Goal: Task Accomplishment & Management: Use online tool/utility

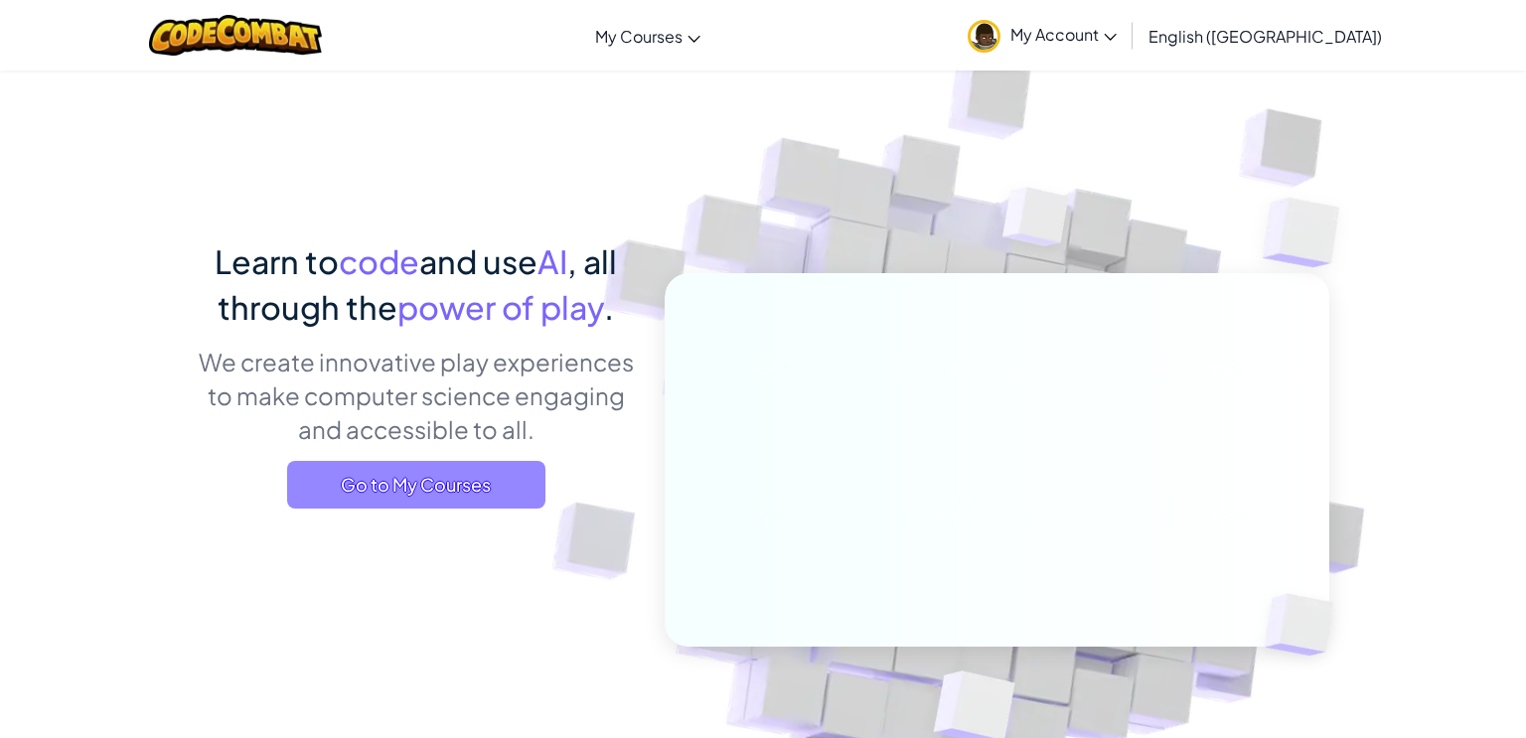
click at [484, 487] on span "Go to My Courses" at bounding box center [416, 485] width 258 height 48
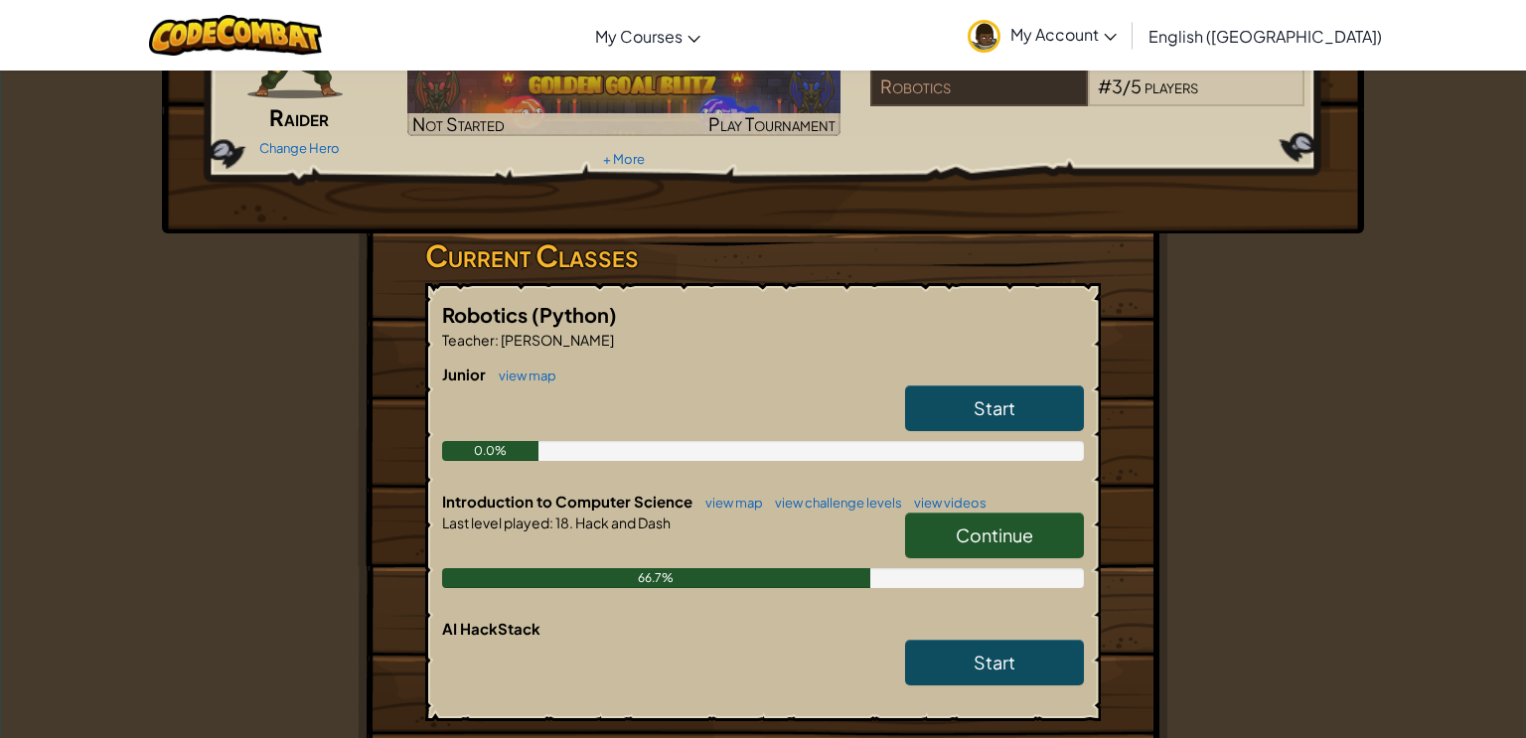
scroll to position [176, 0]
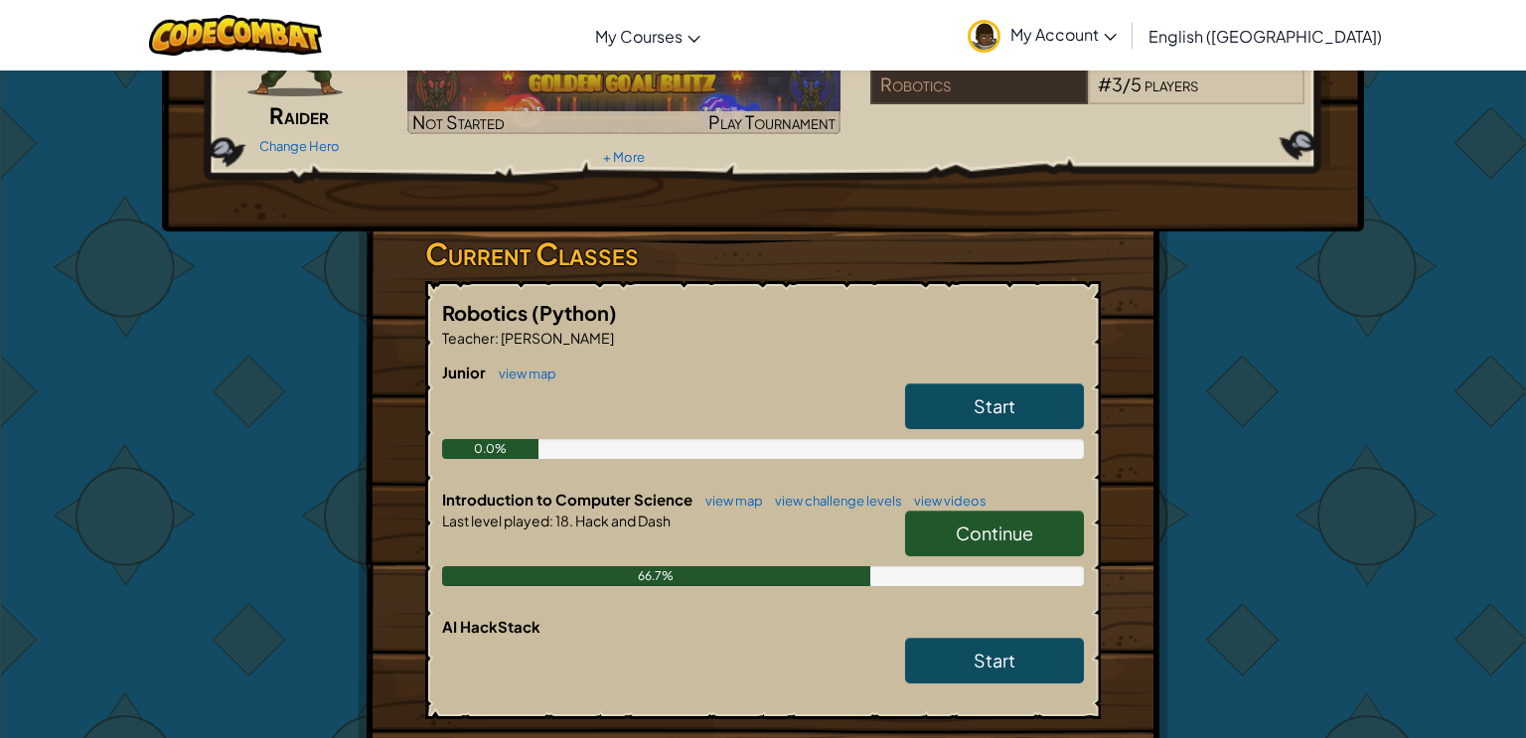
click at [1053, 523] on link "Continue" at bounding box center [994, 534] width 179 height 46
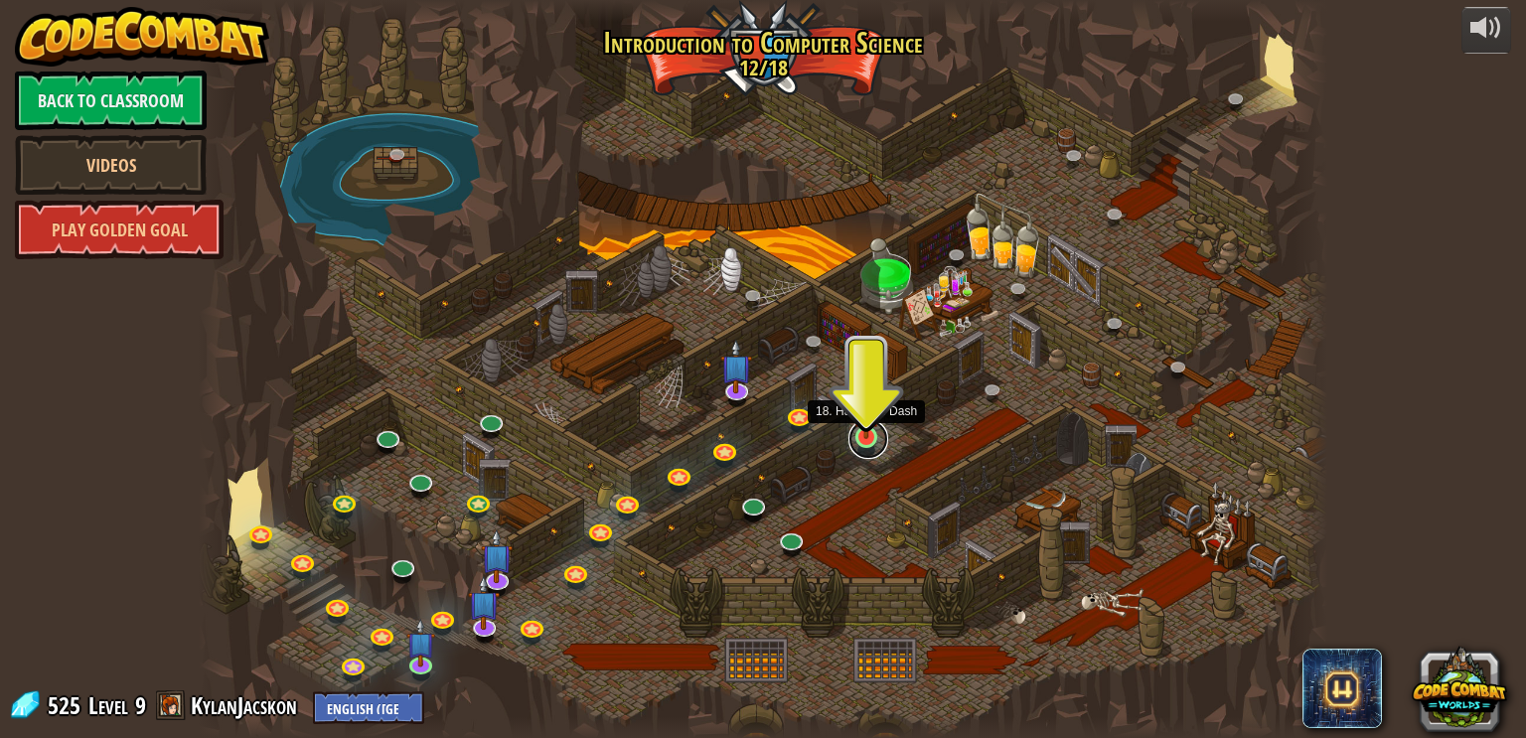
click at [872, 442] on link at bounding box center [869, 439] width 40 height 40
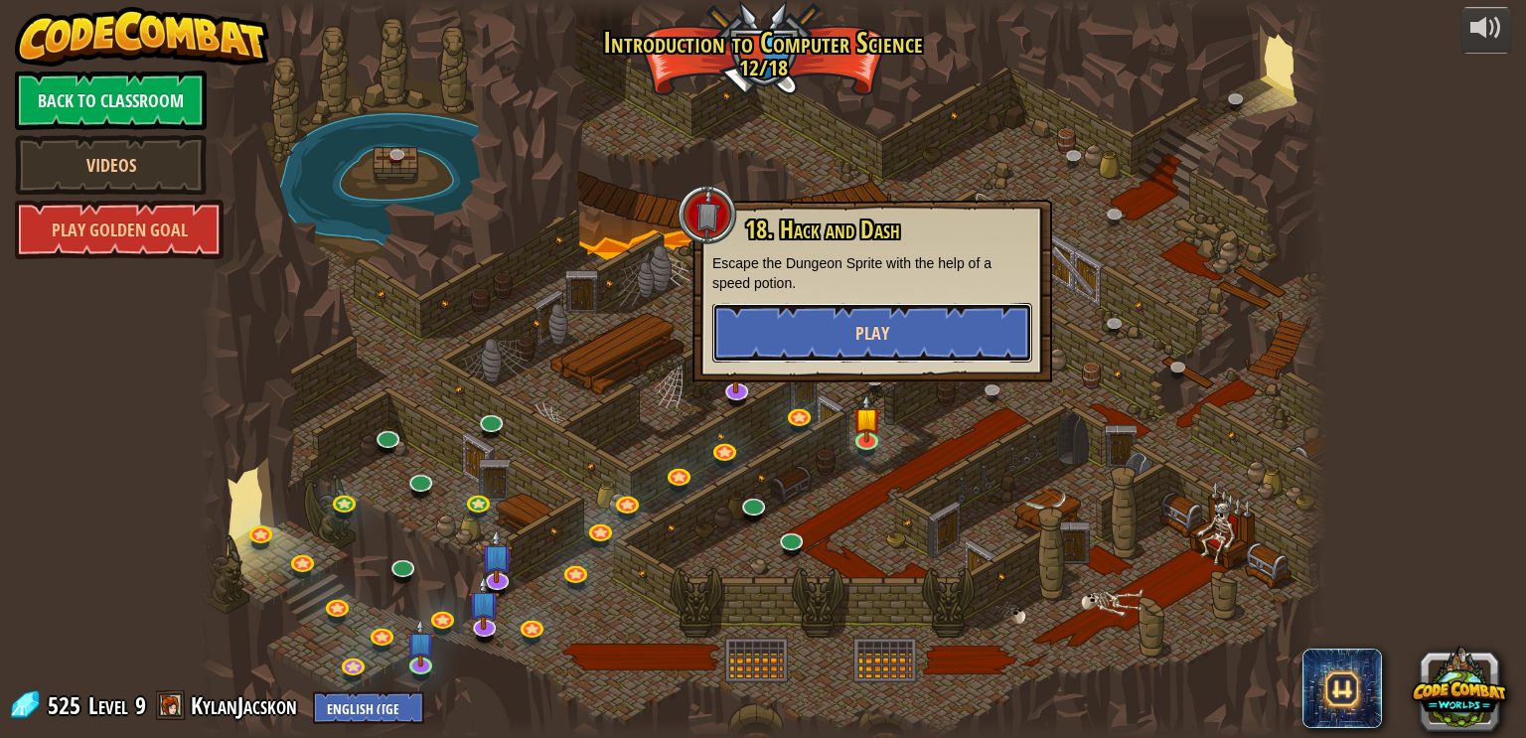
click at [935, 334] on button "Play" at bounding box center [872, 333] width 320 height 60
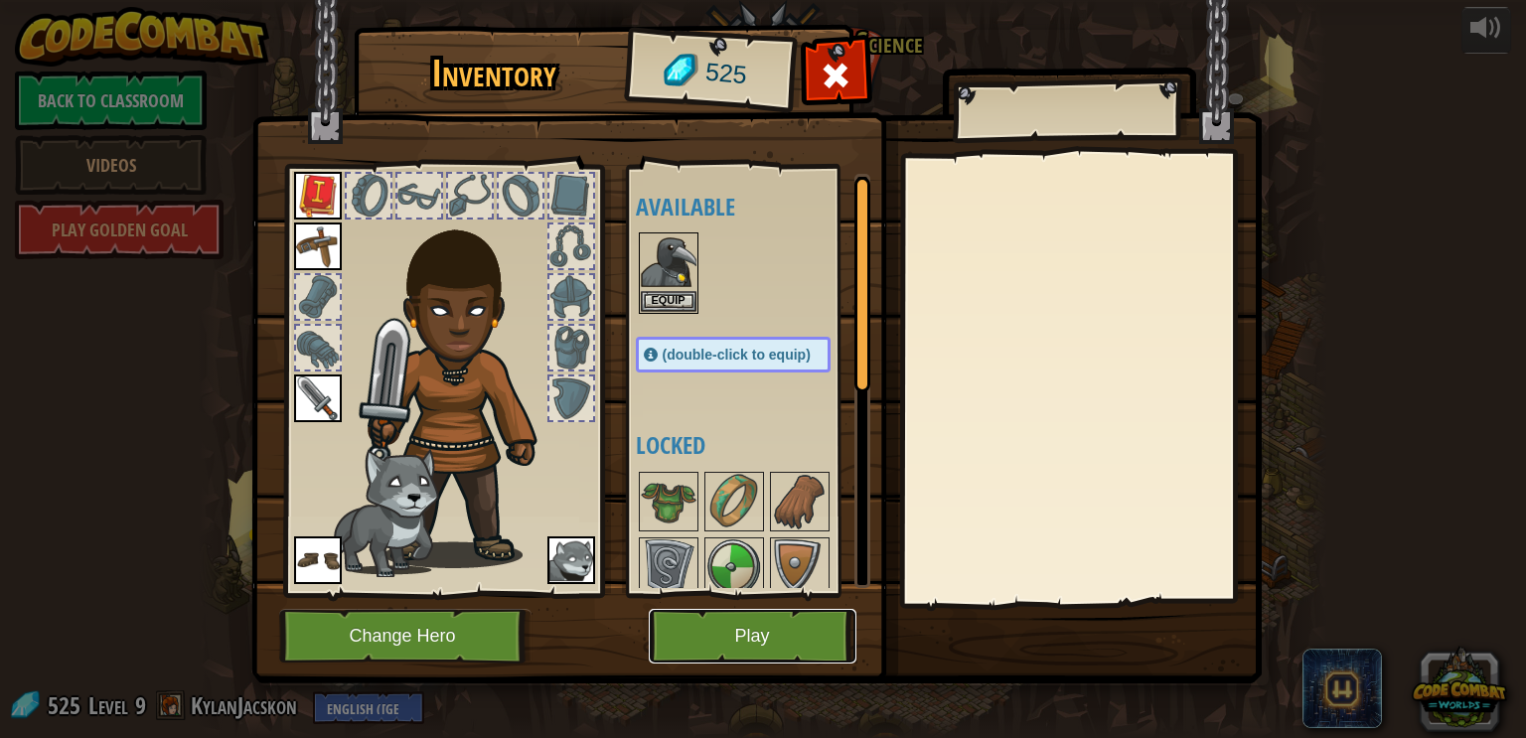
click at [786, 630] on button "Play" at bounding box center [753, 636] width 208 height 55
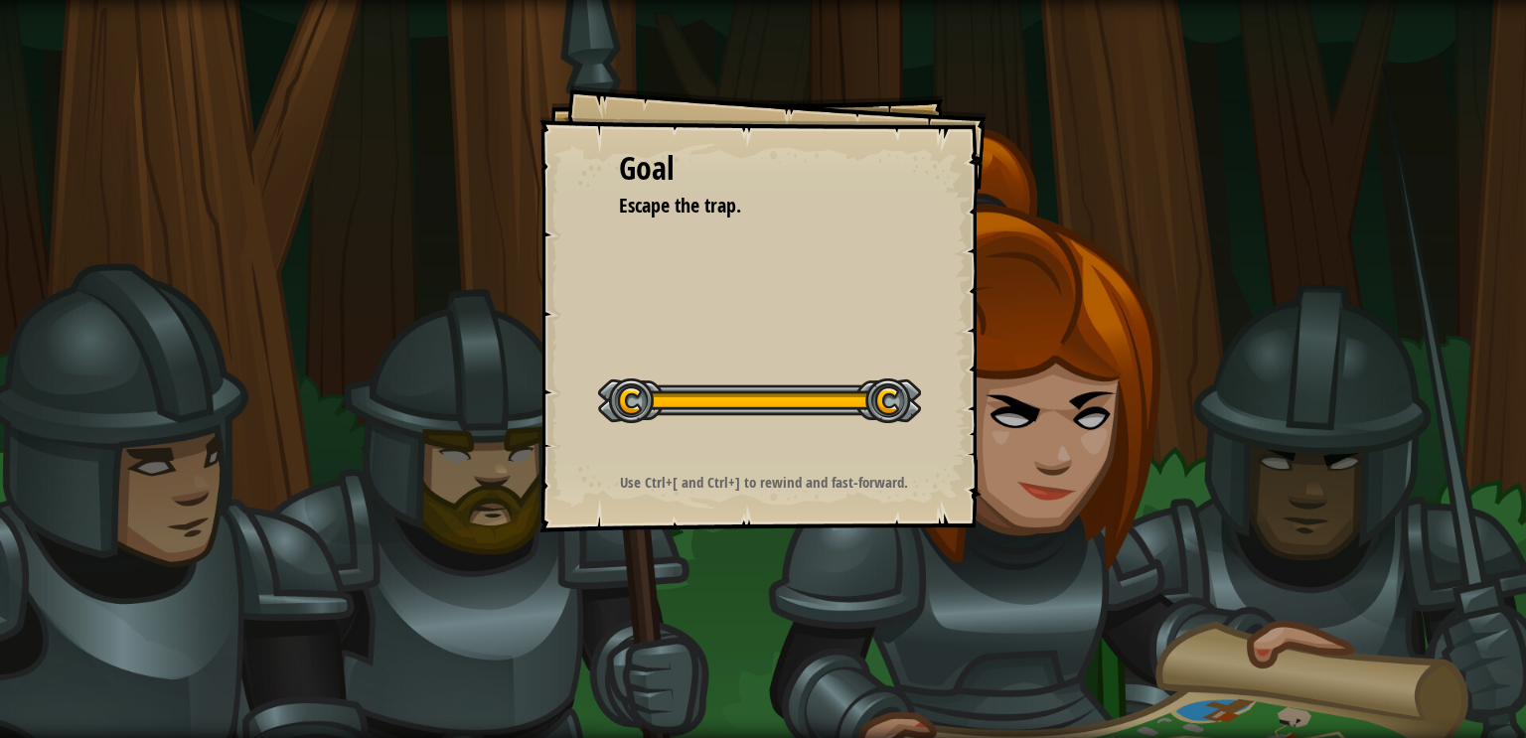
click at [821, 467] on div "Goal Escape the trap. Start Level Error loading from server. Try refreshing the…" at bounding box center [763, 308] width 447 height 447
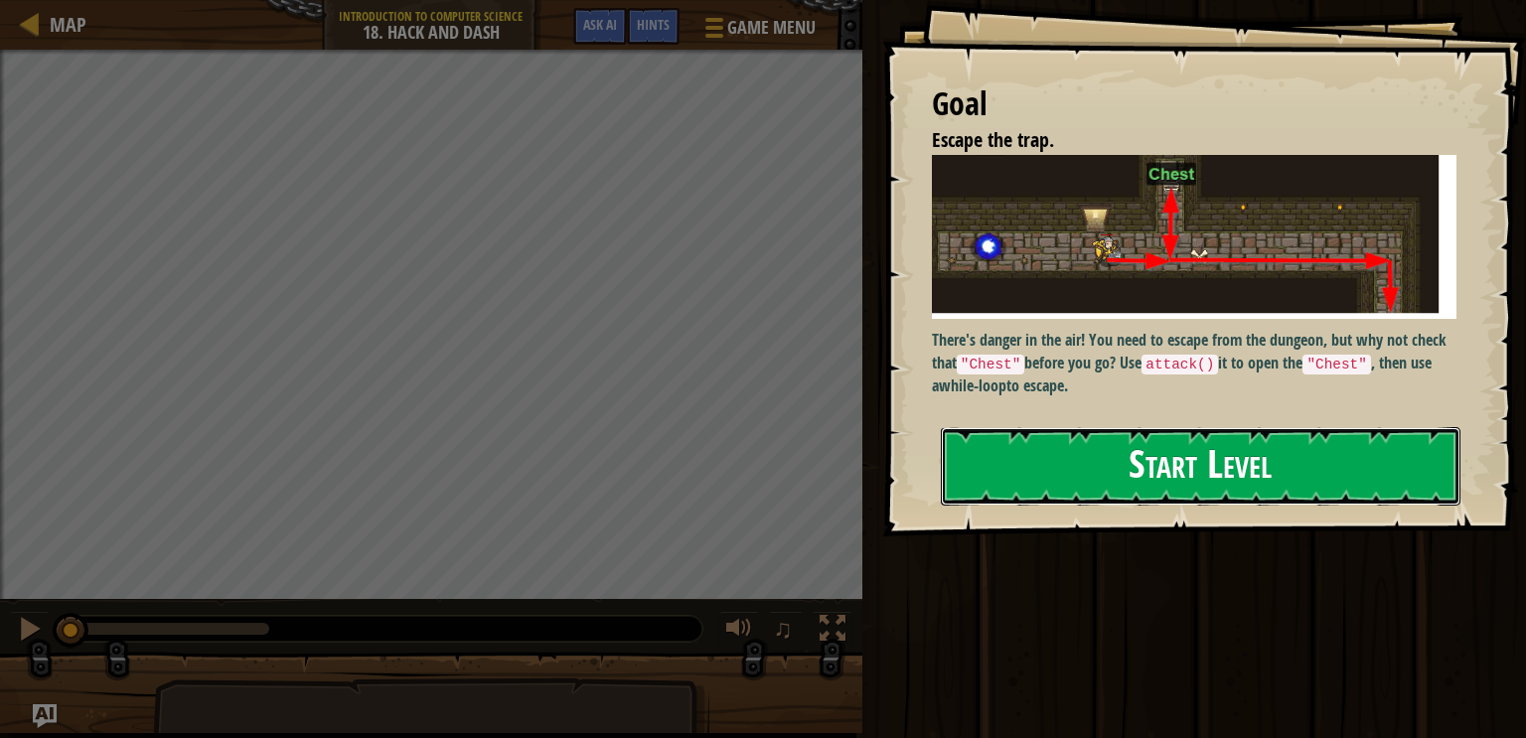
click at [1240, 452] on button "Start Level" at bounding box center [1201, 466] width 520 height 78
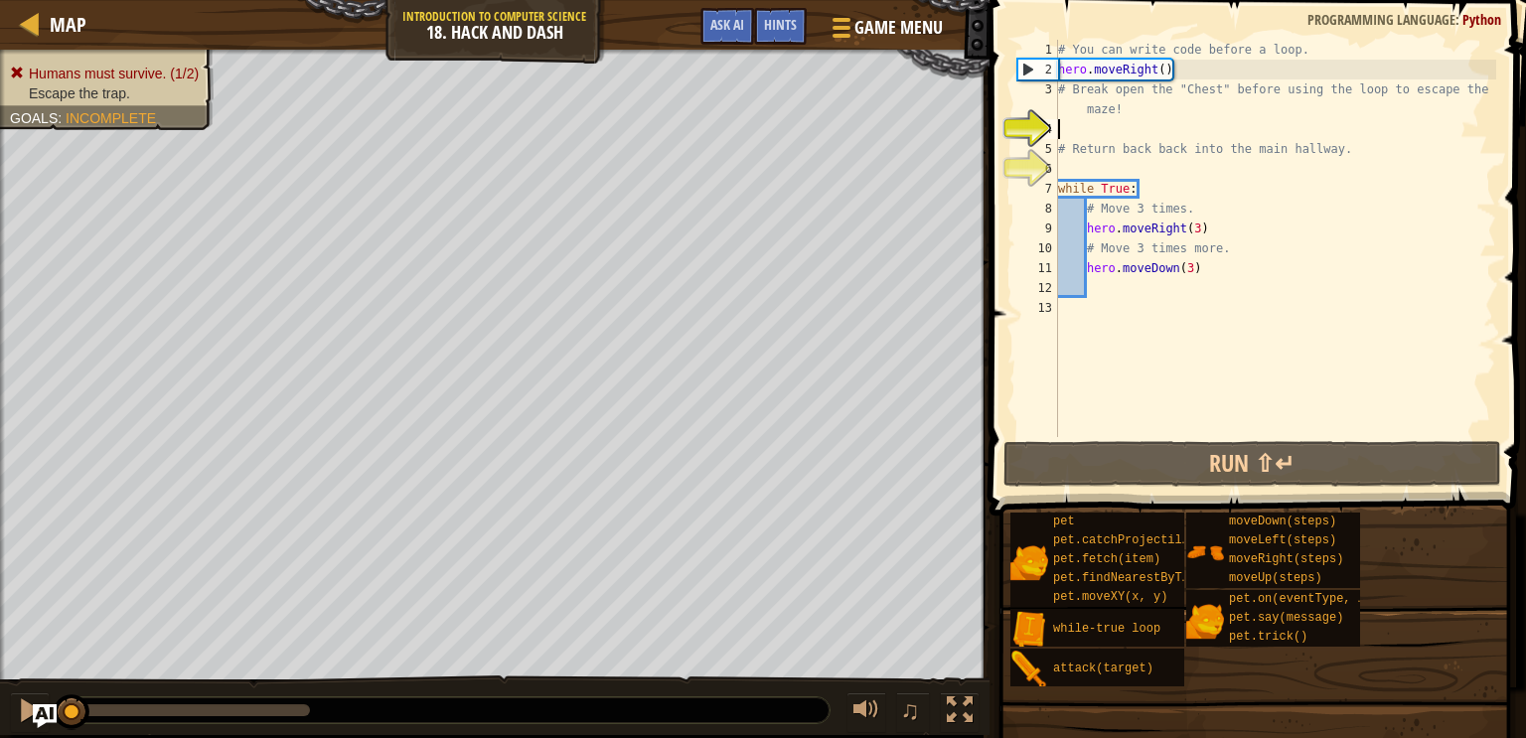
click at [1087, 110] on div "# You can write code before a loop. hero . moveRight ( ) # Break open the "Ches…" at bounding box center [1275, 258] width 442 height 437
type textarea "# Break open the "Chest" before using the loop to escape the maze!"
click at [1090, 121] on div "# You can write code before a loop. hero . moveRight ( ) # Break open the "Ches…" at bounding box center [1275, 258] width 442 height 437
type textarea "h"
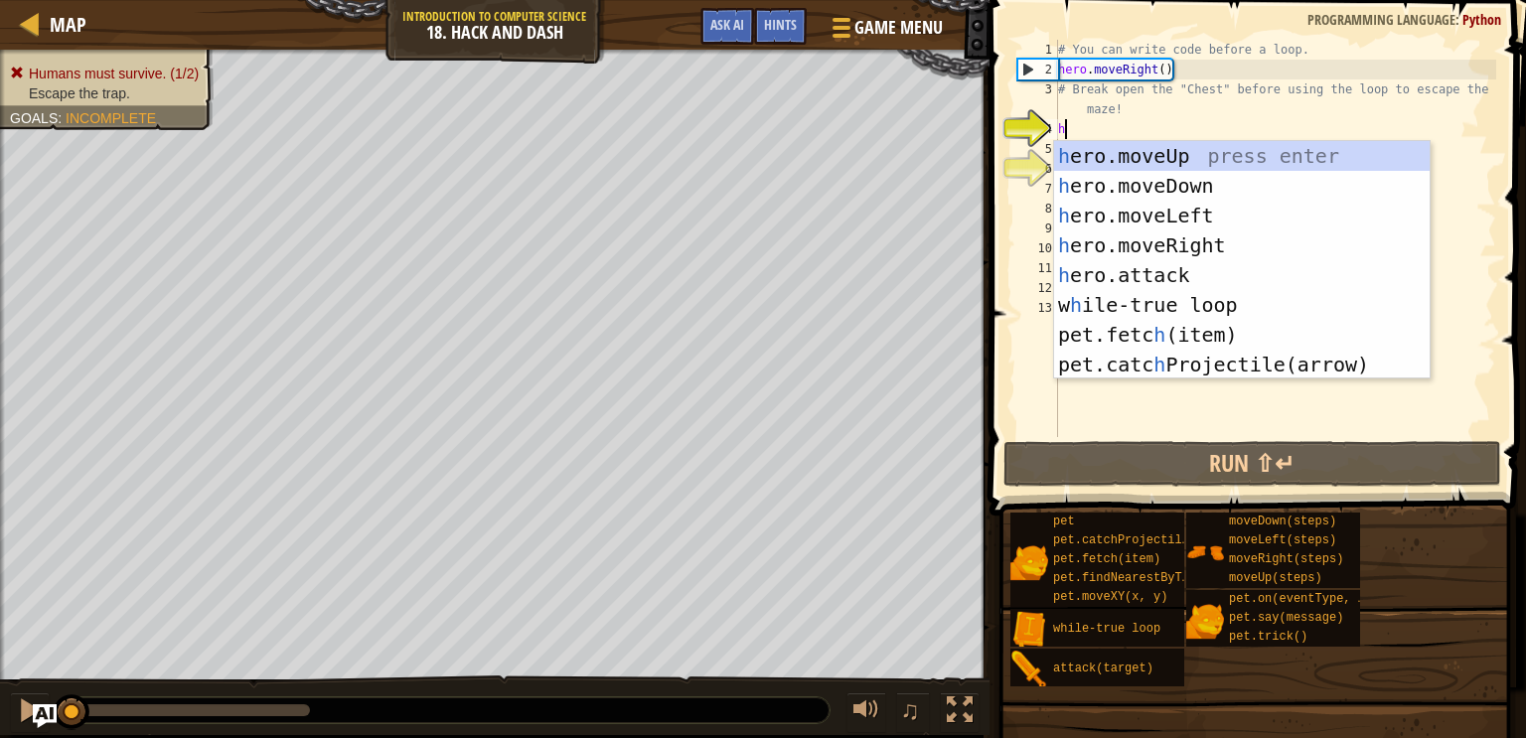
scroll to position [9, 0]
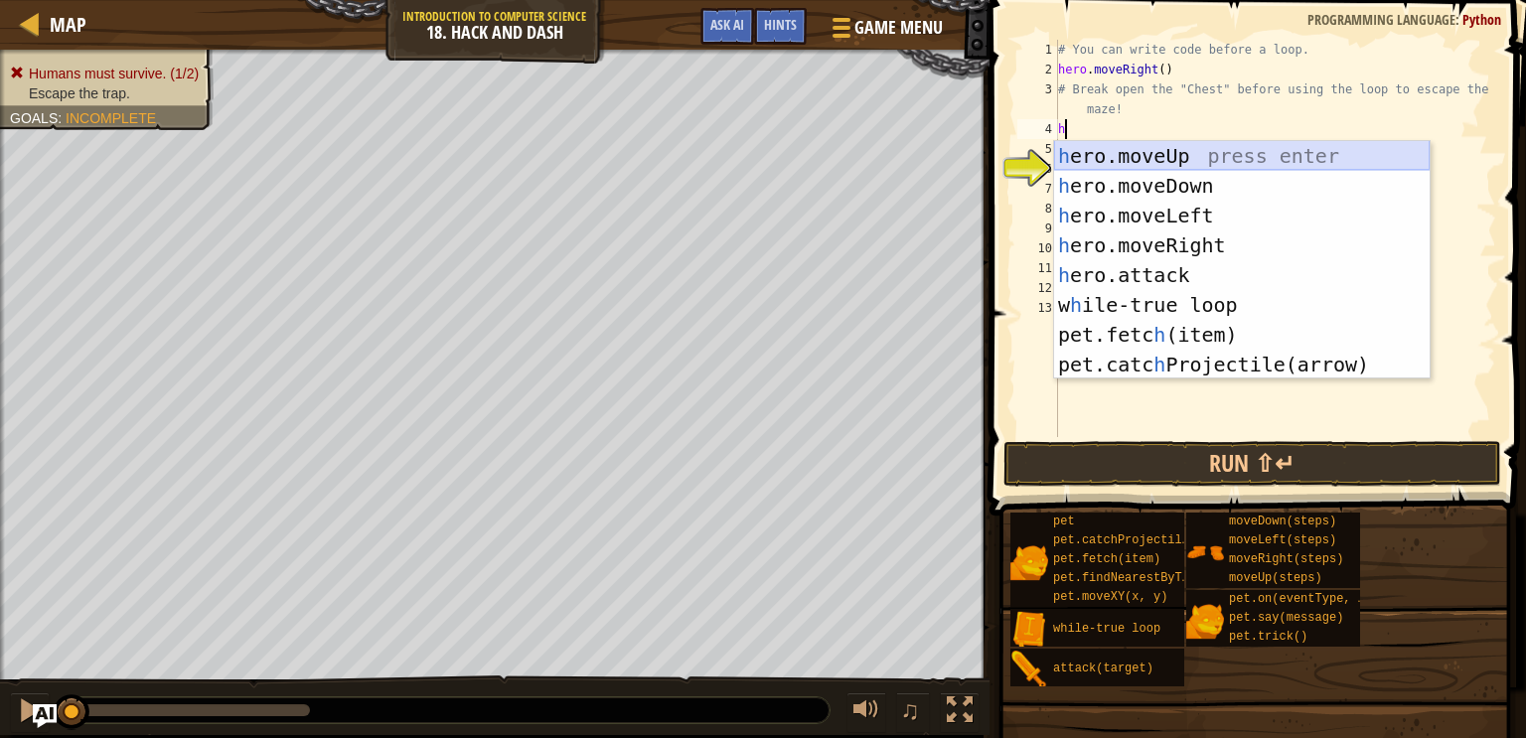
click at [1199, 154] on div "h ero.moveUp press enter h ero.moveDown press enter h ero.moveLeft press enter …" at bounding box center [1242, 290] width 376 height 298
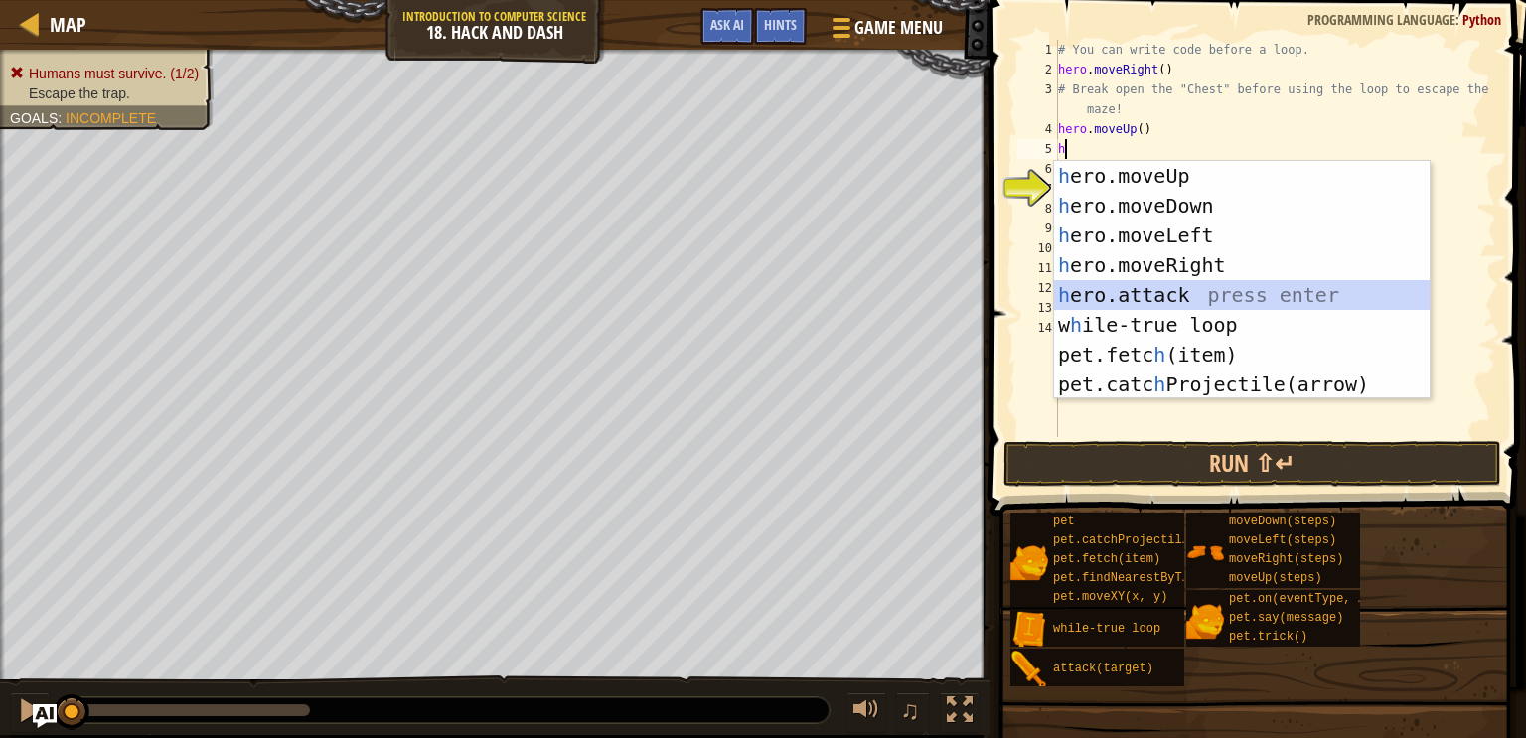
click at [1195, 294] on div "h ero.moveUp press enter h ero.moveDown press enter h ero.moveLeft press enter …" at bounding box center [1242, 310] width 376 height 298
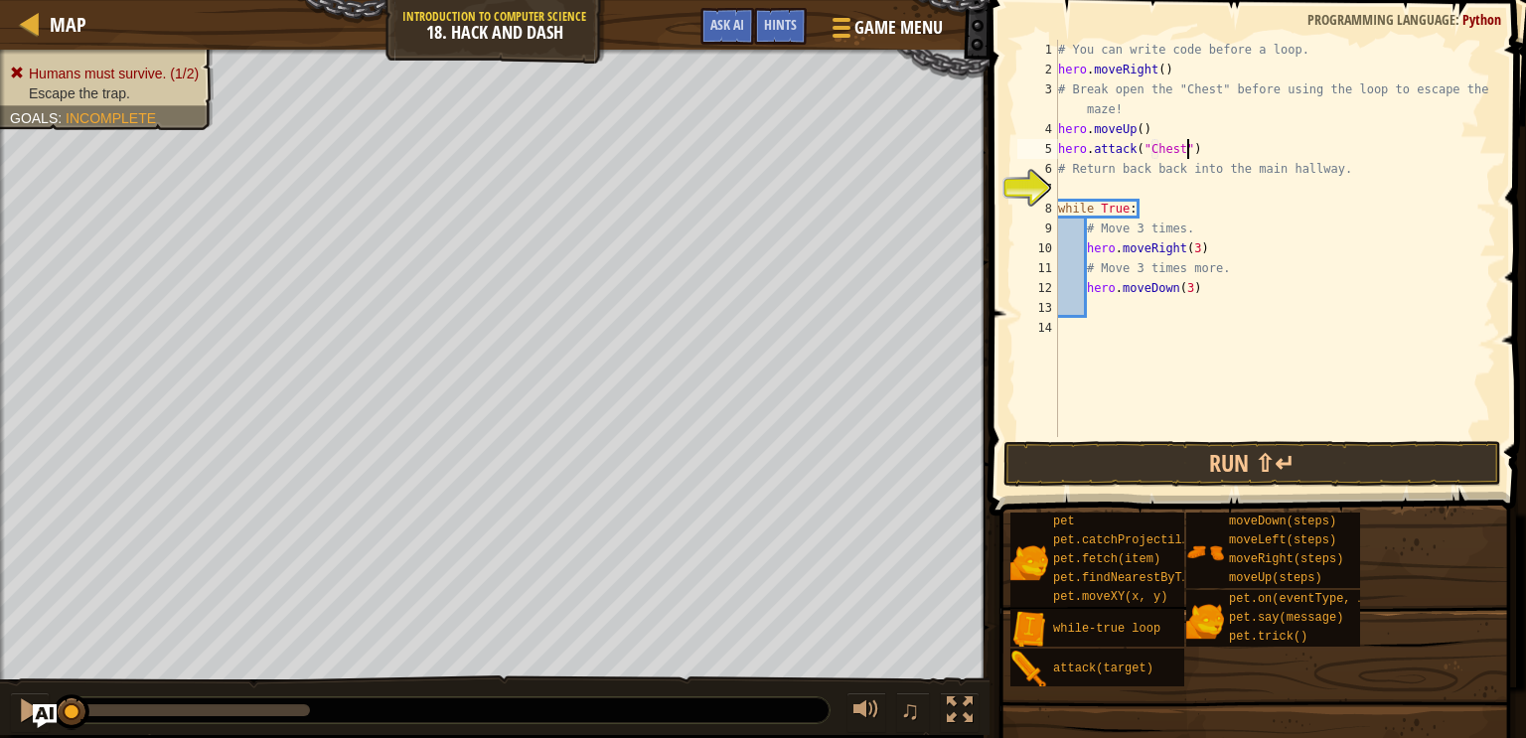
scroll to position [9, 10]
click at [1248, 134] on div "# You can write code before a loop. hero . moveRight ( ) # Break open the "Ches…" at bounding box center [1275, 258] width 442 height 437
click at [1229, 140] on div "# You can write code before a loop. hero . moveRight ( ) # Break open the "Ches…" at bounding box center [1275, 258] width 442 height 437
type textarea "hero.attack("Chest")"
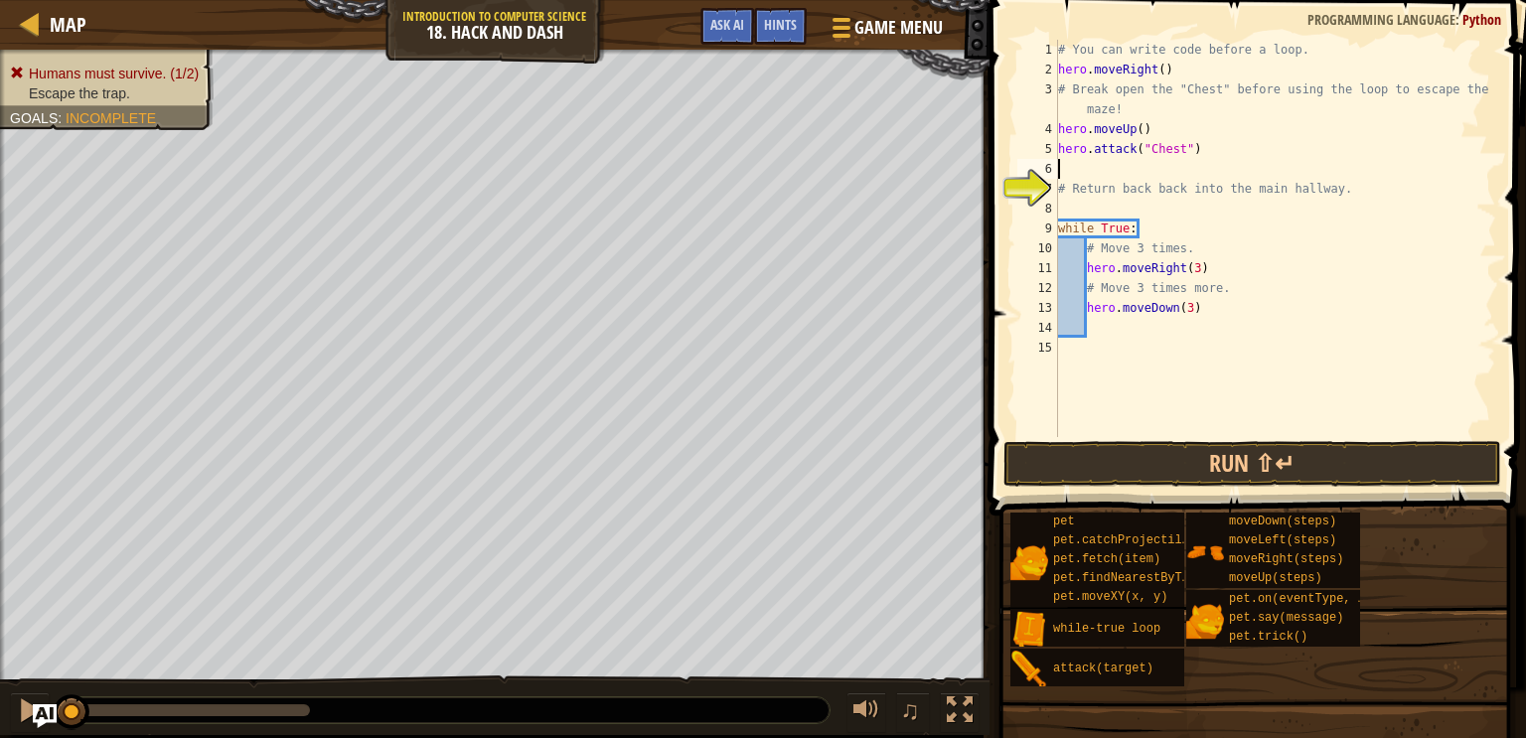
scroll to position [9, 0]
type textarea "h"
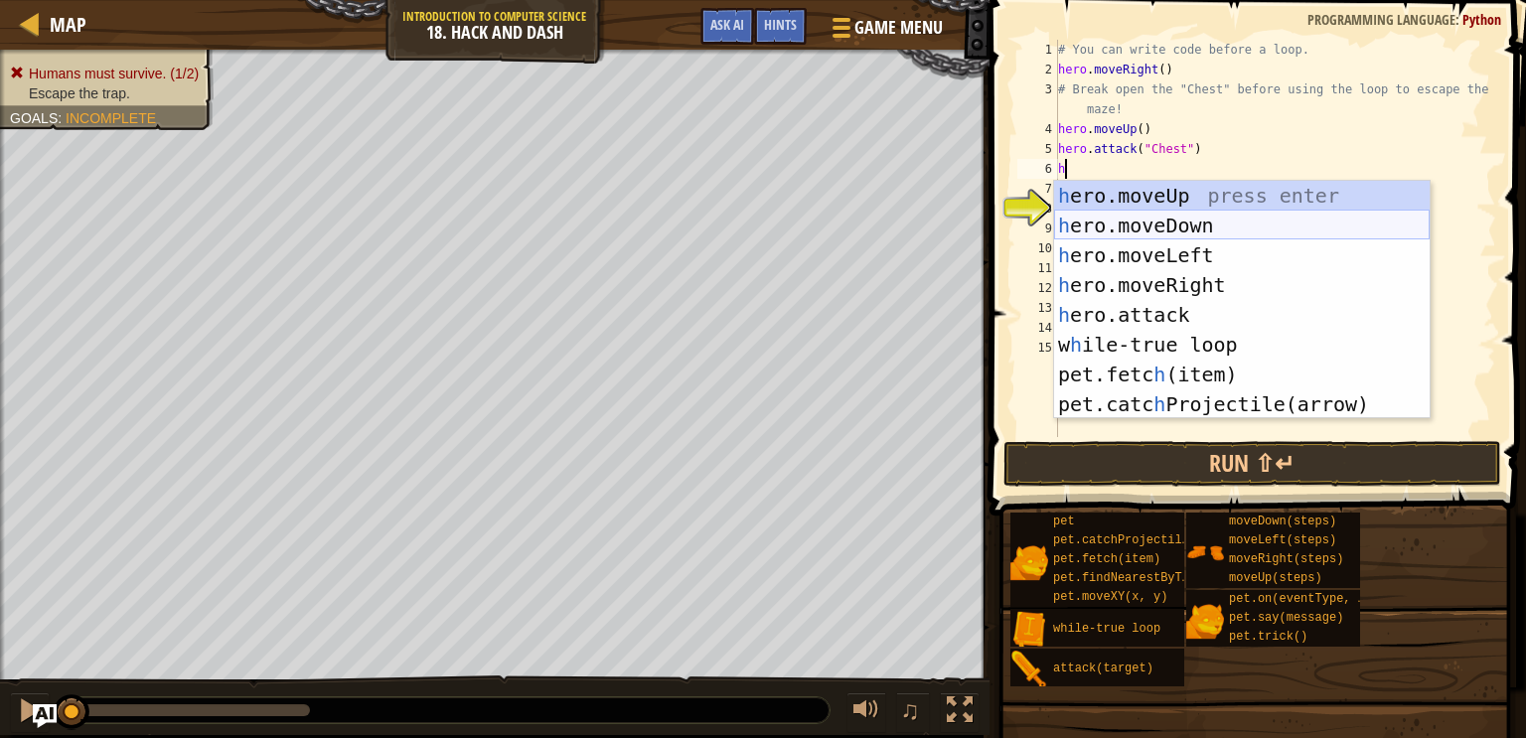
click at [1162, 231] on div "h ero.moveUp press enter h ero.moveDown press enter h ero.moveLeft press enter …" at bounding box center [1242, 330] width 376 height 298
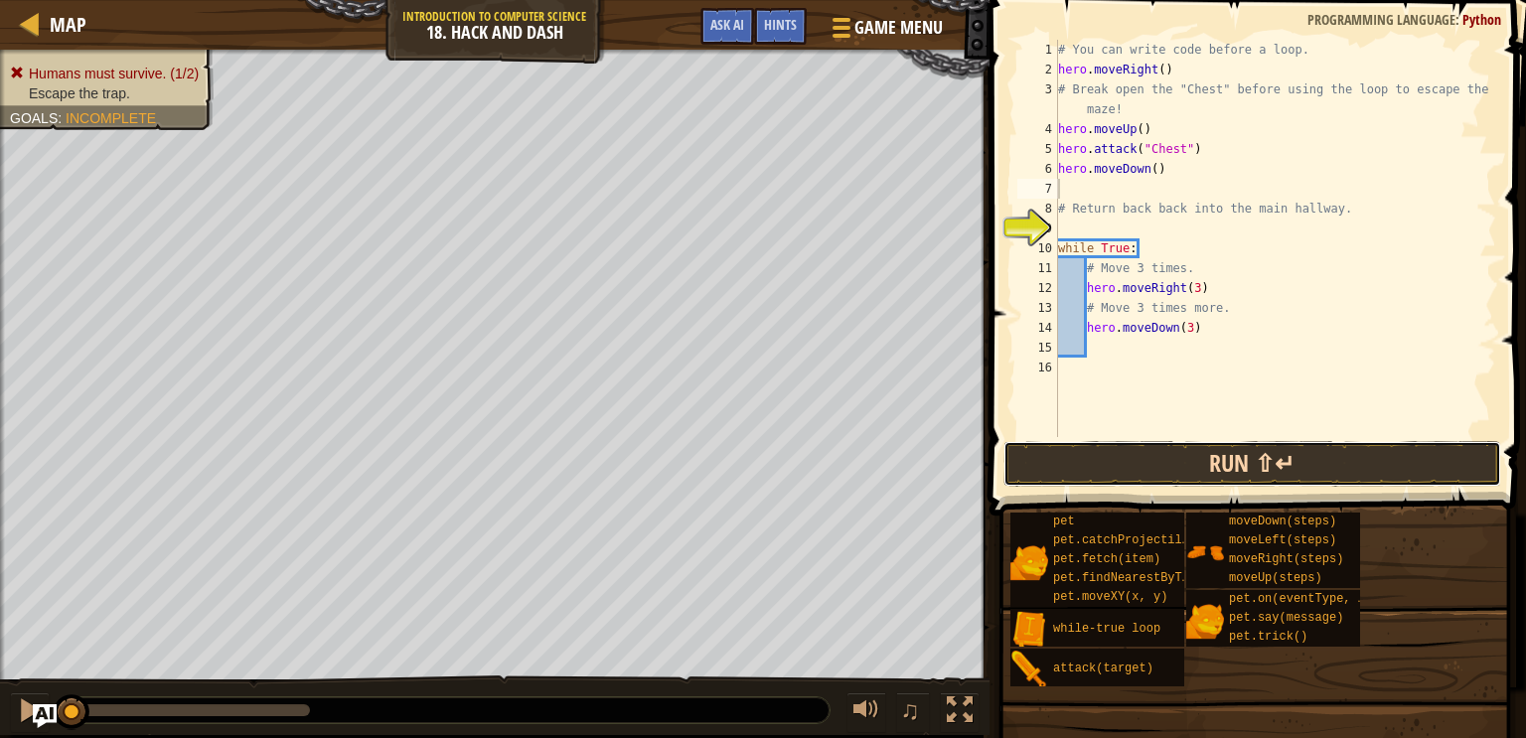
click at [1186, 472] on button "Run ⇧↵" at bounding box center [1253, 464] width 498 height 46
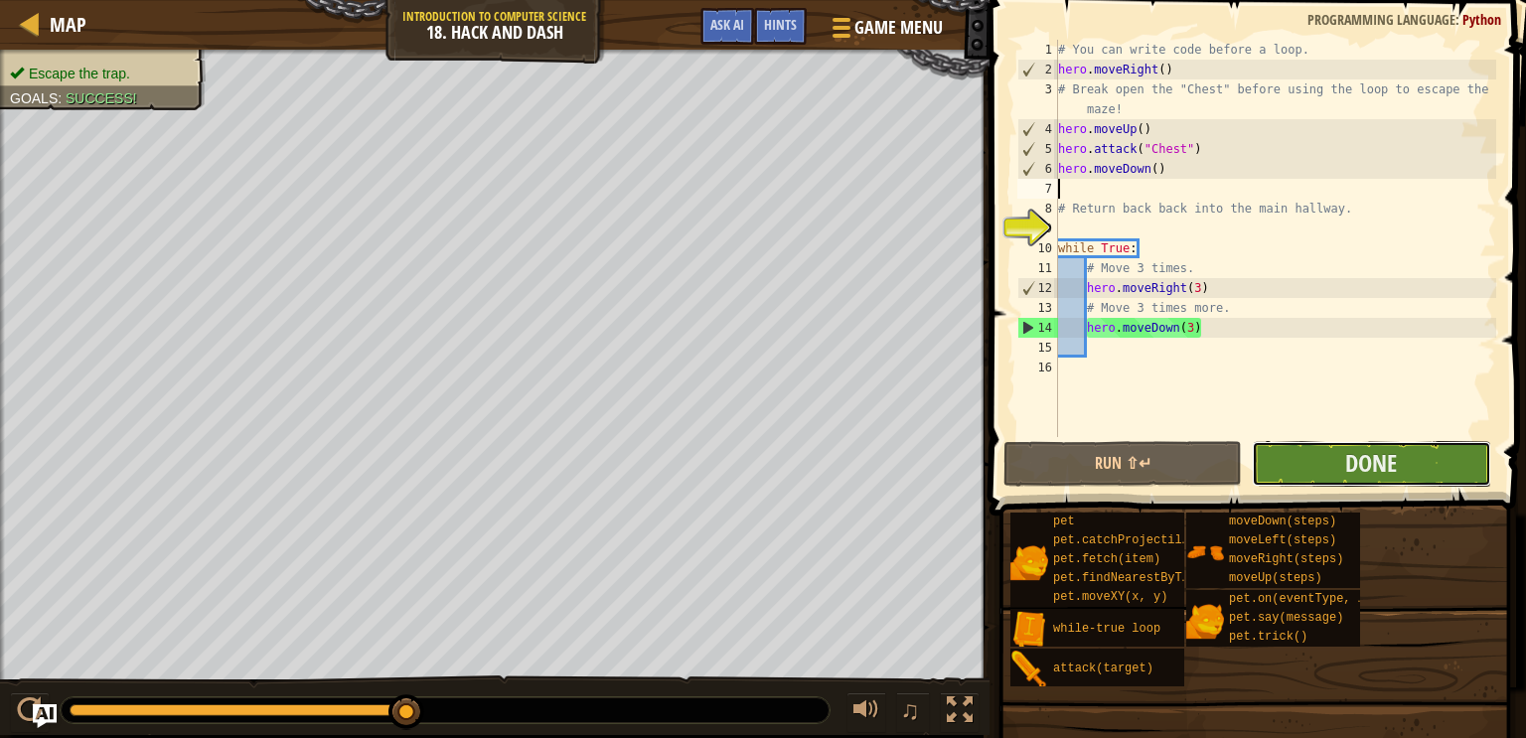
click at [1338, 478] on button "Done" at bounding box center [1371, 464] width 238 height 46
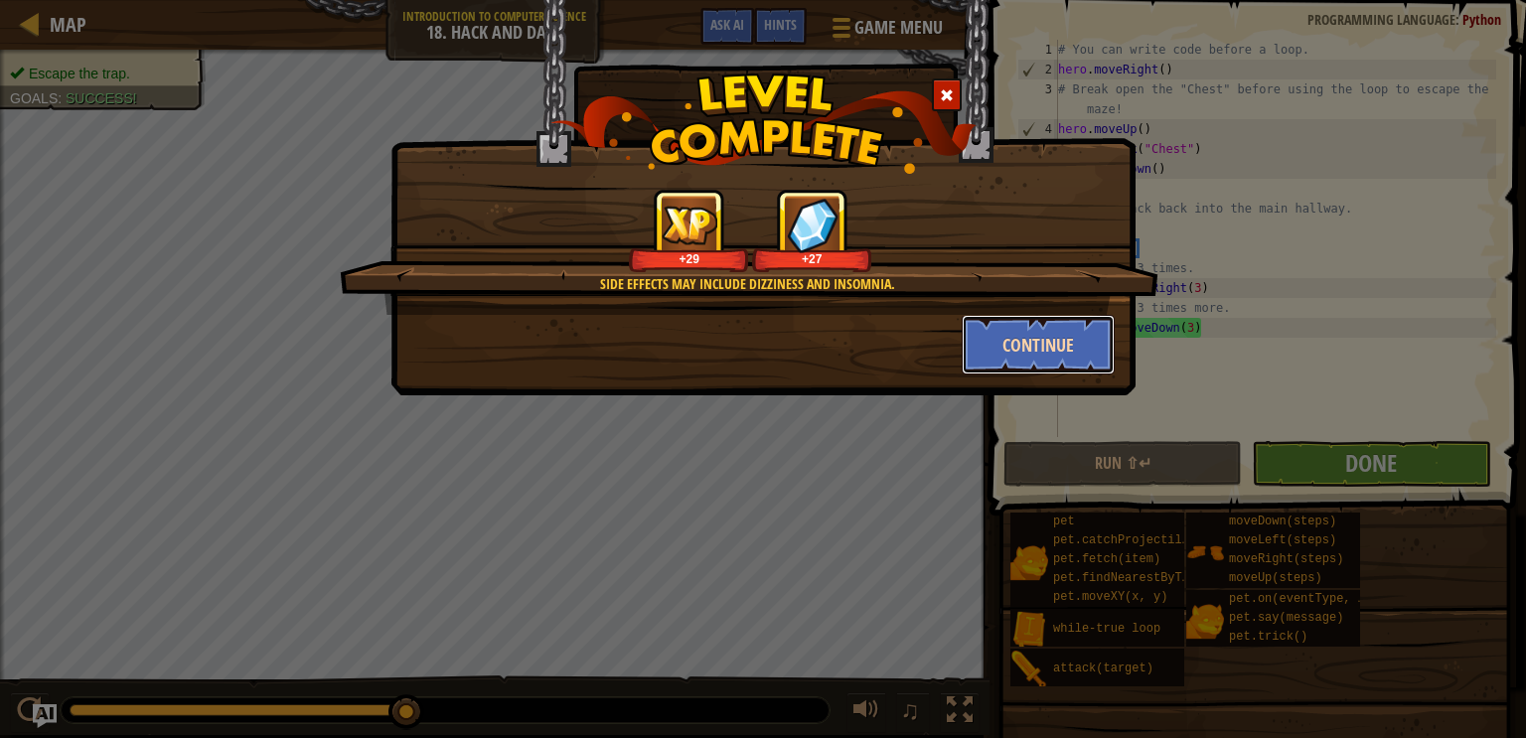
click at [1080, 351] on button "Continue" at bounding box center [1039, 345] width 154 height 60
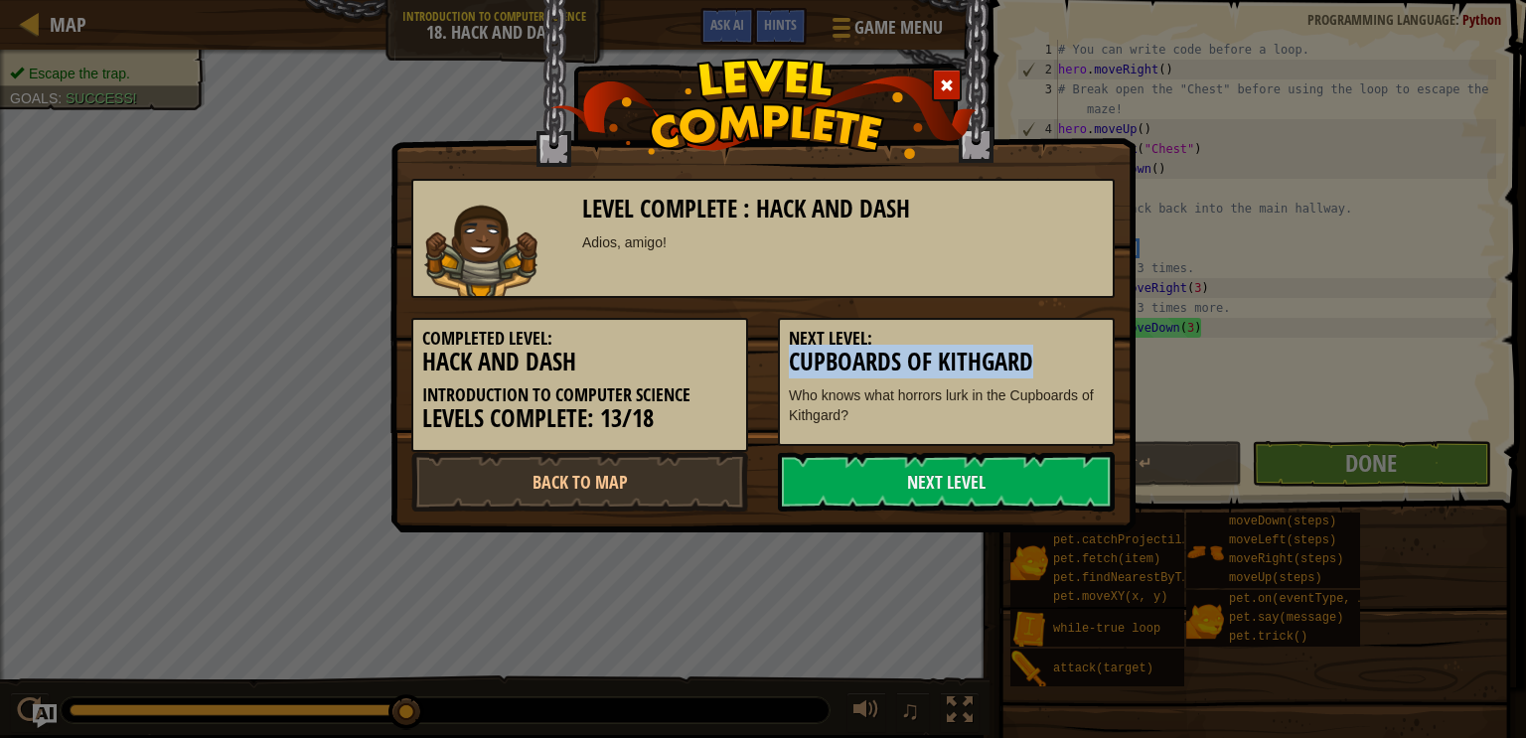
drag, startPoint x: 1065, startPoint y: 346, endPoint x: 1066, endPoint y: 363, distance: 16.9
click at [1066, 363] on div "Next Level: Cupboards of Kithgard Who knows what horrors lurk in the Cupboards …" at bounding box center [946, 382] width 337 height 128
click at [1038, 455] on link "Next Level" at bounding box center [946, 482] width 337 height 60
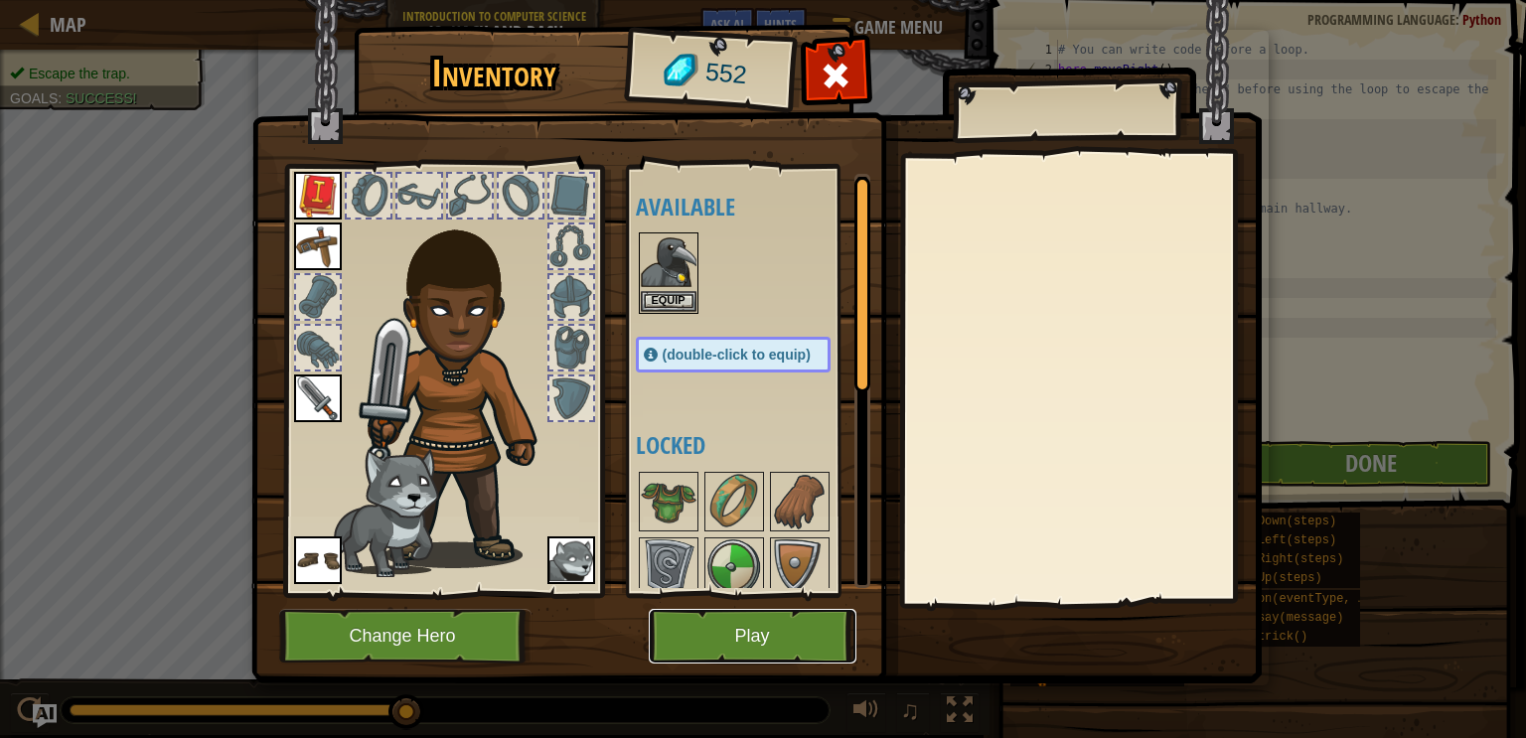
click at [773, 655] on button "Play" at bounding box center [753, 636] width 208 height 55
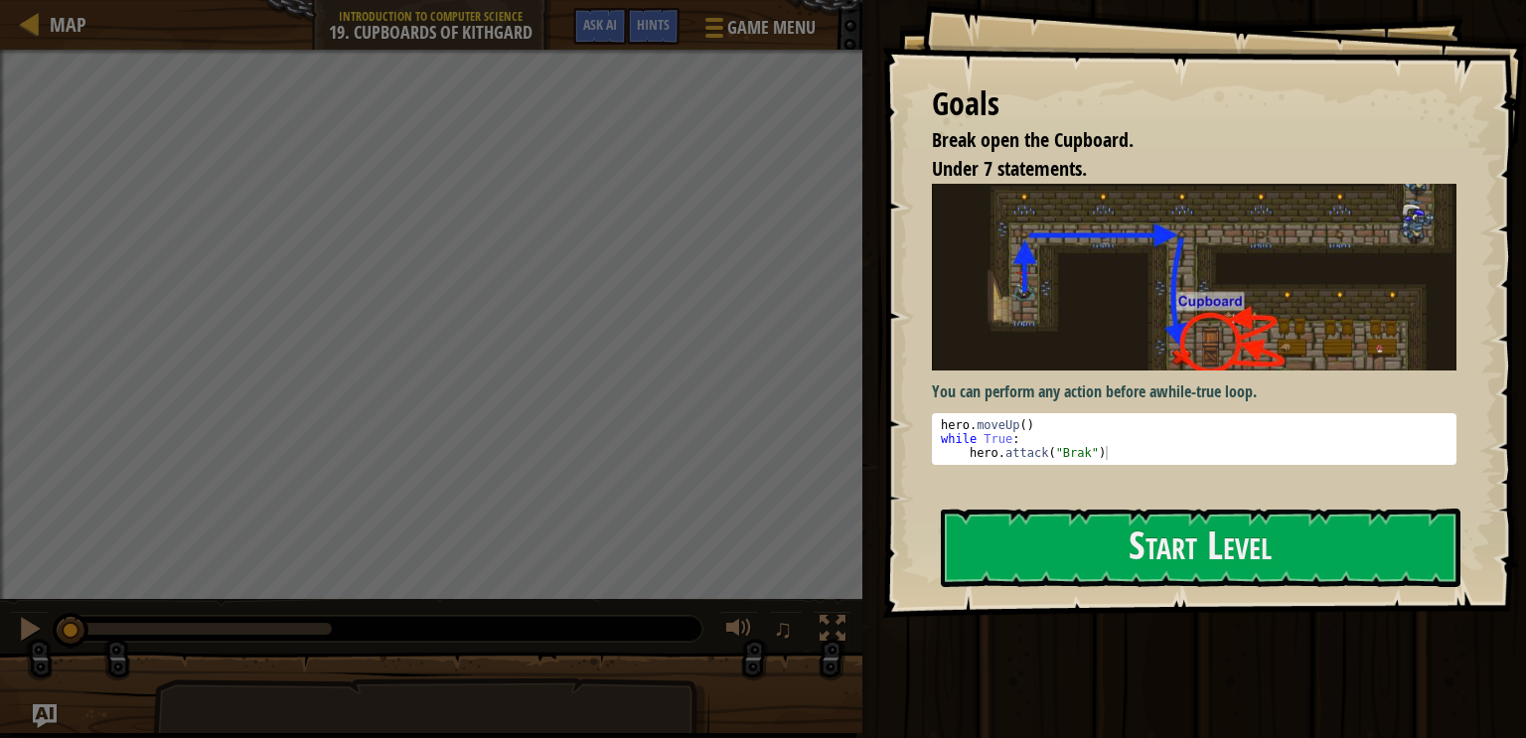
click at [1017, 607] on div at bounding box center [1201, 629] width 520 height 45
click at [1020, 509] on button "Start Level" at bounding box center [1201, 548] width 520 height 78
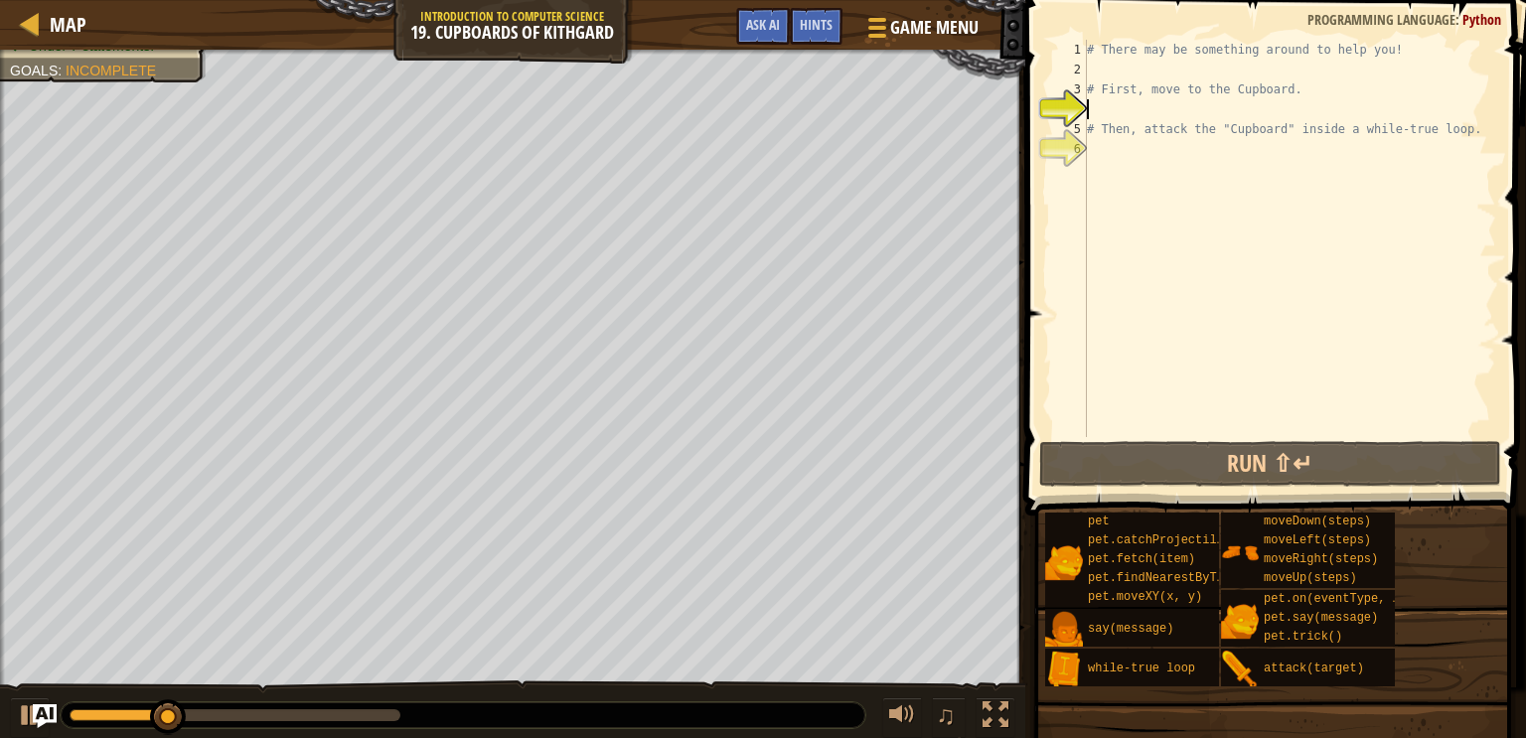
click at [1179, 80] on div "# There may be something around to help you! # First, move to the Cupboard. # T…" at bounding box center [1289, 258] width 413 height 437
type textarea "# First, move to the Cupboard."
click at [1134, 106] on div "# There may be something around to help you! # First, move to the Cupboard. # T…" at bounding box center [1289, 258] width 413 height 437
click at [1161, 70] on div "# There may be something around to help you! # First, move to the Cupboard. # T…" at bounding box center [1289, 258] width 413 height 437
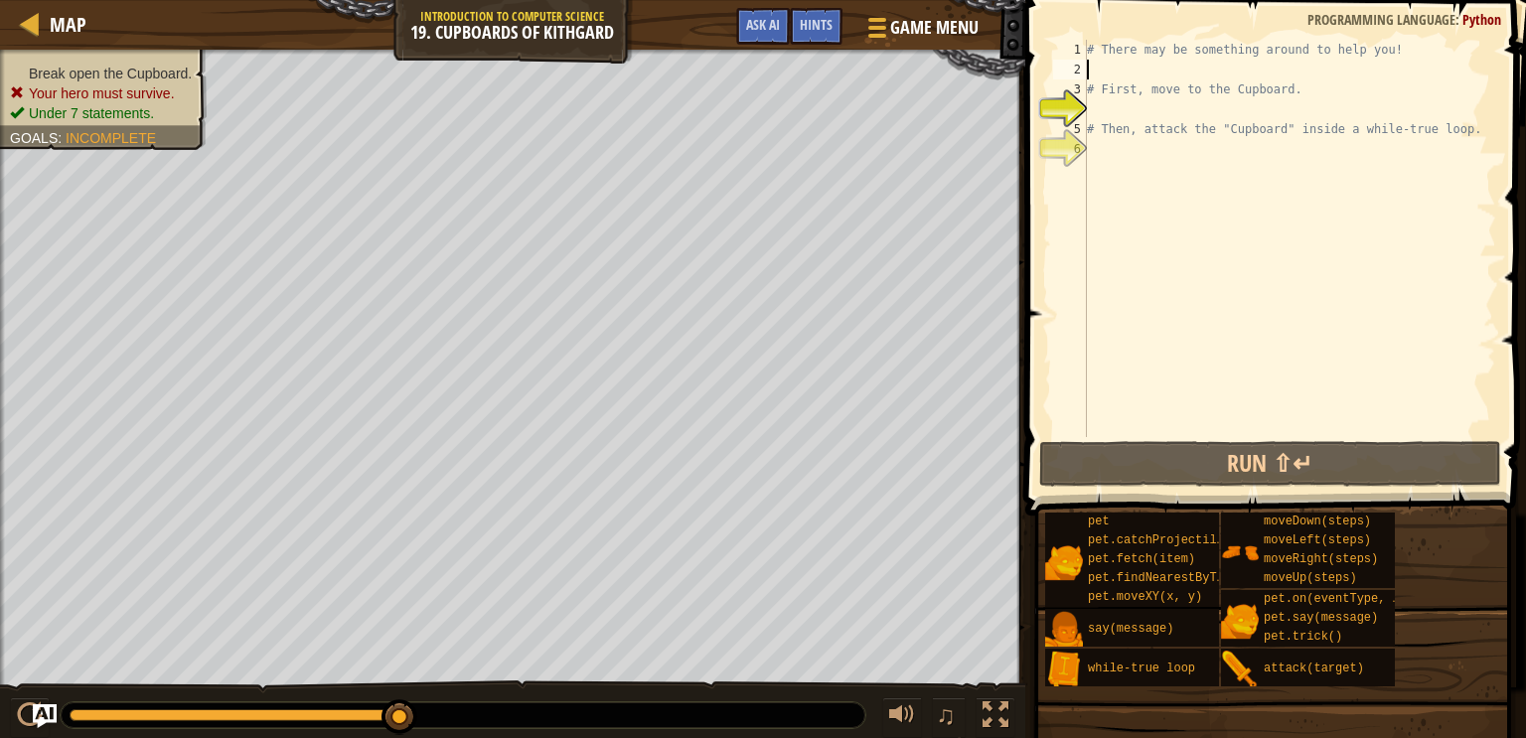
type textarea "h"
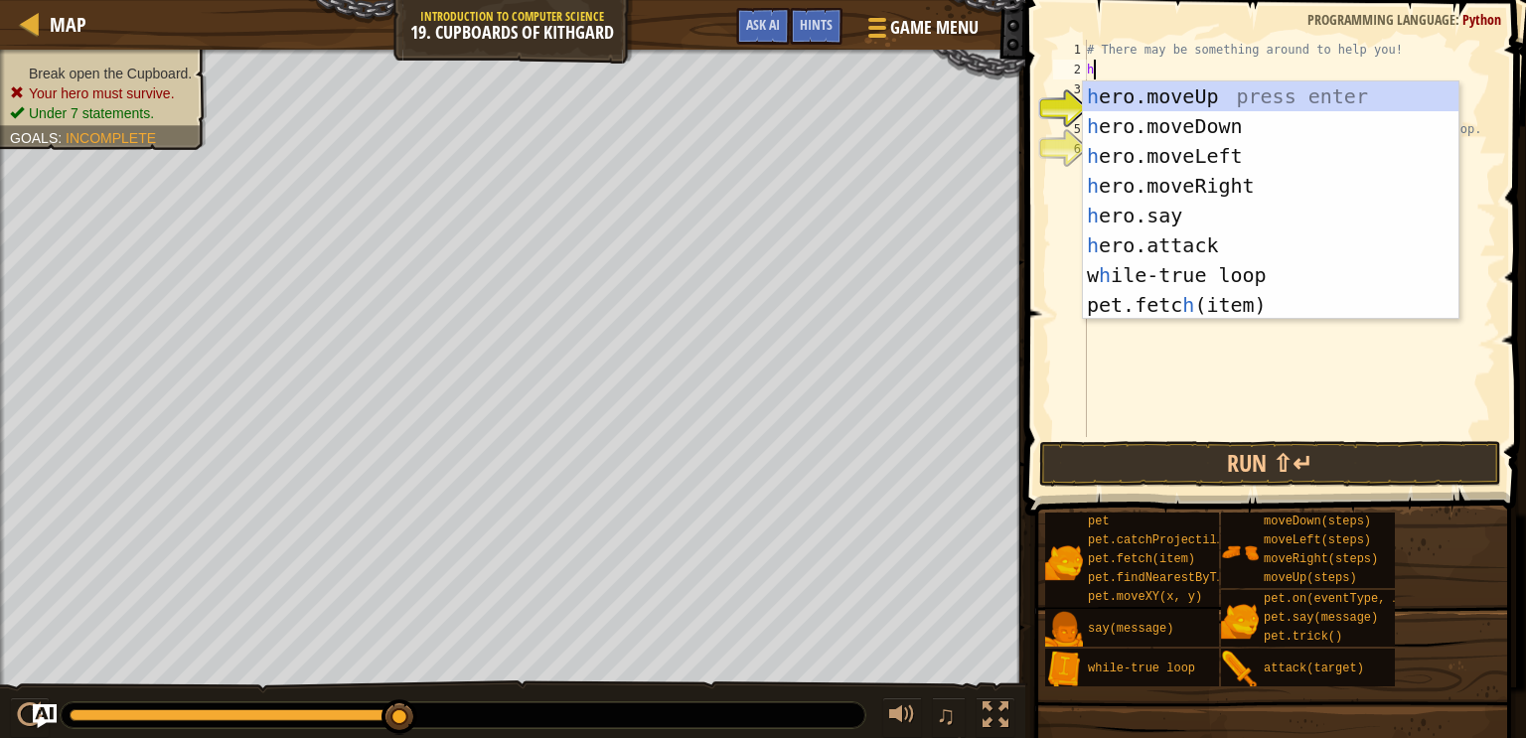
scroll to position [9, 0]
click at [1215, 105] on div "h ero.moveUp press enter h ero.moveDown press enter h ero.moveLeft press enter …" at bounding box center [1271, 230] width 376 height 298
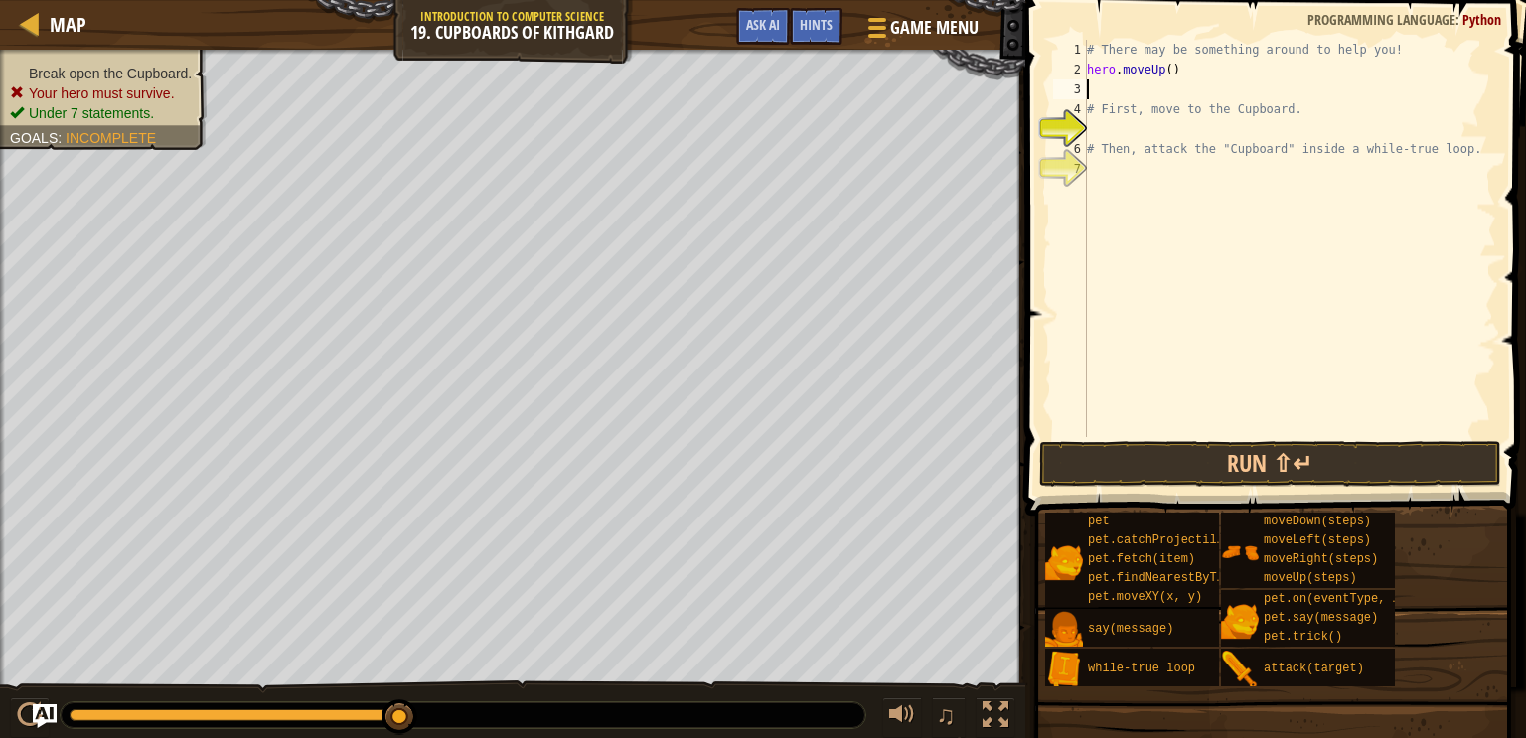
click at [1164, 92] on div "# There may be something around to help you! hero . moveUp ( ) # First, move to…" at bounding box center [1289, 258] width 413 height 437
type textarea "h"
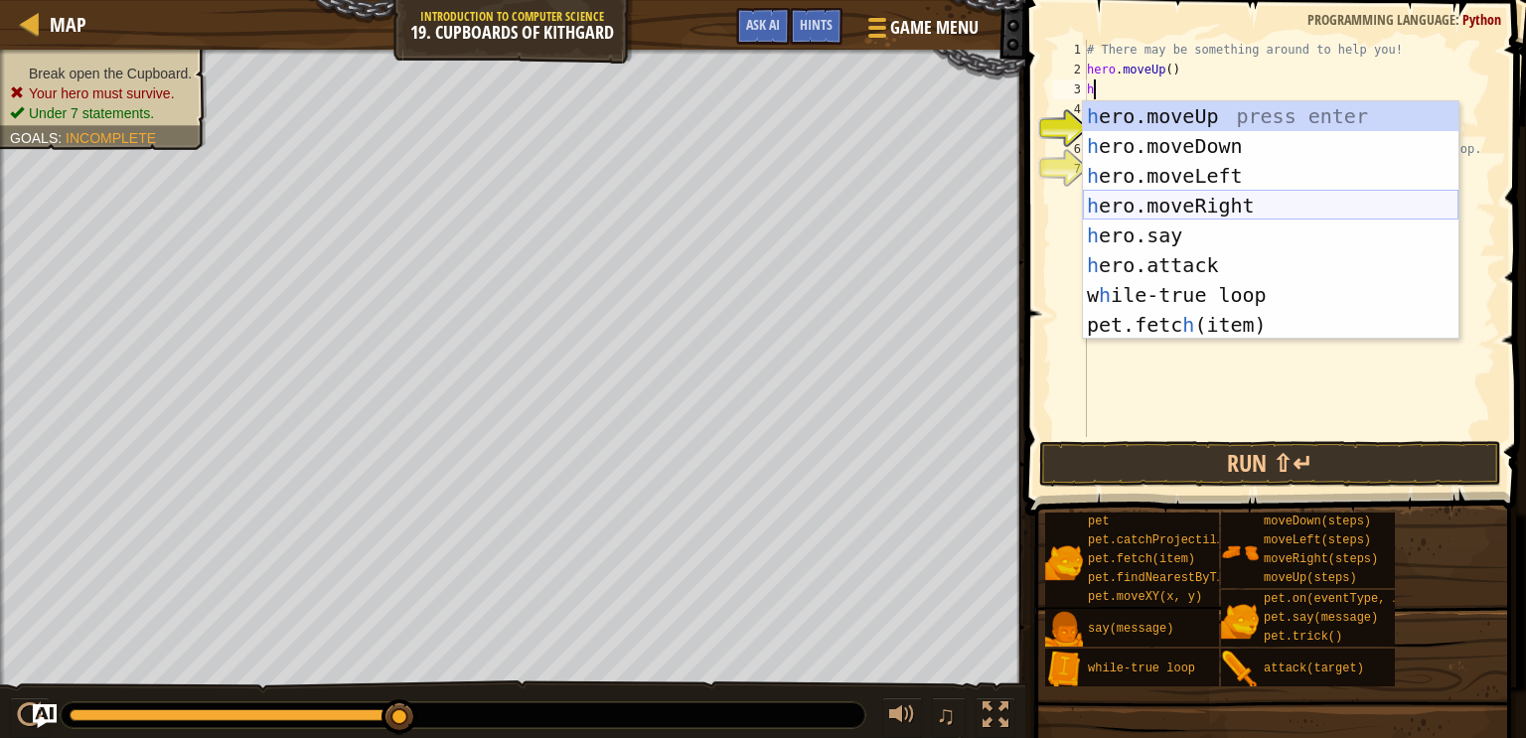
click at [1269, 196] on div "h ero.moveUp press enter h ero.moveDown press enter h ero.moveLeft press enter …" at bounding box center [1271, 250] width 376 height 298
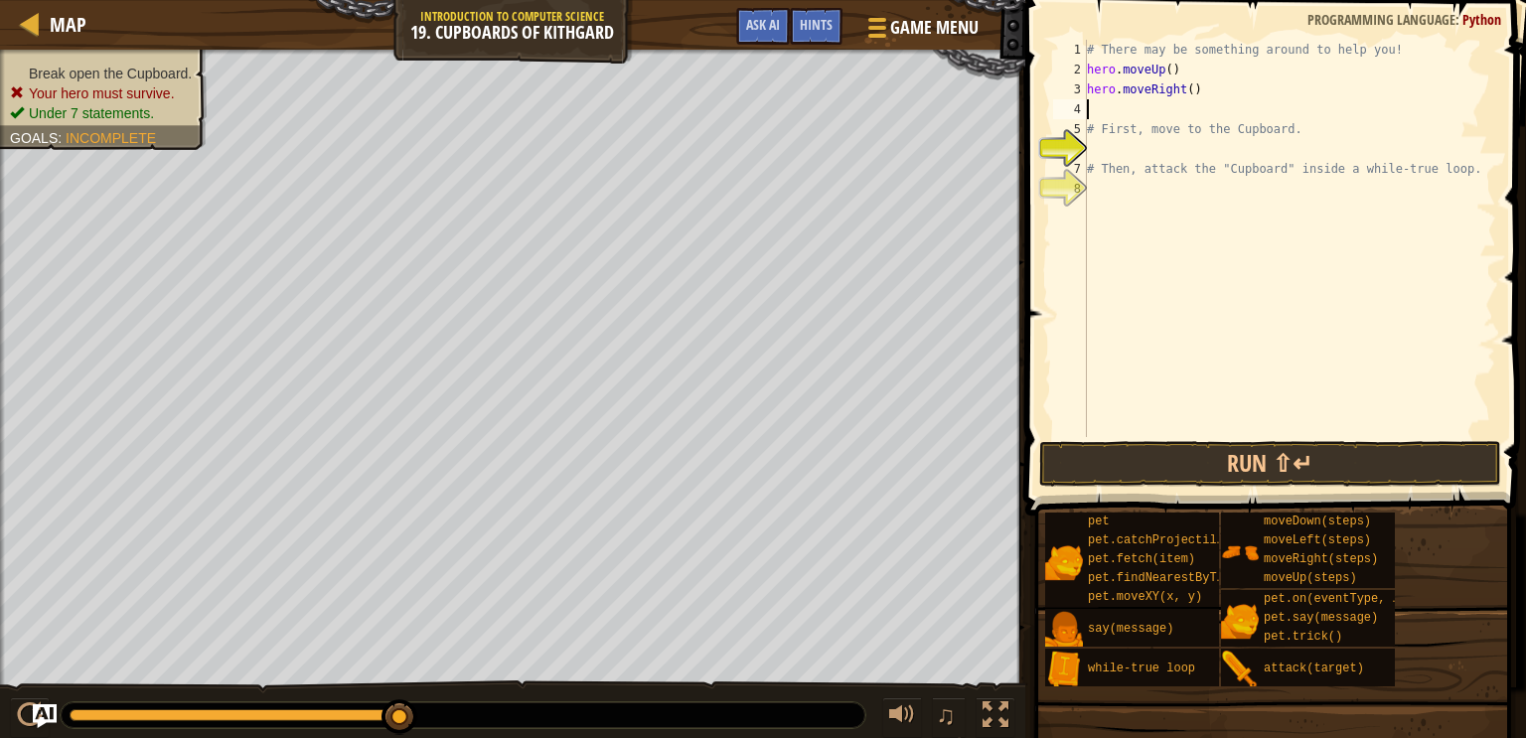
click at [1196, 87] on div "# There may be something around to help you! hero . moveUp ( ) hero . moveRight…" at bounding box center [1289, 258] width 413 height 437
type textarea "hero.moveRight(2)"
click at [1116, 109] on div "# There may be something around to help you! hero . moveUp ( ) hero . moveRight…" at bounding box center [1289, 258] width 413 height 437
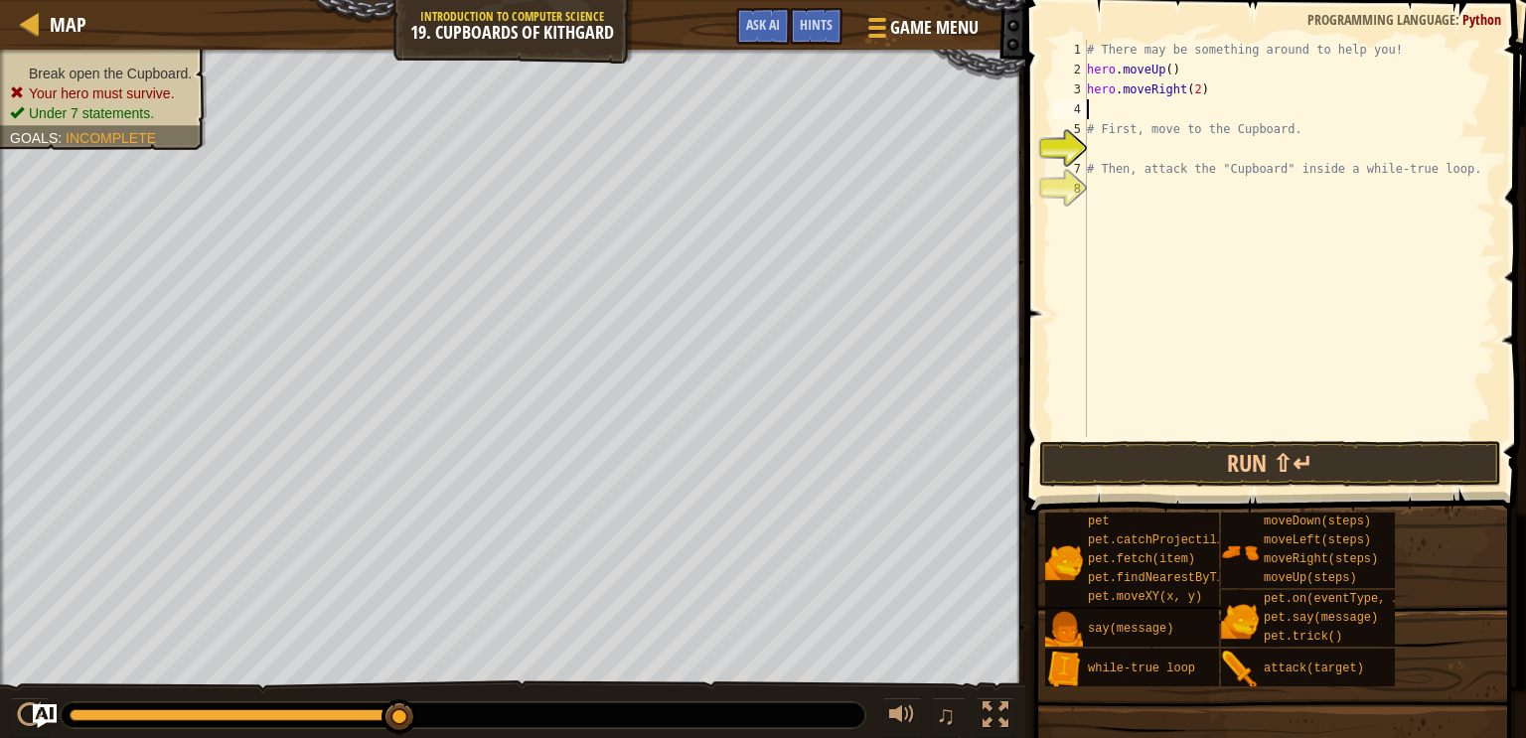
type textarea "d"
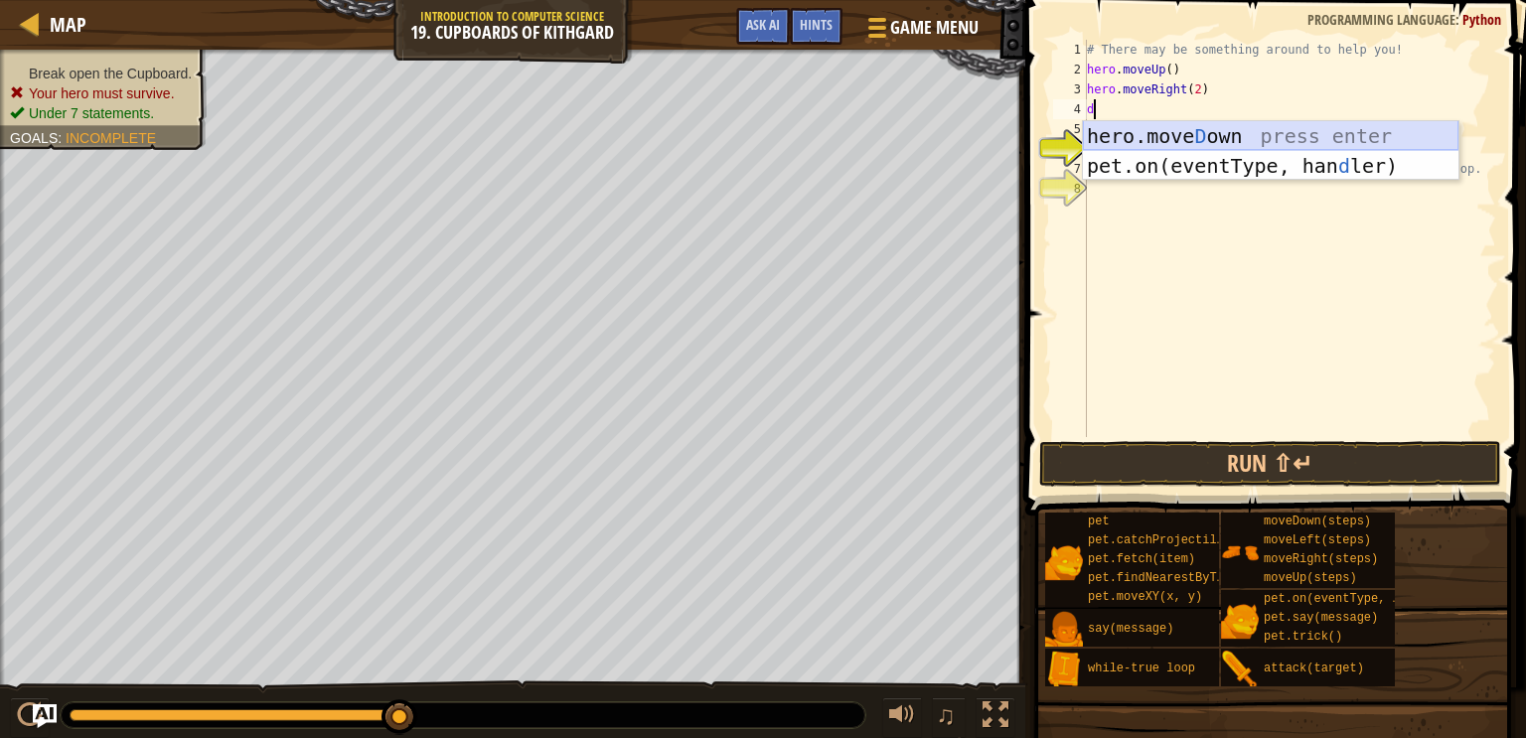
click at [1188, 130] on div "hero.[PERSON_NAME] own press enter pet.on(eventType, han d ler) press enter" at bounding box center [1271, 180] width 376 height 119
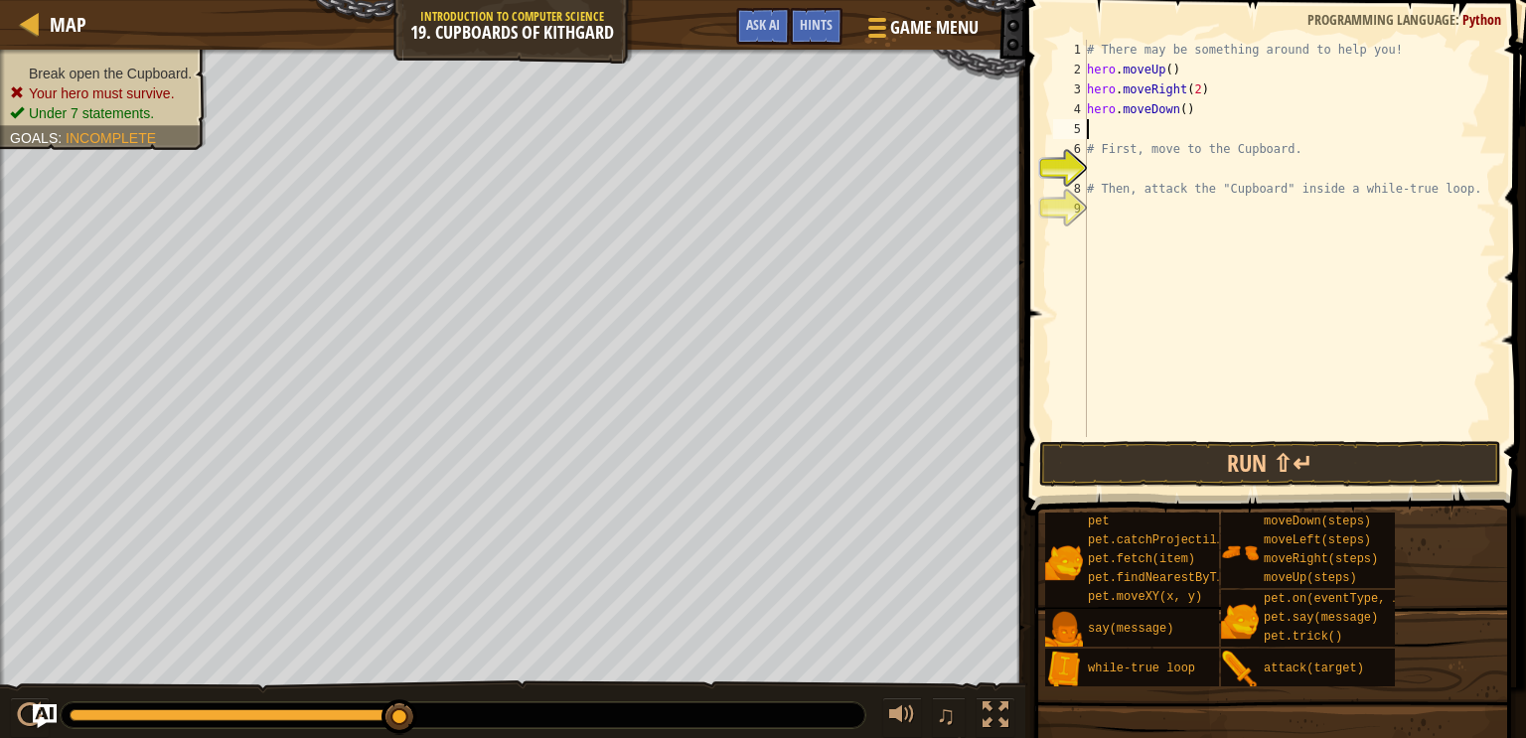
click at [1185, 107] on div "# There may be something around to help you! hero . moveUp ( ) hero . moveRight…" at bounding box center [1289, 258] width 413 height 437
type textarea "hero.moveDown(2)"
click at [1144, 128] on div "# There may be something around to help you! hero . moveUp ( ) hero . moveRight…" at bounding box center [1289, 258] width 413 height 437
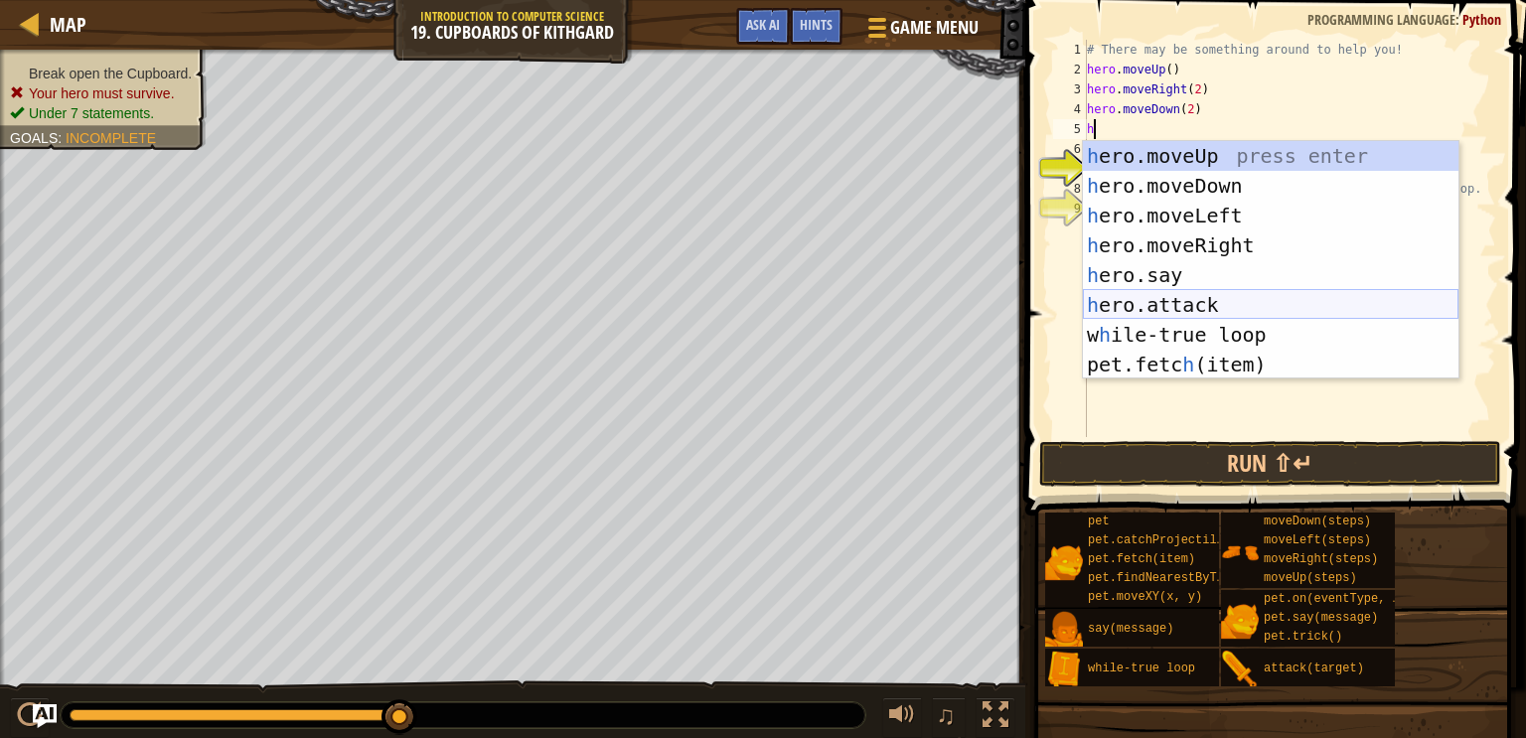
click at [1216, 304] on div "h ero.moveUp press enter h ero.moveDown press enter h ero.moveLeft press enter …" at bounding box center [1271, 290] width 376 height 298
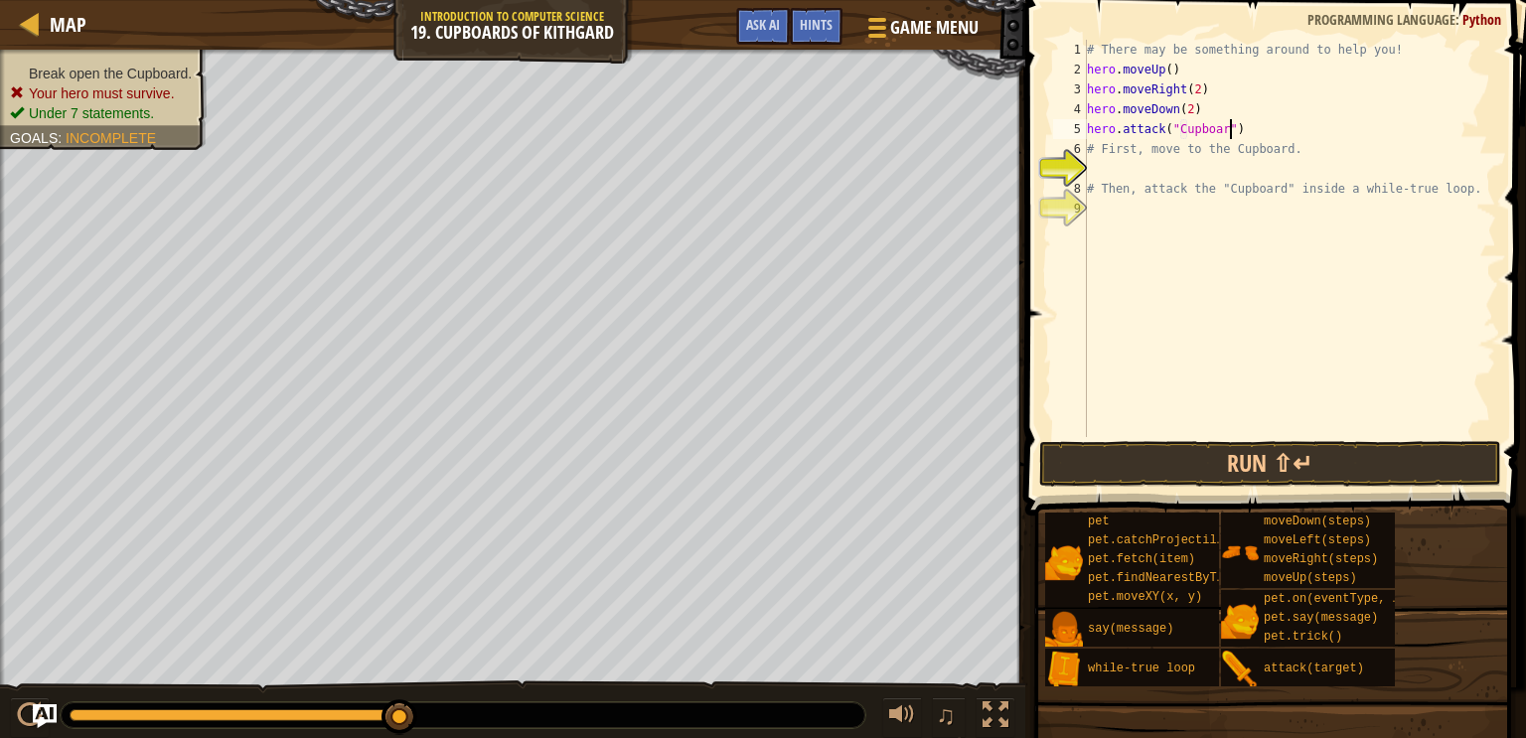
scroll to position [9, 12]
type textarea "hero.attack("Cupboard")"
click at [1182, 445] on button "Run ⇧↵" at bounding box center [1270, 464] width 463 height 46
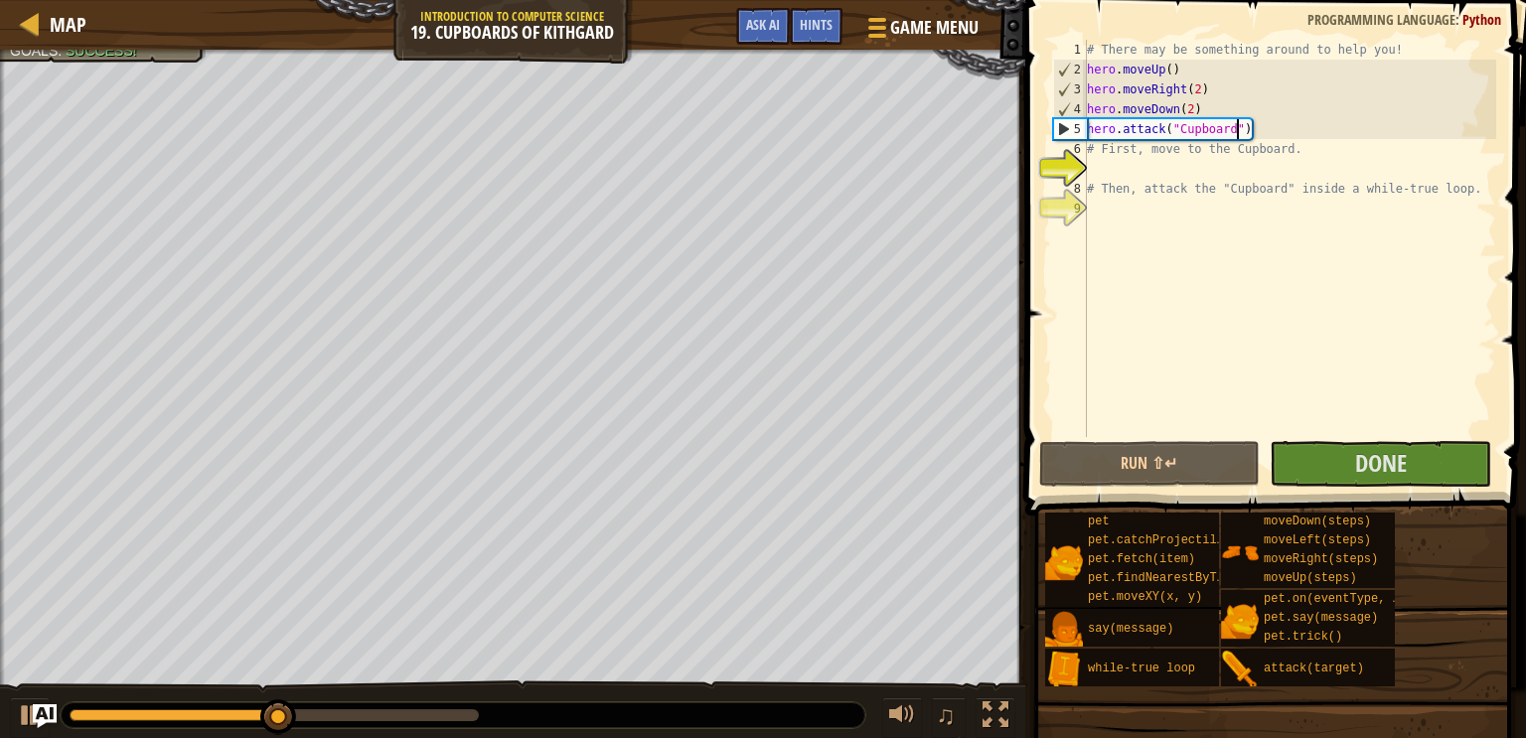
click at [1269, 123] on div "# There may be something around to help you! hero . moveUp ( ) hero . moveRight…" at bounding box center [1289, 258] width 413 height 437
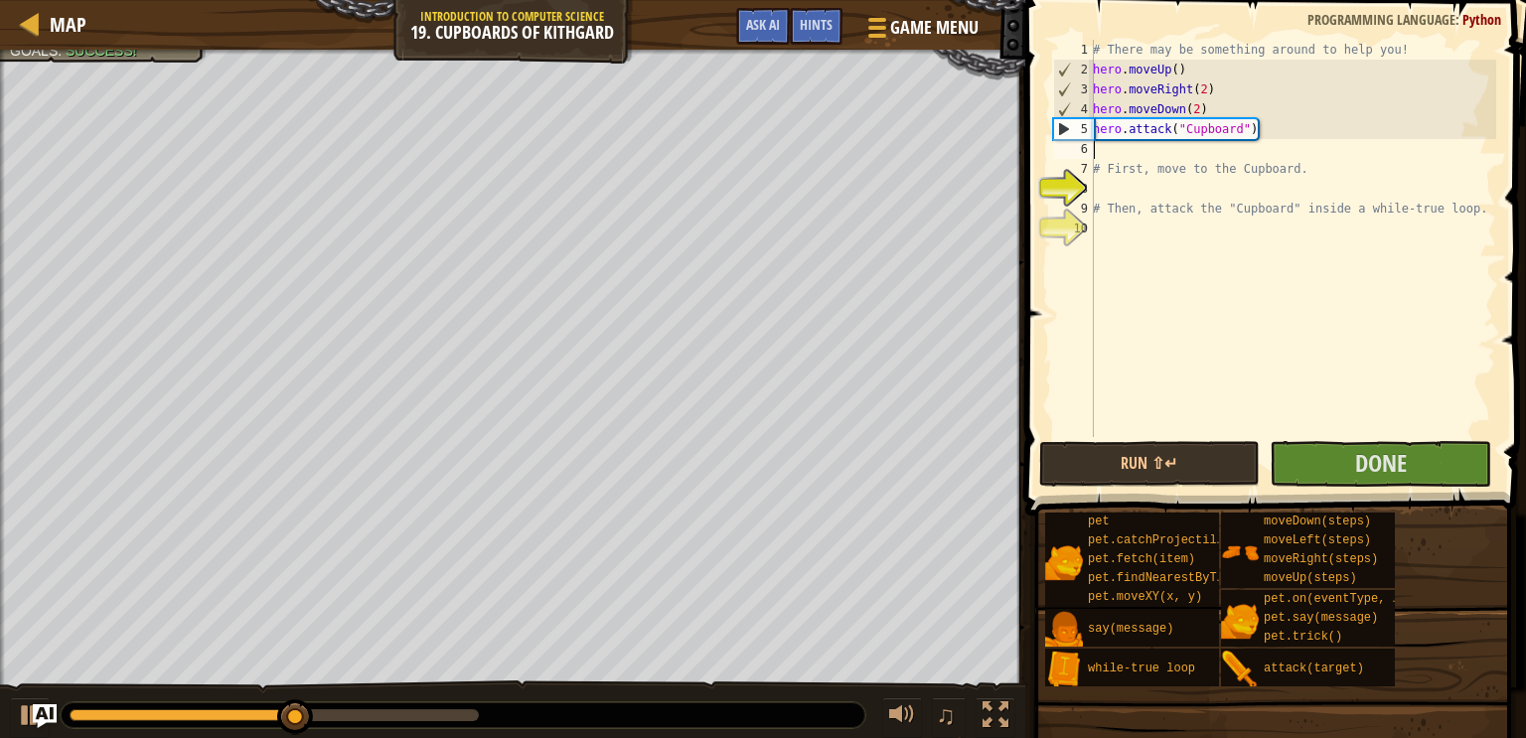
scroll to position [9, 0]
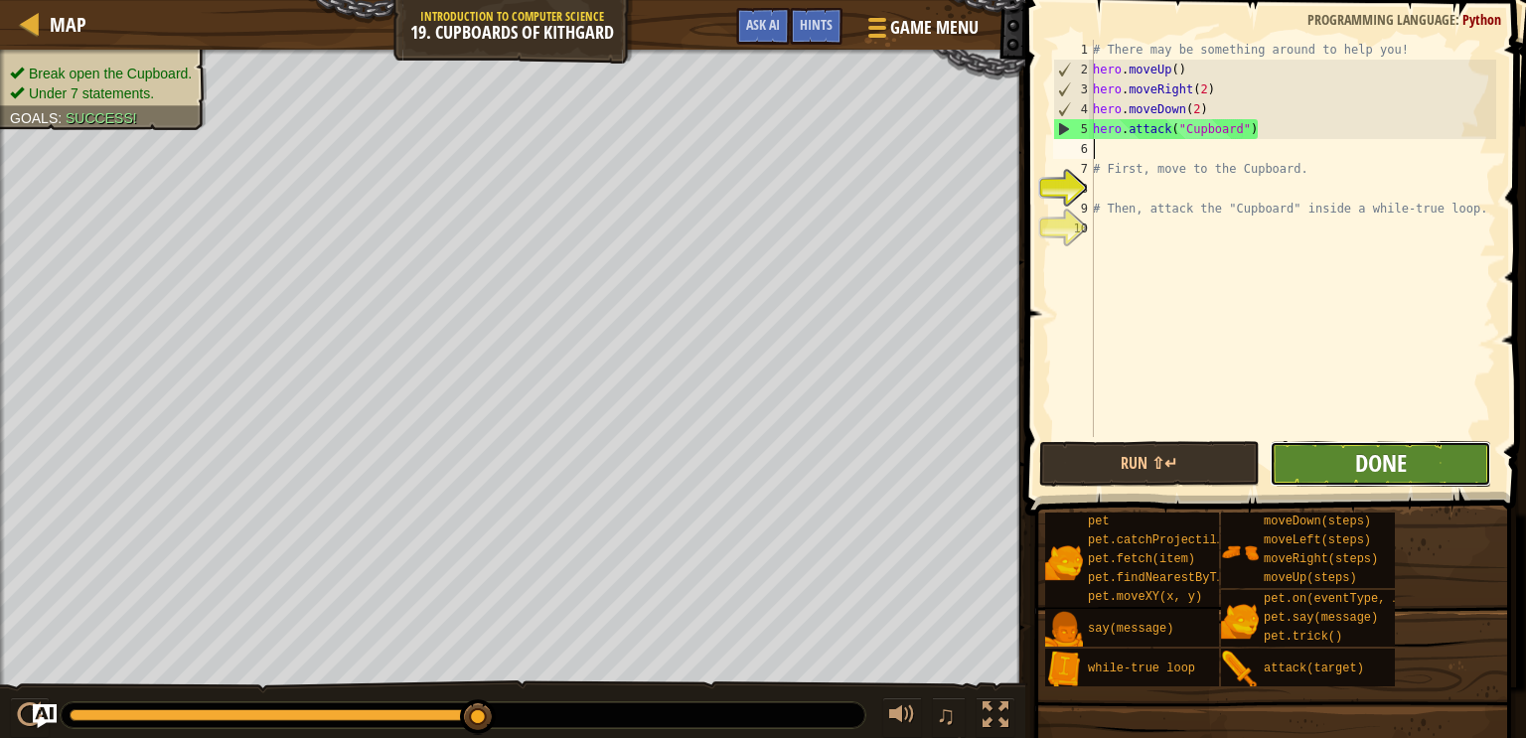
click at [1375, 470] on span "Done" at bounding box center [1381, 463] width 52 height 32
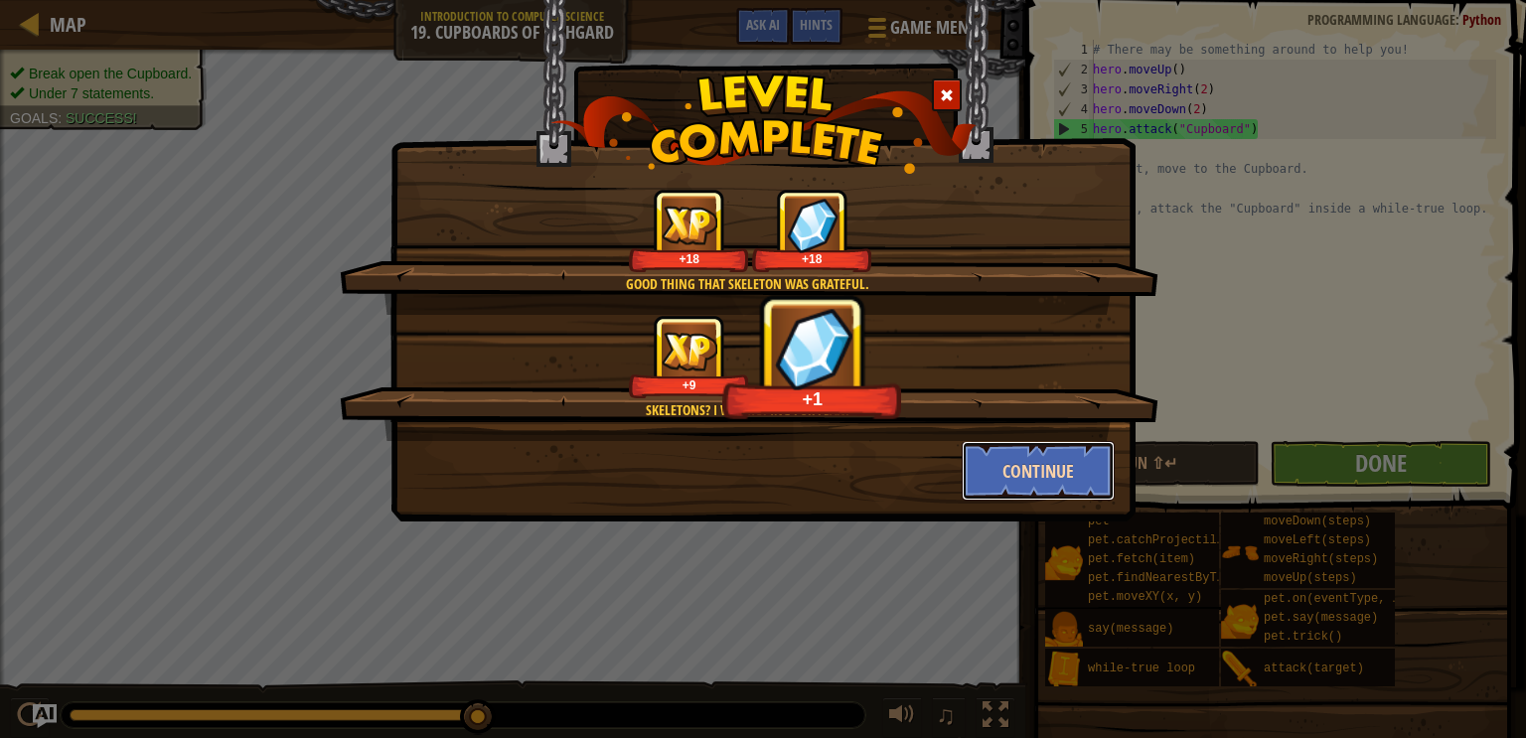
click at [1051, 470] on button "Continue" at bounding box center [1039, 471] width 154 height 60
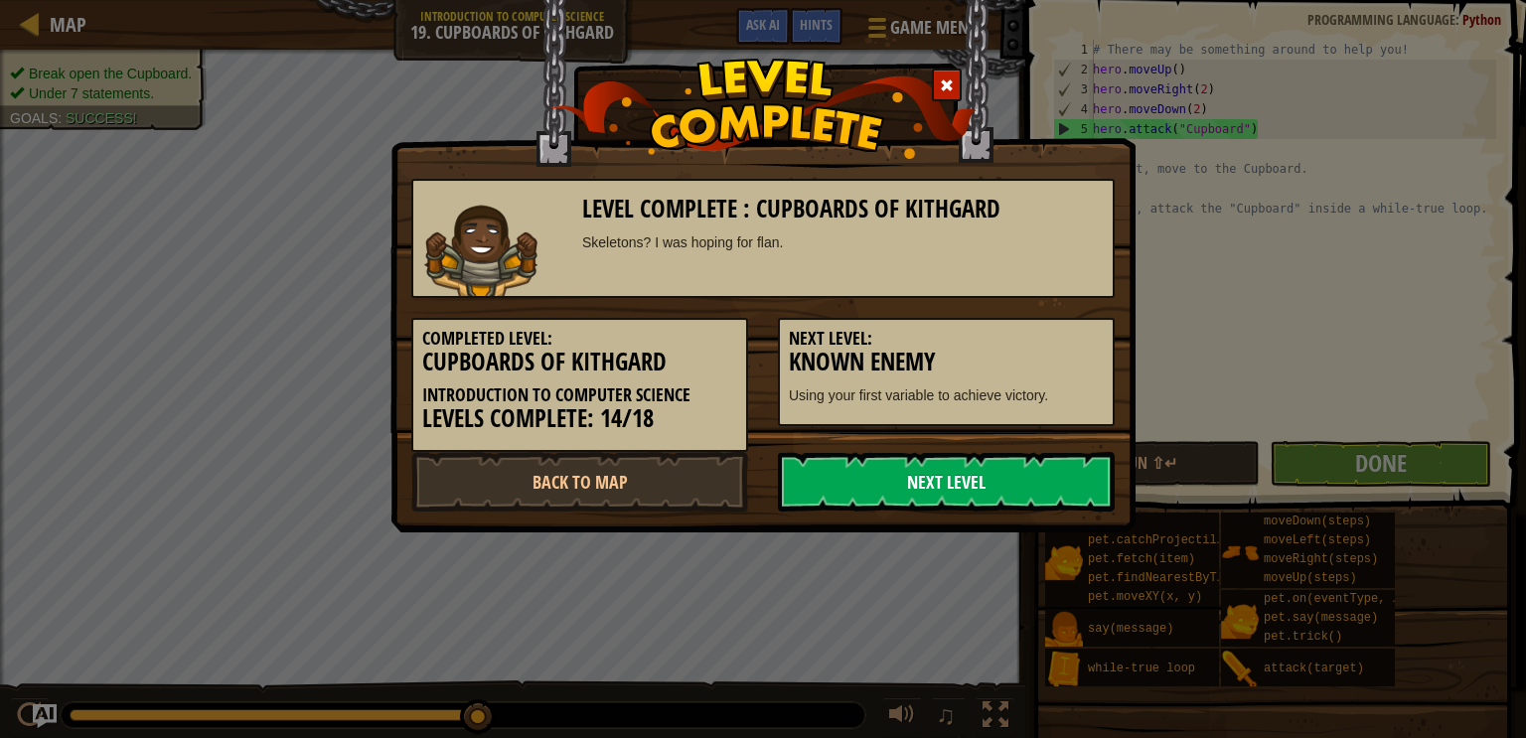
click at [1047, 474] on link "Next Level" at bounding box center [946, 482] width 337 height 60
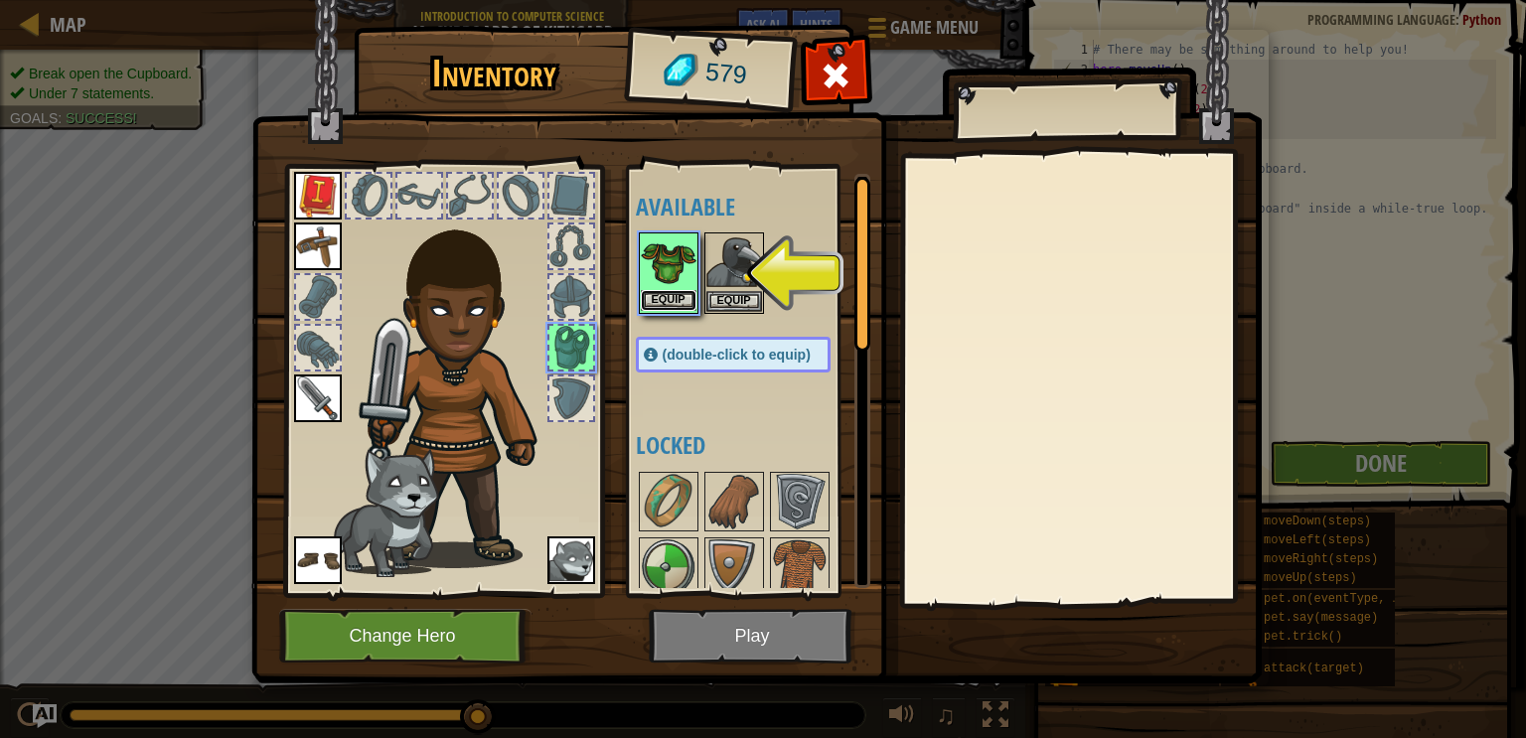
click at [676, 298] on button "Equip" at bounding box center [669, 300] width 56 height 21
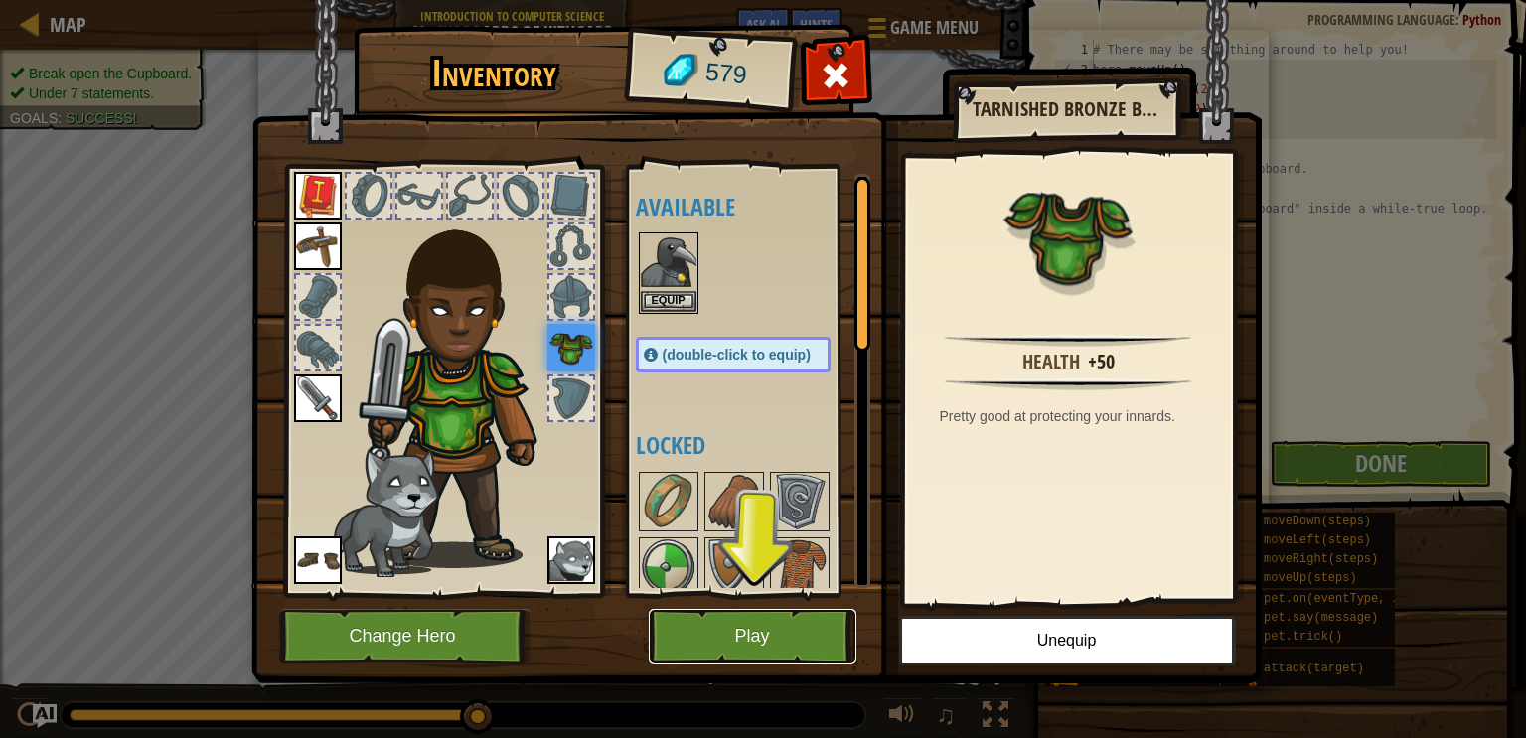
click at [772, 634] on button "Play" at bounding box center [753, 636] width 208 height 55
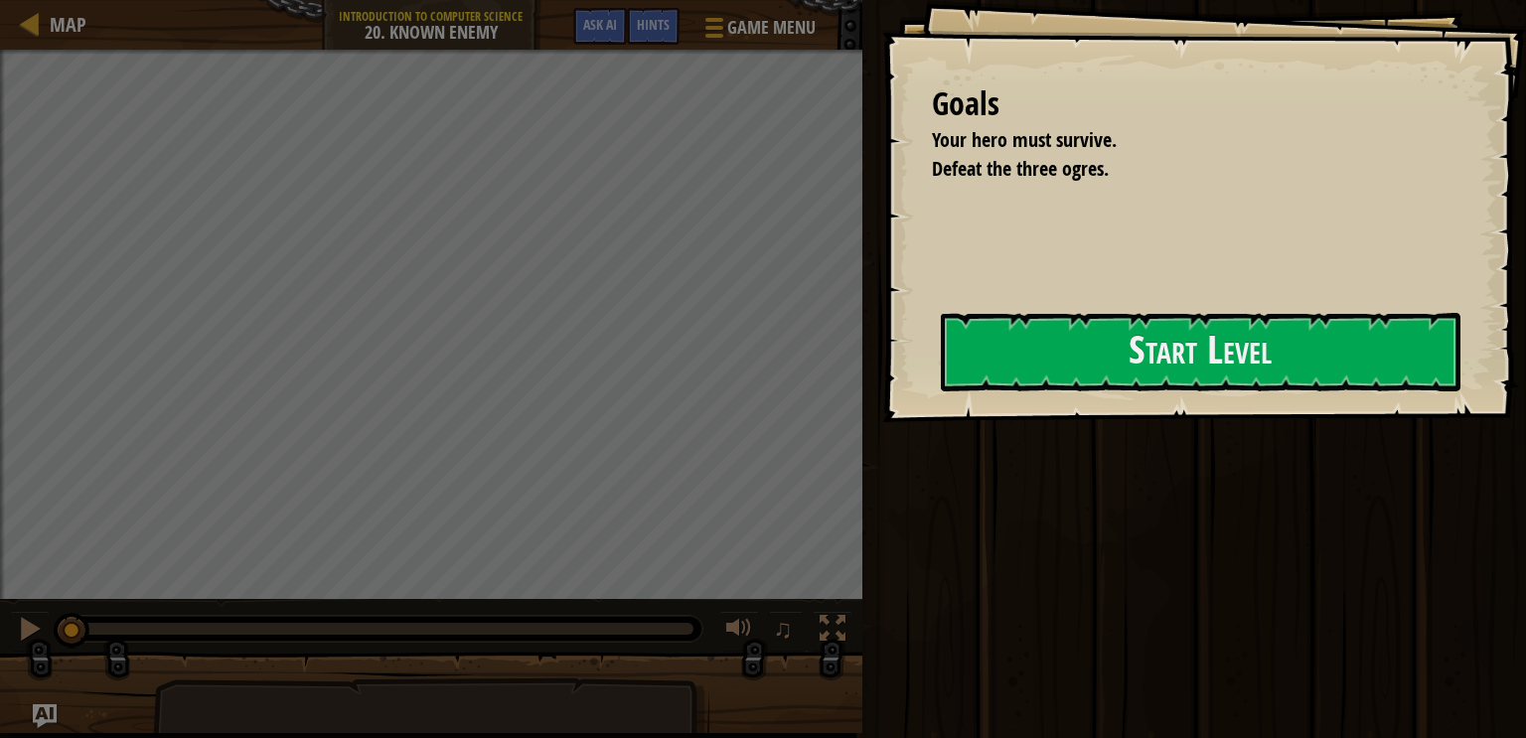
click at [891, 361] on div "Goals Your hero must survive. Defeat the three ogres. Start Level Error loading…" at bounding box center [1204, 211] width 644 height 422
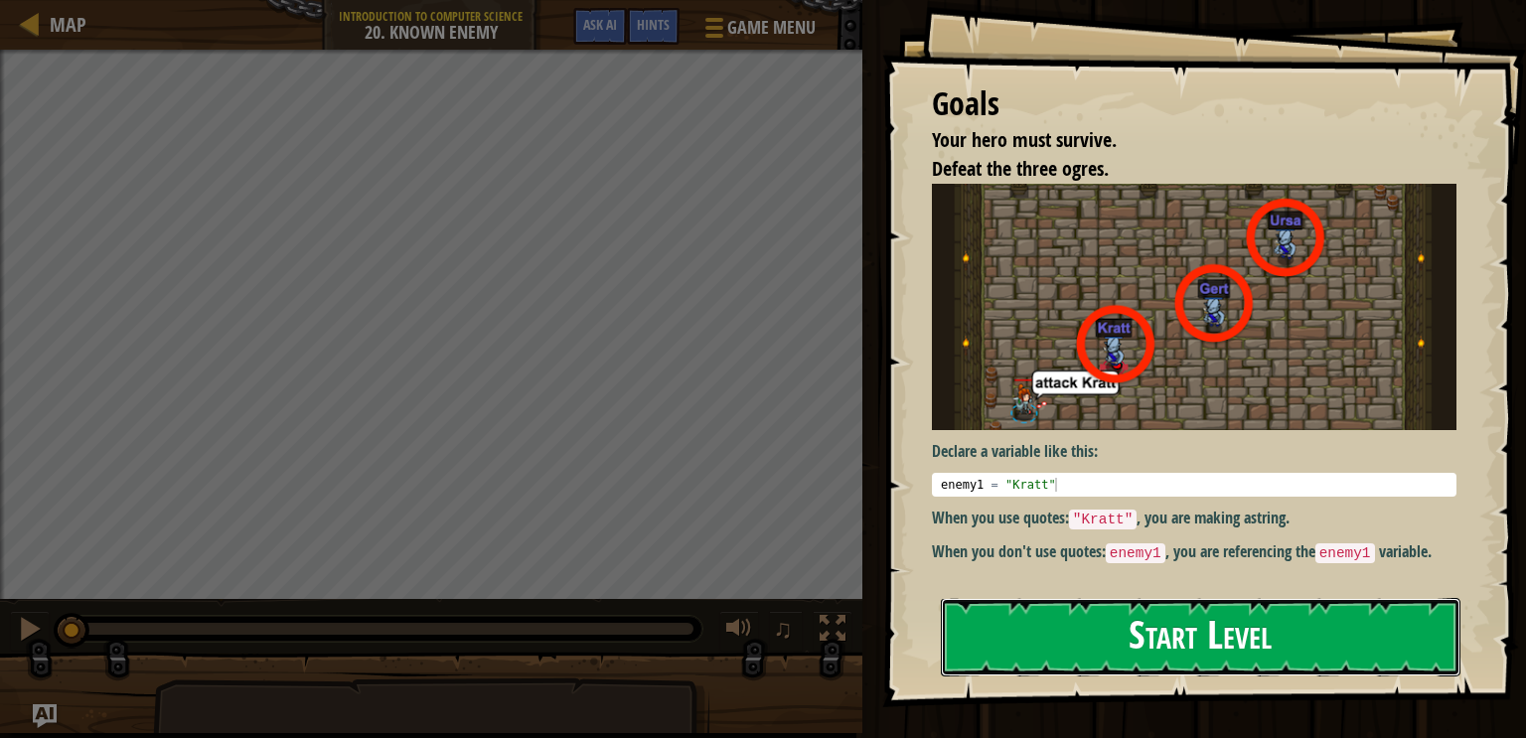
click at [1053, 598] on button "Start Level" at bounding box center [1201, 637] width 520 height 78
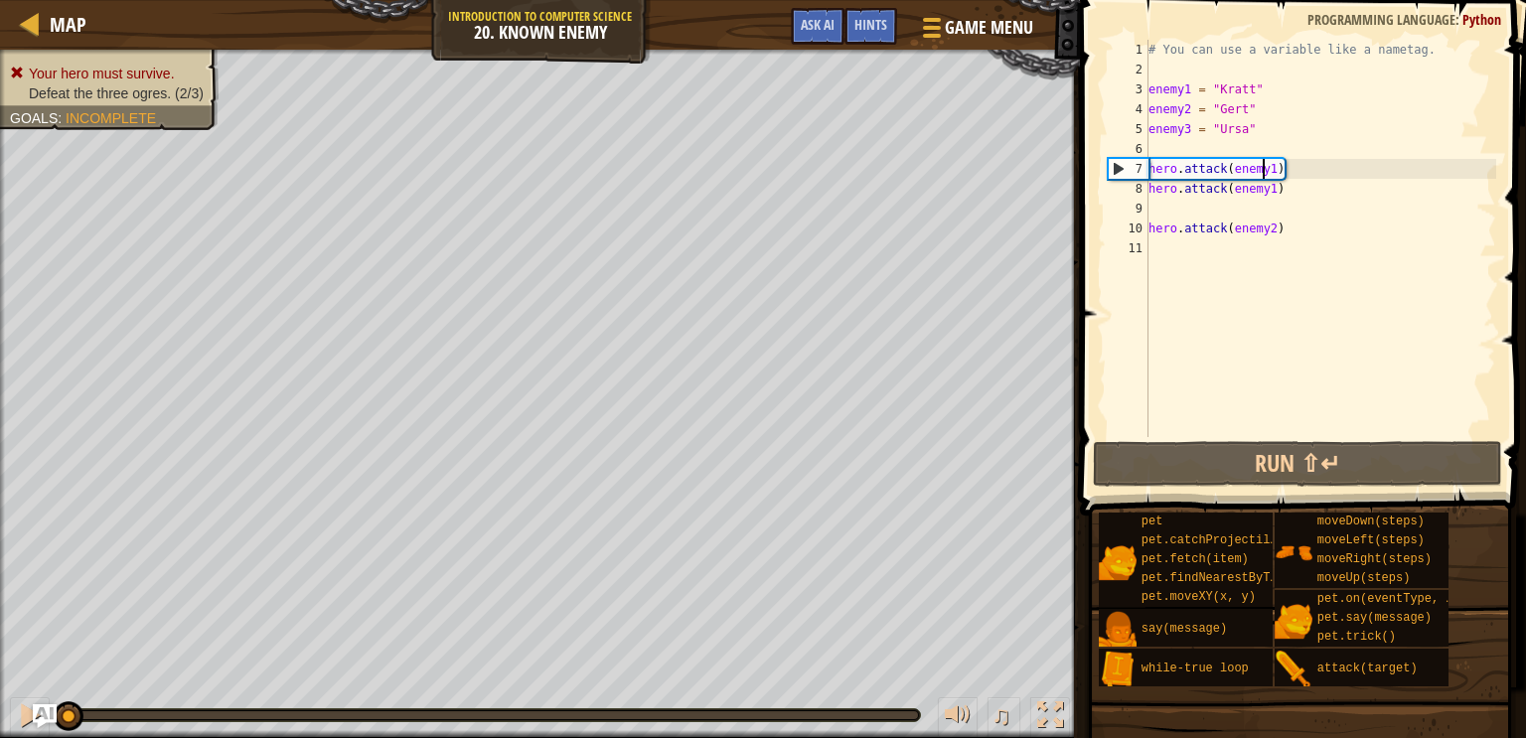
click at [1261, 171] on div "# You can use a variable like a nametag. enemy1 = "[PERSON_NAME]" enemy2 = "[PE…" at bounding box center [1321, 258] width 352 height 437
click at [1275, 168] on div "# You can use a variable like a nametag. enemy1 = "[PERSON_NAME]" enemy2 = "[PE…" at bounding box center [1321, 258] width 352 height 437
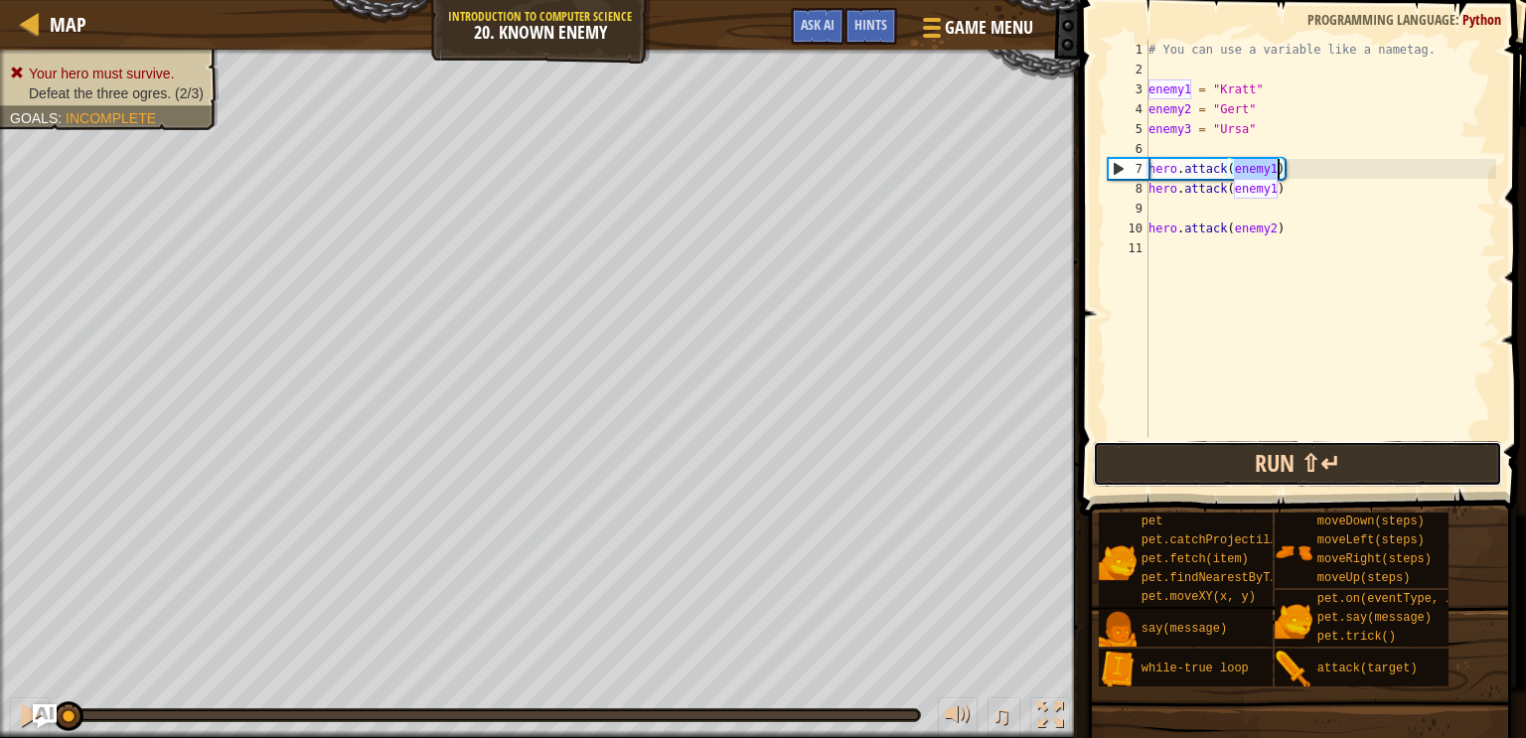
click at [1269, 461] on button "Run ⇧↵" at bounding box center [1297, 464] width 409 height 46
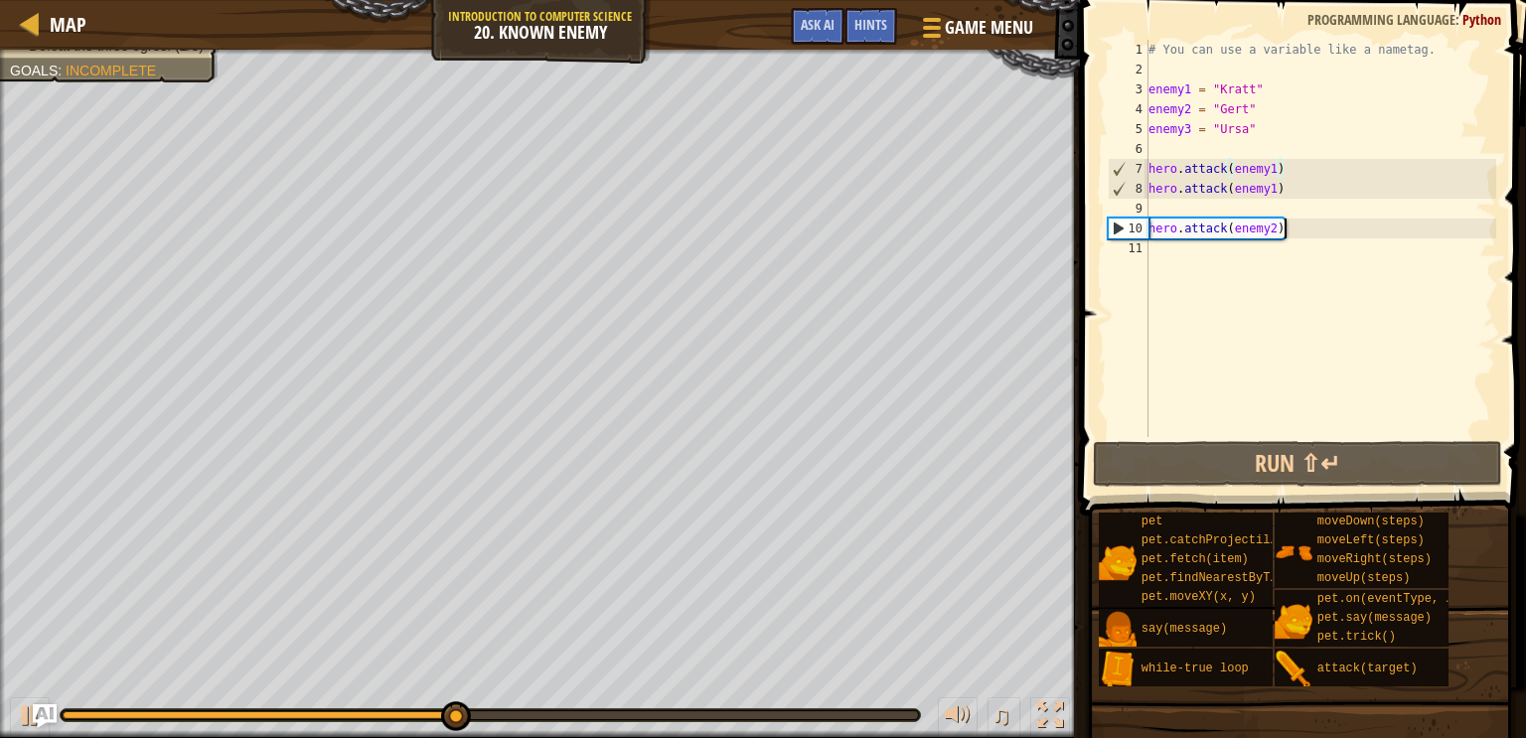
click at [1303, 236] on div "# You can use a variable like a nametag. enemy1 = "[PERSON_NAME]" enemy2 = "[PE…" at bounding box center [1321, 258] width 352 height 437
type textarea "hero.attack(enemy2)"
click at [1300, 245] on div "# You can use a variable like a nametag. enemy1 = "[PERSON_NAME]" enemy2 = "[PE…" at bounding box center [1321, 258] width 352 height 437
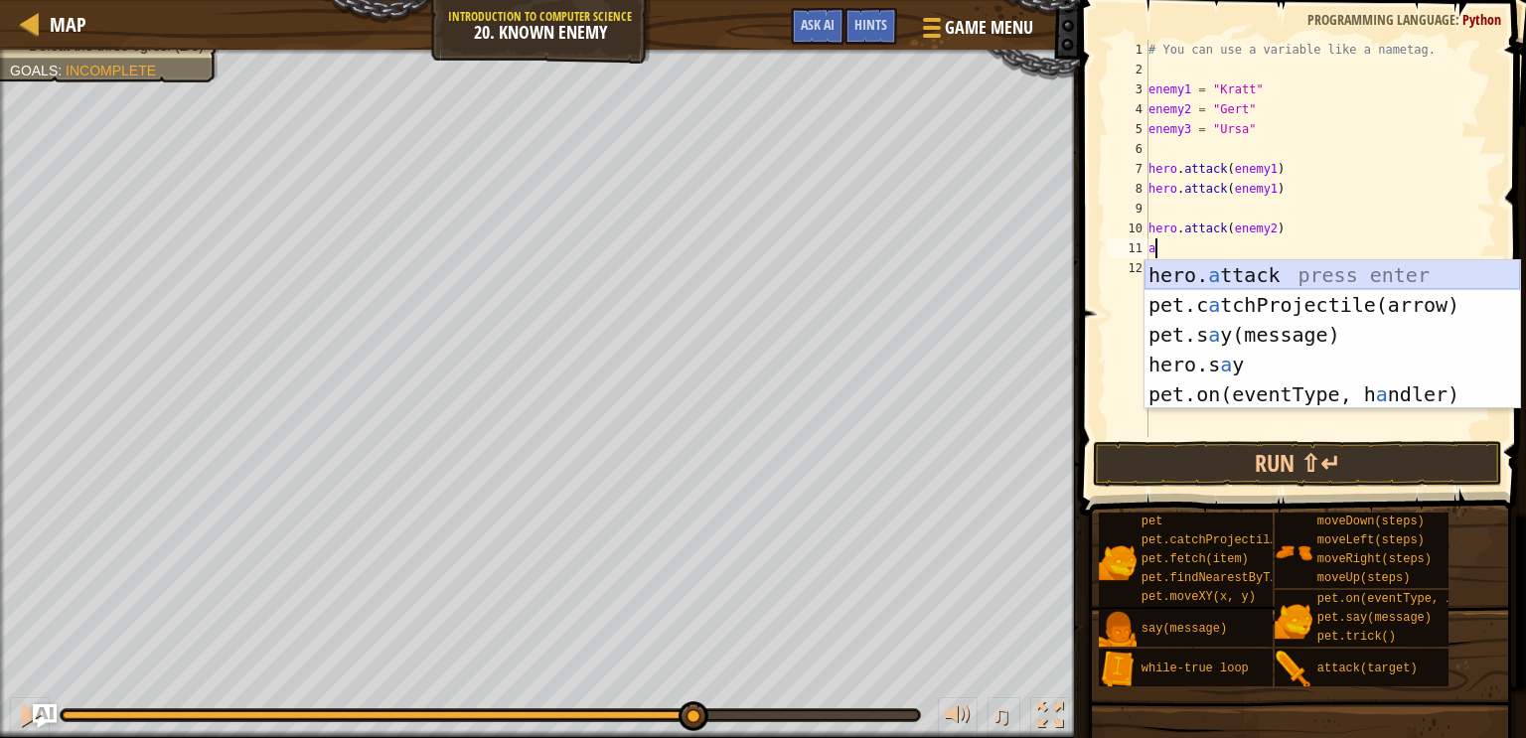
click at [1294, 276] on div "hero. a ttack press enter pet.c a tchProjectile(arrow) press enter pet.s a y(me…" at bounding box center [1333, 364] width 376 height 209
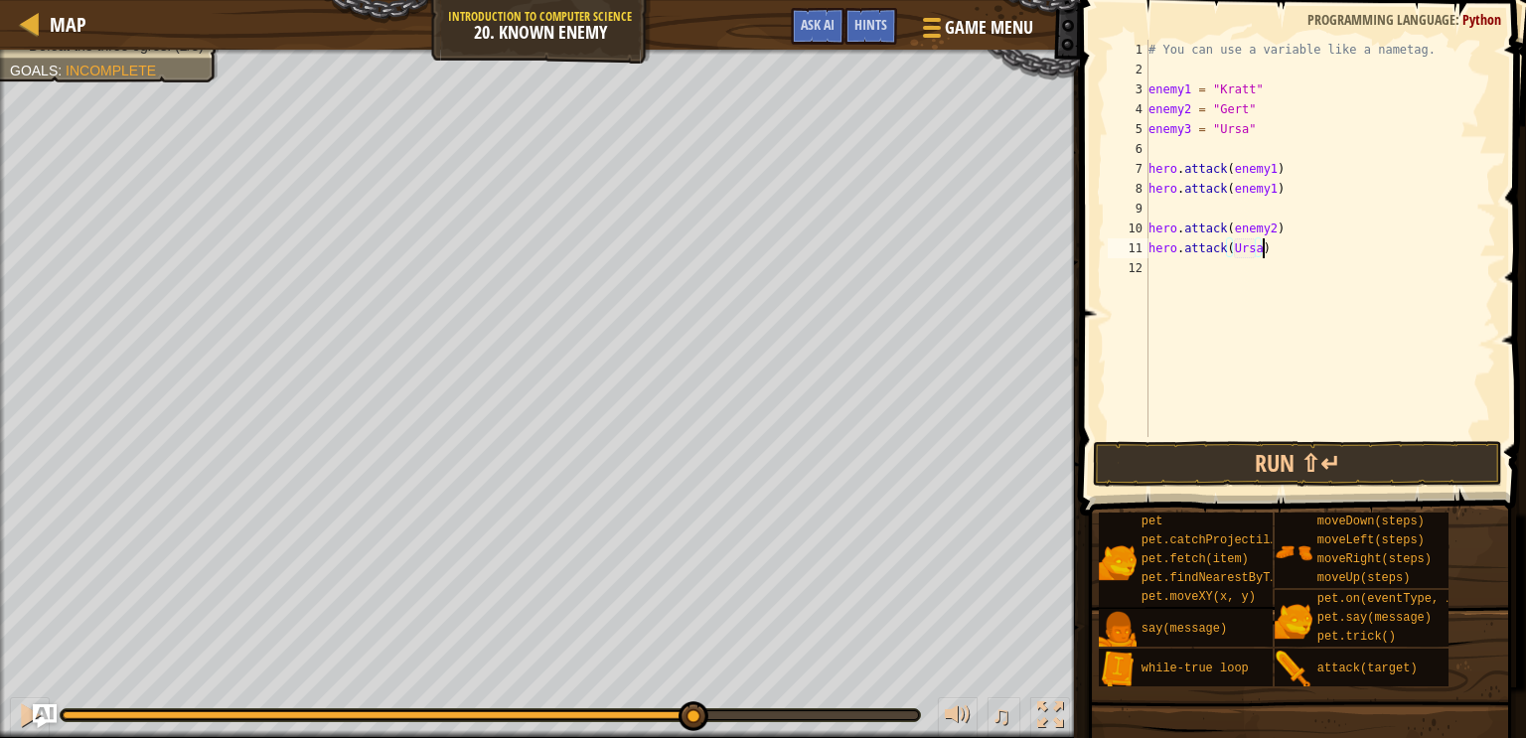
scroll to position [9, 8]
click at [1271, 443] on button "Run ⇧↵" at bounding box center [1297, 464] width 409 height 46
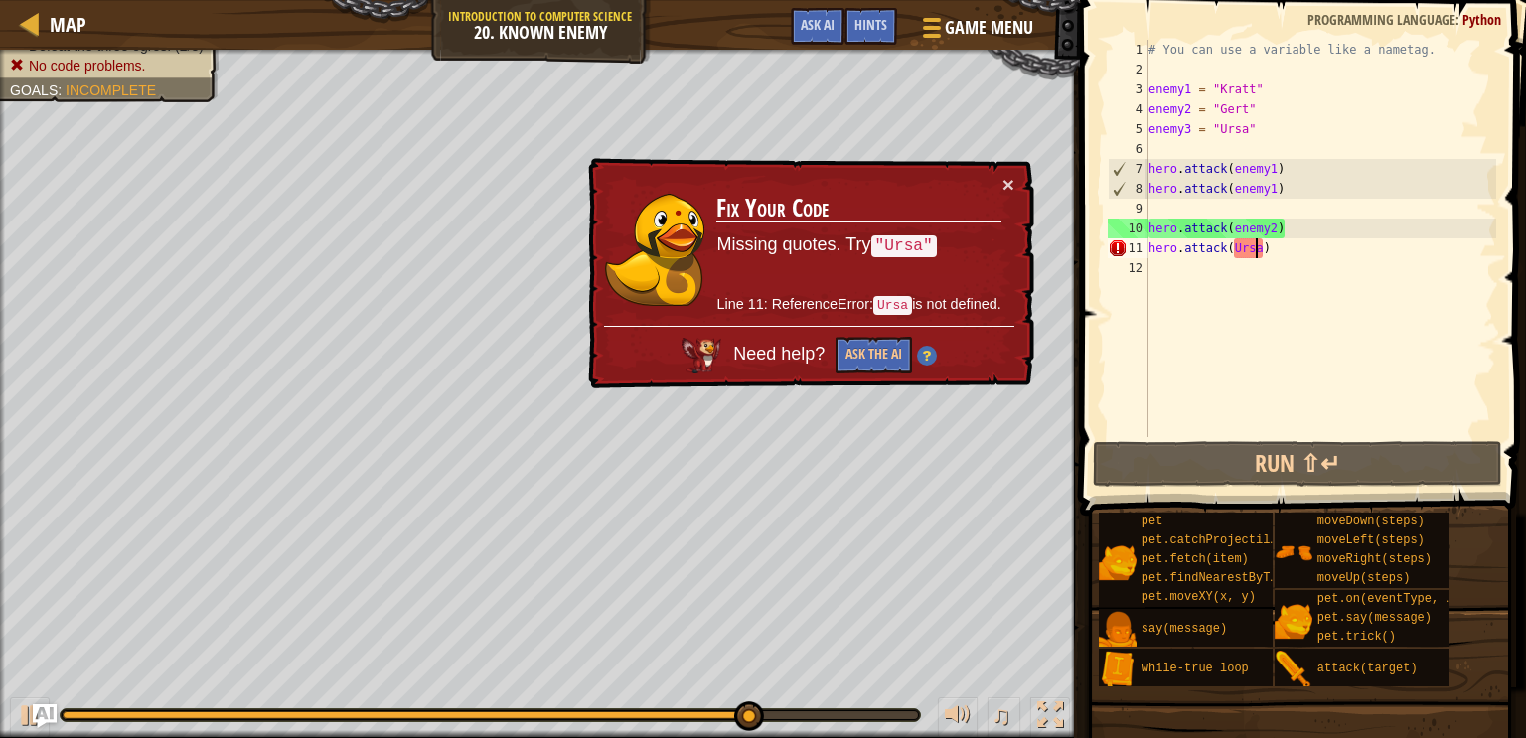
click at [1258, 248] on div "# You can use a variable like a nametag. enemy1 = "[PERSON_NAME]" enemy2 = "[PE…" at bounding box center [1321, 258] width 352 height 437
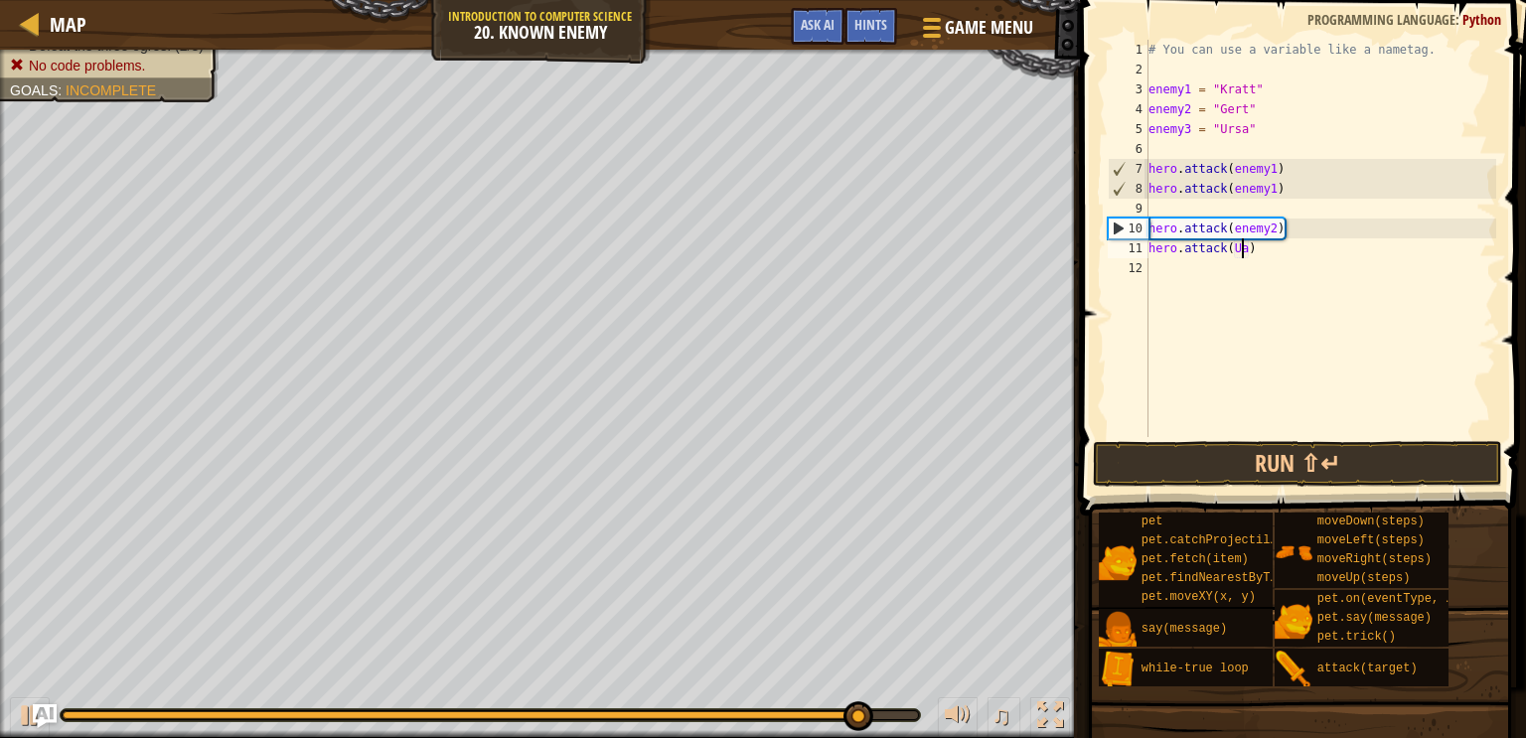
click at [1243, 249] on div "# You can use a variable like a nametag. enemy1 = "[PERSON_NAME]" enemy2 = "[PE…" at bounding box center [1321, 258] width 352 height 437
click at [1245, 251] on div "# You can use a variable like a nametag. enemy1 = "[PERSON_NAME]" enemy2 = "[PE…" at bounding box center [1321, 258] width 352 height 437
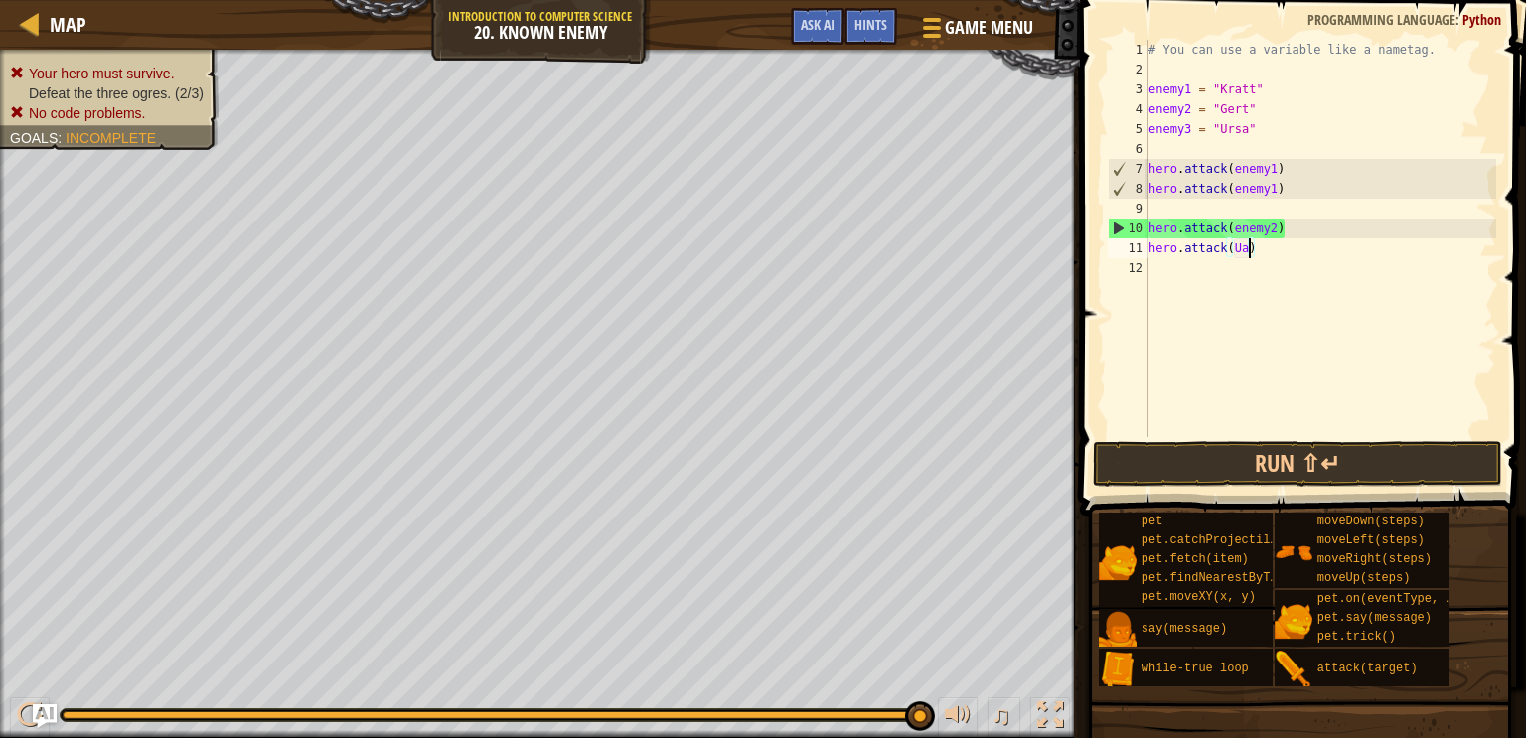
click at [1246, 251] on div "# You can use a variable like a nametag. enemy1 = "[PERSON_NAME]" enemy2 = "[PE…" at bounding box center [1321, 258] width 352 height 437
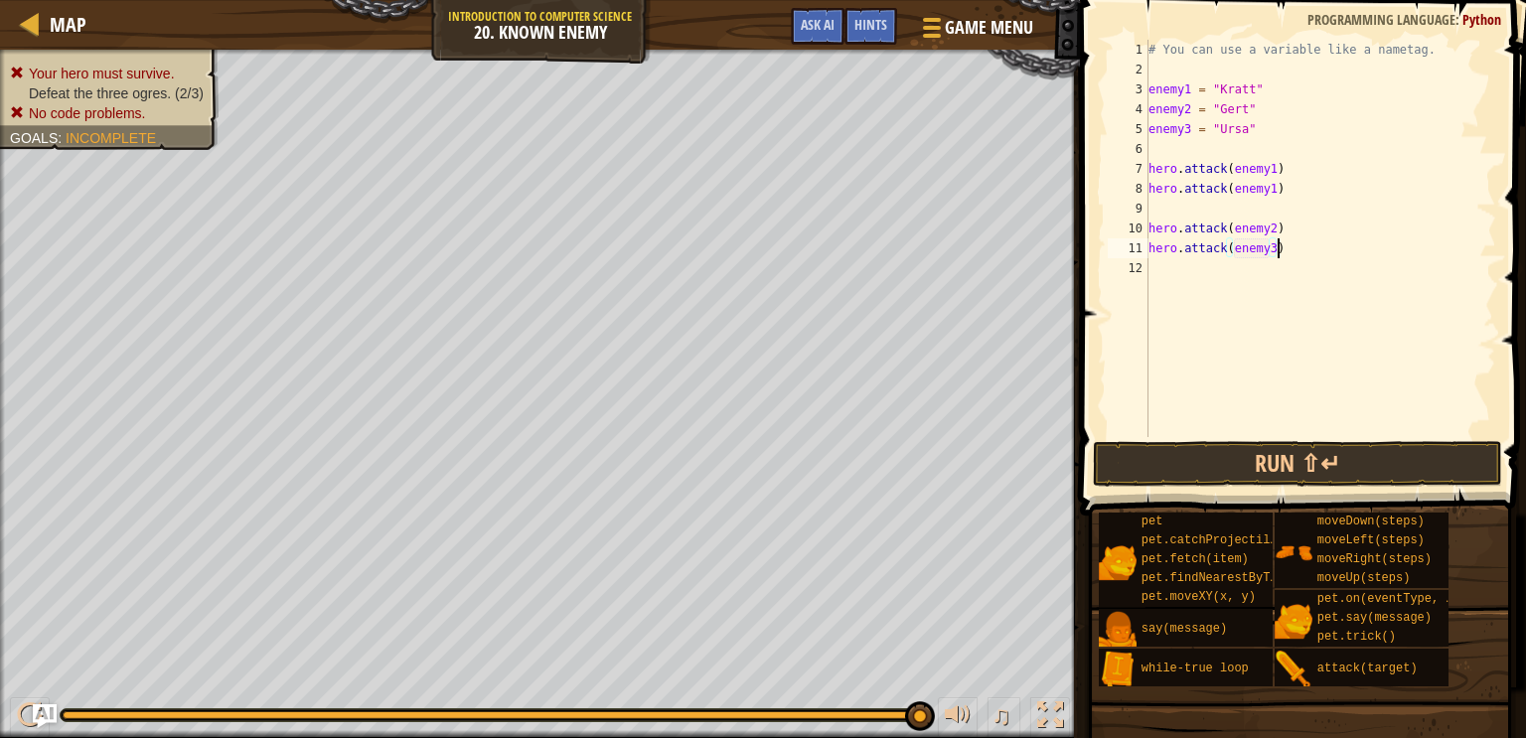
scroll to position [9, 10]
click at [897, 724] on div "♫" at bounding box center [540, 711] width 1080 height 60
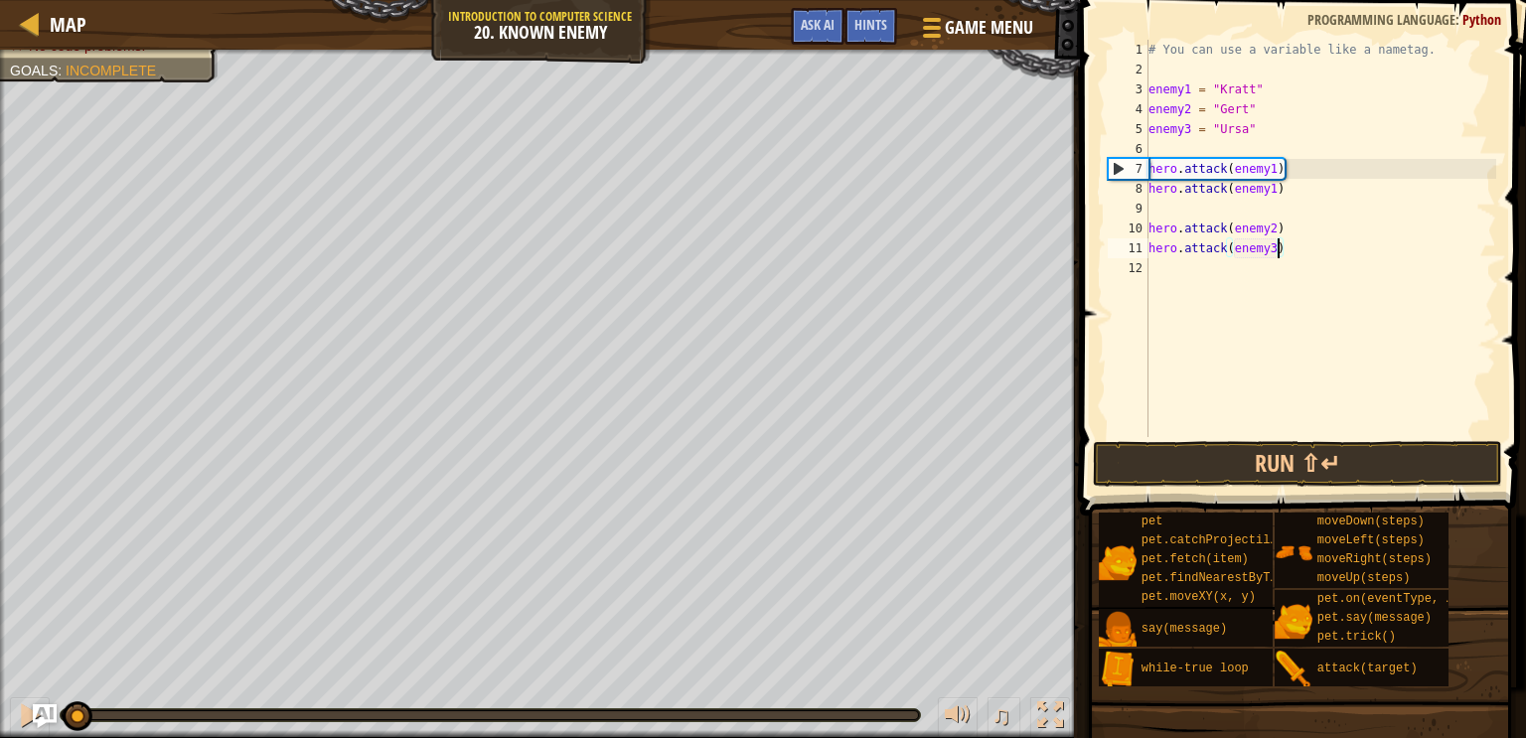
click at [75, 654] on div "Your hero must survive. Defeat the three ogres. (2/3) No code problems. Goals :…" at bounding box center [763, 394] width 1526 height 689
click at [10, 722] on button at bounding box center [30, 718] width 40 height 41
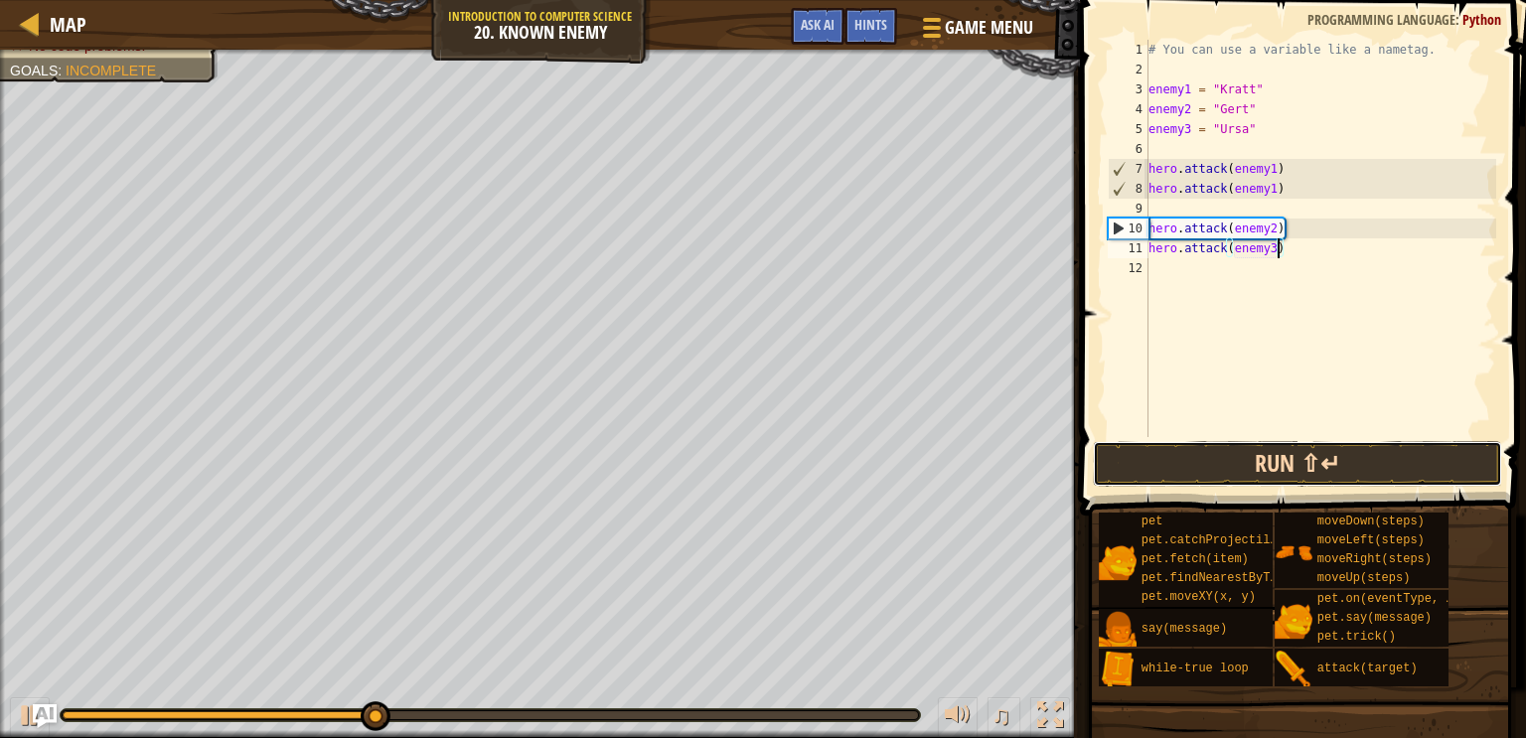
click at [1230, 447] on button "Run ⇧↵" at bounding box center [1297, 464] width 409 height 46
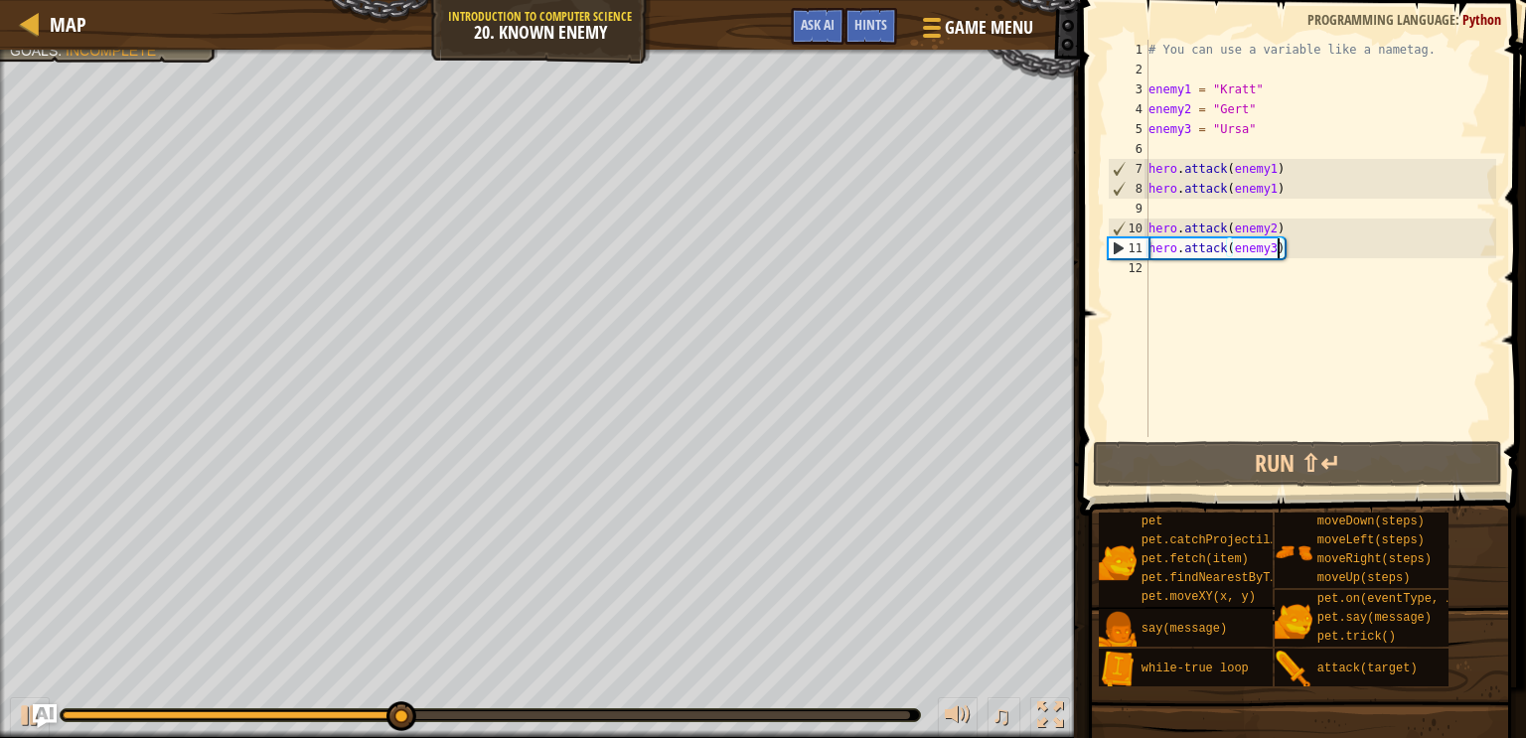
click at [1297, 221] on div "# You can use a variable like a nametag. enemy1 = "[PERSON_NAME]" enemy2 = "[PE…" at bounding box center [1321, 258] width 352 height 437
type textarea "hero.attack(enemy2)"
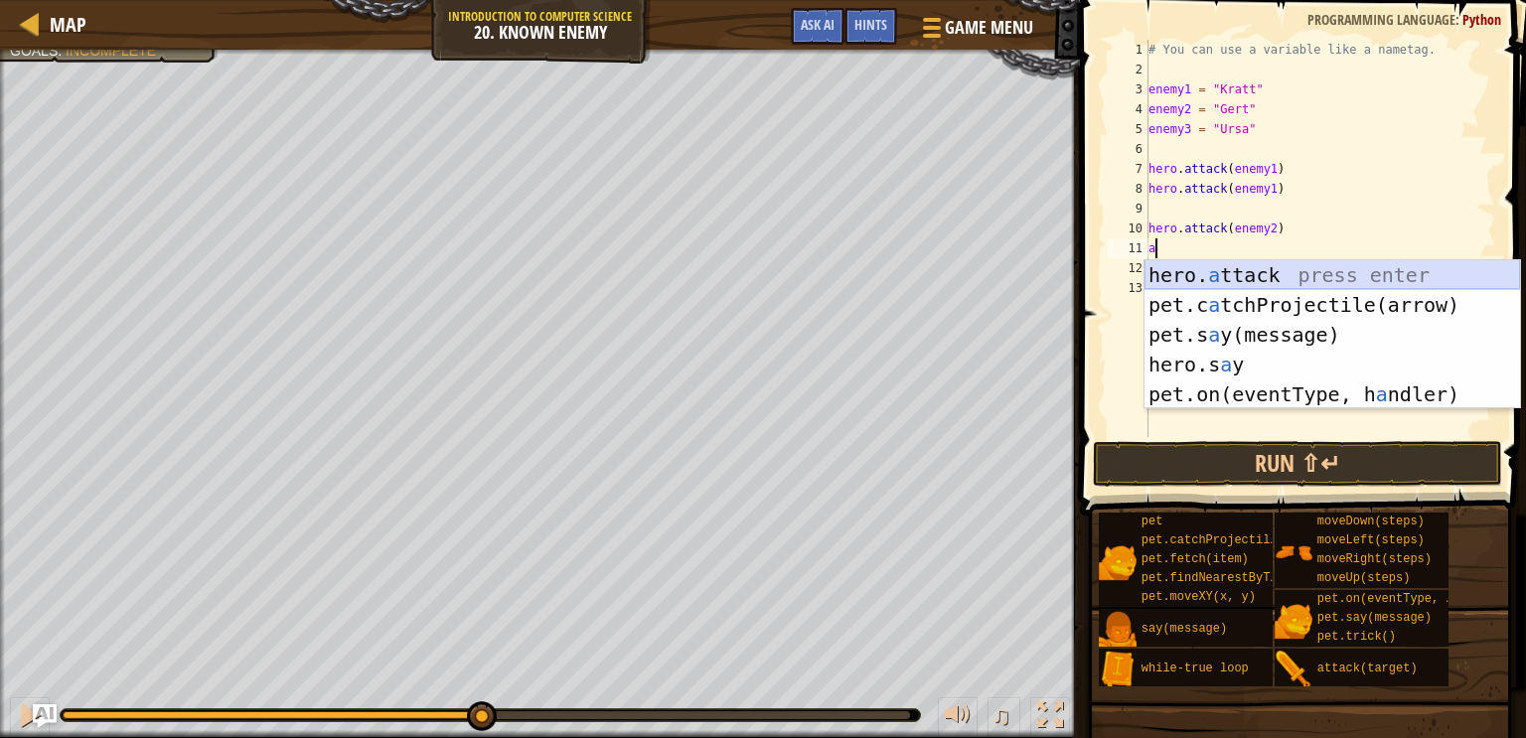
click at [1320, 275] on div "hero. a ttack press enter pet.c a tchProjectile(arrow) press enter pet.s a y(me…" at bounding box center [1333, 364] width 376 height 209
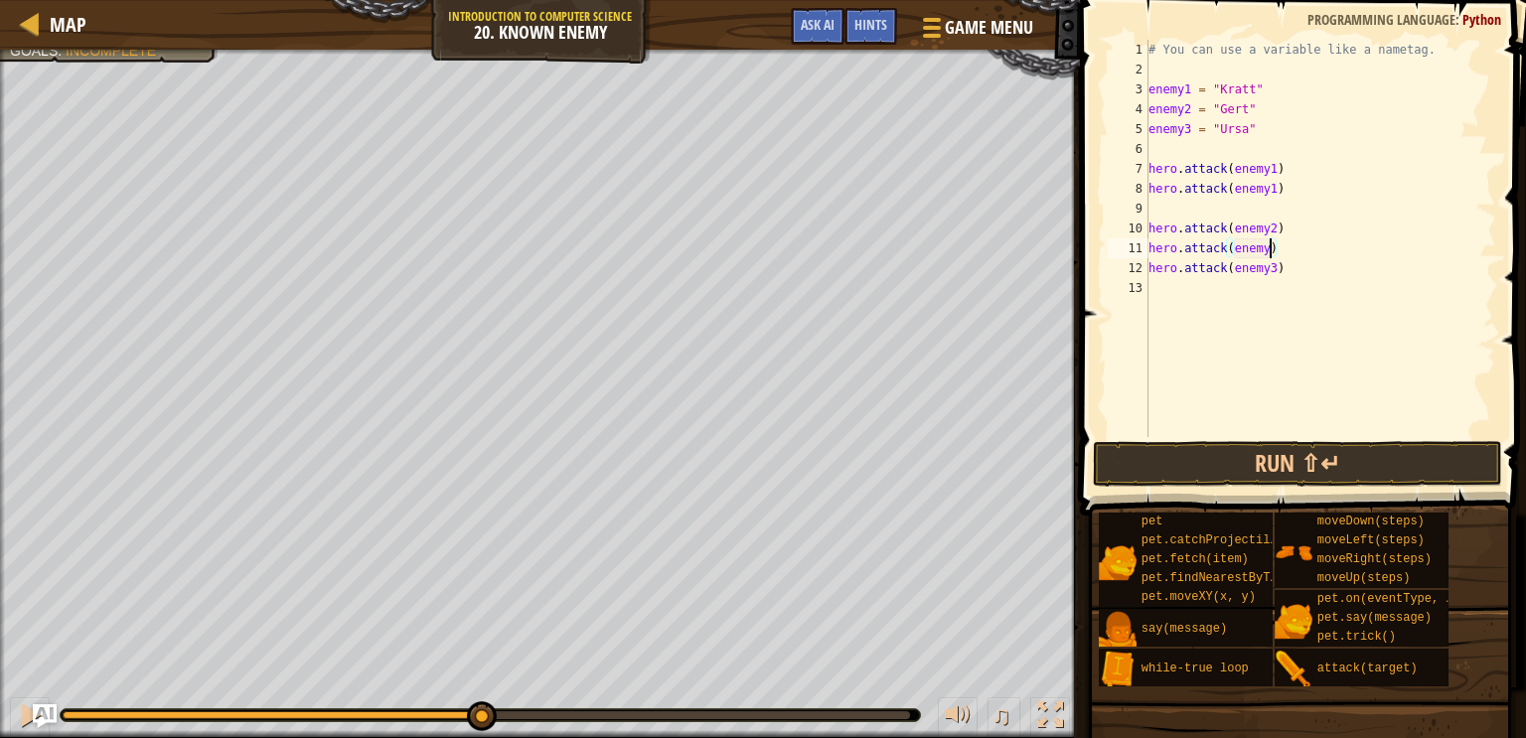
scroll to position [9, 10]
type textarea "hero.attack(enemy2)"
click at [1316, 453] on button "Run ⇧↵" at bounding box center [1297, 464] width 409 height 46
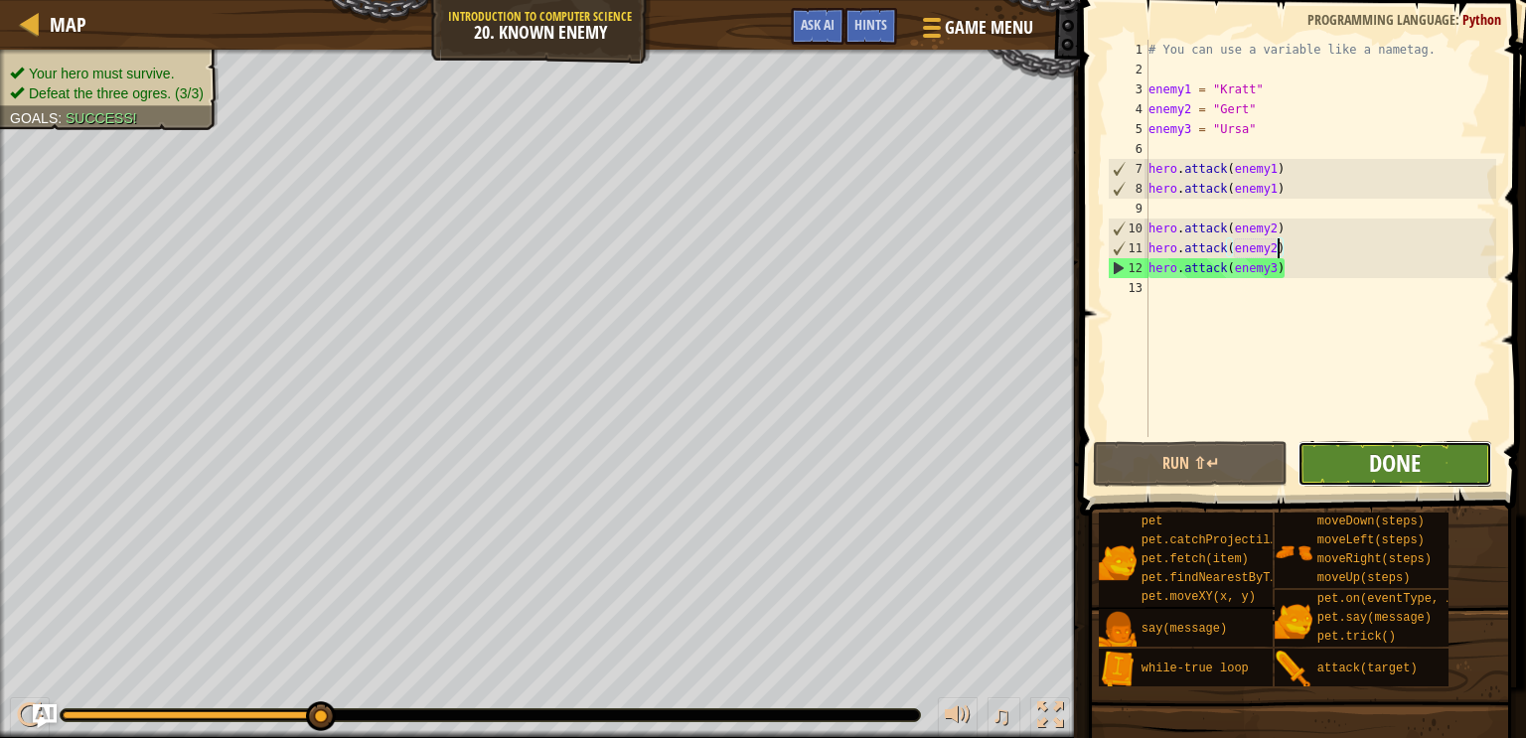
click at [1387, 465] on span "Done" at bounding box center [1395, 463] width 52 height 32
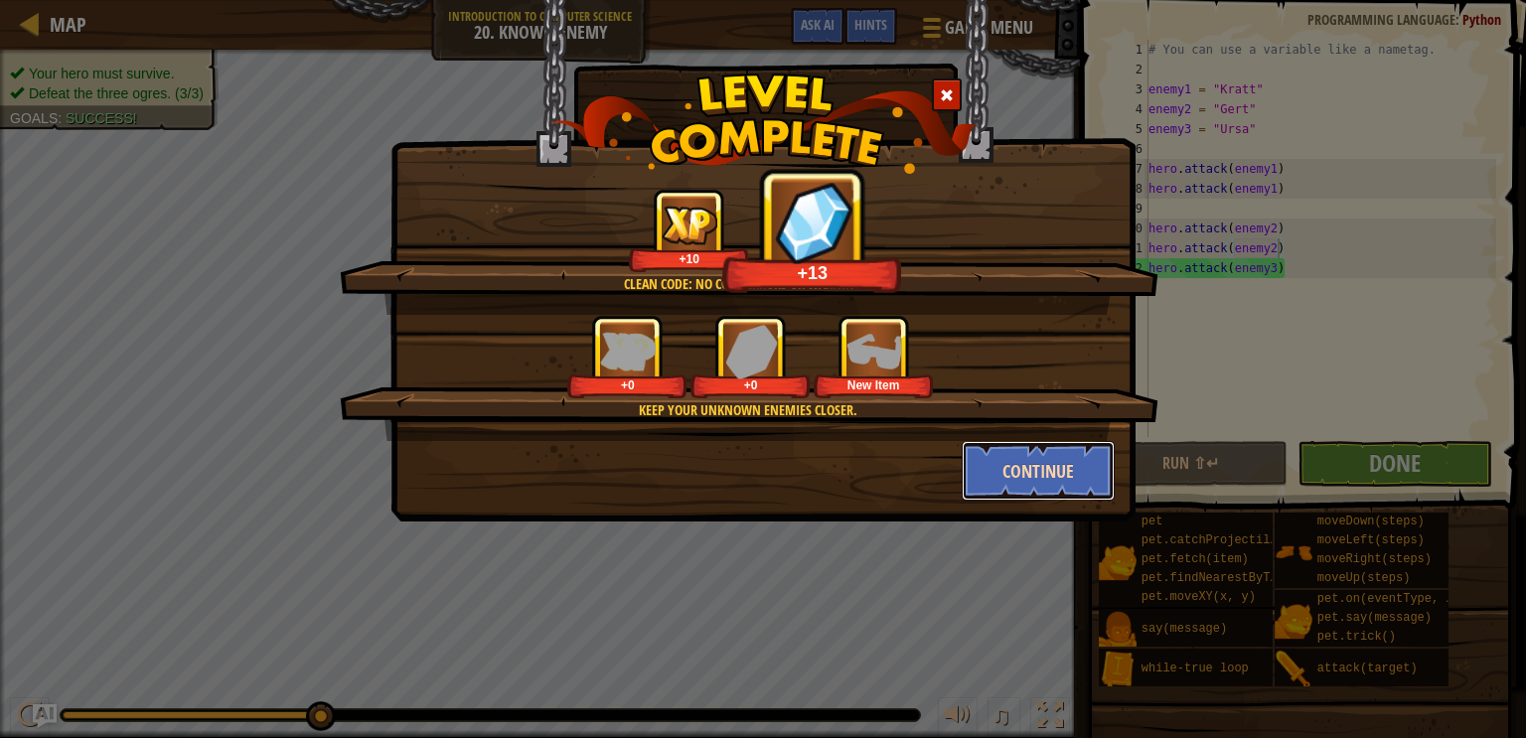
click at [1047, 479] on button "Continue" at bounding box center [1039, 471] width 154 height 60
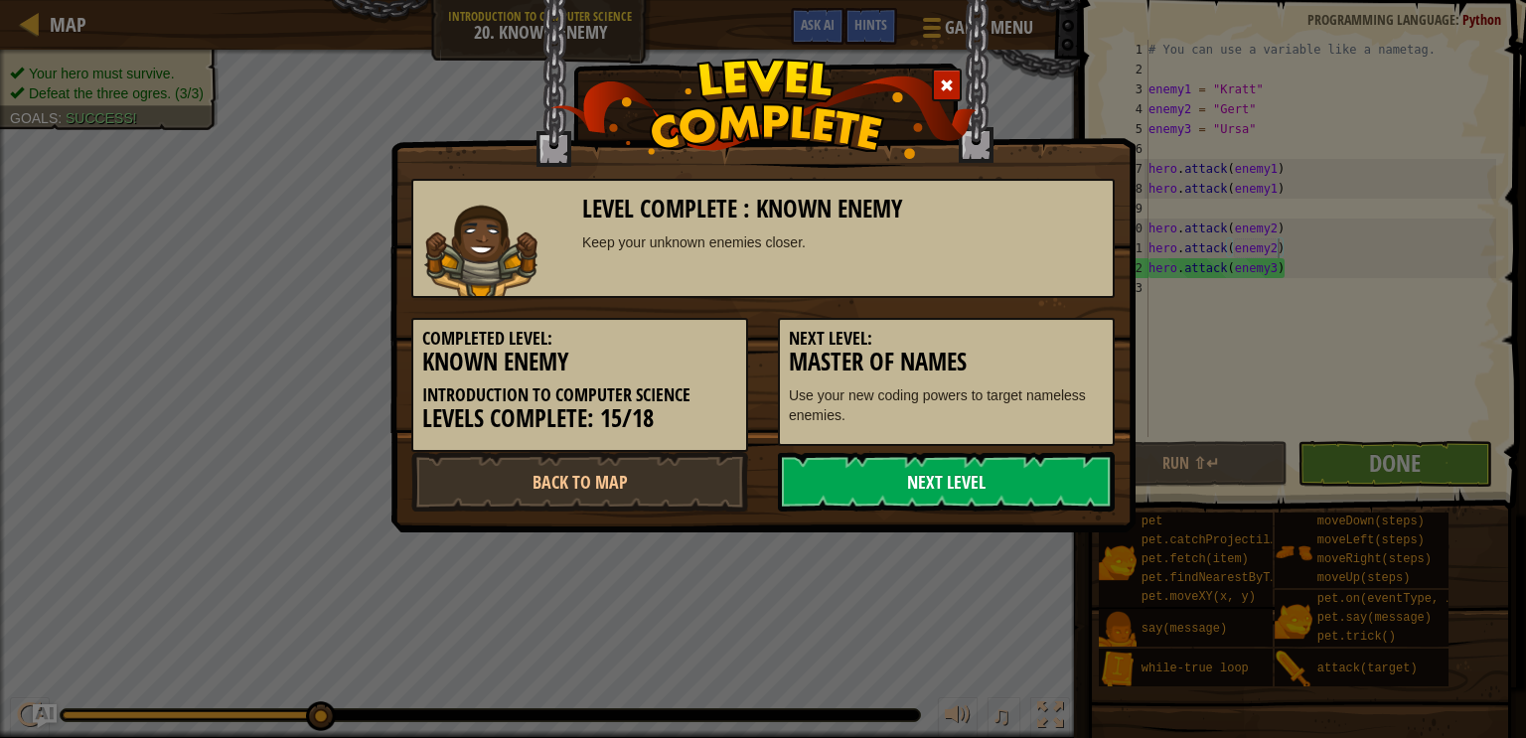
click at [1044, 480] on link "Next Level" at bounding box center [946, 482] width 337 height 60
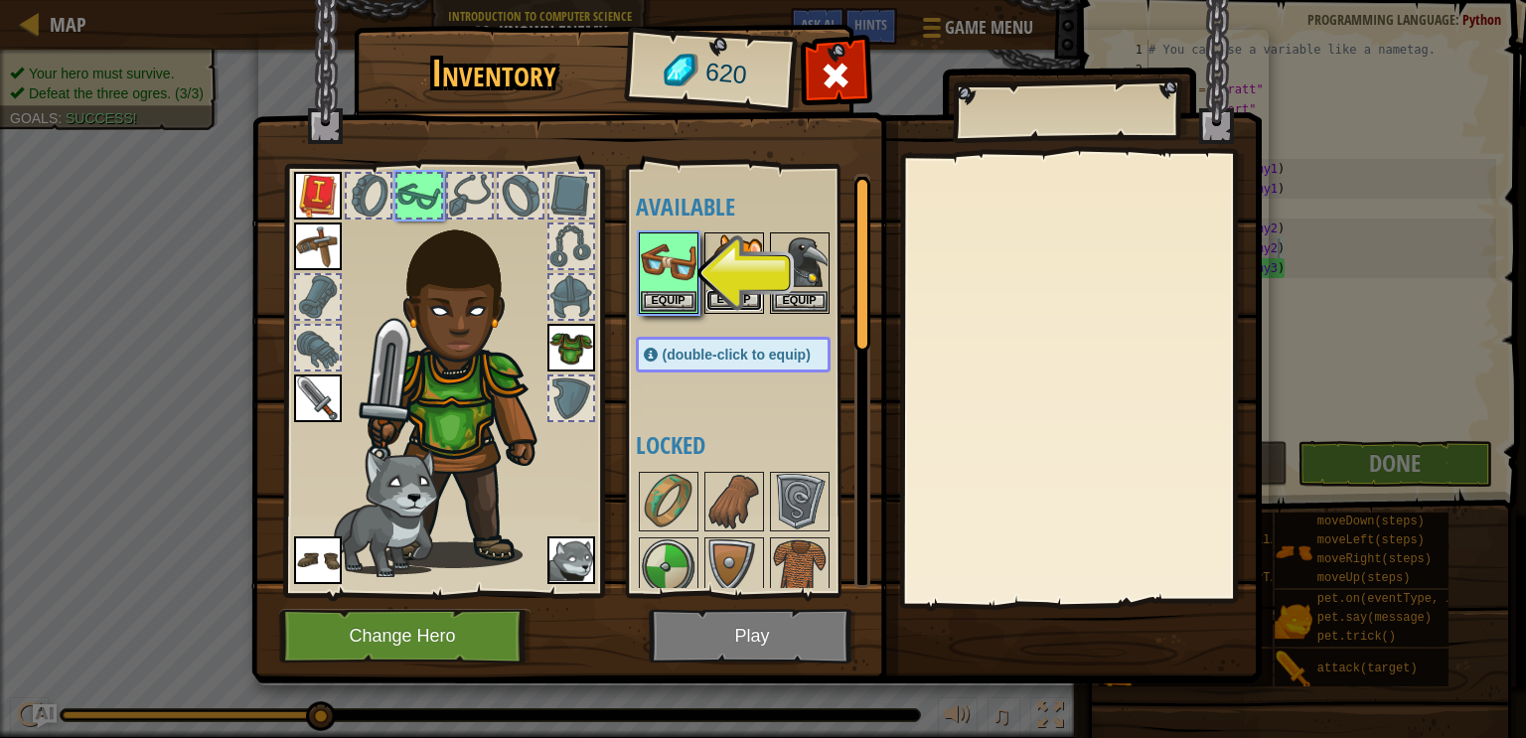
click at [743, 301] on button "Equip" at bounding box center [734, 300] width 56 height 21
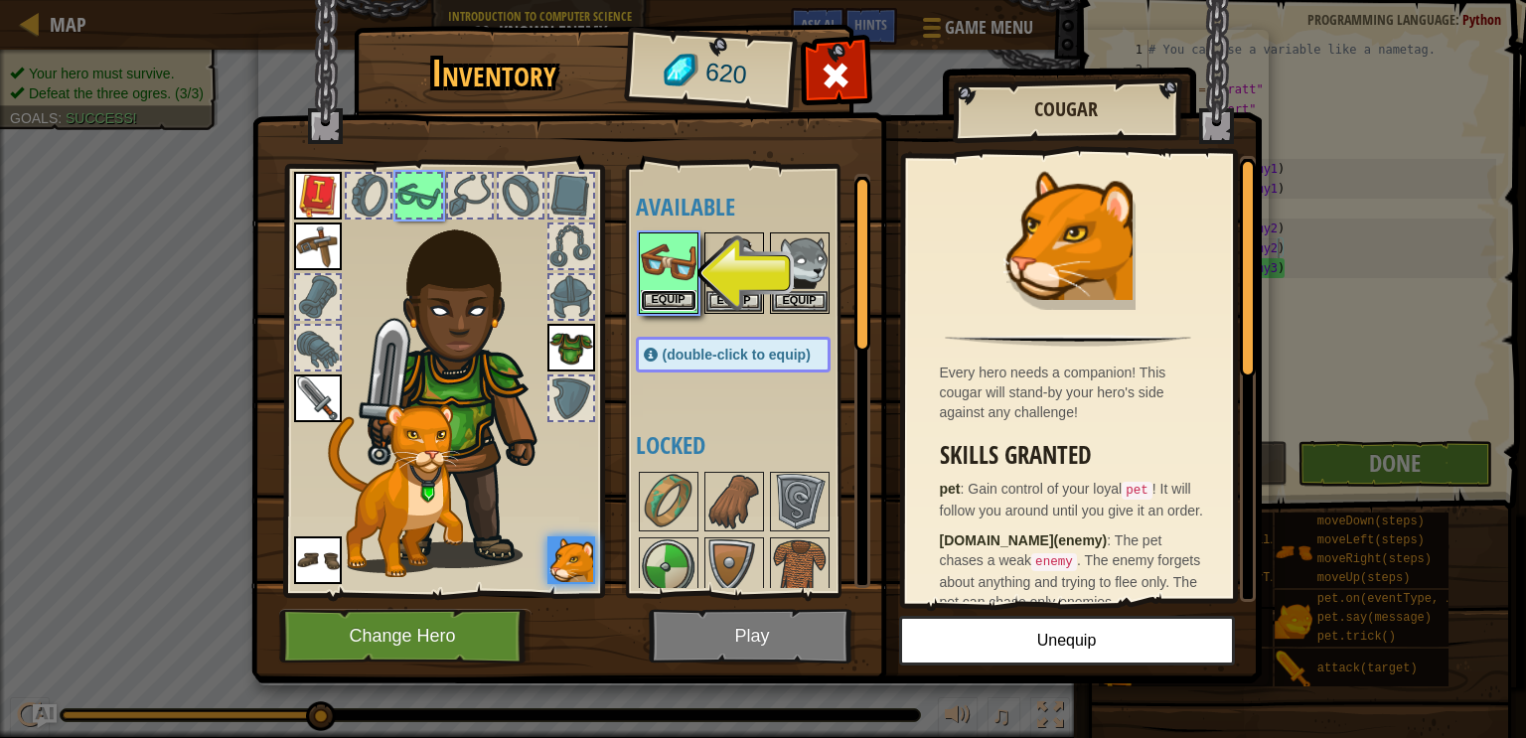
click at [680, 304] on button "Equip" at bounding box center [669, 300] width 56 height 21
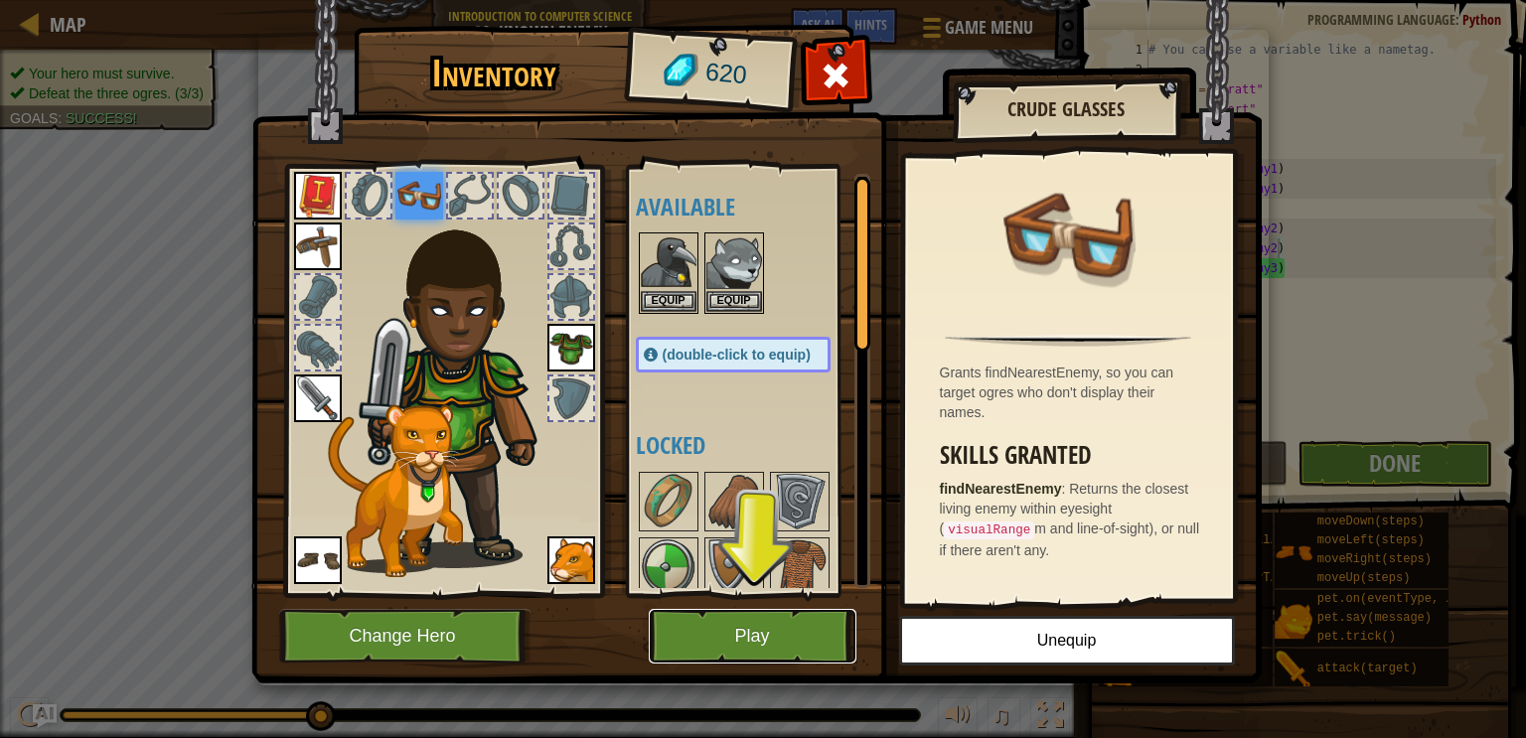
click at [778, 644] on button "Play" at bounding box center [753, 636] width 208 height 55
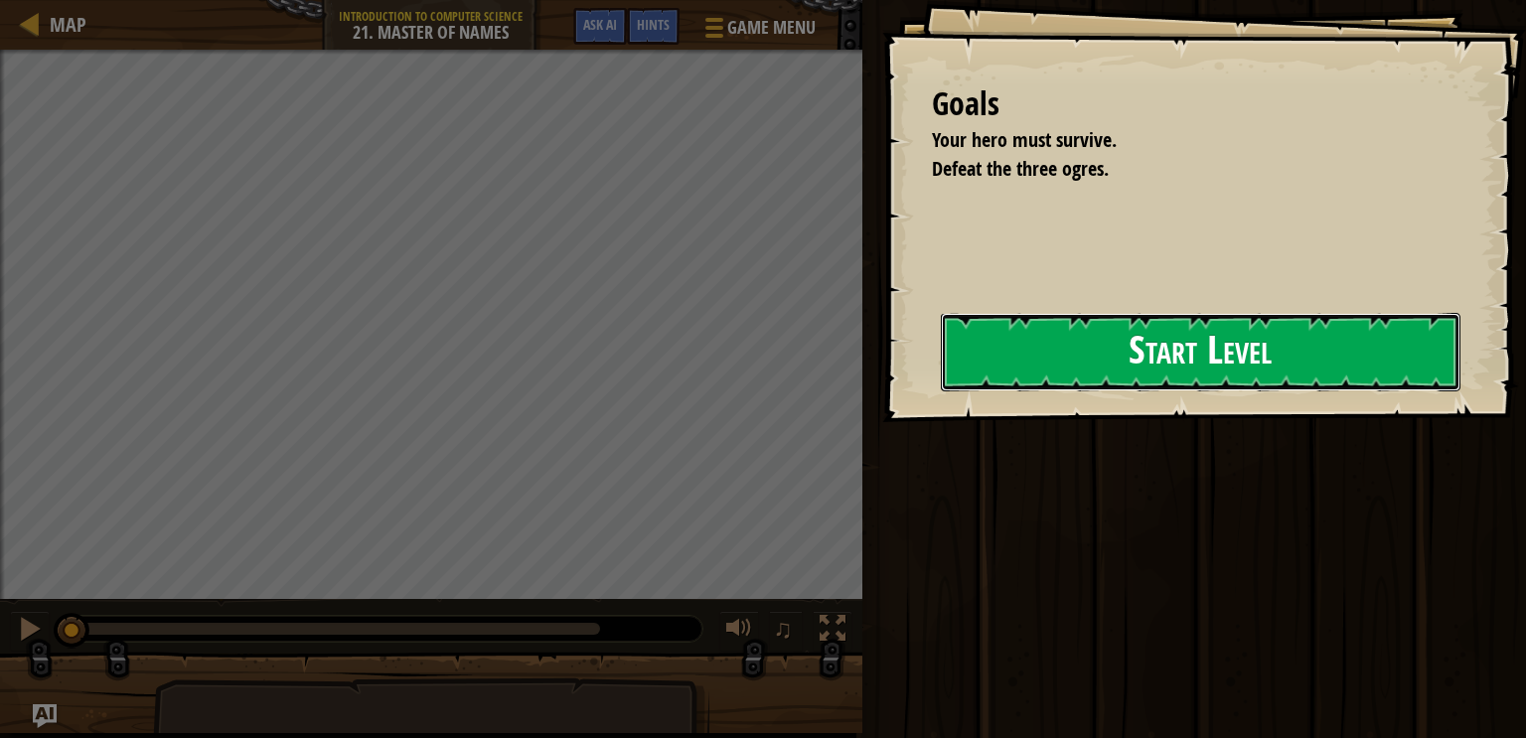
click at [988, 384] on button "Start Level" at bounding box center [1201, 352] width 520 height 78
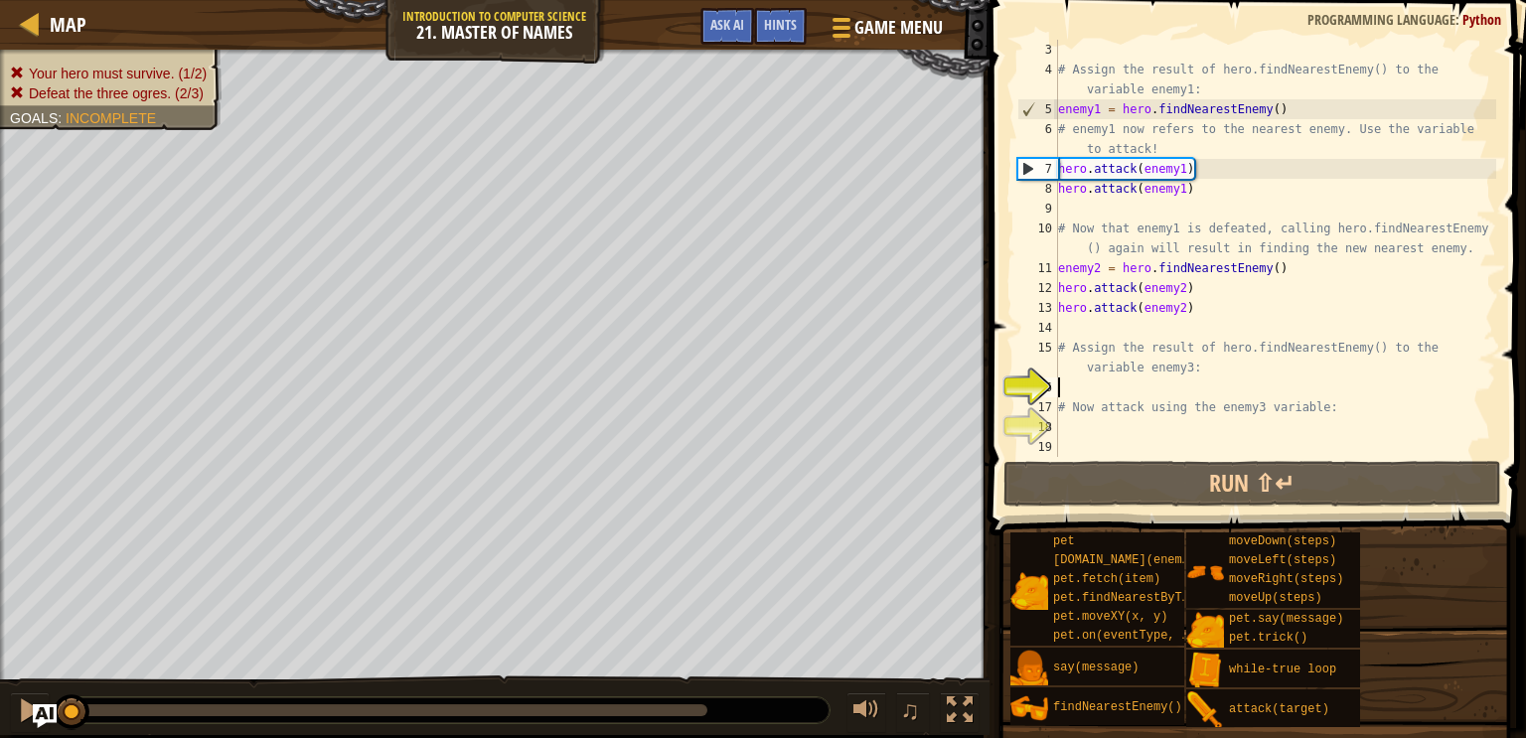
scroll to position [40, 0]
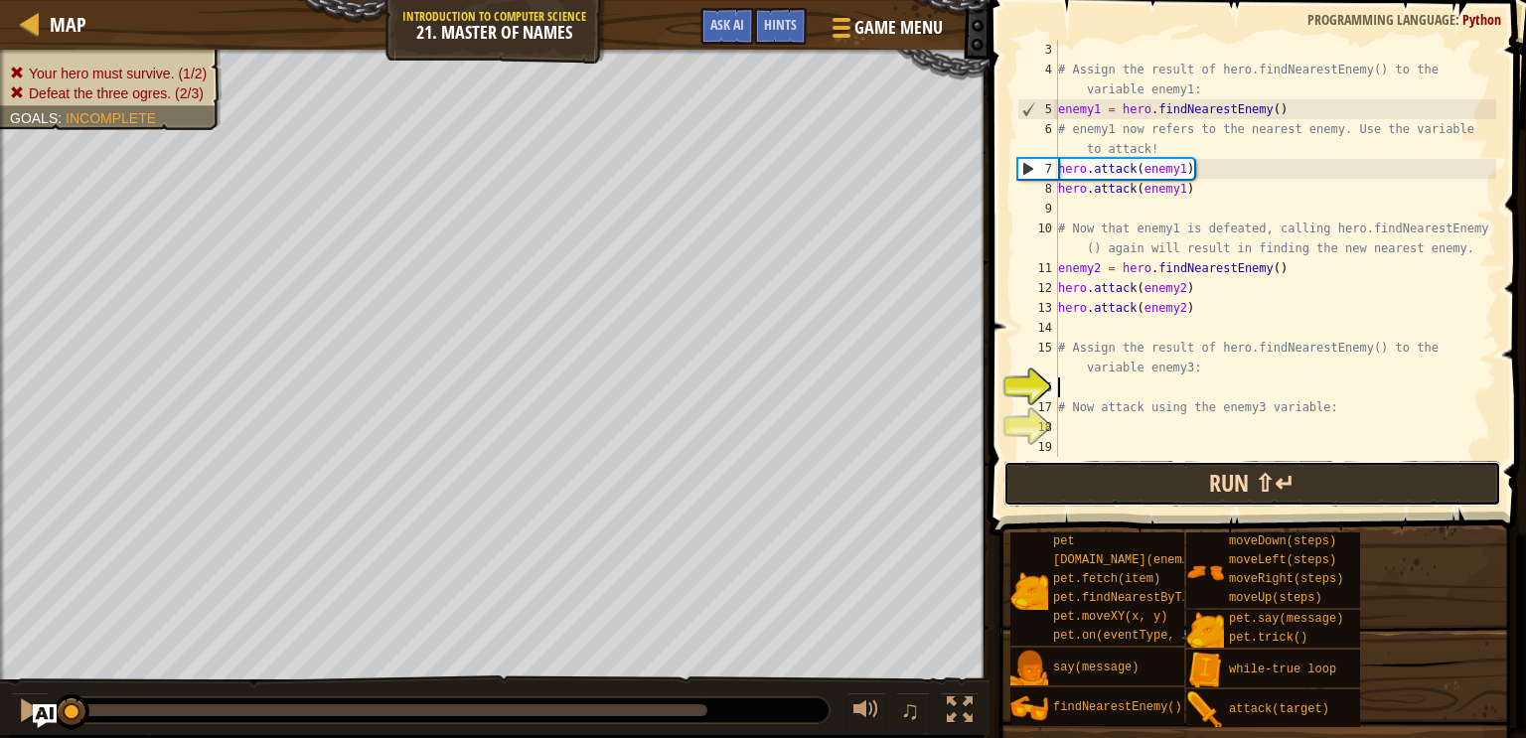
click at [1053, 484] on button "Run ⇧↵" at bounding box center [1253, 484] width 498 height 46
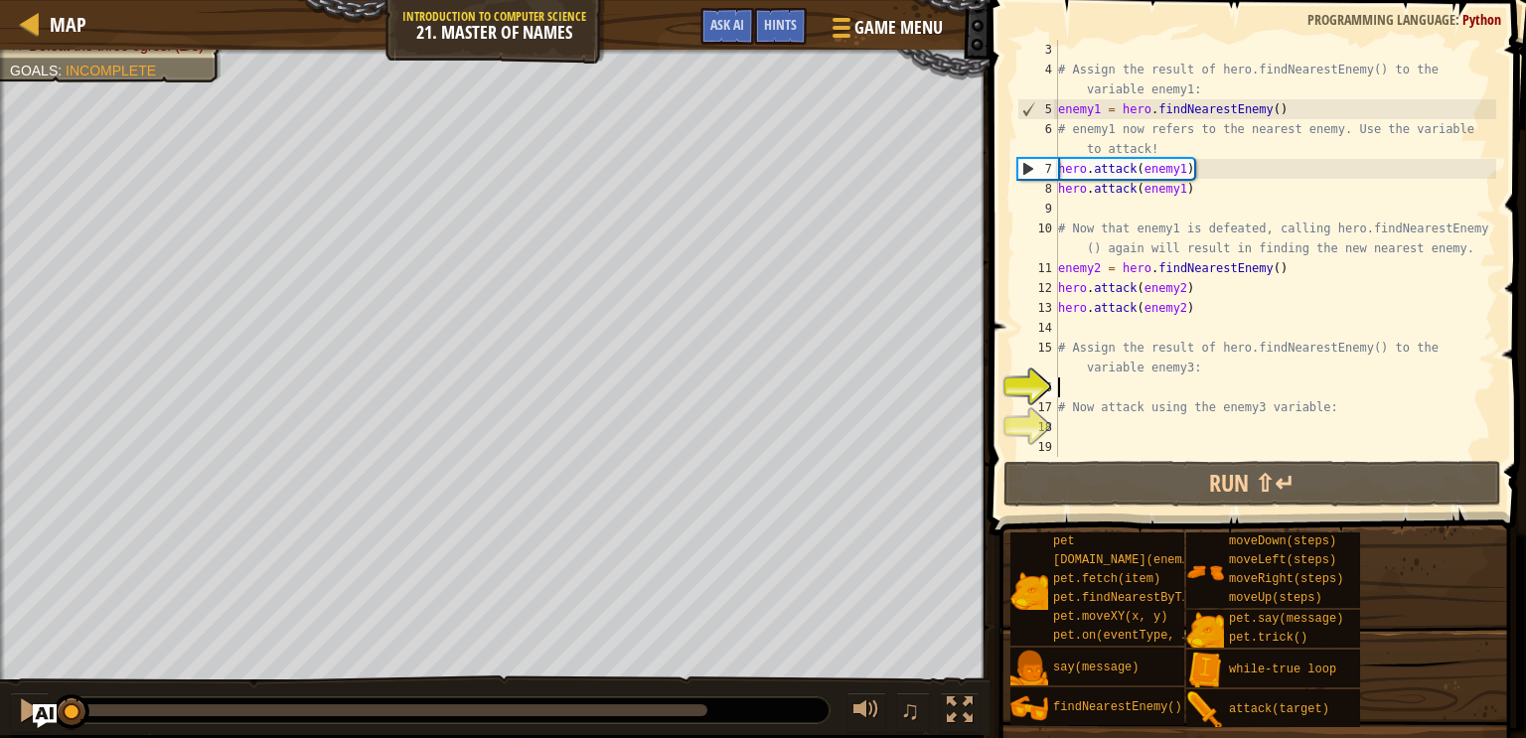
drag, startPoint x: 300, startPoint y: 708, endPoint x: 2, endPoint y: 650, distance: 303.8
click at [2, 650] on div "Your hero must survive. (1/2) Defeat the three ogres. (2/3) Goals : Incomplete …" at bounding box center [763, 393] width 1526 height 686
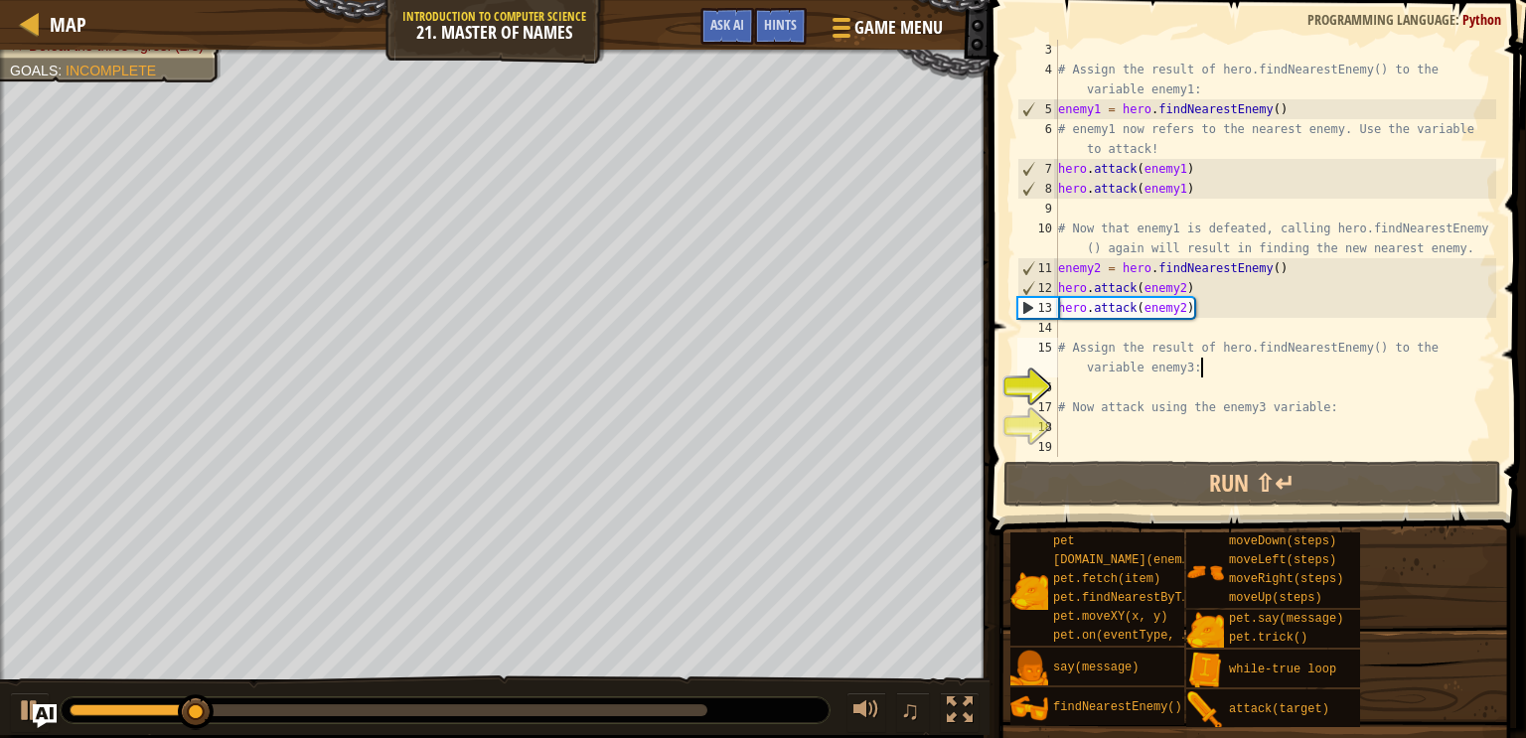
click at [1214, 366] on div "# Assign the result of hero.findNearestEnemy() to the variable enemy1: enemy1 =…" at bounding box center [1275, 268] width 442 height 457
type textarea "# Assign the result of hero.findNearestEnemy() to the variable enemy3:"
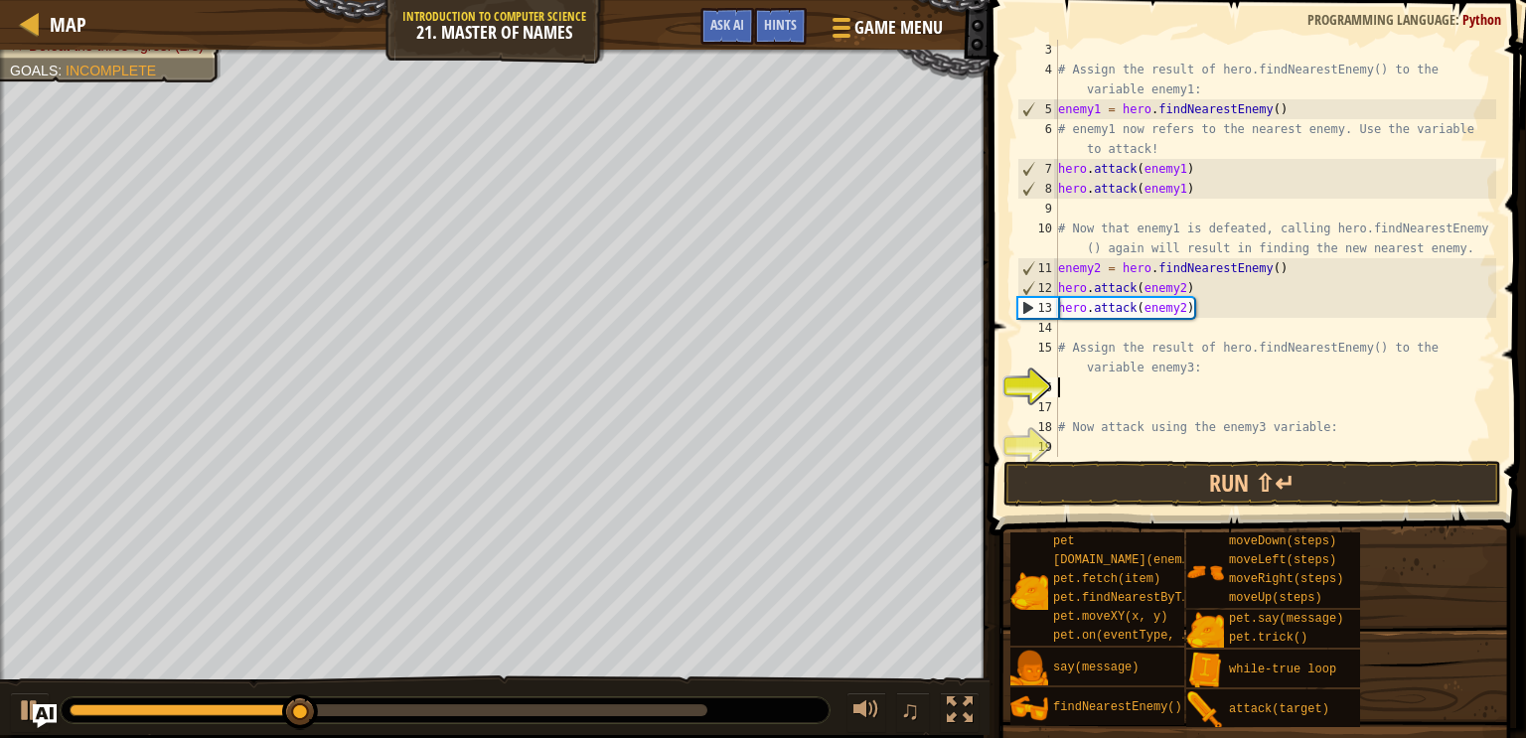
type textarea "f"
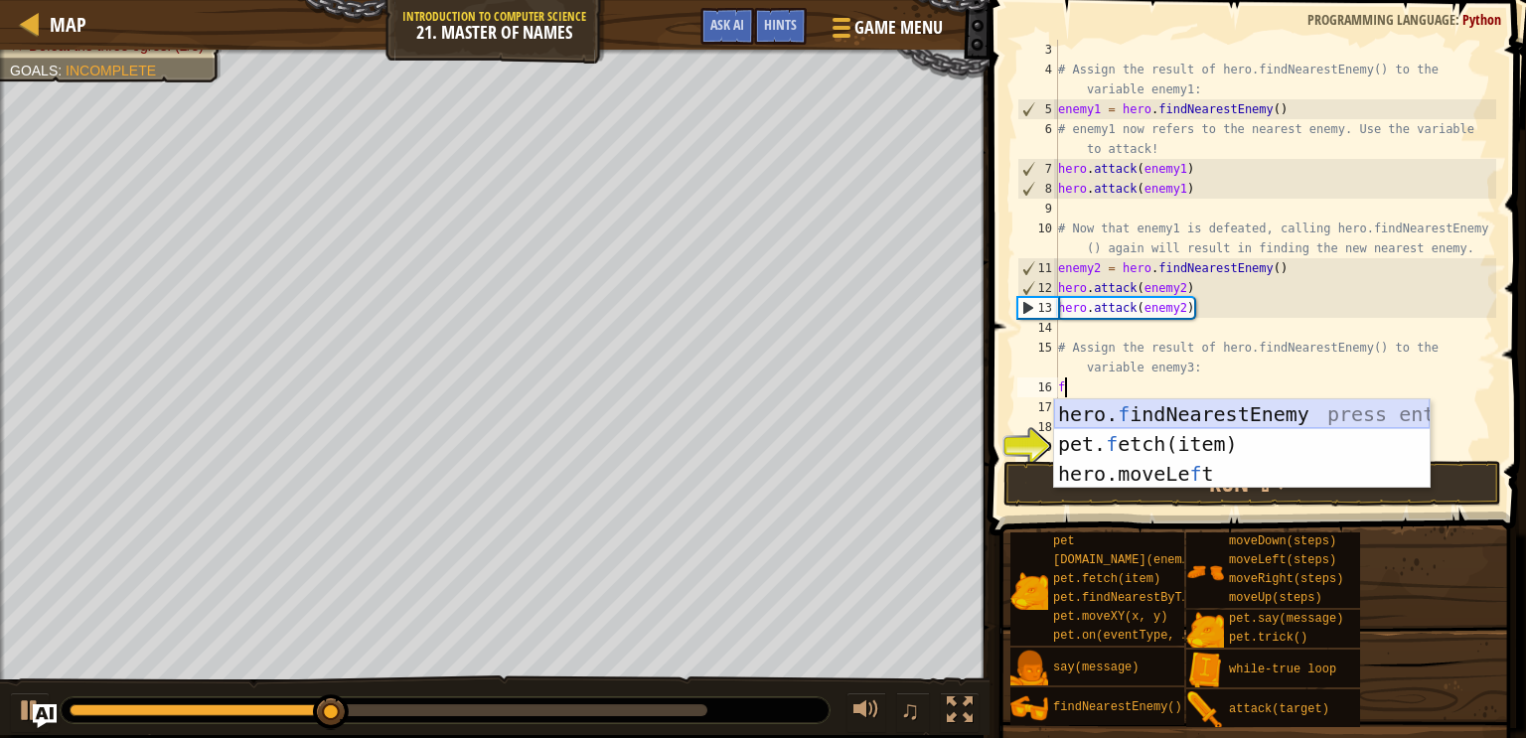
click at [1227, 411] on div "hero. f indNearestEnemy press enter pet. f etch(item) press enter hero.moveLe f…" at bounding box center [1242, 473] width 376 height 149
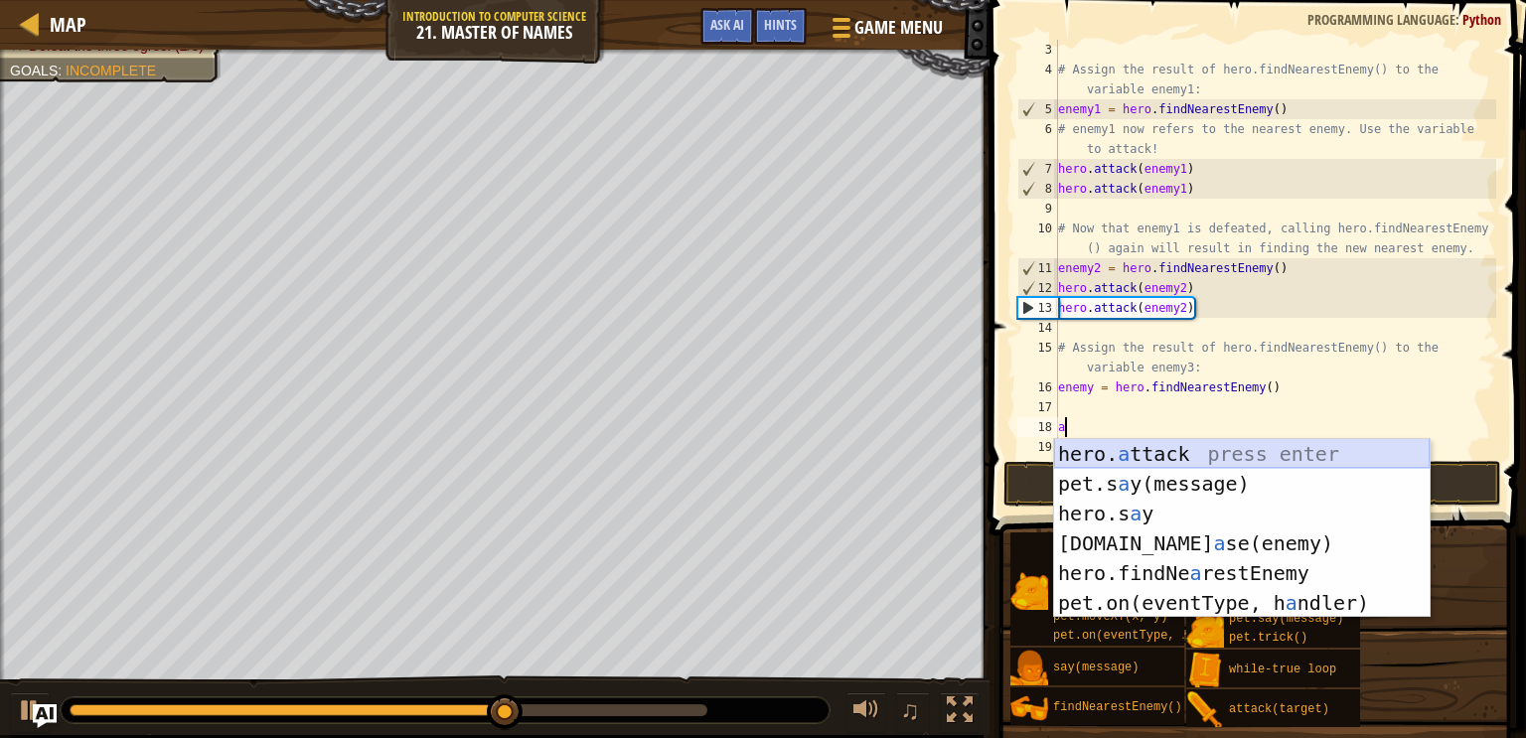
click at [1209, 460] on div "hero. a ttack press enter pet.s a y(message) press enter hero.s a y press enter…" at bounding box center [1242, 558] width 376 height 238
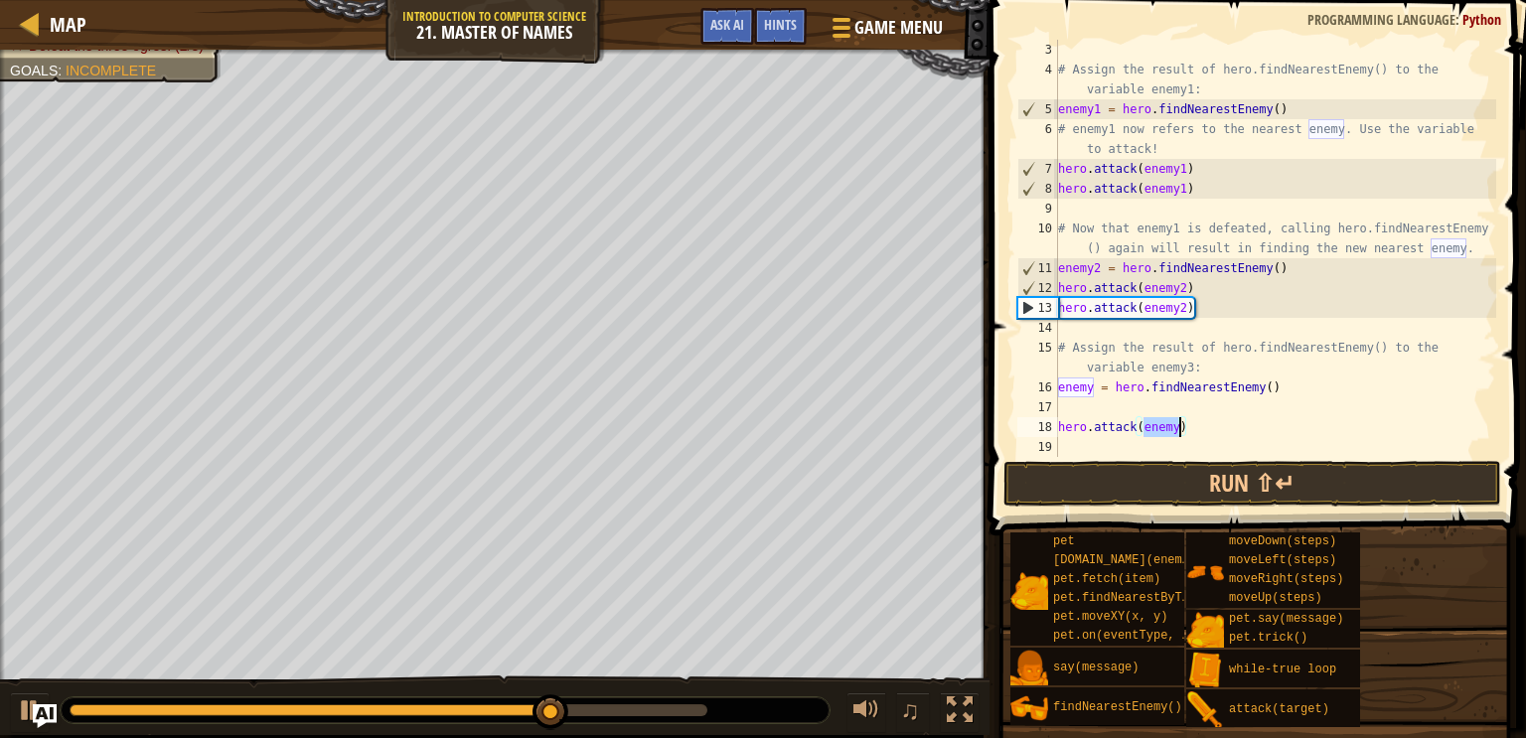
click at [1180, 431] on div "# Assign the result of hero.findNearestEnemy() to the variable enemy1: enemy1 =…" at bounding box center [1275, 248] width 442 height 417
type textarea "hero.attack(enemy3)"
click at [1203, 430] on div "# Assign the result of hero.findNearestEnemy() to the variable enemy1: enemy1 =…" at bounding box center [1275, 268] width 442 height 457
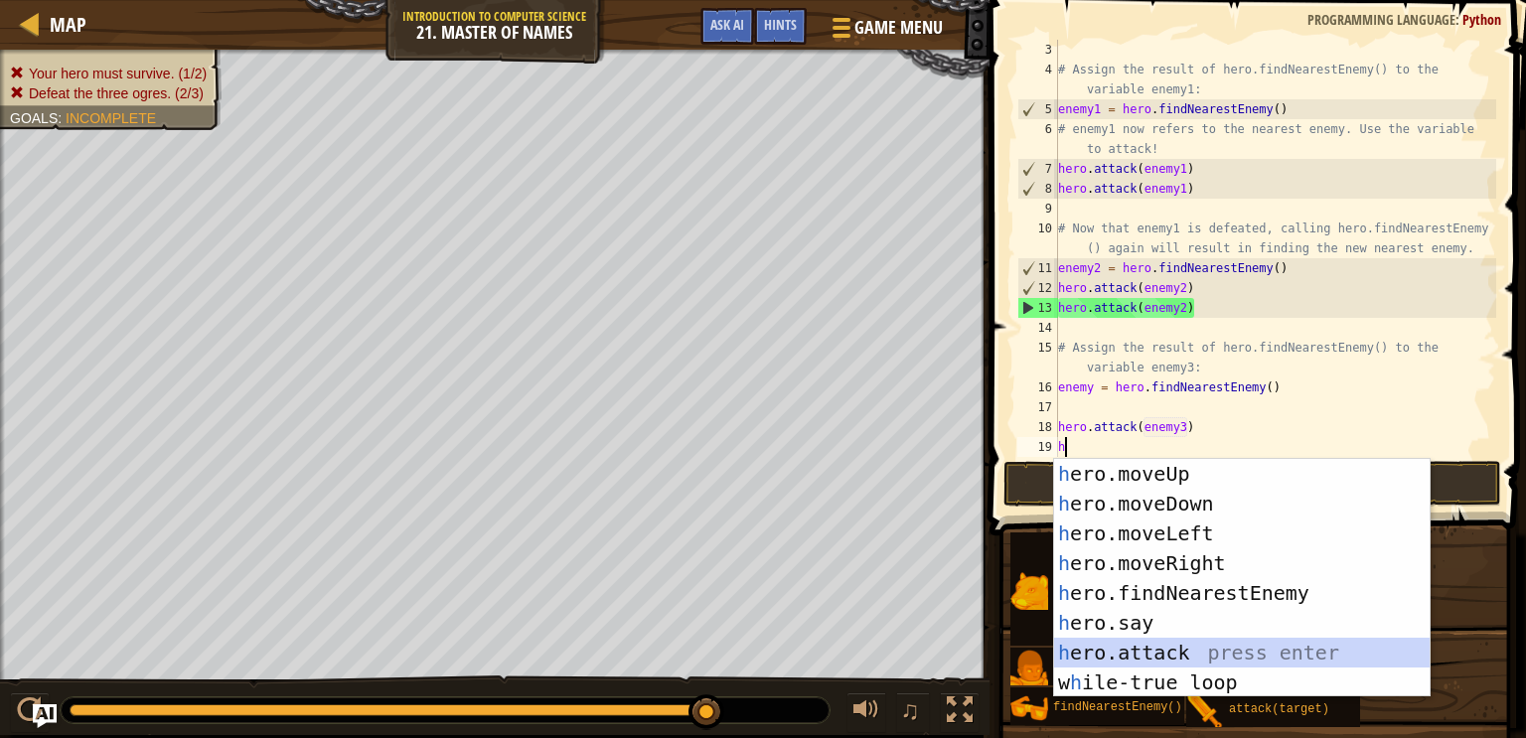
click at [1184, 643] on div "h ero.moveUp press enter h ero.moveDown press enter h ero.moveLeft press enter …" at bounding box center [1242, 608] width 376 height 298
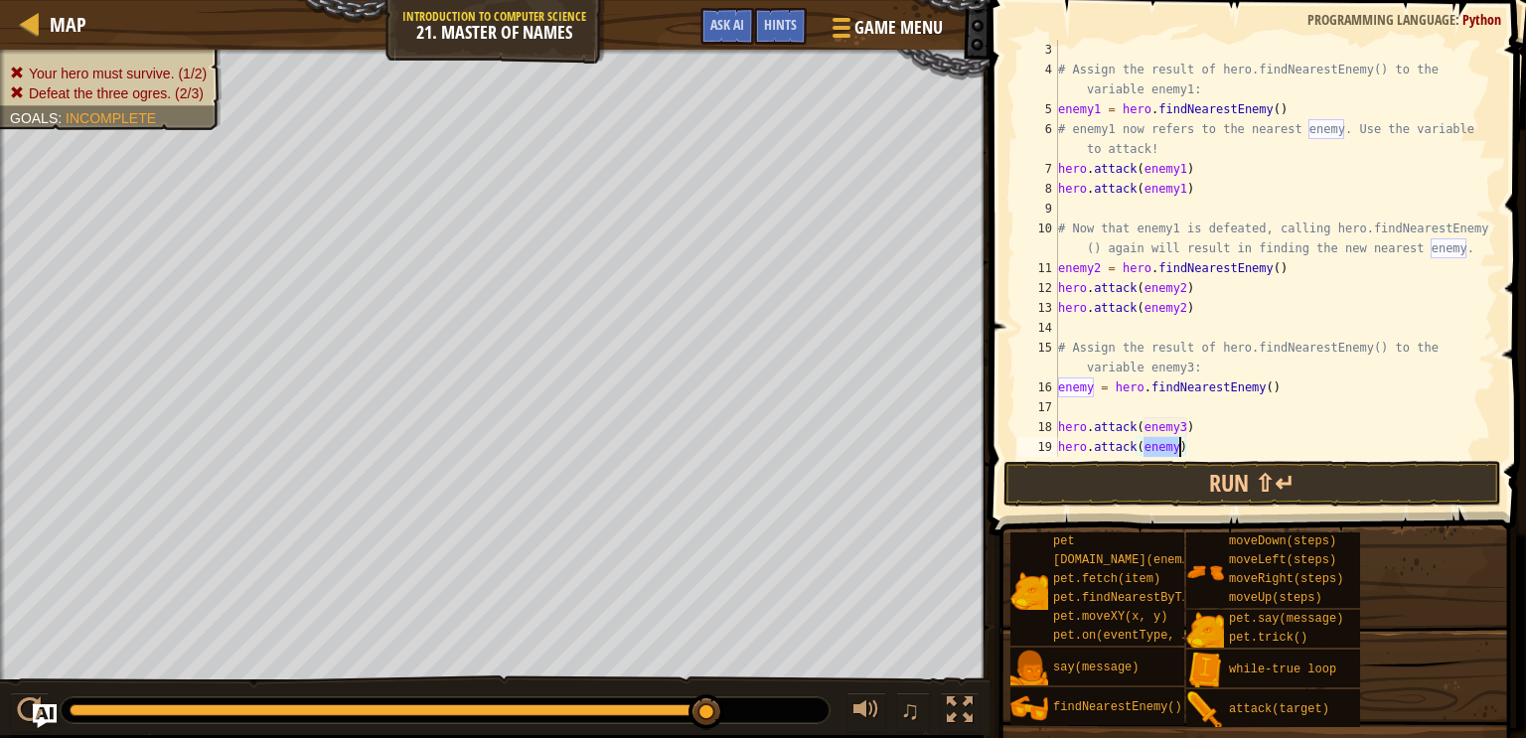
click at [1180, 446] on div "# Assign the result of hero.findNearestEnemy() to the variable enemy1: enemy1 =…" at bounding box center [1275, 248] width 442 height 417
click at [1197, 485] on button "Run ⇧↵" at bounding box center [1253, 484] width 498 height 46
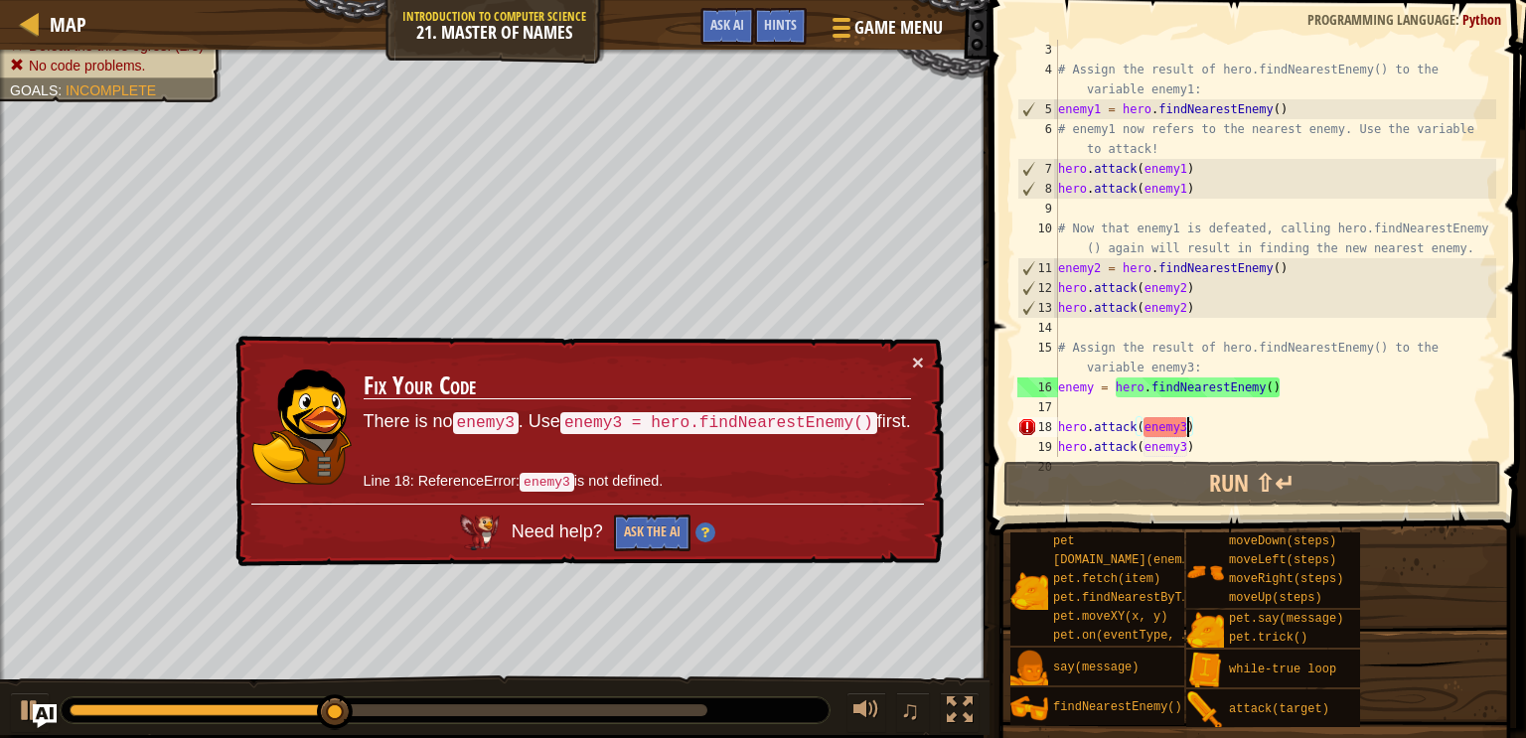
click at [1183, 421] on div "# Assign the result of hero.findNearestEnemy() to the variable enemy1: enemy1 =…" at bounding box center [1275, 268] width 442 height 457
click at [1181, 422] on div "# Assign the result of hero.findNearestEnemy() to the variable enemy1: enemy1 =…" at bounding box center [1275, 268] width 442 height 457
click at [1185, 432] on div "# Assign the result of hero.findNearestEnemy() to the variable enemy1: enemy1 =…" at bounding box center [1275, 268] width 442 height 457
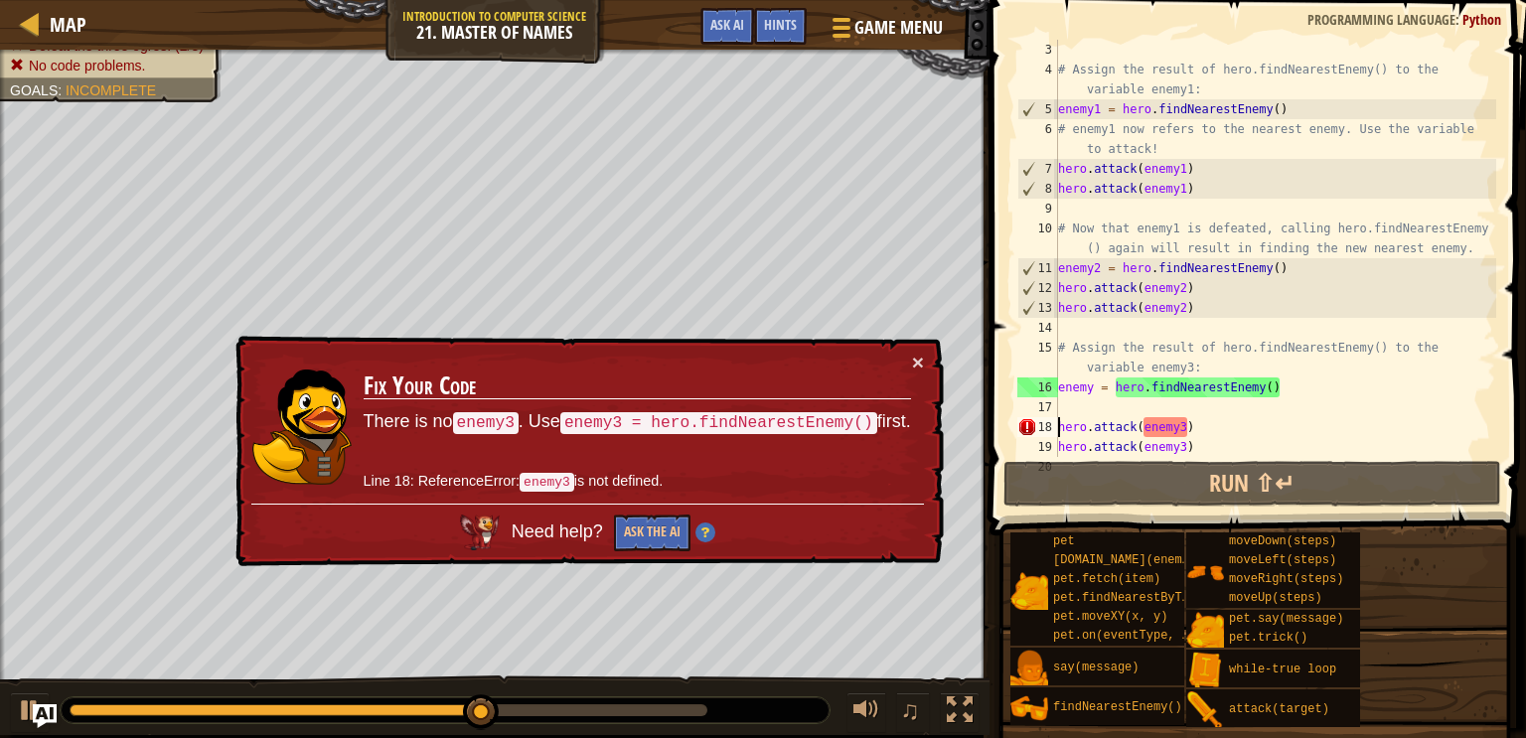
click at [1058, 424] on div "# Assign the result of hero.findNearestEnemy() to the variable enemy1: enemy1 =…" at bounding box center [1275, 268] width 442 height 457
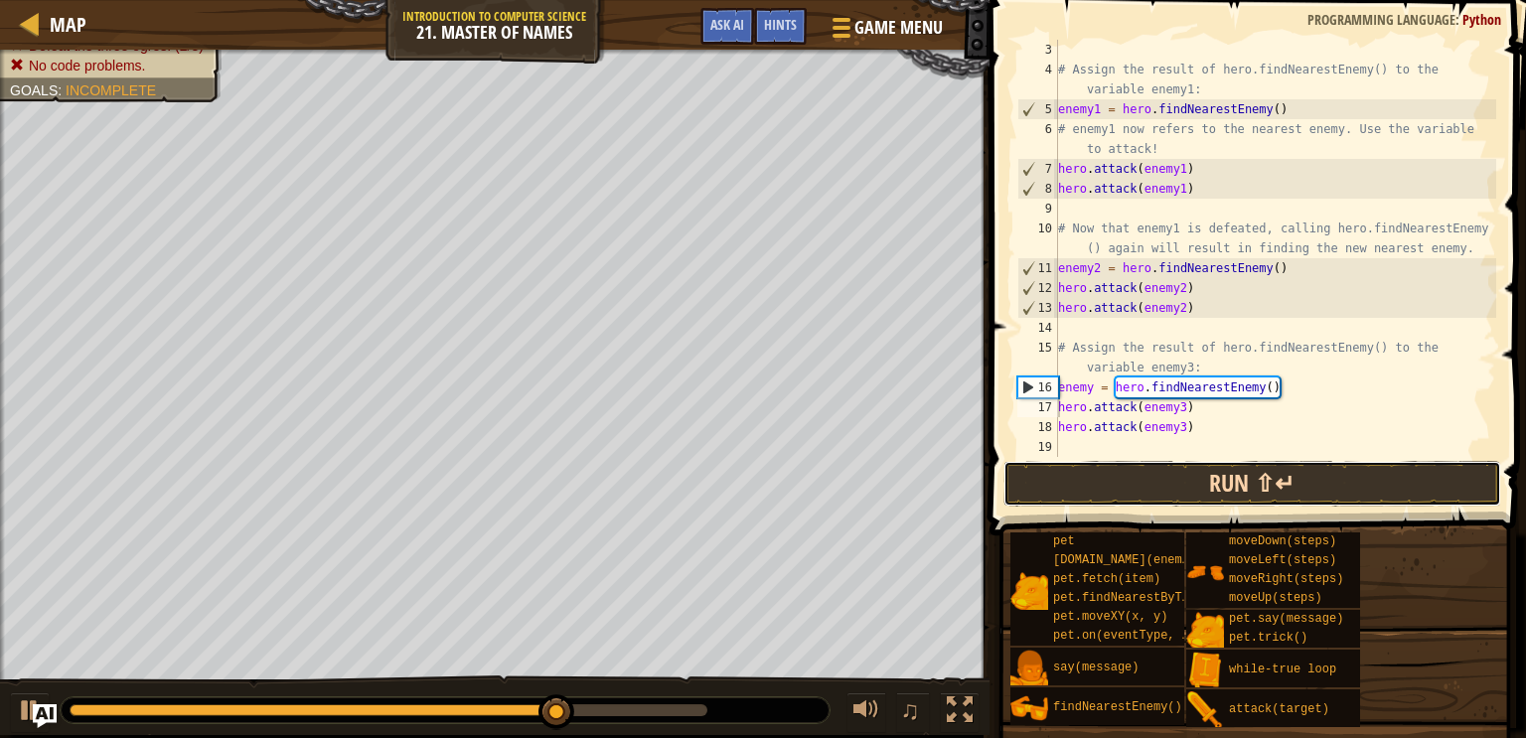
click at [1220, 465] on button "Run ⇧↵" at bounding box center [1253, 484] width 498 height 46
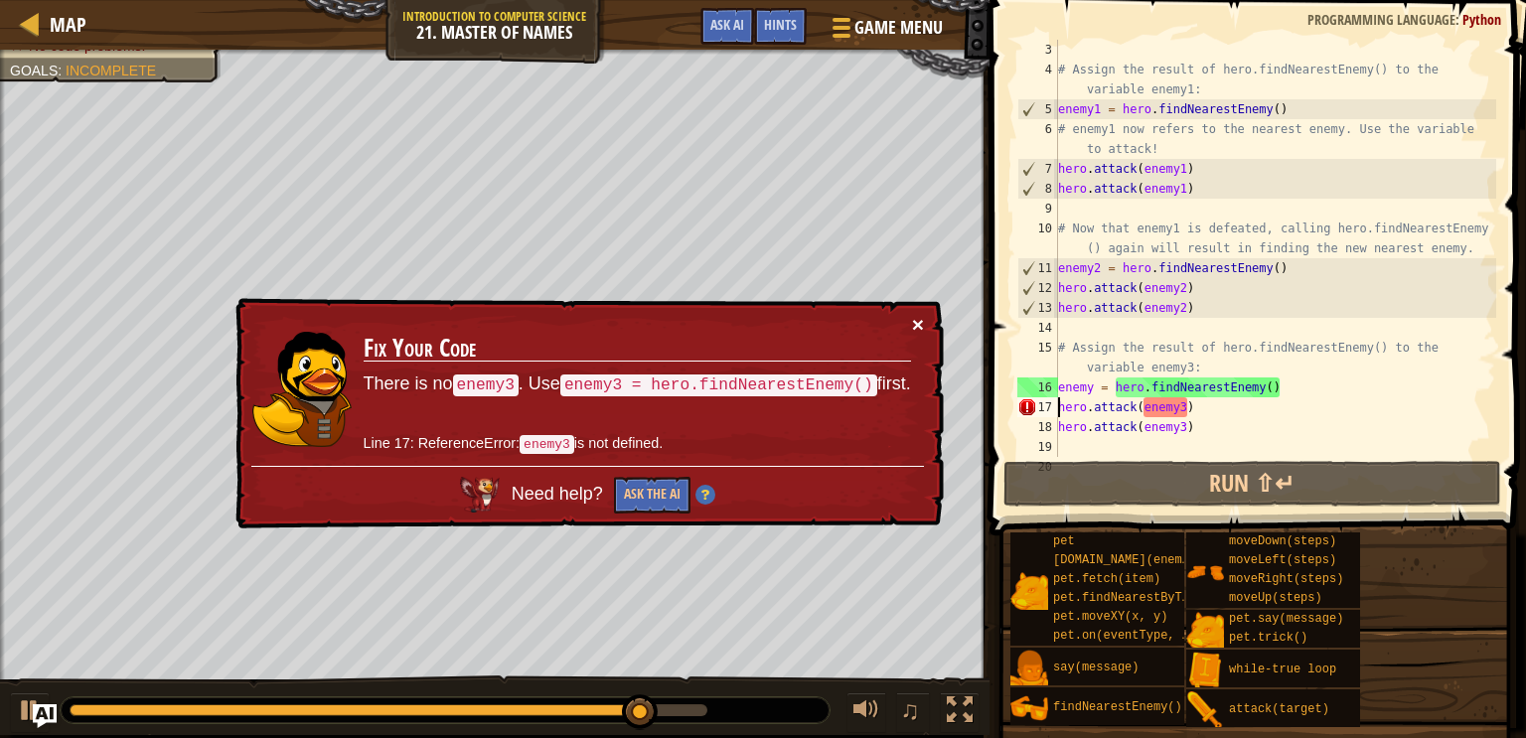
click at [913, 325] on button "×" at bounding box center [918, 324] width 12 height 21
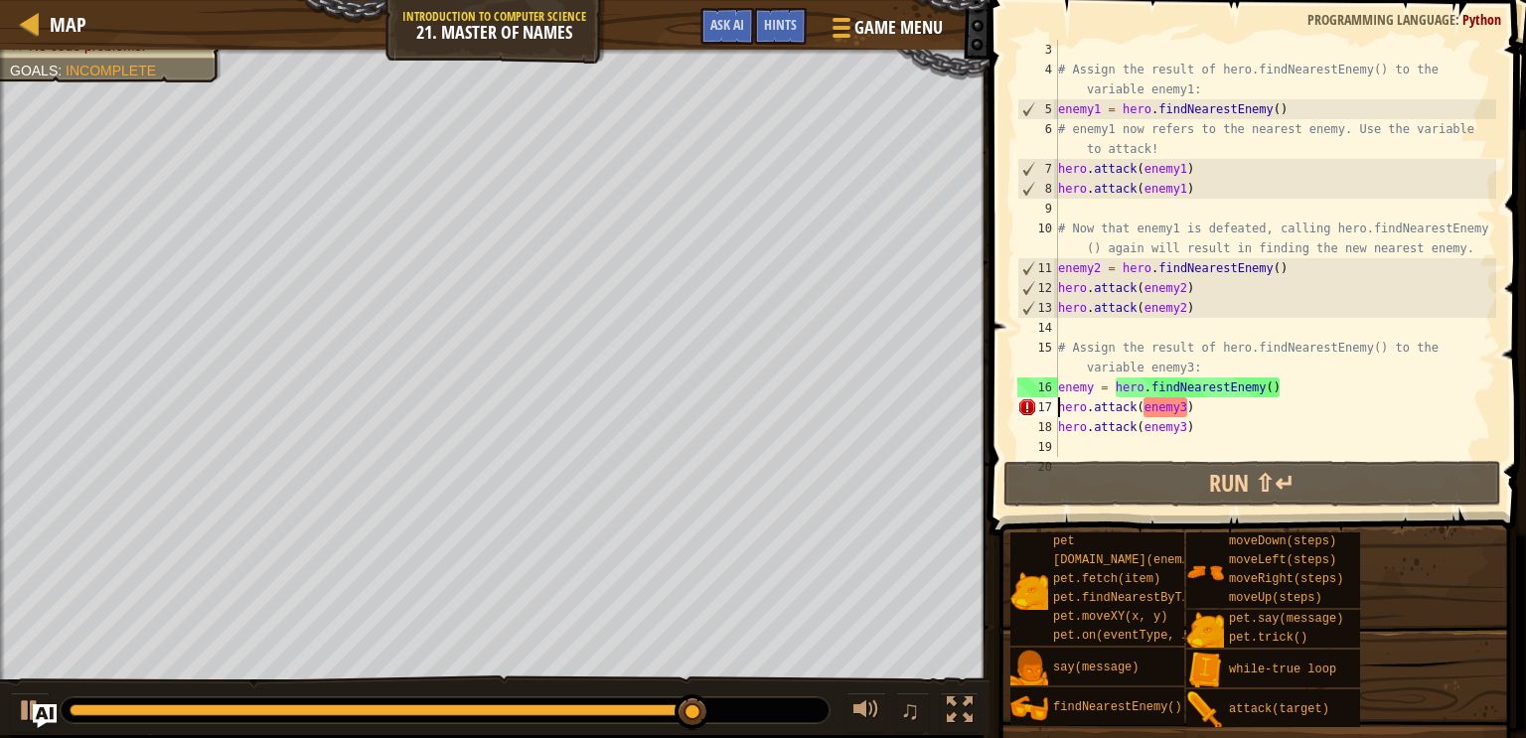
click at [1185, 410] on div "# Assign the result of hero.findNearestEnemy() to the variable enemy1: enemy1 =…" at bounding box center [1275, 268] width 442 height 457
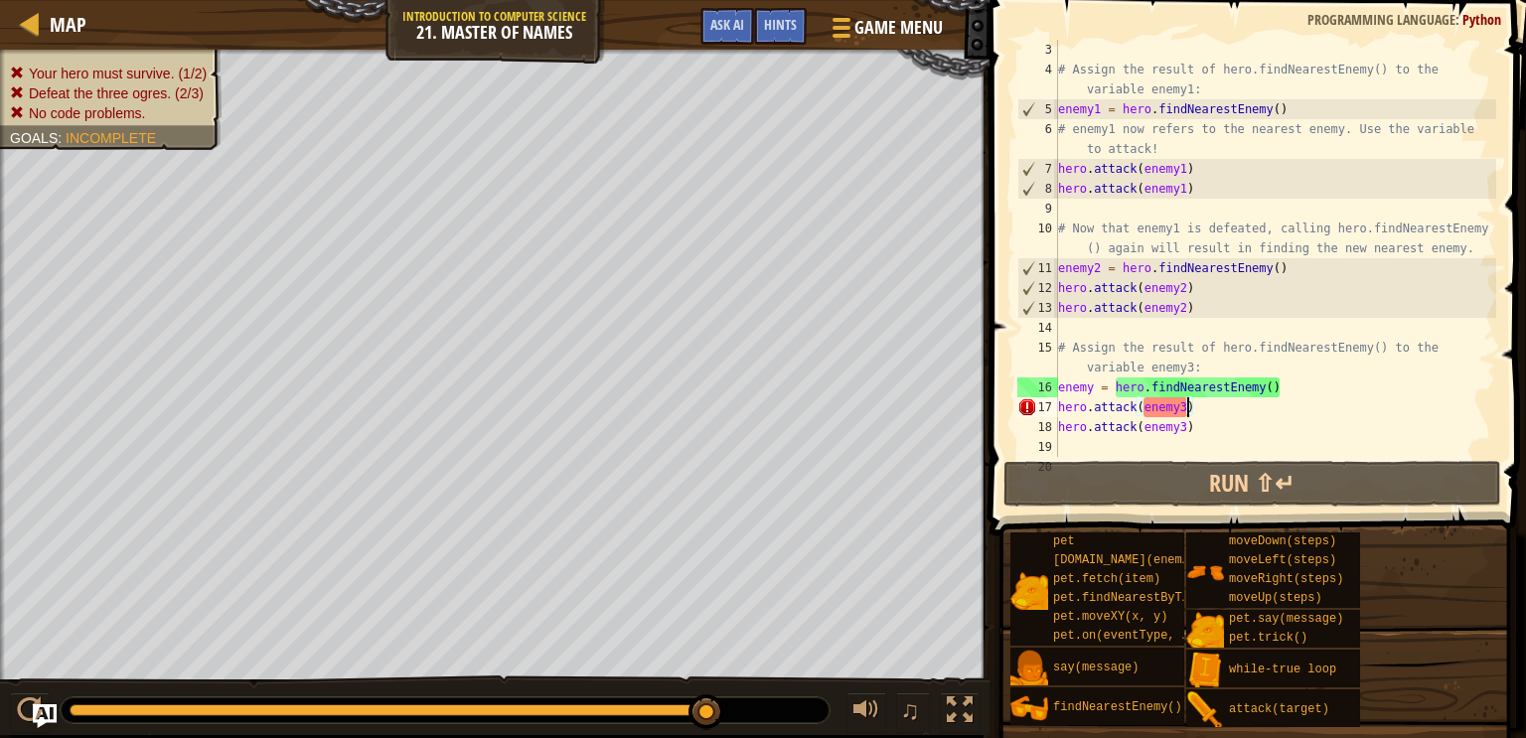
click at [1190, 410] on div "# Assign the result of hero.findNearestEnemy() to the variable enemy1: enemy1 =…" at bounding box center [1275, 268] width 442 height 457
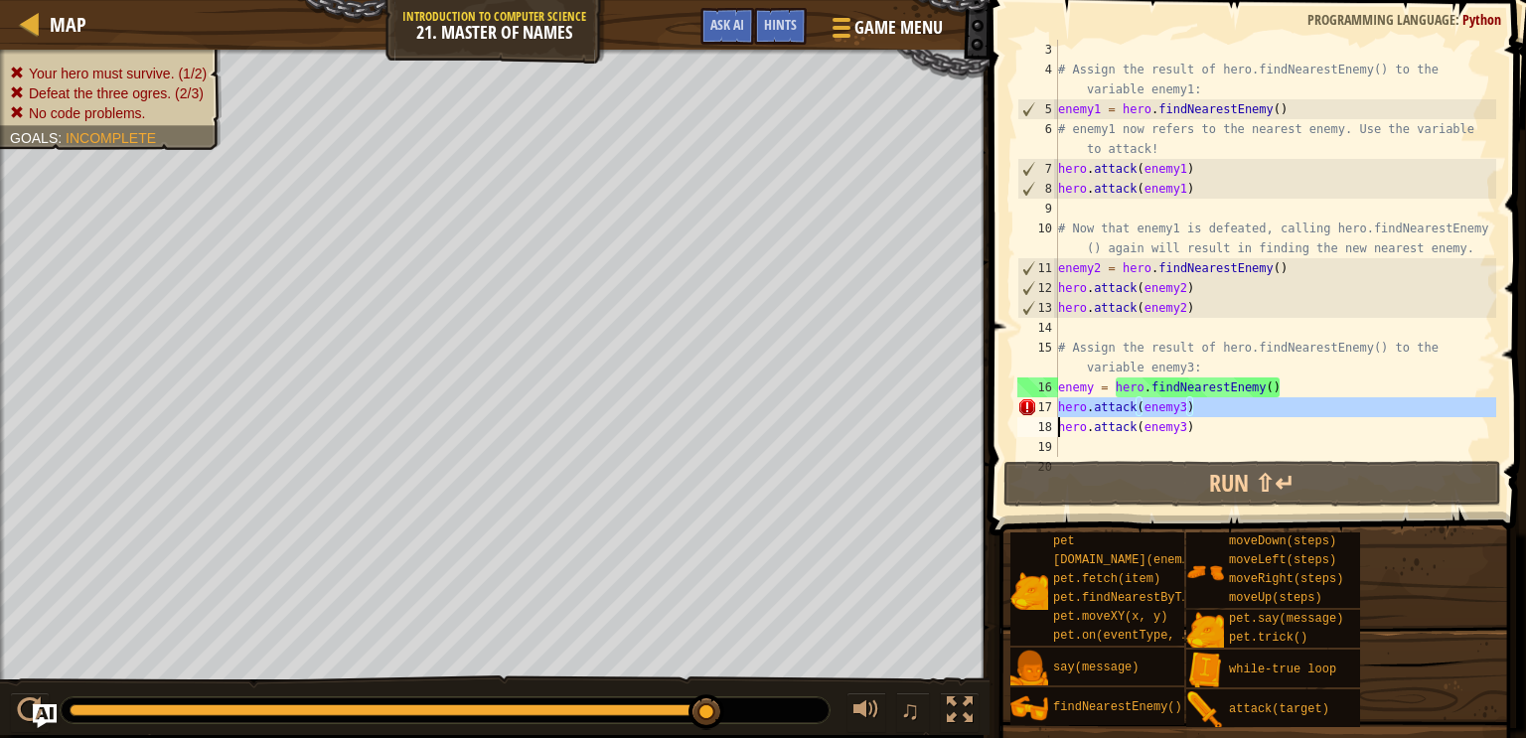
click at [1190, 410] on div "# Assign the result of hero.findNearestEnemy() to the variable enemy1: enemy1 =…" at bounding box center [1275, 268] width 442 height 457
type textarea "hero.attack(enemy3)"
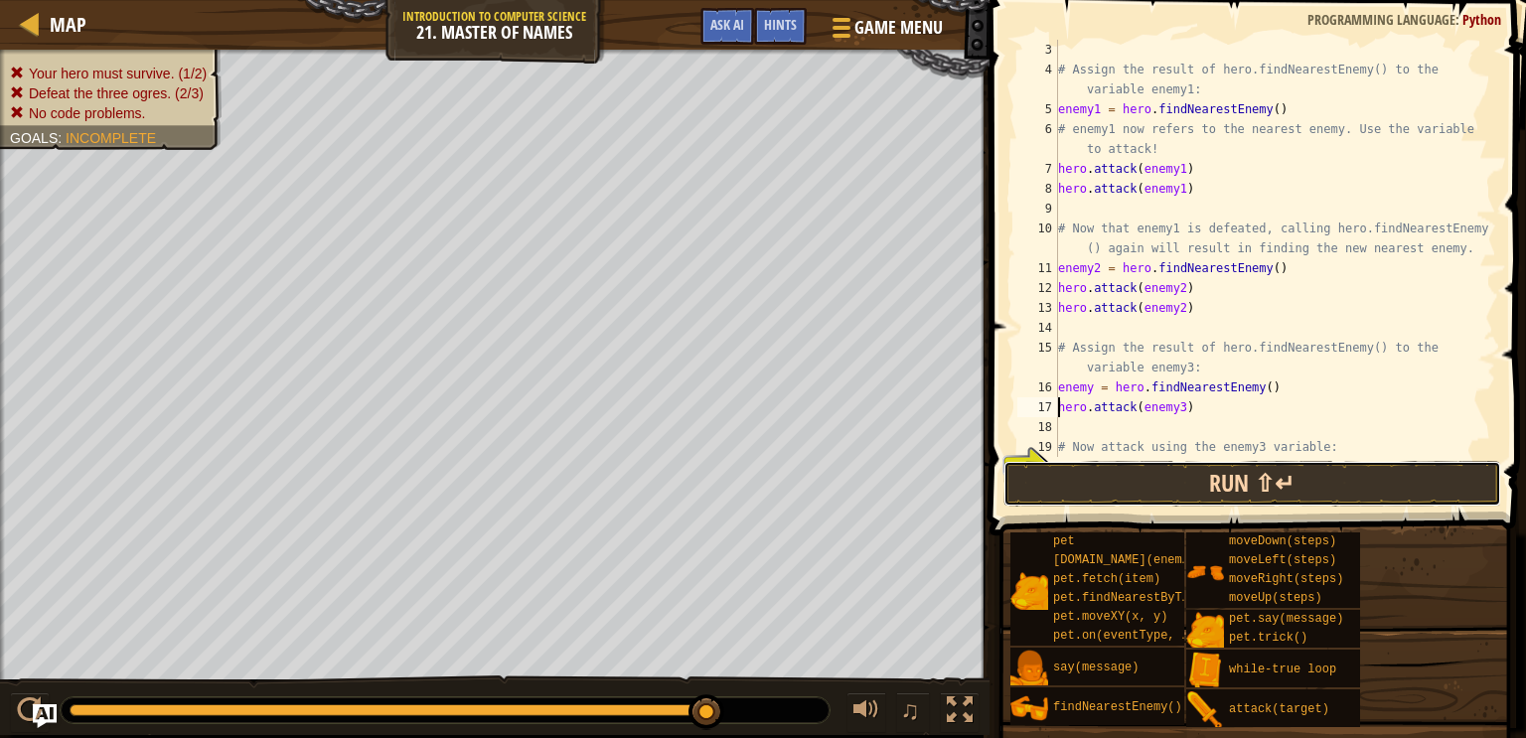
click at [1205, 473] on button "Run ⇧↵" at bounding box center [1253, 484] width 498 height 46
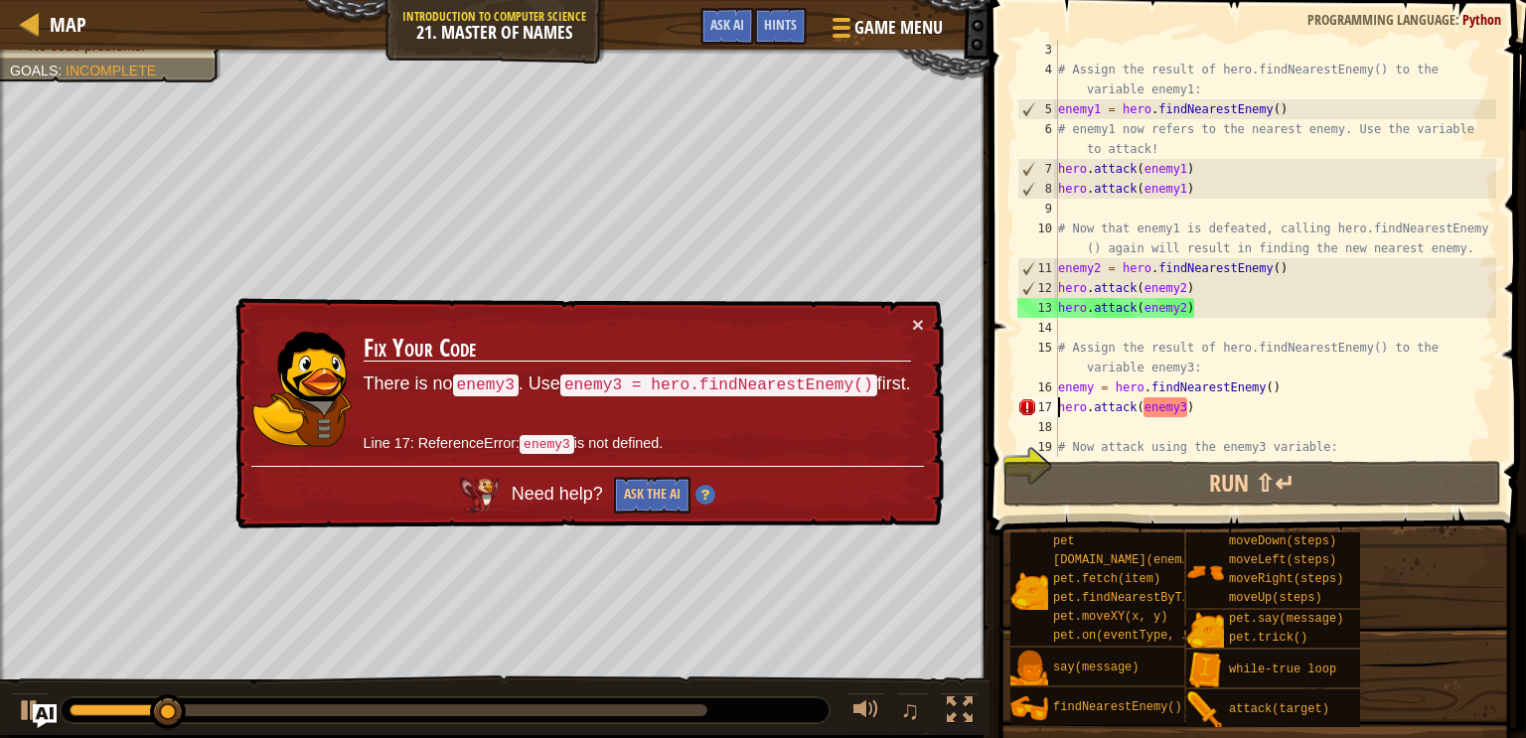
click at [1198, 402] on div "# Assign the result of hero.findNearestEnemy() to the variable enemy1: enemy1 =…" at bounding box center [1275, 268] width 442 height 457
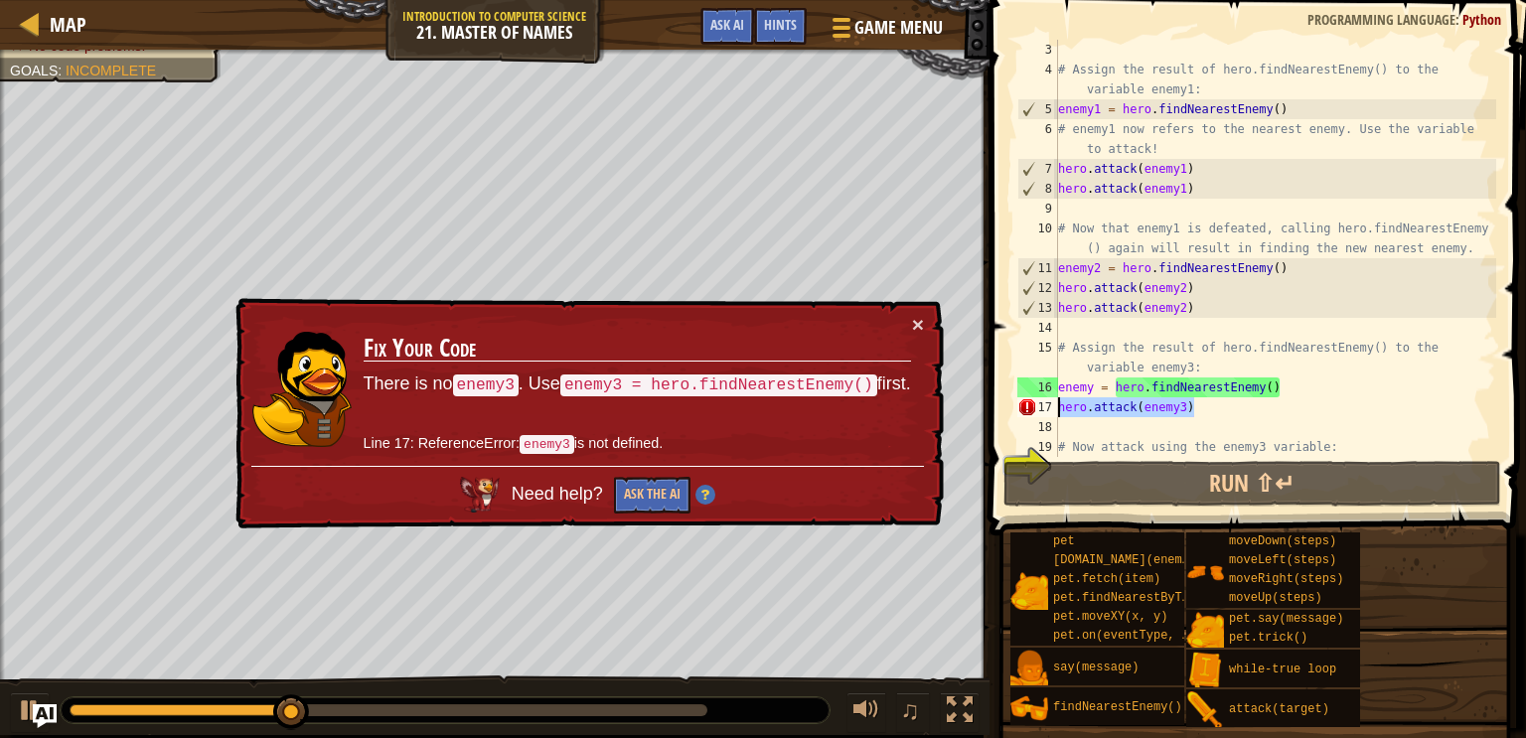
drag, startPoint x: 1197, startPoint y: 403, endPoint x: 990, endPoint y: 407, distance: 207.7
click at [990, 407] on div "hero.attack(enemy3) 3 4 5 6 7 8 9 10 11 12 13 14 15 16 17 18 19 20 # Assign the…" at bounding box center [1255, 307] width 543 height 594
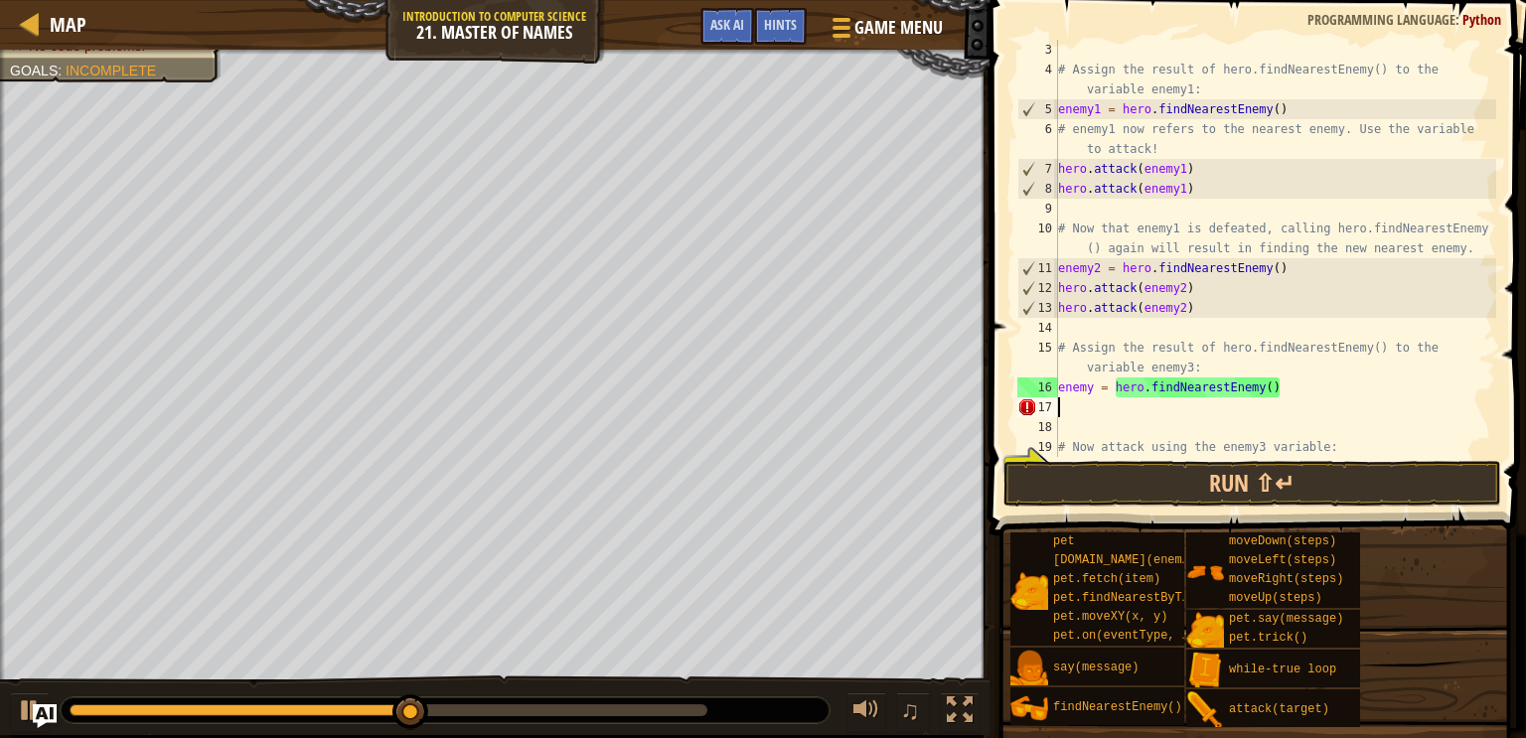
scroll to position [9, 0]
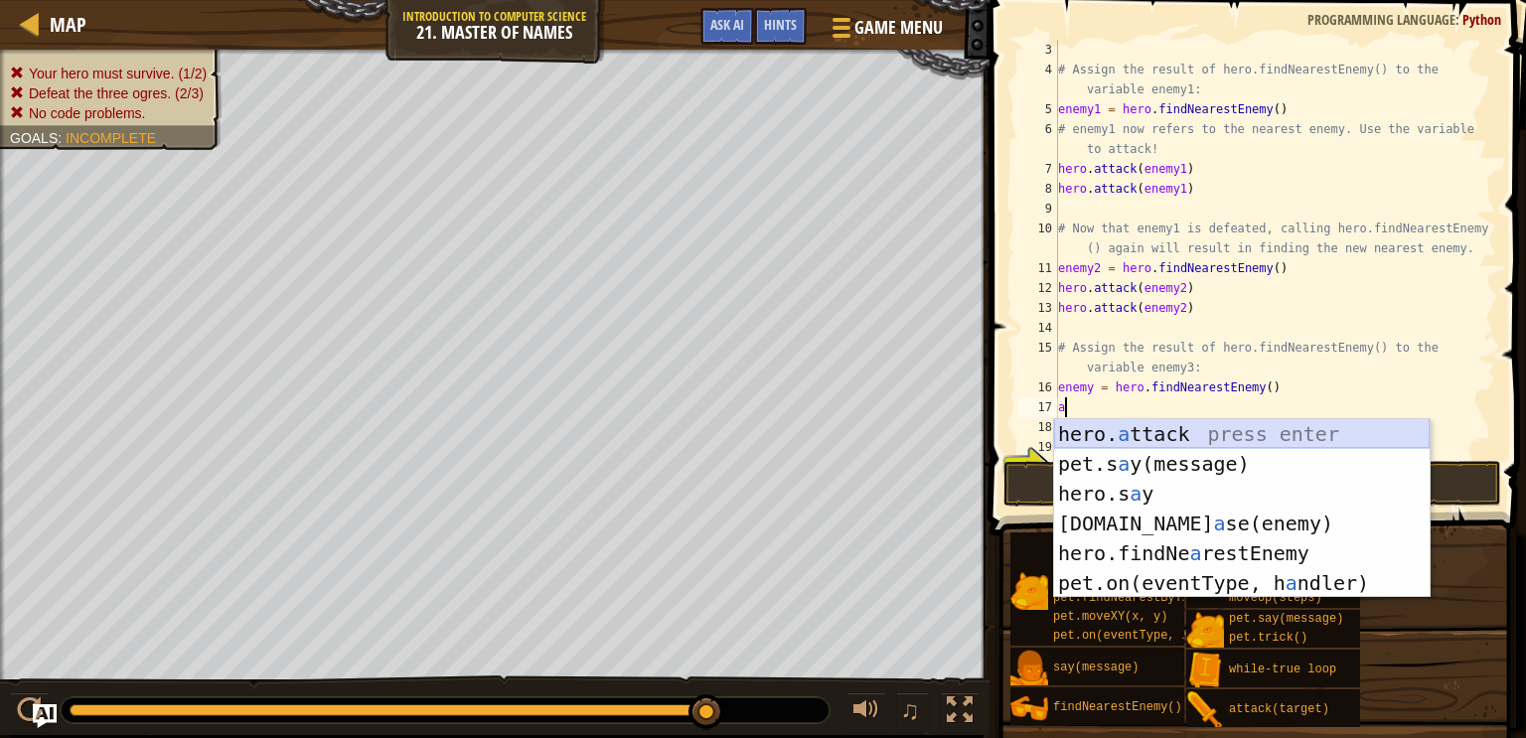
click at [1159, 436] on div "hero. a ttack press enter pet.s a y(message) press enter hero.s a y press enter…" at bounding box center [1242, 538] width 376 height 238
type textarea "hero.attack(enemy)"
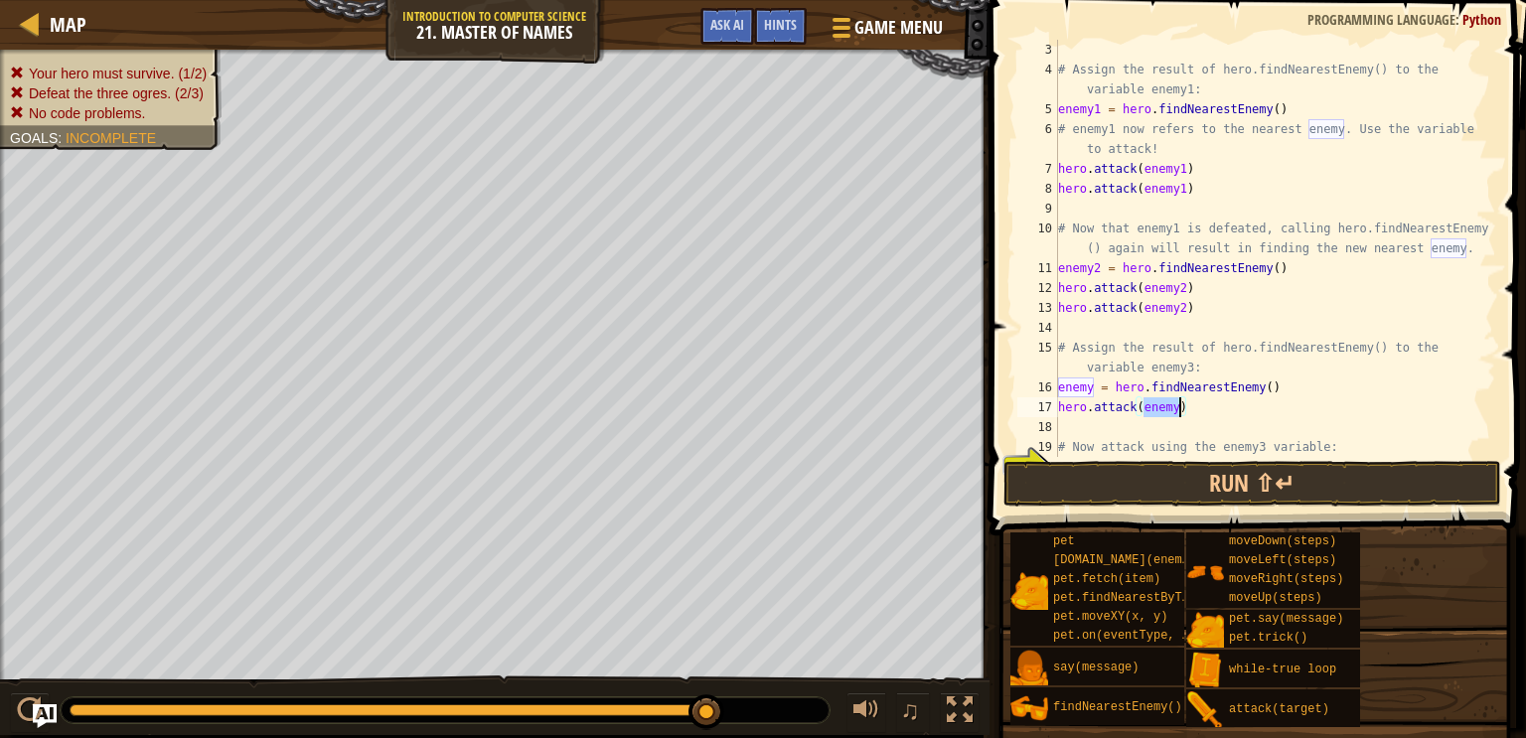
click at [1217, 425] on div "# Assign the result of hero.findNearestEnemy() to the variable enemy1: enemy1 =…" at bounding box center [1275, 268] width 442 height 457
click at [1198, 414] on div "# Assign the result of hero.findNearestEnemy() to the variable enemy1: enemy1 =…" at bounding box center [1275, 268] width 442 height 457
type textarea "hero.attack(enemy)"
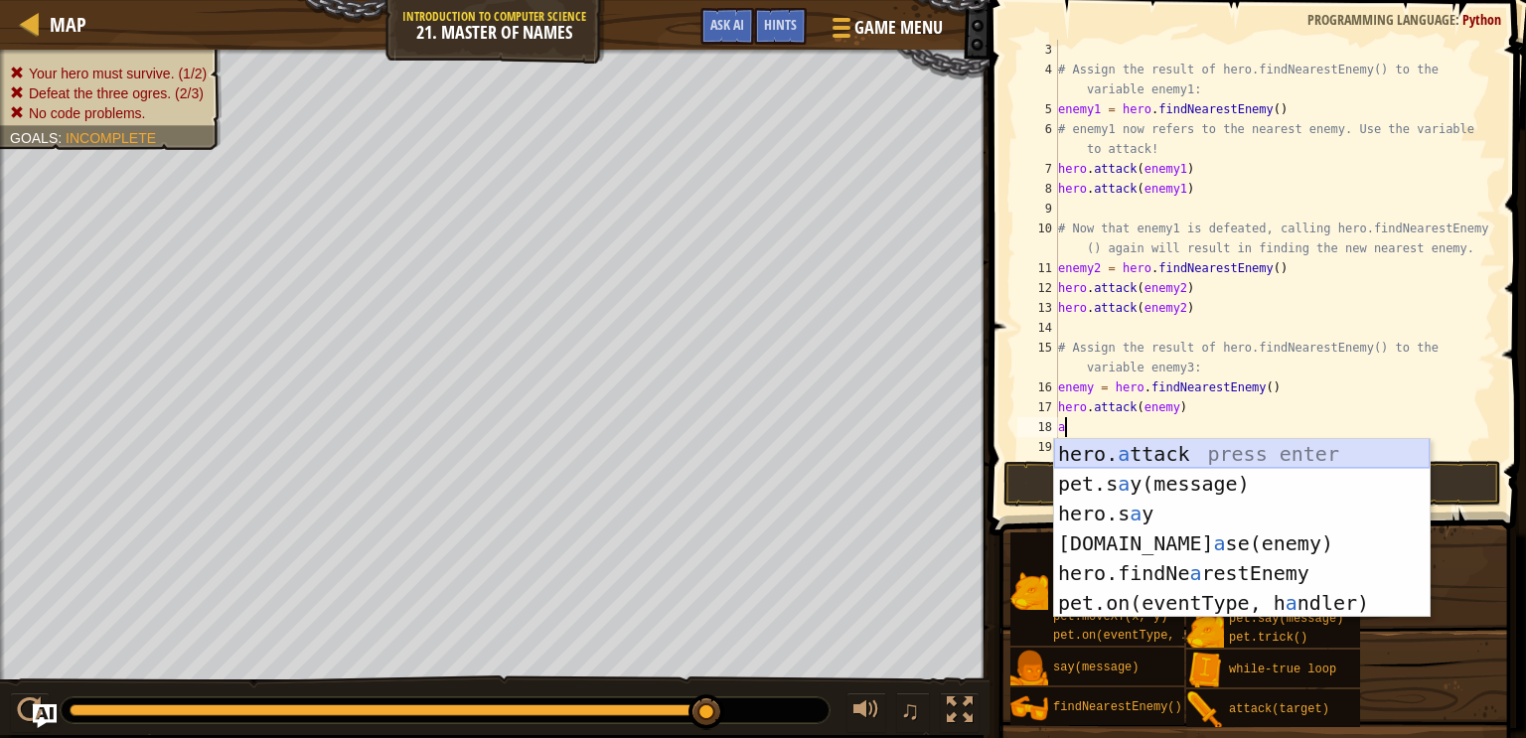
click at [1116, 462] on div "hero. a ttack press enter pet.s a y(message) press enter hero.s a y press enter…" at bounding box center [1242, 558] width 376 height 238
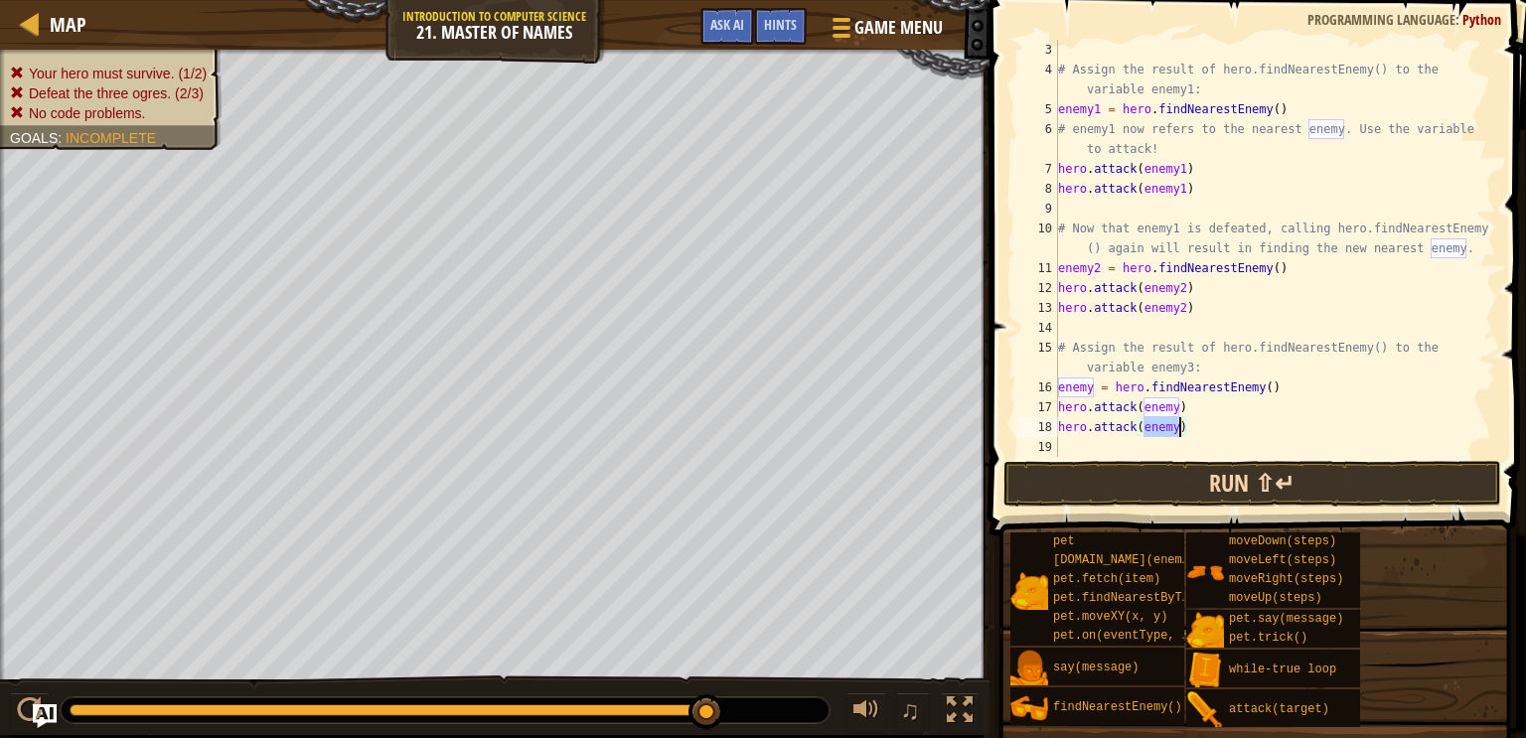
type textarea "hero.attack(enemy)"
click at [1132, 486] on button "Run ⇧↵" at bounding box center [1253, 484] width 498 height 46
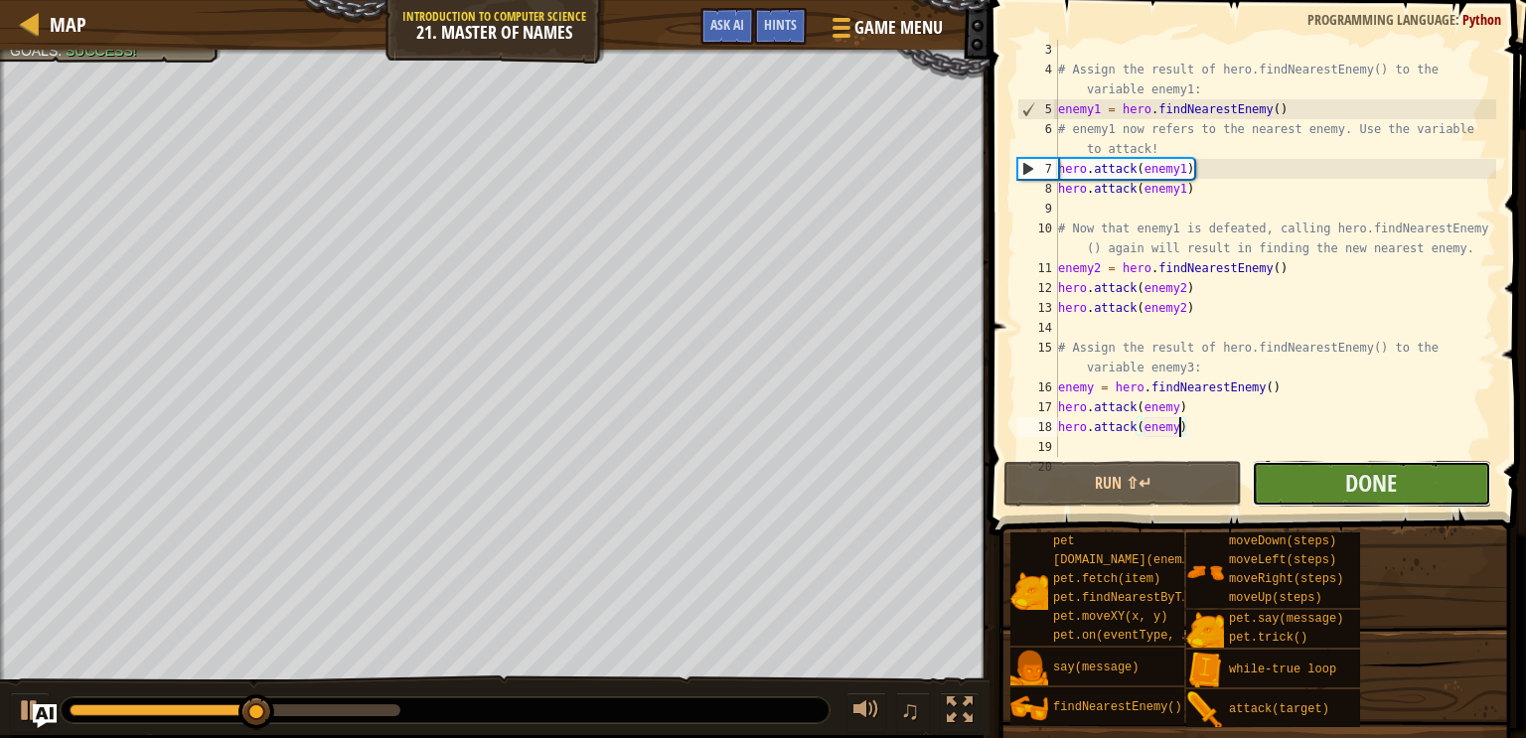
click at [1339, 497] on button "Done" at bounding box center [1371, 484] width 238 height 46
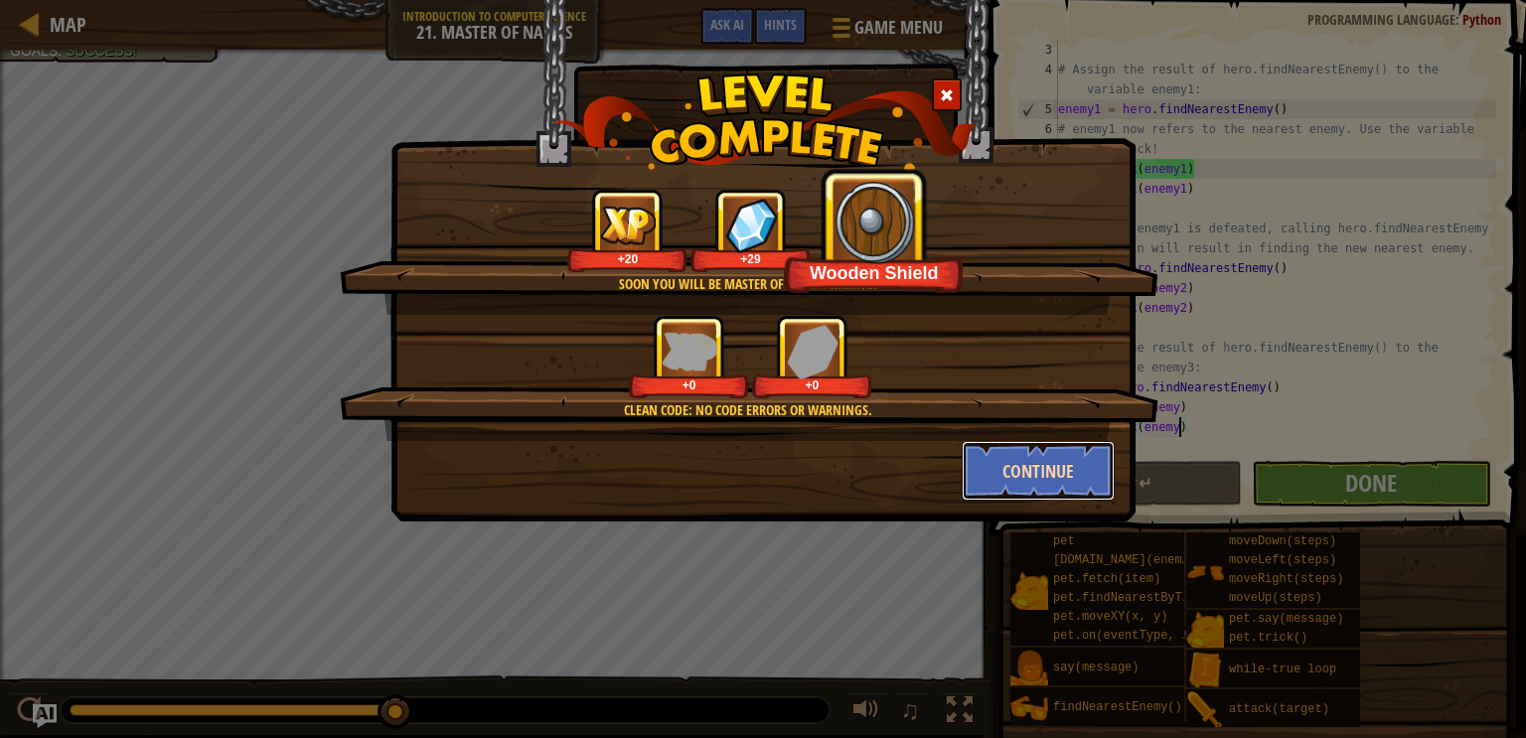
click at [1023, 462] on button "Continue" at bounding box center [1039, 471] width 154 height 60
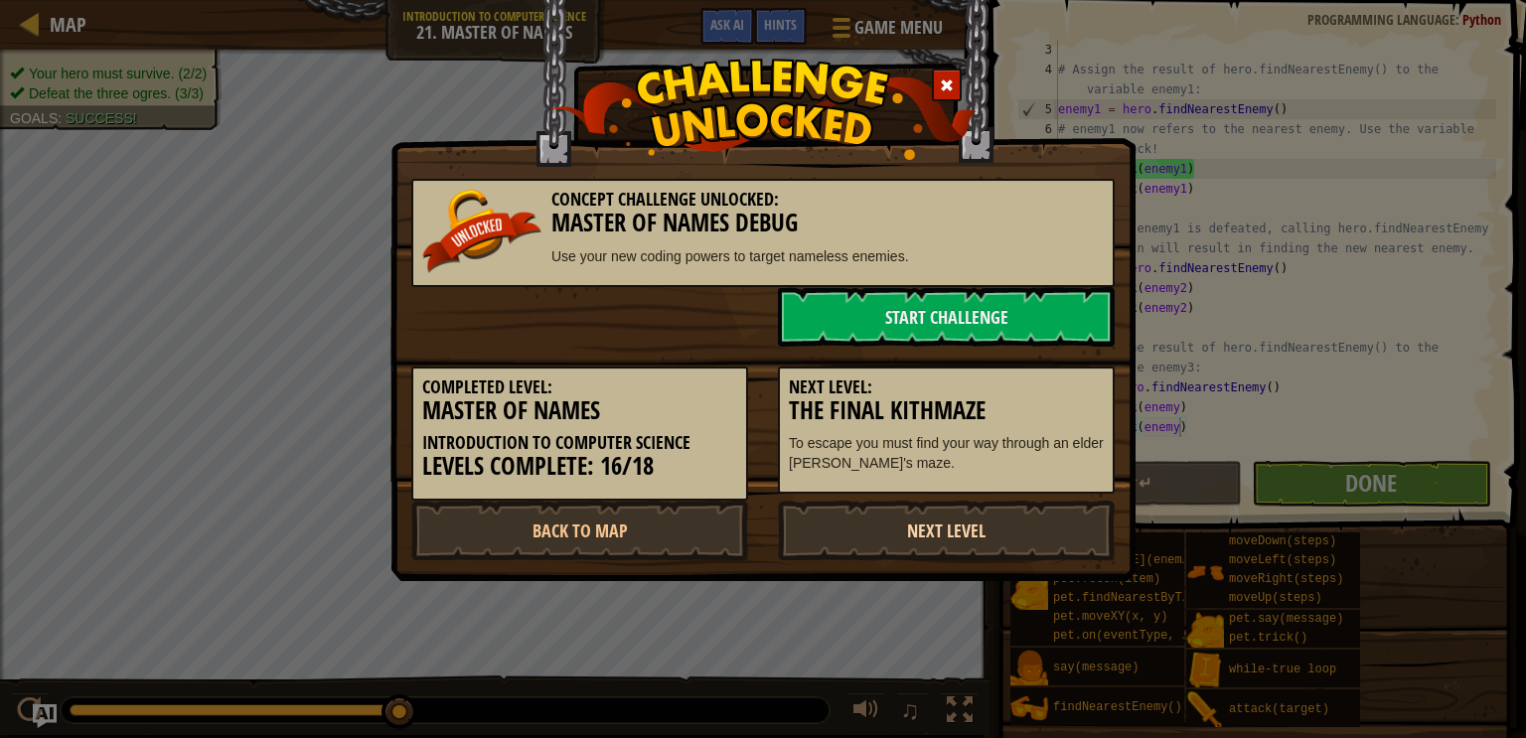
click at [993, 533] on link "Next Level" at bounding box center [946, 531] width 337 height 60
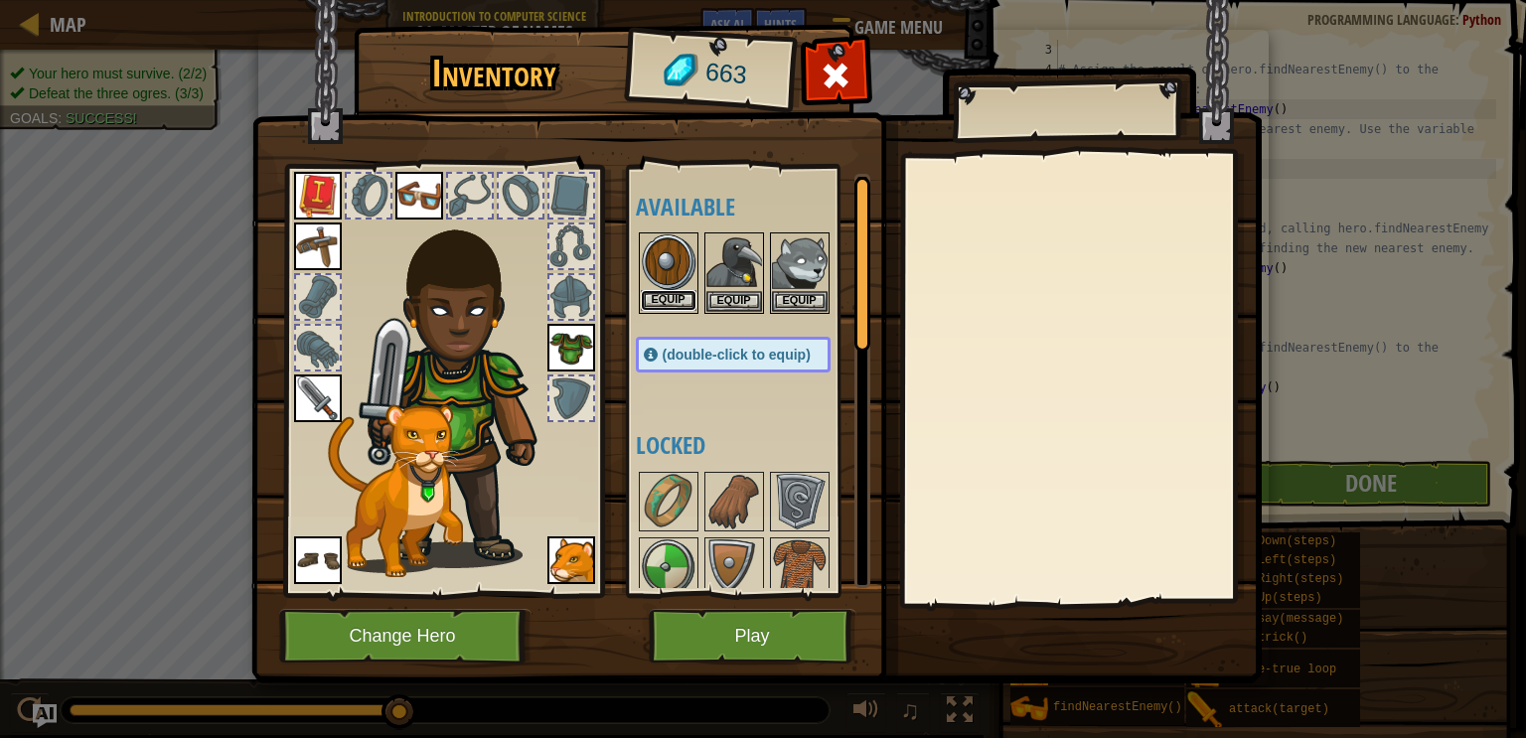
click at [674, 293] on button "Equip" at bounding box center [669, 300] width 56 height 21
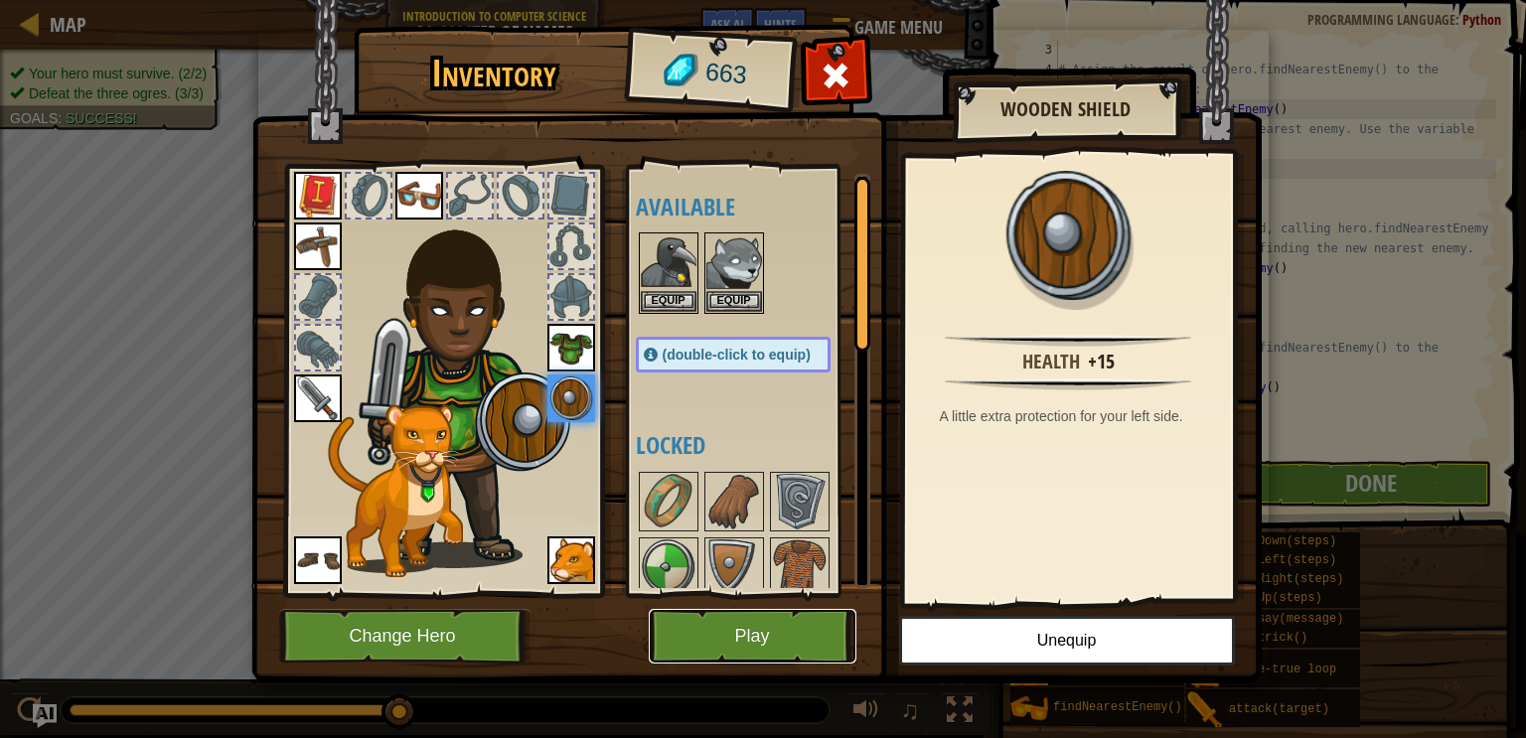
click at [733, 627] on button "Play" at bounding box center [753, 636] width 208 height 55
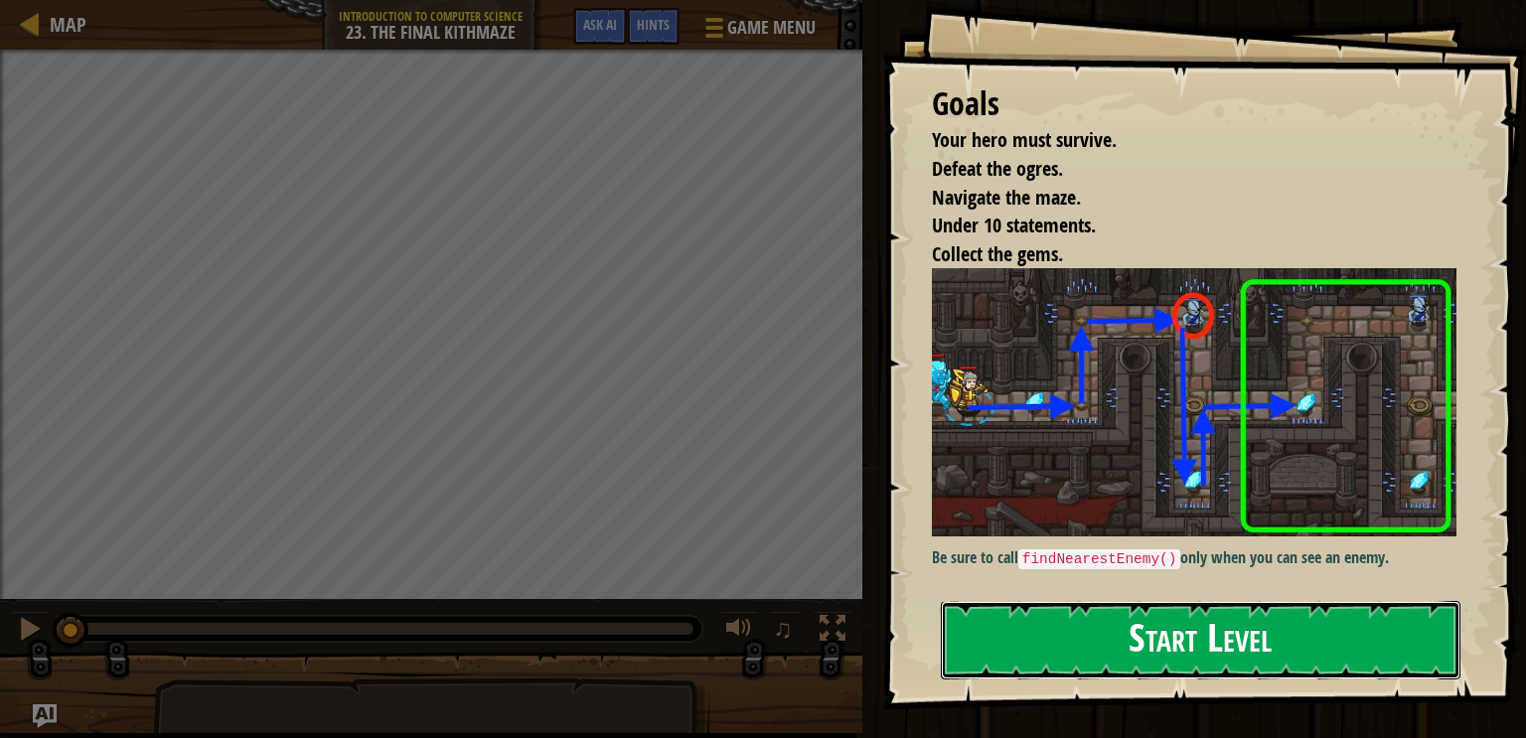
click at [1202, 642] on button "Start Level" at bounding box center [1201, 640] width 520 height 78
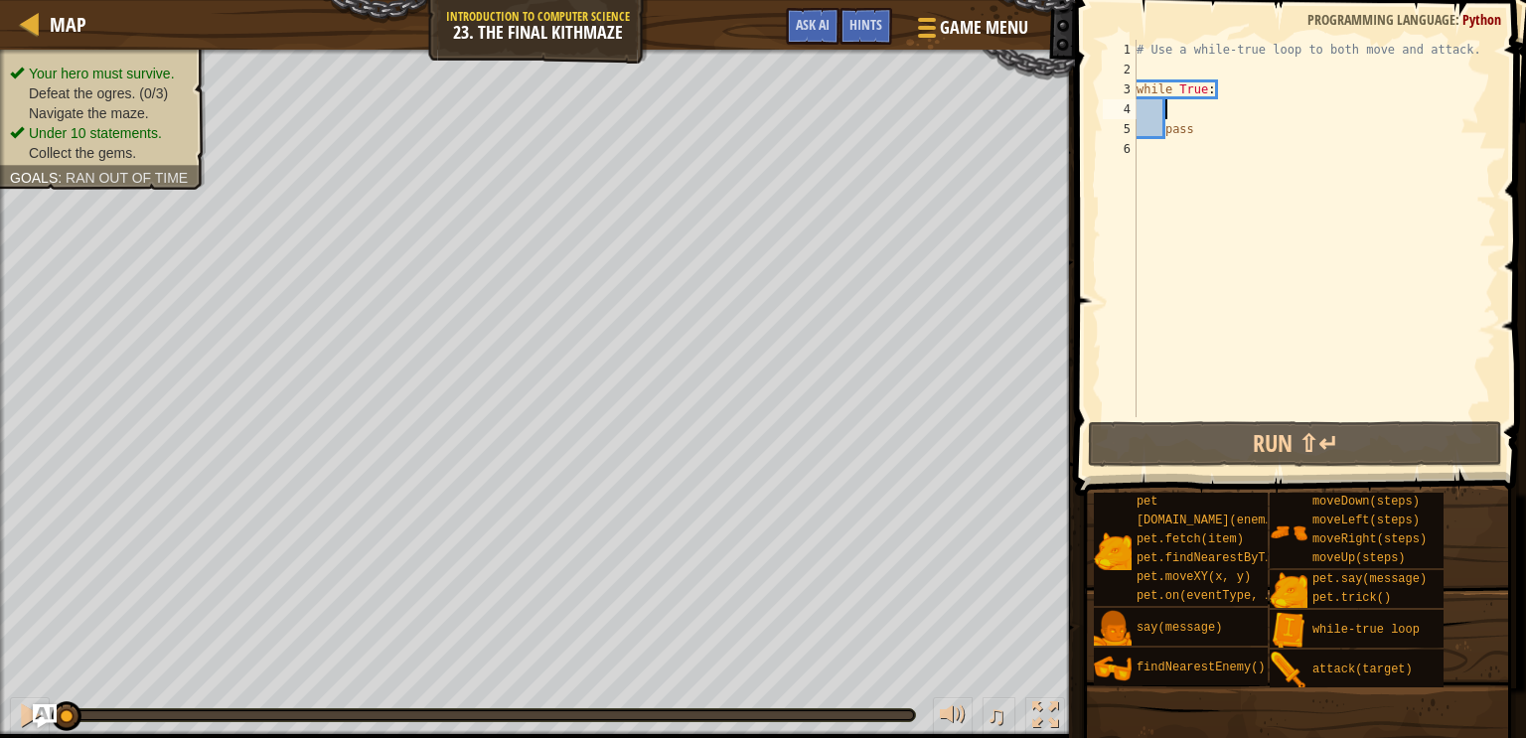
click at [1188, 114] on div "# Use a while-true loop to both move and attack. while True : pass" at bounding box center [1315, 248] width 364 height 417
click at [1202, 125] on div "# Use a while-true loop to both move and attack. while True : pass" at bounding box center [1315, 248] width 364 height 417
type textarea "pass"
click at [1187, 111] on div "# Use a while-true loop to both move and attack. while True : pass" at bounding box center [1315, 248] width 364 height 417
type textarea "h"
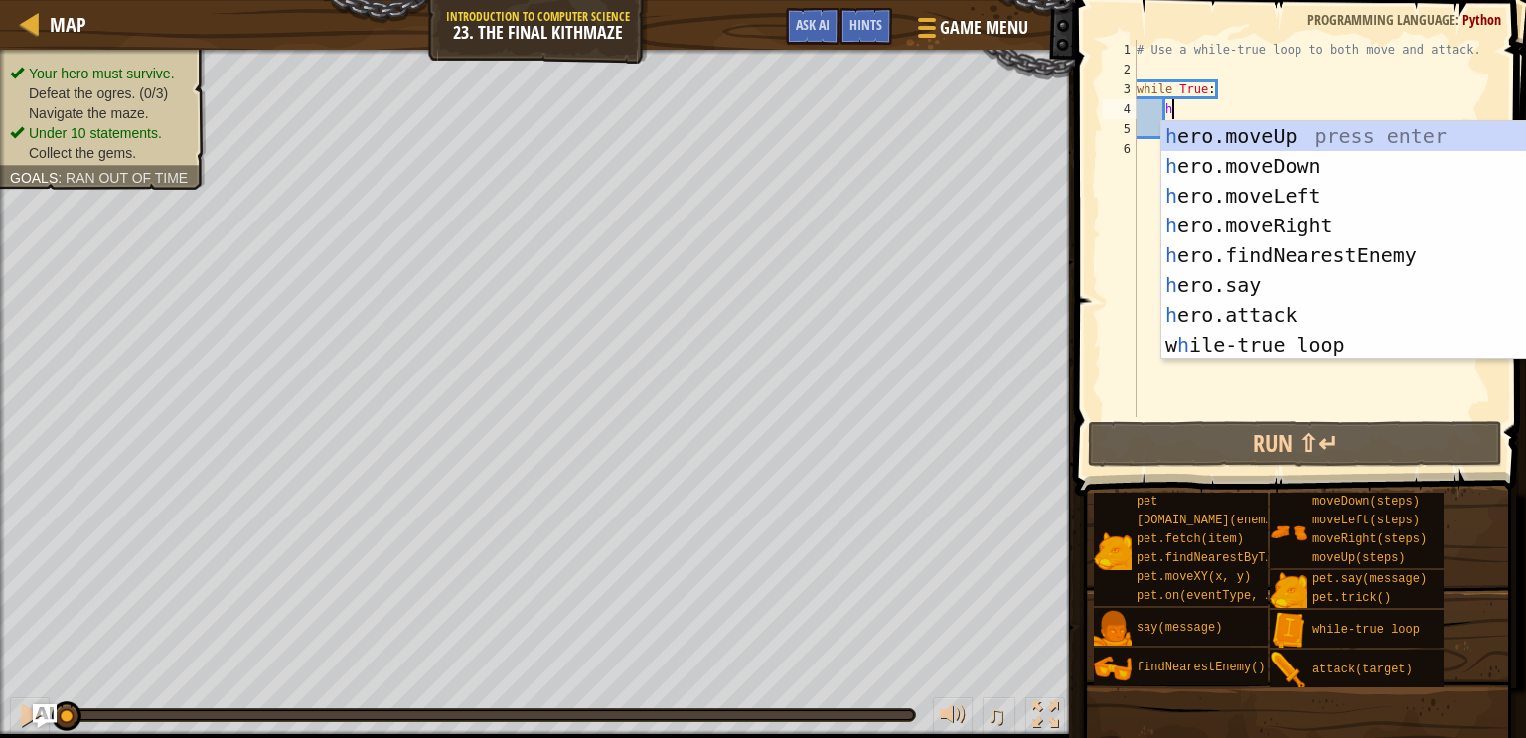
scroll to position [9, 1]
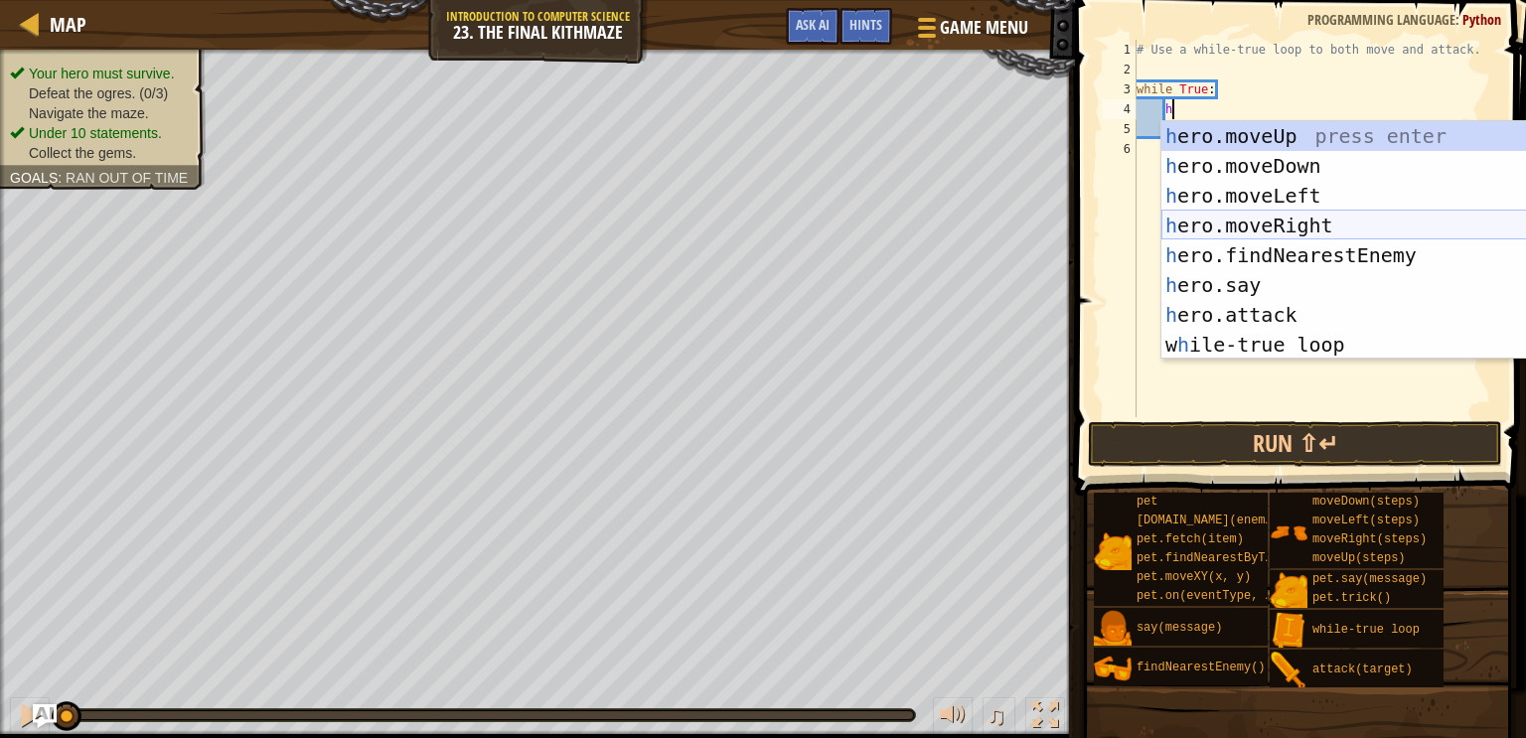
click at [1257, 216] on div "h ero.moveUp press enter h ero.moveDown press enter h ero.moveLeft press enter …" at bounding box center [1350, 270] width 376 height 298
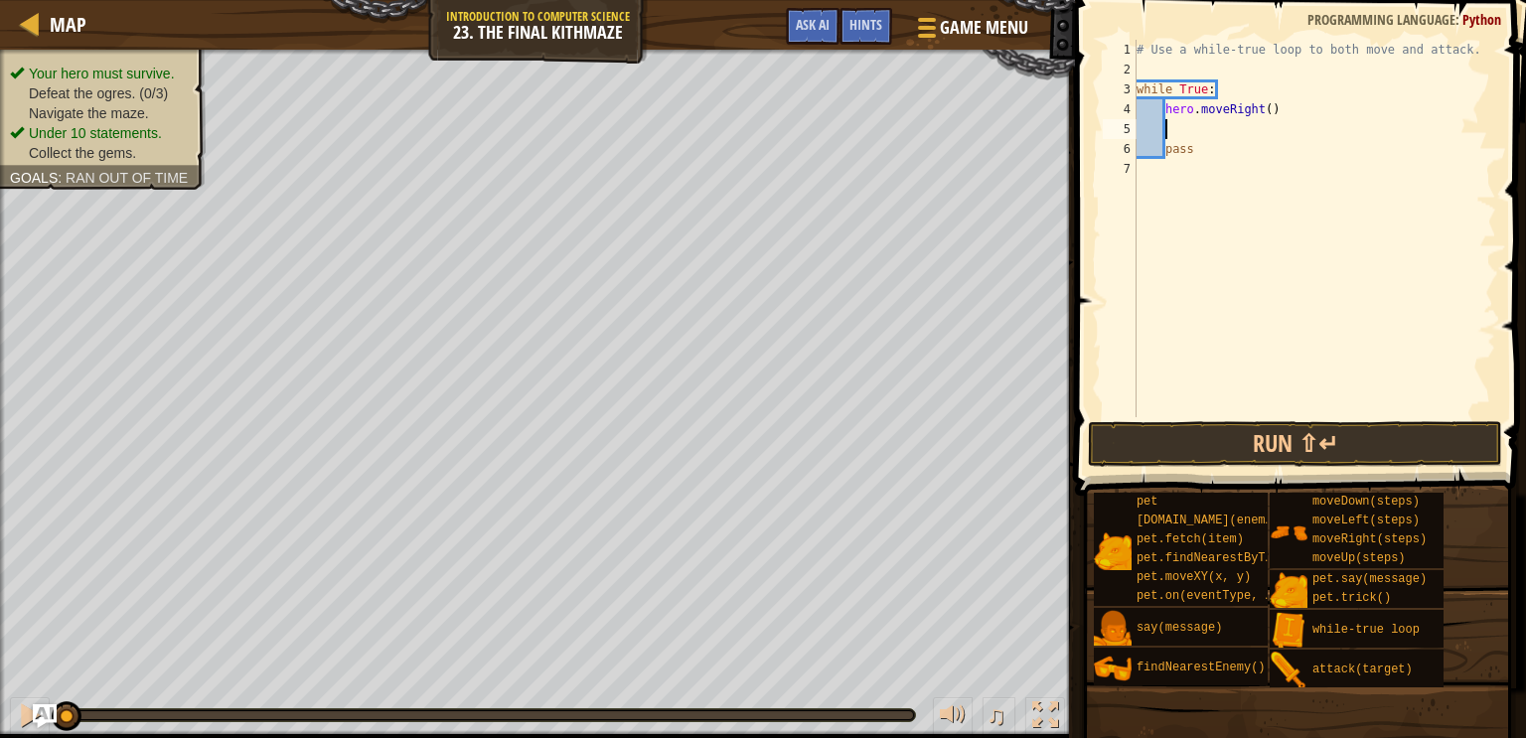
type textarea "u"
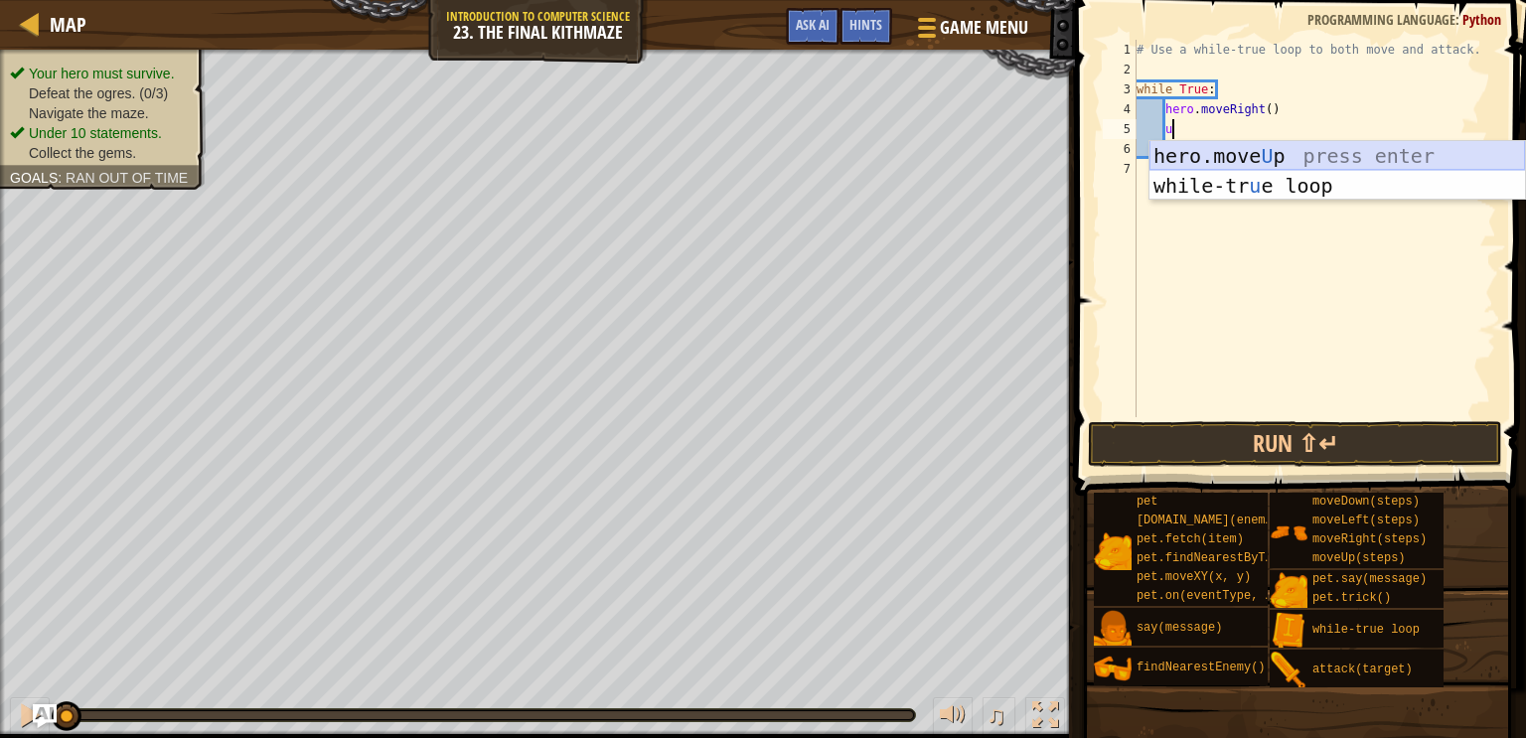
click at [1251, 161] on div "hero.move U p press enter while-tr u e loop press enter" at bounding box center [1338, 200] width 376 height 119
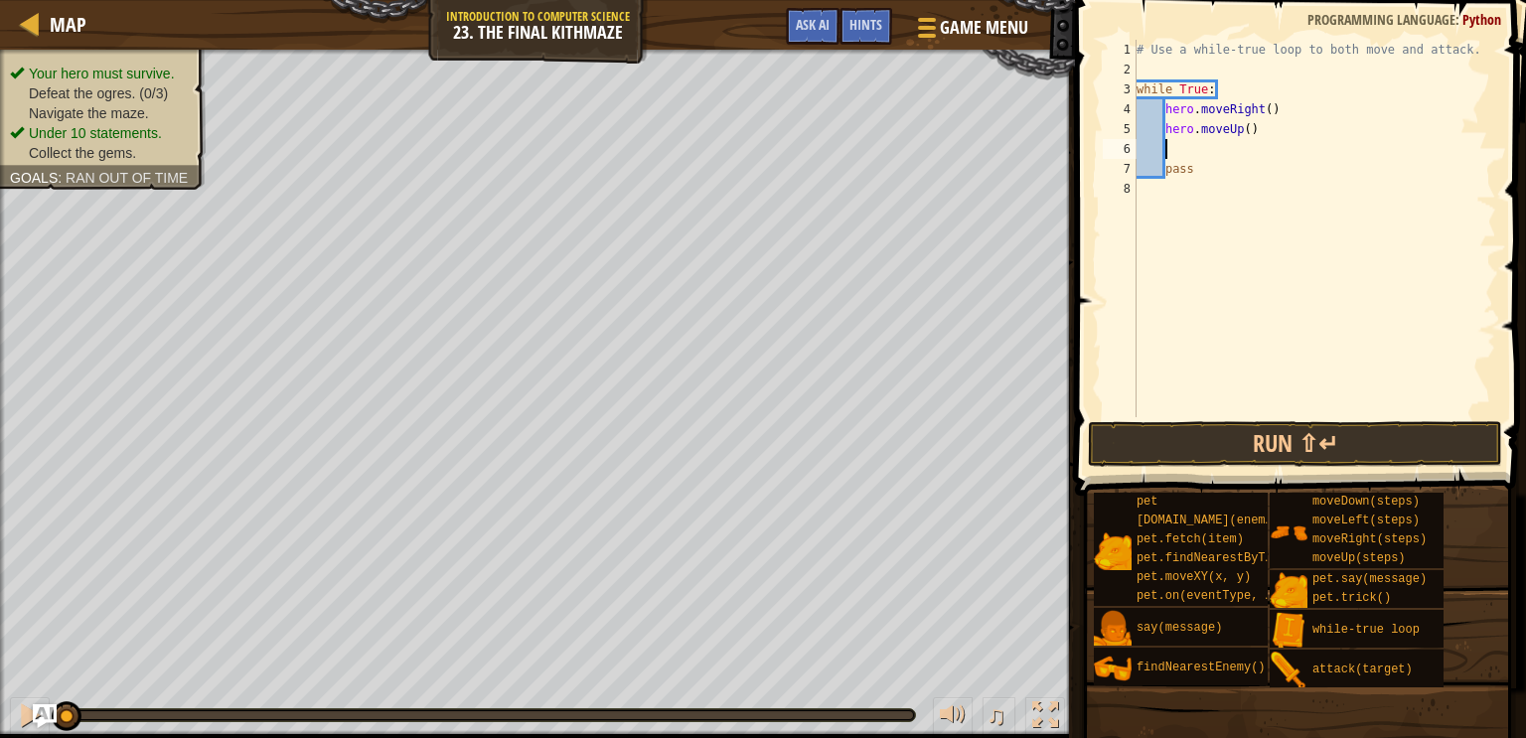
type textarea "d"
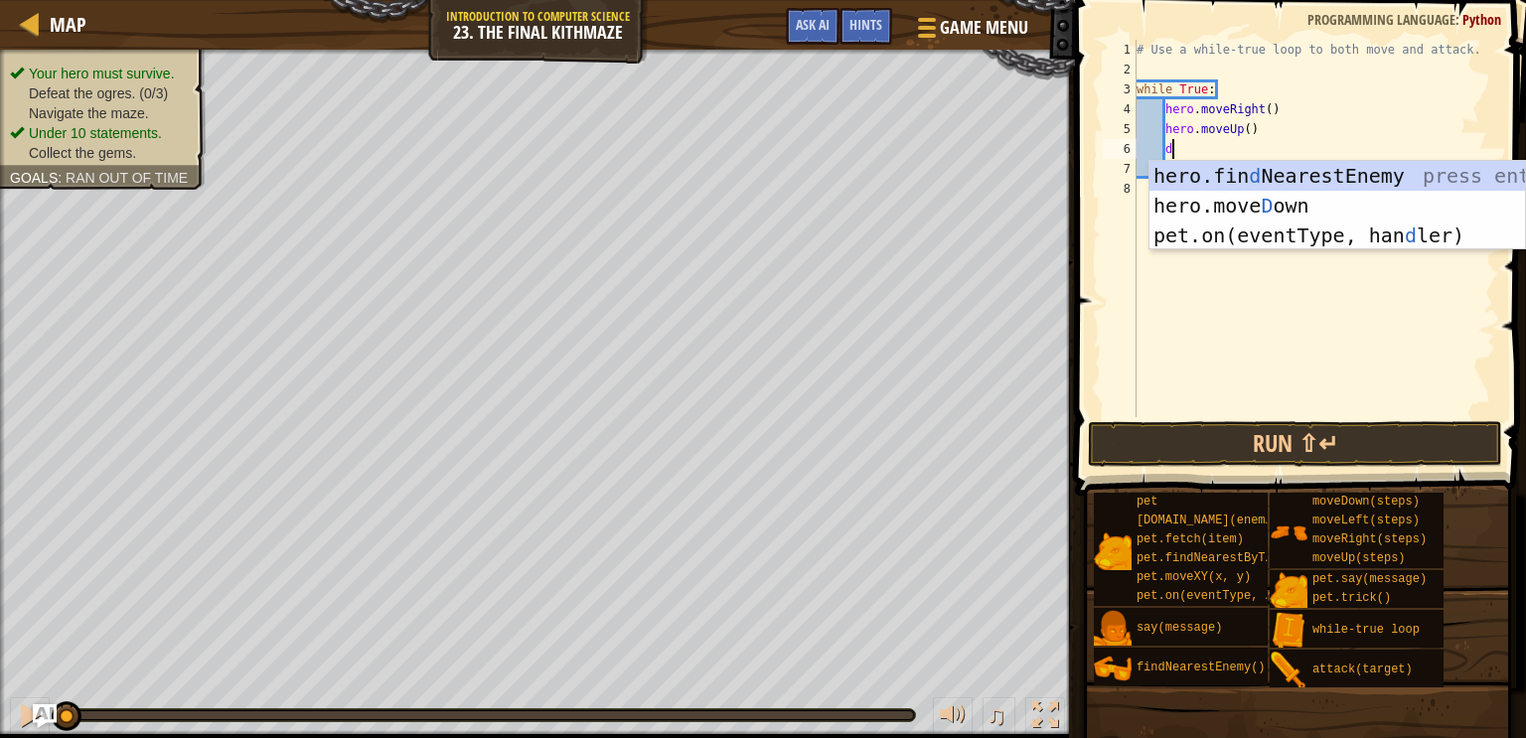
scroll to position [9, 1]
click at [1279, 192] on div "hero.fin d NearestEnemy press enter hero.[PERSON_NAME] own press enter pet.on(e…" at bounding box center [1338, 235] width 376 height 149
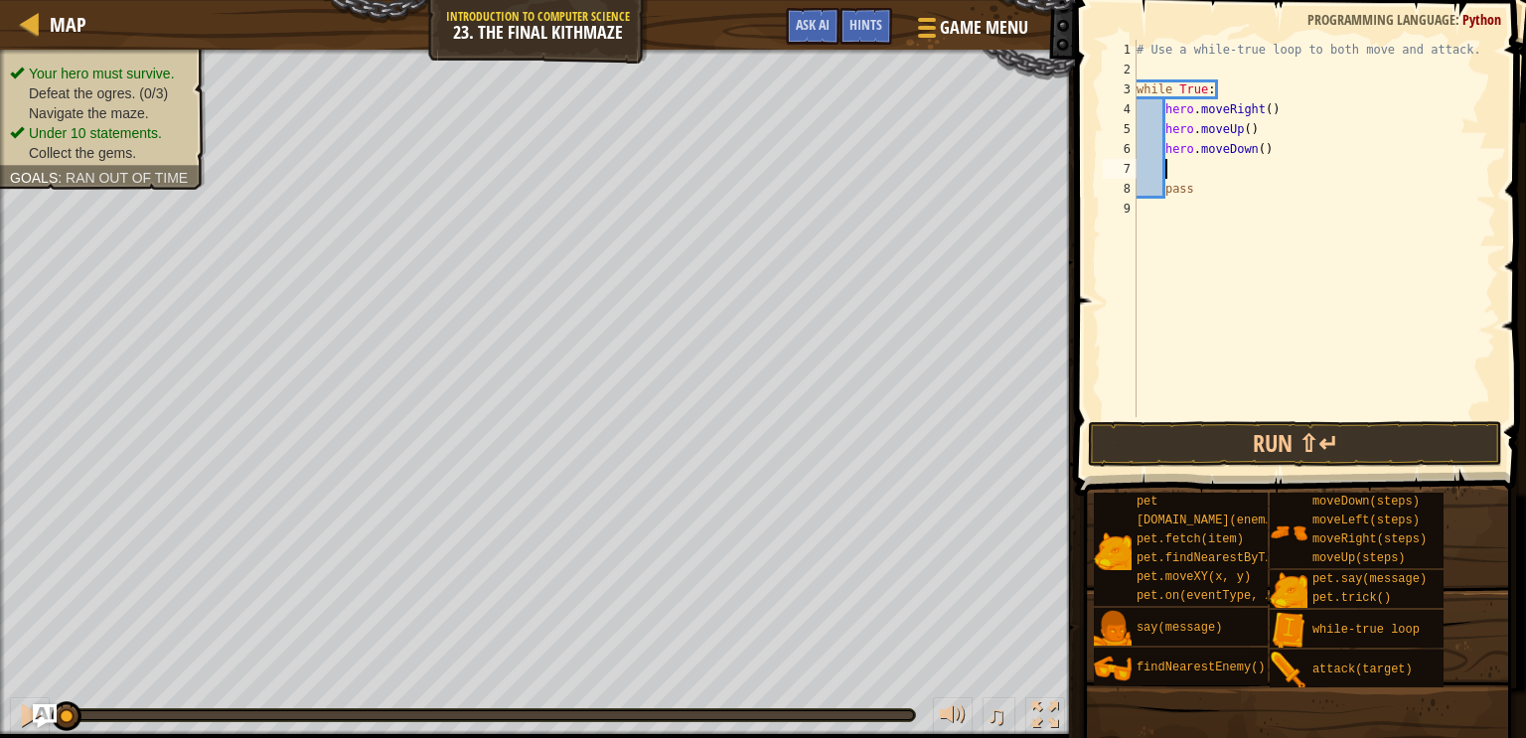
scroll to position [9, 0]
click at [1260, 438] on button "Run ⇧↵" at bounding box center [1295, 444] width 414 height 46
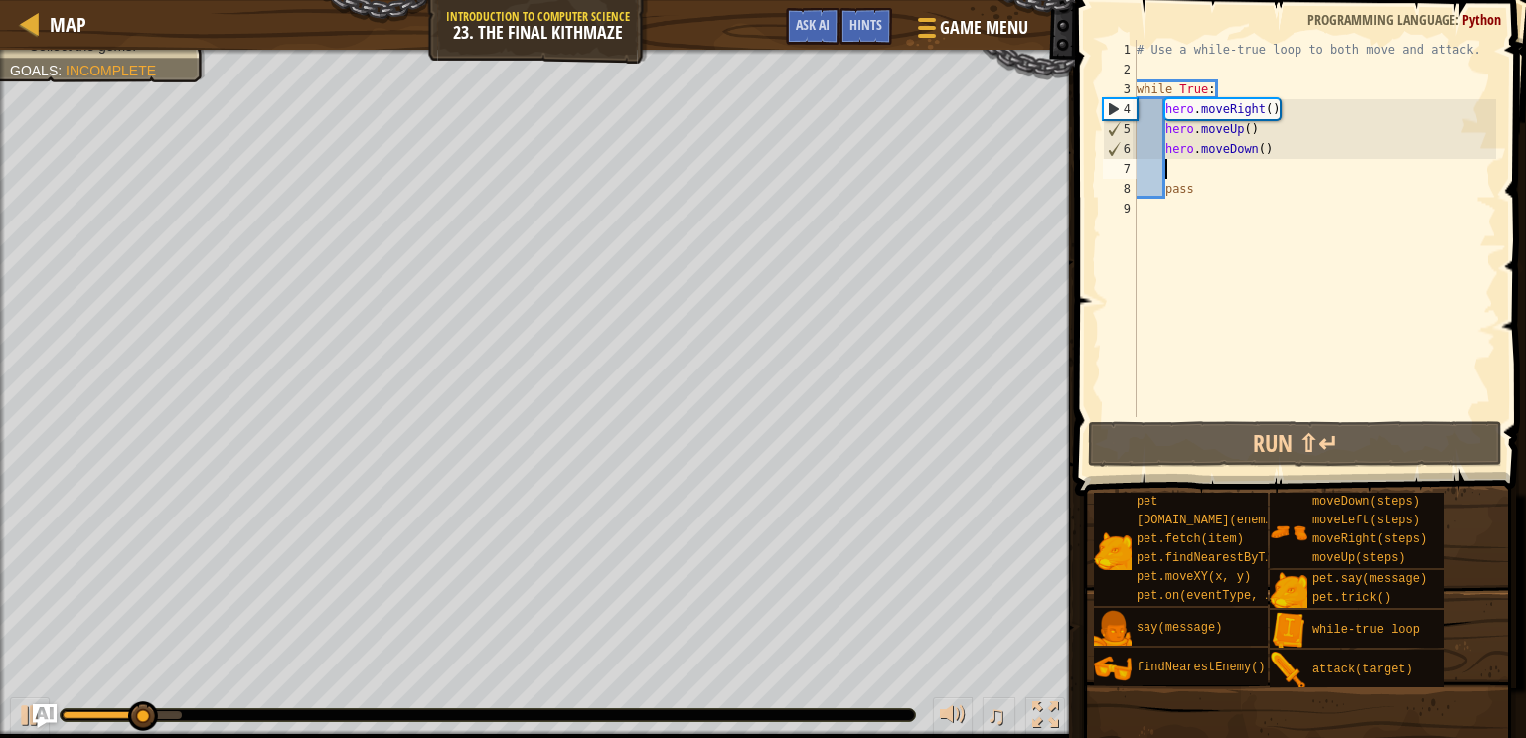
click at [1265, 138] on div "# Use a while-true loop to both move and attack. while True : hero . moveRight …" at bounding box center [1315, 248] width 364 height 417
type textarea "hero.moveUp()"
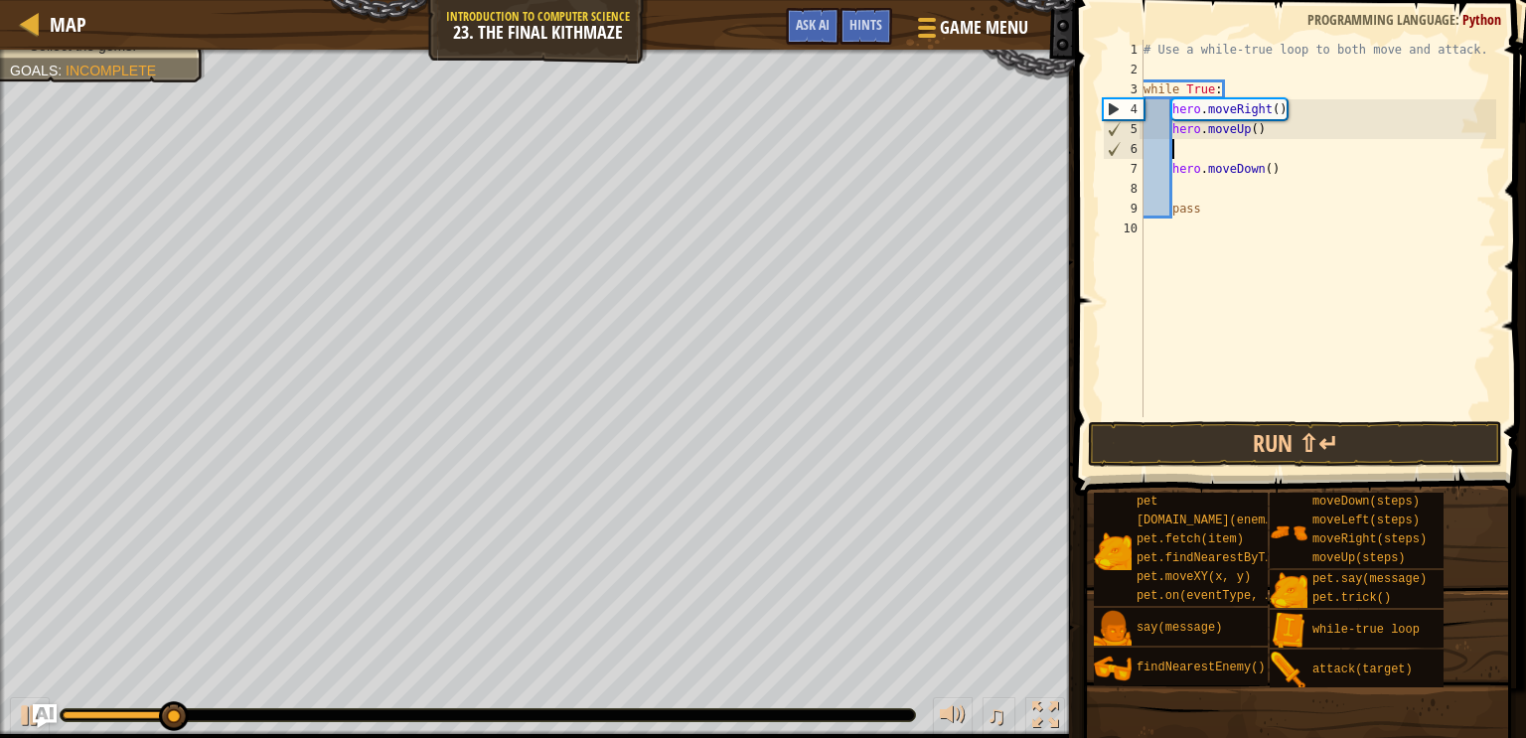
type textarea "r"
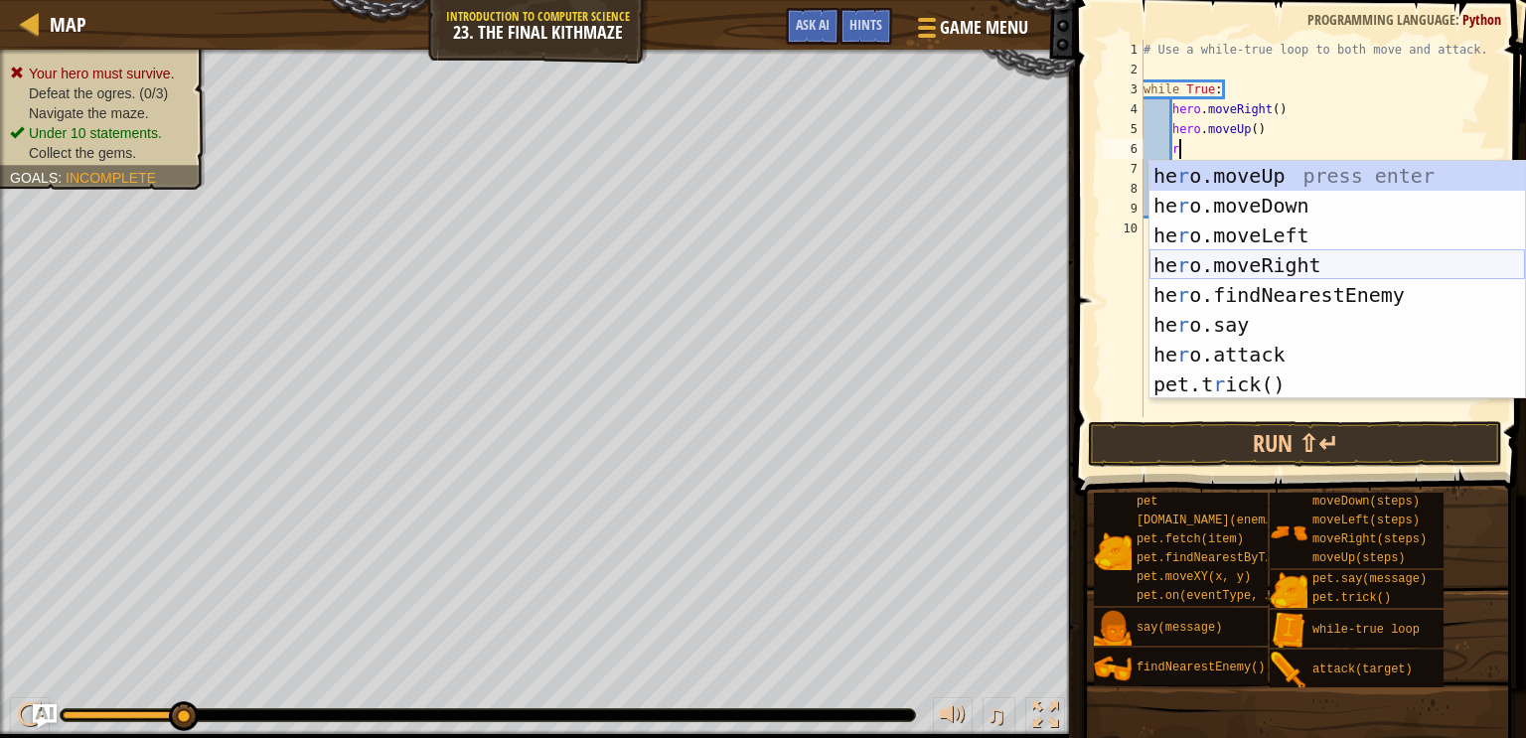
click at [1296, 251] on div "he r o.moveUp press enter he r o.moveDown press enter he r o.moveLeft press ent…" at bounding box center [1338, 310] width 376 height 298
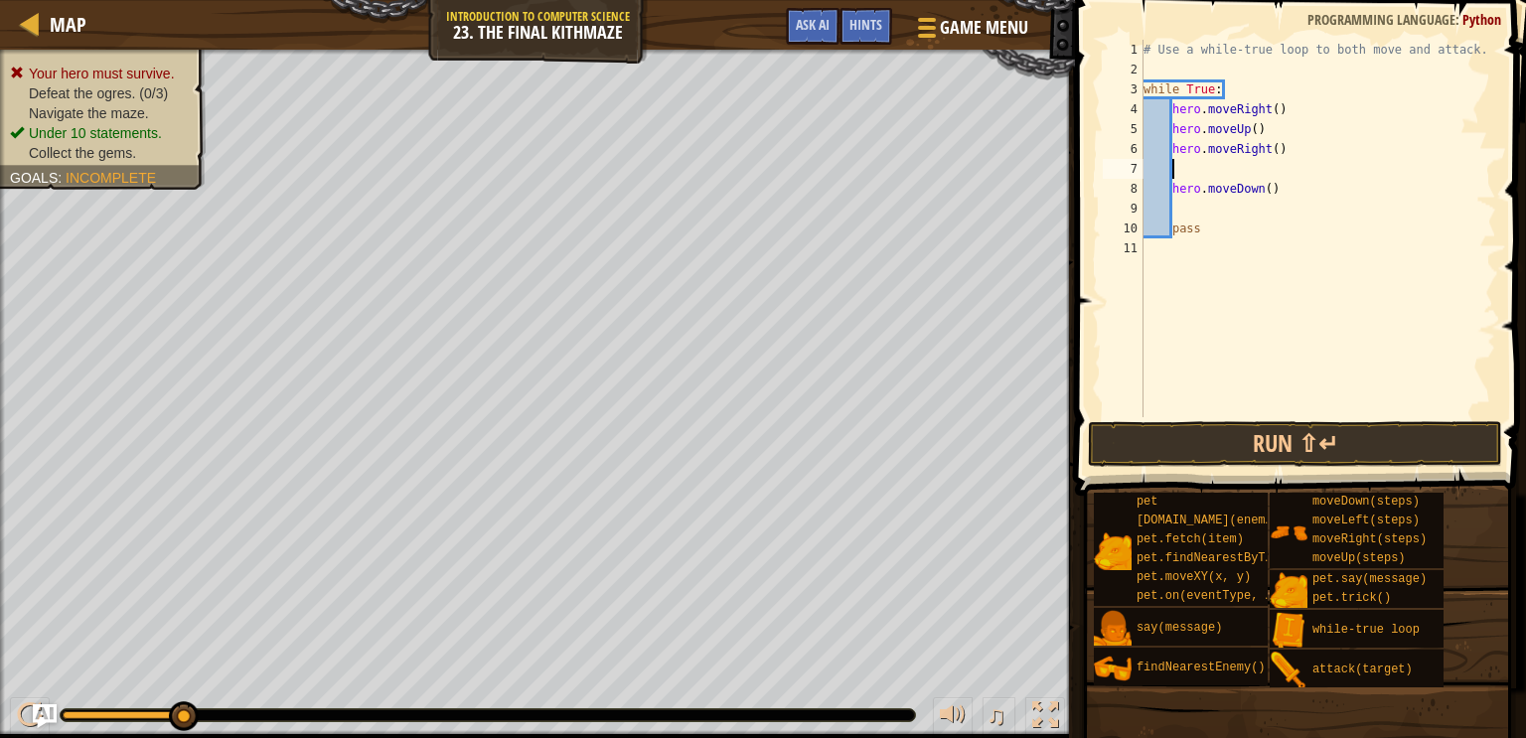
click at [1173, 186] on div "# Use a while-true loop to both move and attack. while True : hero . moveRight …" at bounding box center [1319, 248] width 358 height 417
click at [1255, 446] on button "Run ⇧↵" at bounding box center [1295, 444] width 414 height 46
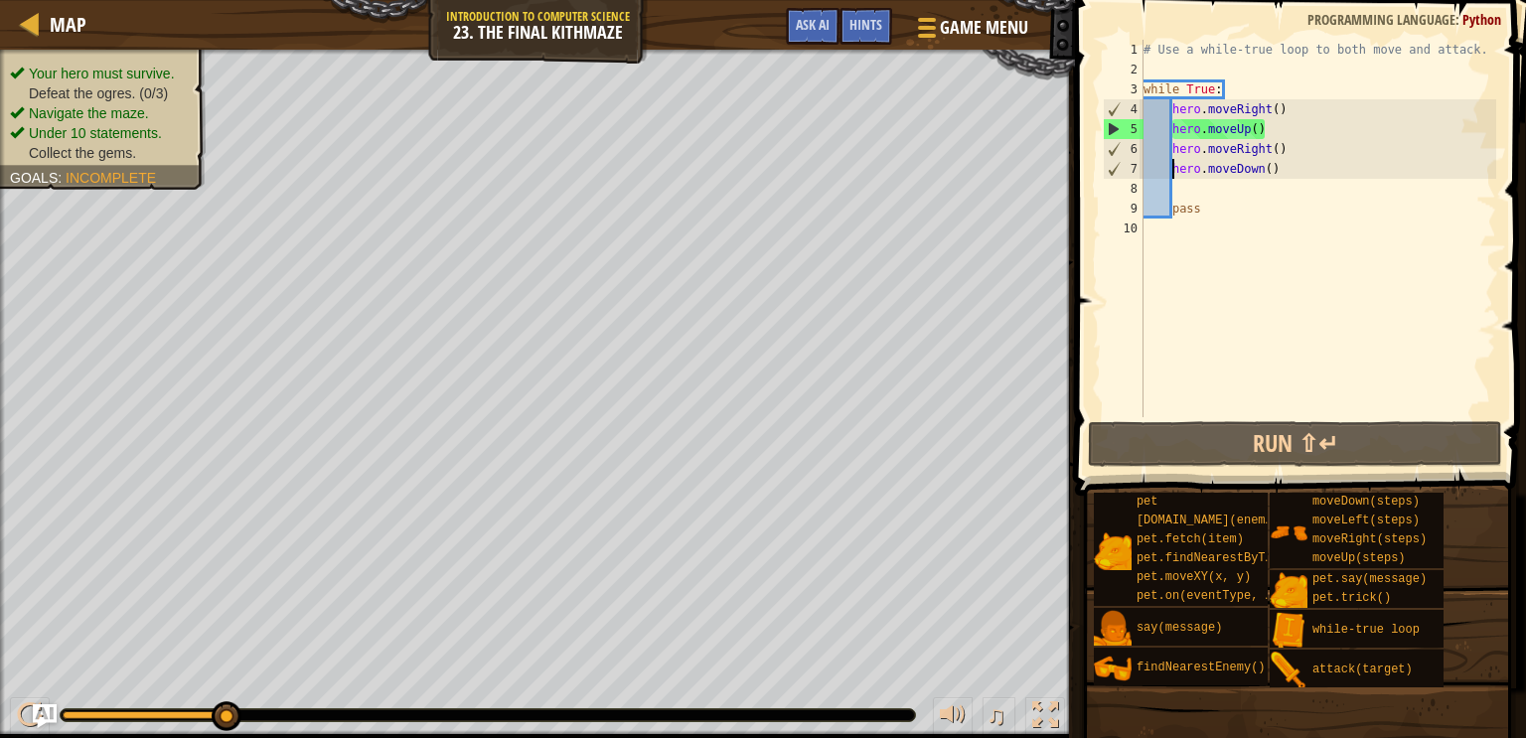
click at [1255, 130] on div "# Use a while-true loop to both move and attack. while True : hero . moveRight …" at bounding box center [1319, 248] width 358 height 417
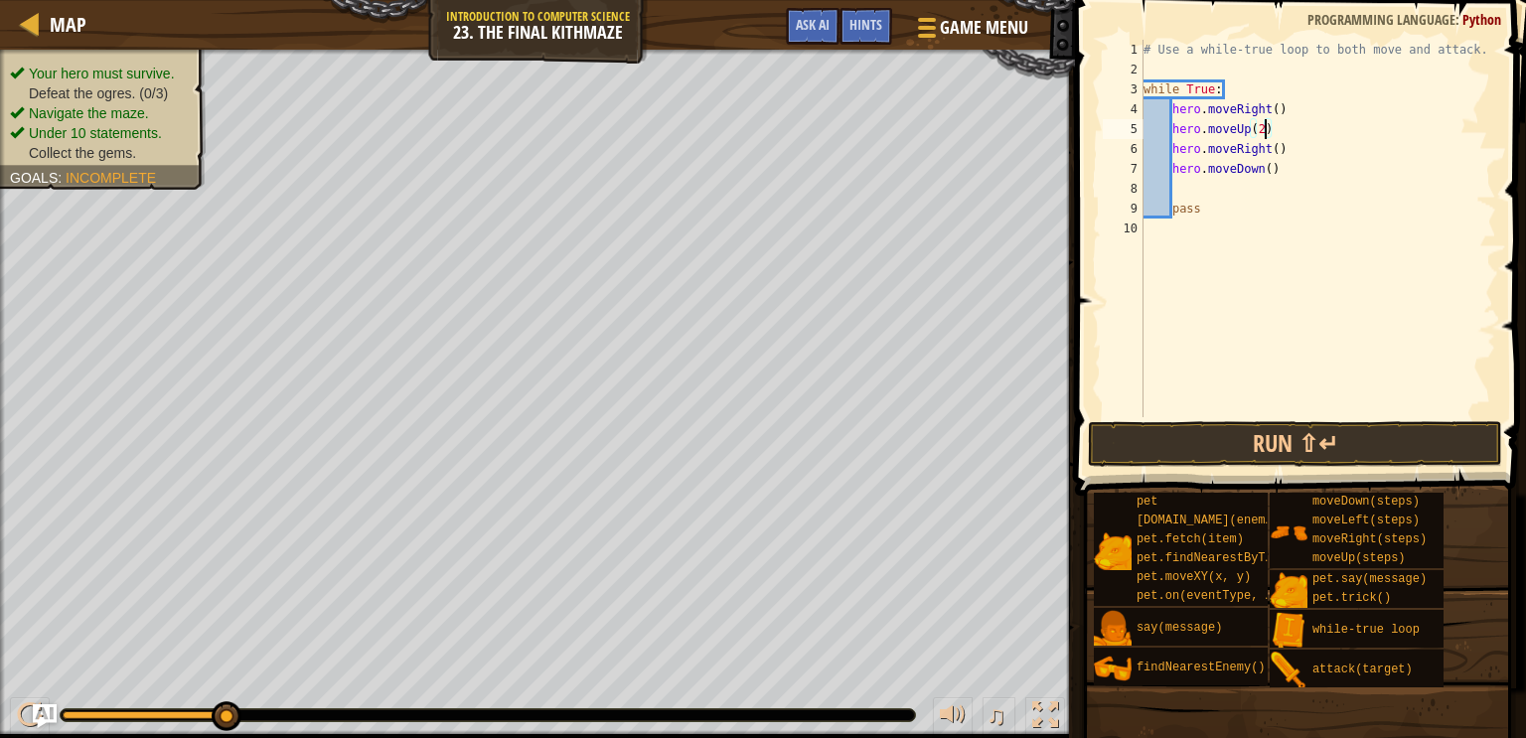
click at [1280, 119] on div "# Use a while-true loop to both move and attack. while True : hero . moveRight …" at bounding box center [1319, 248] width 358 height 417
click at [1261, 125] on div "# Use a while-true loop to both move and attack. while True : hero . moveRight …" at bounding box center [1319, 248] width 358 height 417
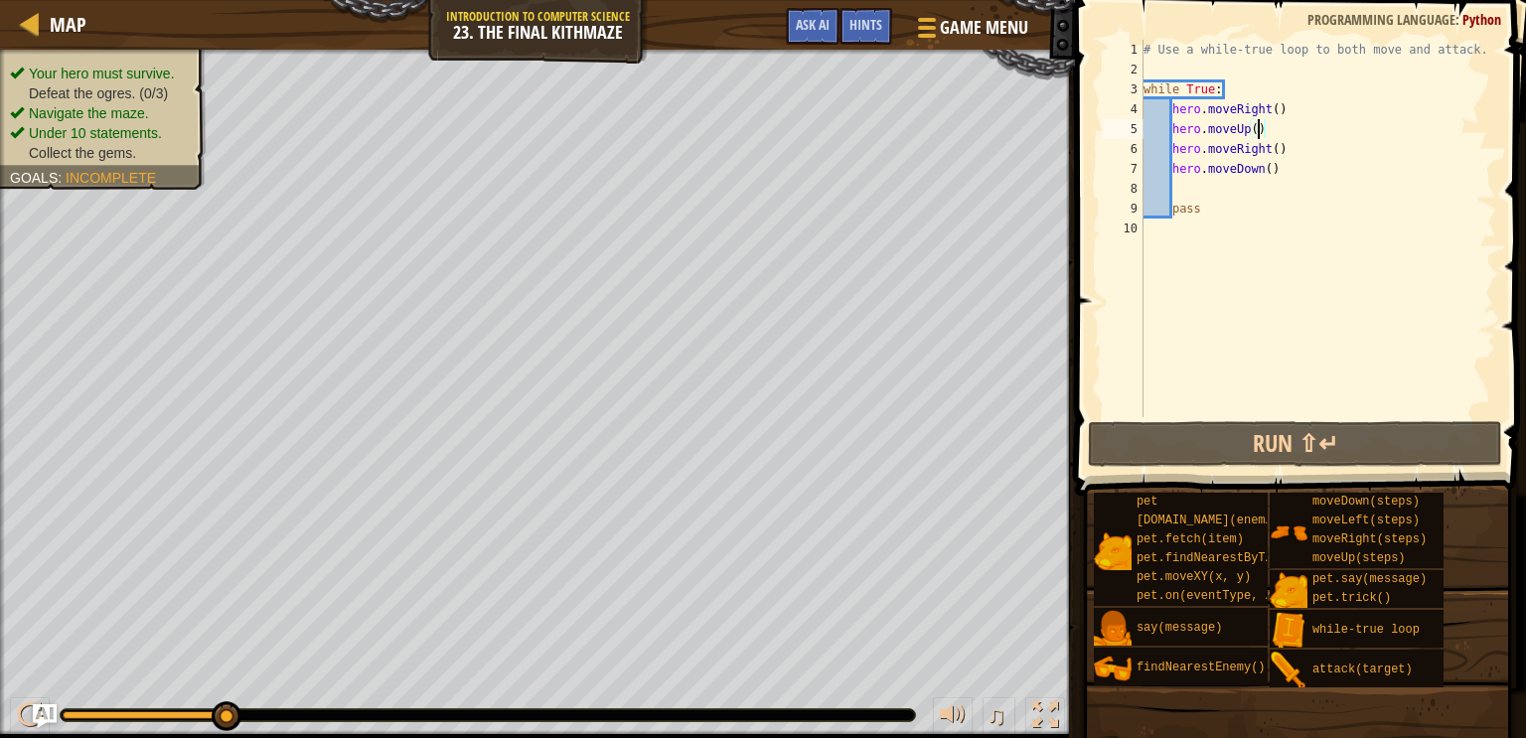
scroll to position [9, 8]
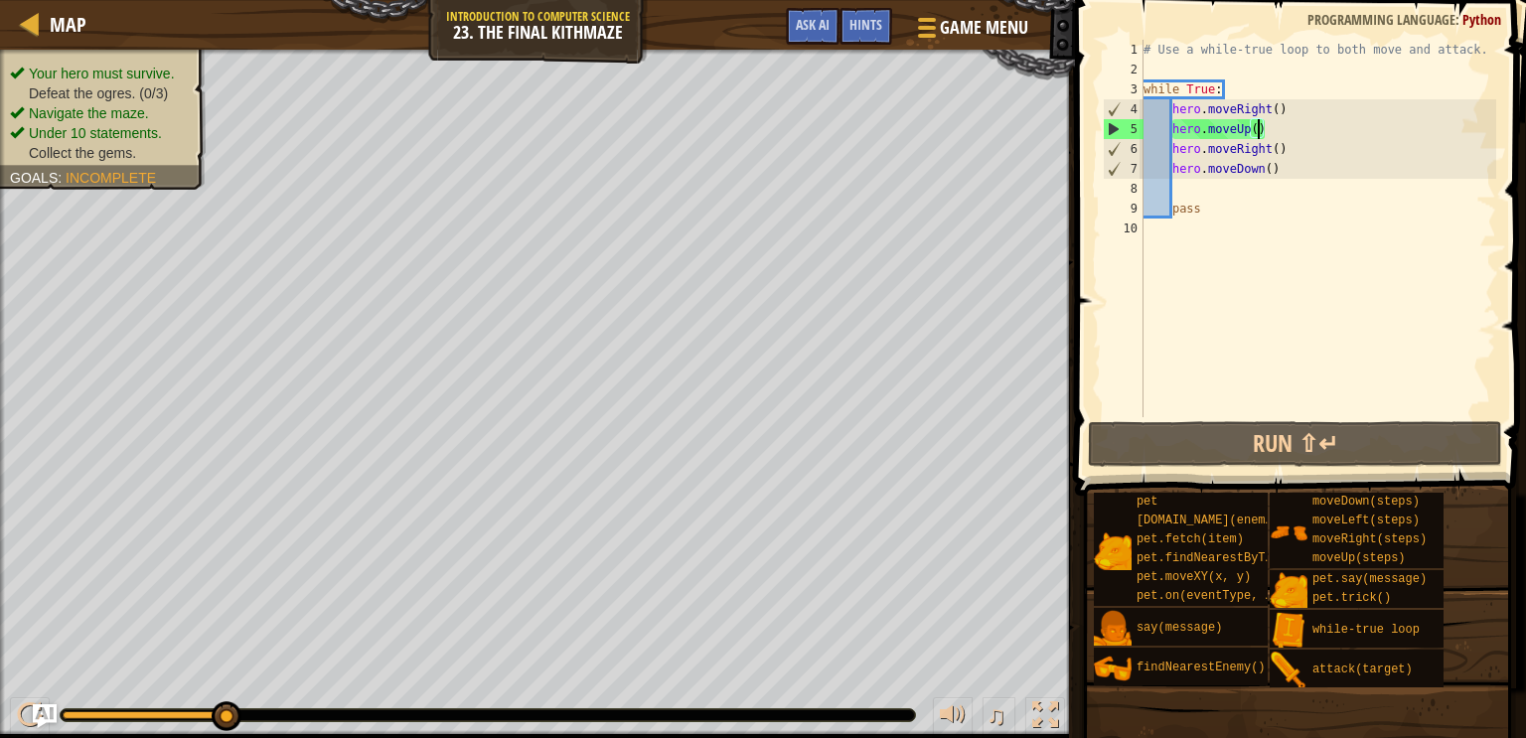
click at [1337, 240] on div "Map Introduction to Computer Science 23. The Final Kithmaze Game Menu Done Hint…" at bounding box center [763, 369] width 1526 height 738
click at [1068, 152] on div "Map Introduction to Computer Science 23. The Final Kithmaze Game Menu Done Hint…" at bounding box center [763, 369] width 1526 height 738
click at [1270, 166] on div "# Use a while-true loop to both move and attack. while True : hero . moveRight …" at bounding box center [1319, 248] width 358 height 417
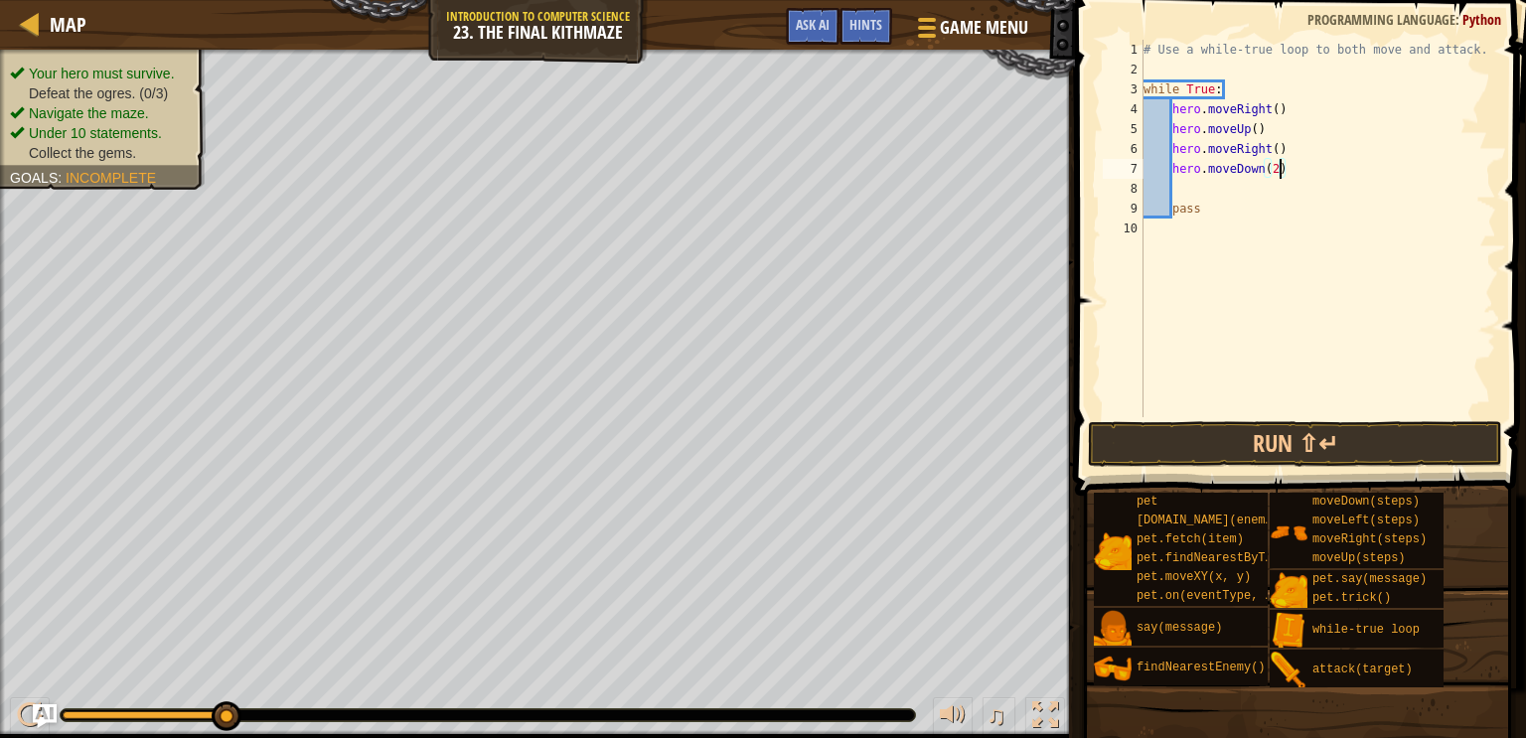
click at [1307, 150] on div "# Use a while-true loop to both move and attack. while True : hero . moveRight …" at bounding box center [1319, 248] width 358 height 417
type textarea "hero.moveRight()"
type textarea "f"
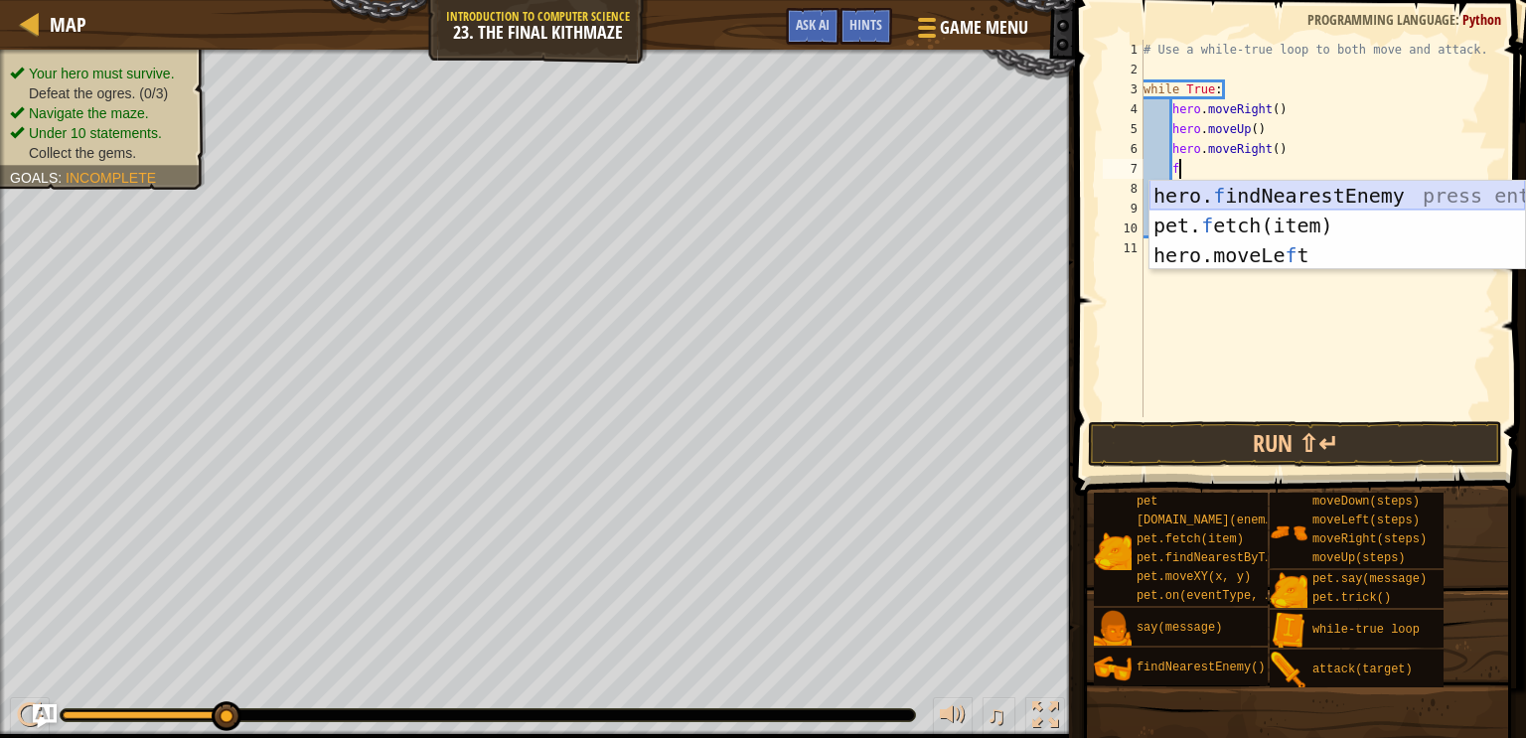
click at [1314, 186] on div "hero. f indNearestEnemy press enter pet. f etch(item) press enter hero.moveLe f…" at bounding box center [1338, 255] width 376 height 149
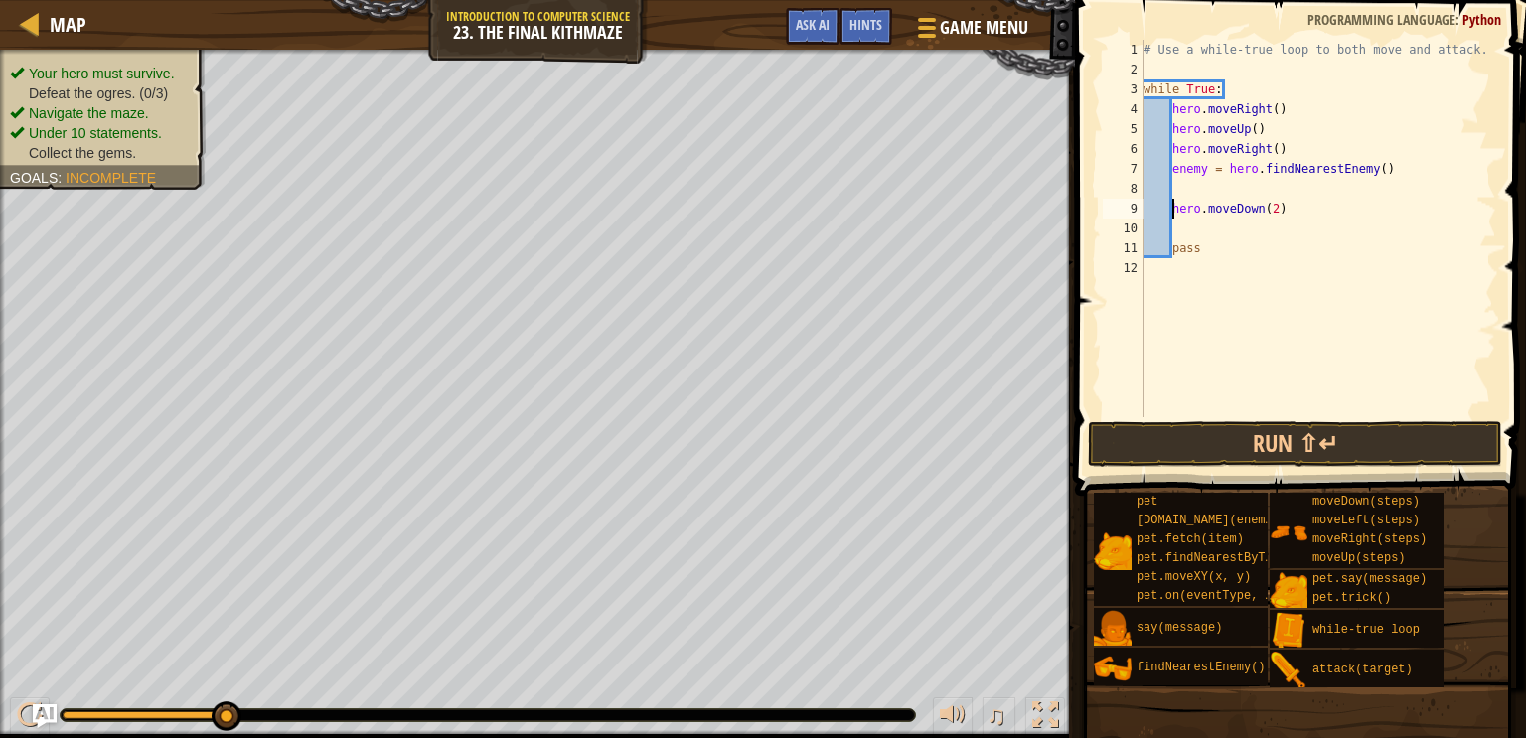
click at [1172, 206] on div "# Use a while-true loop to both move and attack. while True : hero . moveRight …" at bounding box center [1319, 248] width 358 height 417
click at [1384, 171] on div "# Use a while-true loop to both move and attack. while True : hero . moveRight …" at bounding box center [1319, 248] width 358 height 417
click at [1334, 185] on div "# Use a while-true loop to both move and attack. while True : hero . moveRight …" at bounding box center [1319, 248] width 358 height 417
type textarea "hero.moveDown(2)"
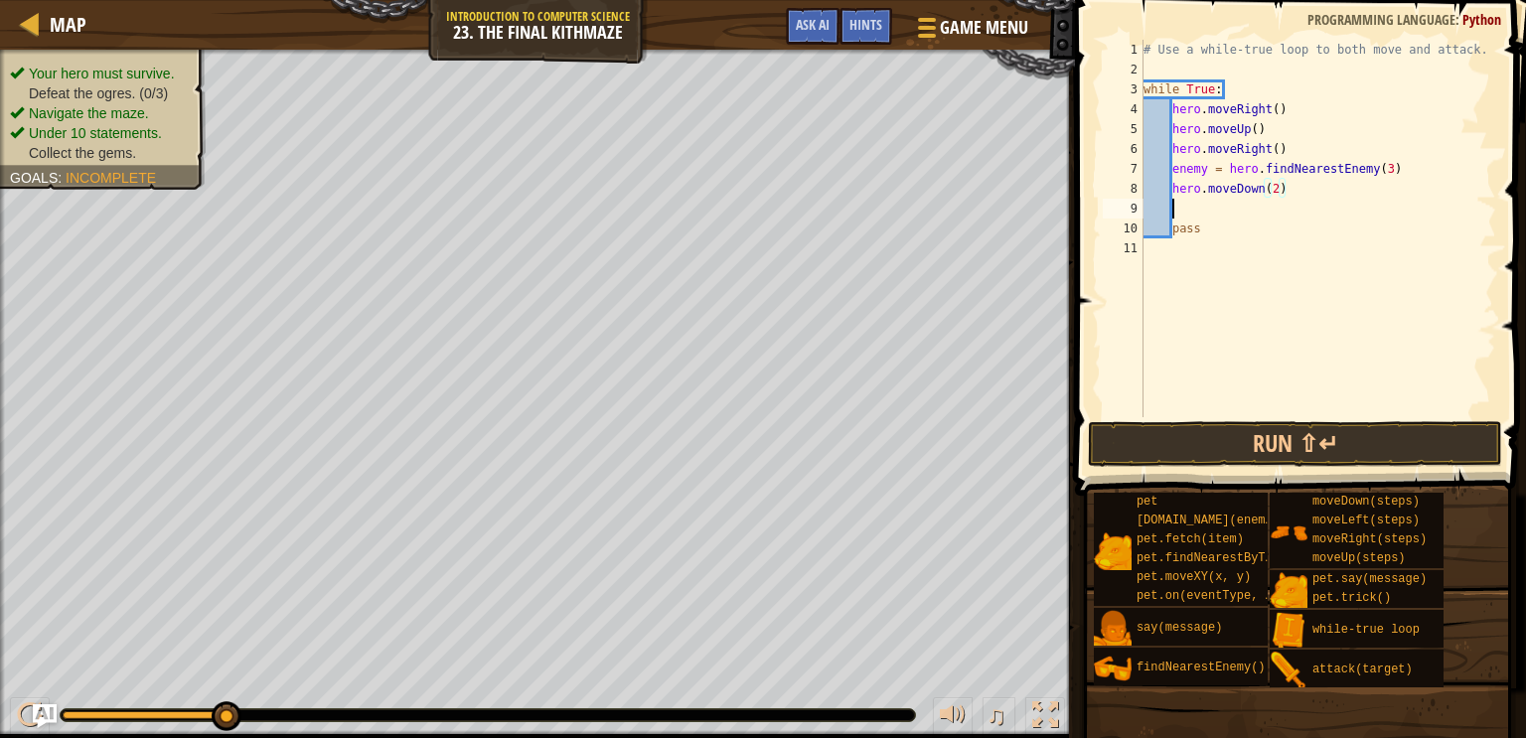
click at [1261, 205] on div "# Use a while-true loop to both move and attack. while True : hero . moveRight …" at bounding box center [1319, 248] width 358 height 417
type textarea "g"
type textarea "u"
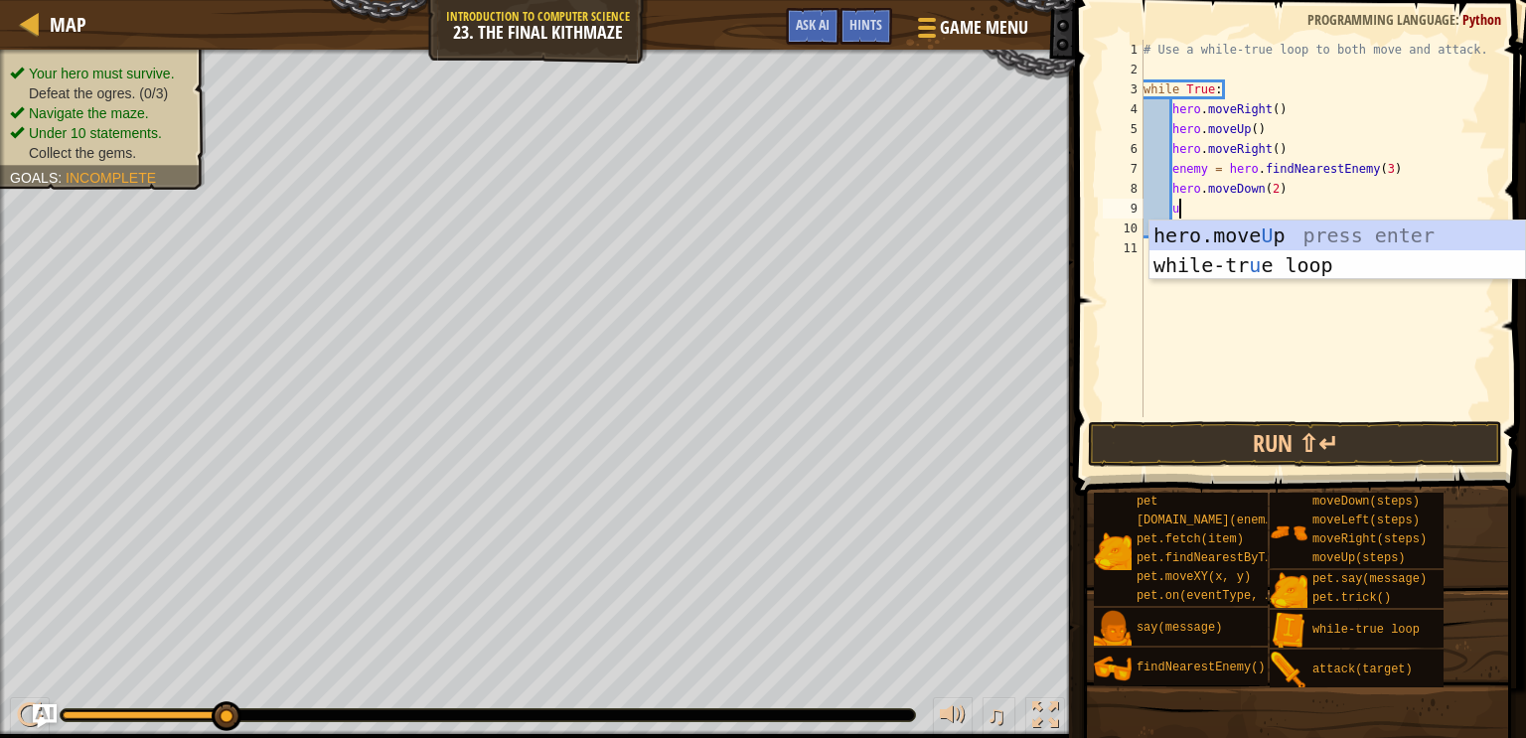
scroll to position [9, 1]
click at [1310, 234] on div "hero.move U p press enter while-tr u e loop press enter" at bounding box center [1338, 280] width 376 height 119
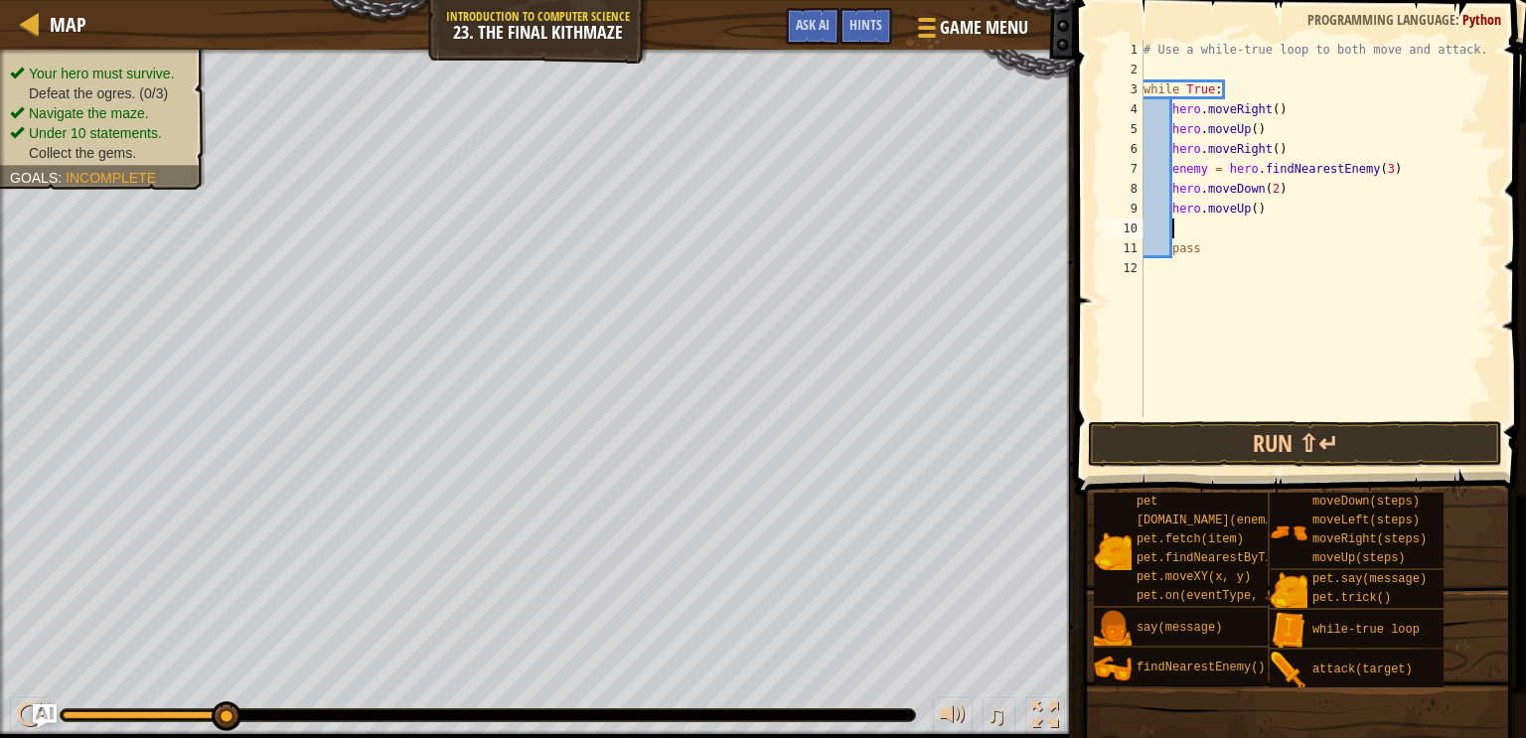
scroll to position [9, 0]
click at [1249, 435] on button "Run ⇧↵" at bounding box center [1295, 444] width 414 height 46
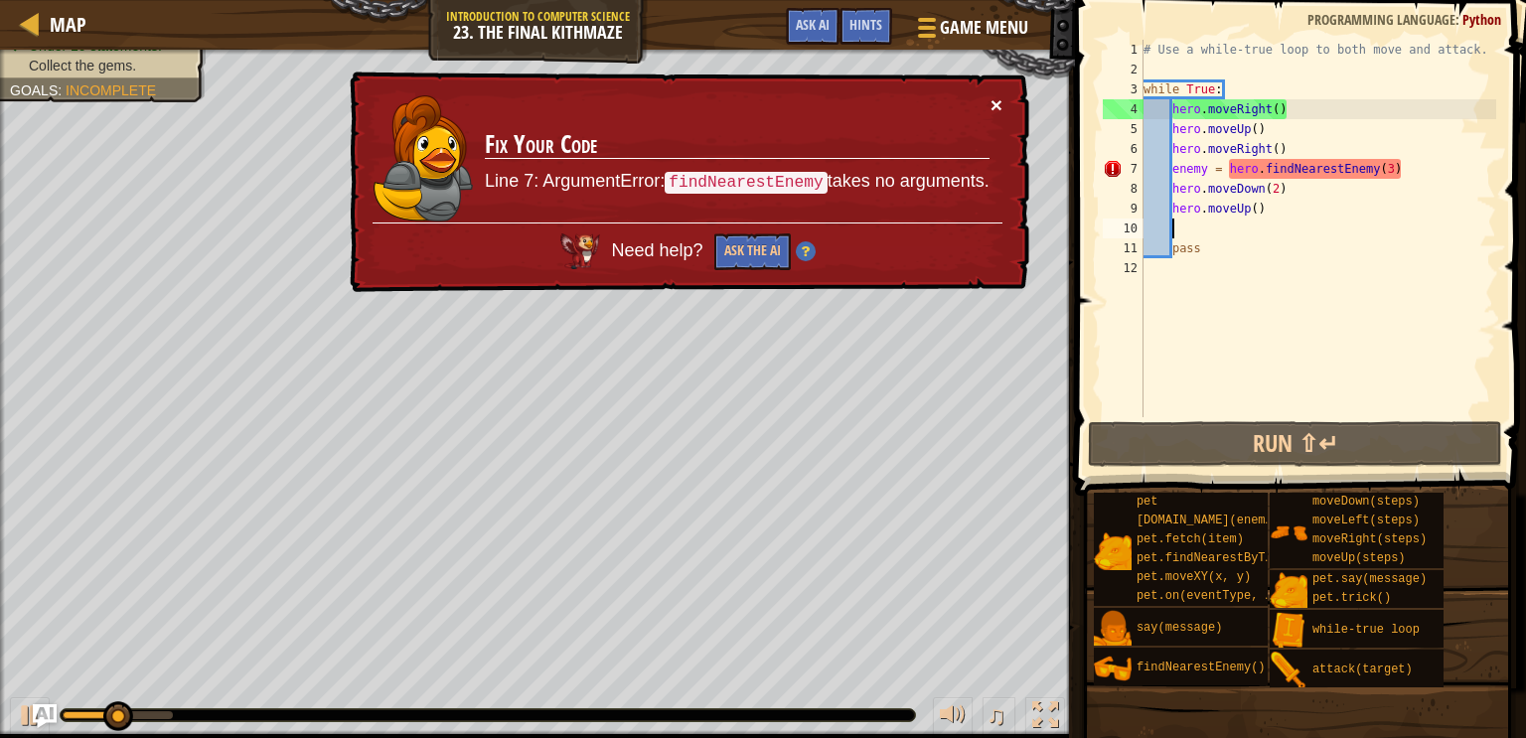
click at [1002, 108] on button "×" at bounding box center [997, 104] width 12 height 21
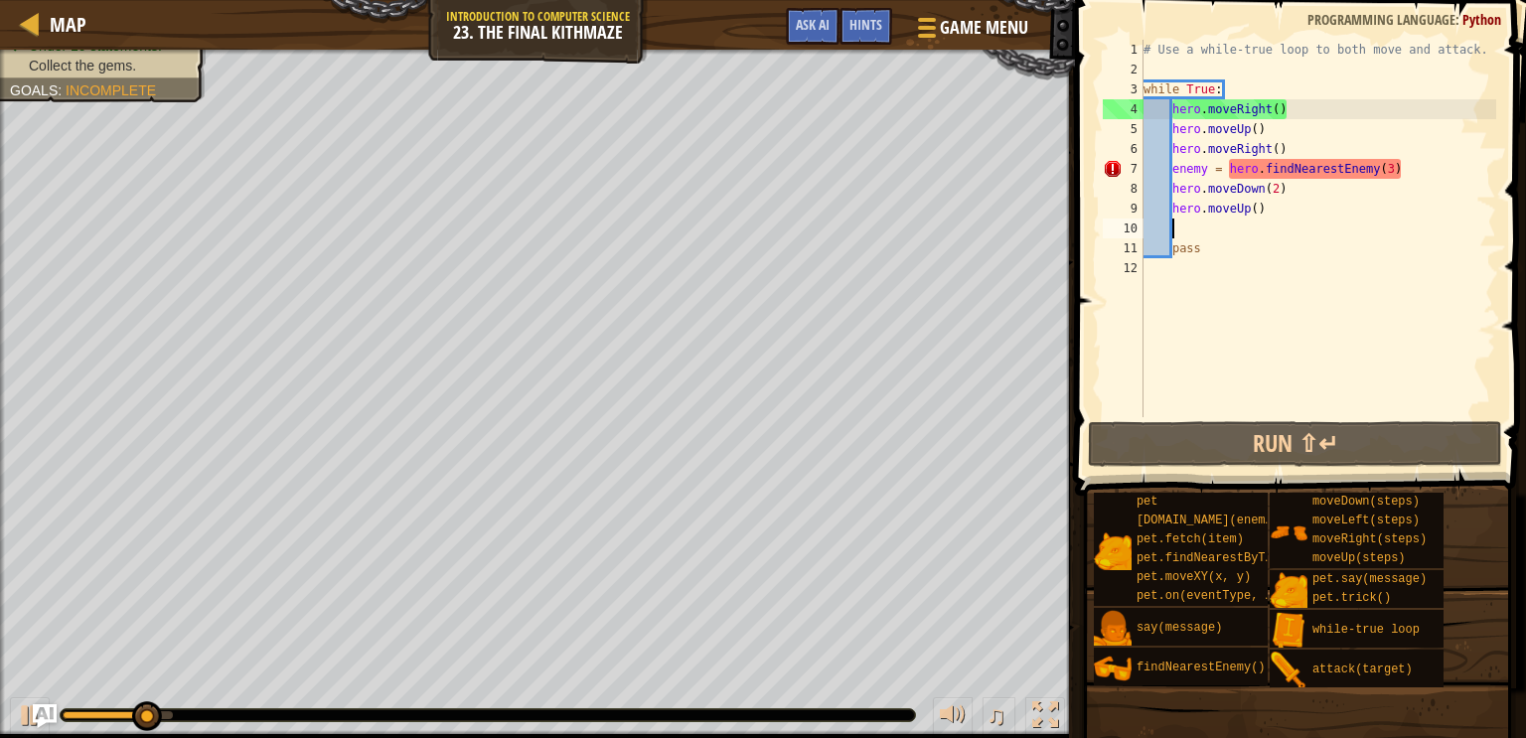
click at [1390, 167] on div "# Use a while-true loop to both move and attack. while True : hero . moveRight …" at bounding box center [1319, 248] width 358 height 417
click at [1396, 167] on div "# Use a while-true loop to both move and attack. while True : hero . moveRight …" at bounding box center [1319, 248] width 358 height 417
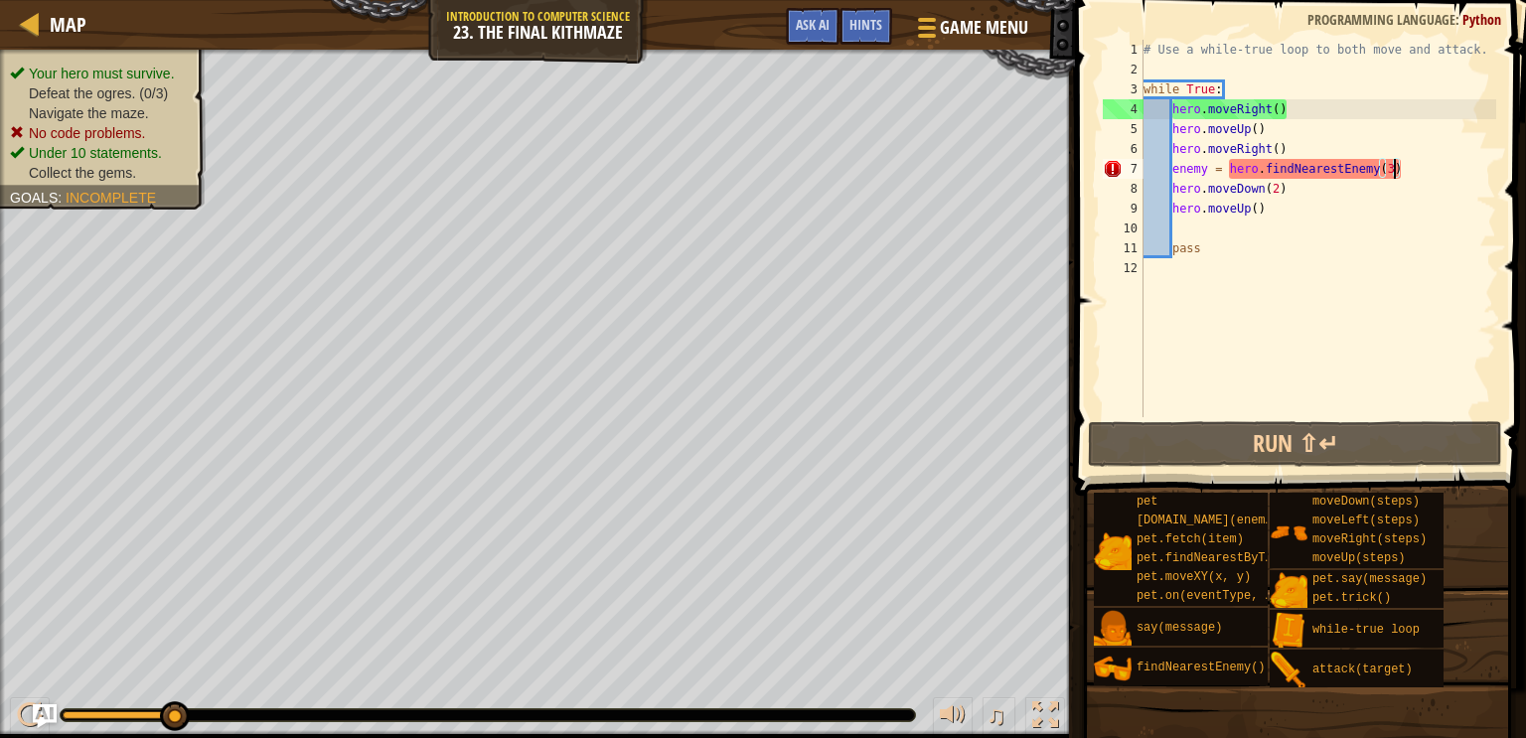
type textarea "enemy = hero.findNearestEnemy()"
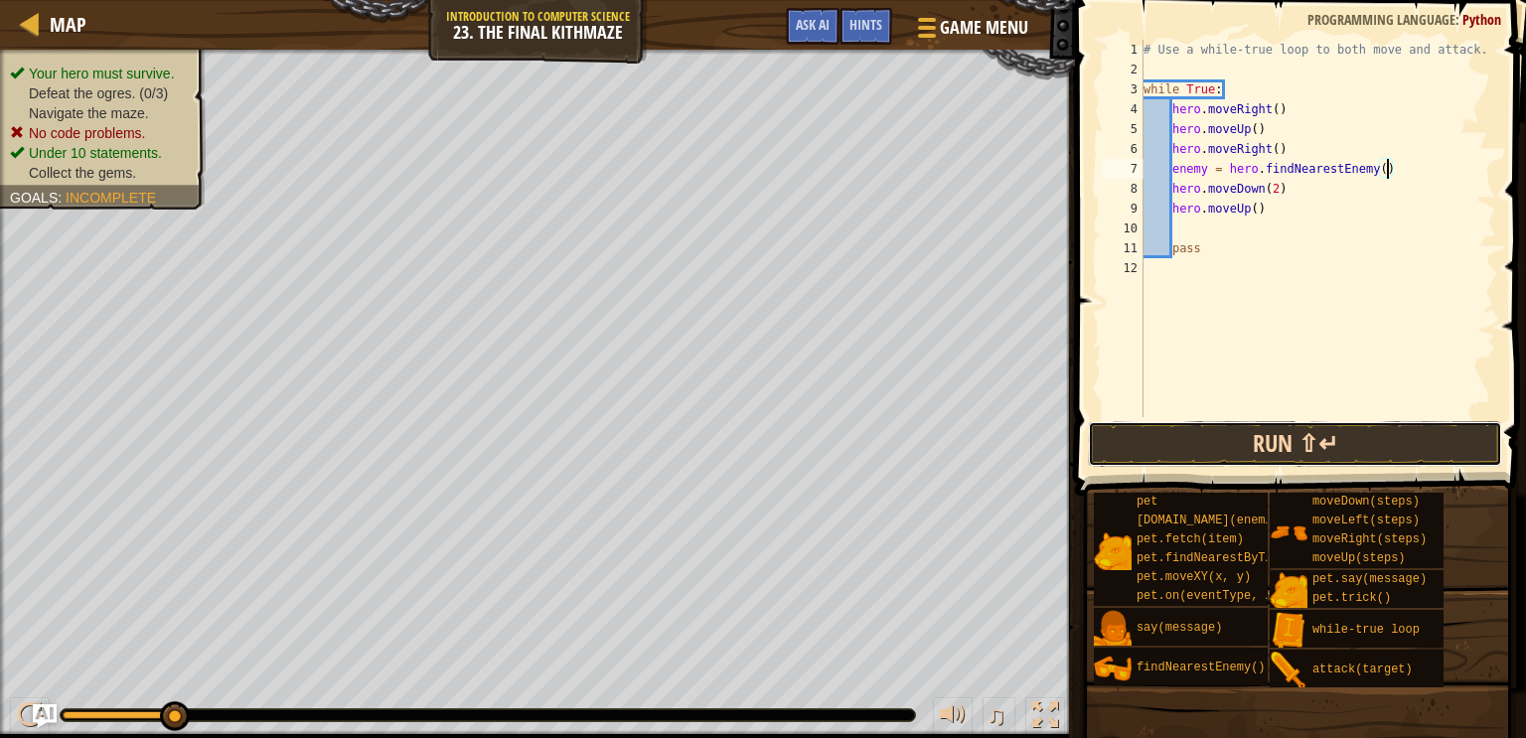
click at [1322, 448] on button "Run ⇧↵" at bounding box center [1295, 444] width 414 height 46
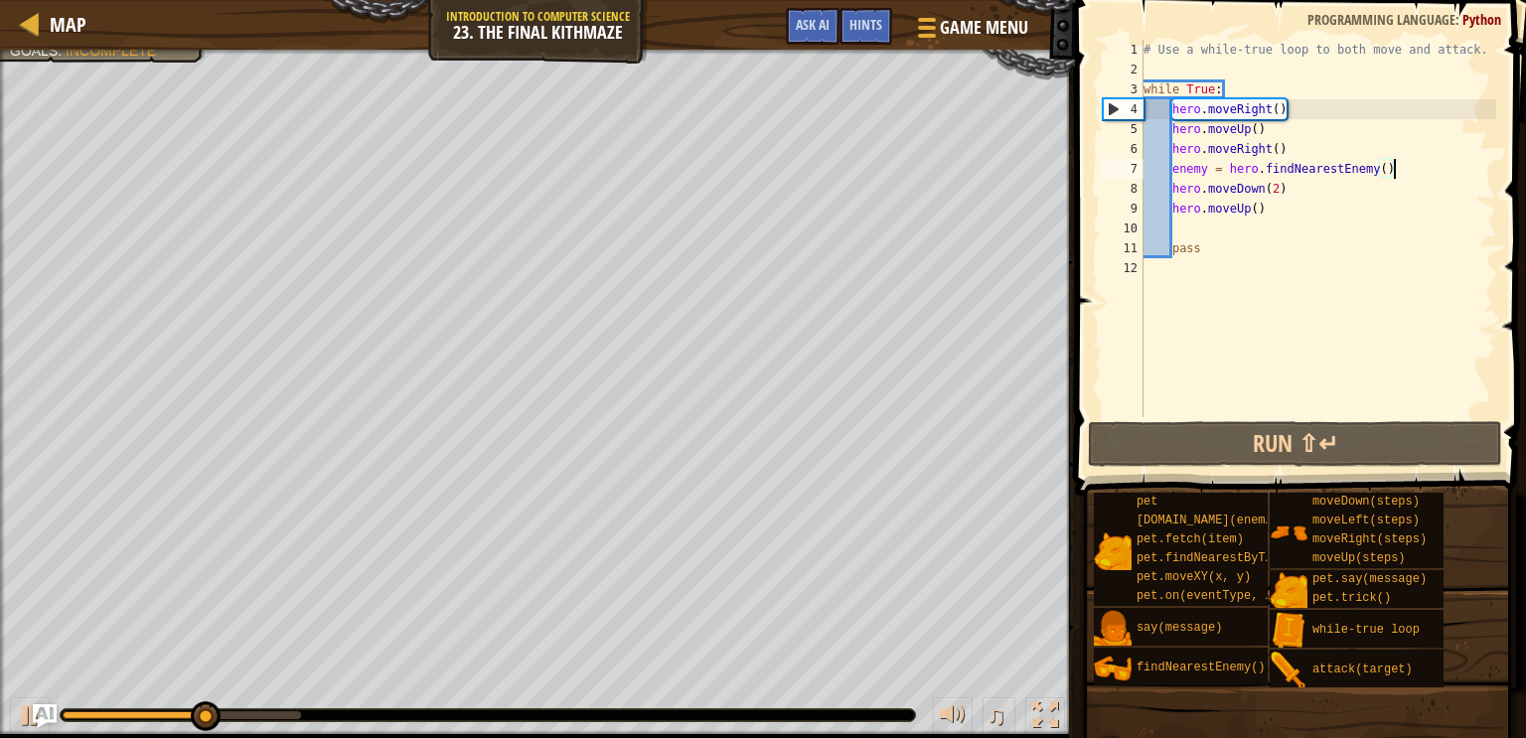
click at [1391, 165] on div "# Use a while-true loop to both move and attack. while True : hero . moveRight …" at bounding box center [1319, 248] width 358 height 417
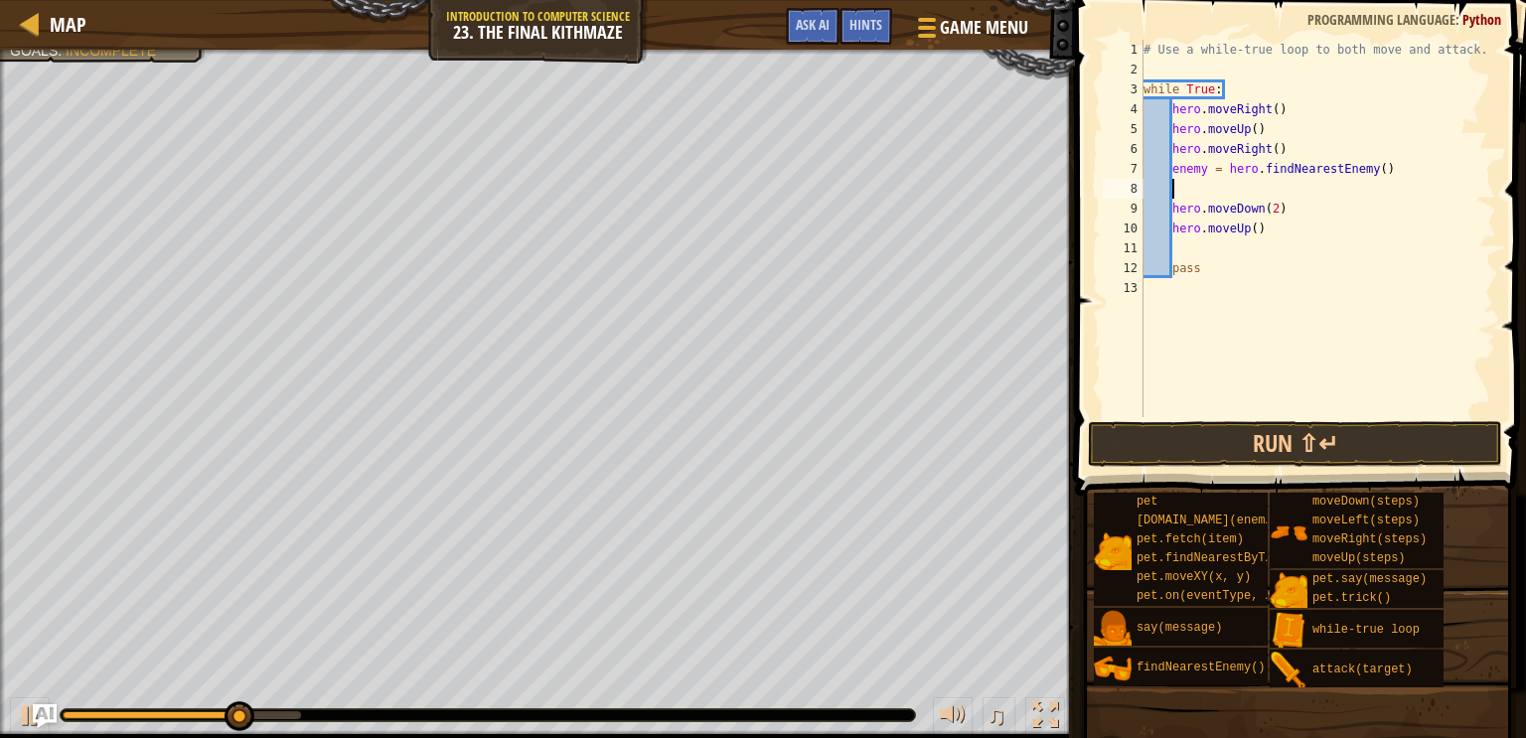
scroll to position [9, 1]
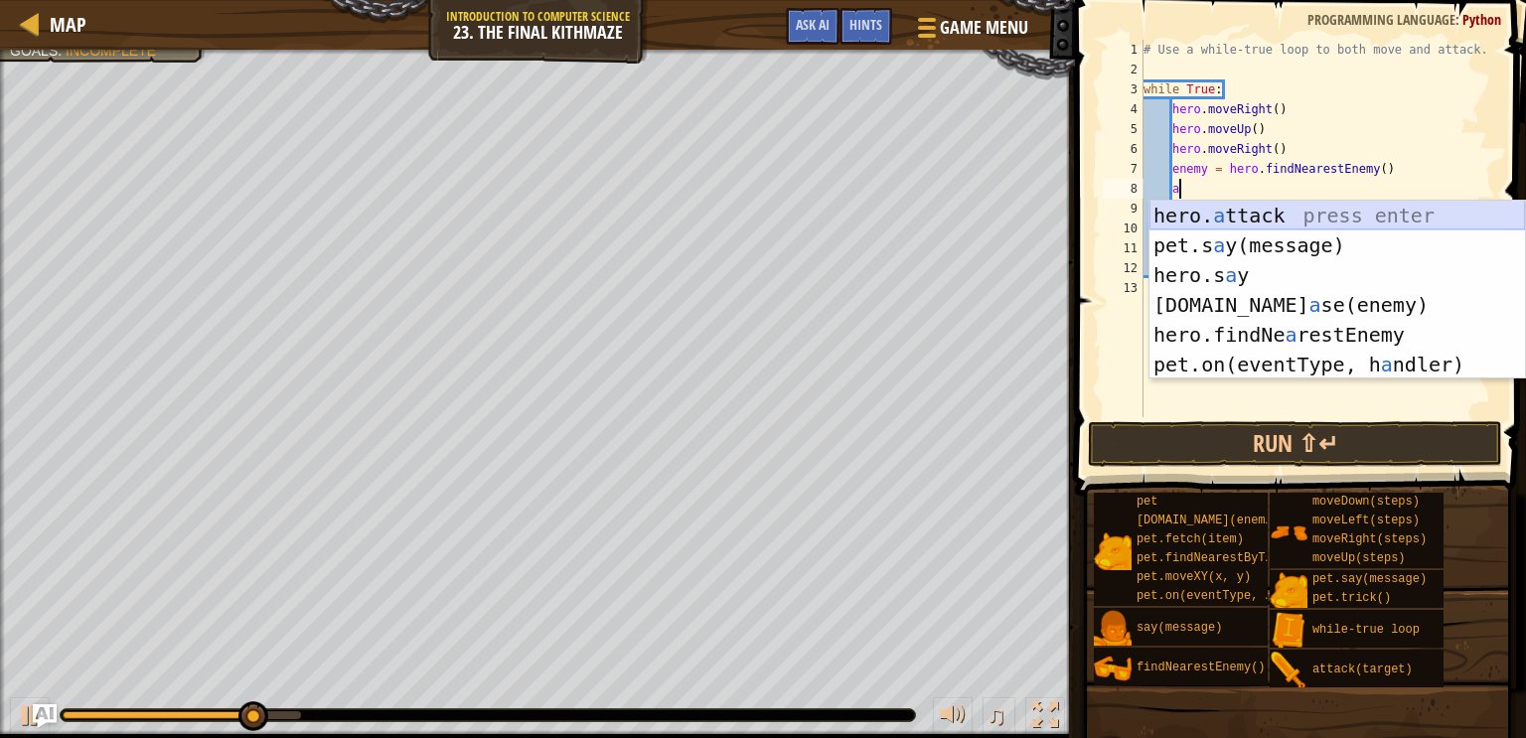
click at [1390, 219] on div "hero. a ttack press enter pet.s a y(message) press enter hero.s a y press enter…" at bounding box center [1338, 320] width 376 height 238
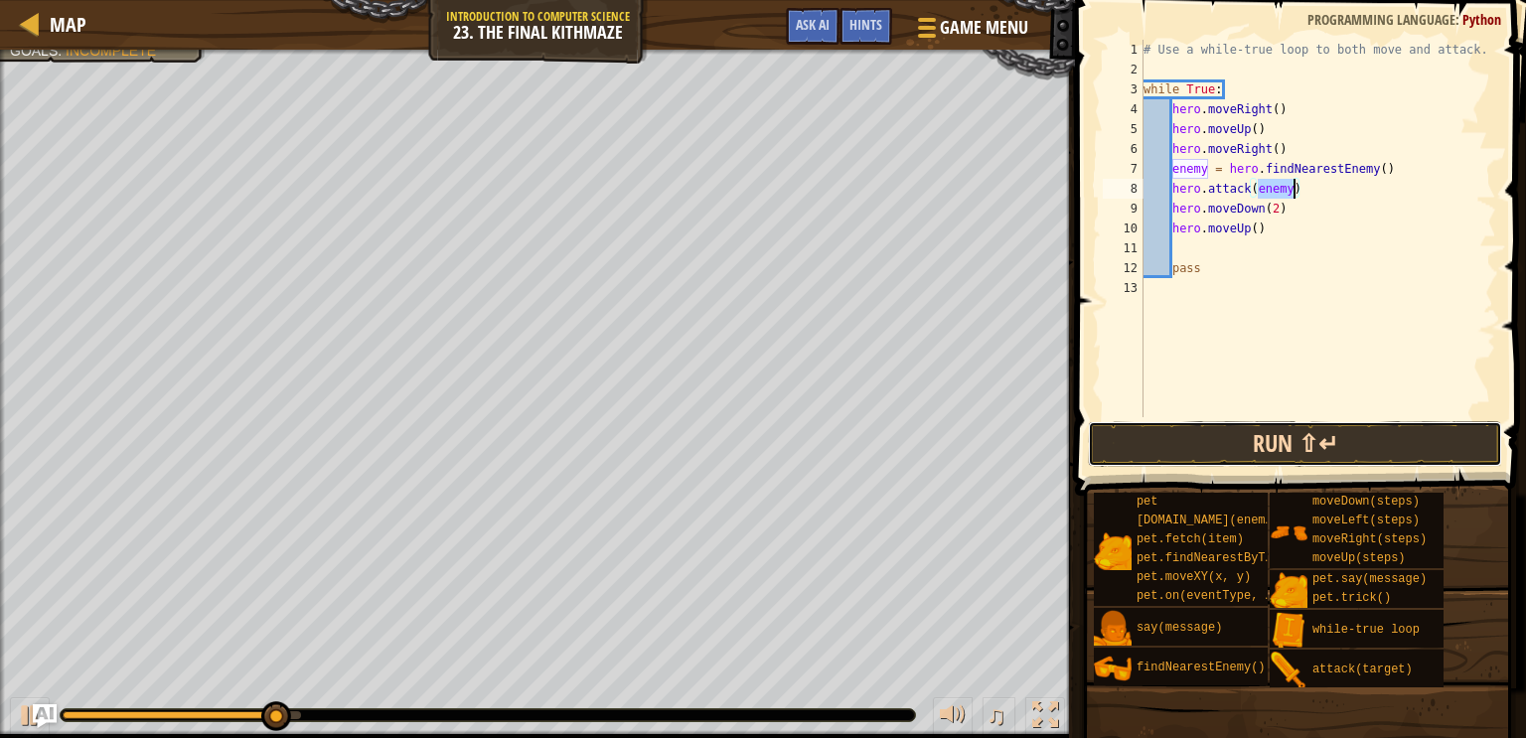
click at [1277, 432] on button "Run ⇧↵" at bounding box center [1295, 444] width 414 height 46
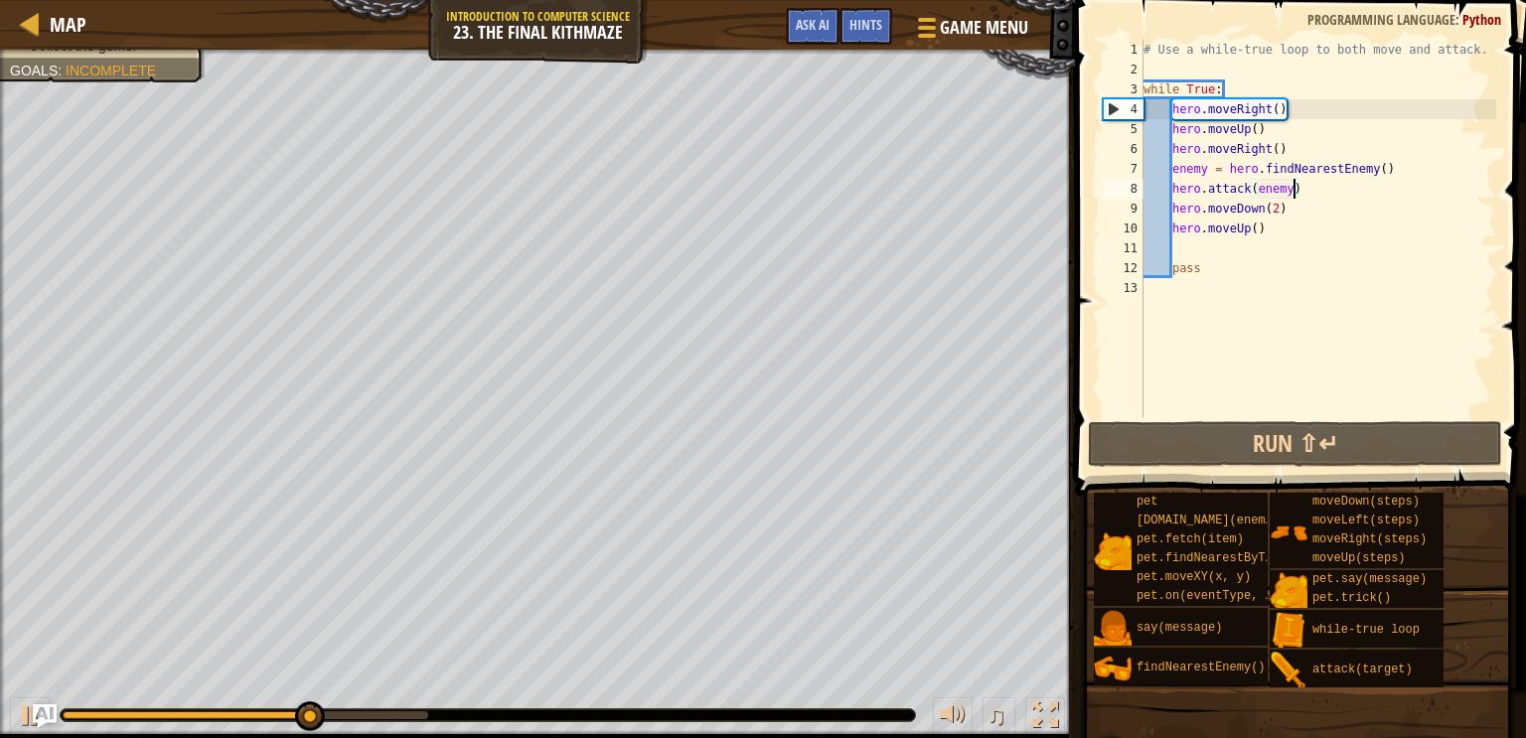
click at [1281, 227] on div "# Use a while-true loop to both move and attack. while True : hero . moveRight …" at bounding box center [1319, 248] width 358 height 417
click at [1320, 193] on div "# Use a while-true loop to both move and attack. while True : hero . moveRight …" at bounding box center [1319, 248] width 358 height 417
type textarea "hero.attack(enemy)"
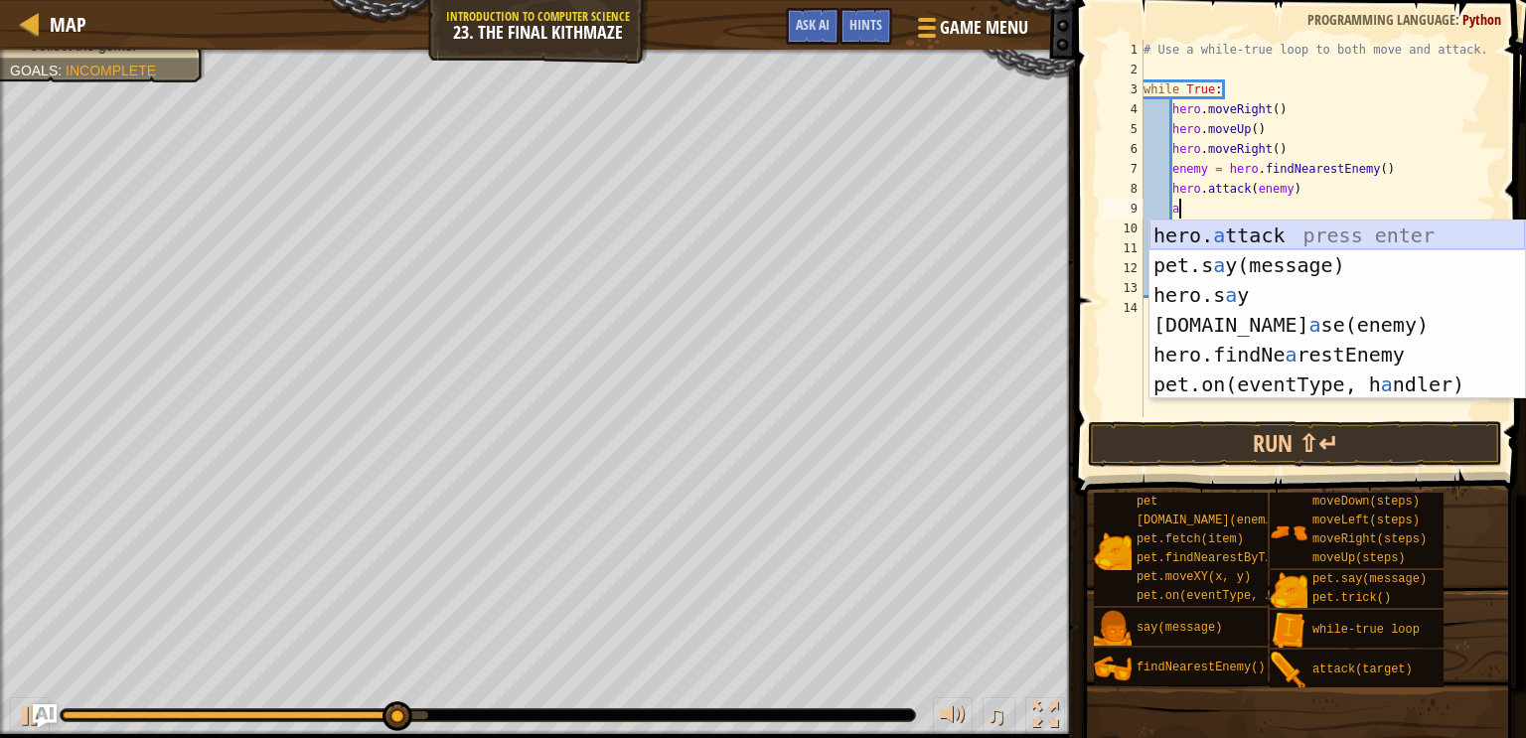
click at [1281, 231] on div "hero. a ttack press enter pet.s a y(message) press enter hero.s a y press enter…" at bounding box center [1338, 340] width 376 height 238
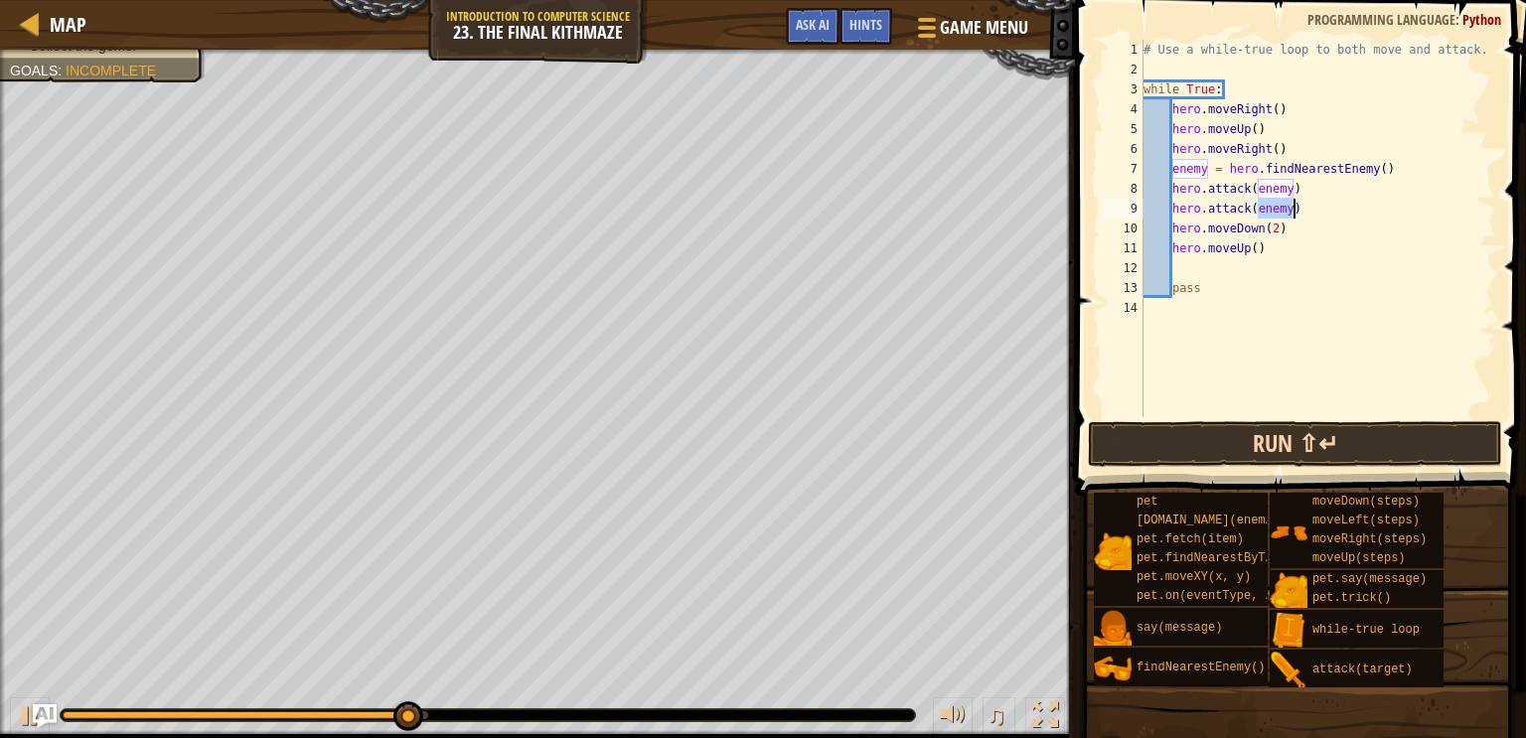
type textarea "hero.attack(enemy)"
click at [1291, 442] on button "Run ⇧↵" at bounding box center [1295, 444] width 414 height 46
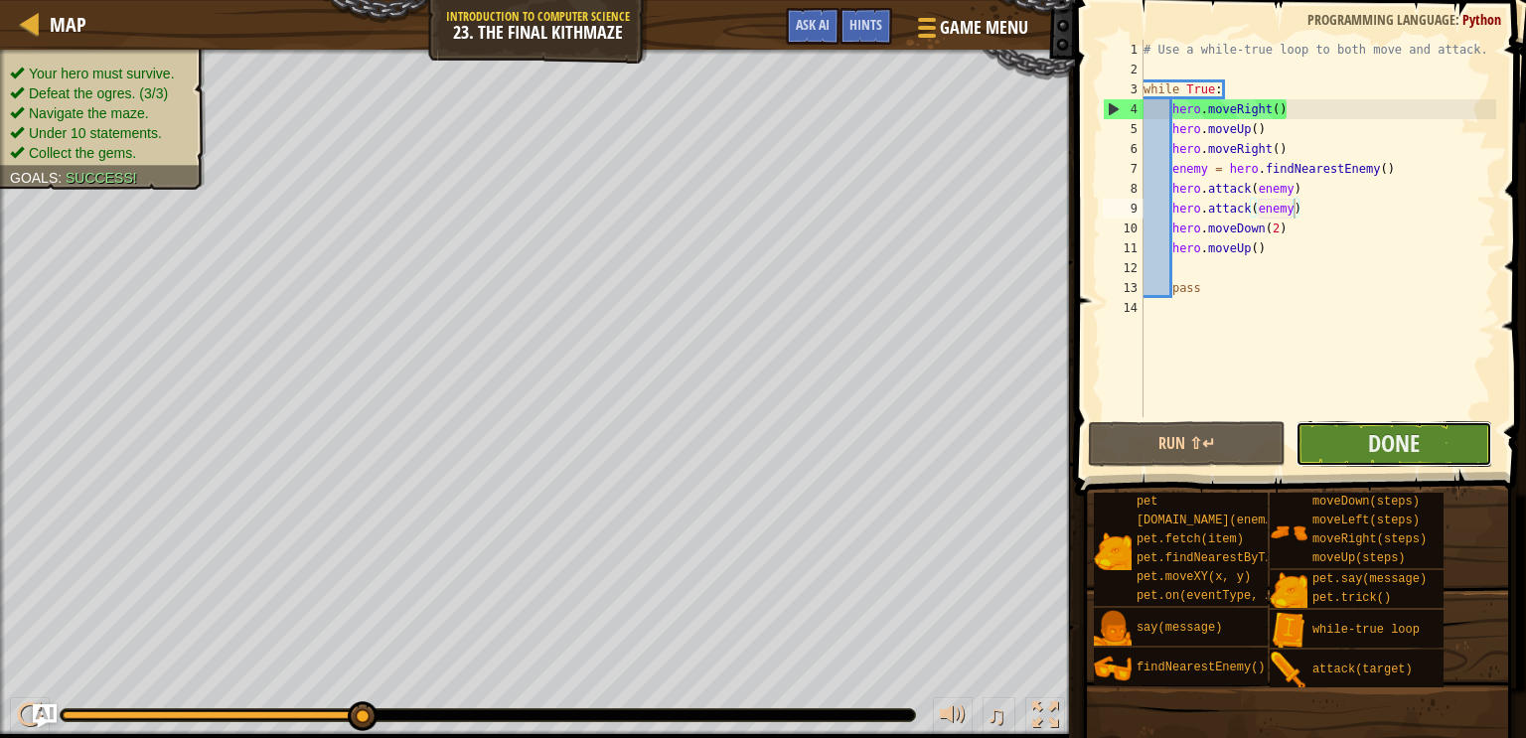
click at [1327, 432] on button "Done" at bounding box center [1394, 444] width 197 height 46
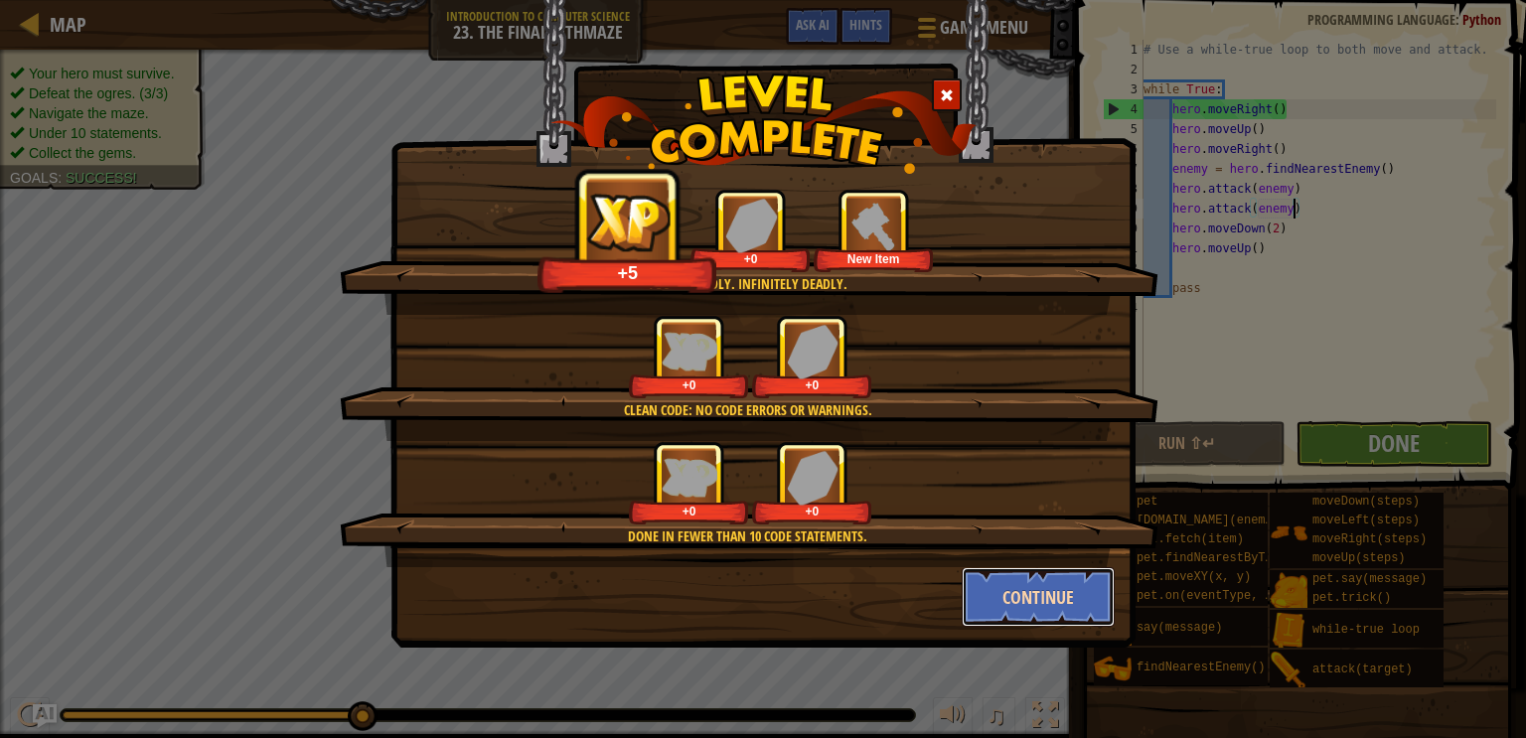
click at [1077, 581] on button "Continue" at bounding box center [1039, 597] width 154 height 60
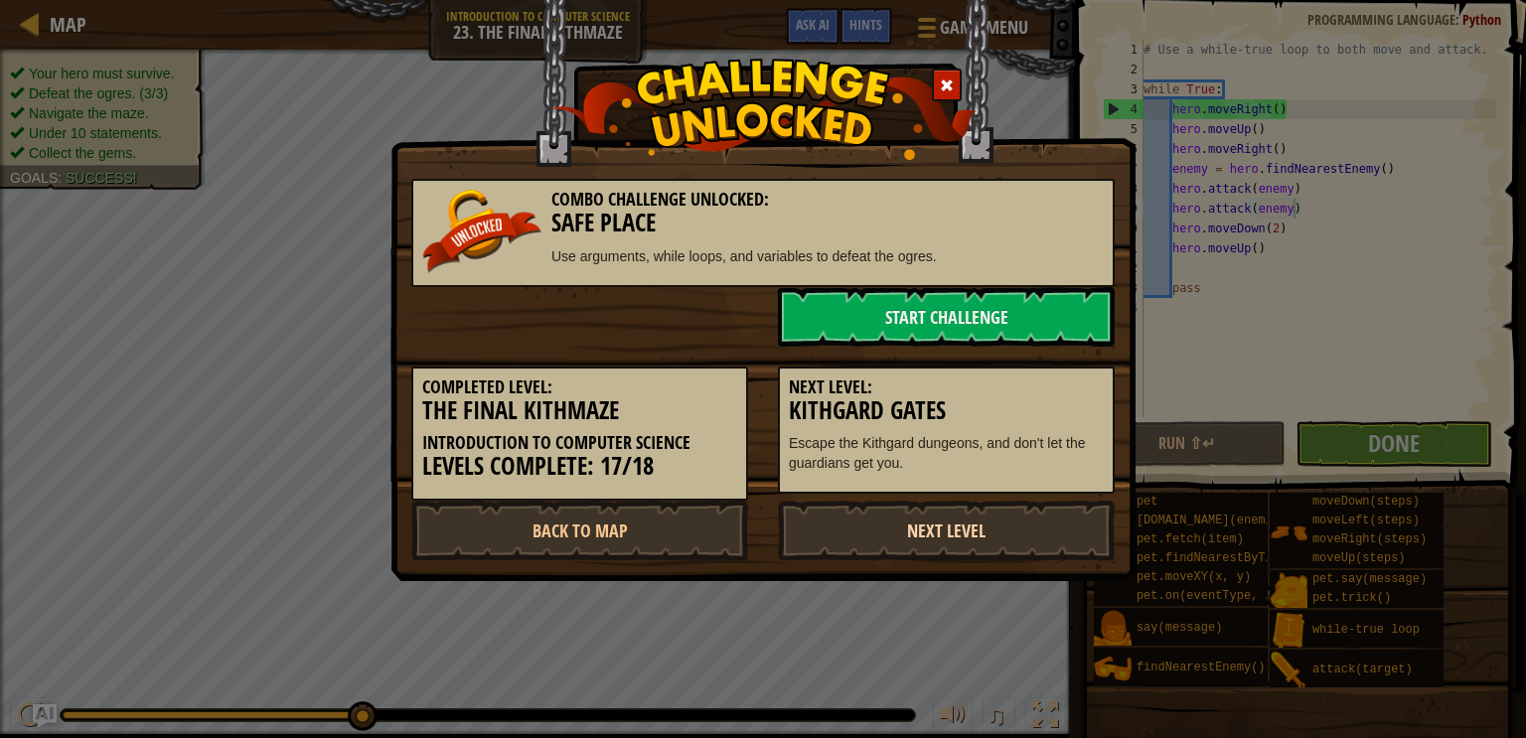
click at [974, 529] on link "Next Level" at bounding box center [946, 531] width 337 height 60
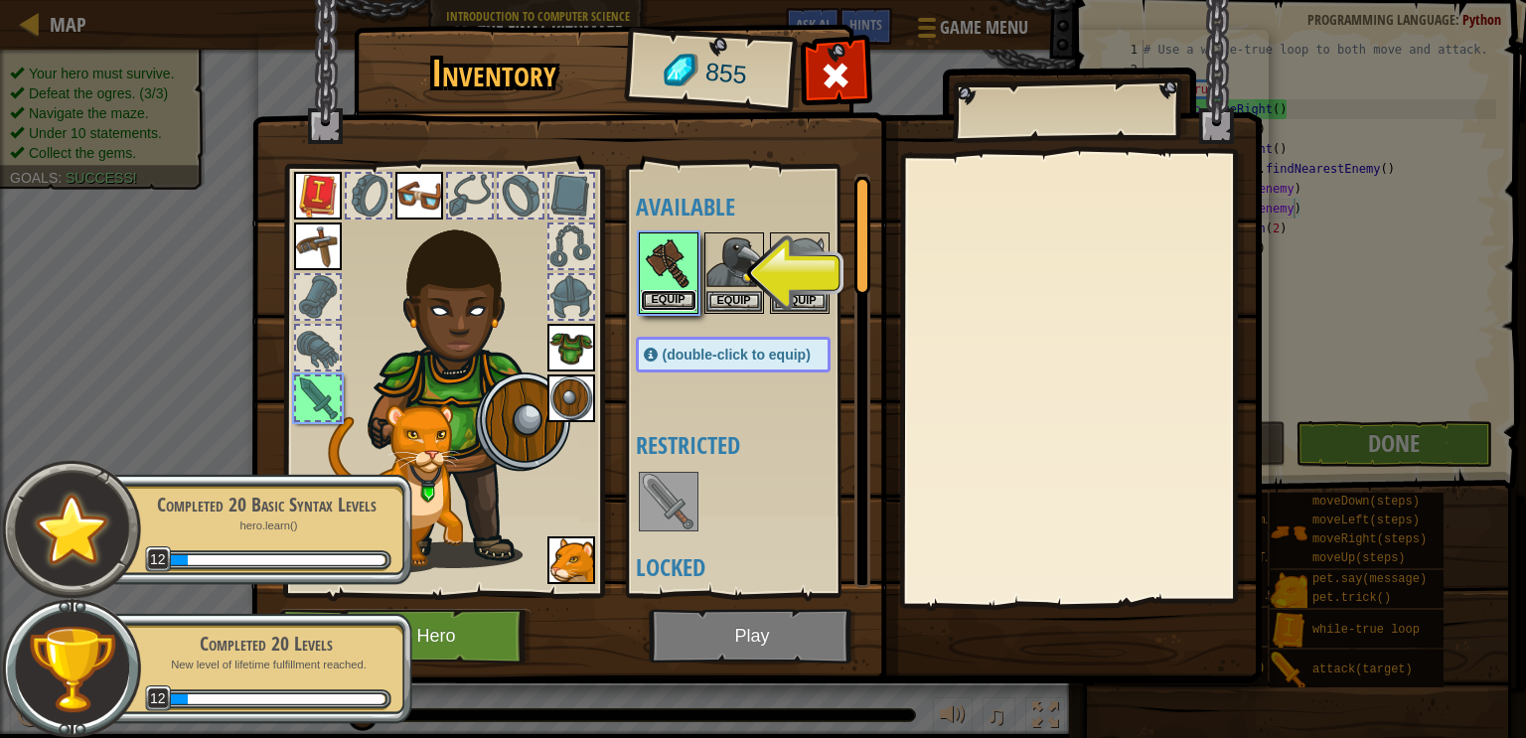
click at [662, 297] on button "Equip" at bounding box center [669, 300] width 56 height 21
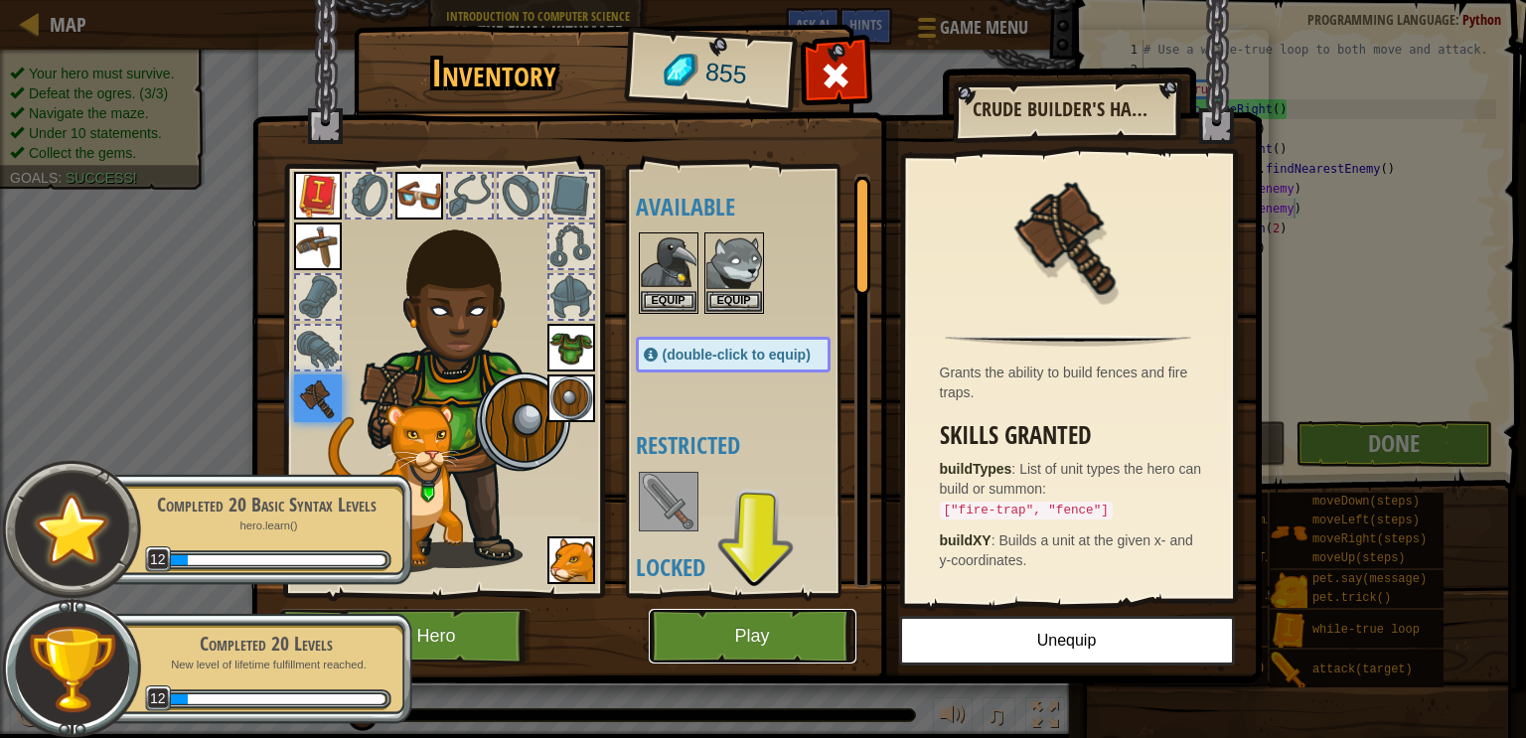
click at [797, 636] on button "Play" at bounding box center [753, 636] width 208 height 55
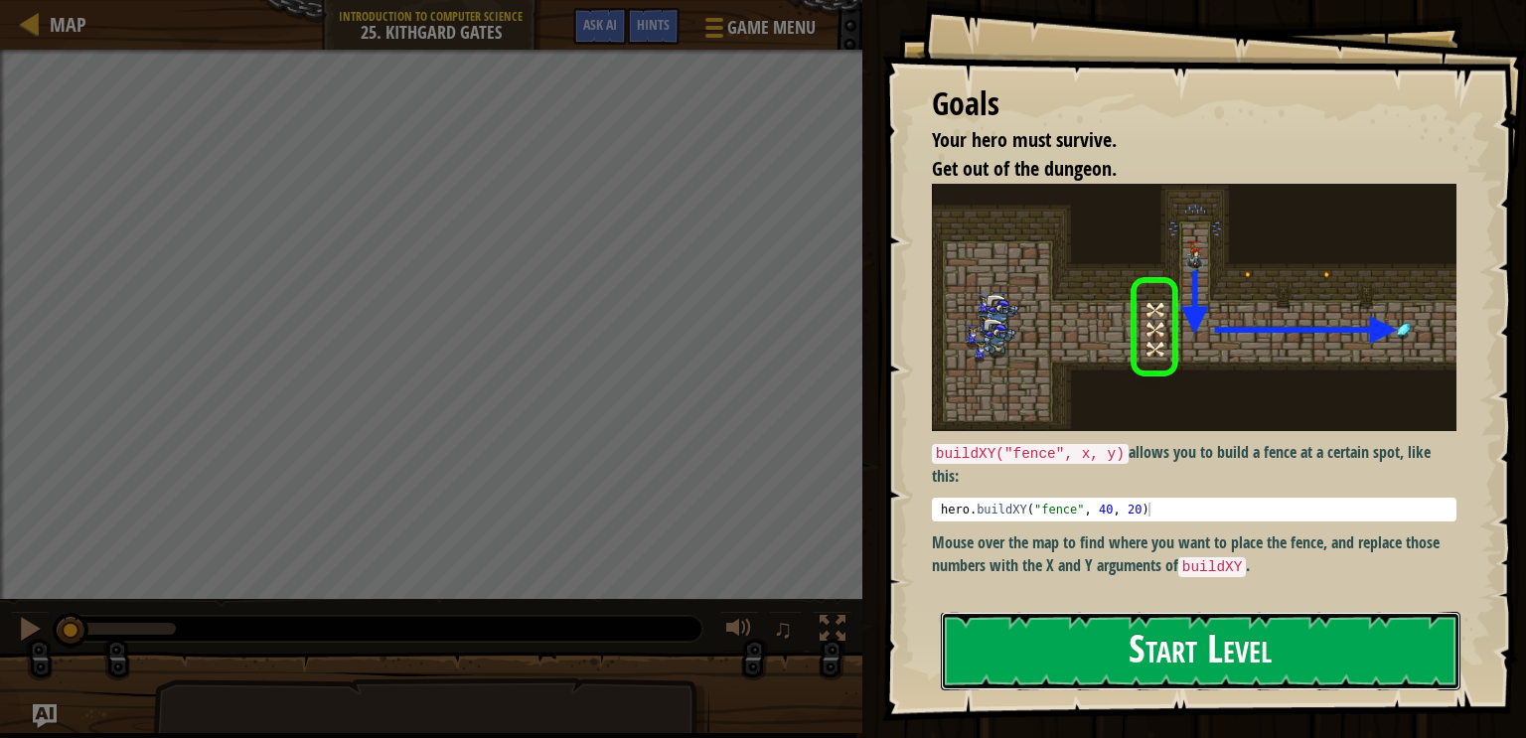
click at [1097, 633] on button "Start Level" at bounding box center [1201, 651] width 520 height 78
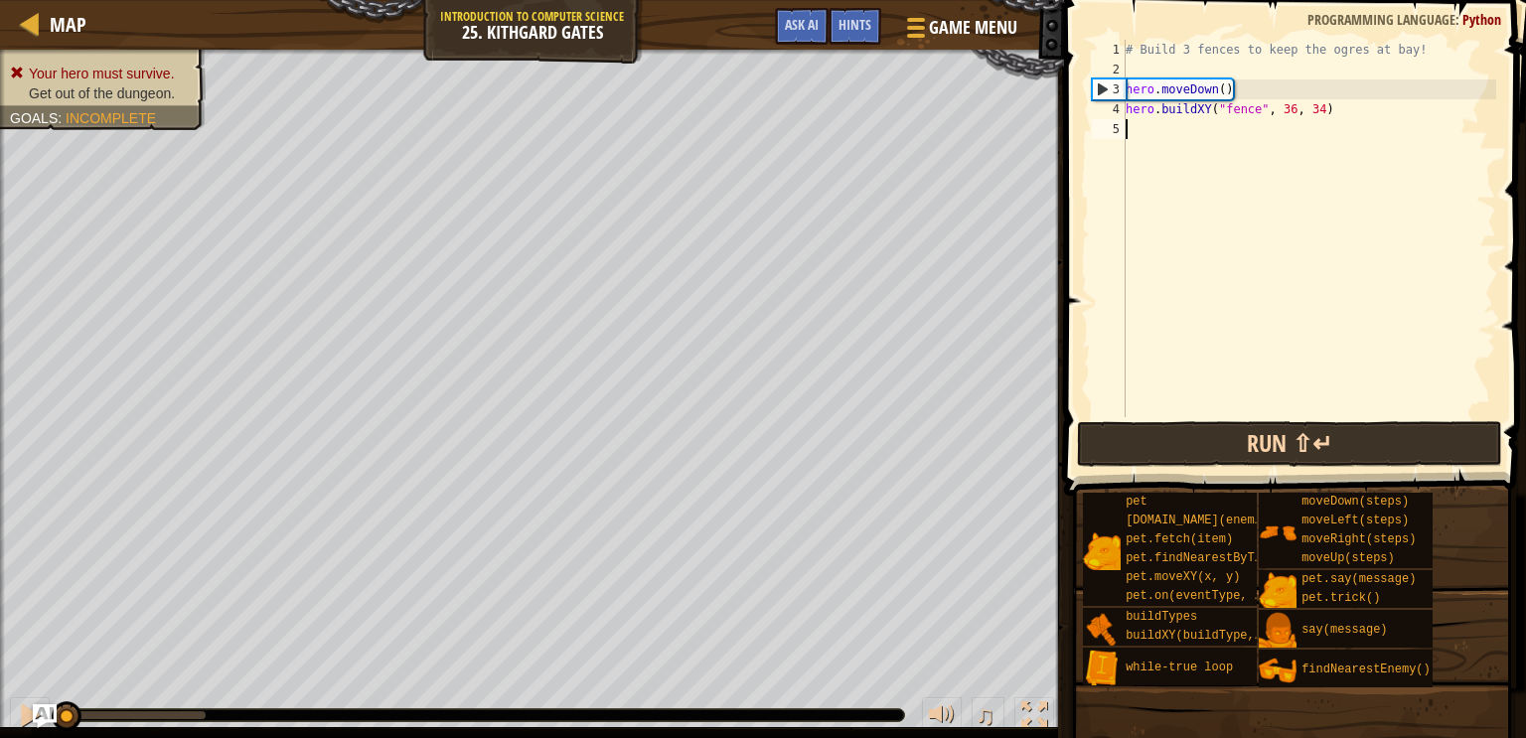
click at [1200, 227] on div "# Build 3 fences to keep the ogres at bay! hero . moveDown ( ) hero . buildXY (…" at bounding box center [1309, 248] width 375 height 417
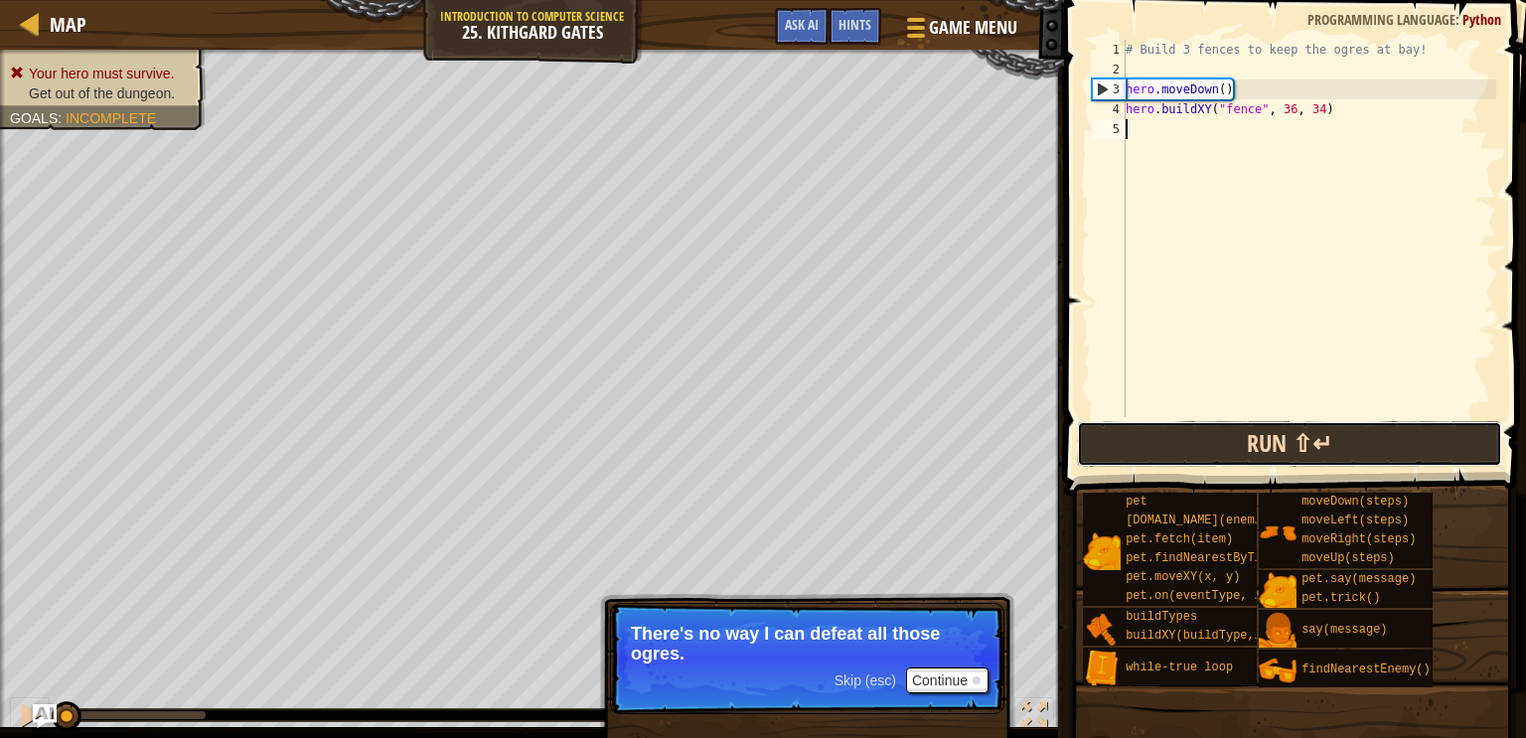
click at [1244, 451] on button "Run ⇧↵" at bounding box center [1289, 444] width 425 height 46
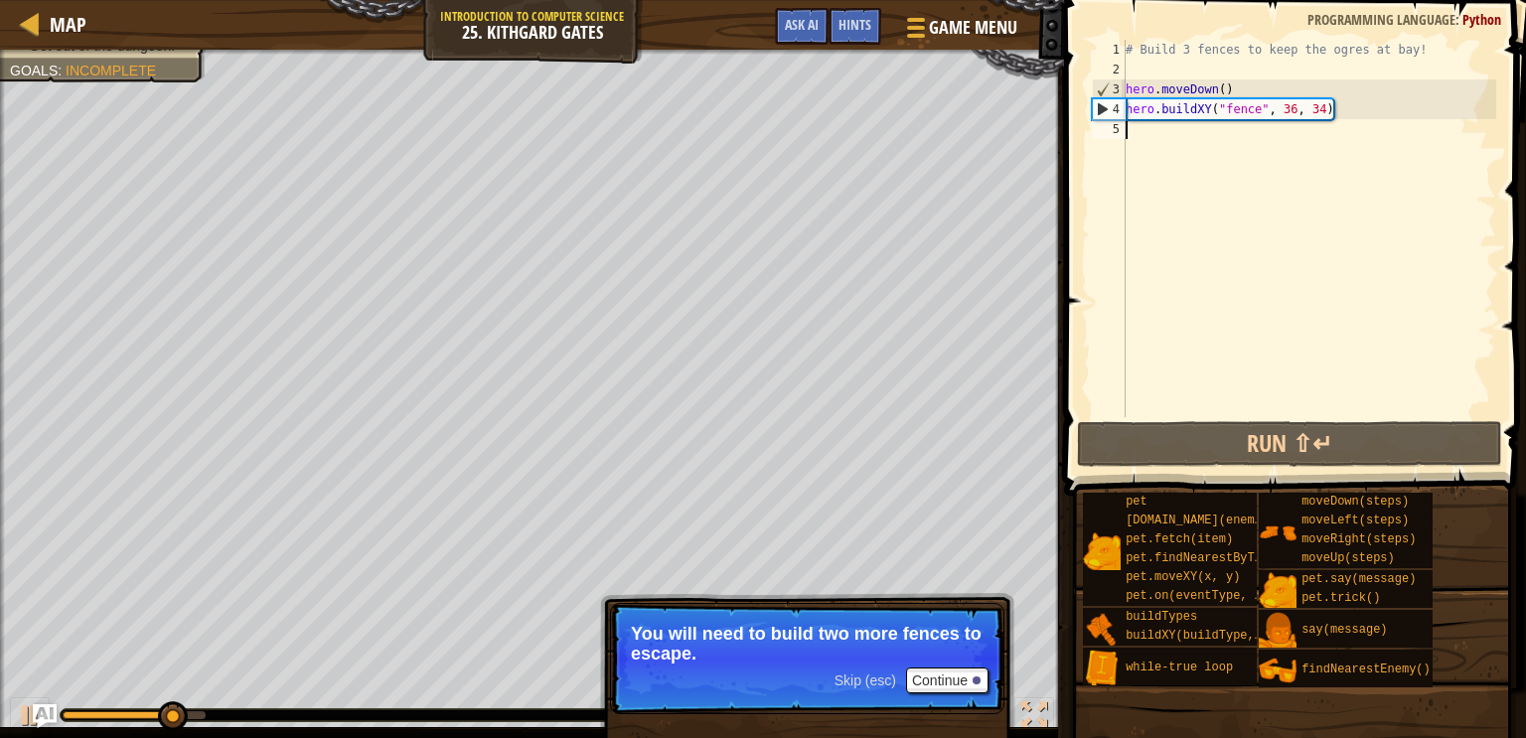
click at [1376, 105] on div "# Build 3 fences to keep the ogres at bay! hero . moveDown ( ) hero . buildXY (…" at bounding box center [1309, 248] width 375 height 417
type textarea "hero.buildXY("fence", 36, 34)"
click at [1376, 118] on div "# Build 3 fences to keep the ogres at bay! hero . moveDown ( ) hero . buildXY (…" at bounding box center [1309, 248] width 375 height 417
click at [1369, 112] on div "# Build 3 fences to keep the ogres at bay! hero . moveDown ( ) hero . buildXY (…" at bounding box center [1309, 248] width 375 height 417
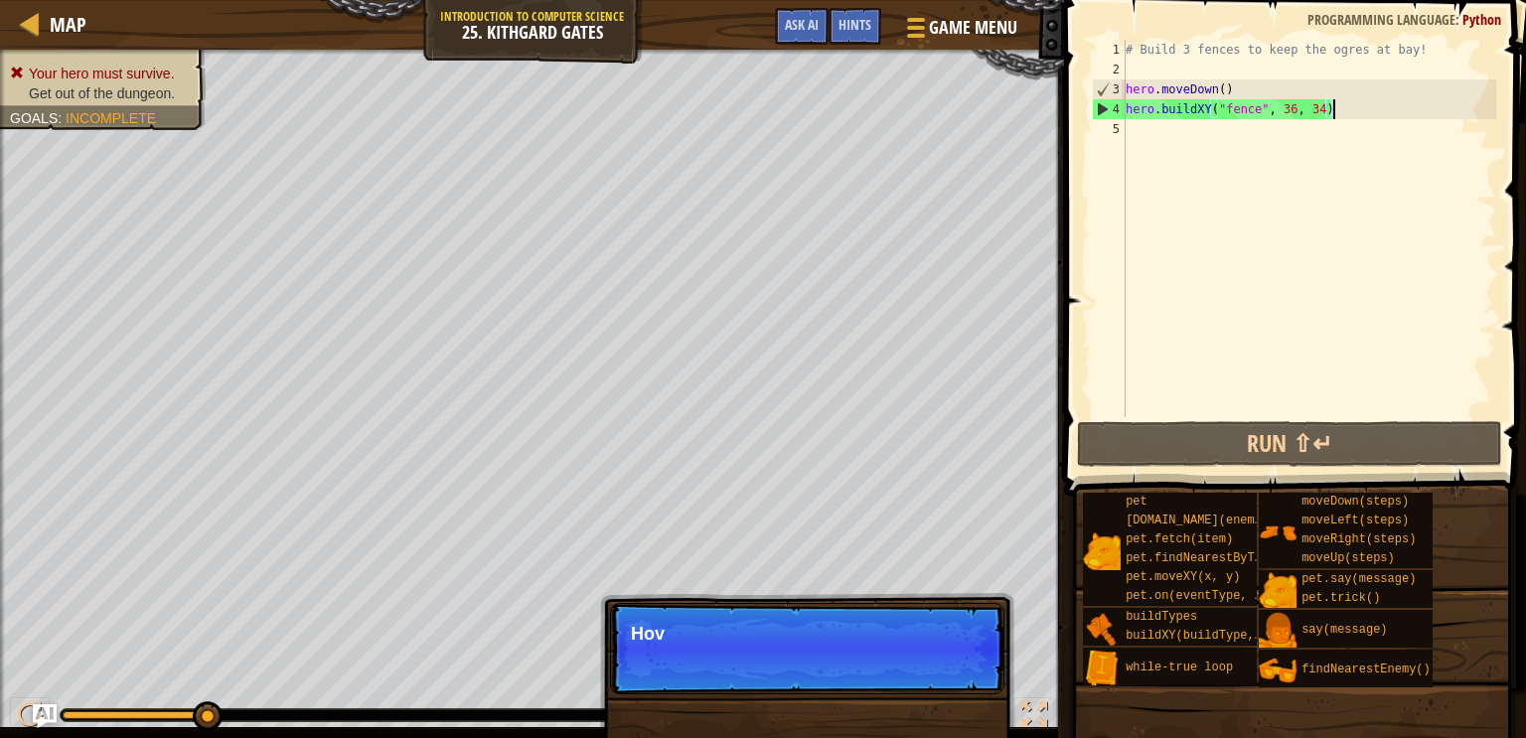
click at [1369, 112] on div "# Build 3 fences to keep the ogres at bay! hero . moveDown ( ) hero . buildXY (…" at bounding box center [1309, 248] width 375 height 417
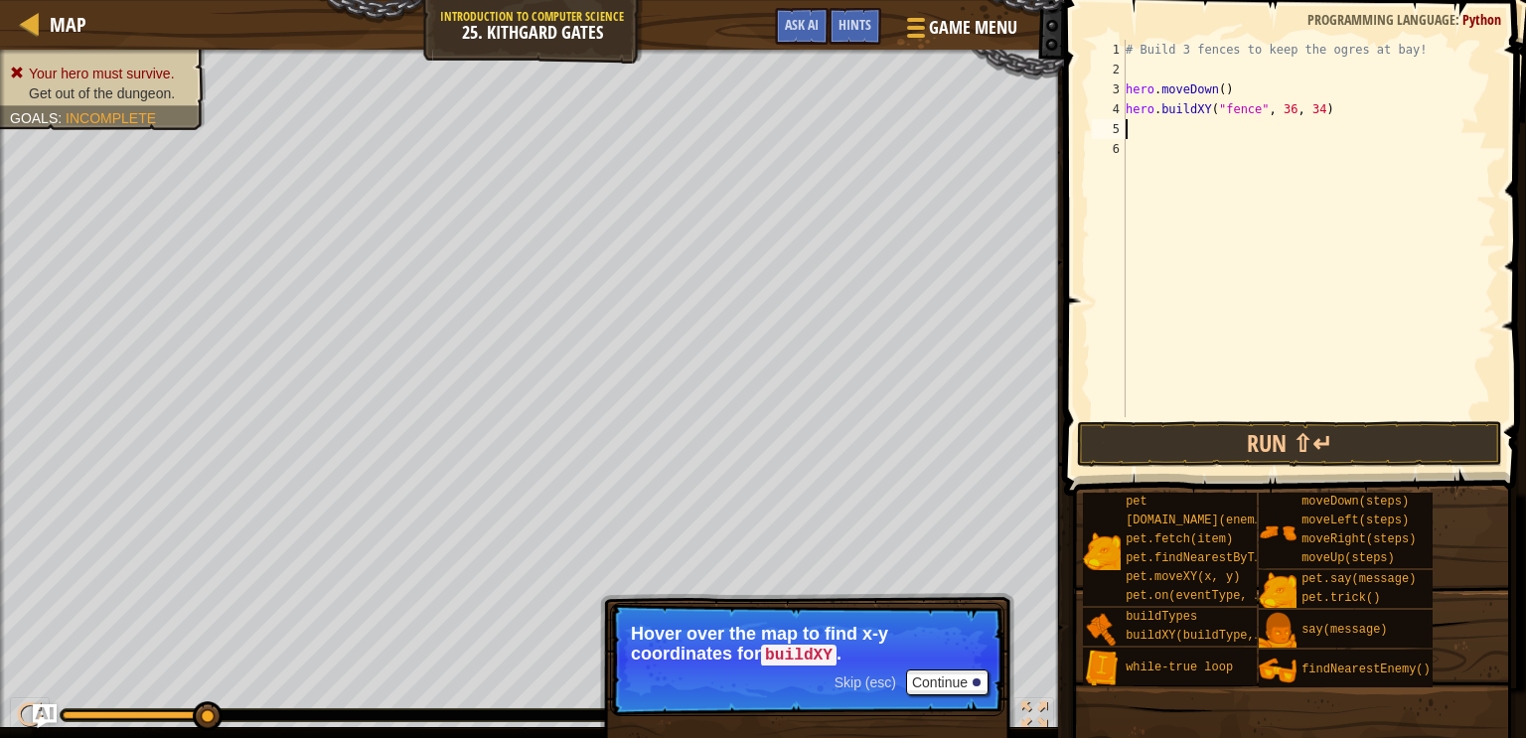
scroll to position [9, 0]
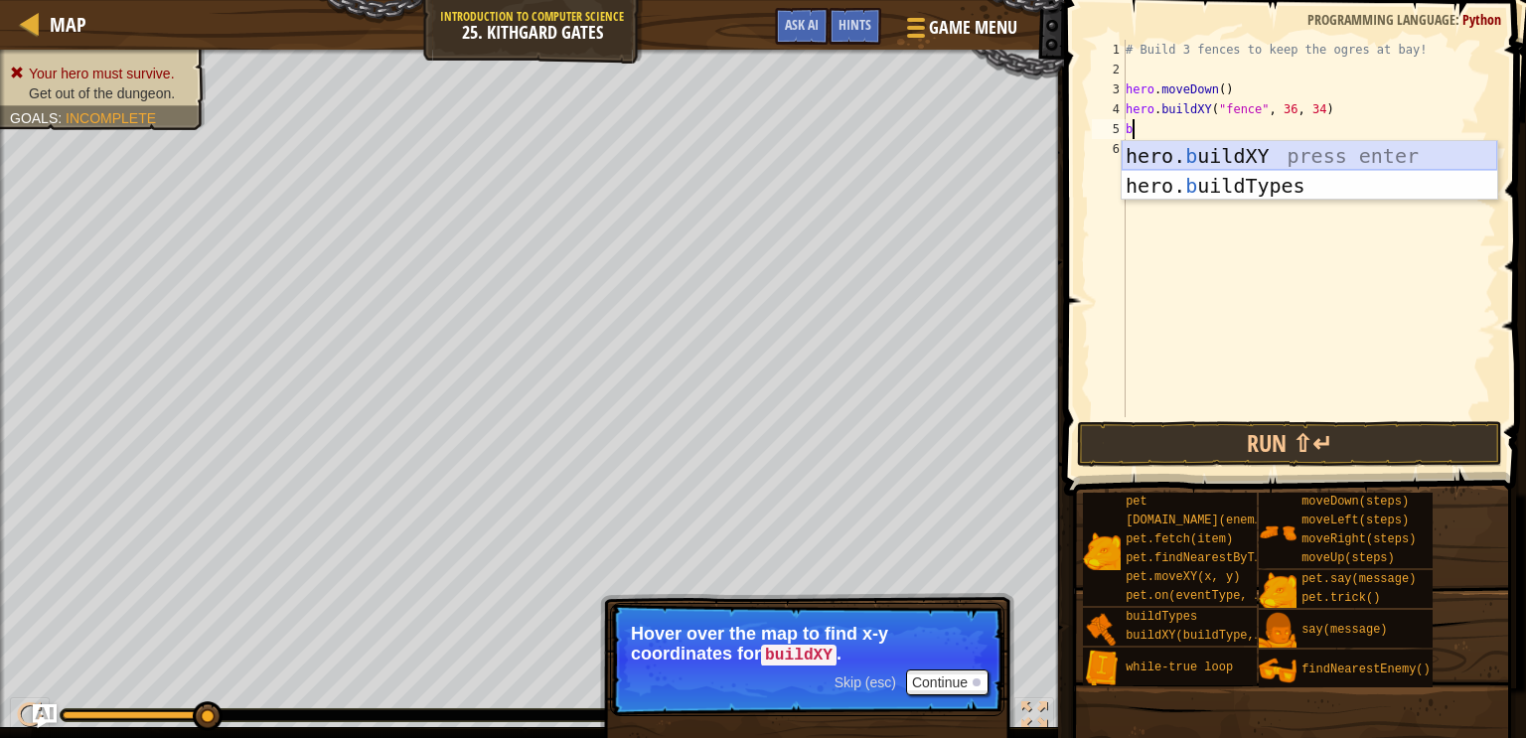
click at [1209, 157] on div "hero. b uildXY press enter hero. b uildTypes press enter" at bounding box center [1310, 200] width 376 height 119
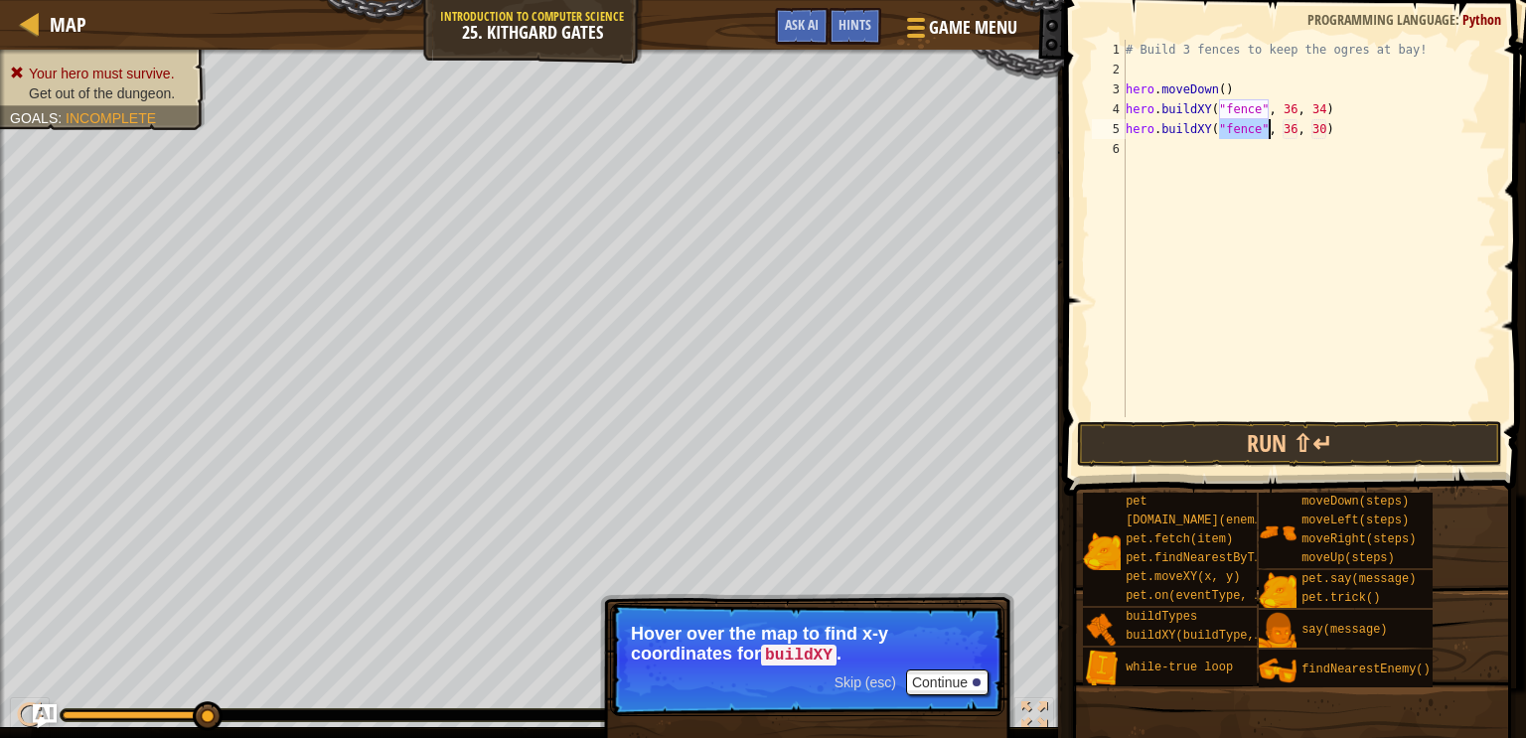
click at [1324, 128] on div "# Build 3 fences to keep the ogres at bay! hero . moveDown ( ) hero . buildXY (…" at bounding box center [1309, 248] width 375 height 417
type textarea "hero.buildXY("fence", 36, 31)"
click at [1254, 156] on div "# Build 3 fences to keep the ogres at bay! hero . moveDown ( ) hero . buildXY (…" at bounding box center [1309, 248] width 375 height 417
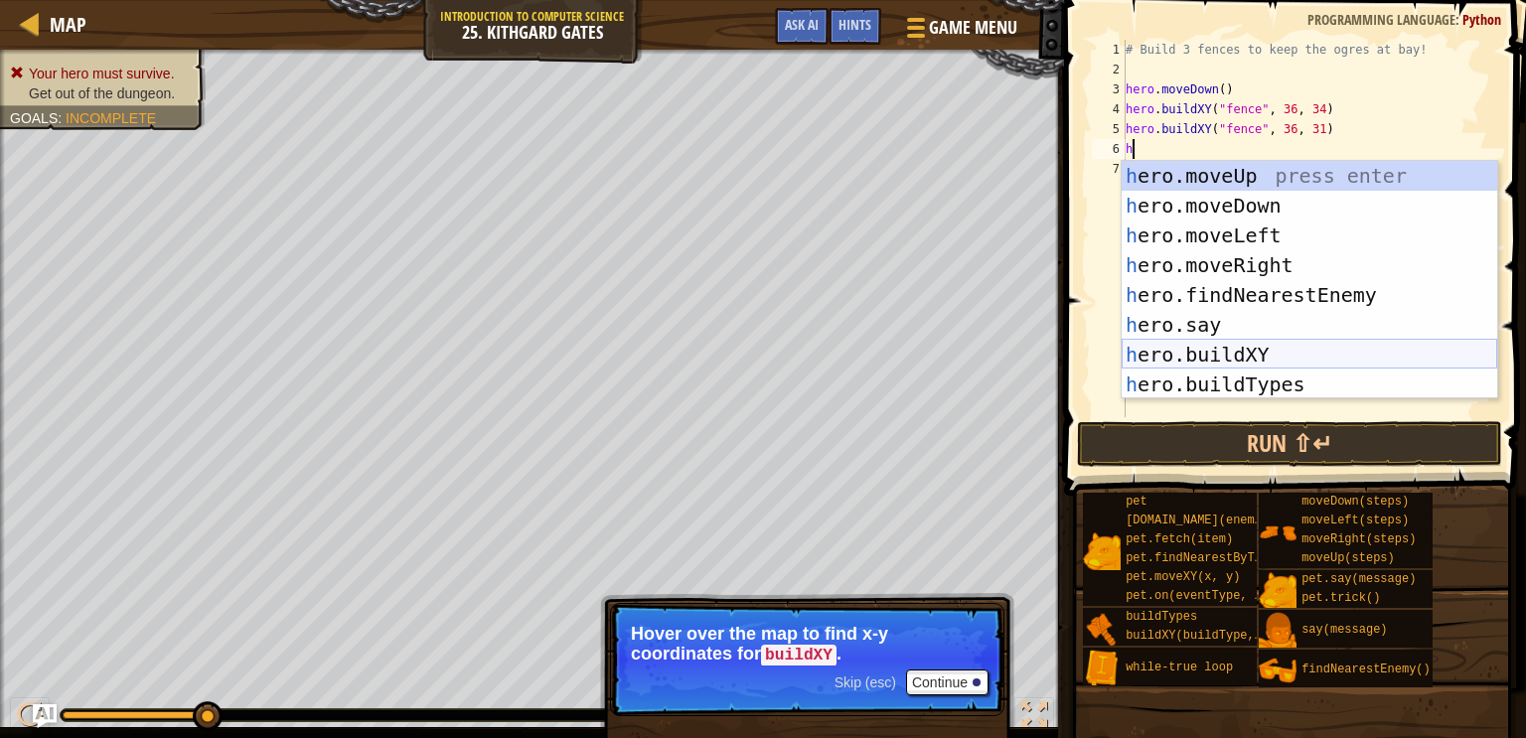
click at [1228, 360] on div "h ero.moveUp press enter h ero.moveDown press enter h ero.moveLeft press enter …" at bounding box center [1310, 310] width 376 height 298
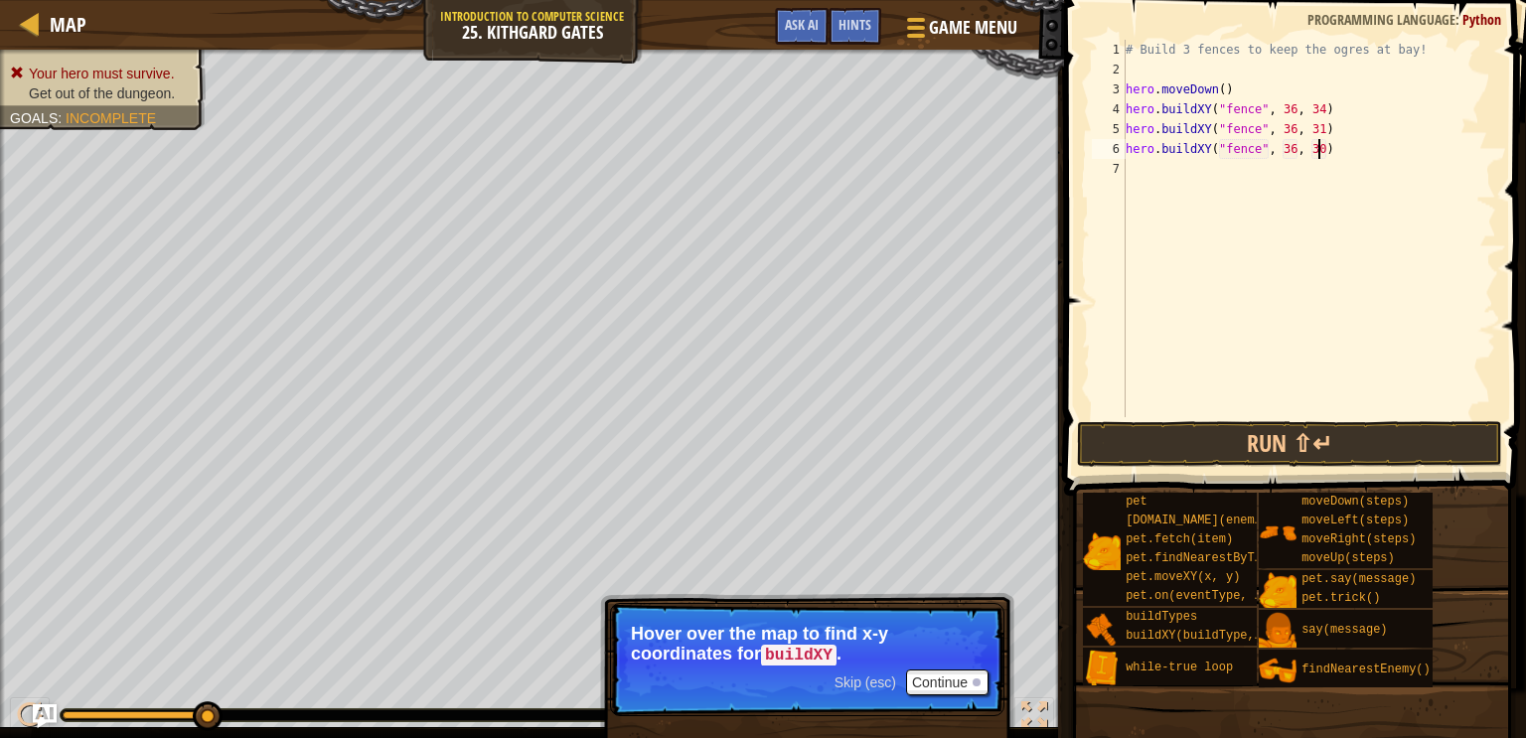
click at [1322, 149] on div "# Build 3 fences to keep the ogres at bay! hero . moveDown ( ) hero . buildXY (…" at bounding box center [1309, 248] width 375 height 417
type textarea "hero.buildXY("fence", 36, 27)"
click at [1275, 434] on button "Run ⇧↵" at bounding box center [1289, 444] width 425 height 46
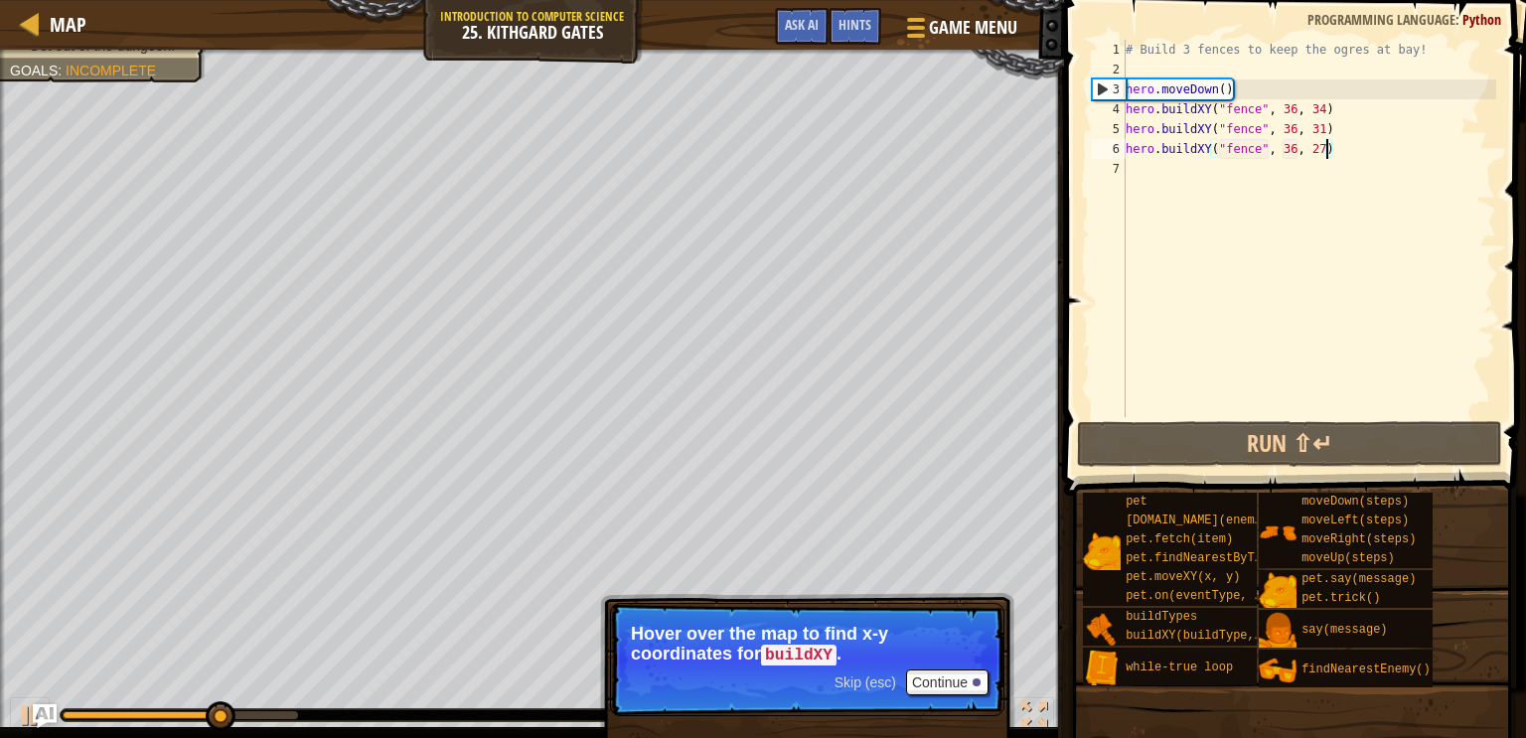
click at [1248, 176] on div "# Build 3 fences to keep the ogres at bay! hero . moveDown ( ) hero . buildXY (…" at bounding box center [1309, 248] width 375 height 417
type textarea "h"
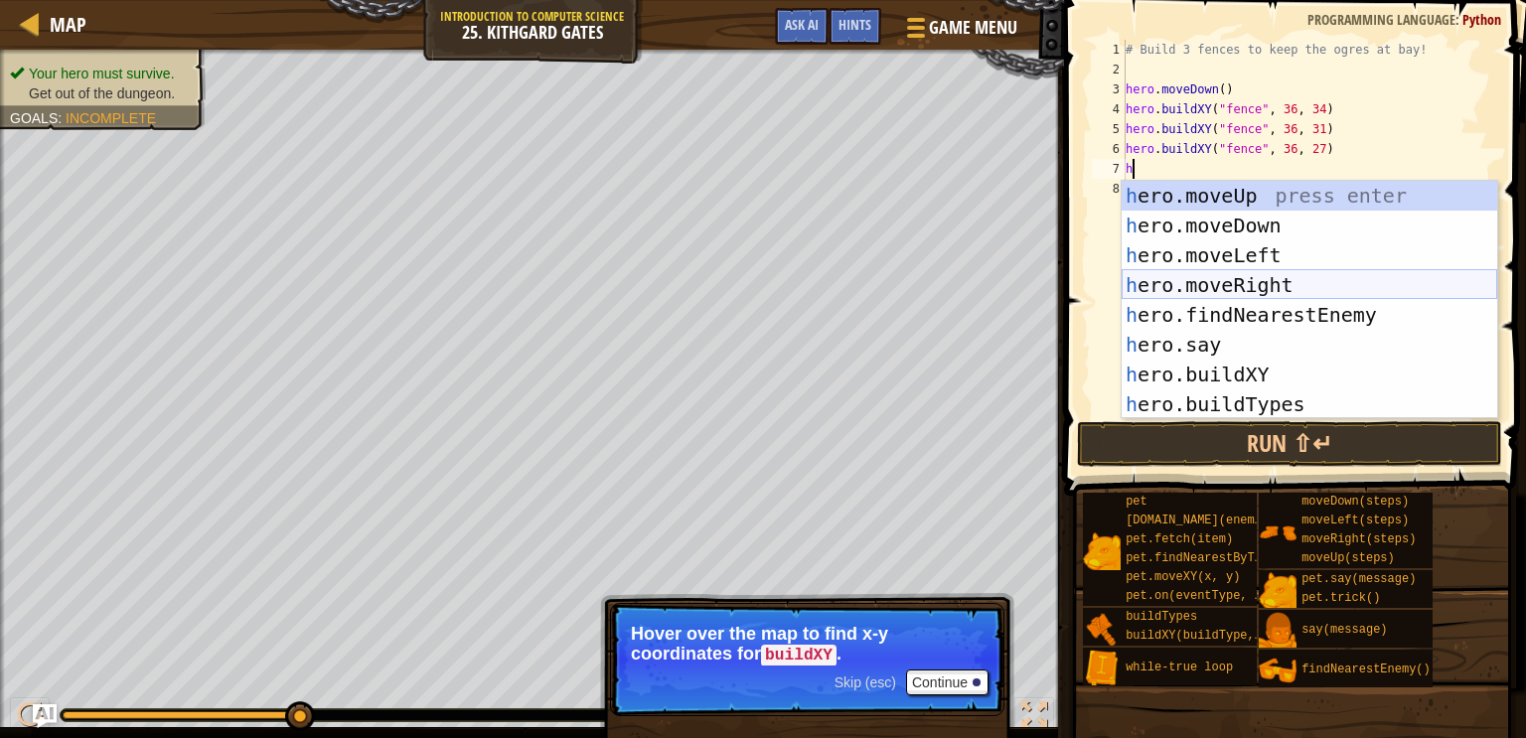
click at [1280, 273] on div "h ero.moveUp press enter h ero.moveDown press enter h ero.moveLeft press enter …" at bounding box center [1310, 330] width 376 height 298
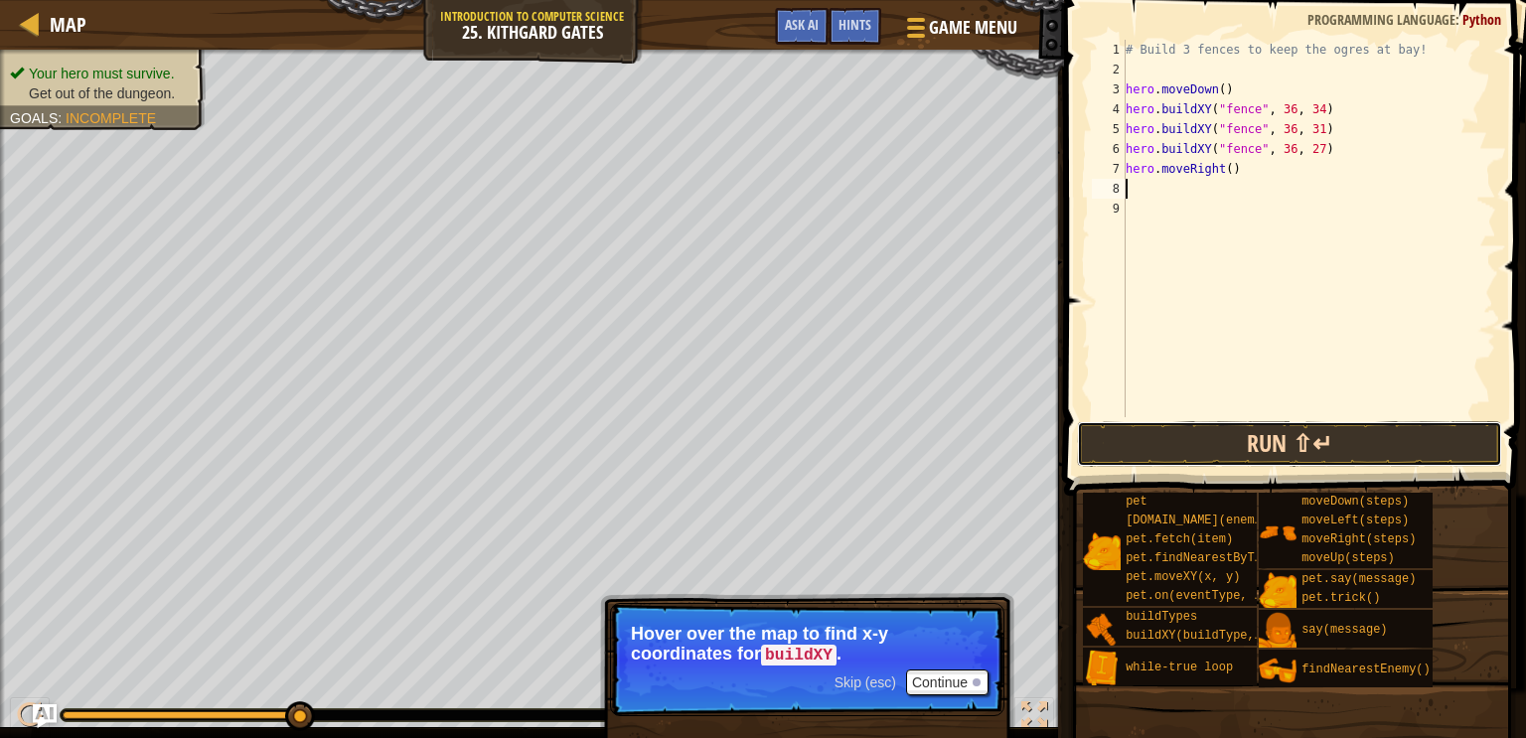
click at [1274, 442] on button "Run ⇧↵" at bounding box center [1289, 444] width 425 height 46
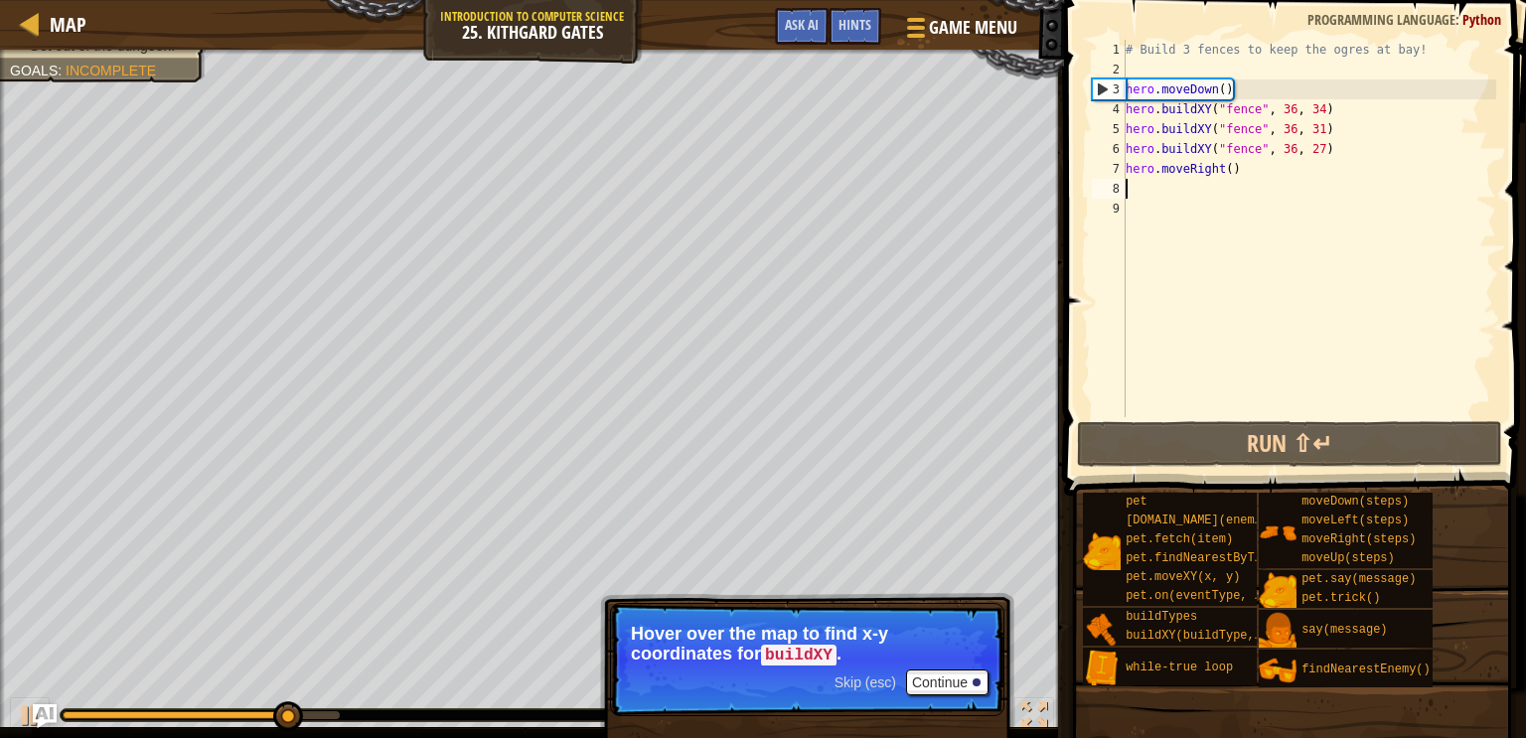
click at [1227, 171] on div "# Build 3 fences to keep the ogres at bay! hero . moveDown ( ) hero . buildXY (…" at bounding box center [1309, 248] width 375 height 417
click at [1228, 171] on div "# Build 3 fences to keep the ogres at bay! hero . moveDown ( ) hero . buildXY (…" at bounding box center [1309, 248] width 375 height 417
click at [1229, 171] on div "# Build 3 fences to keep the ogres at bay! hero . moveDown ( ) hero . buildXY (…" at bounding box center [1309, 229] width 375 height 378
click at [1231, 170] on div "# Build 3 fences to keep the ogres at bay! hero . moveDown ( ) hero . buildXY (…" at bounding box center [1309, 248] width 375 height 417
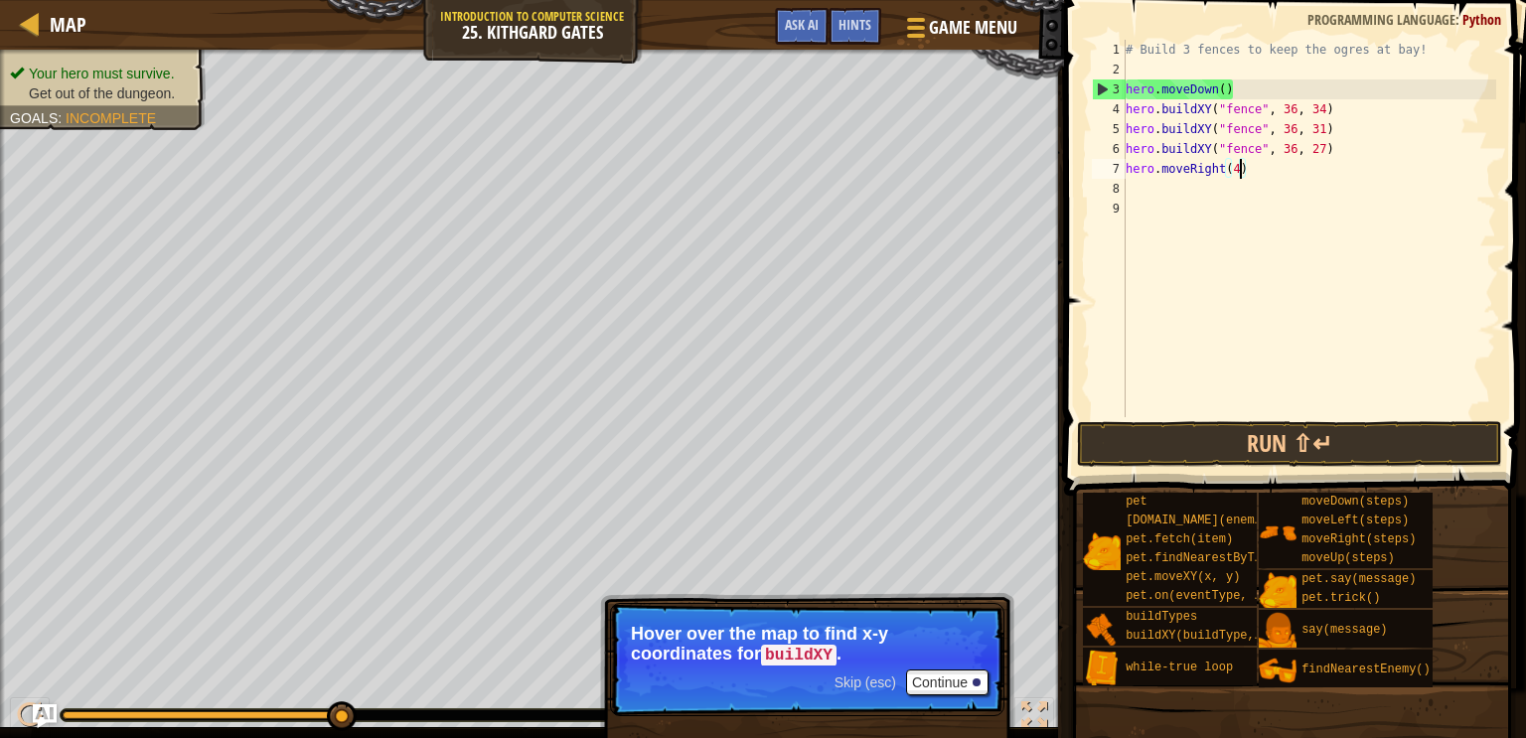
scroll to position [9, 8]
type textarea "hero.moveRight(4)"
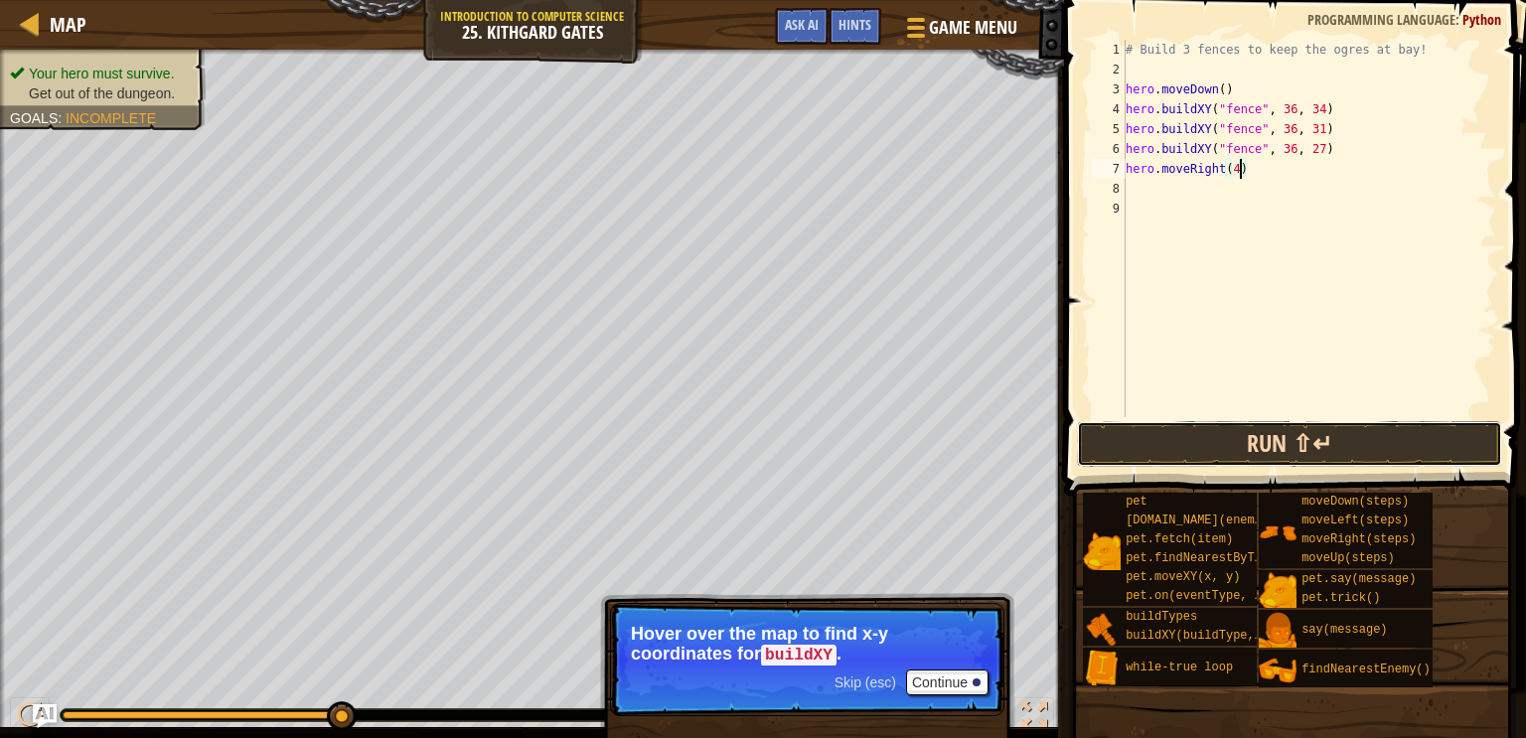
click at [1267, 449] on button "Run ⇧↵" at bounding box center [1289, 444] width 425 height 46
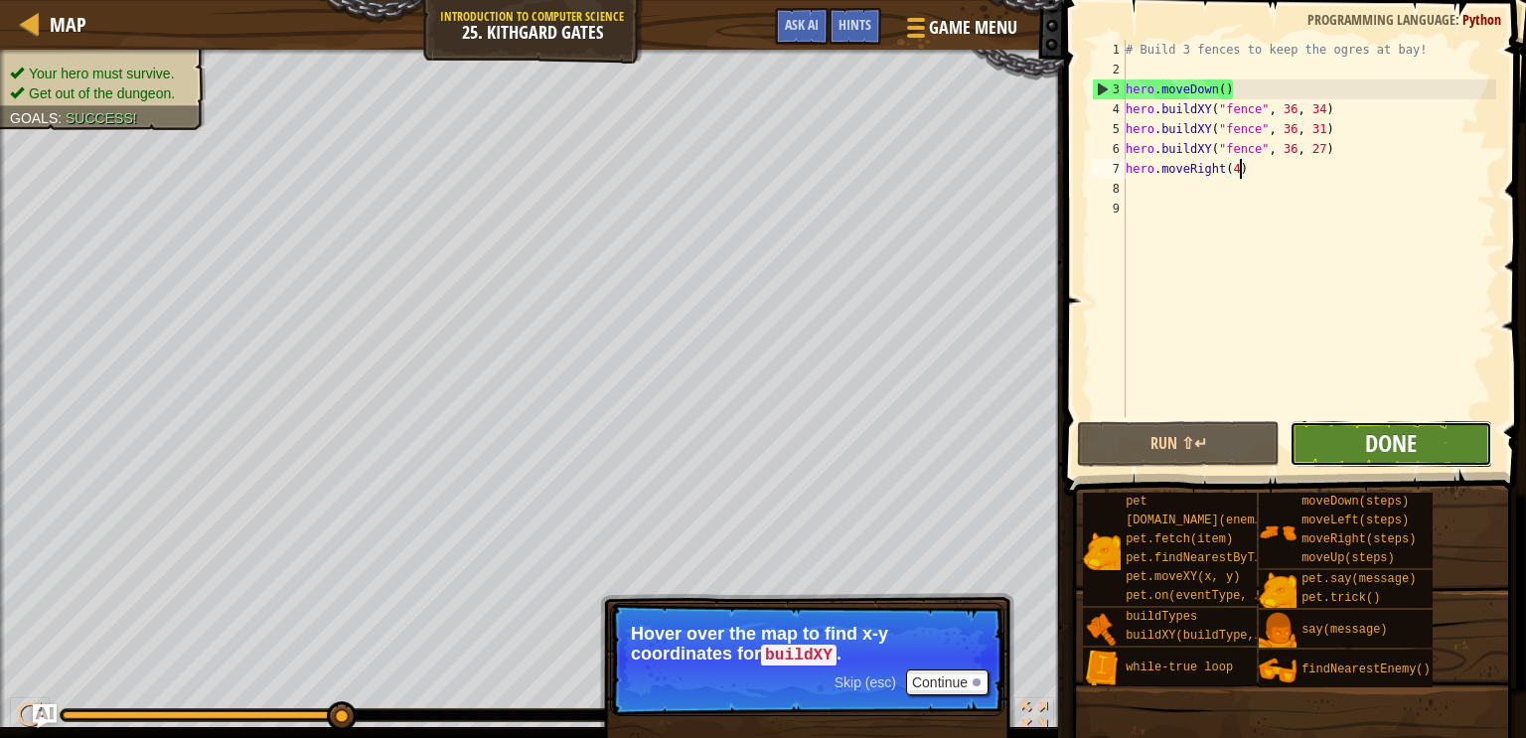
click at [1379, 443] on span "Done" at bounding box center [1391, 443] width 52 height 32
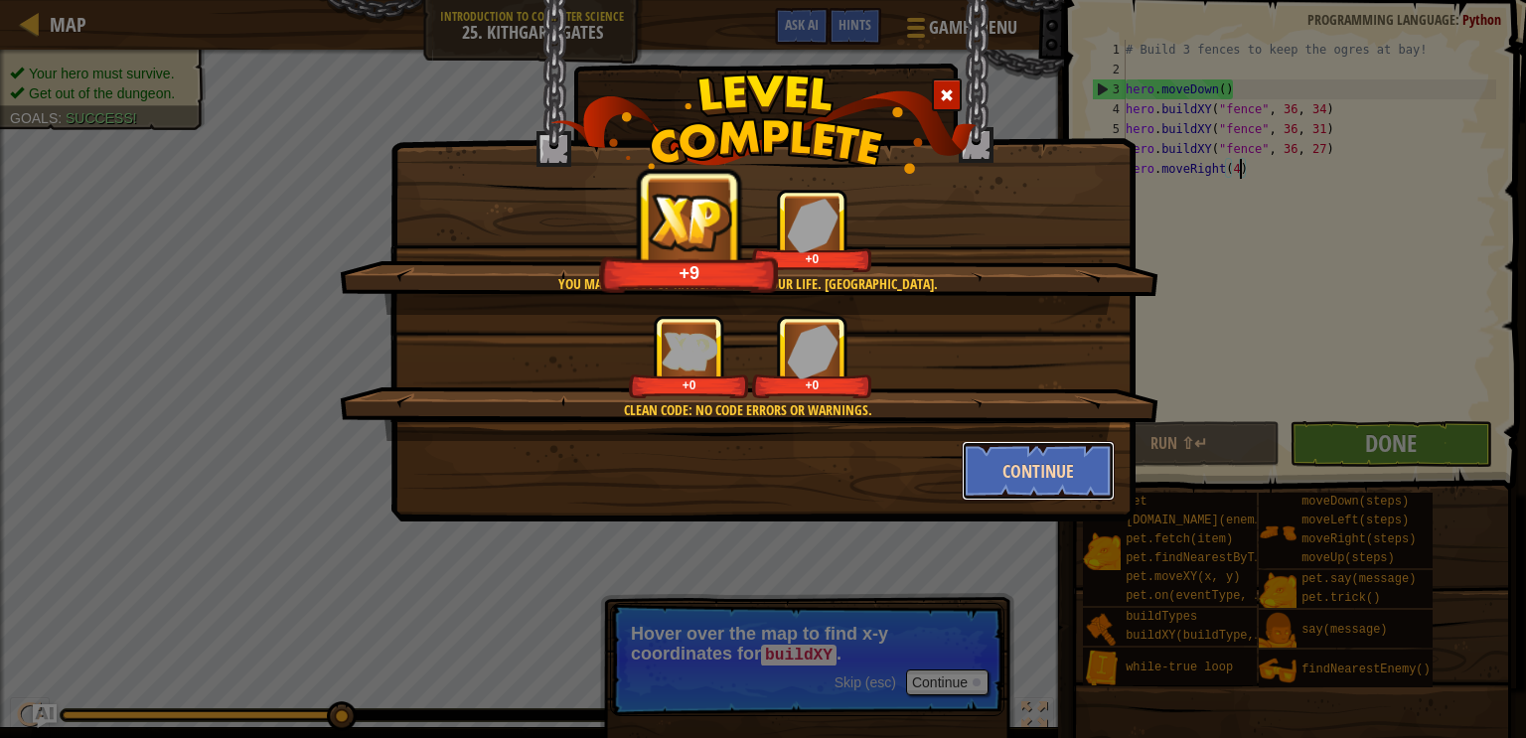
click at [1033, 465] on button "Continue" at bounding box center [1039, 471] width 154 height 60
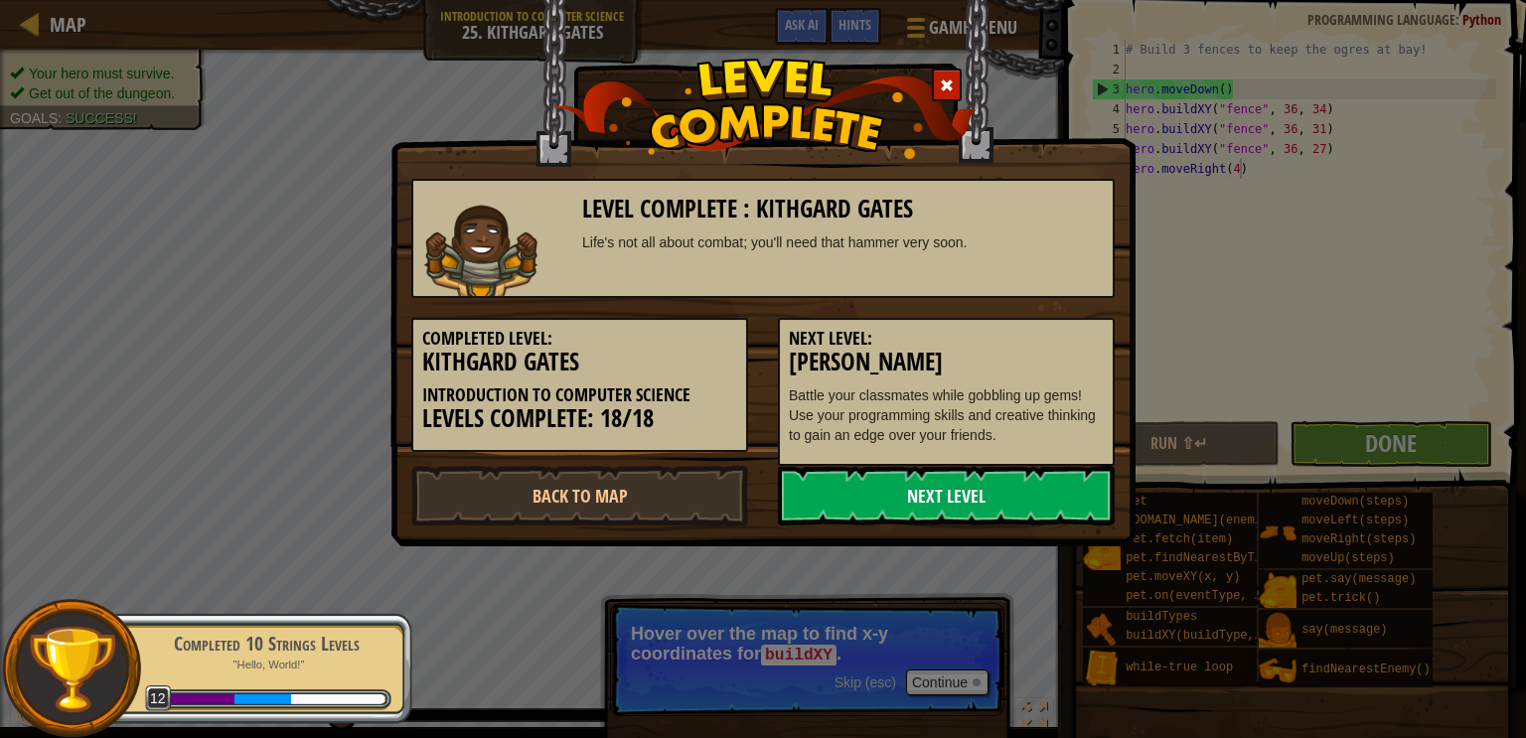
click at [1033, 479] on link "Next Level" at bounding box center [946, 496] width 337 height 60
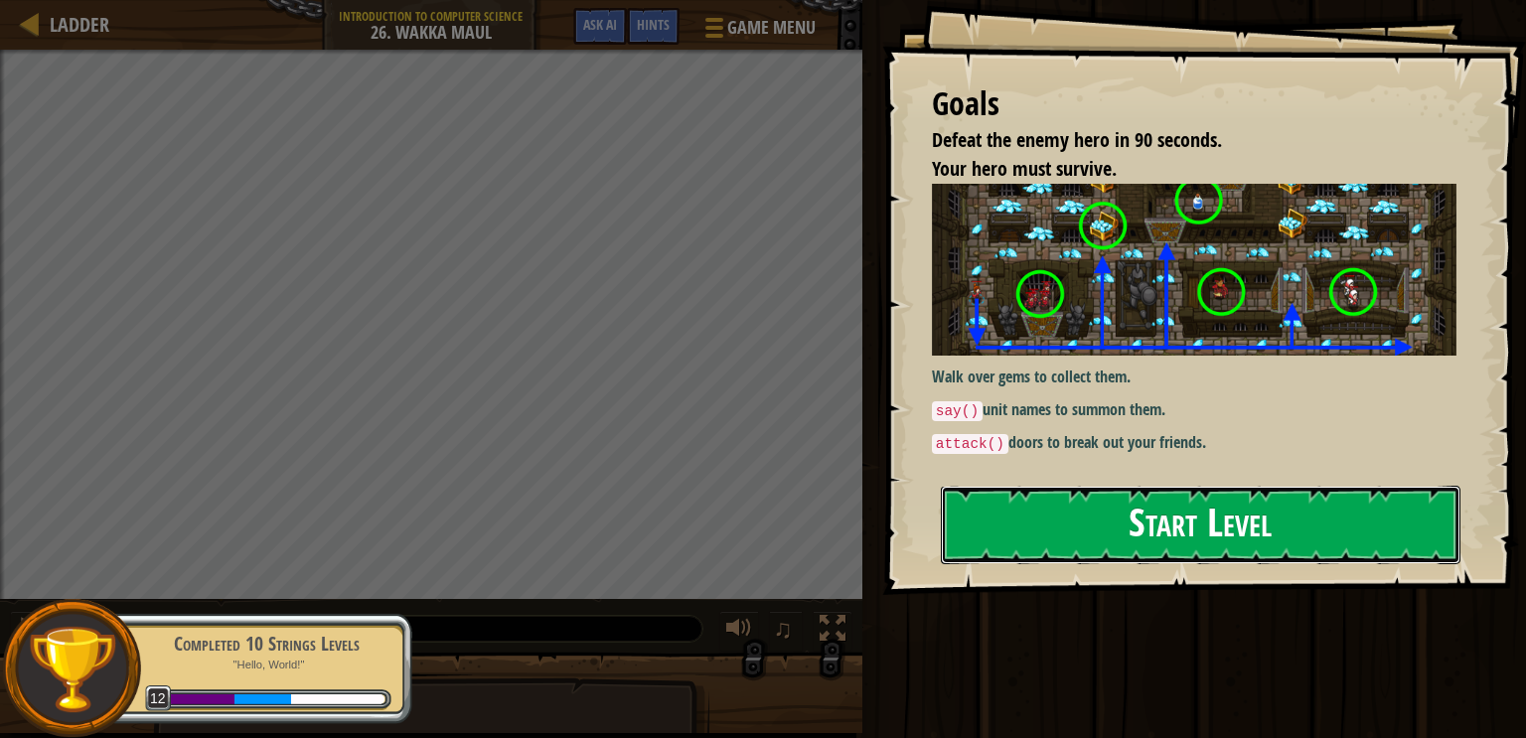
click at [1091, 512] on button "Start Level" at bounding box center [1201, 525] width 520 height 78
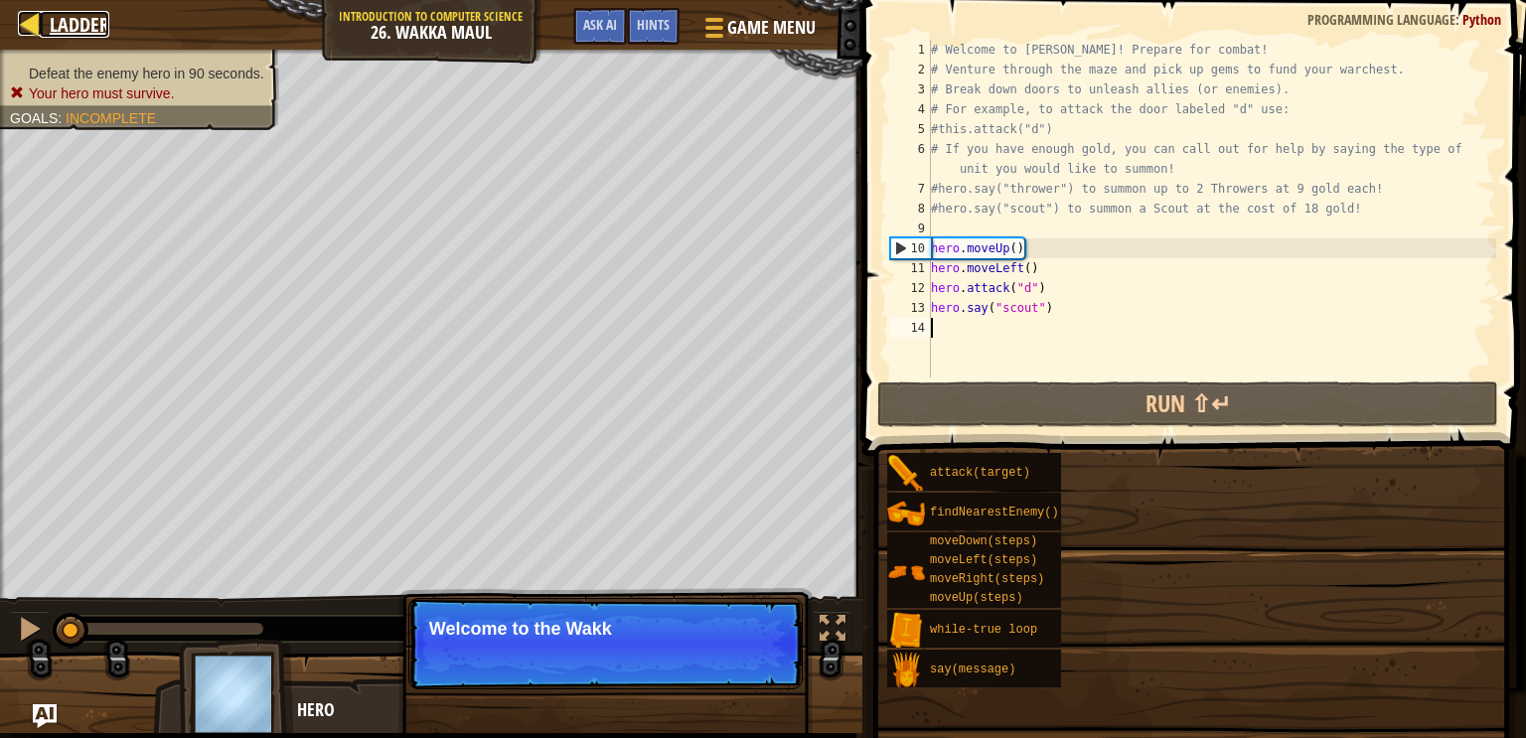
click at [96, 27] on span "Ladder" at bounding box center [80, 24] width 60 height 27
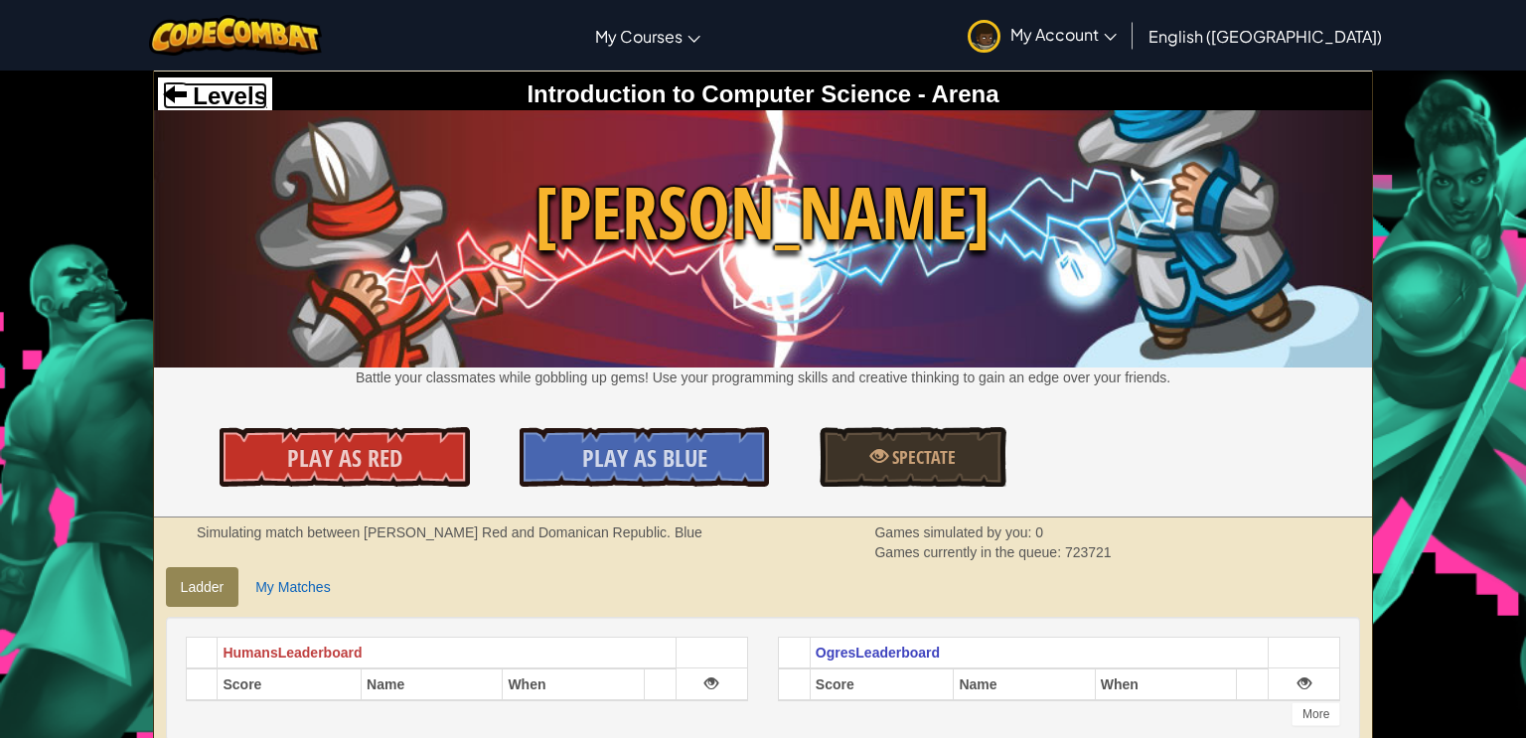
click at [195, 89] on span "Levels" at bounding box center [227, 95] width 80 height 27
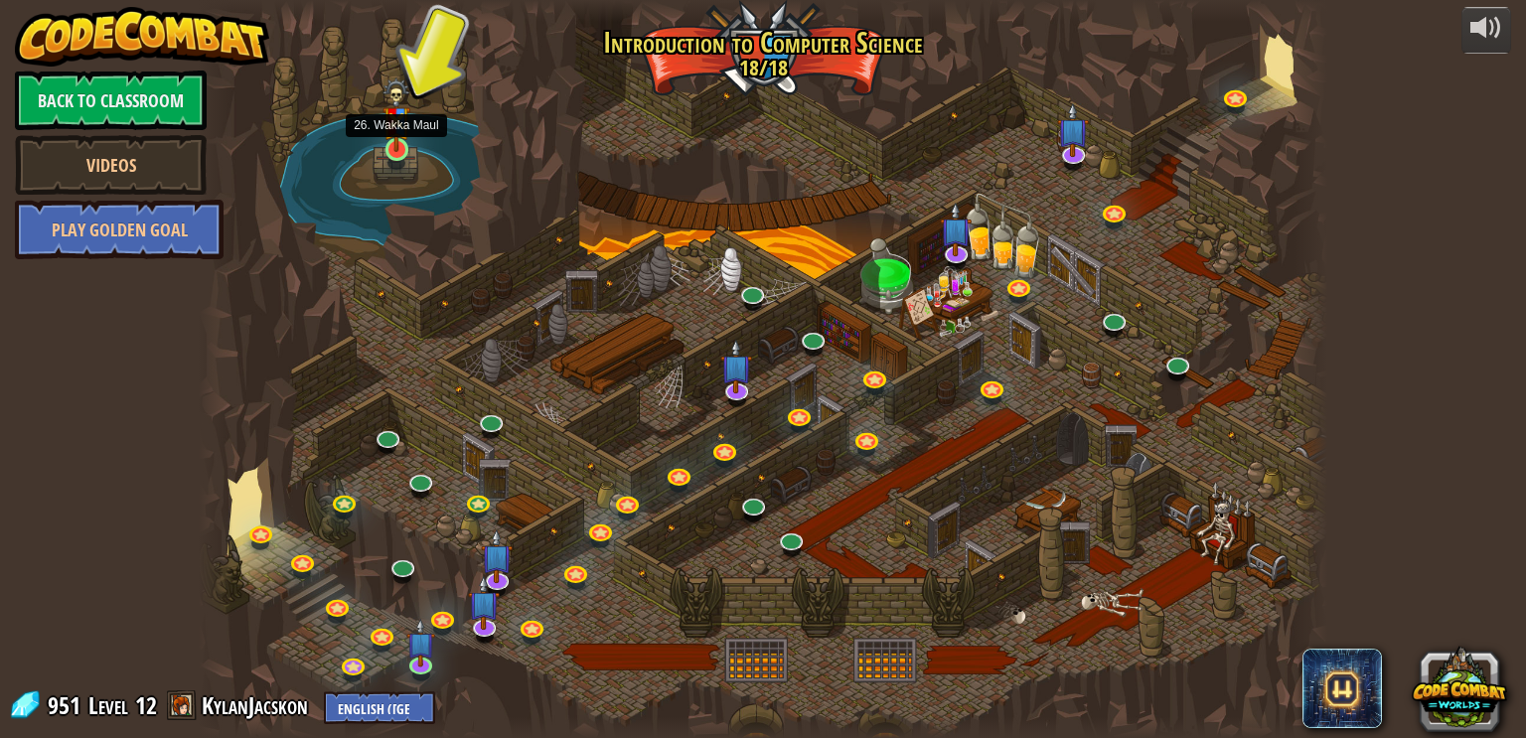
click at [390, 144] on img at bounding box center [397, 115] width 28 height 75
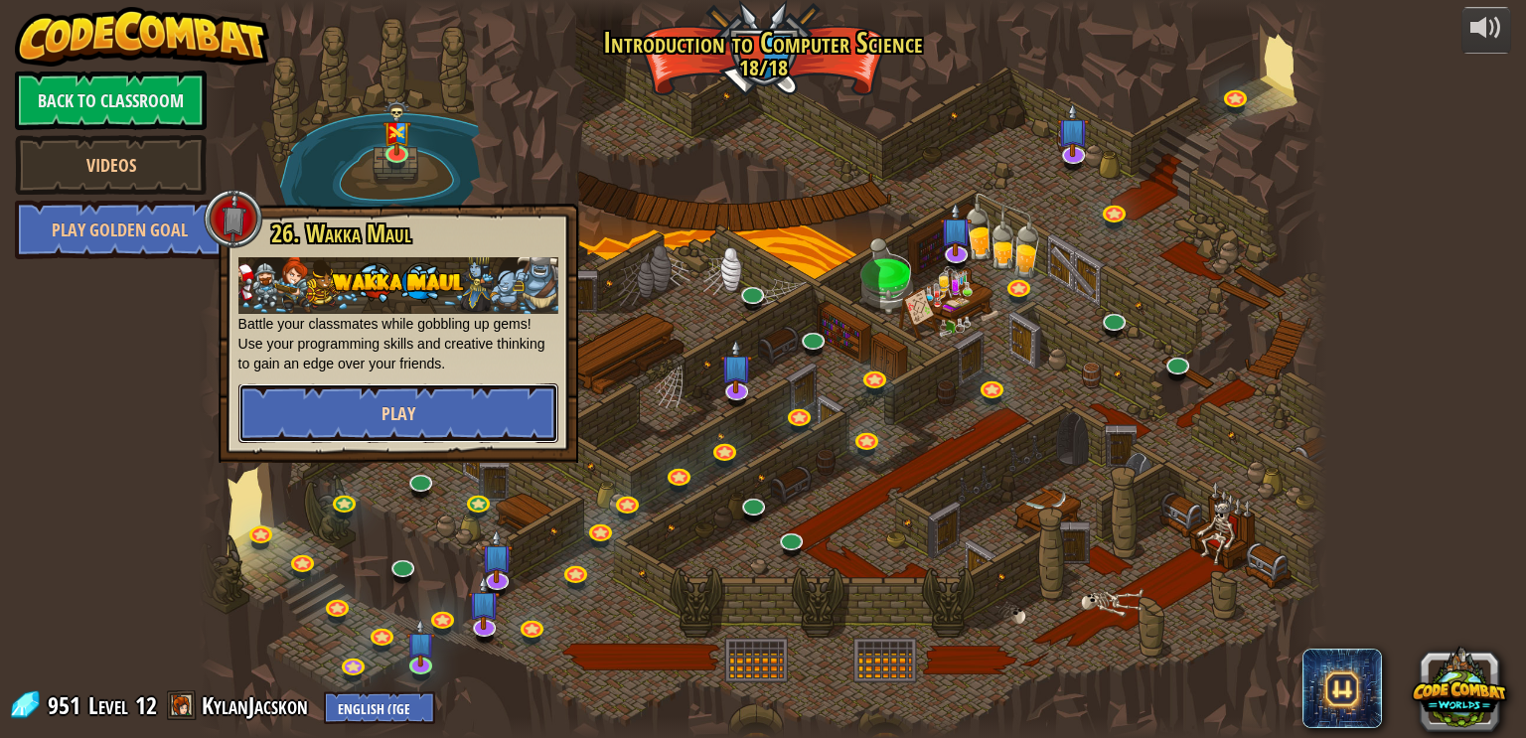
click at [456, 415] on button "Play" at bounding box center [398, 414] width 320 height 60
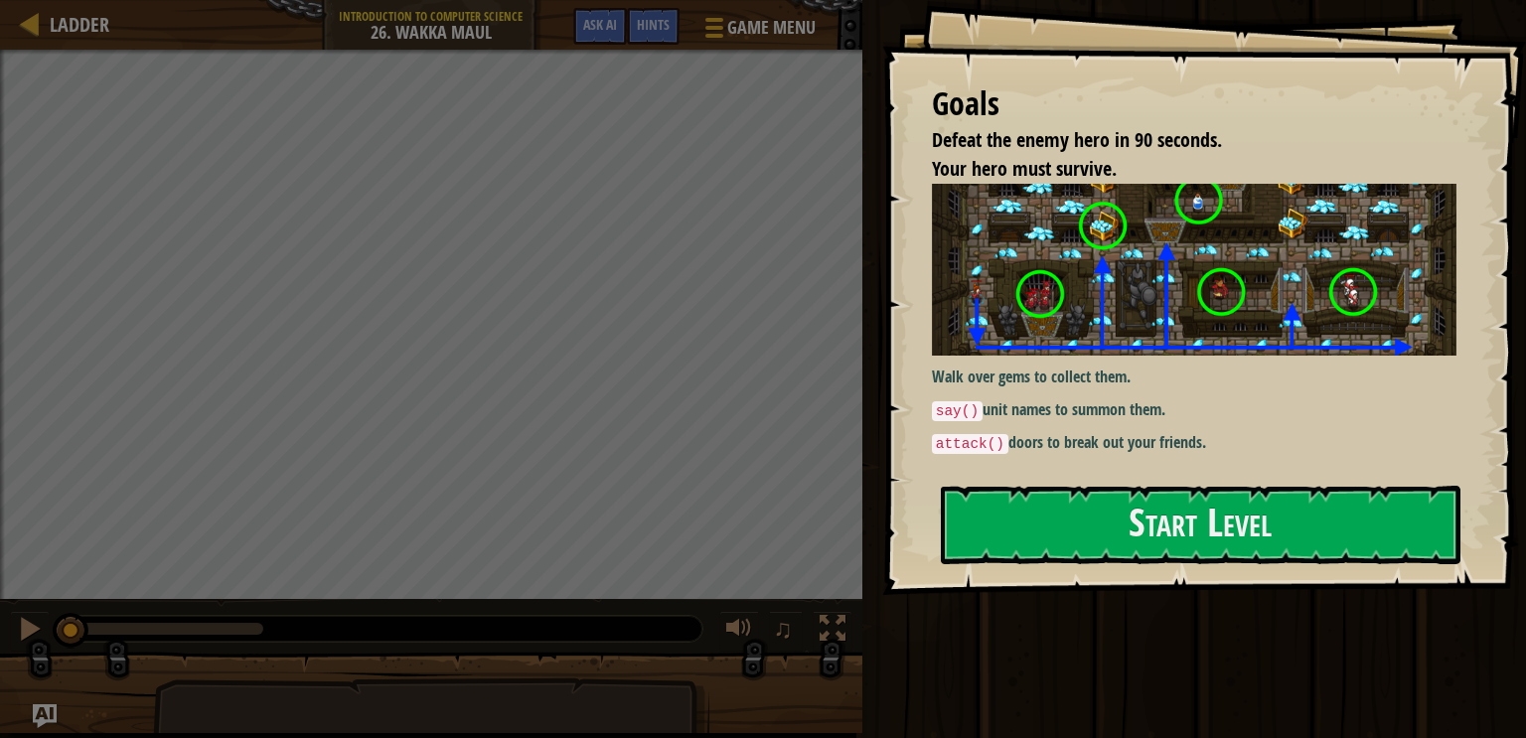
click at [1086, 312] on img at bounding box center [1194, 270] width 525 height 172
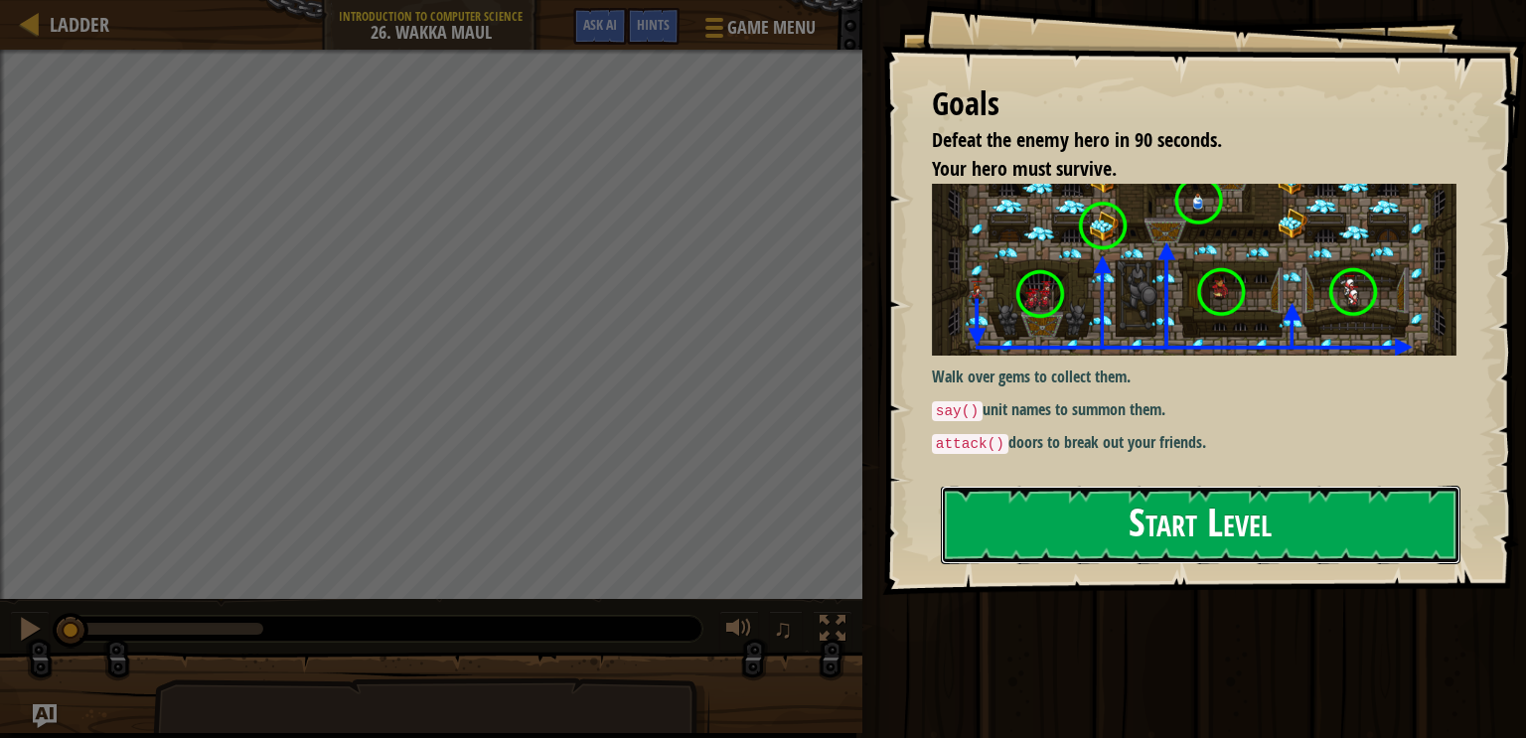
click at [1108, 490] on button "Start Level" at bounding box center [1201, 525] width 520 height 78
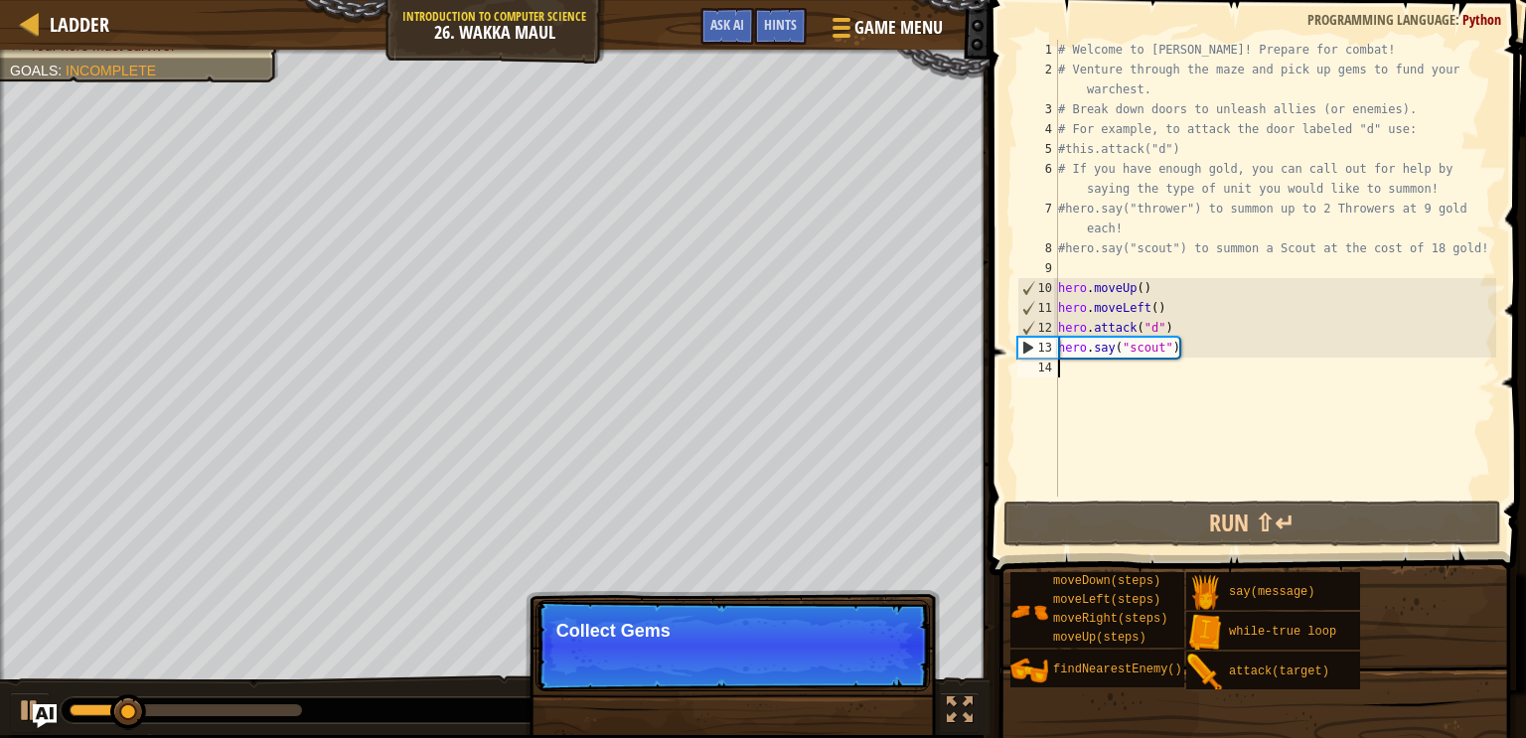
click at [997, 384] on div "Ladder Introduction to Computer Science 26. Wakka Maul Game Menu Done Hints Ask…" at bounding box center [763, 369] width 1526 height 738
click at [864, 650] on button "Continue" at bounding box center [873, 658] width 82 height 26
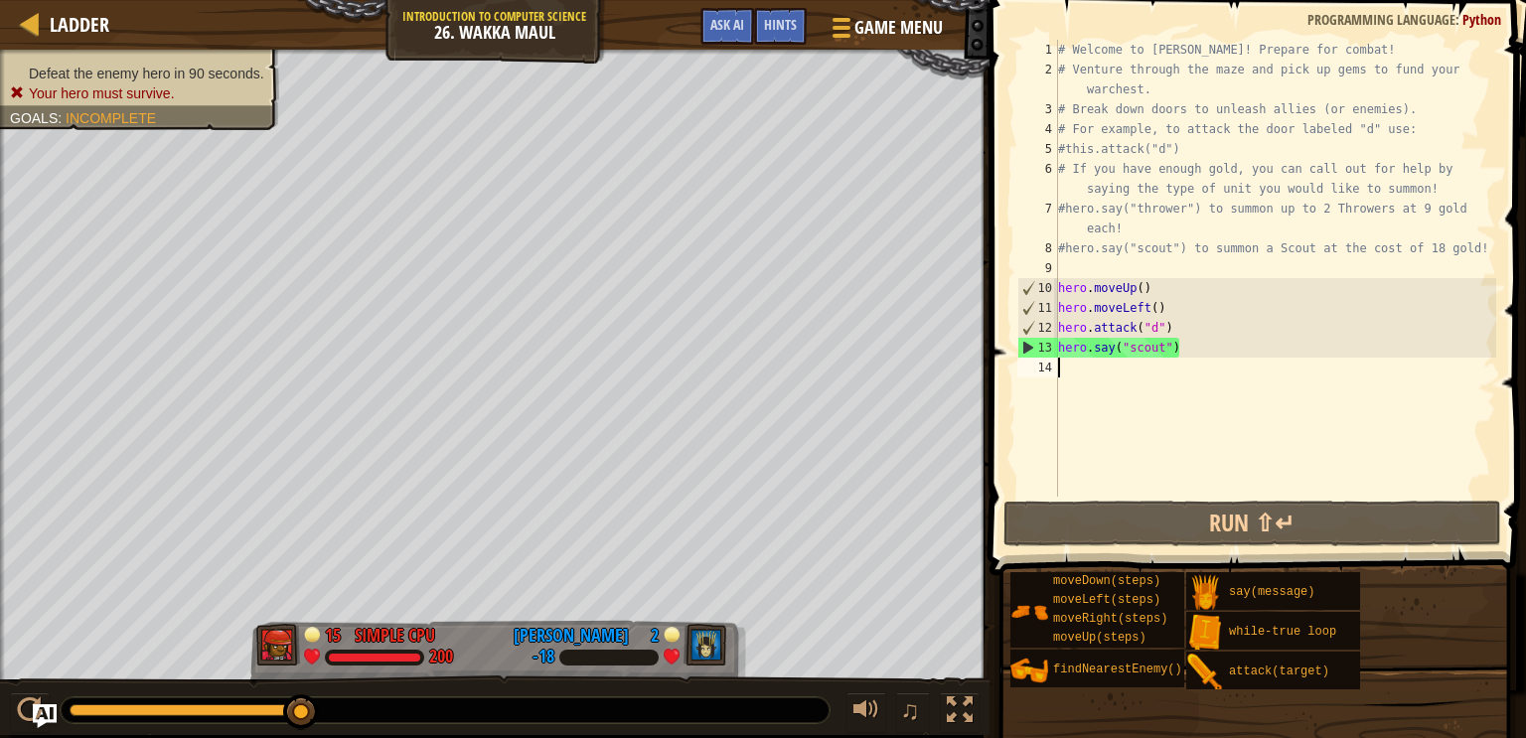
click at [1134, 362] on div "# Welcome to [PERSON_NAME]! Prepare for combat! # Venture through the maze and …" at bounding box center [1275, 288] width 442 height 497
type textarea "h"
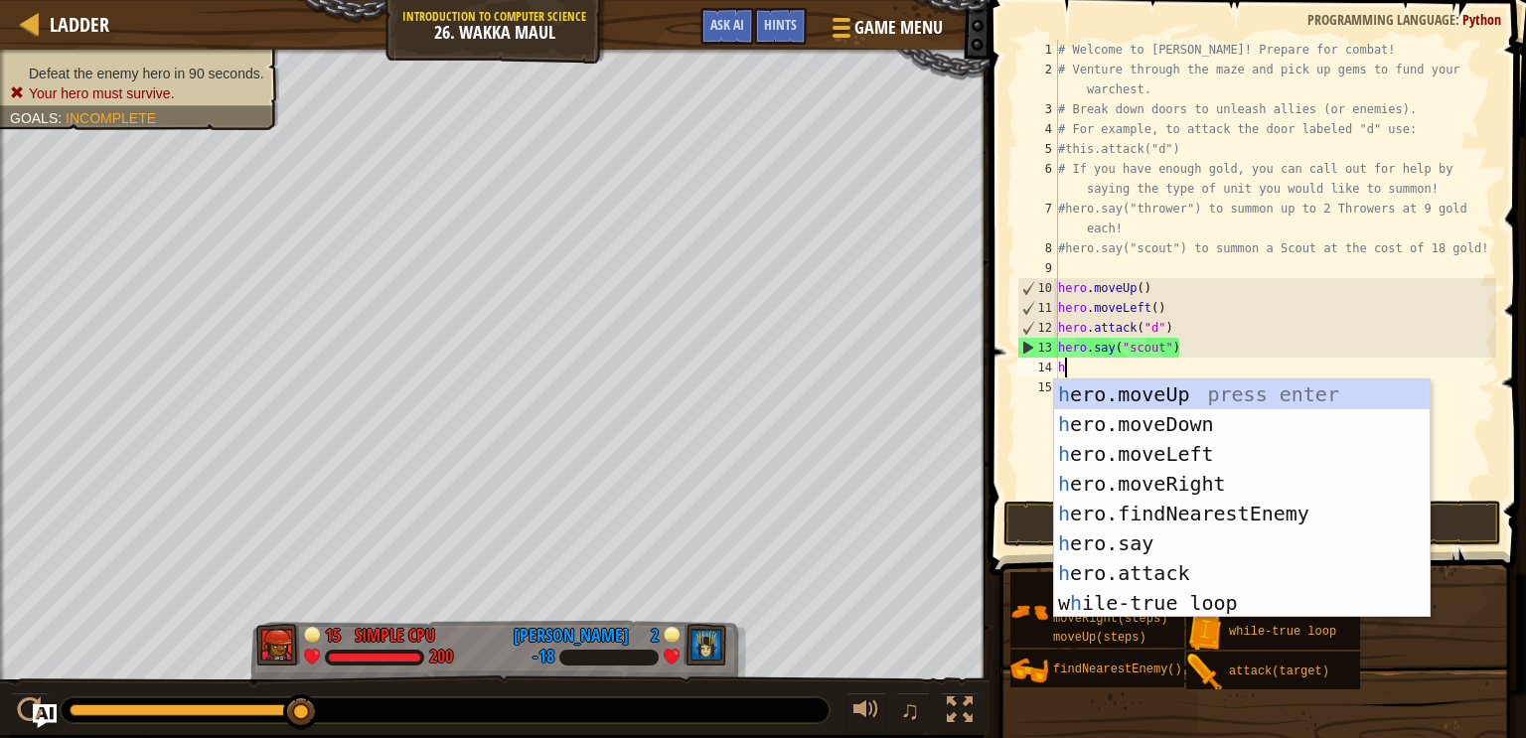
scroll to position [9, 0]
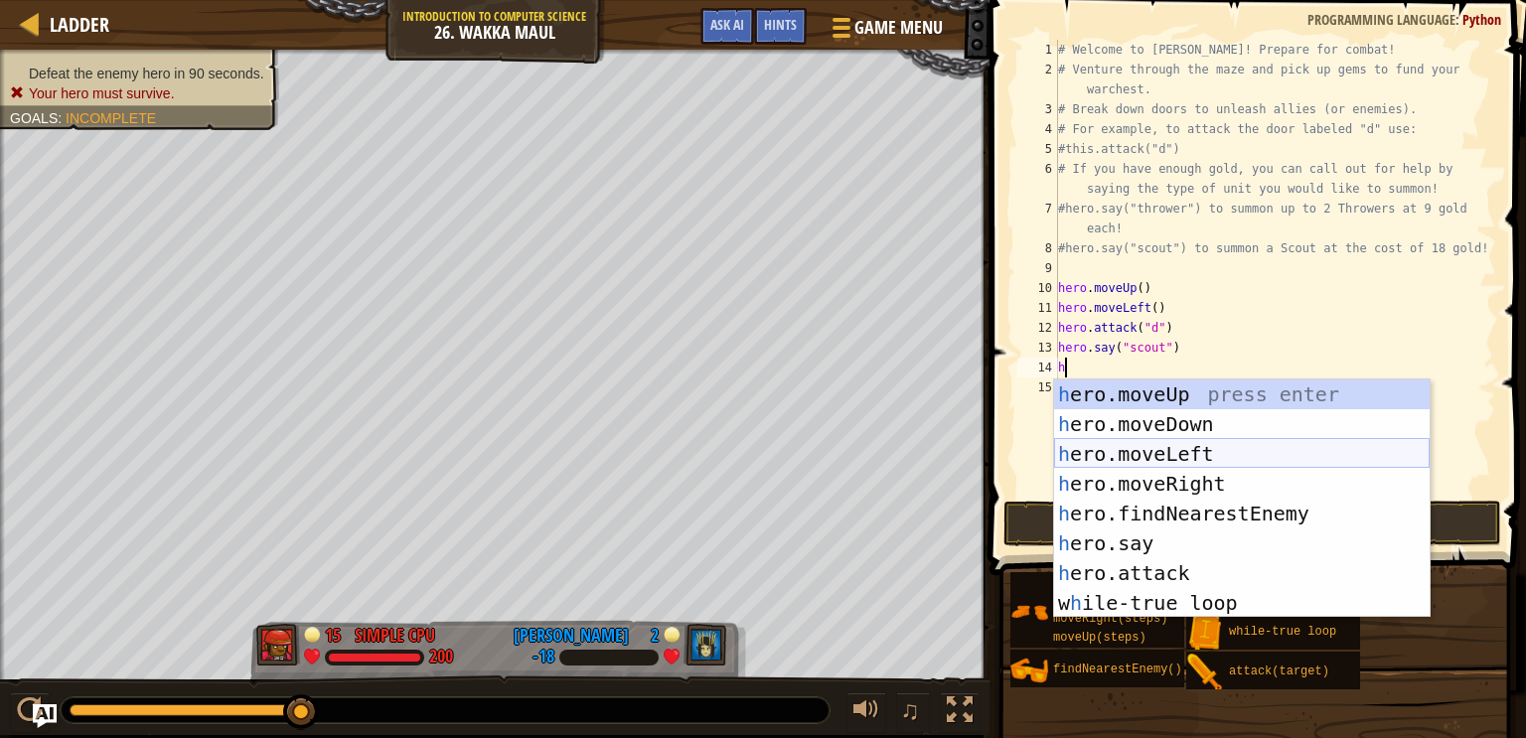
click at [1193, 450] on div "h ero.moveUp press enter h ero.moveDown press enter h ero.moveLeft press enter …" at bounding box center [1242, 529] width 376 height 298
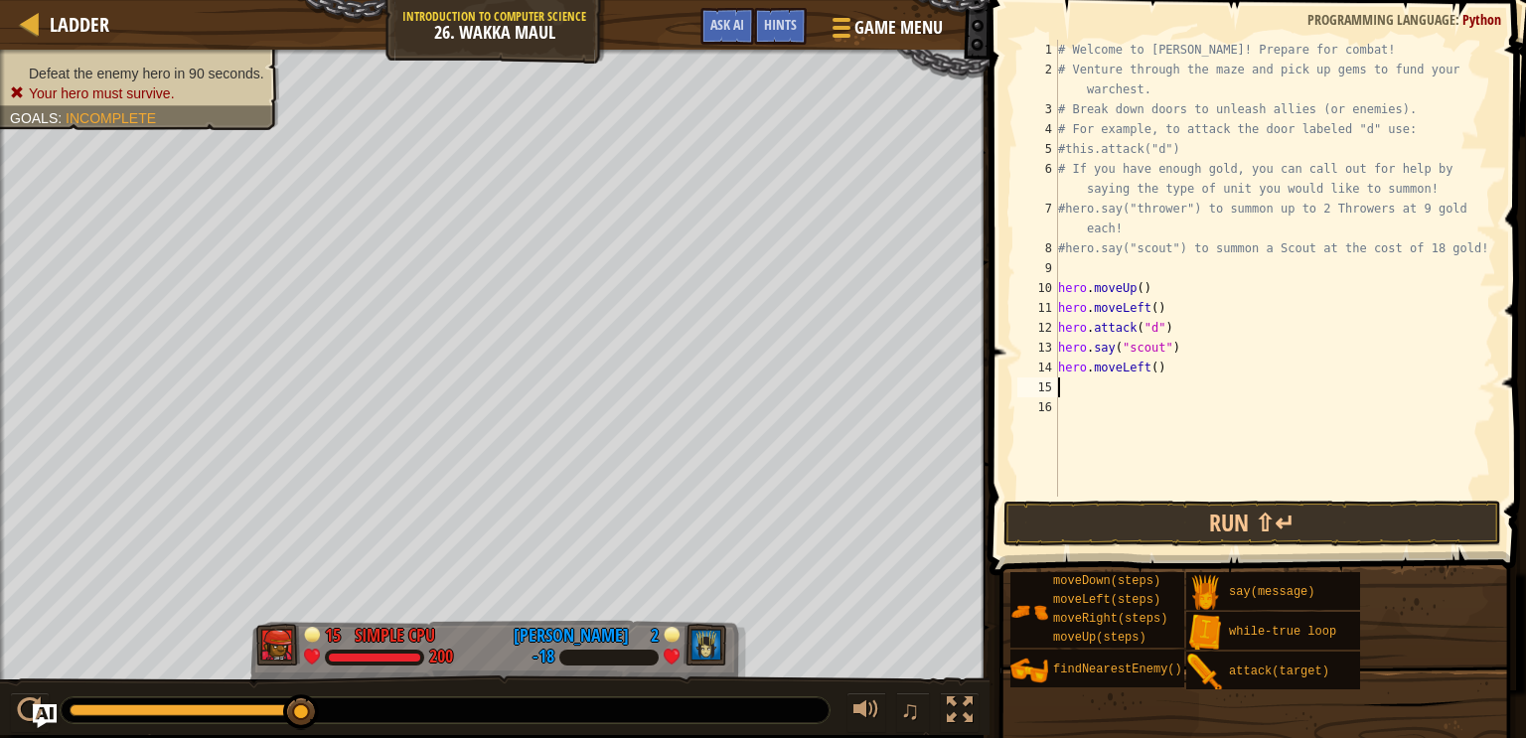
click at [1161, 365] on div "# Welcome to [PERSON_NAME]! Prepare for combat! # Venture through the maze and …" at bounding box center [1275, 288] width 442 height 497
type textarea "hero.moveLeft(4)"
click at [1132, 384] on div "# Welcome to [PERSON_NAME]! Prepare for combat! # Venture through the maze and …" at bounding box center [1275, 288] width 442 height 497
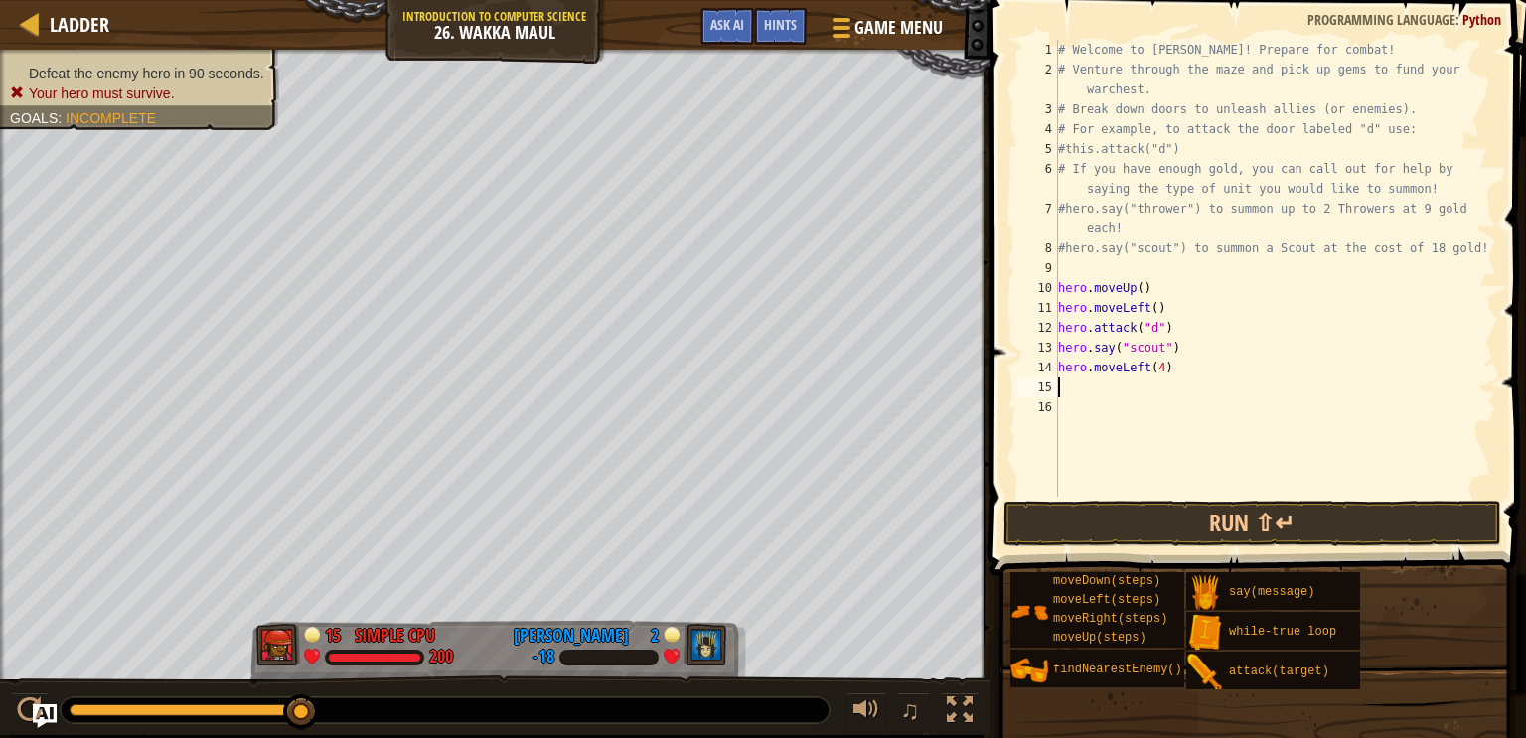
type textarea "d"
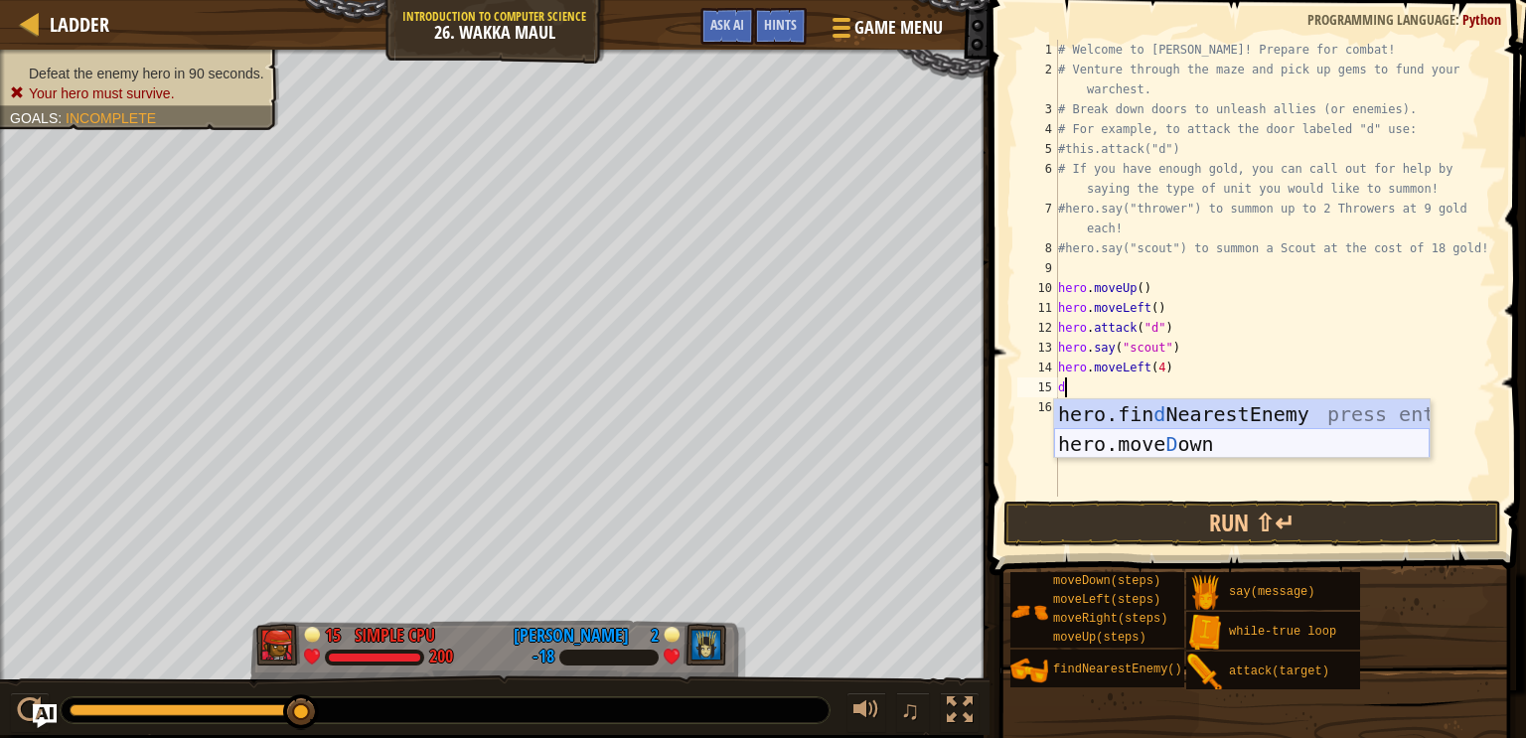
click at [1176, 435] on div "hero.fin d NearestEnemy press enter hero.[PERSON_NAME] own press enter" at bounding box center [1242, 458] width 376 height 119
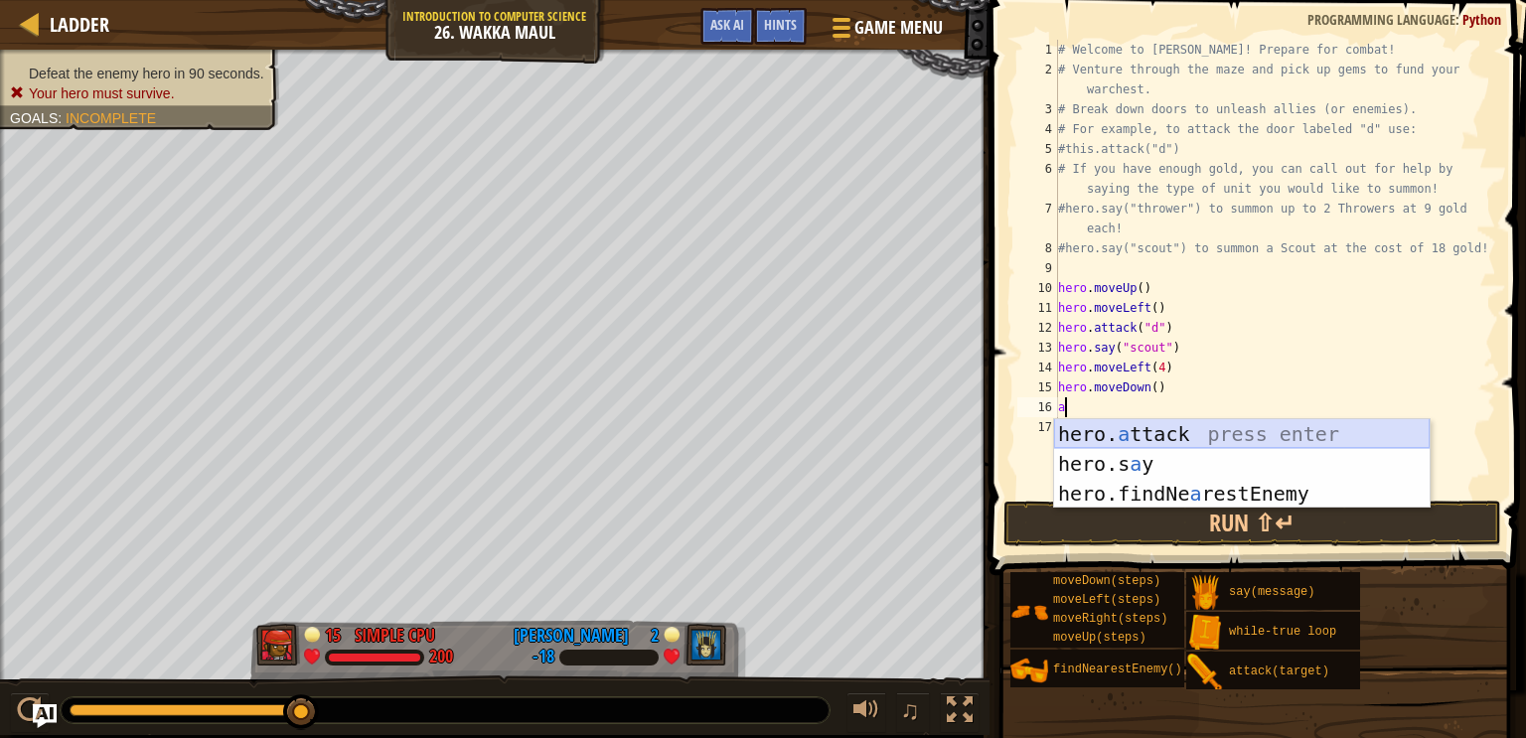
click at [1144, 430] on div "hero. a ttack press enter hero.s a y press enter hero.findNe a restEnemy press …" at bounding box center [1242, 493] width 376 height 149
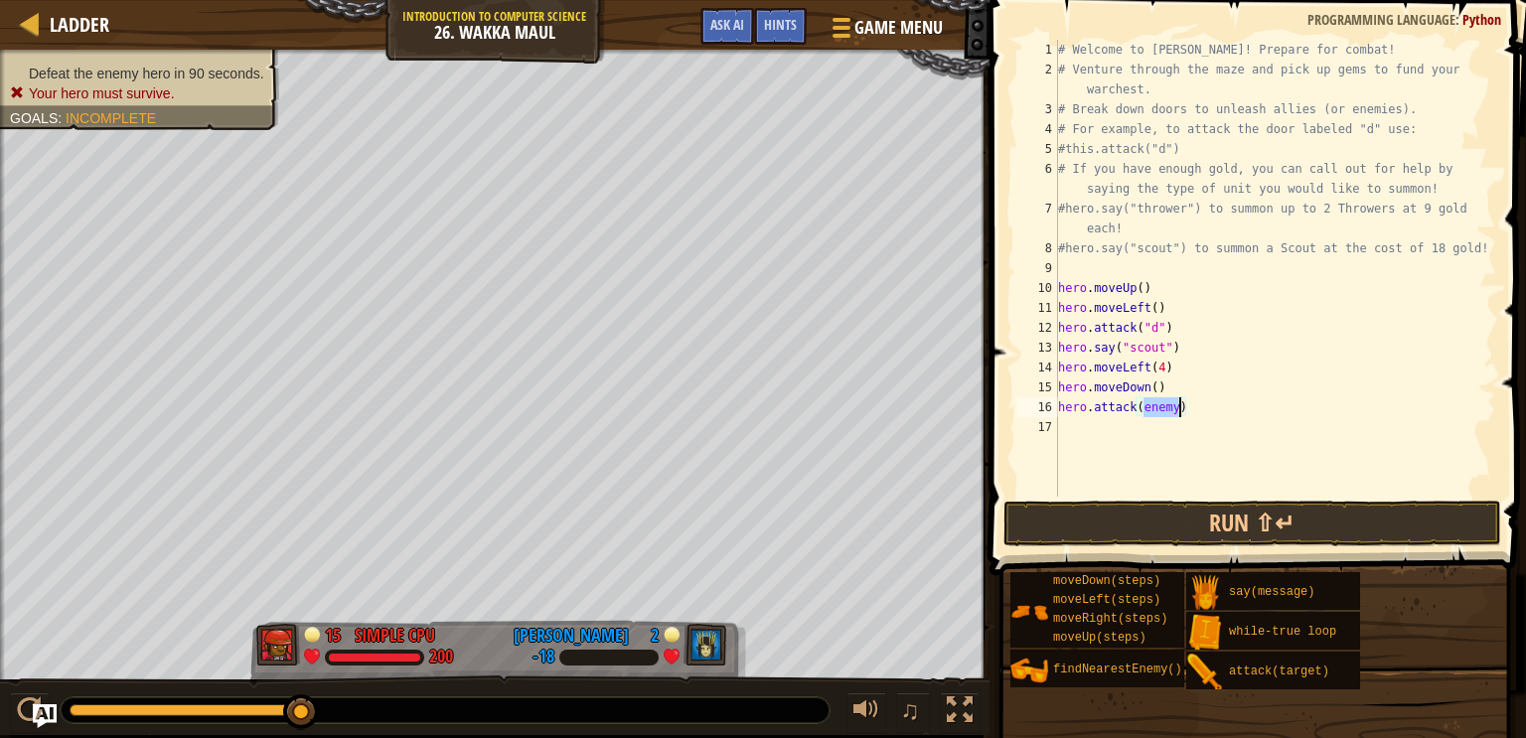
type textarea "hero.attack(c)"
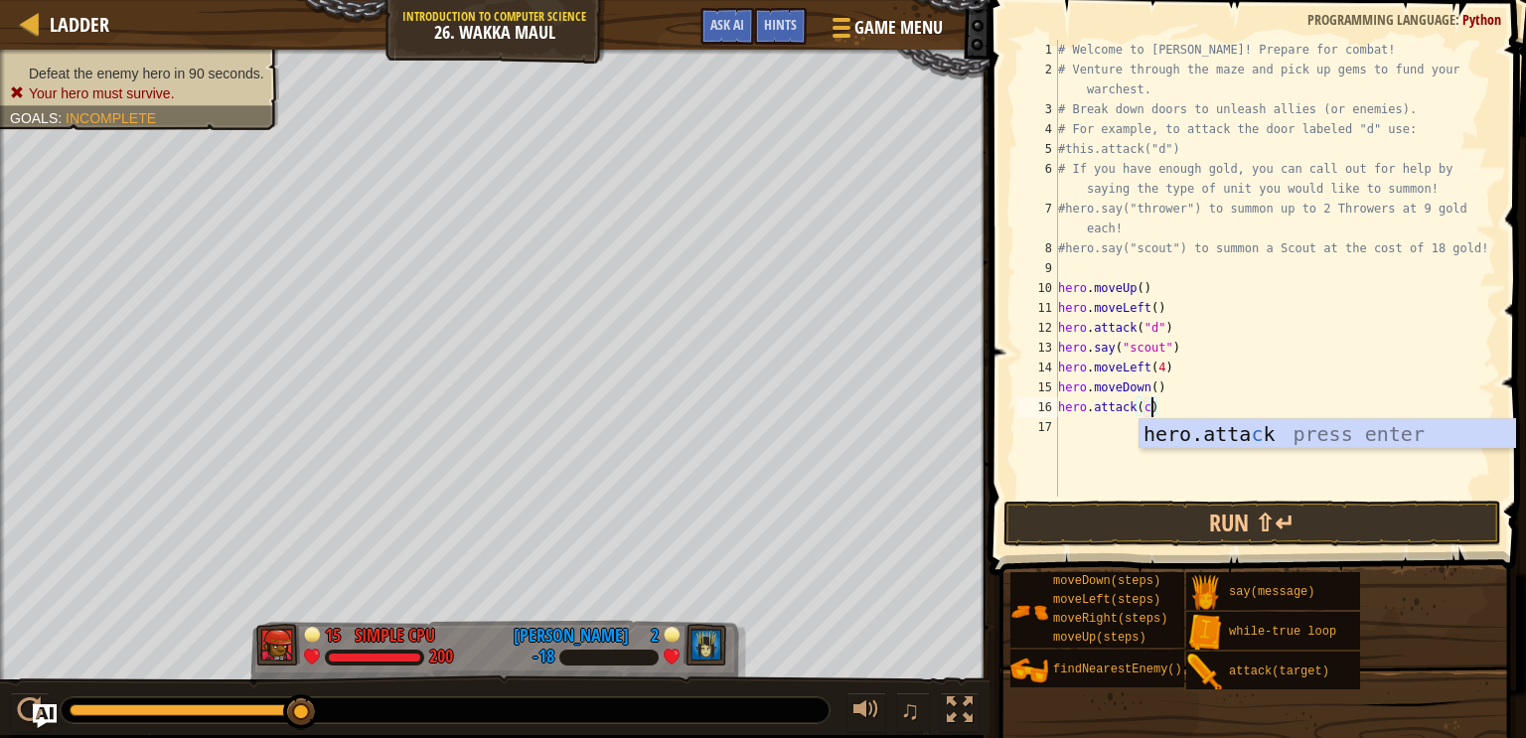
click at [1100, 425] on div "# Welcome to [PERSON_NAME]! Prepare for combat! # Venture through the maze and …" at bounding box center [1275, 288] width 442 height 497
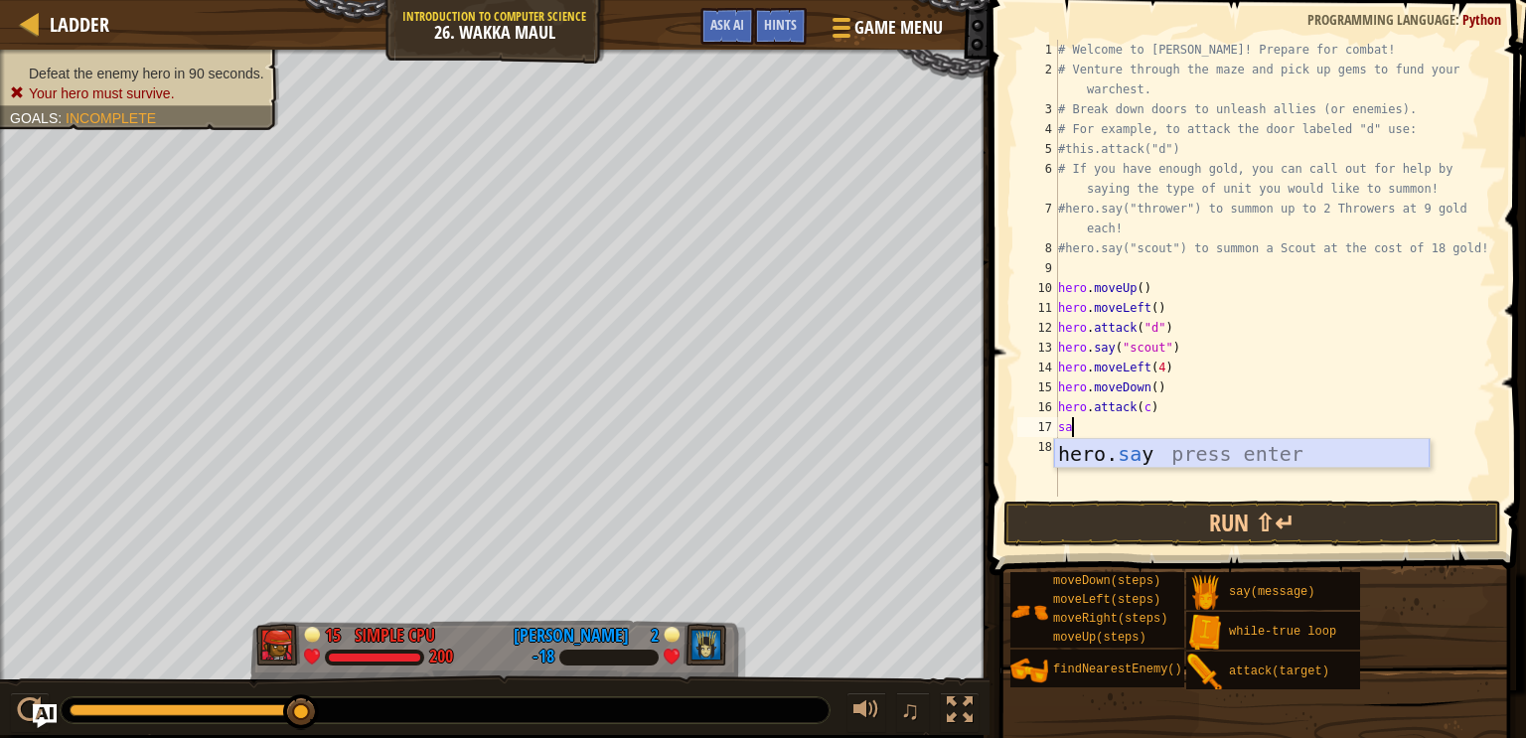
click at [1136, 449] on div "hero. sa y press enter" at bounding box center [1242, 483] width 376 height 89
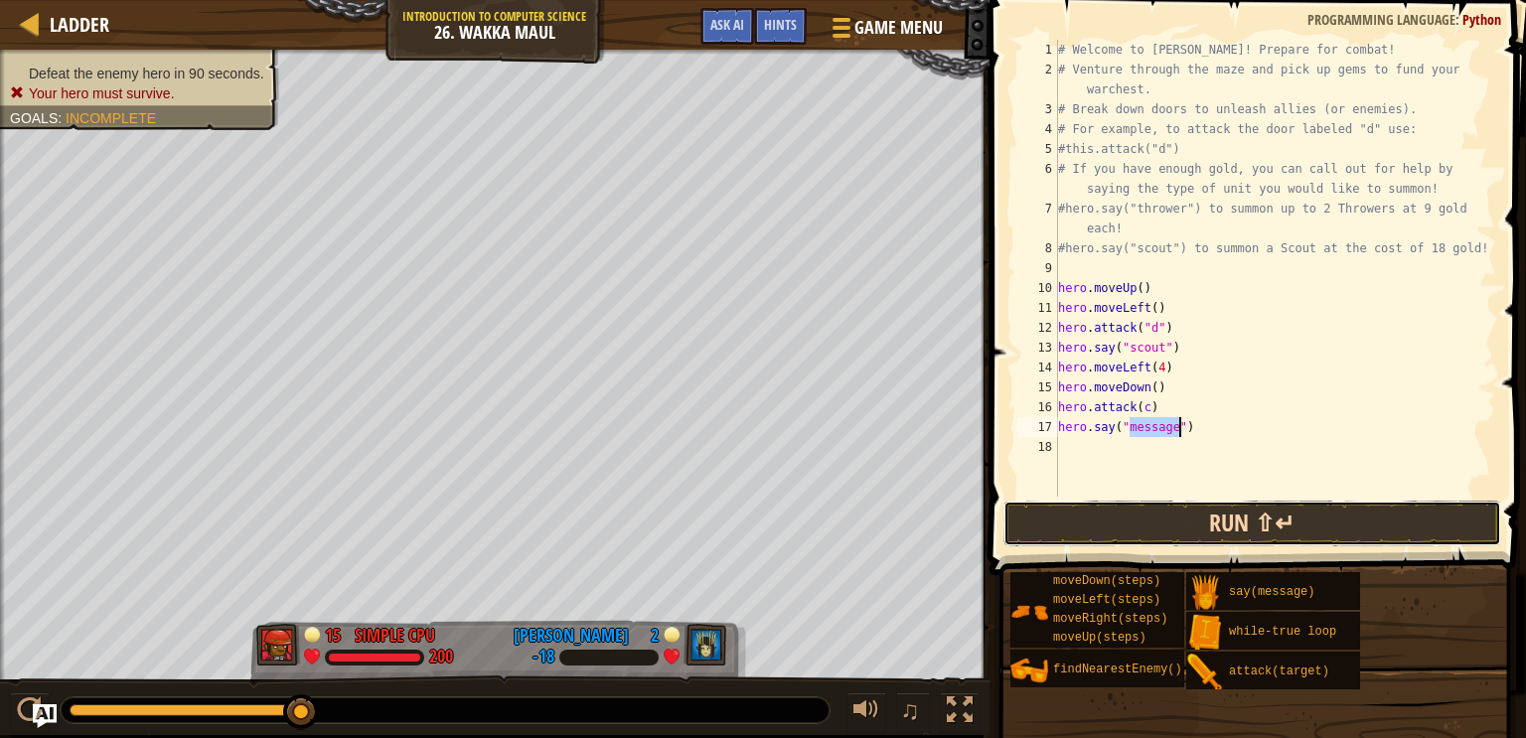
click at [1121, 508] on button "Run ⇧↵" at bounding box center [1253, 524] width 498 height 46
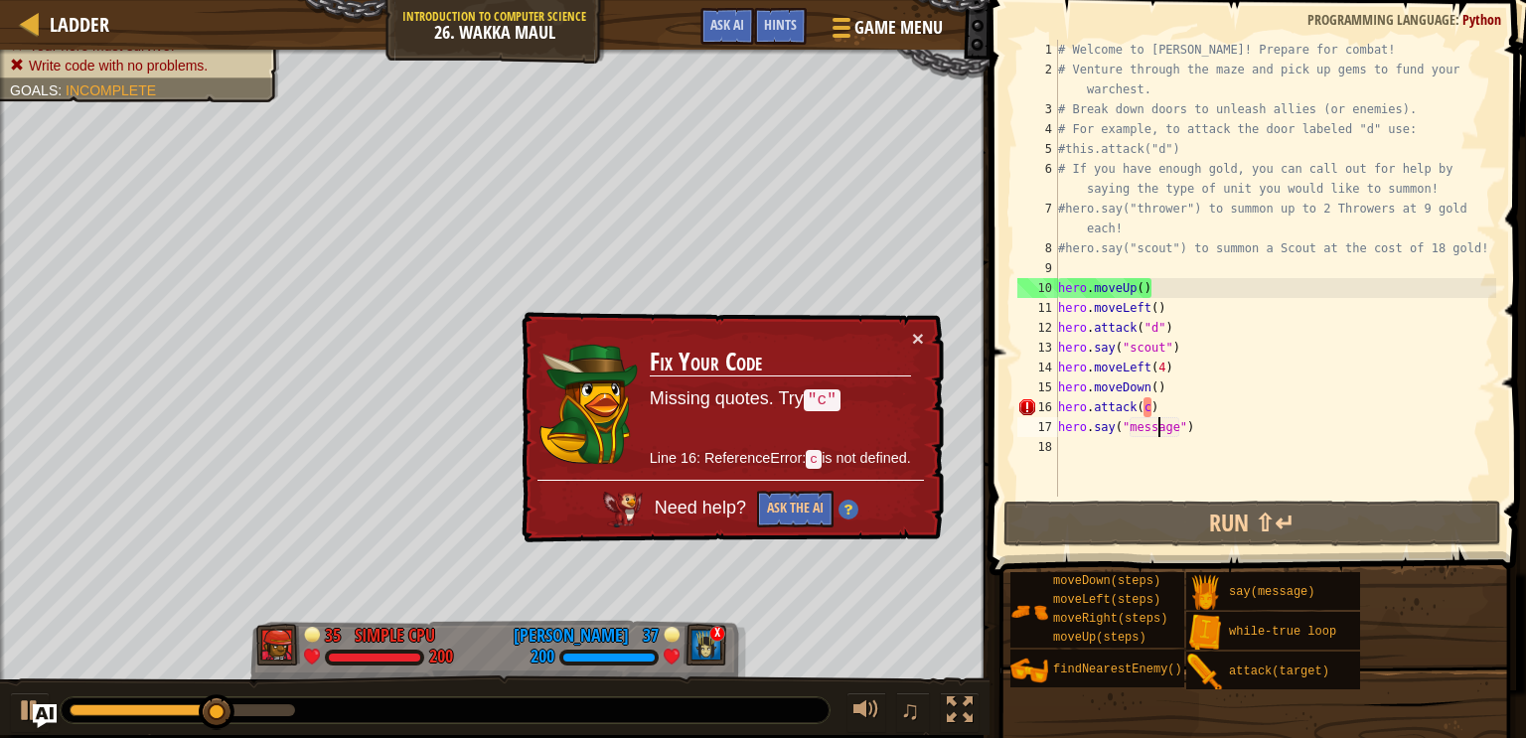
click at [1157, 432] on div "# Welcome to [PERSON_NAME]! Prepare for combat! # Venture through the maze and …" at bounding box center [1275, 288] width 442 height 497
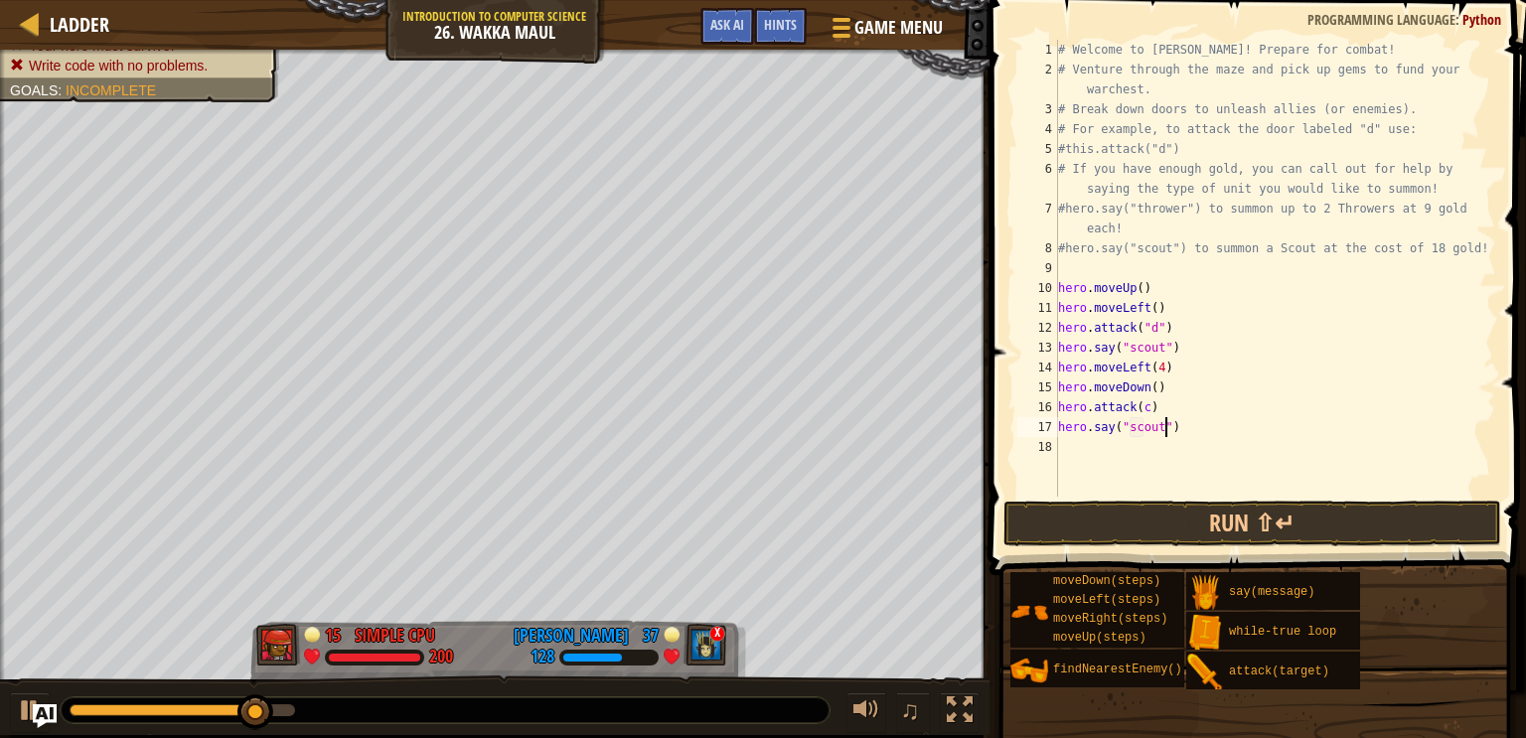
scroll to position [9, 8]
click at [1202, 509] on button "Run ⇧↵" at bounding box center [1253, 524] width 498 height 46
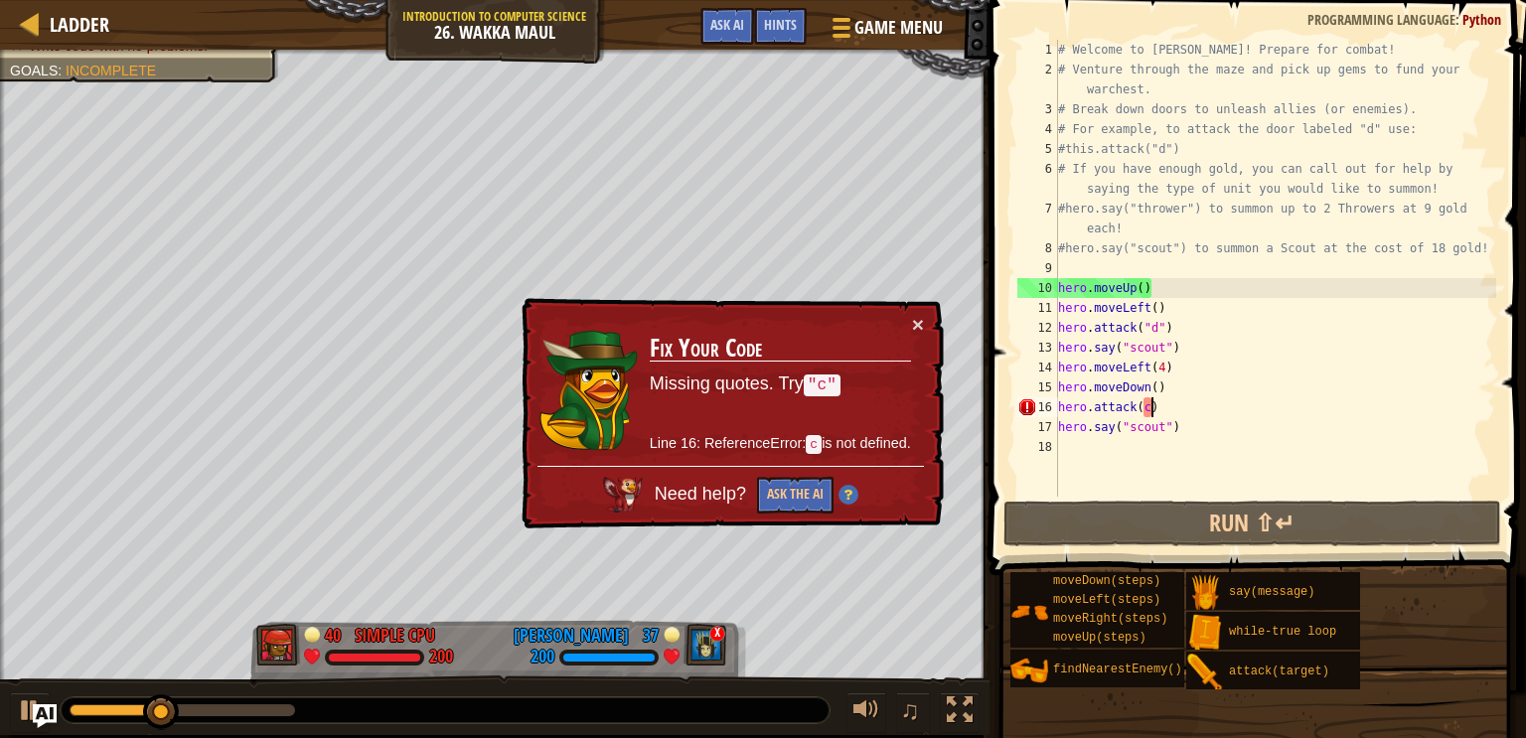
click at [1150, 410] on div "# Welcome to [PERSON_NAME]! Prepare for combat! # Venture through the maze and …" at bounding box center [1275, 288] width 442 height 497
click at [1148, 410] on div "# Welcome to [PERSON_NAME]! Prepare for combat! # Venture through the maze and …" at bounding box center [1275, 288] width 442 height 497
click at [791, 500] on button "Ask the AI" at bounding box center [795, 495] width 77 height 37
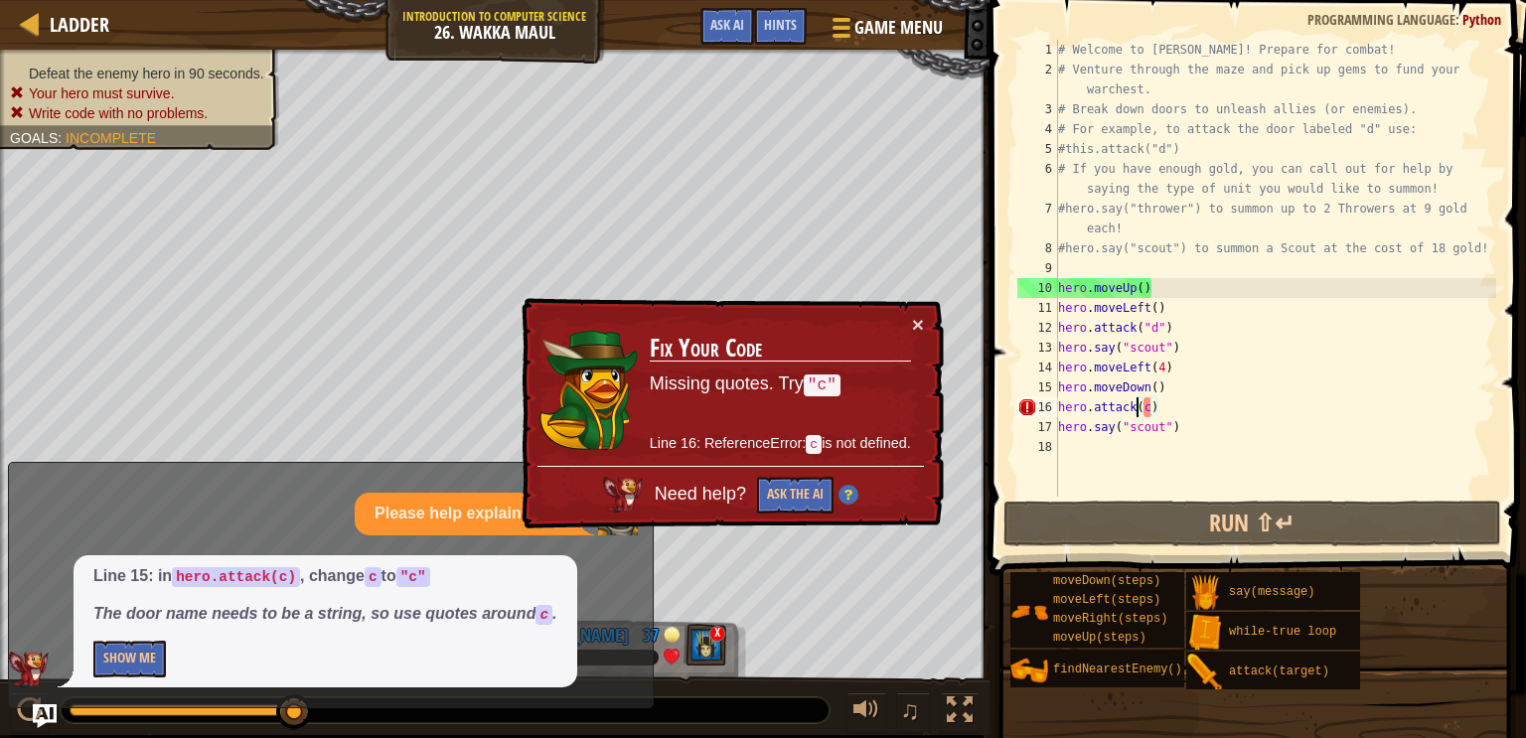
click at [1140, 414] on div "# Welcome to [PERSON_NAME]! Prepare for combat! # Venture through the maze and …" at bounding box center [1275, 288] width 442 height 497
click at [1142, 413] on div "# Welcome to [PERSON_NAME]! Prepare for combat! # Venture through the maze and …" at bounding box center [1275, 288] width 442 height 497
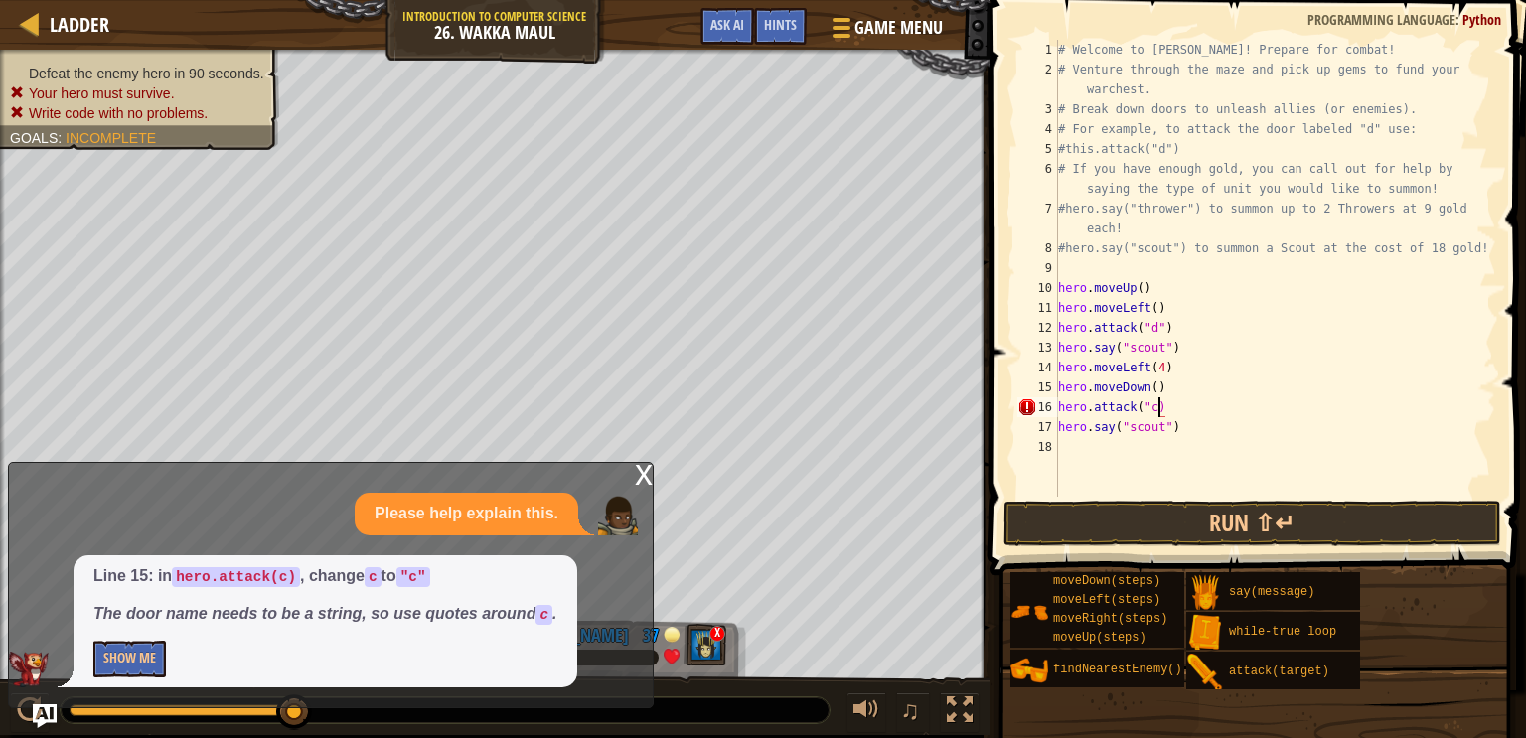
click at [1156, 408] on div "# Welcome to [PERSON_NAME]! Prepare for combat! # Venture through the maze and …" at bounding box center [1275, 288] width 442 height 497
type textarea "hero.attack("c")"
click at [653, 486] on div "x Please help explain this. Line 15: in hero.attack(c) , change c to "c" The do…" at bounding box center [331, 585] width 646 height 246
click at [638, 477] on div "x" at bounding box center [644, 473] width 18 height 20
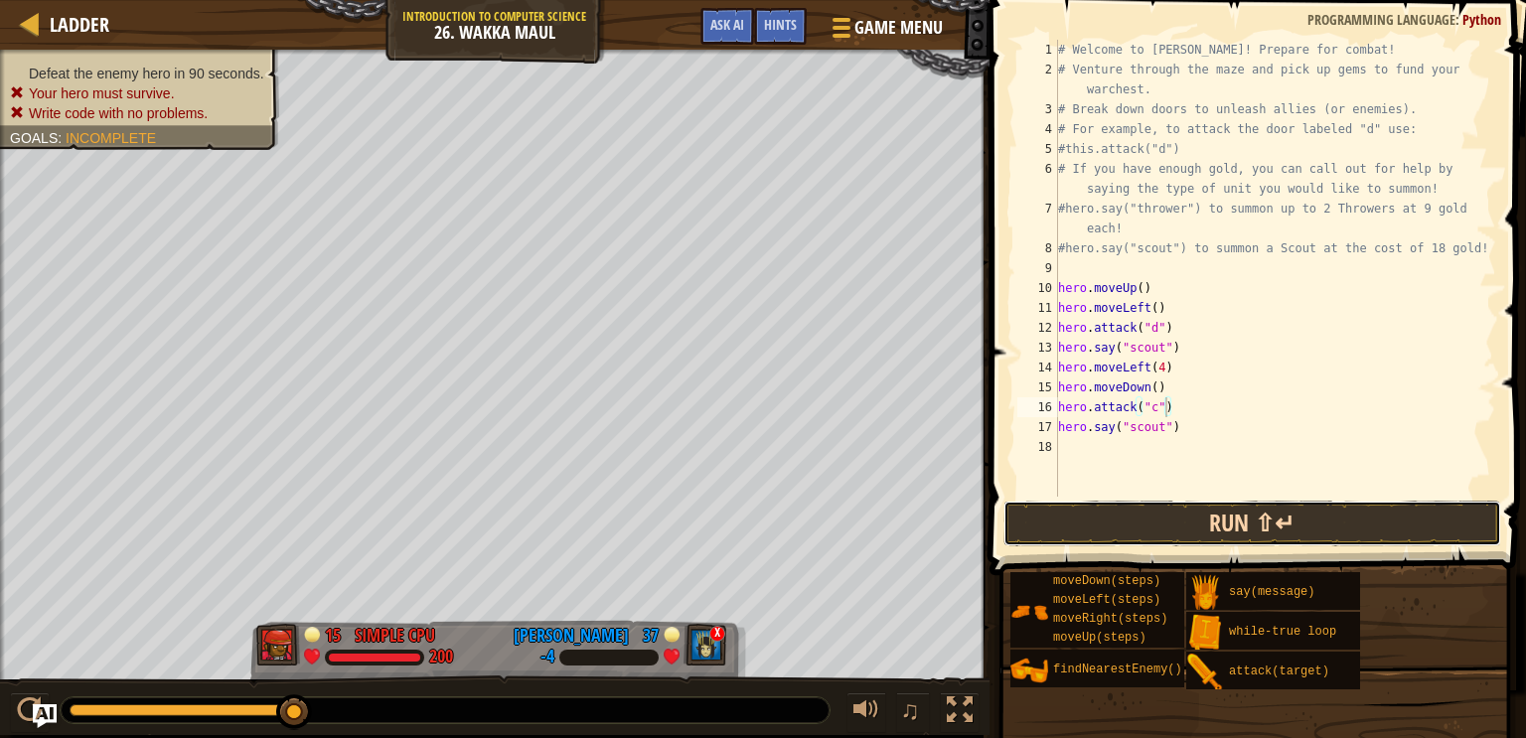
click at [1185, 519] on button "Run ⇧↵" at bounding box center [1253, 524] width 498 height 46
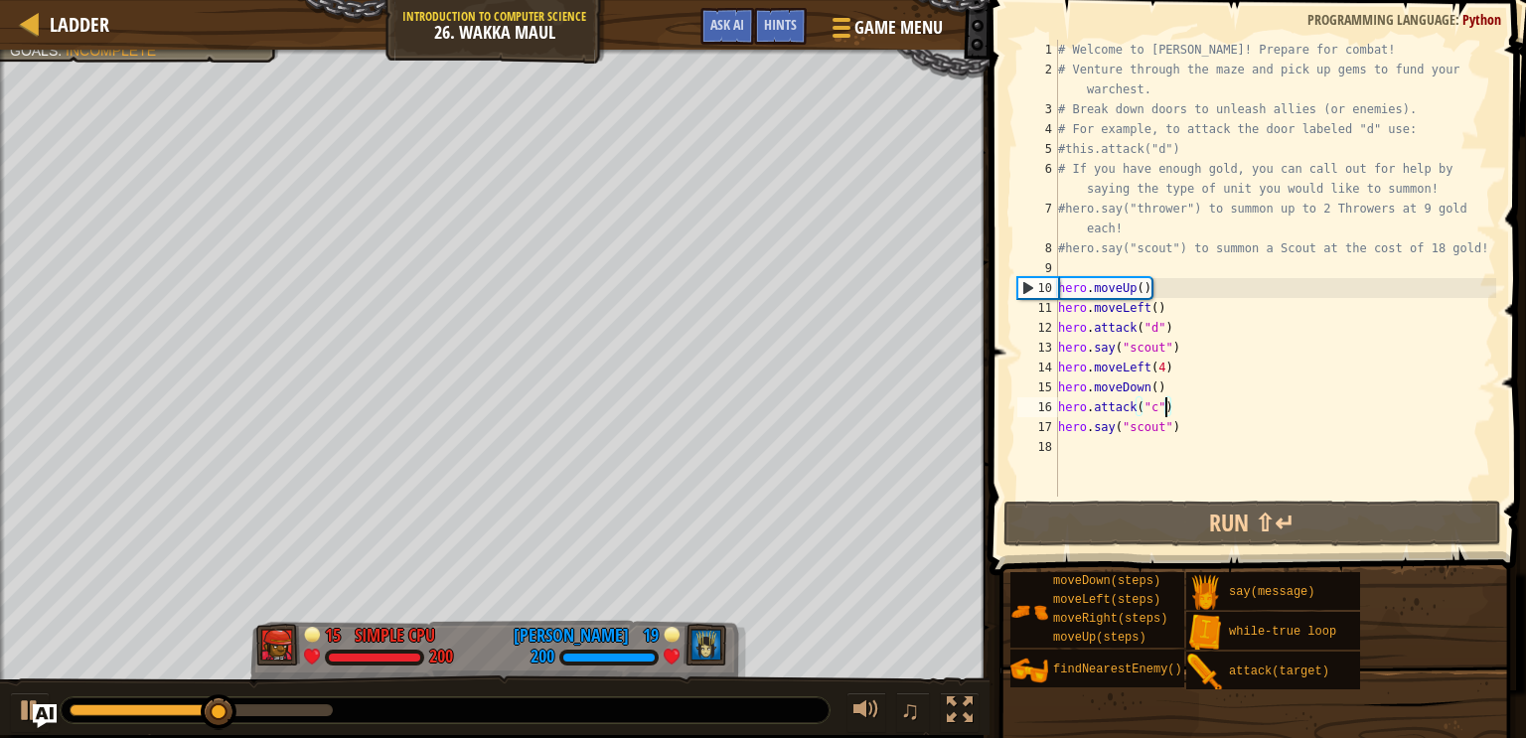
click at [1127, 443] on div "# Welcome to [PERSON_NAME]! Prepare for combat! # Venture through the maze and …" at bounding box center [1275, 288] width 442 height 497
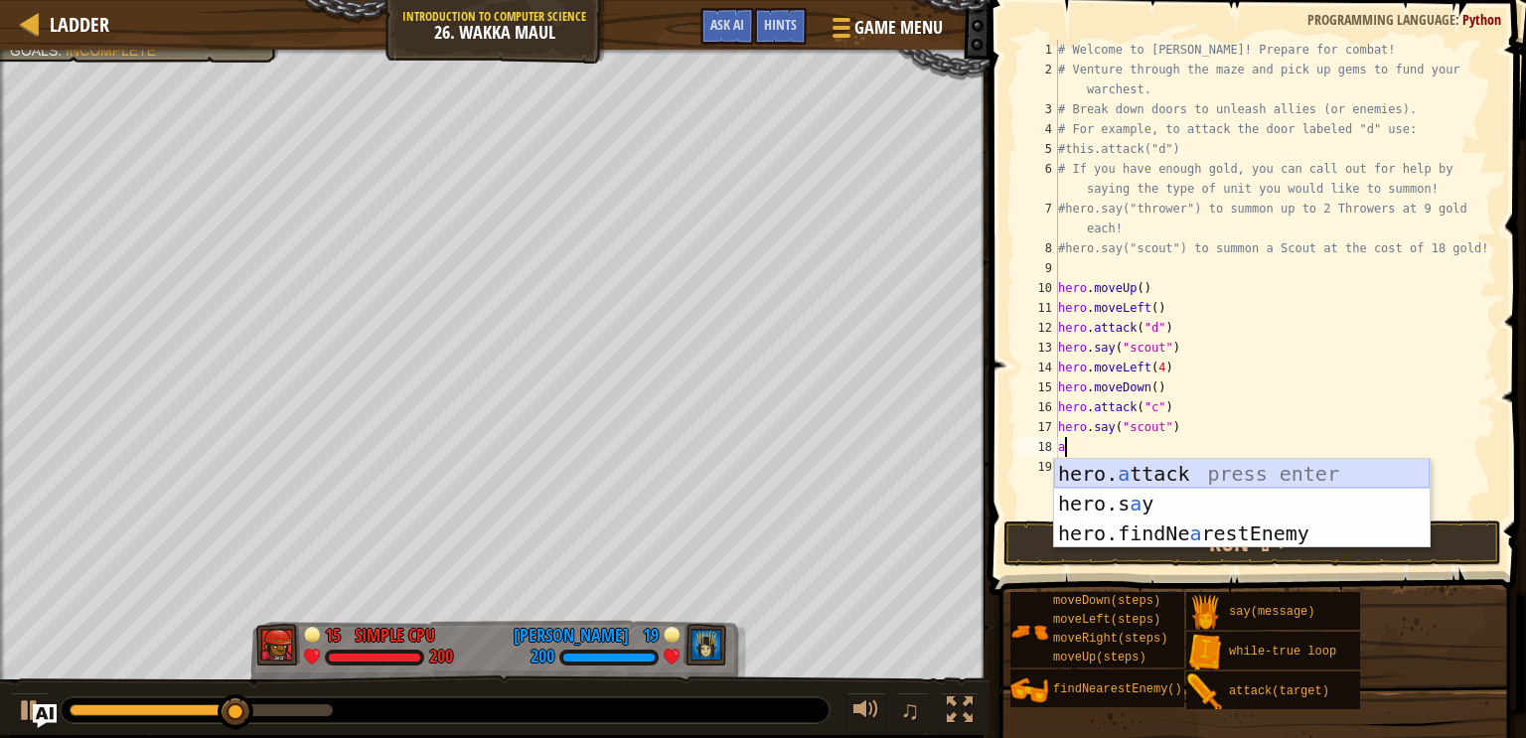
click at [1205, 481] on div "hero. a ttack press enter hero.s a y press enter hero.findNe a restEnemy press …" at bounding box center [1242, 533] width 376 height 149
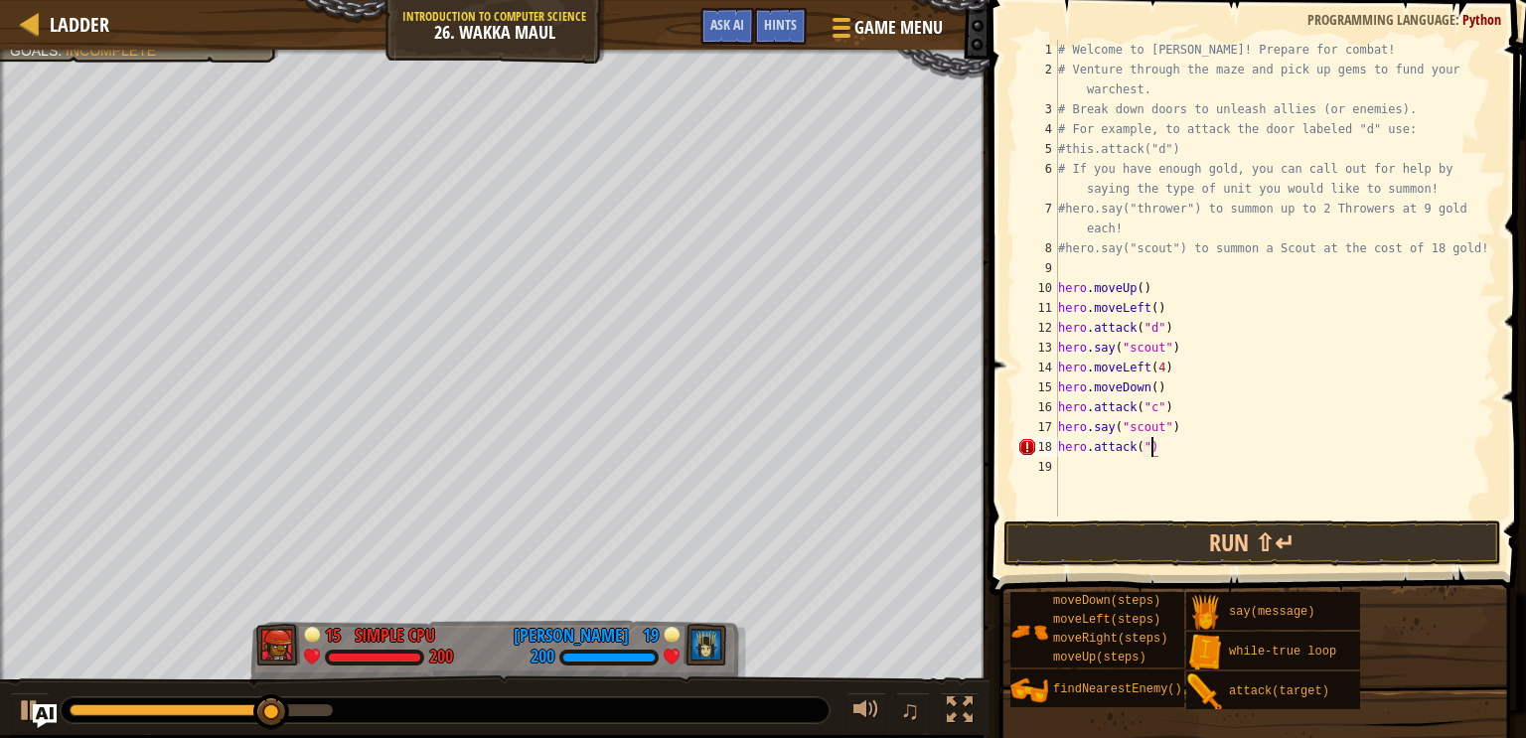
scroll to position [9, 8]
type textarea "hero.attack("b")"
click at [1208, 521] on button "Run ⇧↵" at bounding box center [1253, 544] width 498 height 46
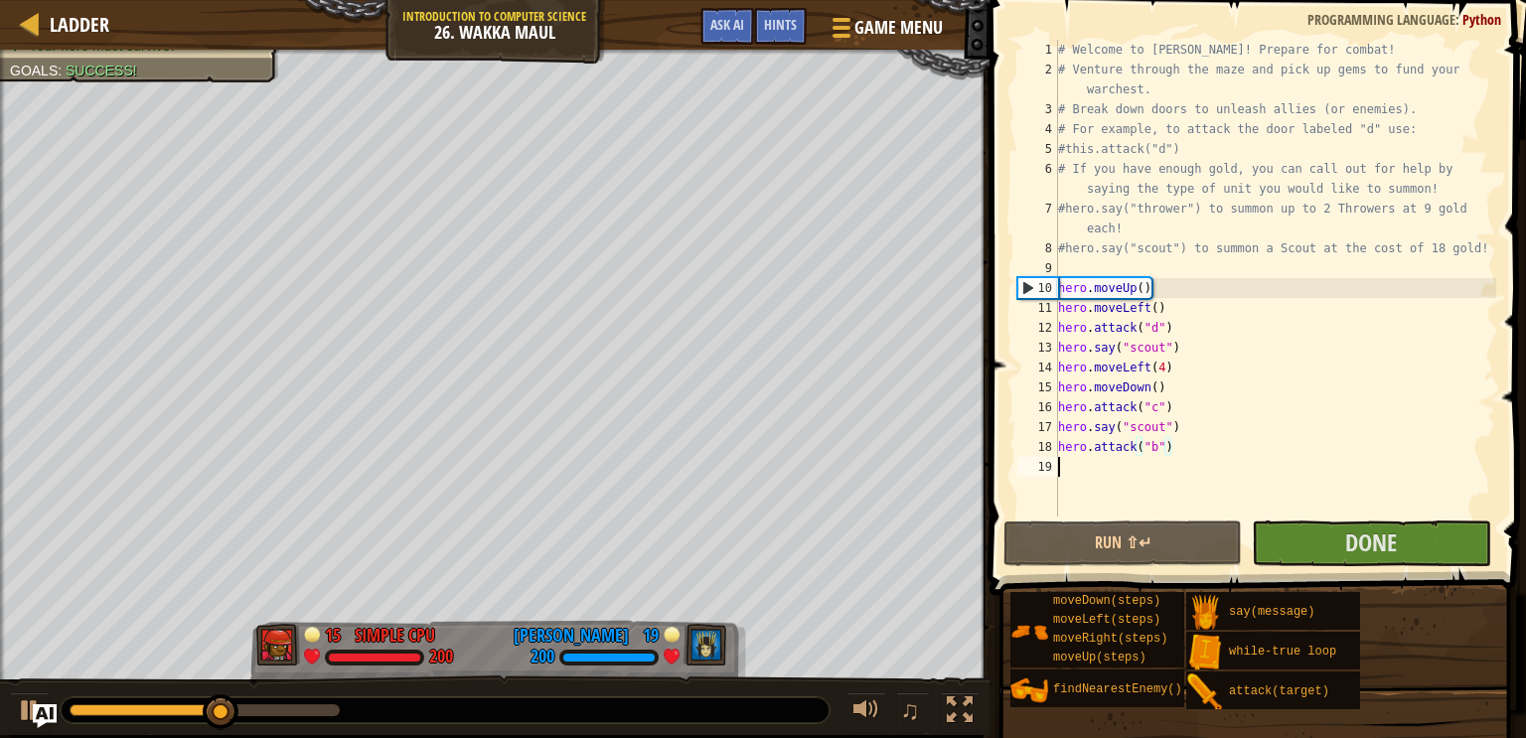
click at [1162, 481] on div "# Welcome to [PERSON_NAME]! Prepare for combat! # Venture through the maze and …" at bounding box center [1275, 298] width 442 height 517
type textarea "d"
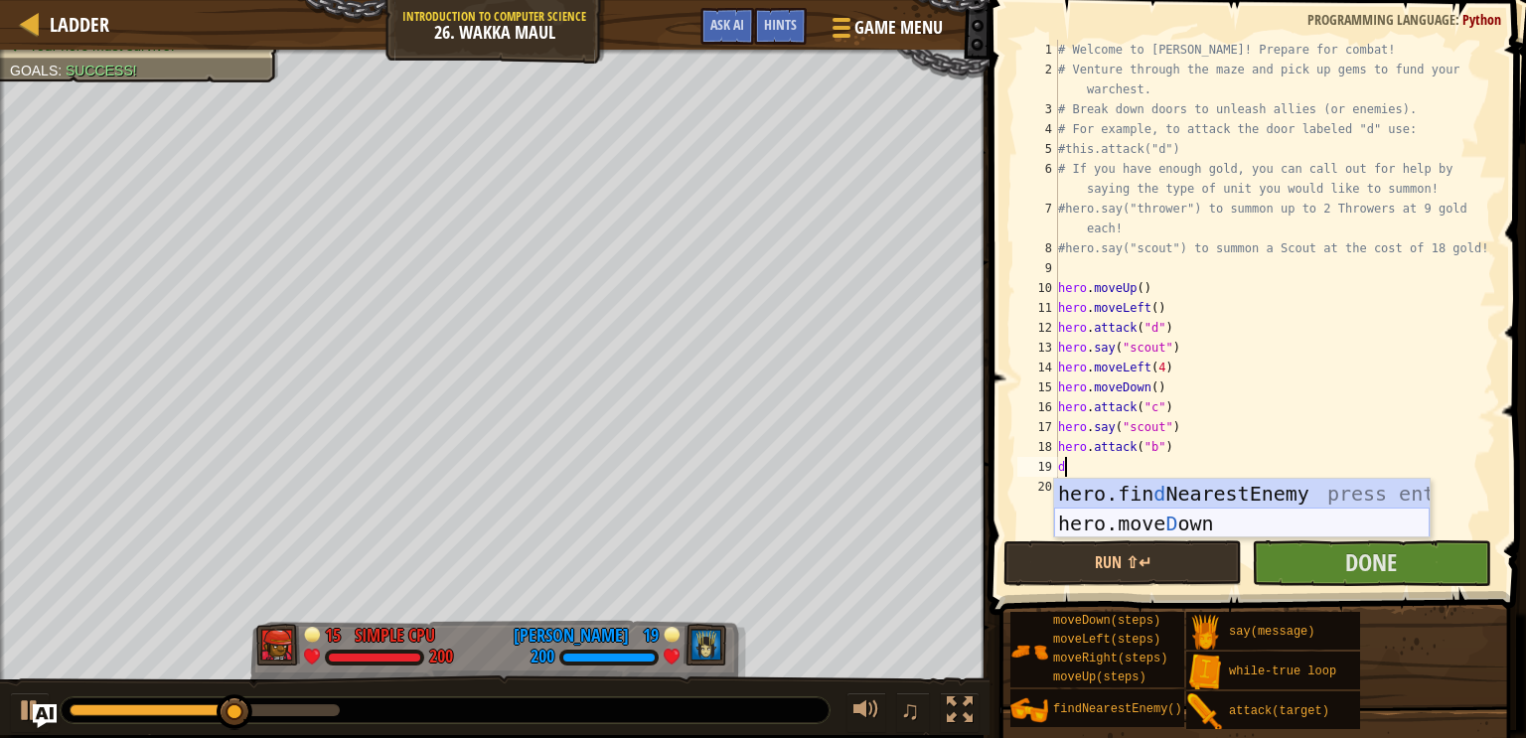
click at [1146, 512] on div "hero.fin d NearestEnemy press enter hero.[PERSON_NAME] own press enter" at bounding box center [1242, 538] width 376 height 119
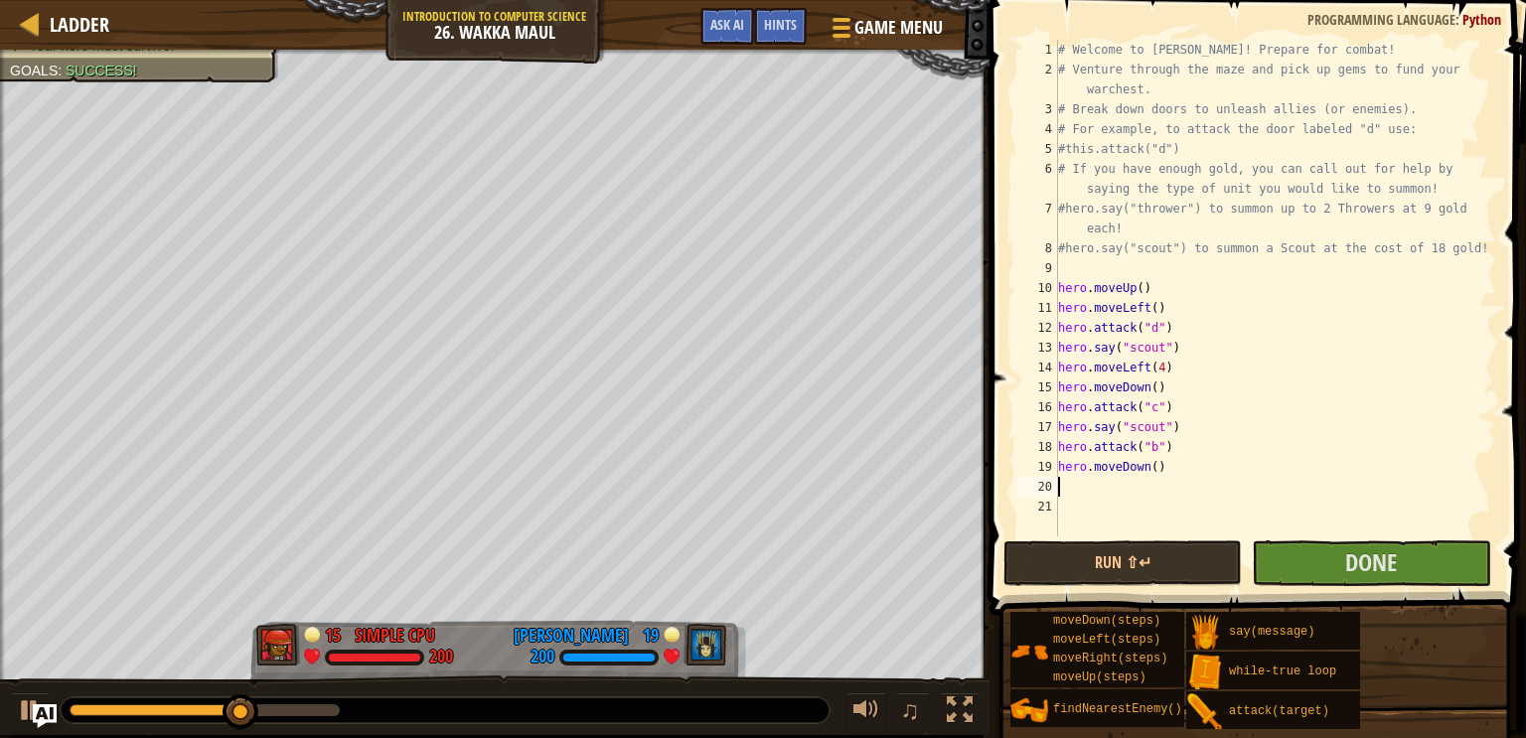
click at [1159, 464] on div "# Welcome to [PERSON_NAME]! Prepare for combat! # Venture through the maze and …" at bounding box center [1275, 308] width 442 height 537
type textarea "hero.moveDown(3)"
click at [1096, 481] on div "# Welcome to [PERSON_NAME]! Prepare for combat! # Venture through the maze and …" at bounding box center [1275, 308] width 442 height 537
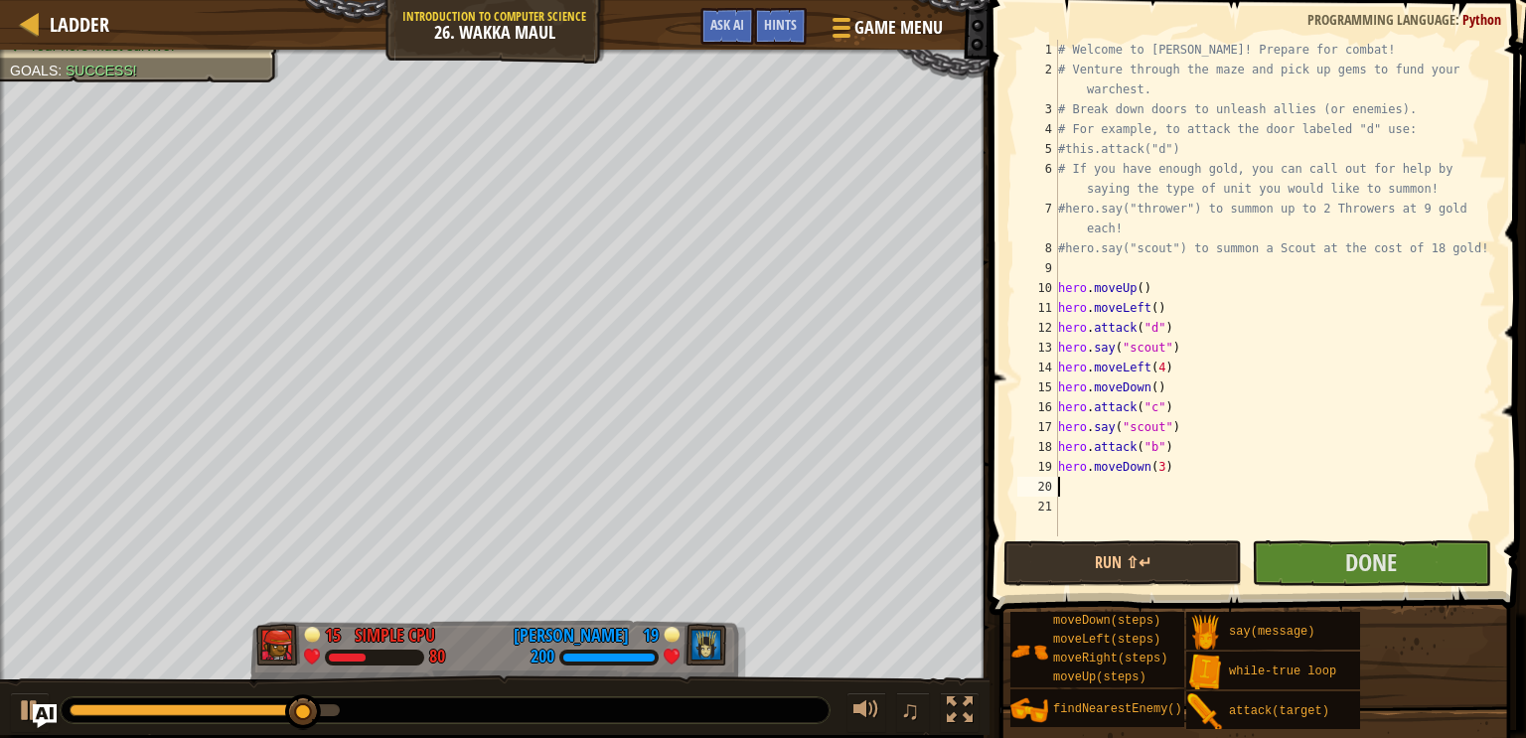
type textarea "g"
click at [1182, 505] on div "hero.moveRi g ht press enter" at bounding box center [1242, 543] width 376 height 89
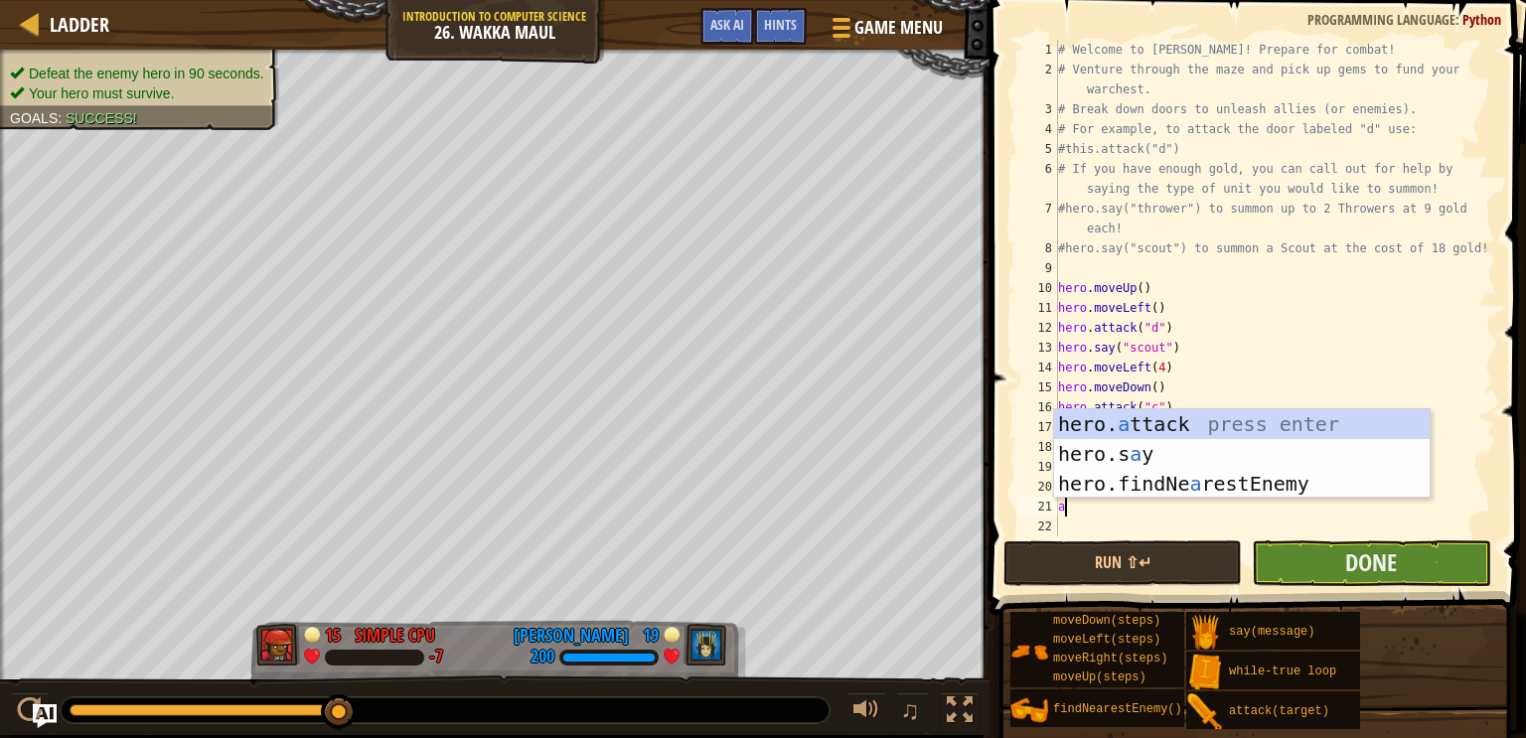
type textarea "a"
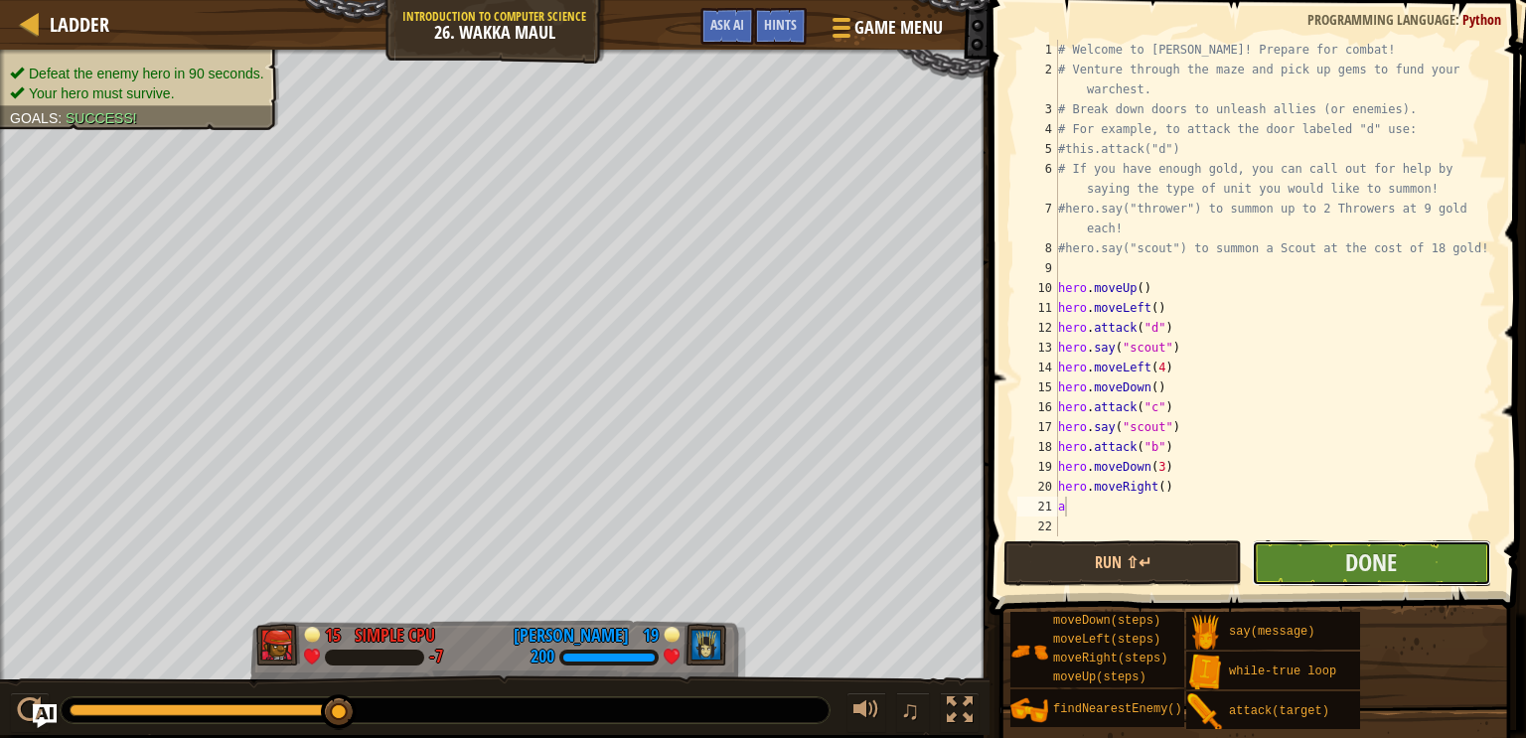
click at [1319, 546] on button "Done" at bounding box center [1371, 564] width 238 height 46
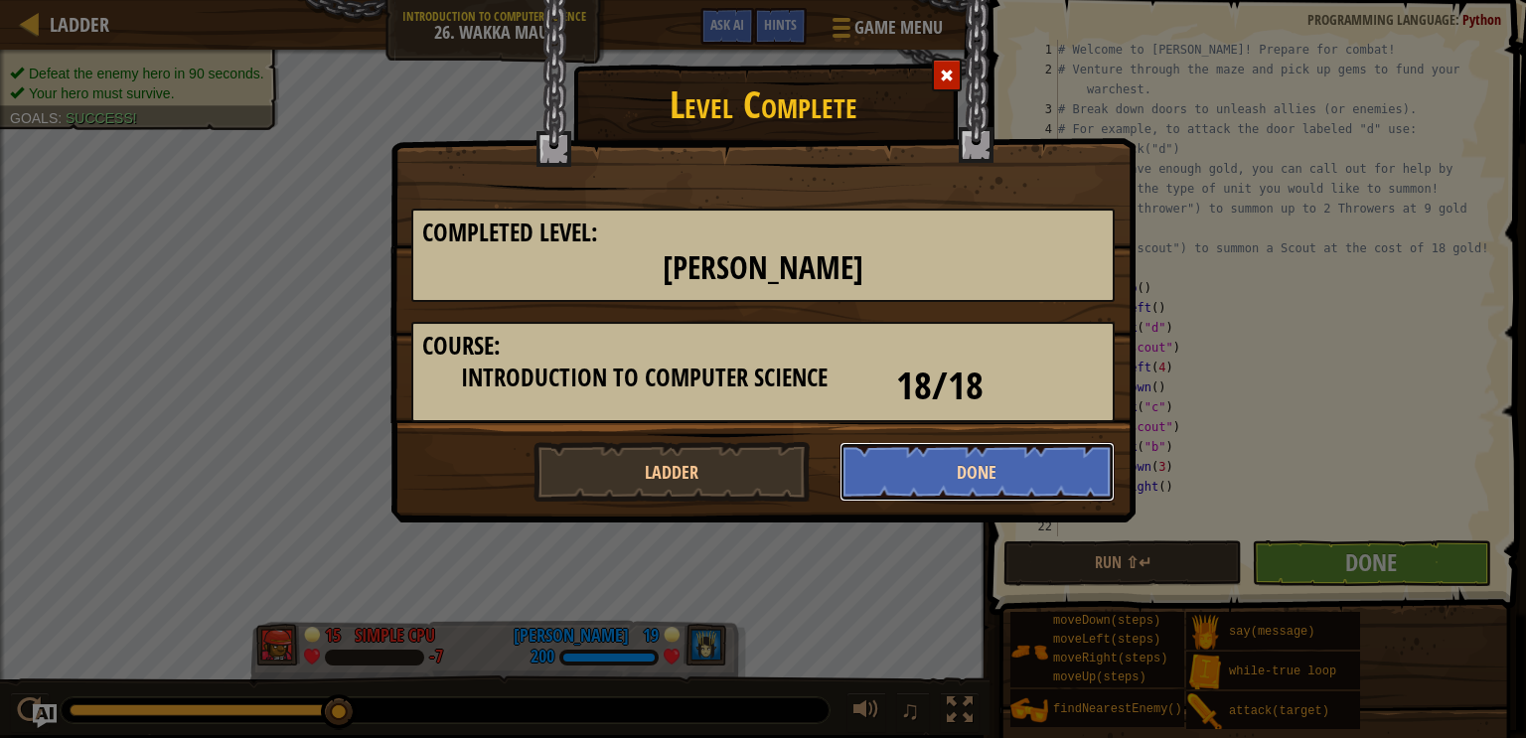
click at [973, 456] on button "Done" at bounding box center [978, 472] width 276 height 60
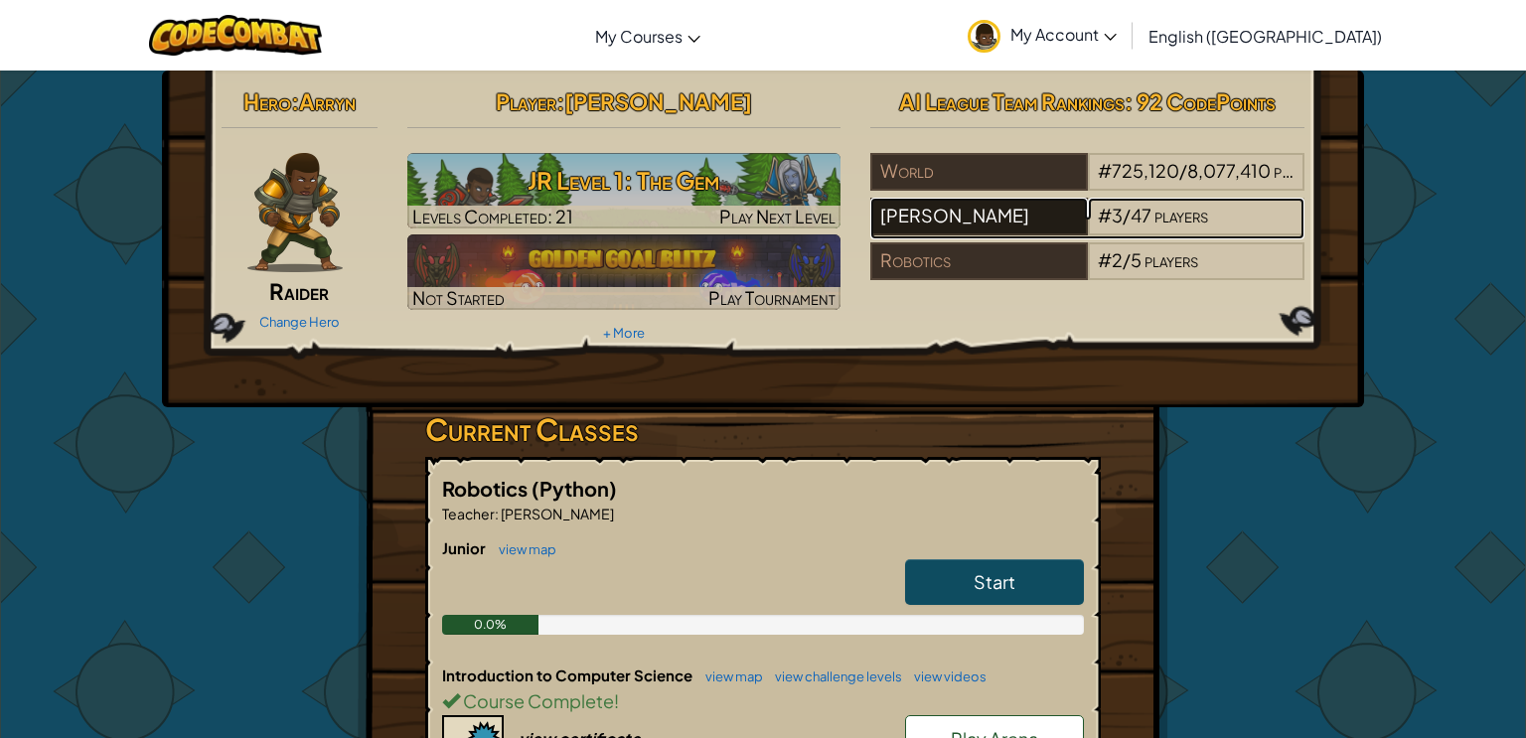
click at [1066, 211] on div "[PERSON_NAME]" at bounding box center [978, 217] width 217 height 38
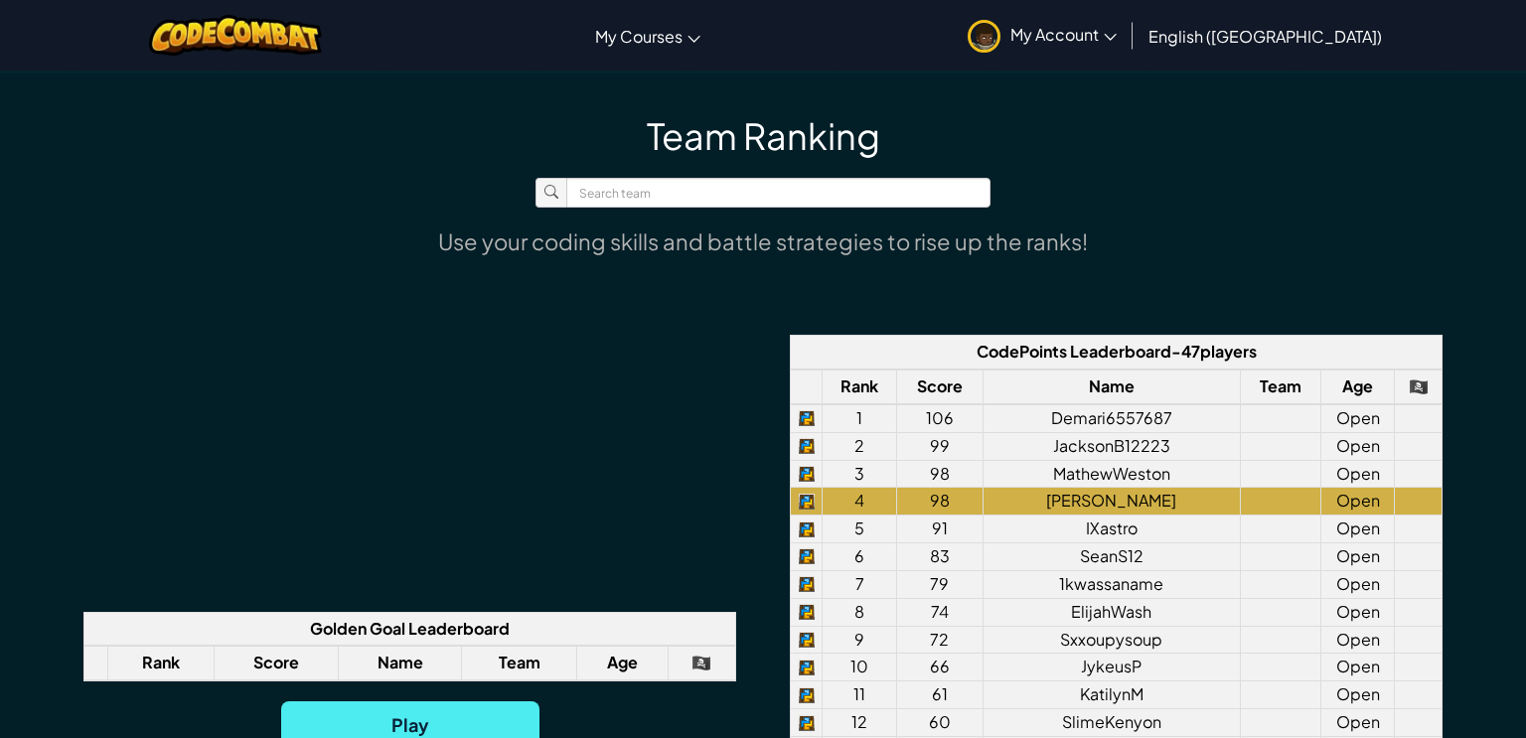
scroll to position [1258, 0]
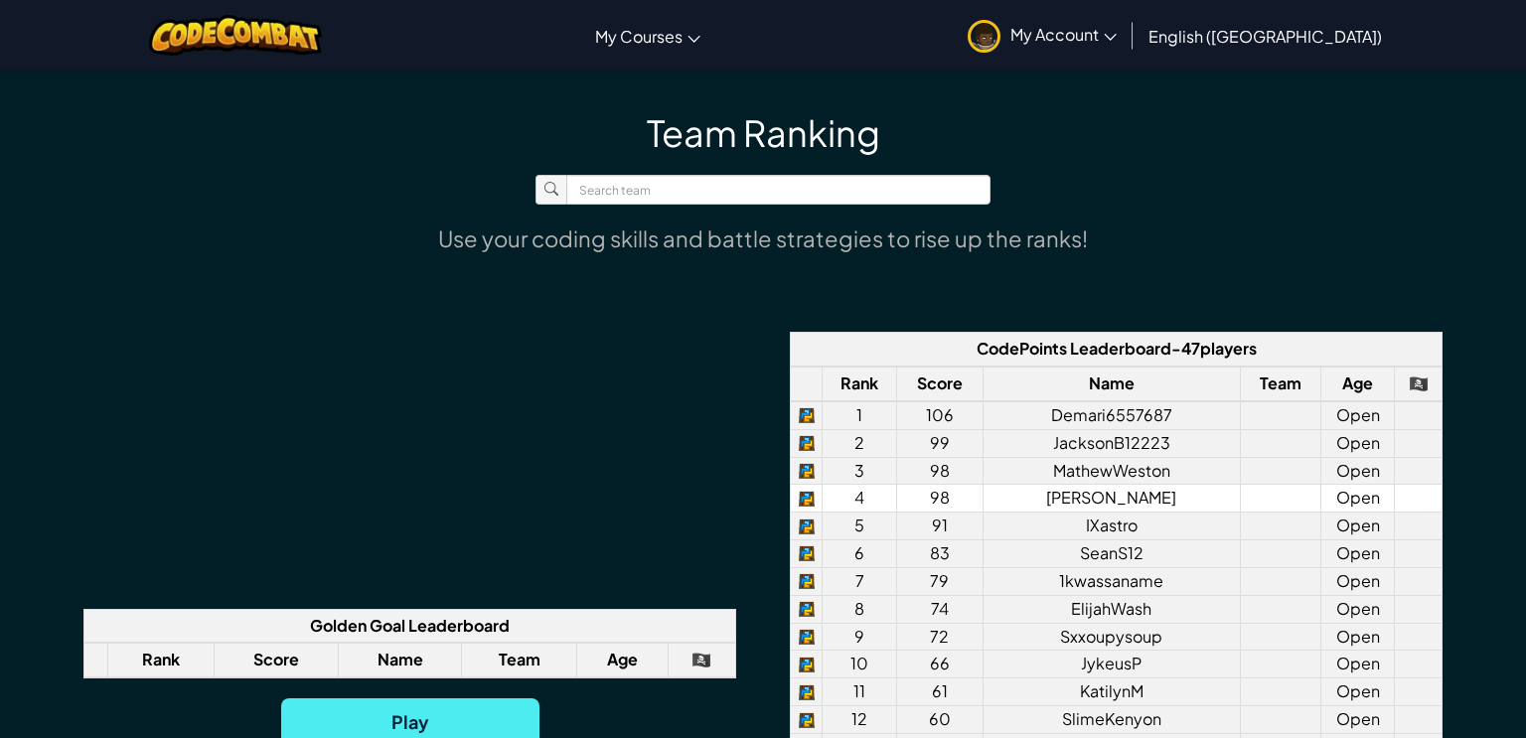
click at [1361, 499] on td "Open" at bounding box center [1358, 499] width 75 height 28
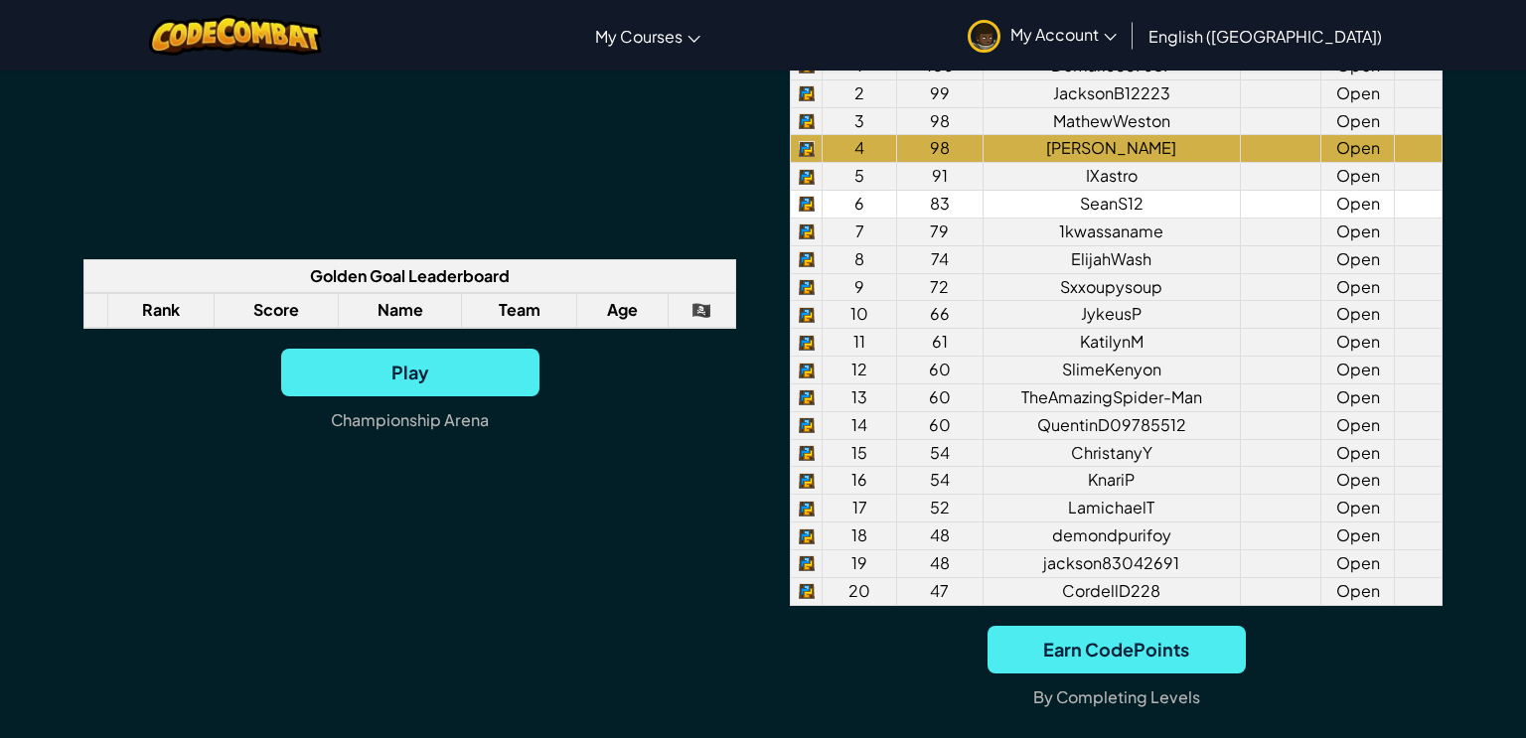
scroll to position [0, 0]
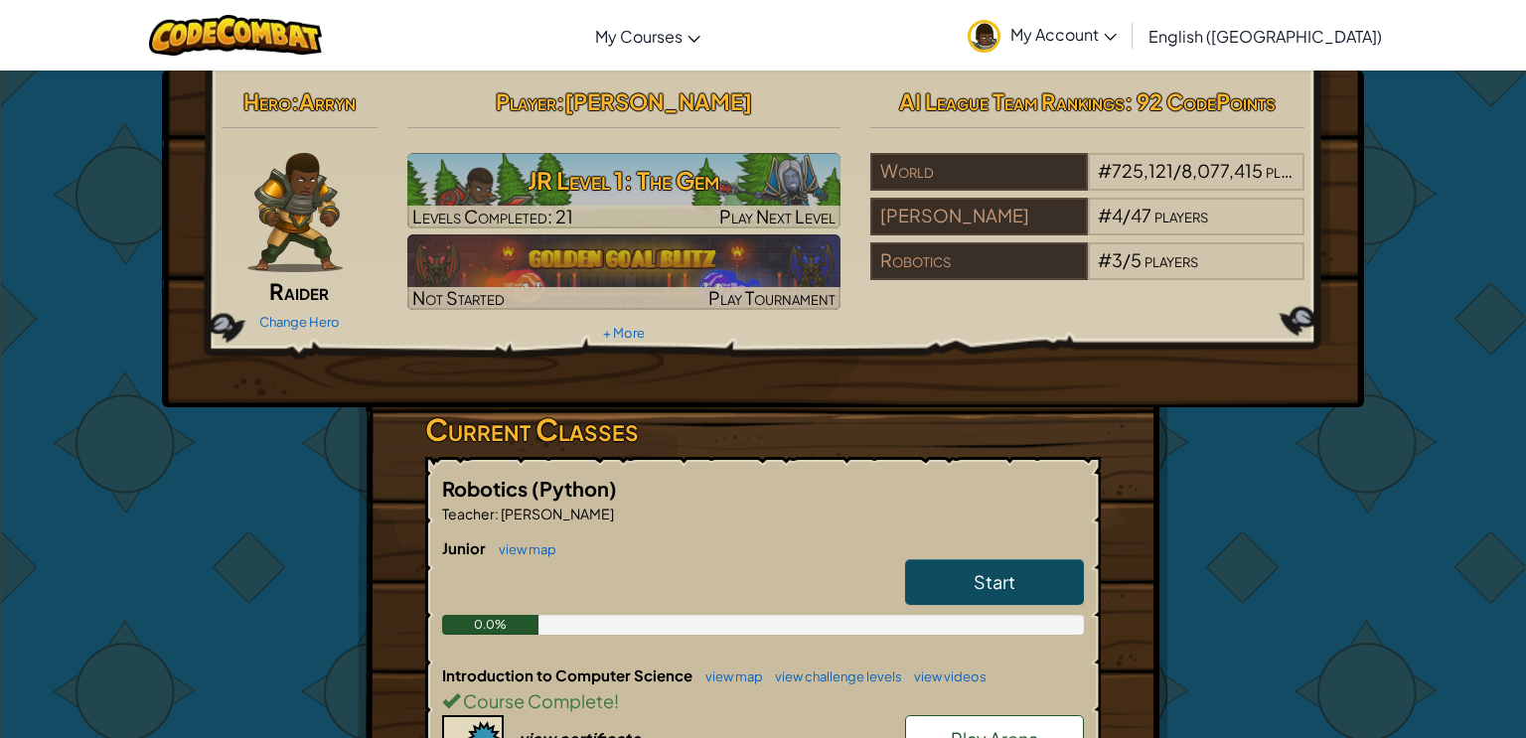
scroll to position [12, 0]
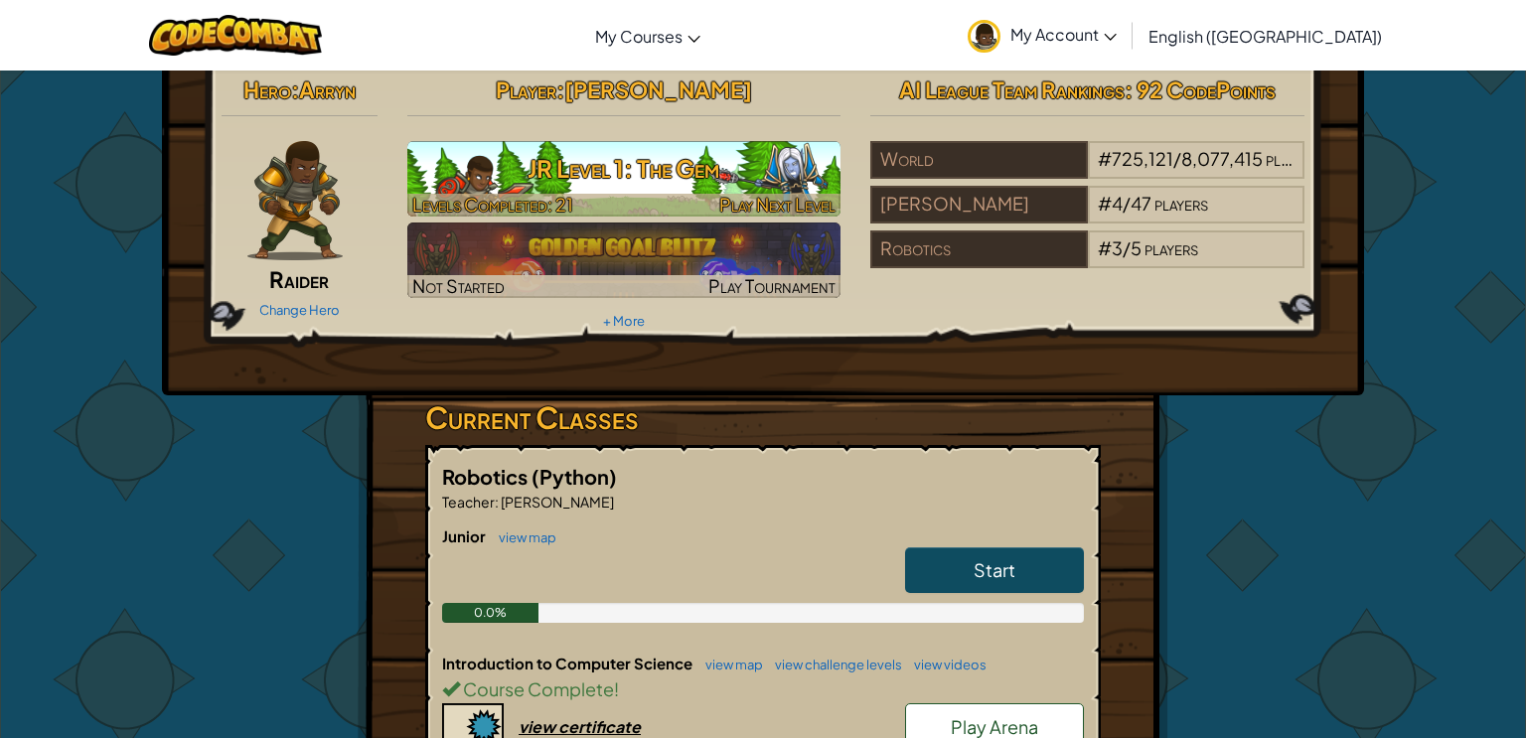
click at [740, 141] on img at bounding box center [624, 179] width 434 height 76
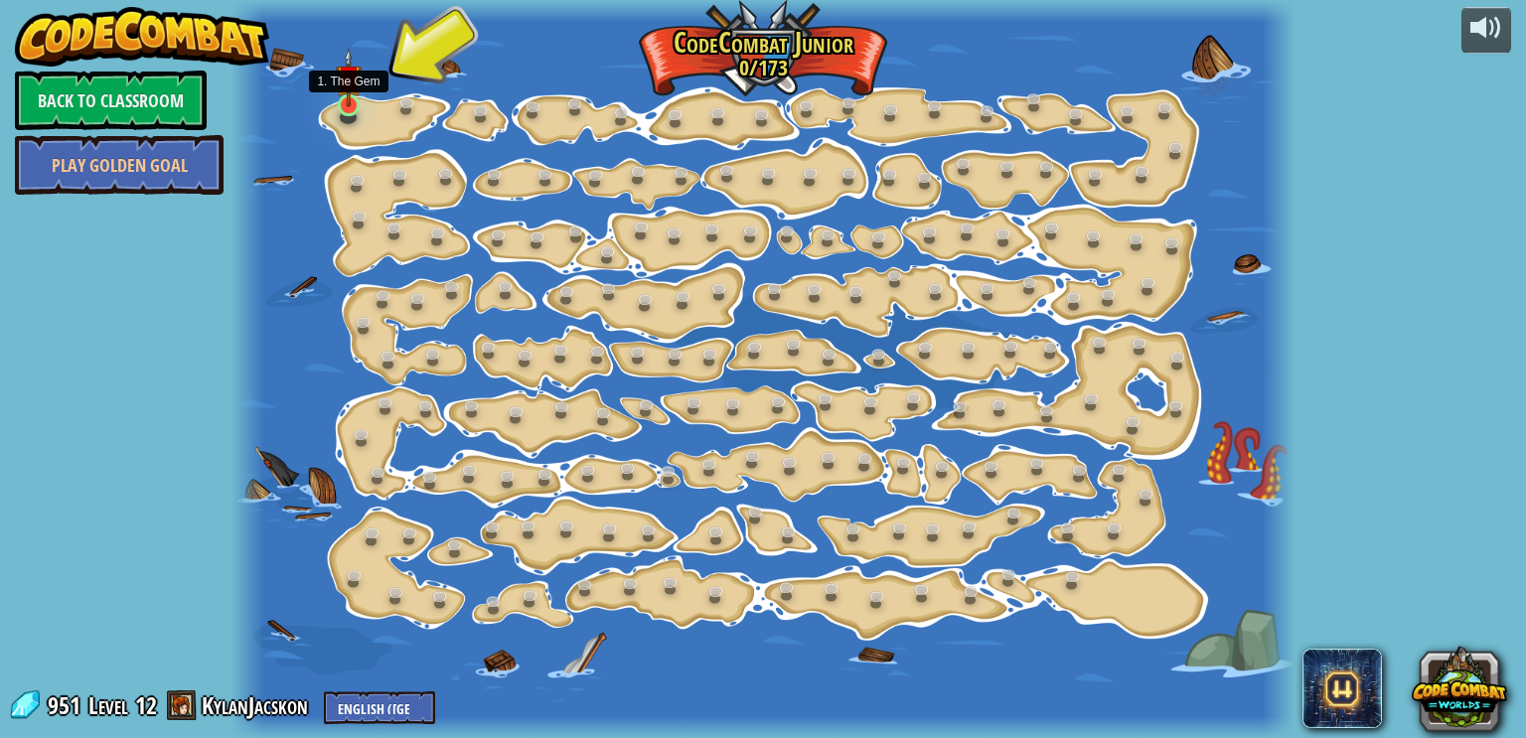
click at [358, 100] on img at bounding box center [349, 78] width 26 height 60
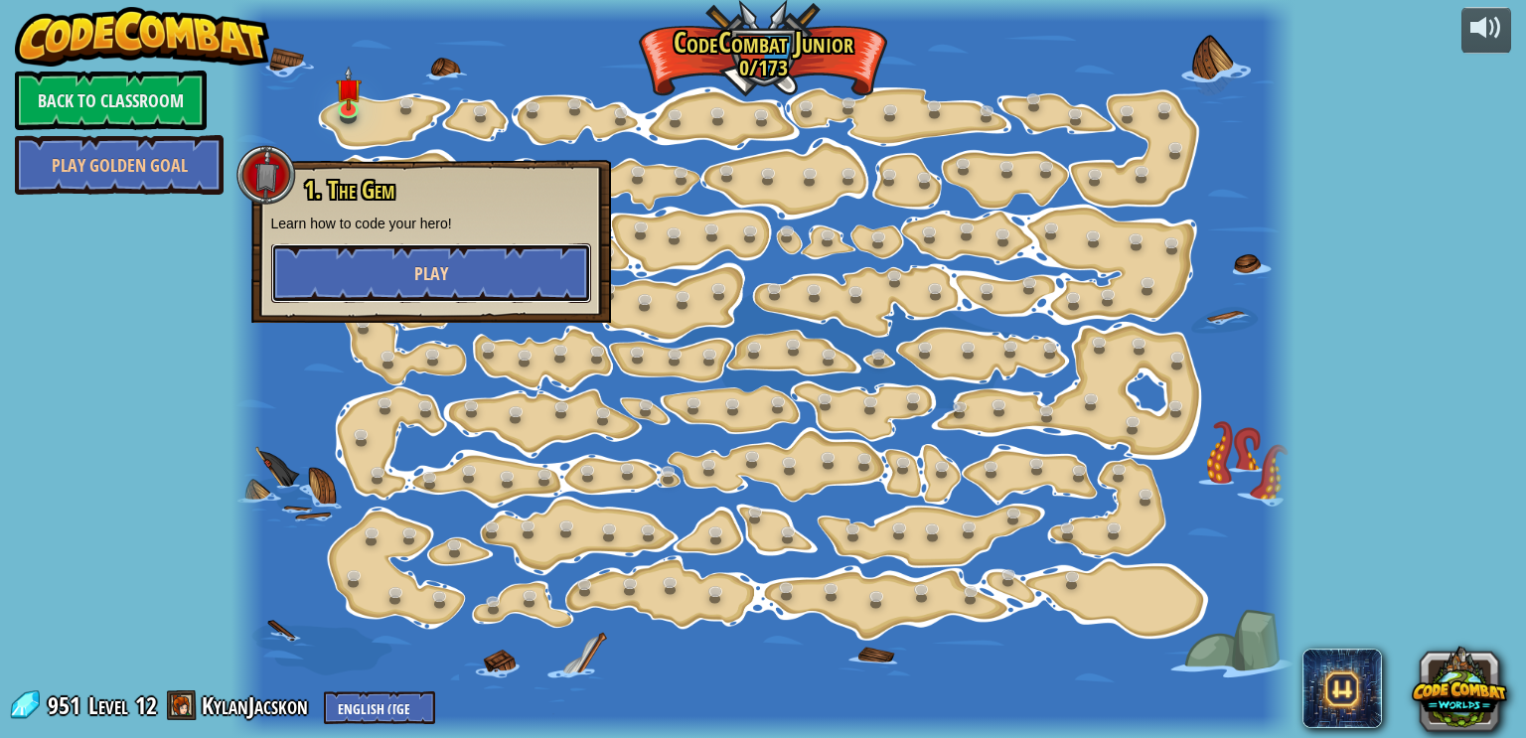
click at [470, 254] on button "Play" at bounding box center [431, 273] width 320 height 60
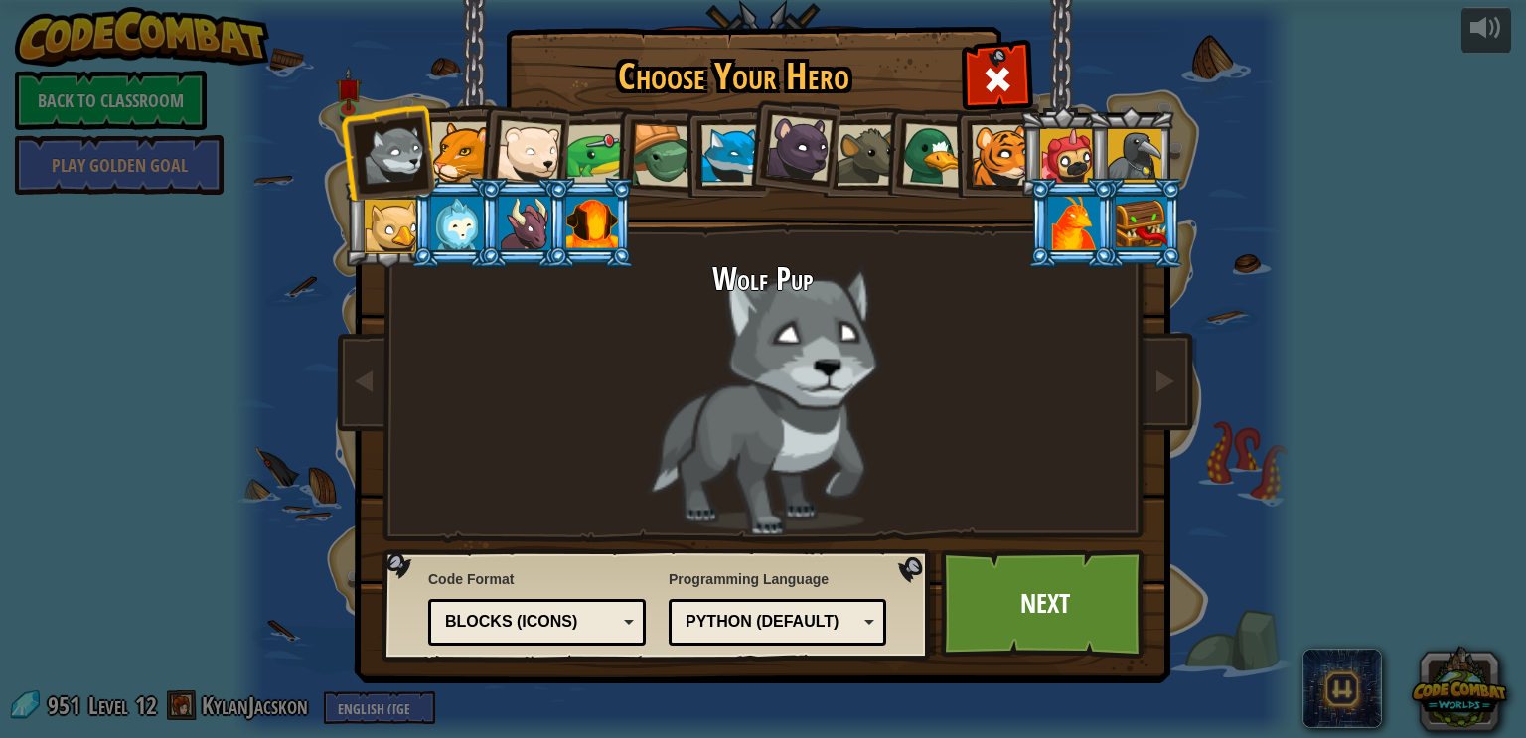
click at [515, 223] on div at bounding box center [525, 224] width 52 height 54
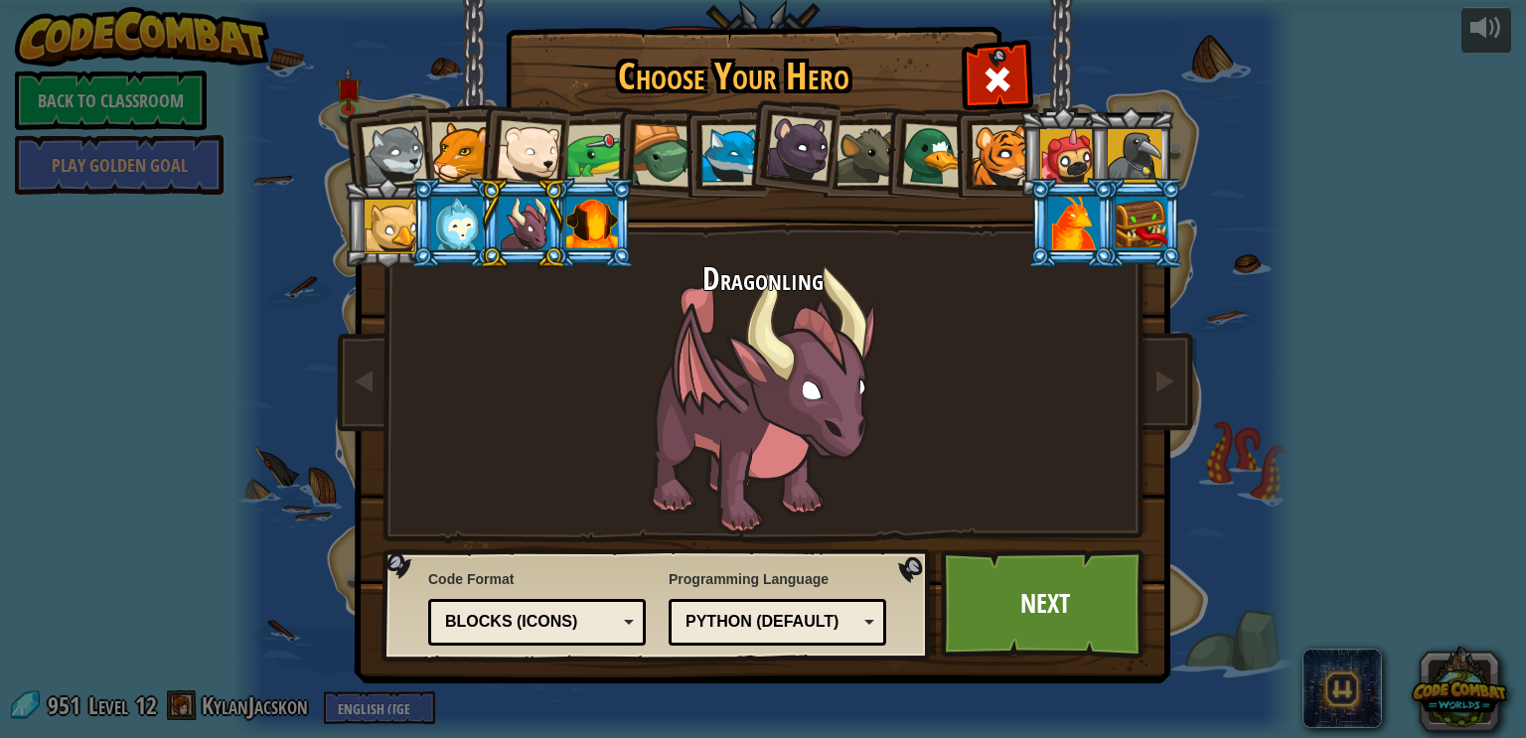
click at [624, 224] on li at bounding box center [590, 223] width 89 height 90
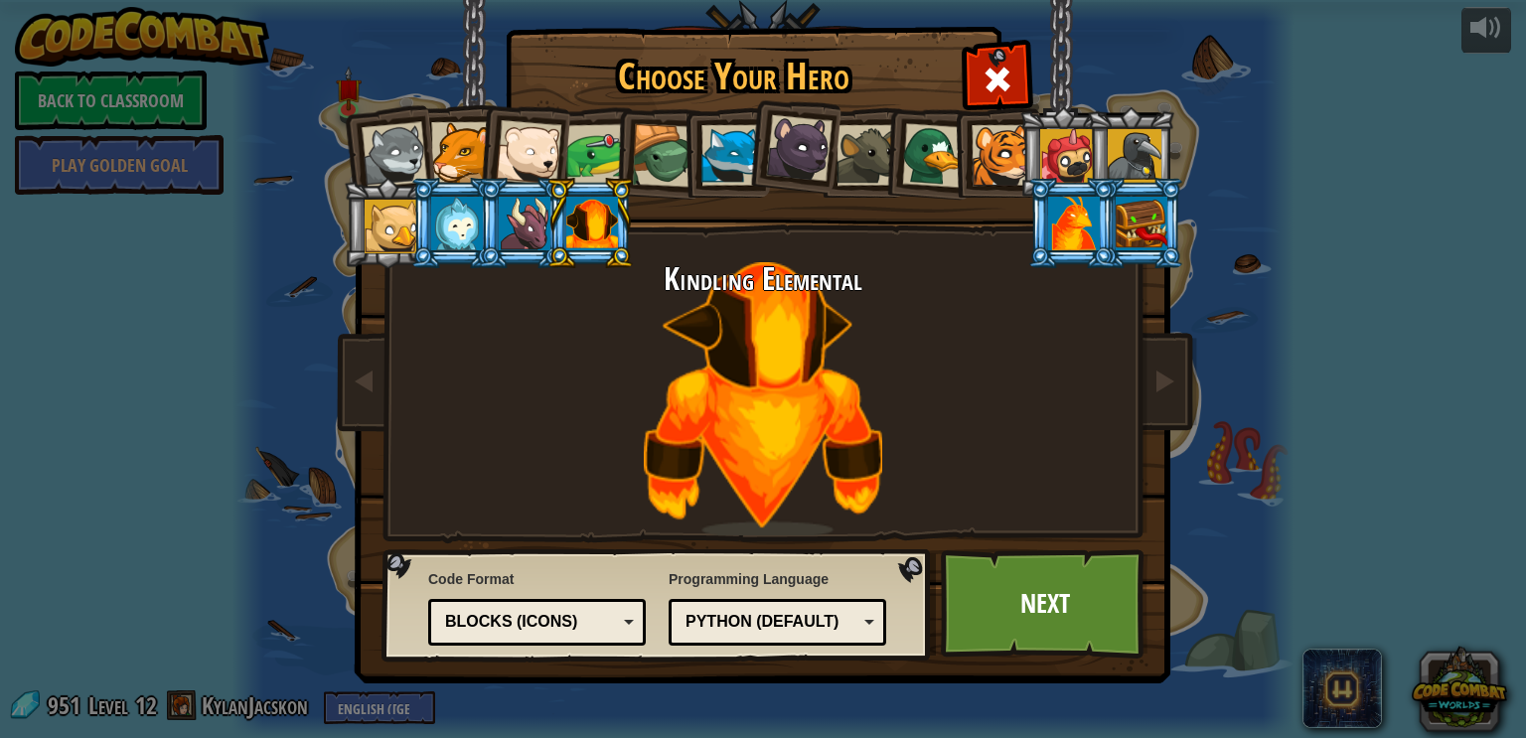
click at [1073, 217] on div at bounding box center [1074, 224] width 52 height 54
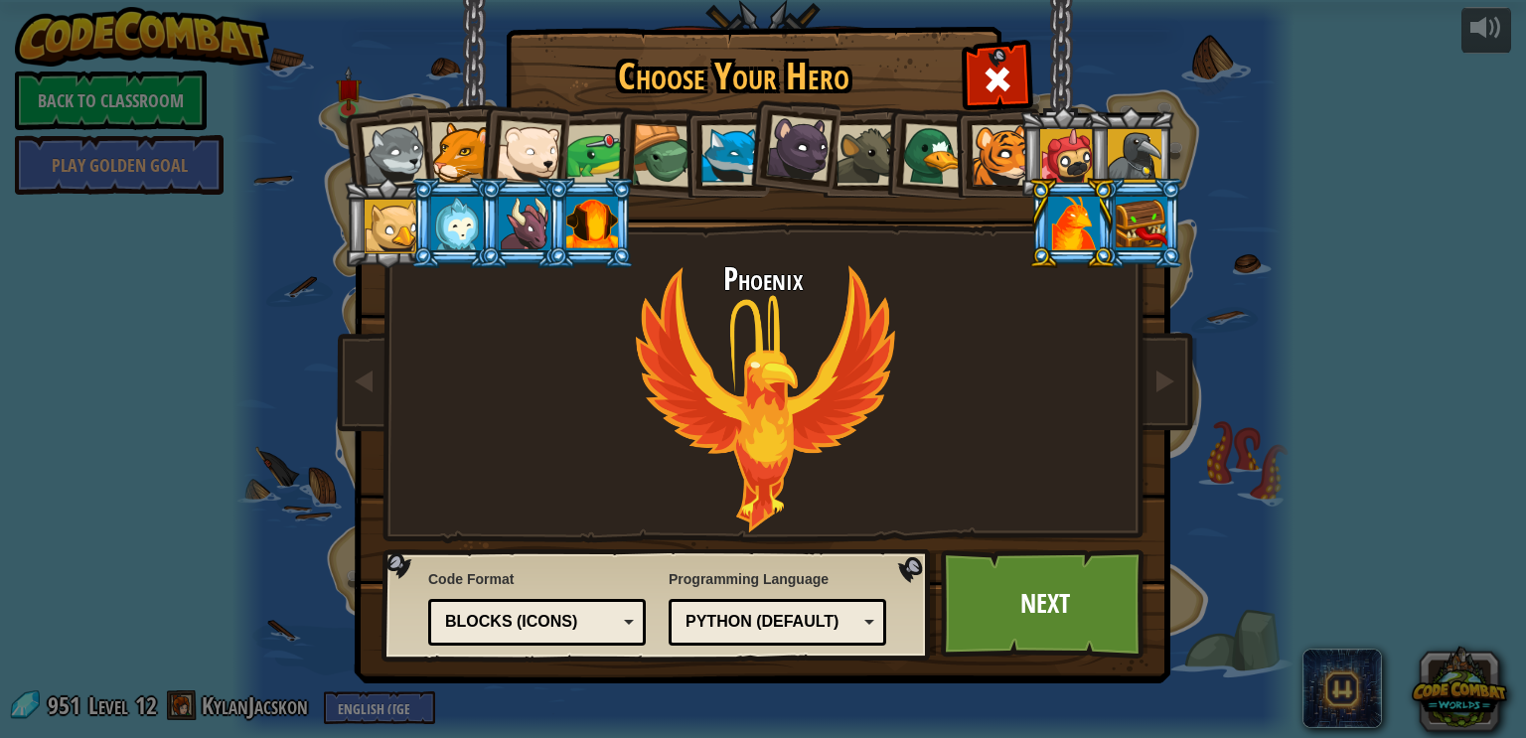
click at [1125, 219] on div at bounding box center [1142, 224] width 52 height 54
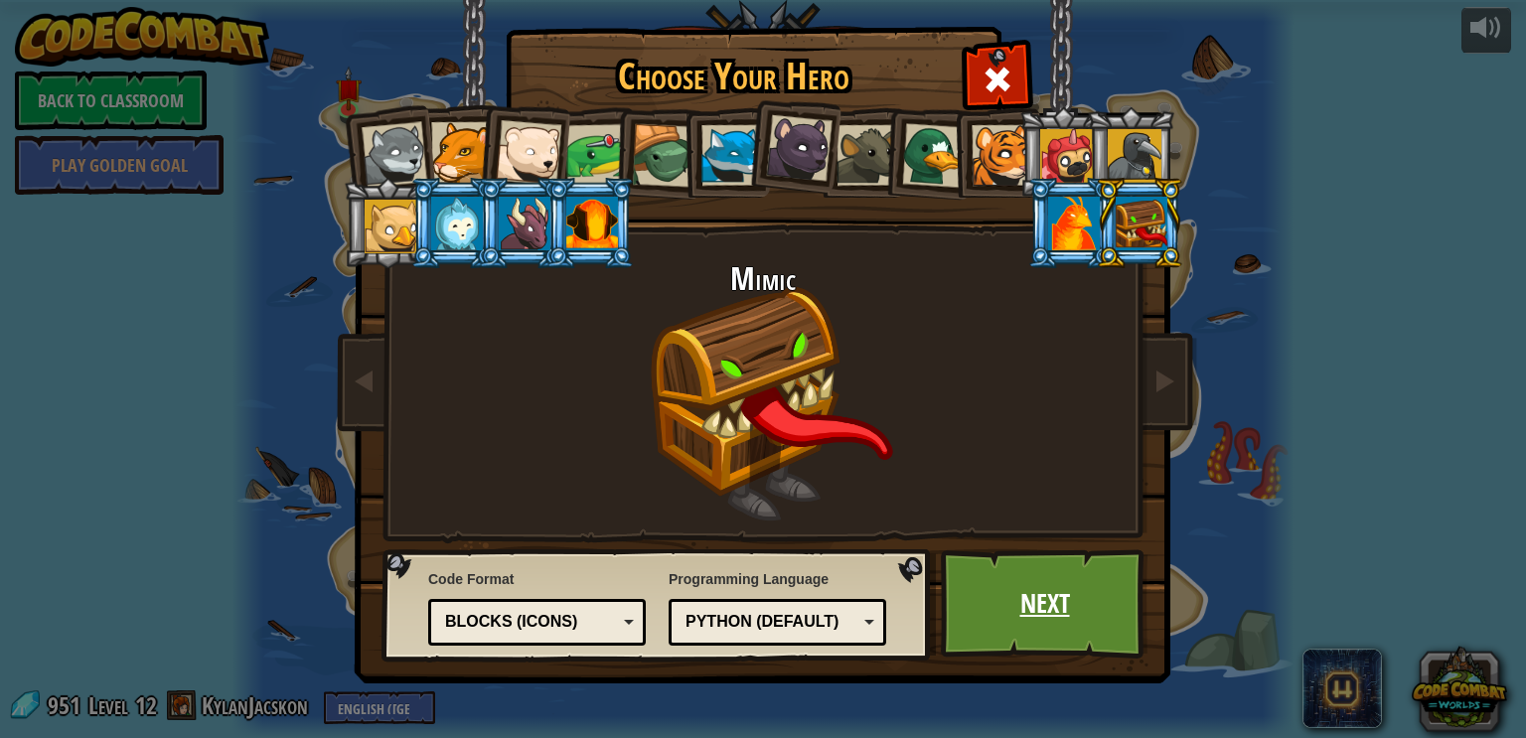
click at [1092, 617] on link "Next" at bounding box center [1045, 603] width 208 height 109
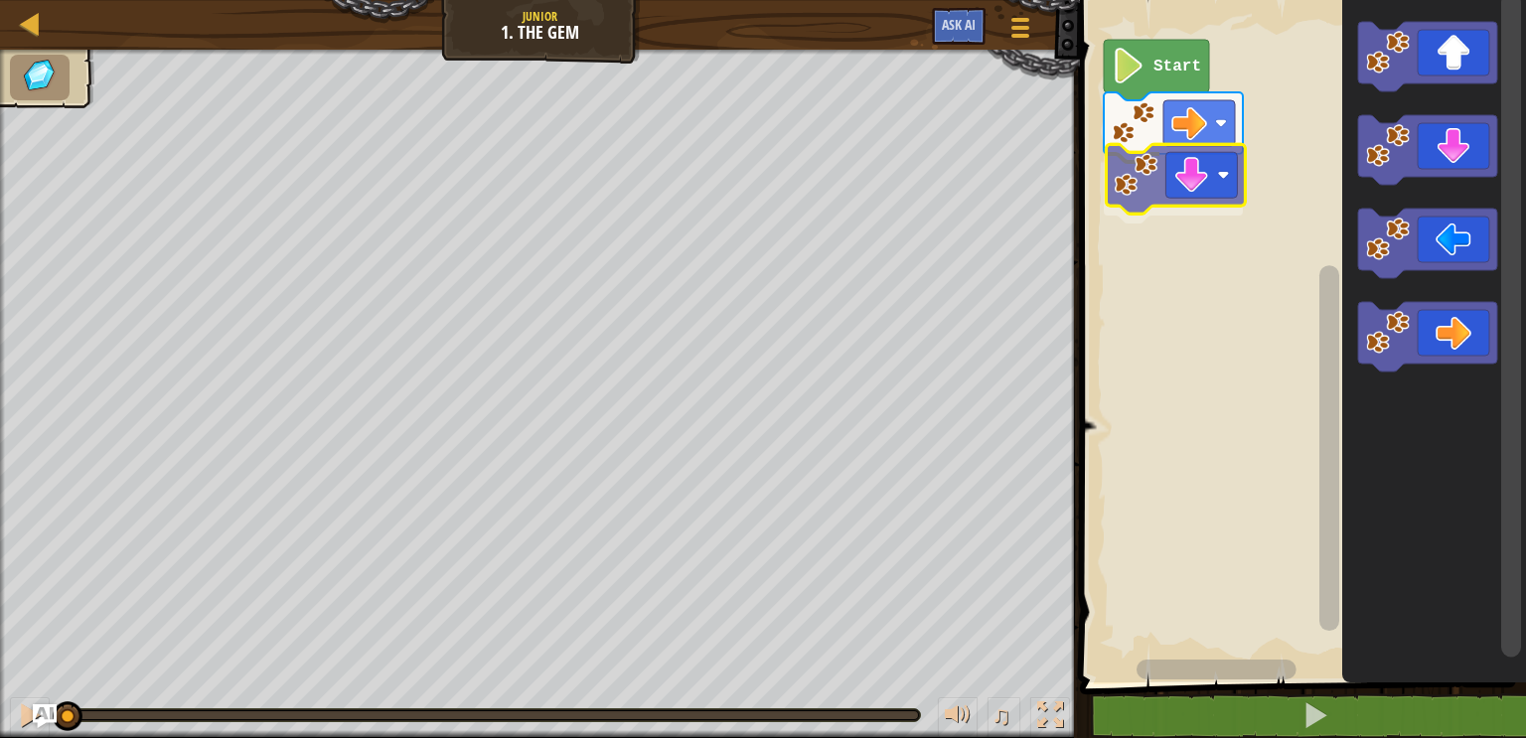
click at [1162, 168] on div "Start" at bounding box center [1300, 336] width 452 height 693
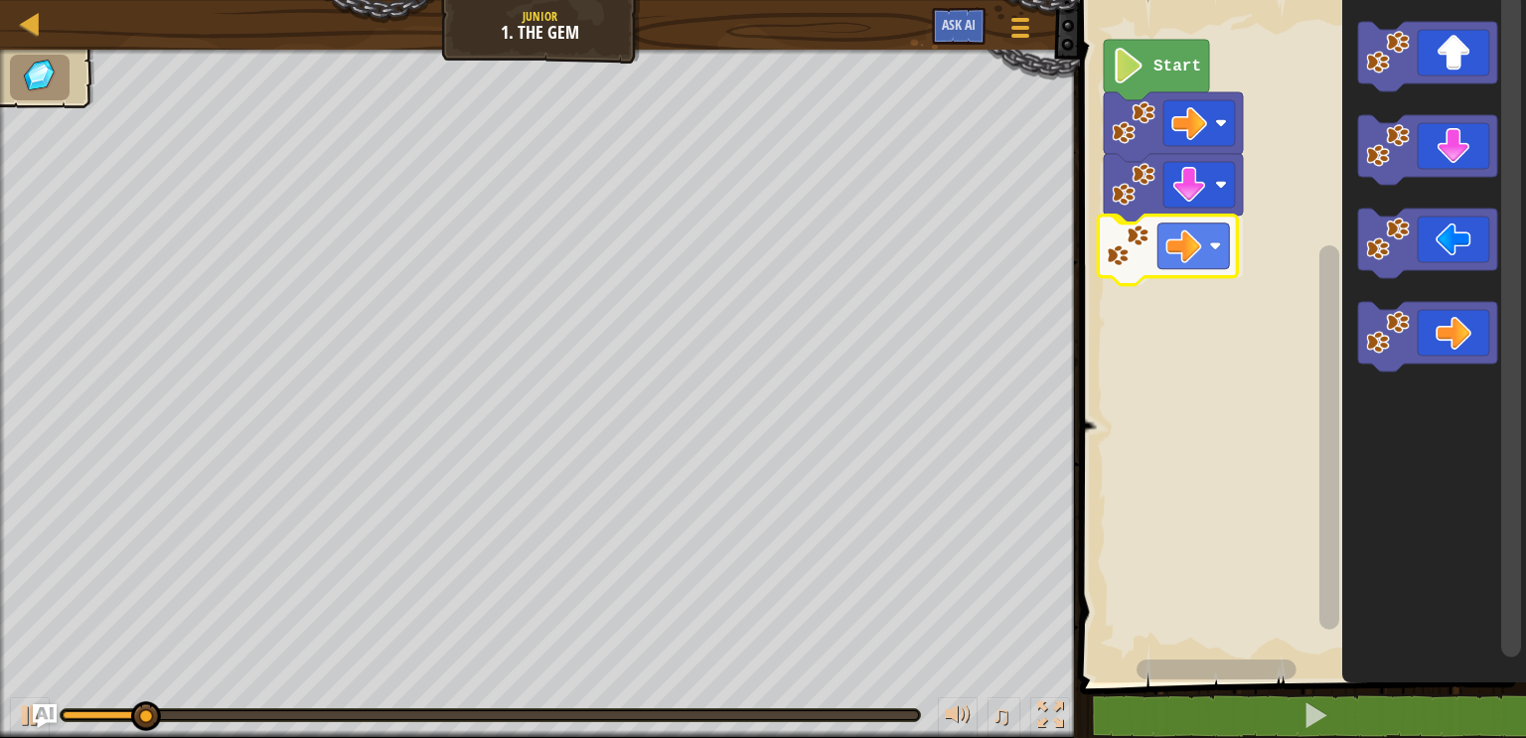
click at [1151, 233] on div "Start" at bounding box center [1300, 336] width 452 height 693
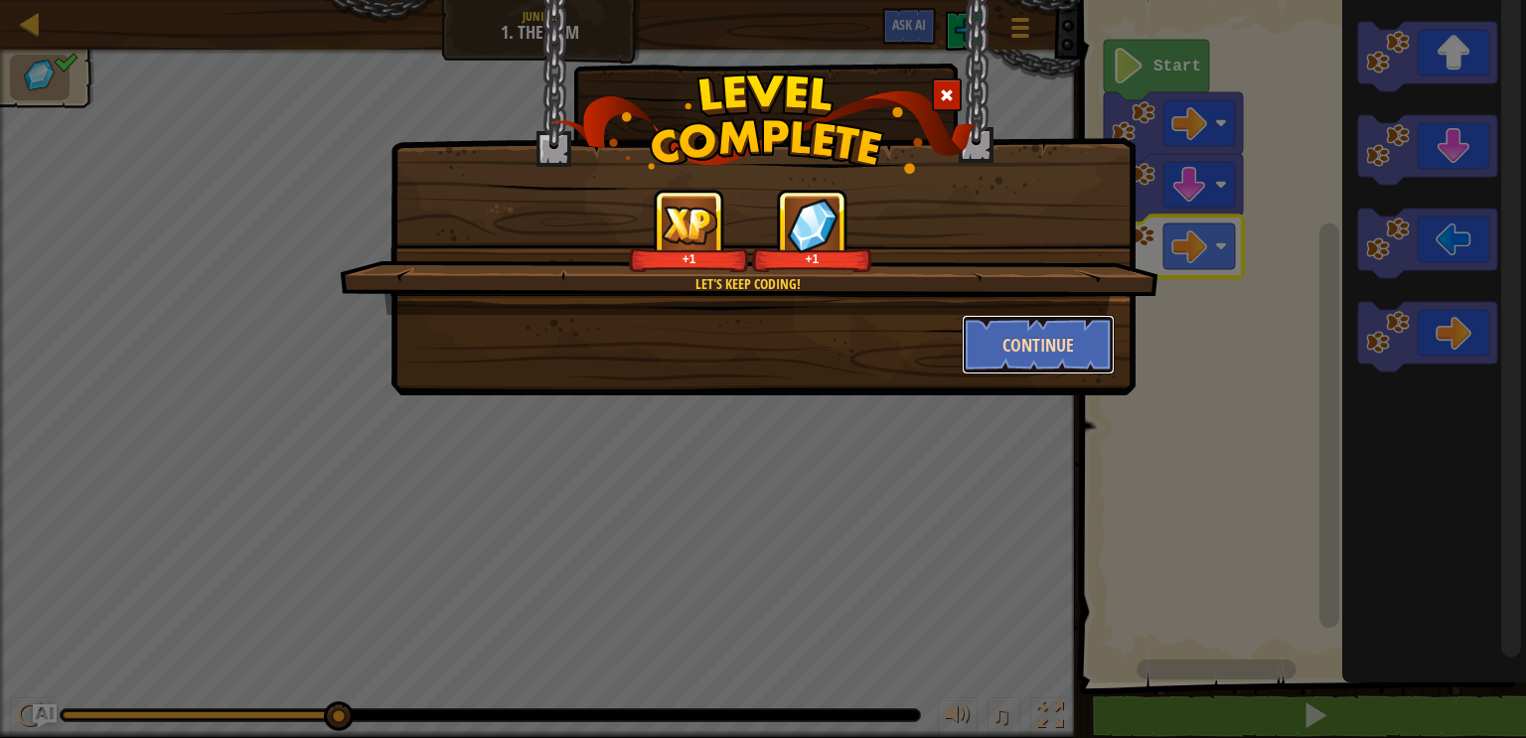
click at [1031, 340] on button "Continue" at bounding box center [1039, 345] width 154 height 60
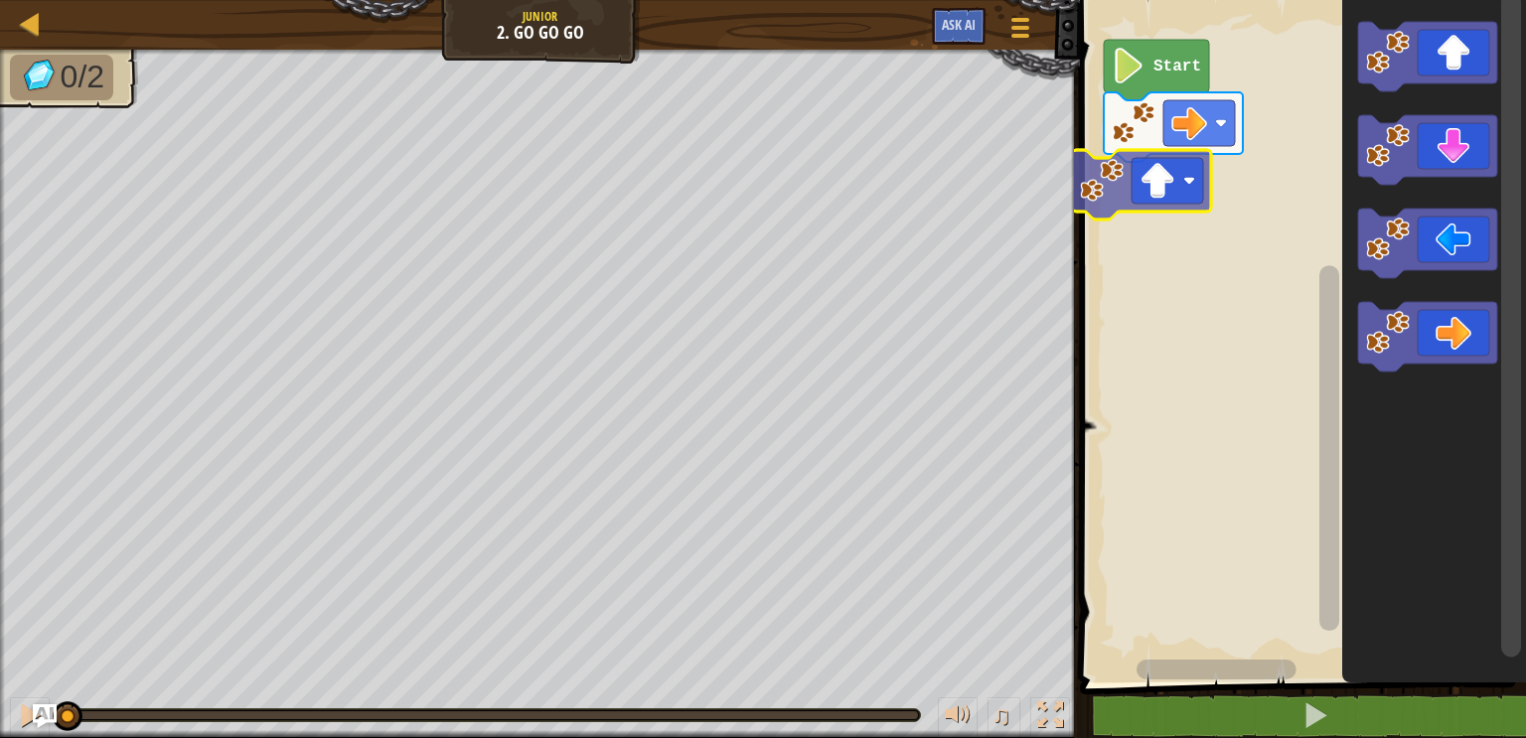
click at [1210, 171] on div "Start" at bounding box center [1300, 336] width 452 height 693
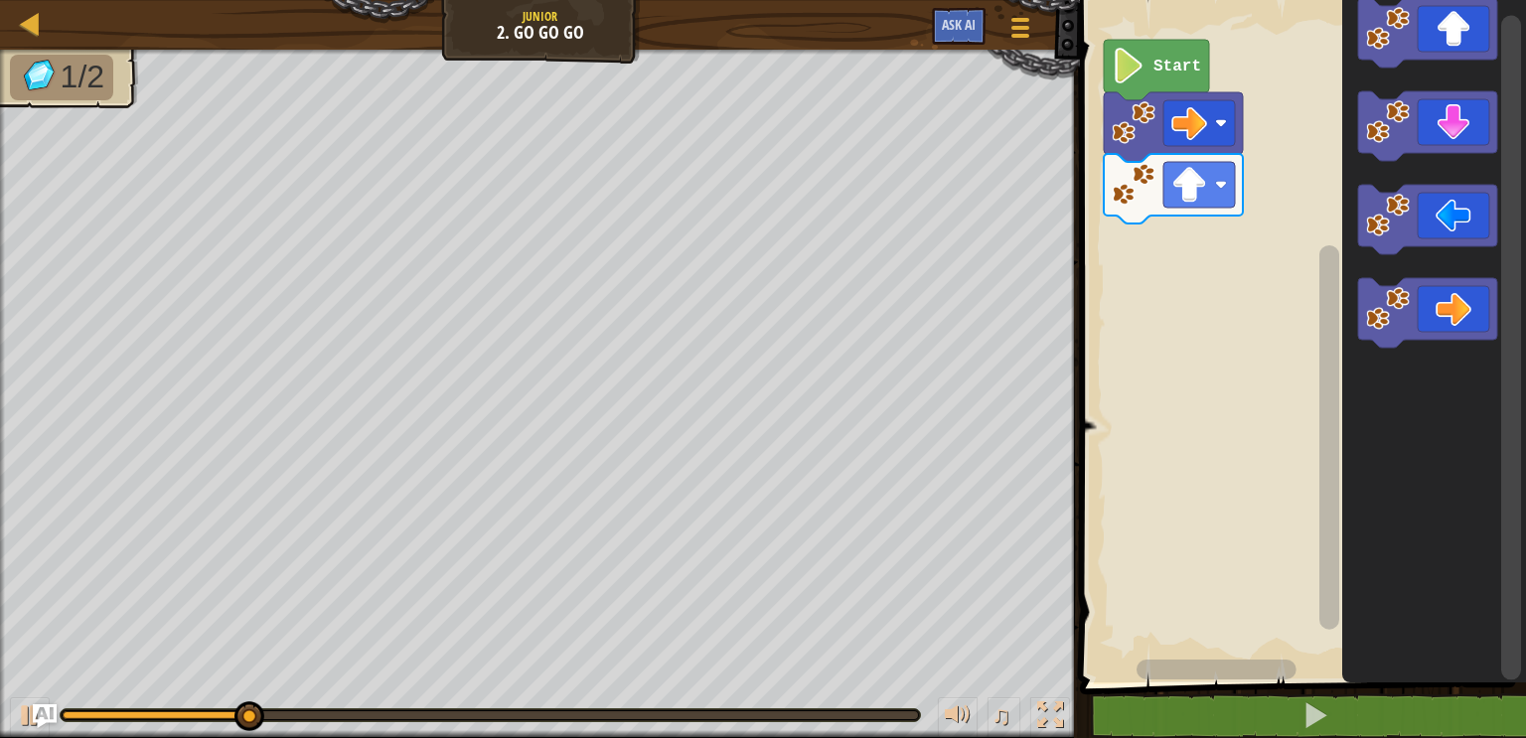
click at [1215, 263] on div "Start" at bounding box center [1300, 336] width 452 height 693
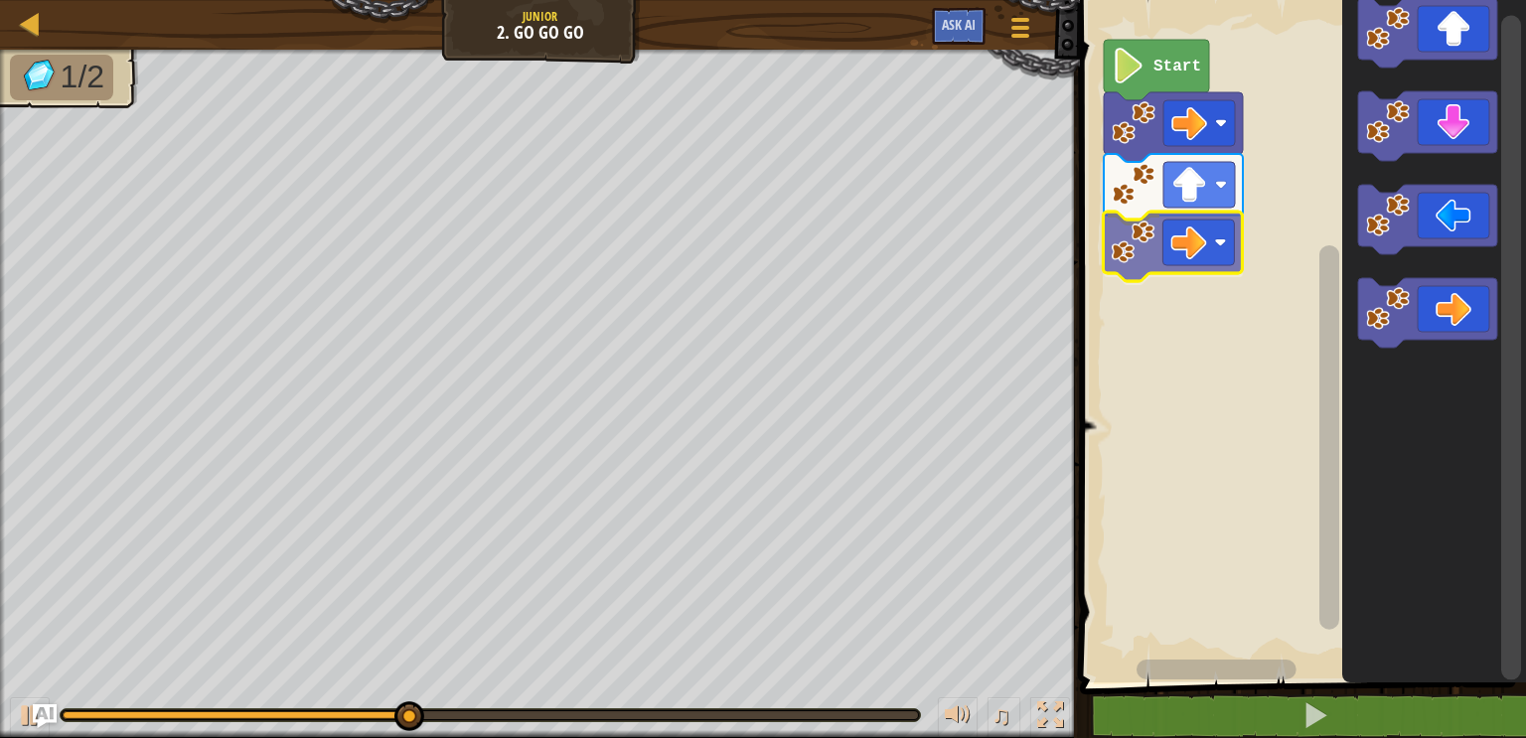
click at [1165, 223] on div "Start" at bounding box center [1300, 336] width 452 height 693
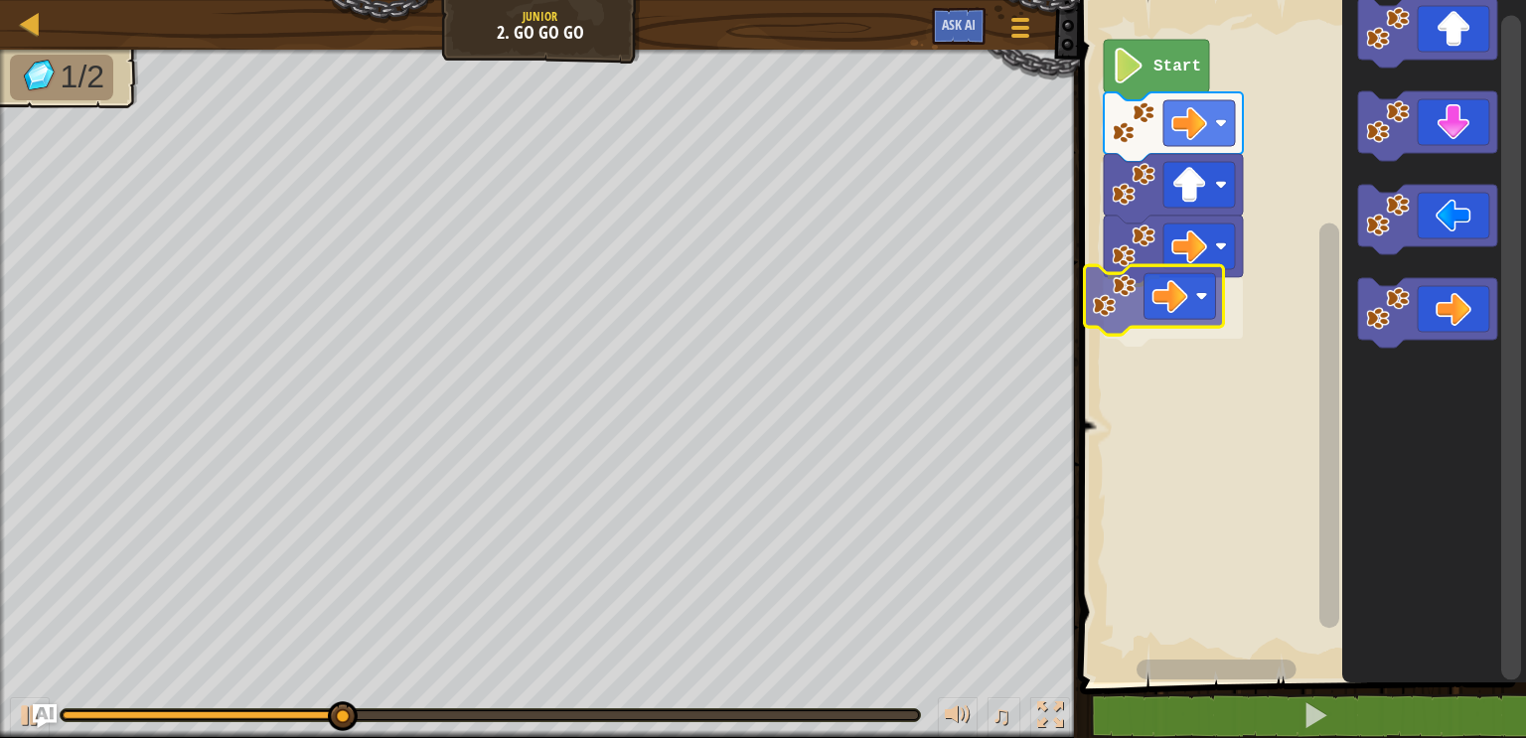
click at [1203, 325] on div "Start" at bounding box center [1300, 336] width 452 height 693
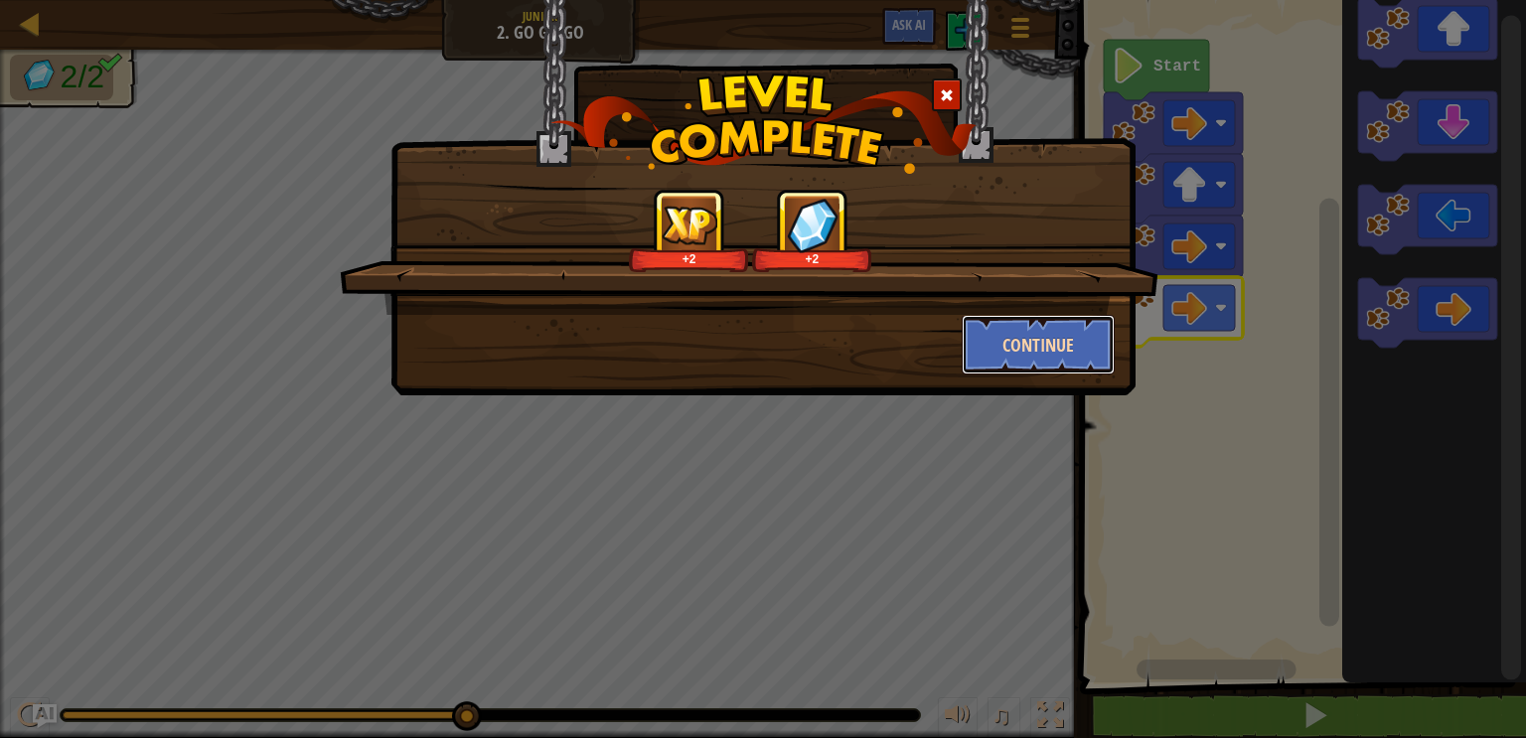
click at [1052, 347] on button "Continue" at bounding box center [1039, 345] width 154 height 60
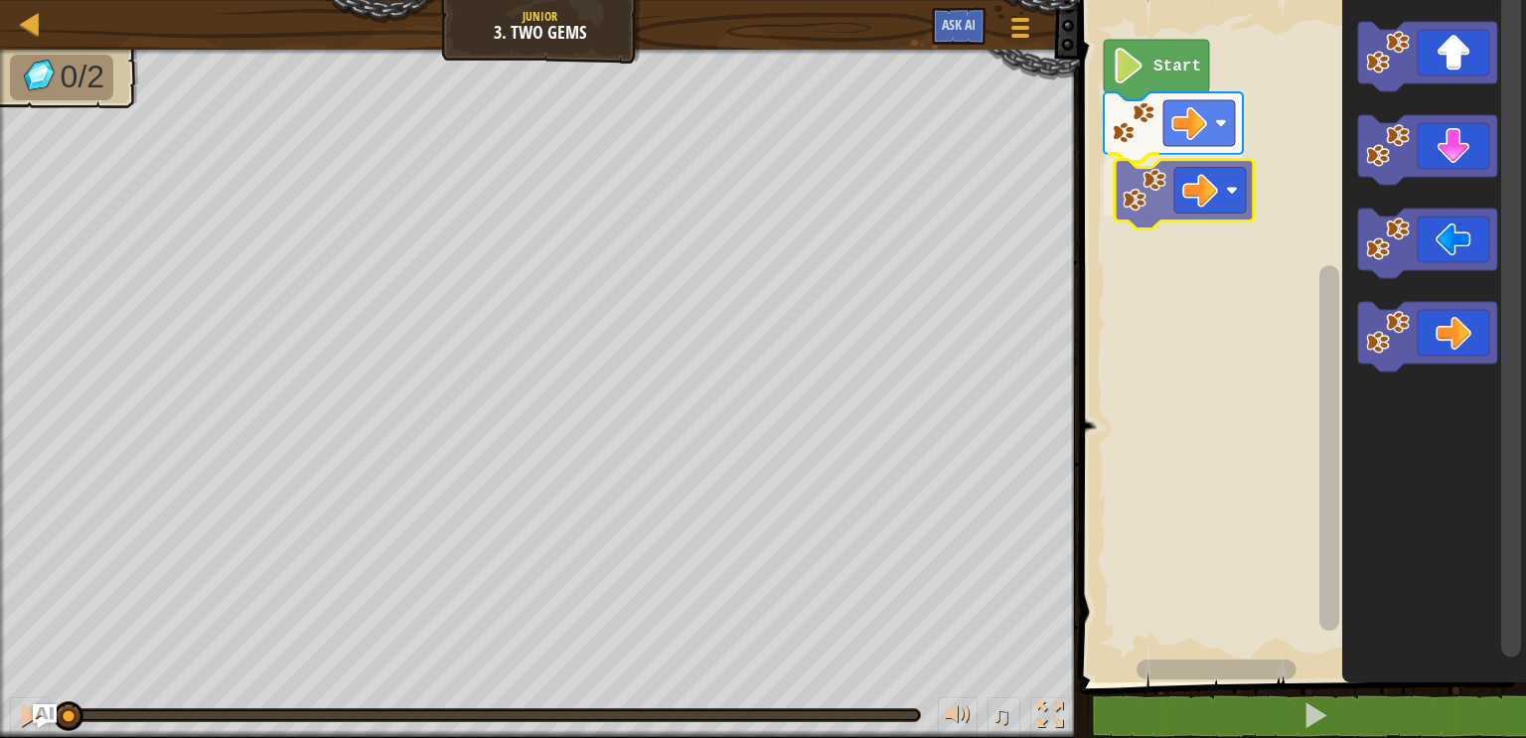
click at [1223, 189] on div "Start" at bounding box center [1300, 336] width 452 height 693
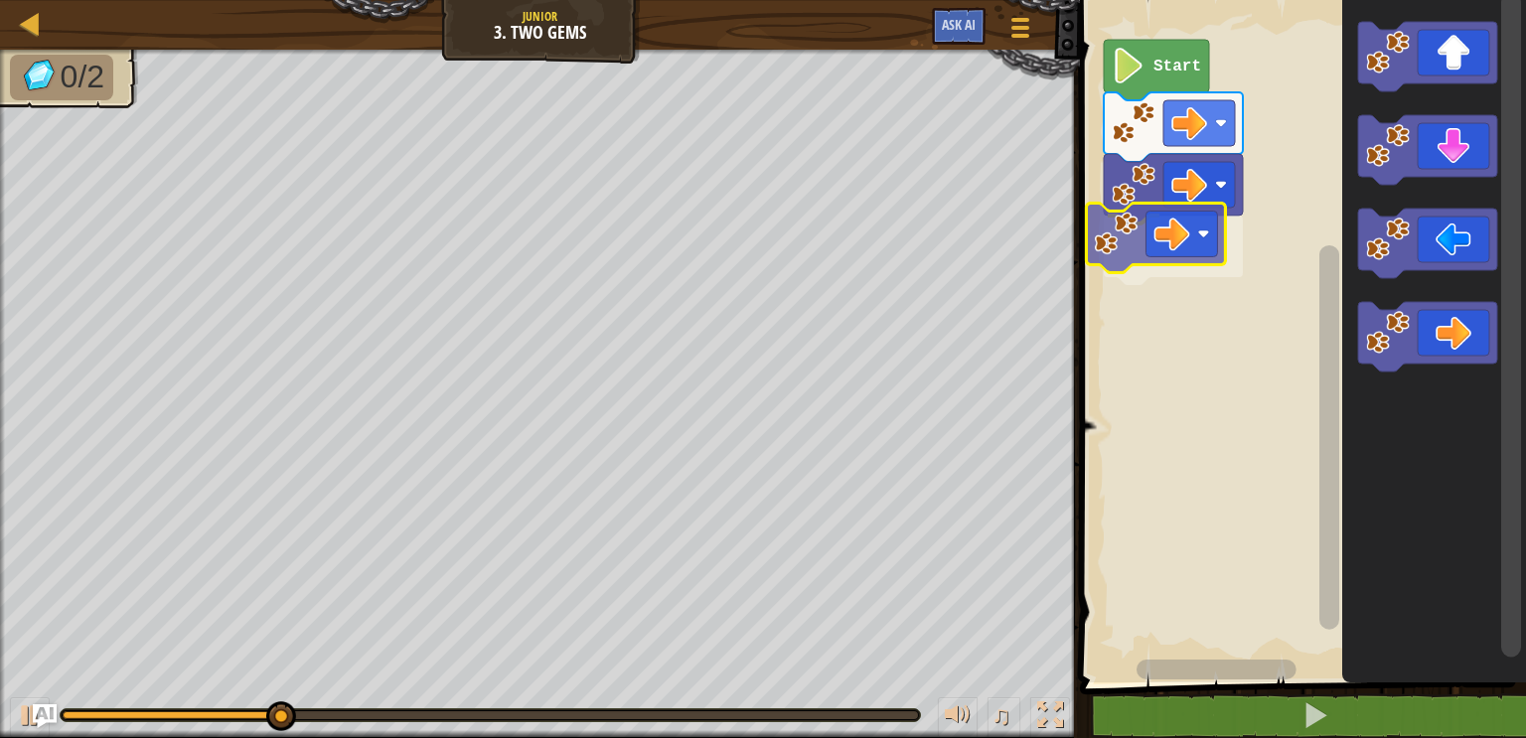
click at [1203, 227] on div "Start" at bounding box center [1300, 336] width 452 height 693
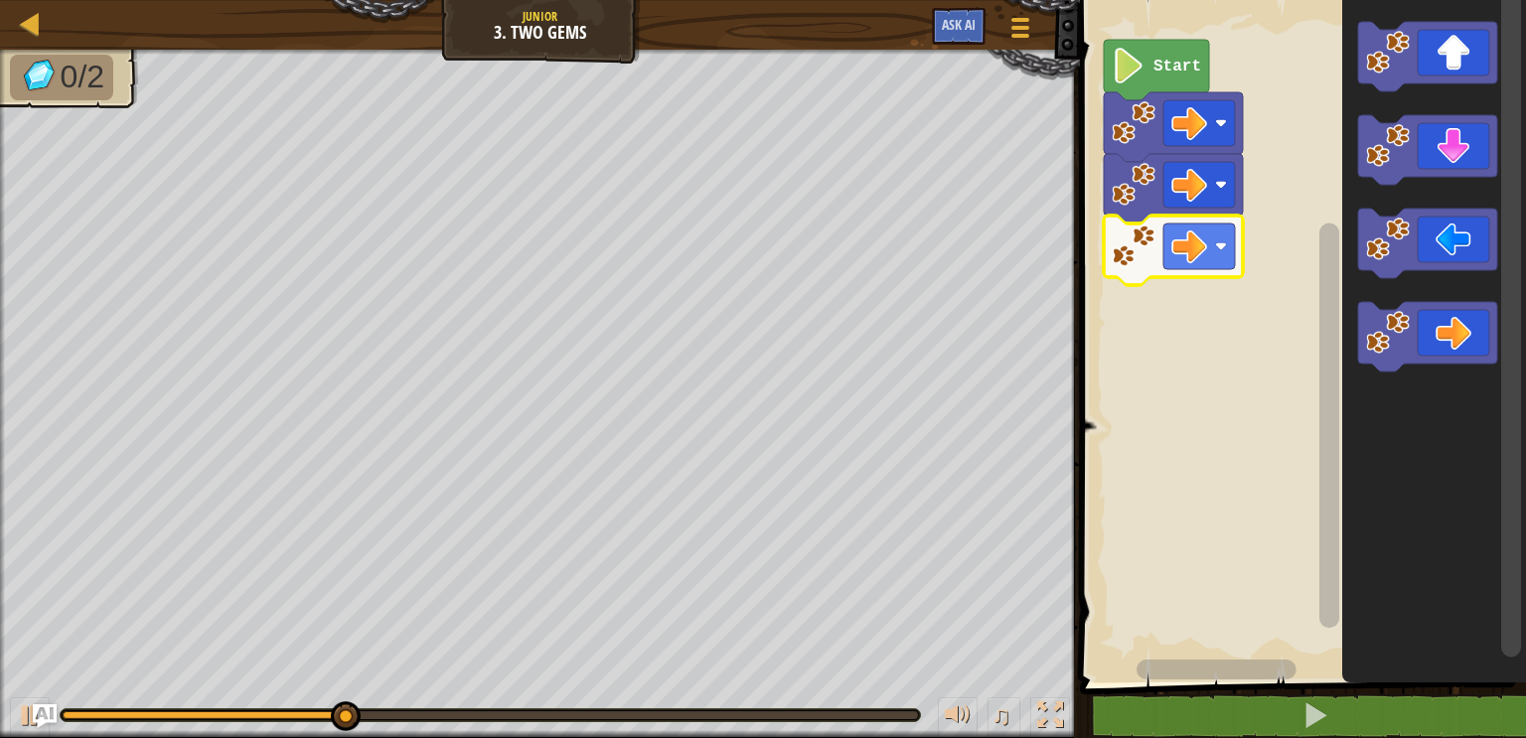
click at [1436, 93] on icon "Blockly Workspace" at bounding box center [1434, 336] width 184 height 693
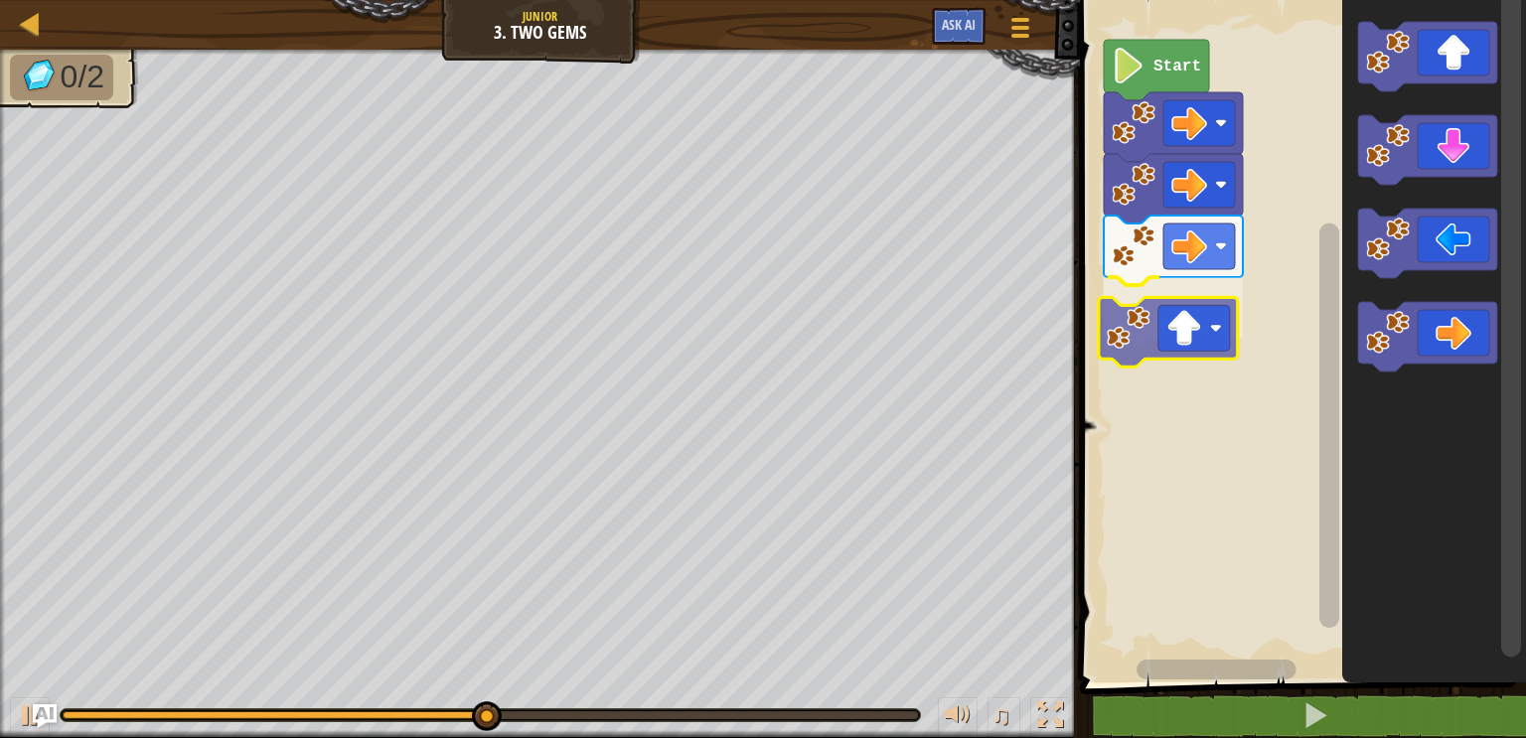
click at [1185, 344] on div "Start" at bounding box center [1300, 336] width 452 height 693
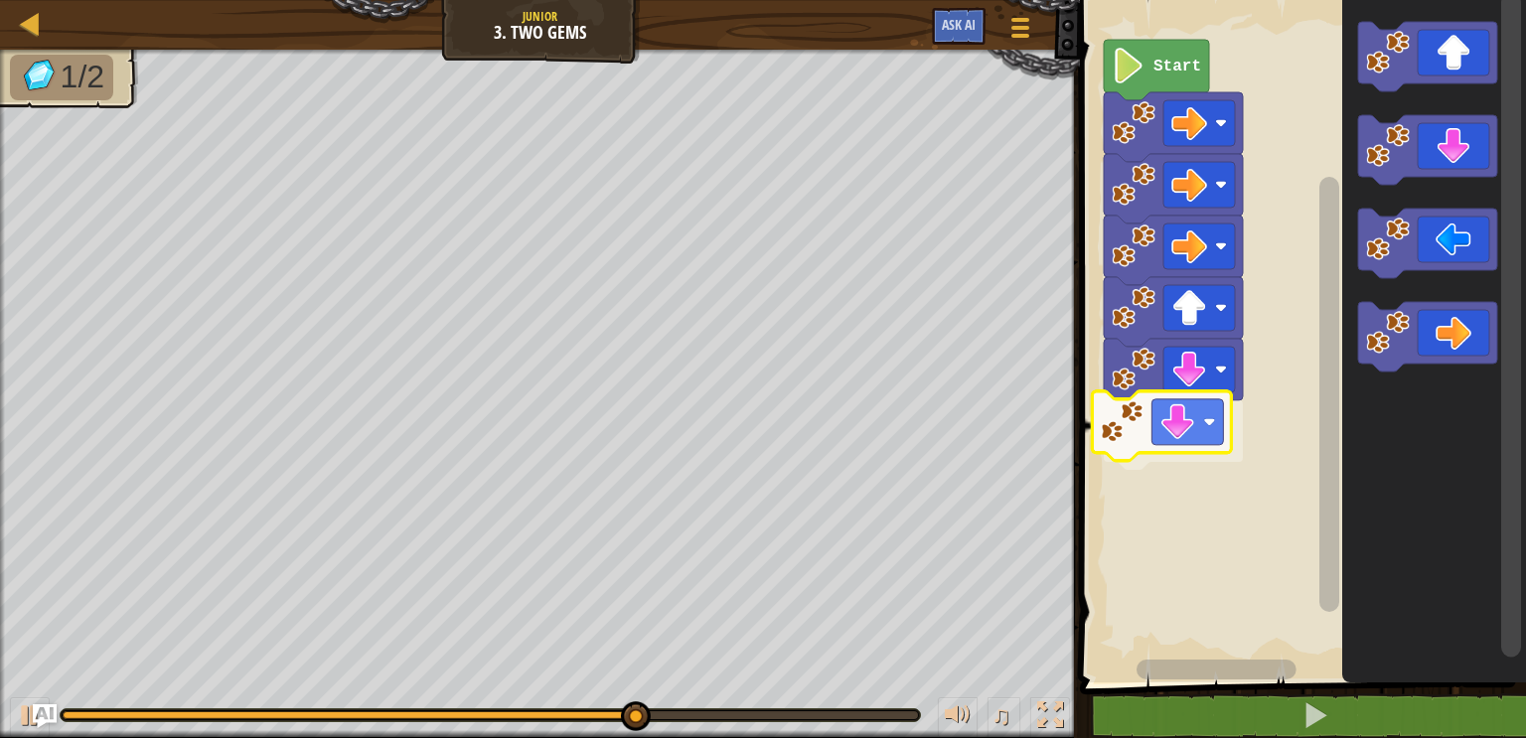
click at [1136, 448] on div "Start" at bounding box center [1300, 336] width 452 height 693
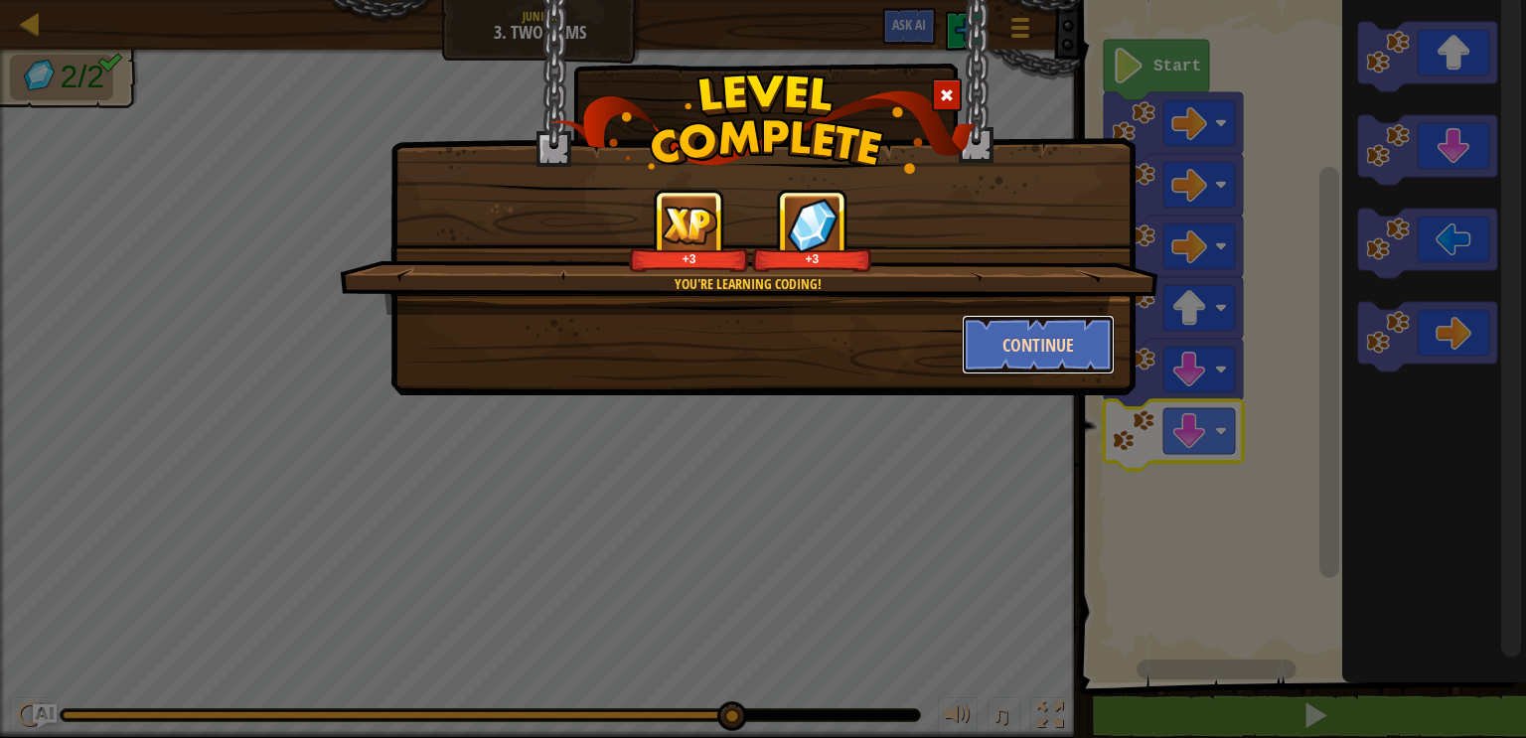
click at [1056, 346] on button "Continue" at bounding box center [1039, 345] width 154 height 60
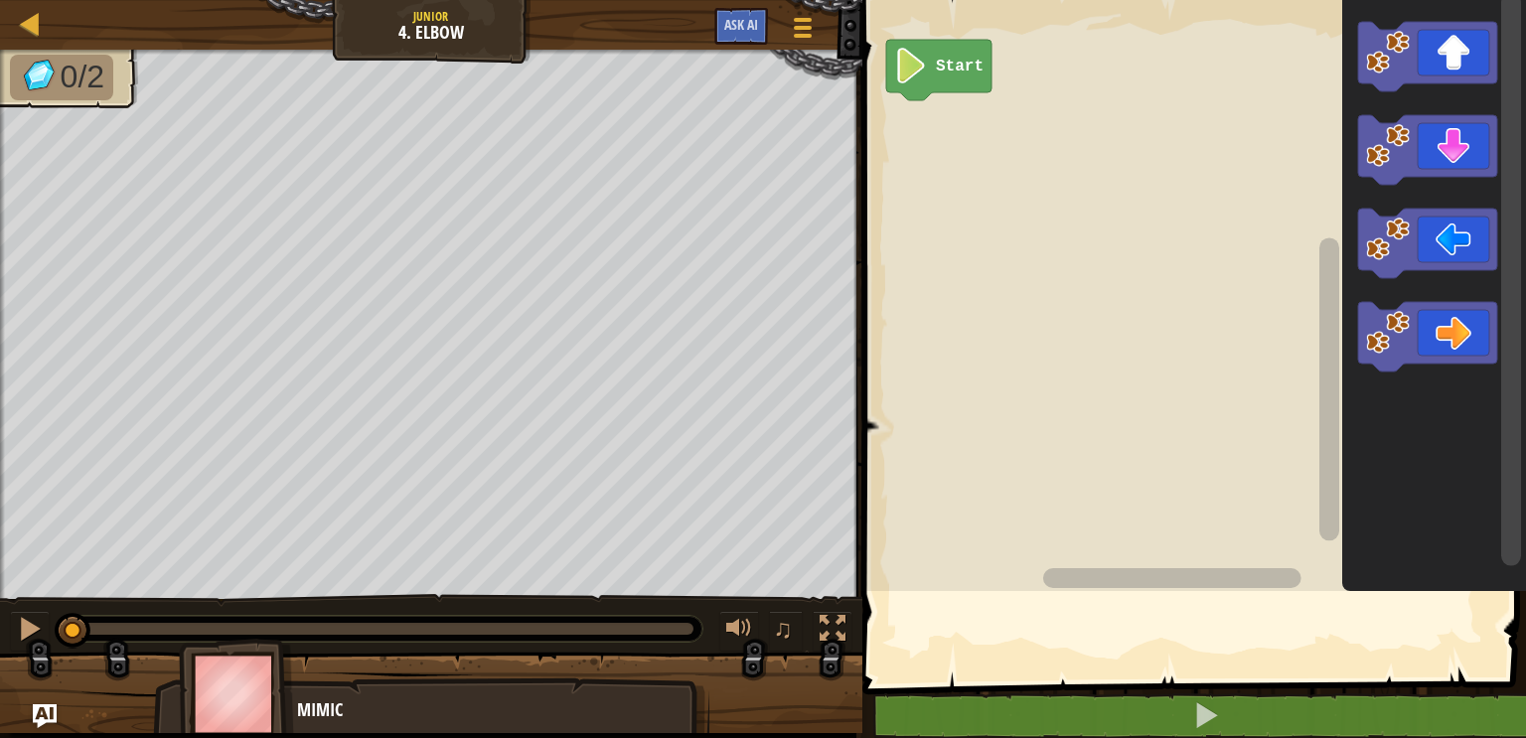
click at [15, 27] on div "Map Junior 4. Elbow Game Menu Ask AI" at bounding box center [431, 25] width 862 height 50
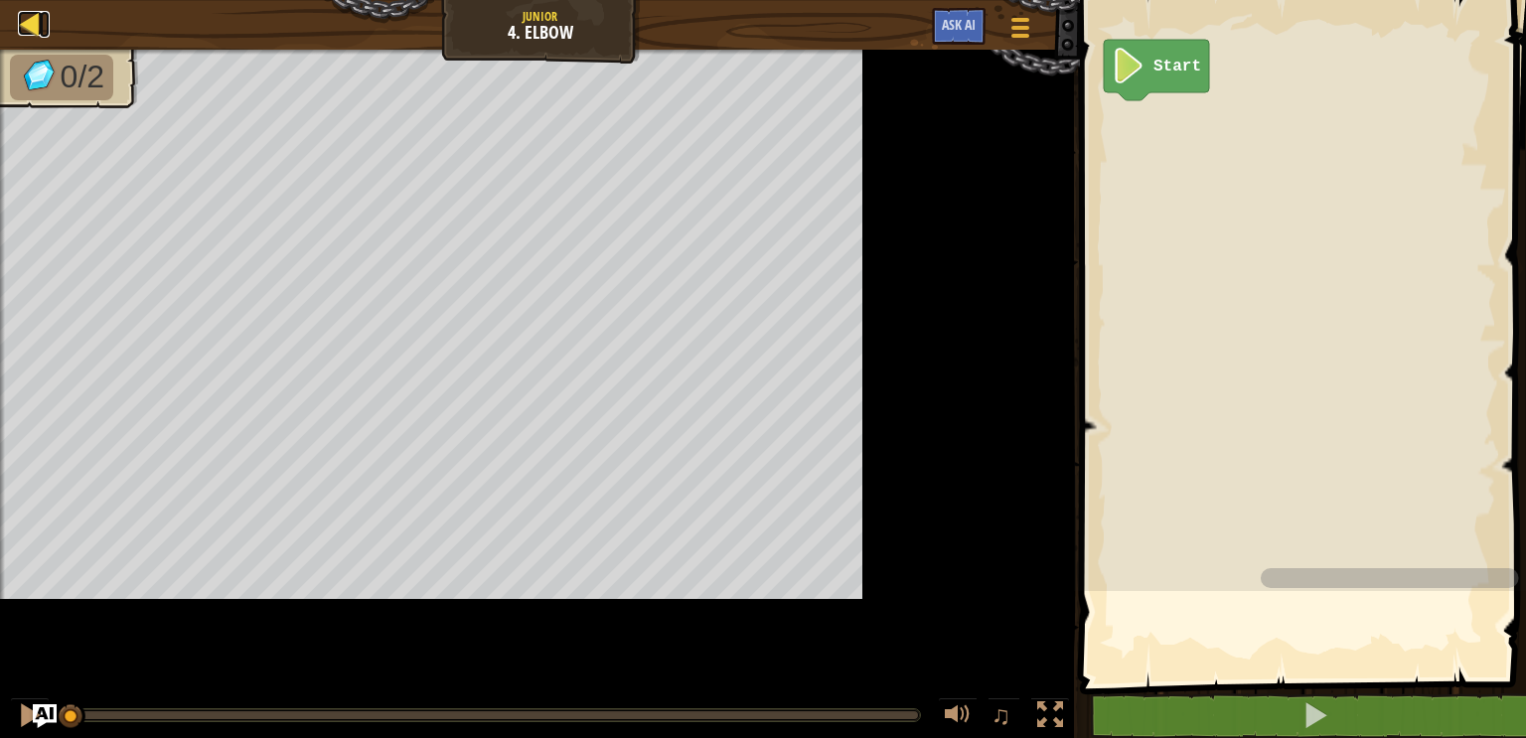
click at [31, 24] on div at bounding box center [30, 23] width 25 height 25
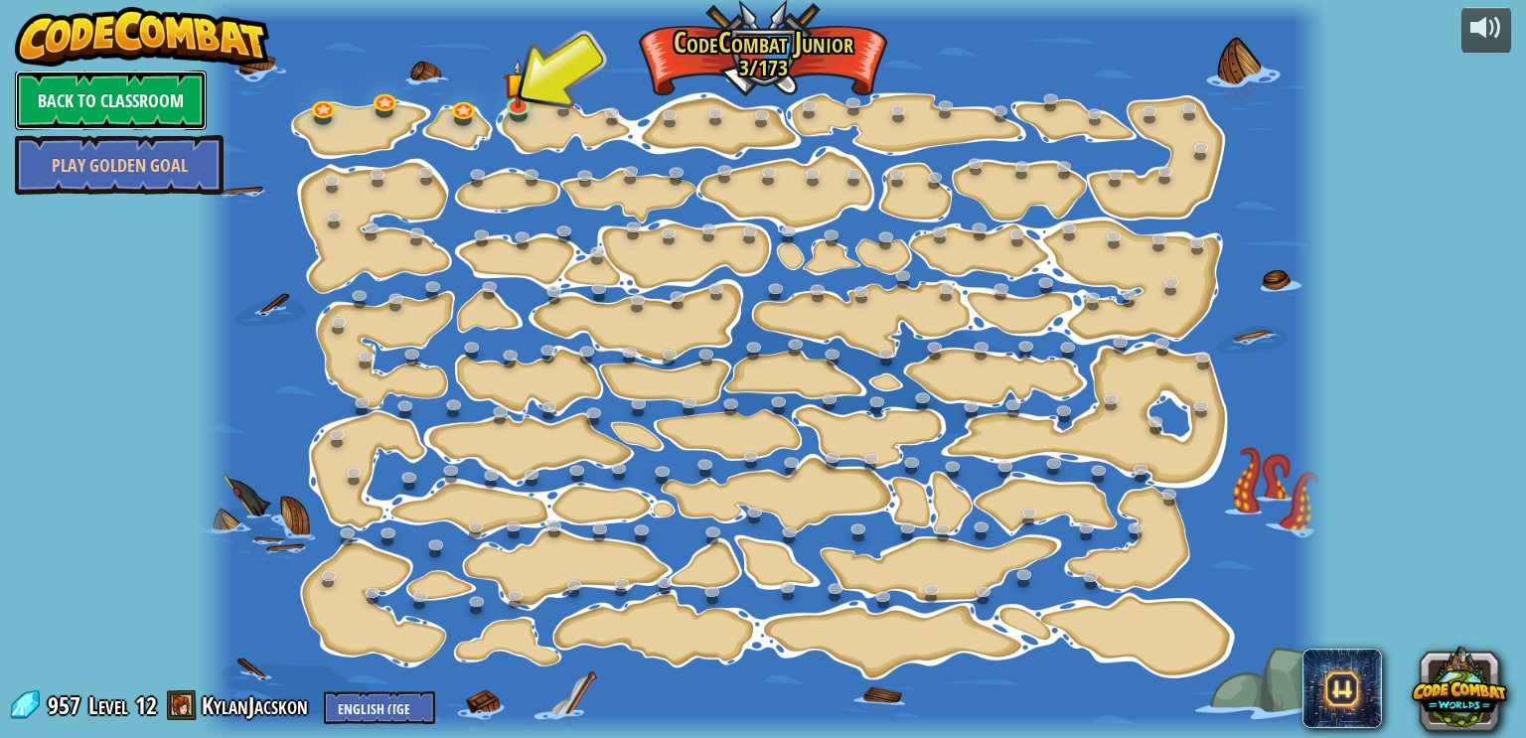
click at [146, 102] on link "Back to Classroom" at bounding box center [111, 101] width 192 height 60
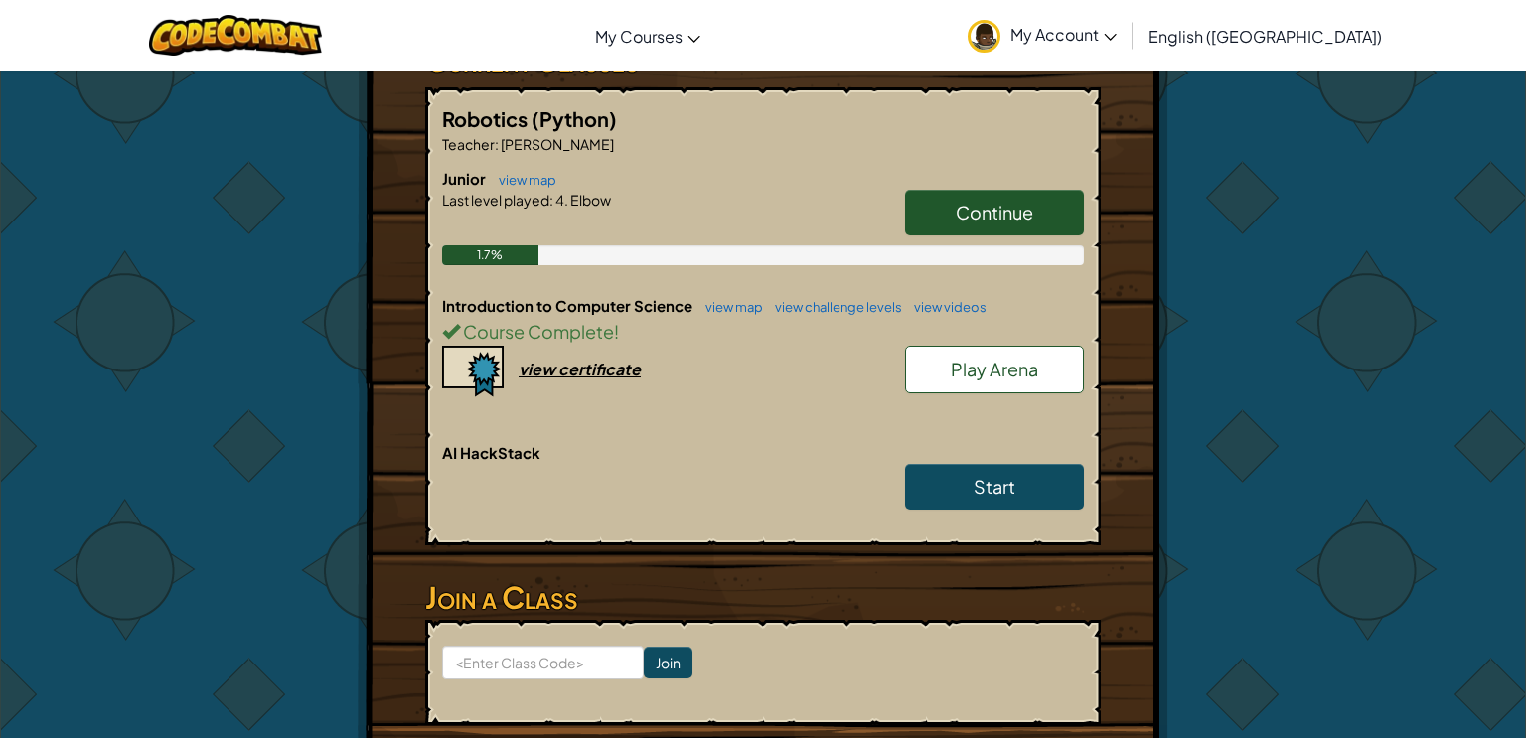
scroll to position [457, 0]
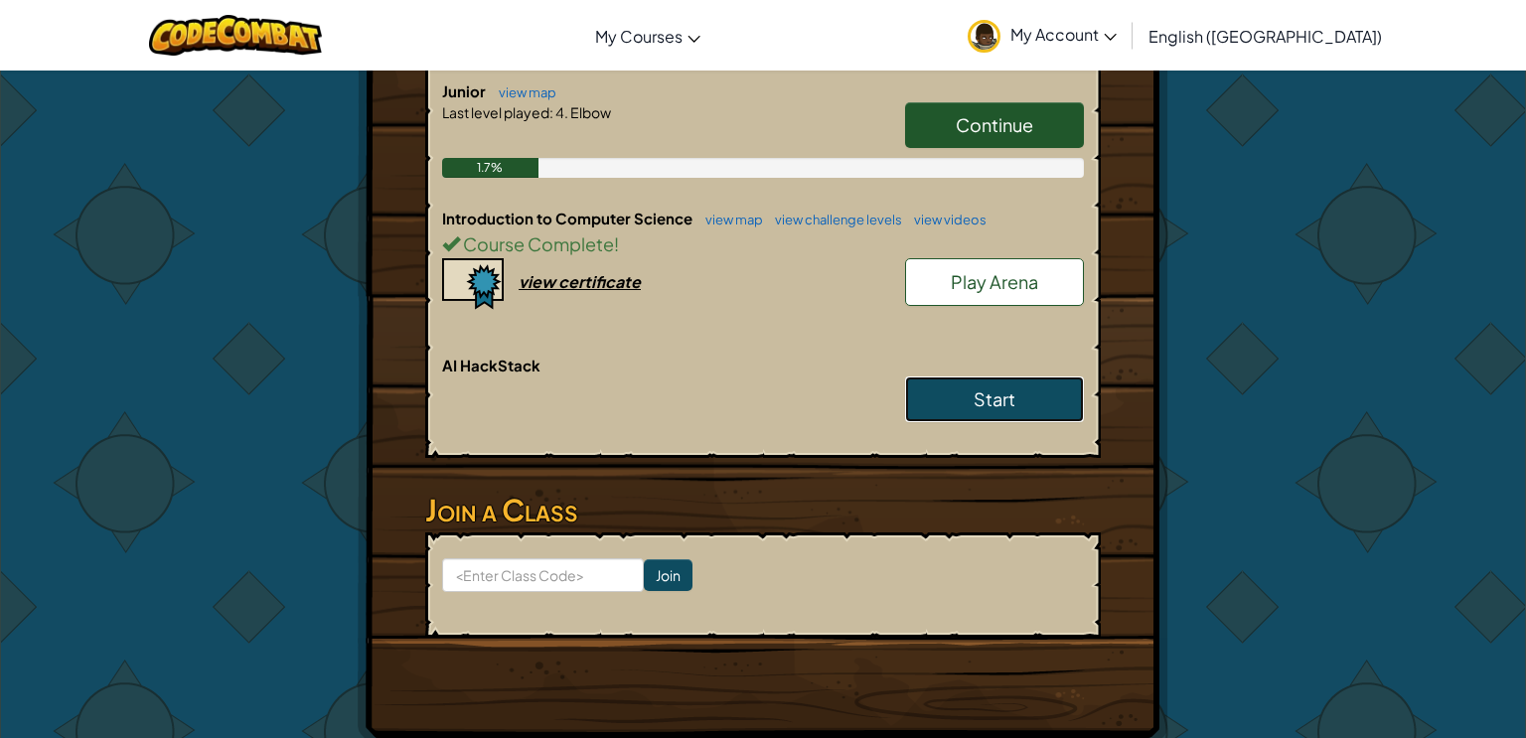
click at [989, 396] on span "Start" at bounding box center [995, 399] width 42 height 23
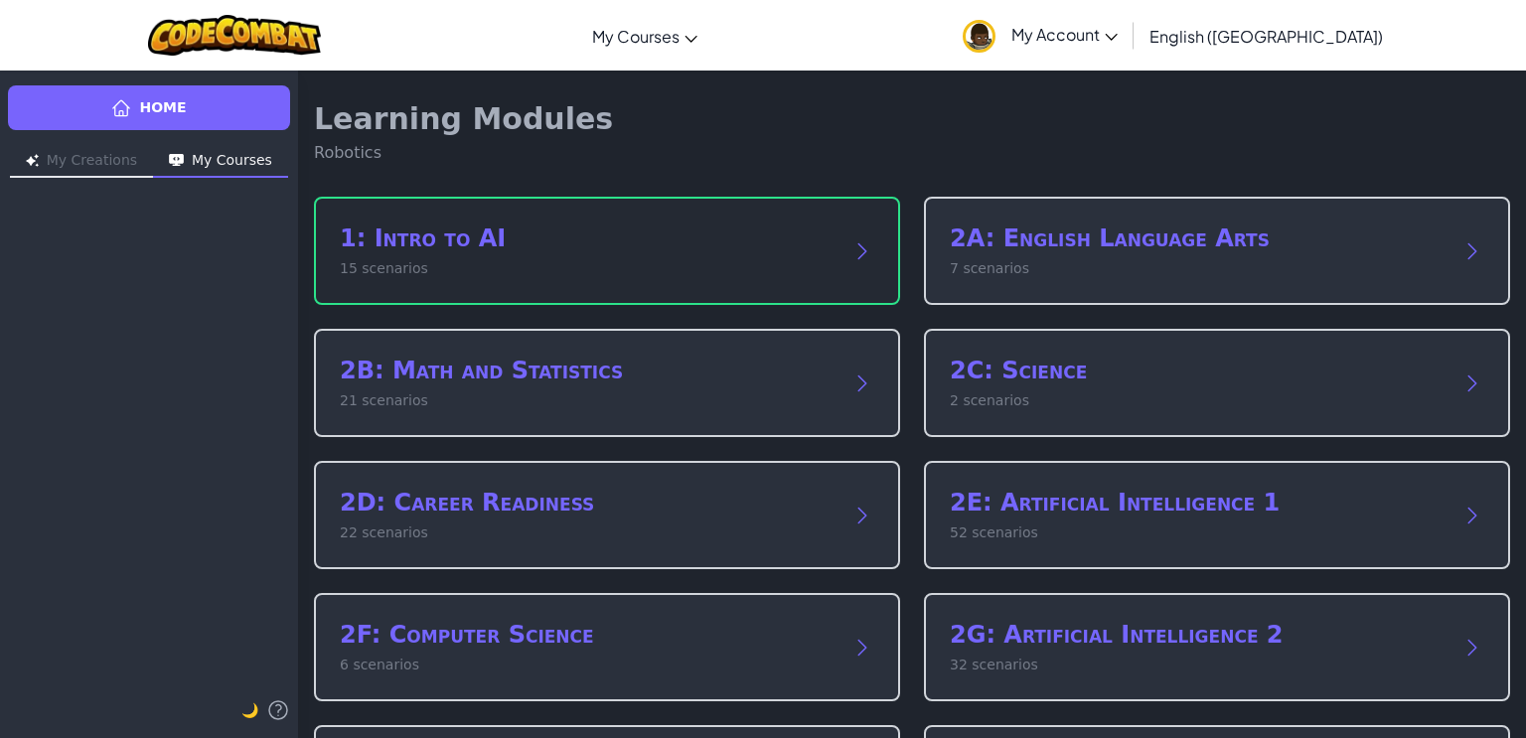
click at [742, 285] on div "1: Intro to AI 15 scenarios" at bounding box center [607, 251] width 586 height 108
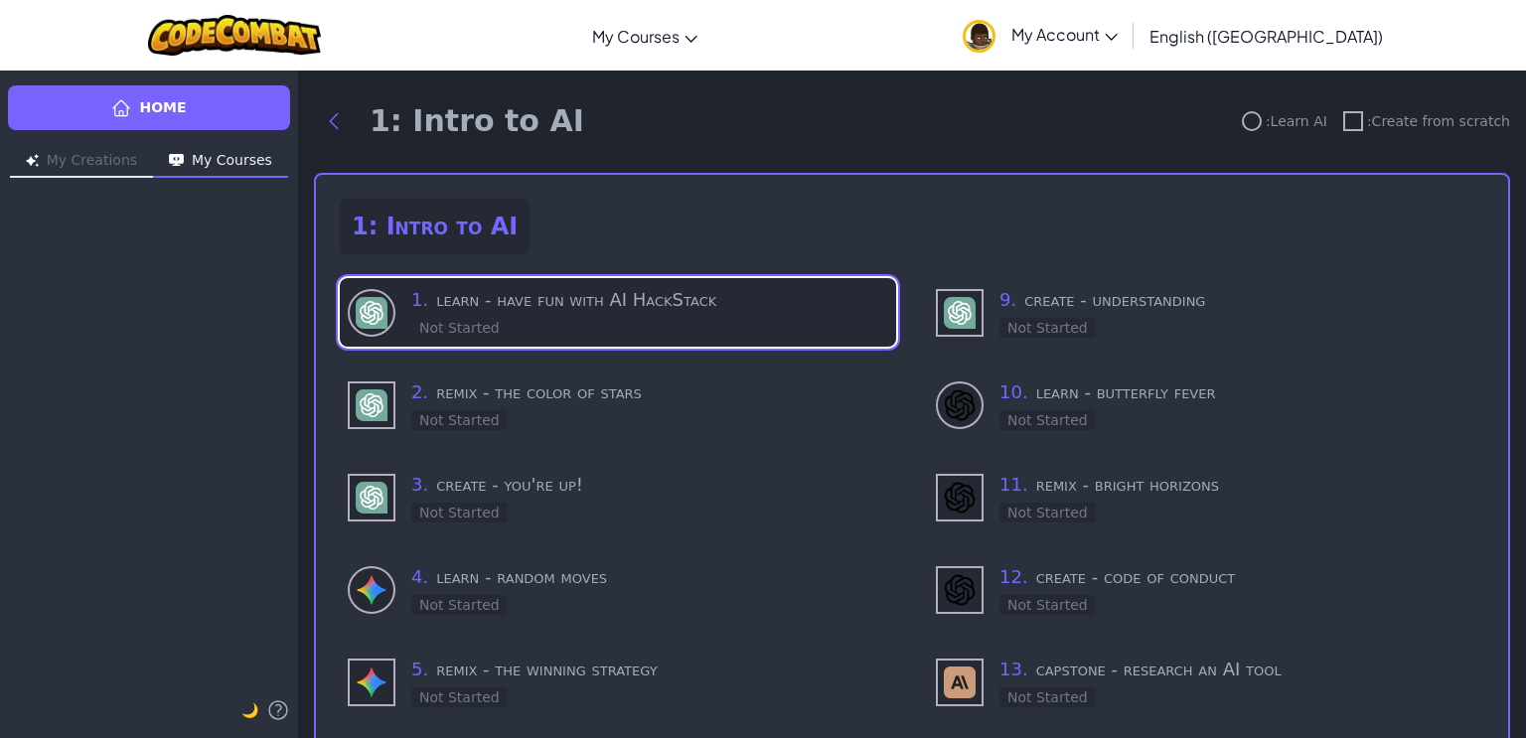
click at [522, 329] on div "1 . learn - have fun with AI HackStack Not Started" at bounding box center [649, 312] width 477 height 53
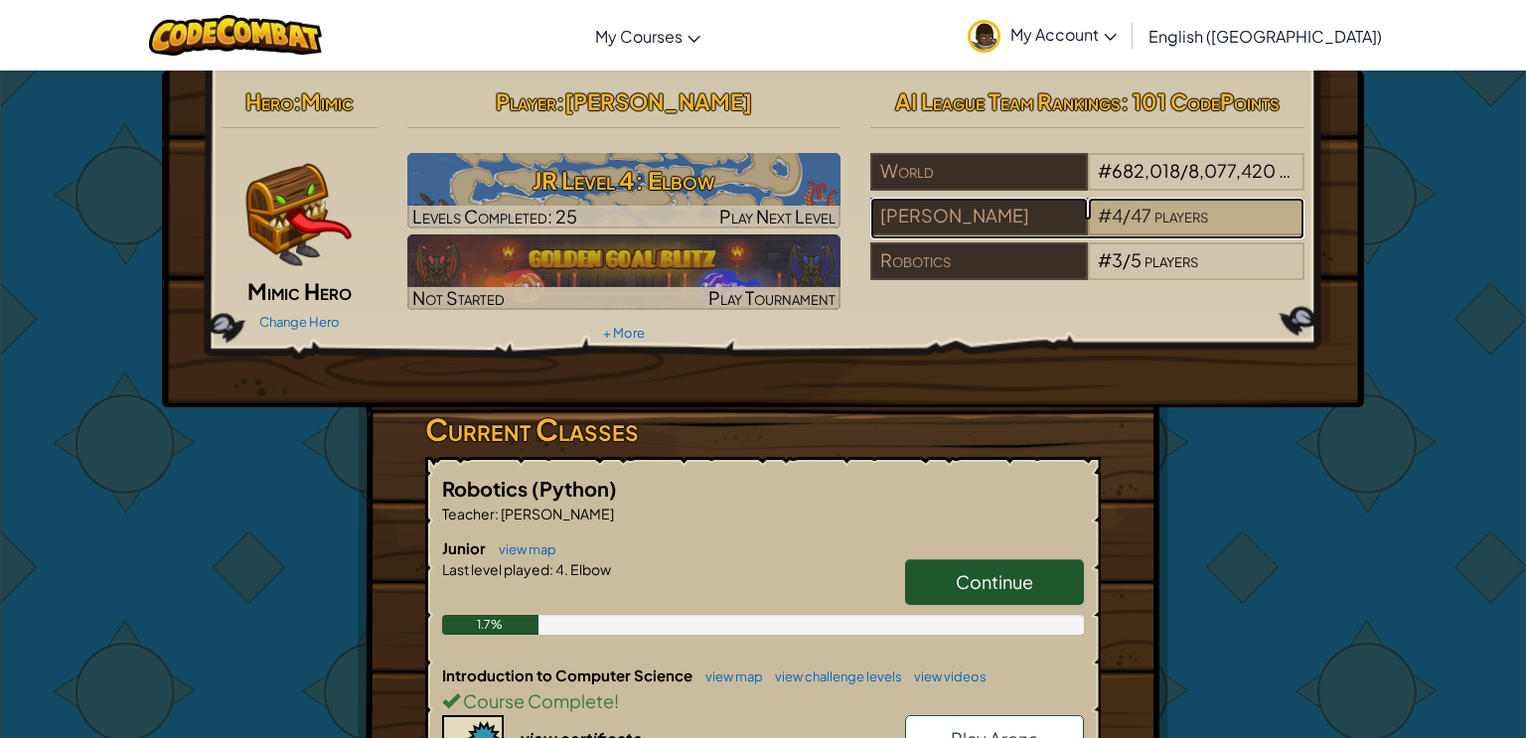
click at [1102, 217] on span "#" at bounding box center [1105, 215] width 14 height 23
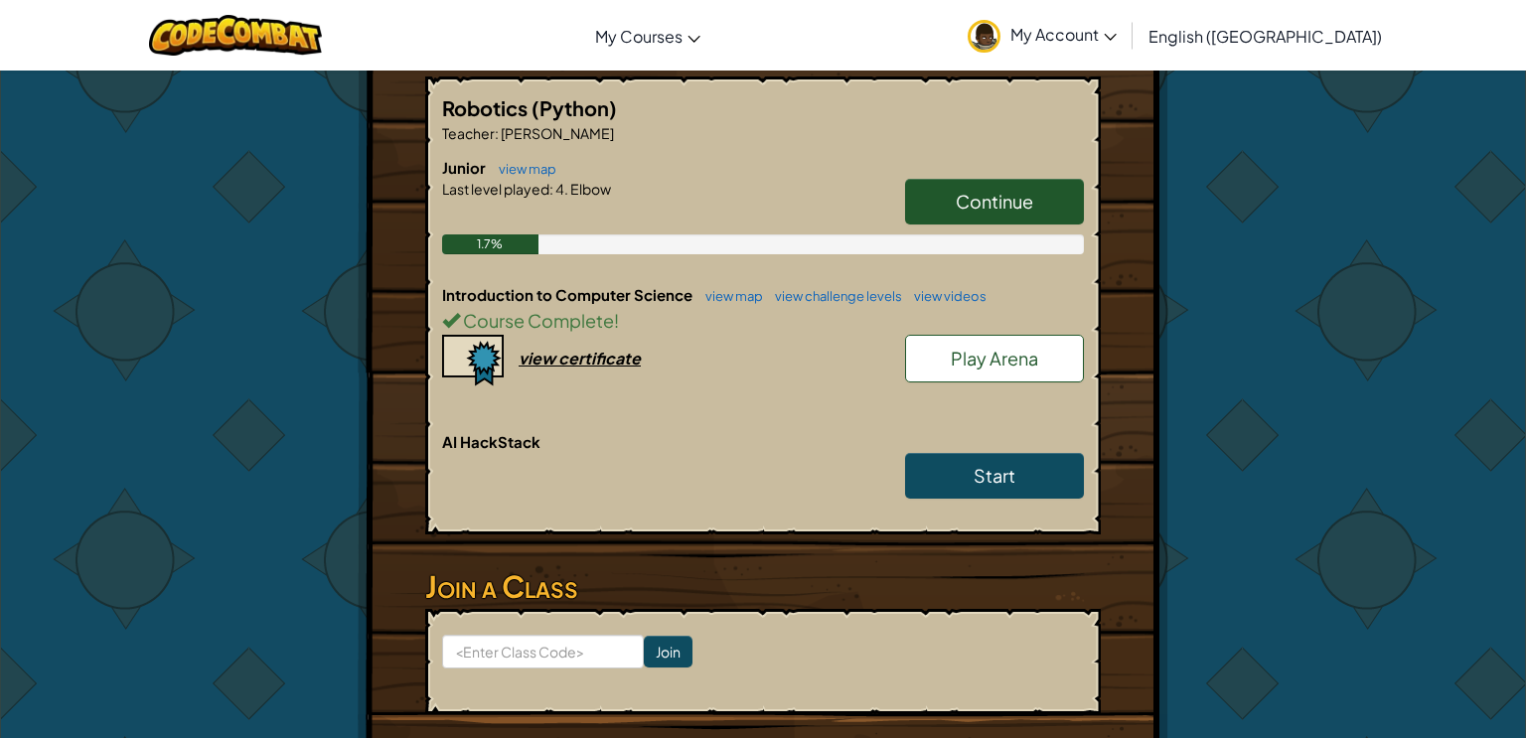
scroll to position [401, 0]
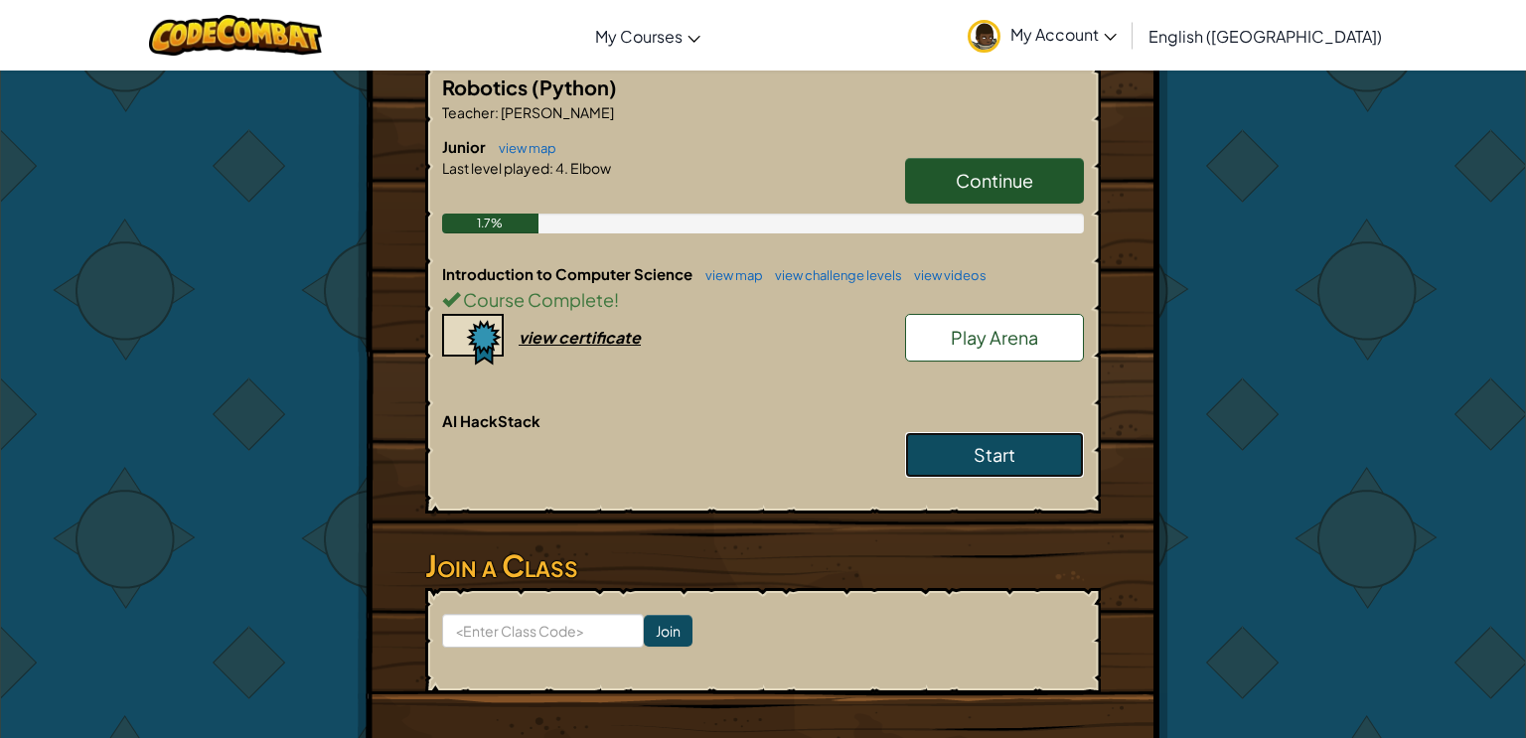
click at [1024, 446] on link "Start" at bounding box center [994, 455] width 179 height 46
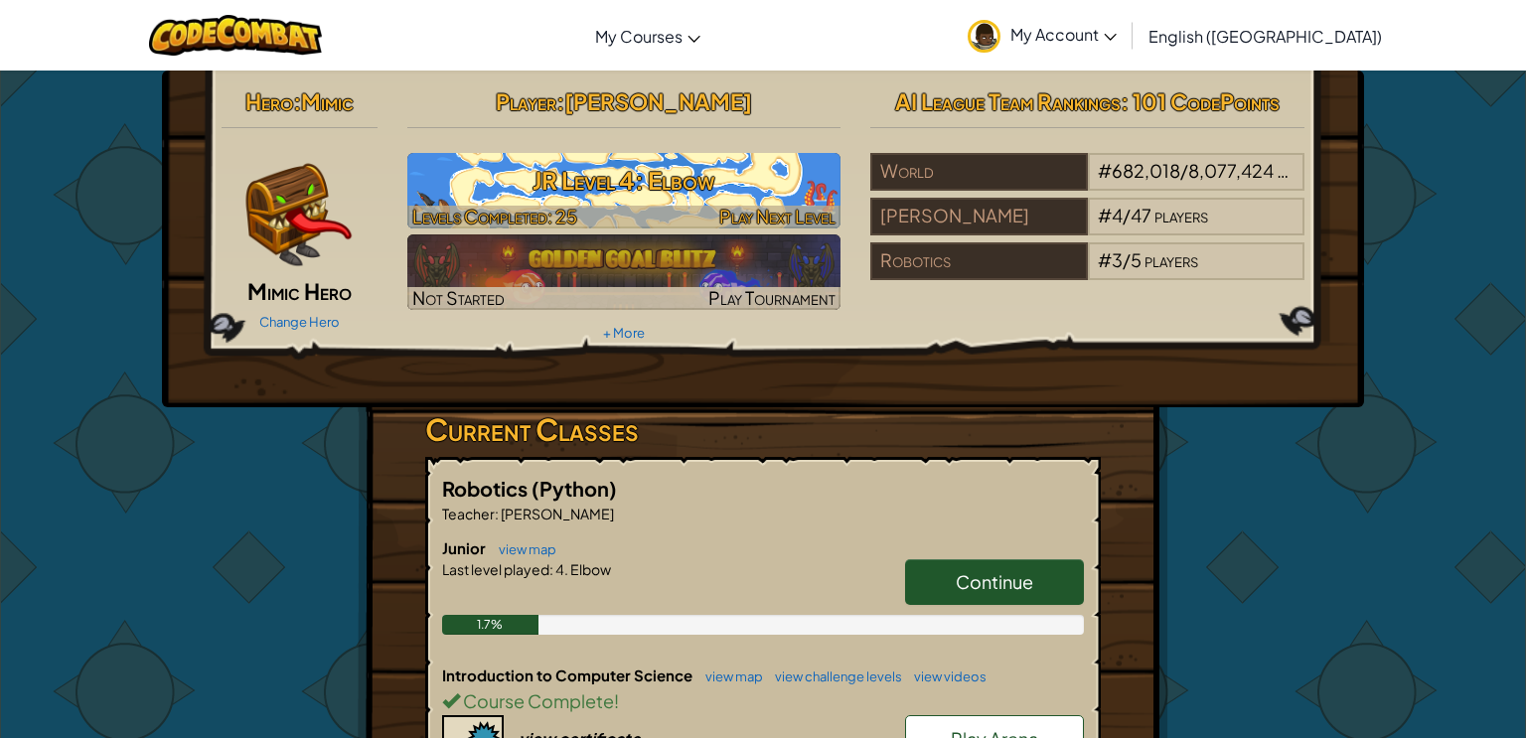
click at [792, 187] on h3 "JR Level 4: Elbow" at bounding box center [624, 180] width 434 height 45
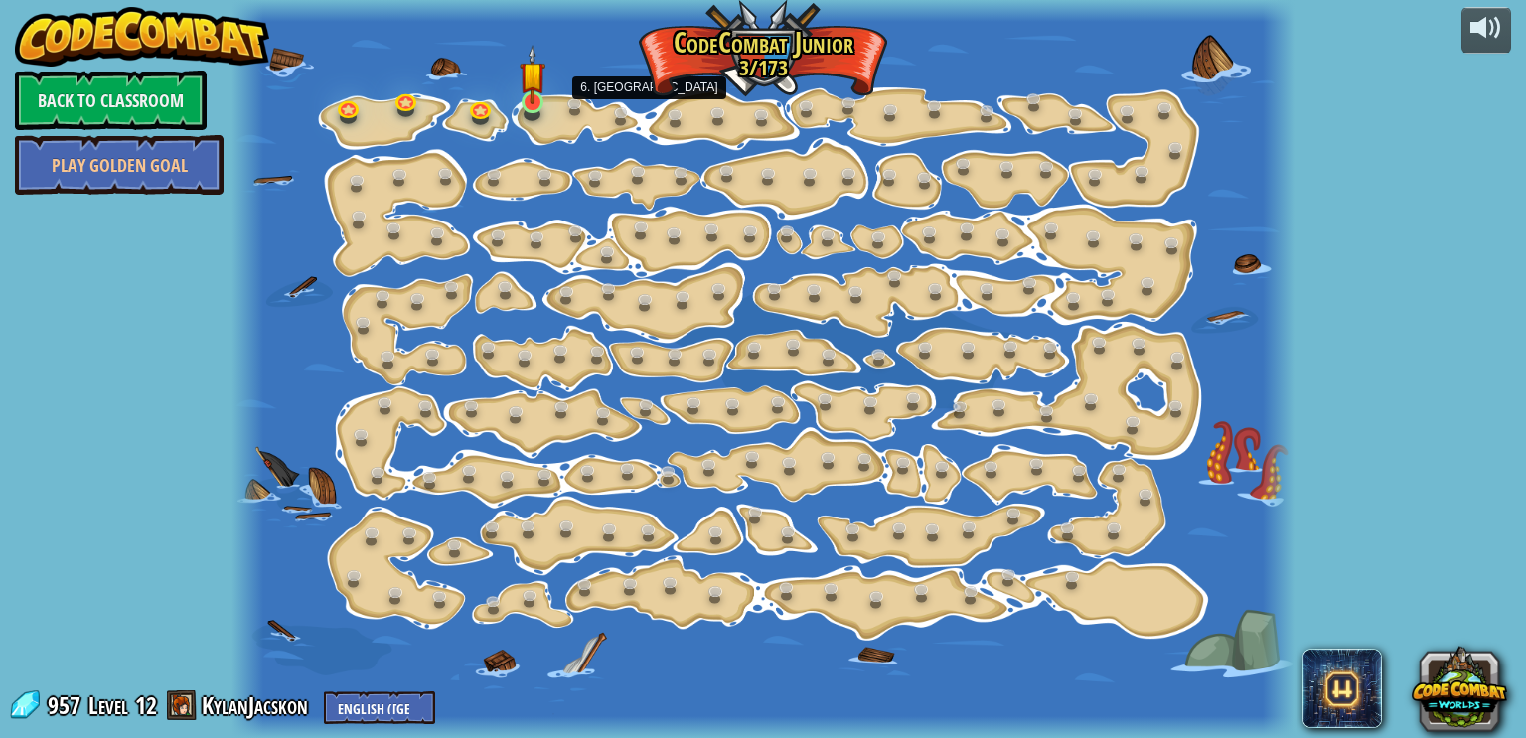
click at [544, 99] on img at bounding box center [533, 75] width 26 height 60
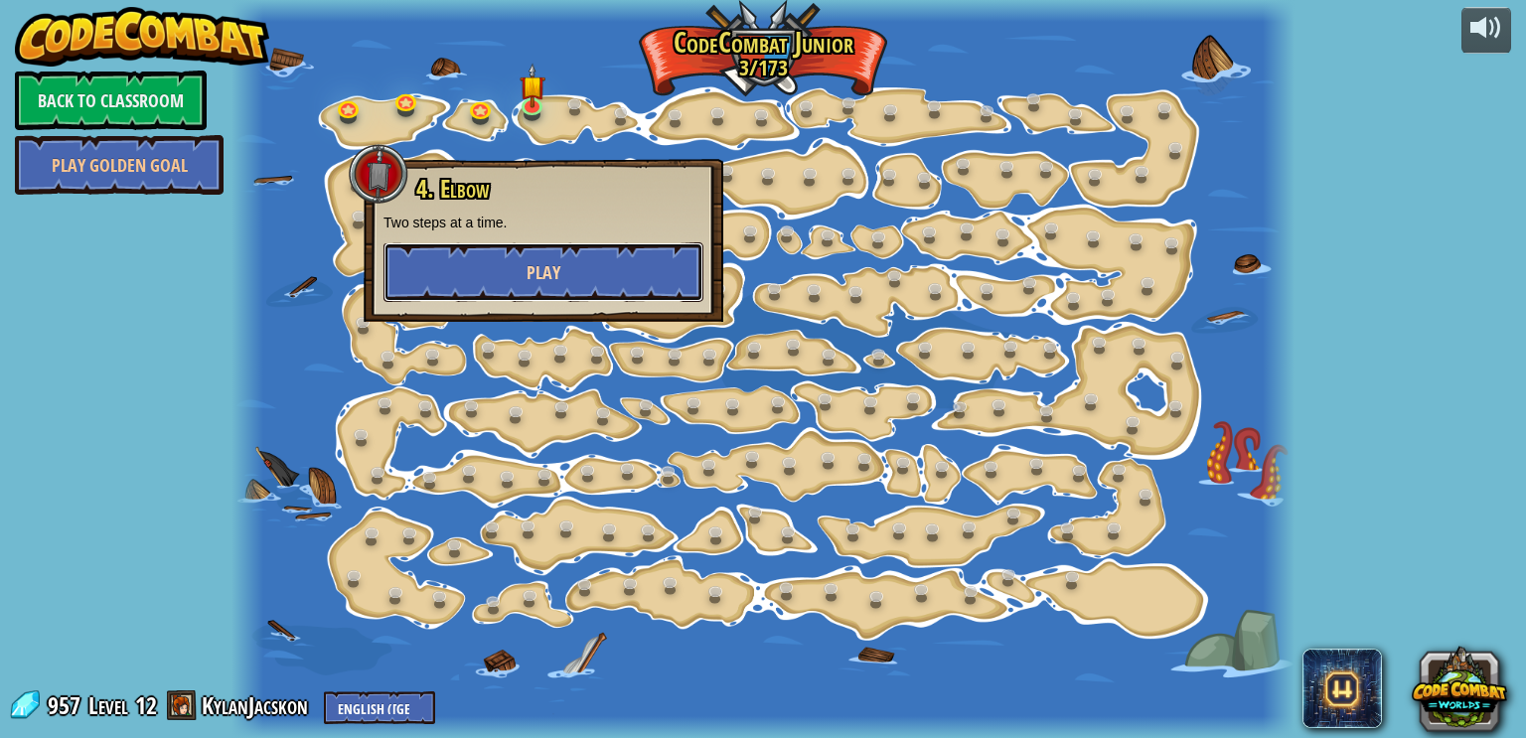
click at [632, 285] on button "Play" at bounding box center [544, 272] width 320 height 60
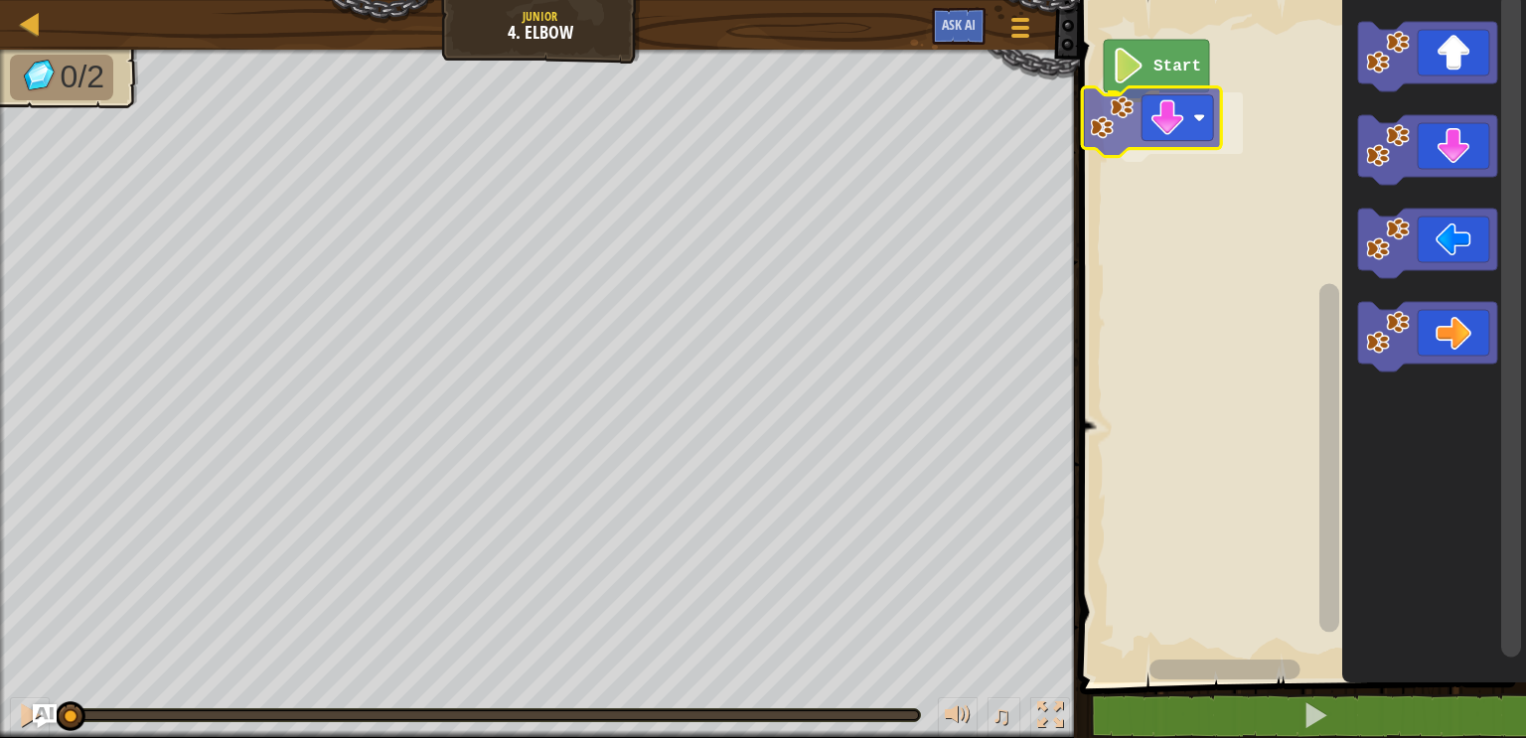
click at [1189, 109] on div "Start" at bounding box center [1300, 336] width 452 height 693
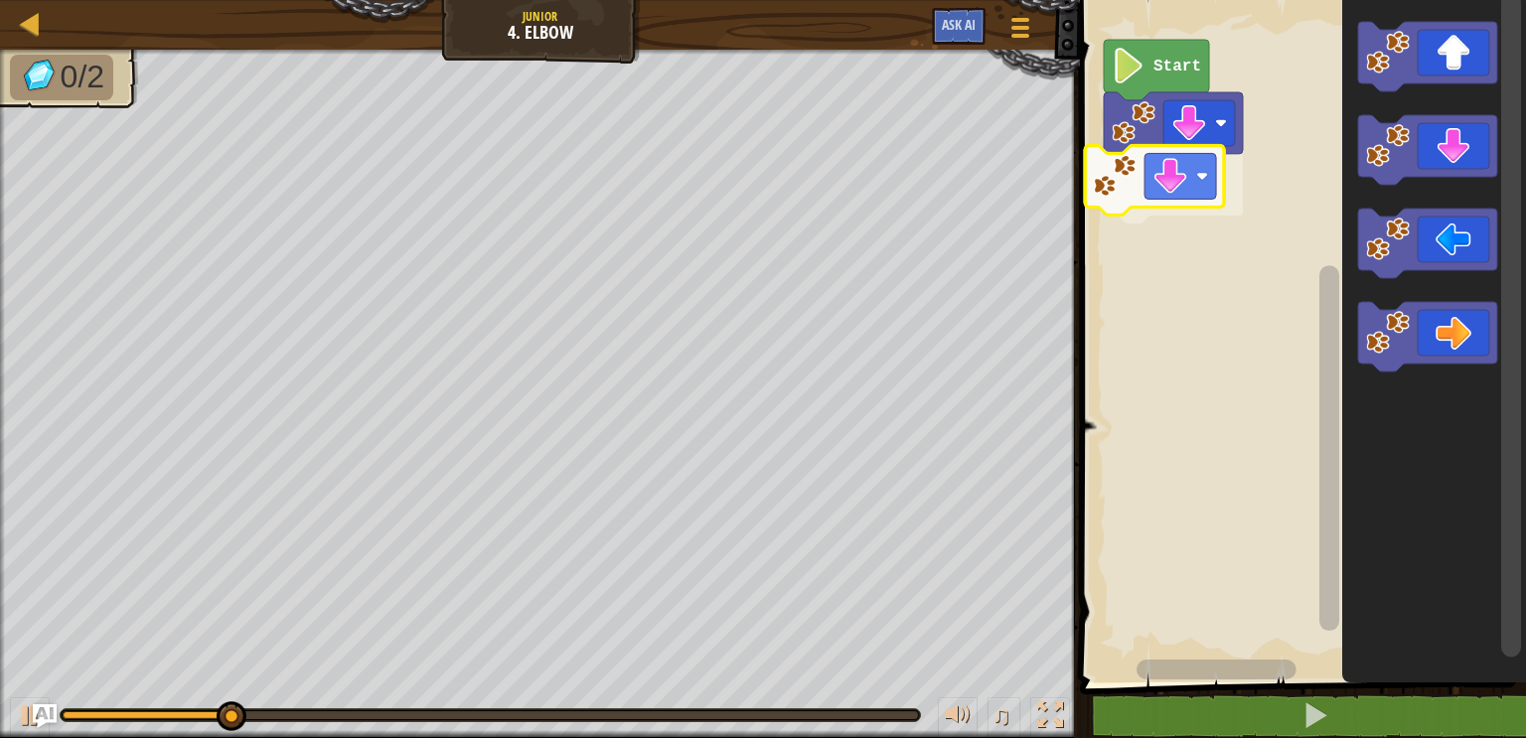
click at [1135, 183] on div "Start" at bounding box center [1300, 336] width 452 height 693
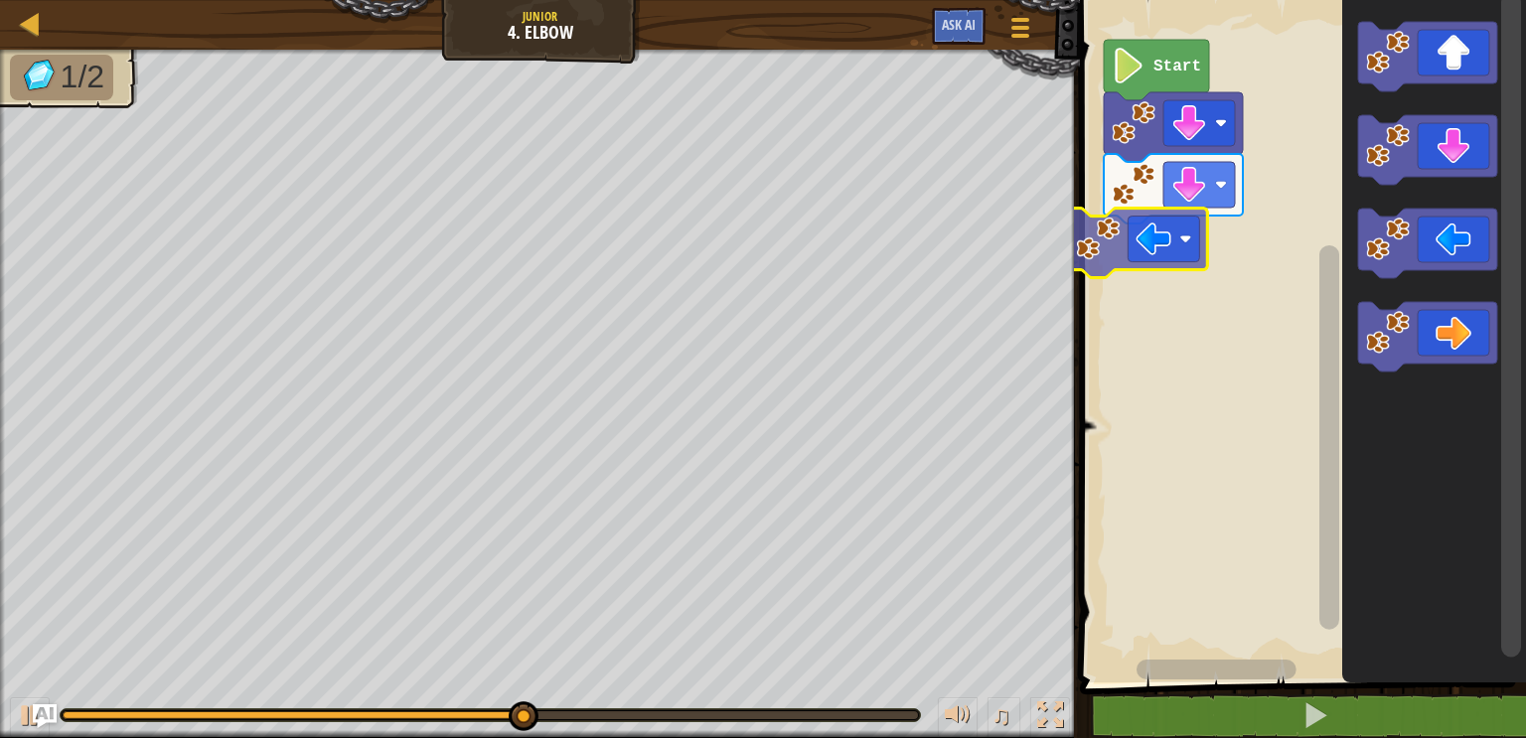
click at [1153, 259] on div "Start" at bounding box center [1300, 336] width 452 height 693
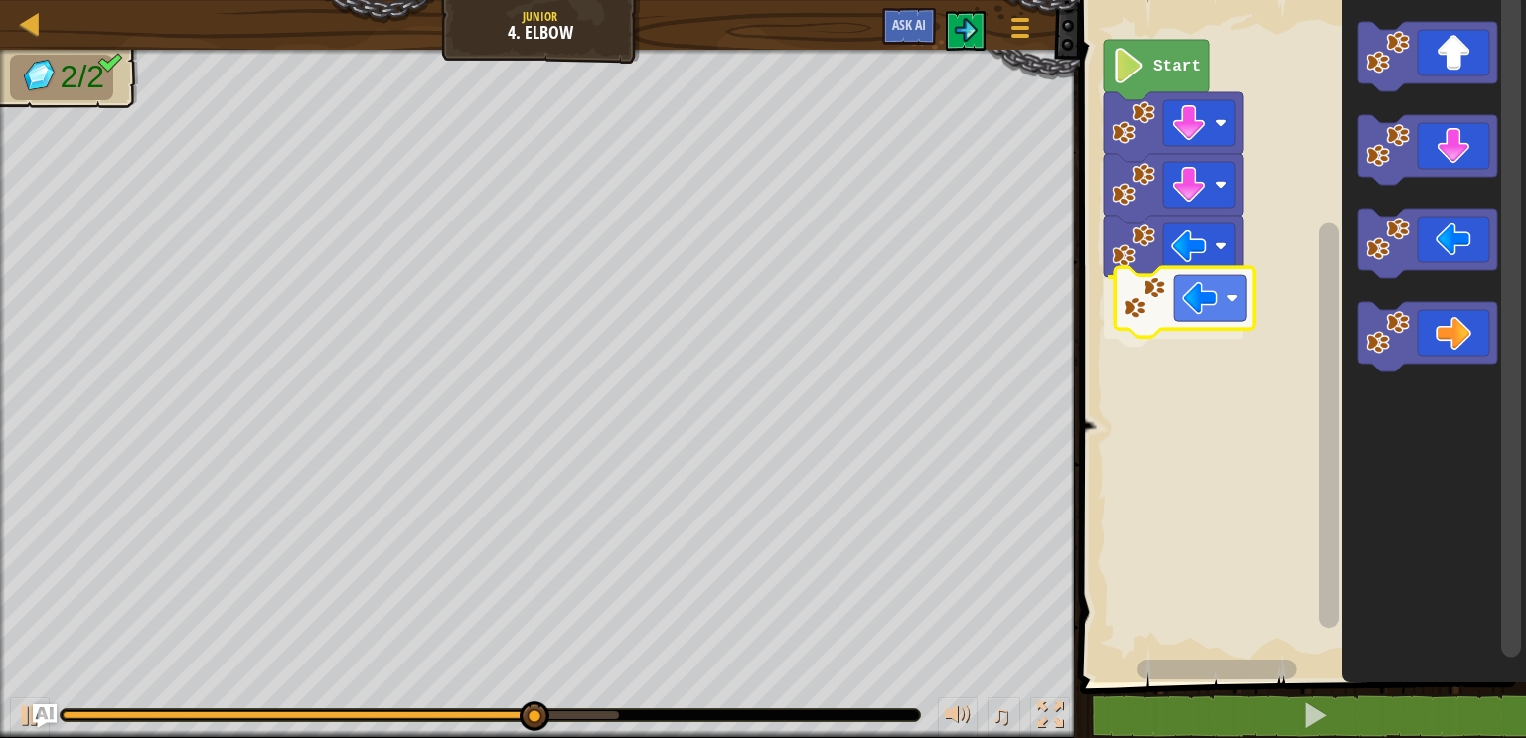
click at [1191, 315] on div "Start" at bounding box center [1300, 336] width 452 height 693
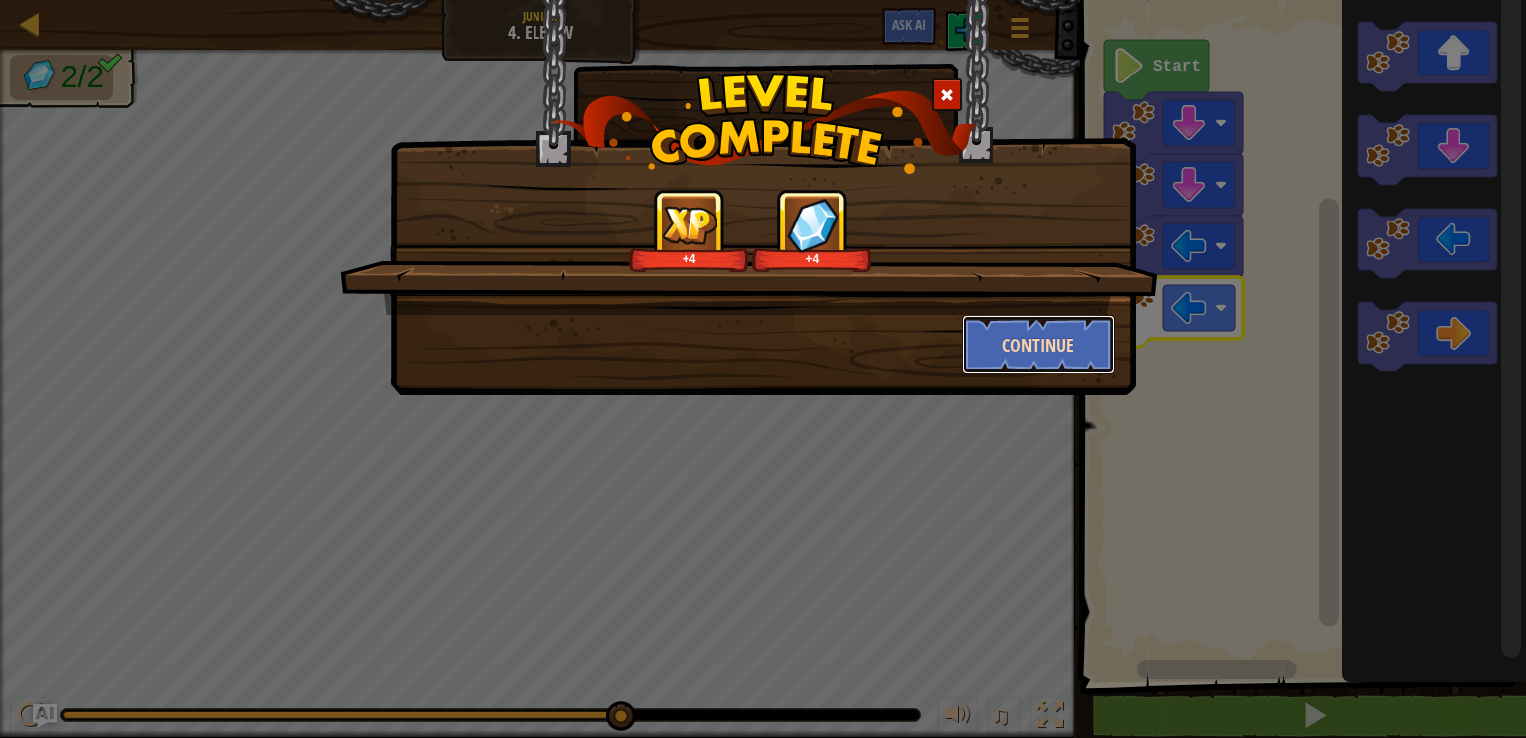
click at [1027, 347] on button "Continue" at bounding box center [1039, 345] width 154 height 60
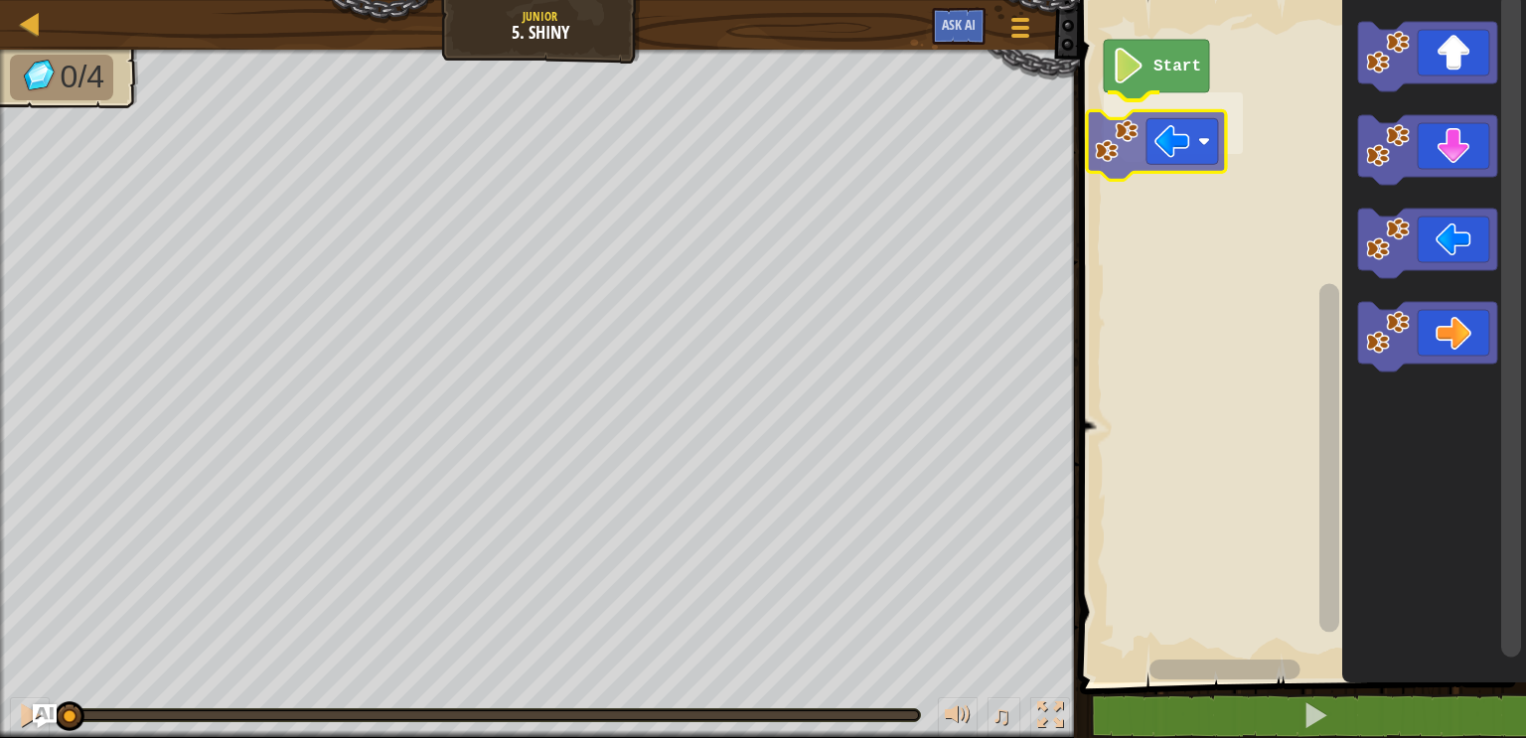
click at [1179, 127] on div "Start" at bounding box center [1300, 336] width 452 height 693
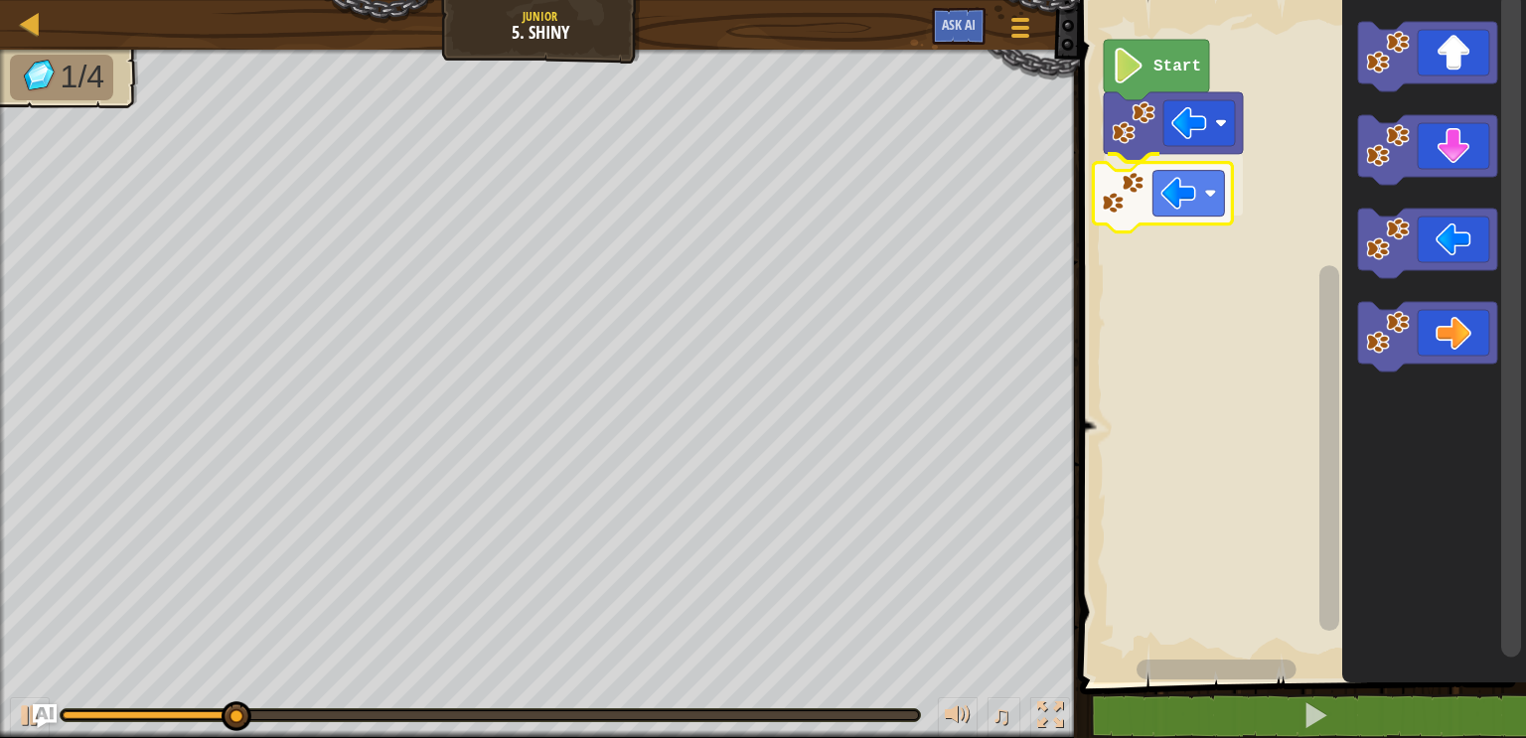
click at [1207, 196] on div "Start" at bounding box center [1300, 336] width 452 height 693
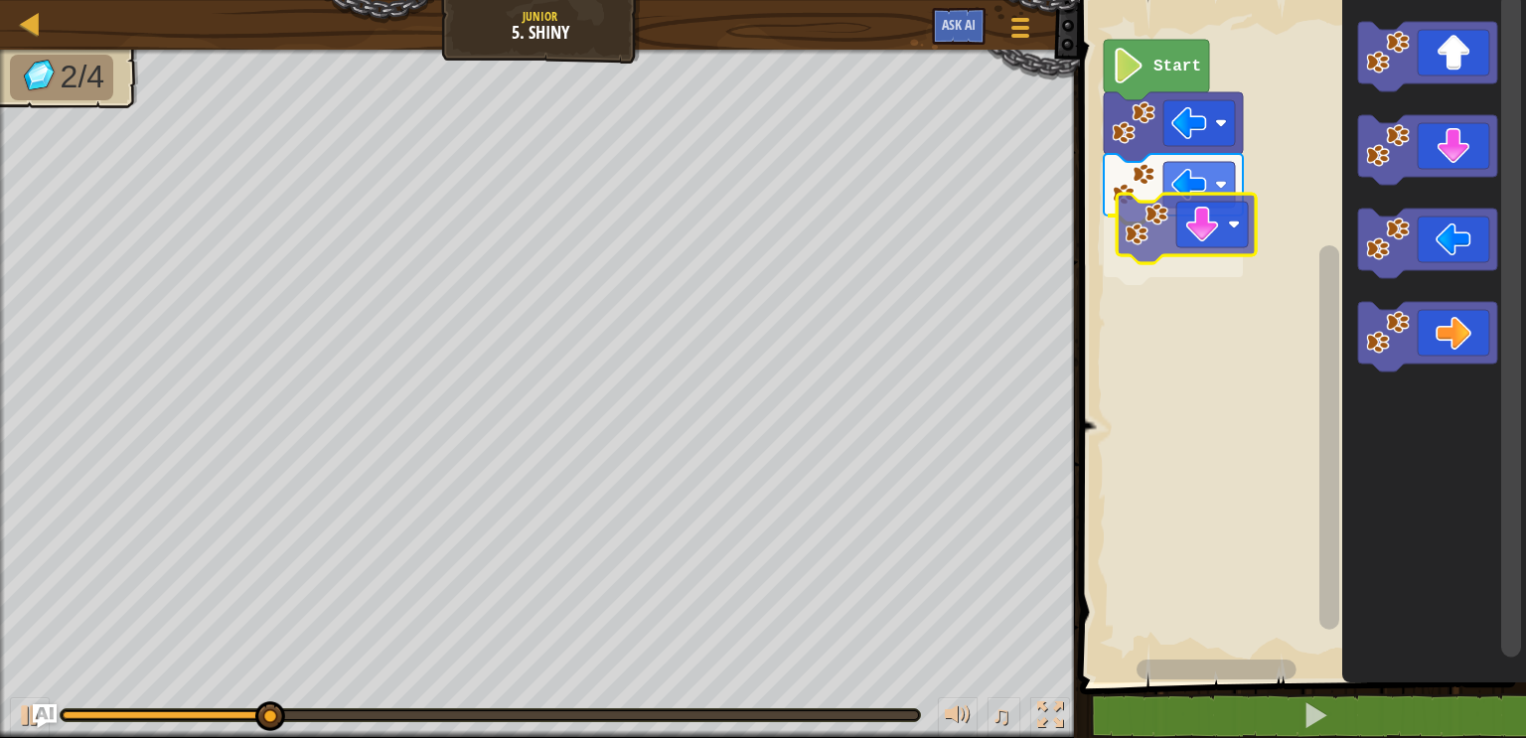
click at [1193, 253] on div "Start" at bounding box center [1300, 336] width 452 height 693
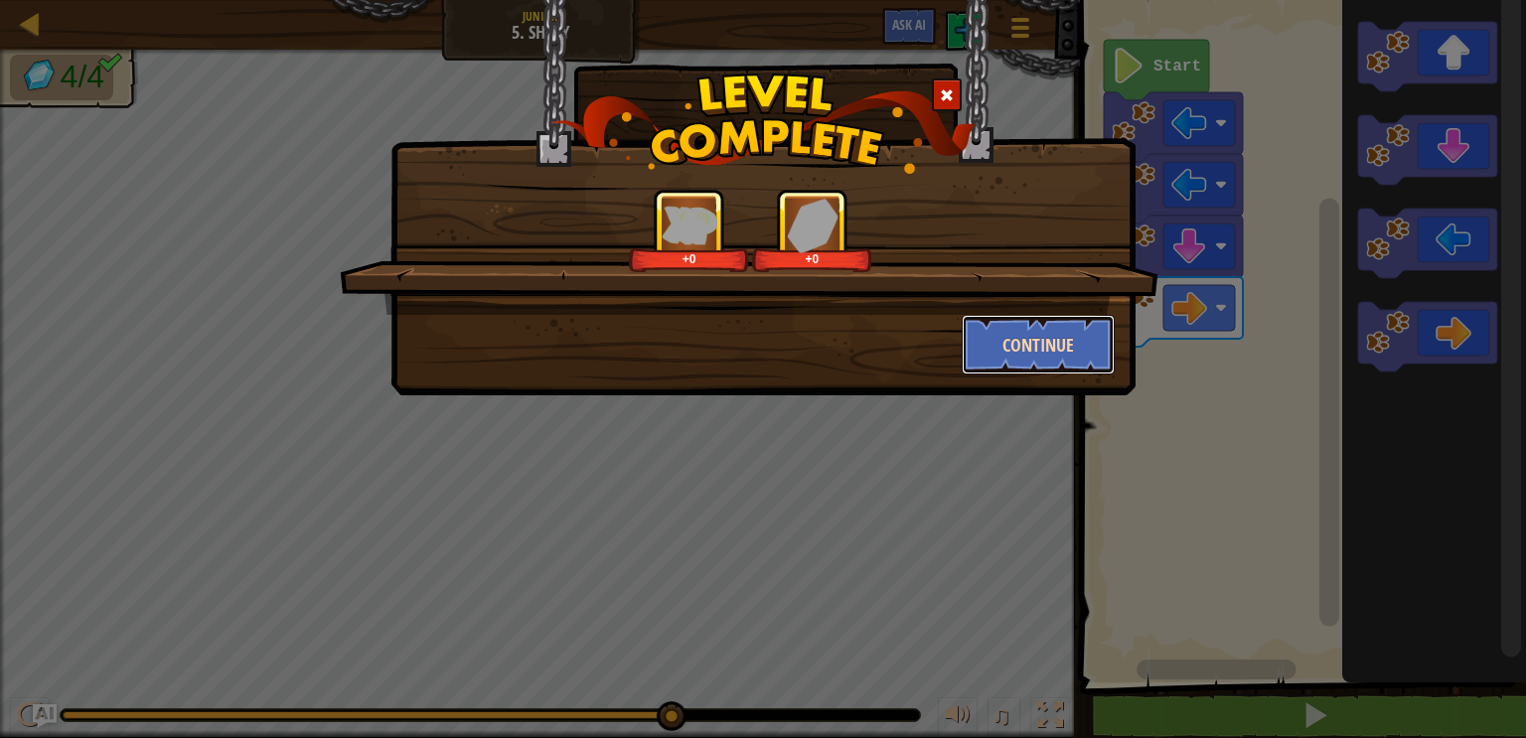
click at [1085, 346] on button "Continue" at bounding box center [1039, 345] width 154 height 60
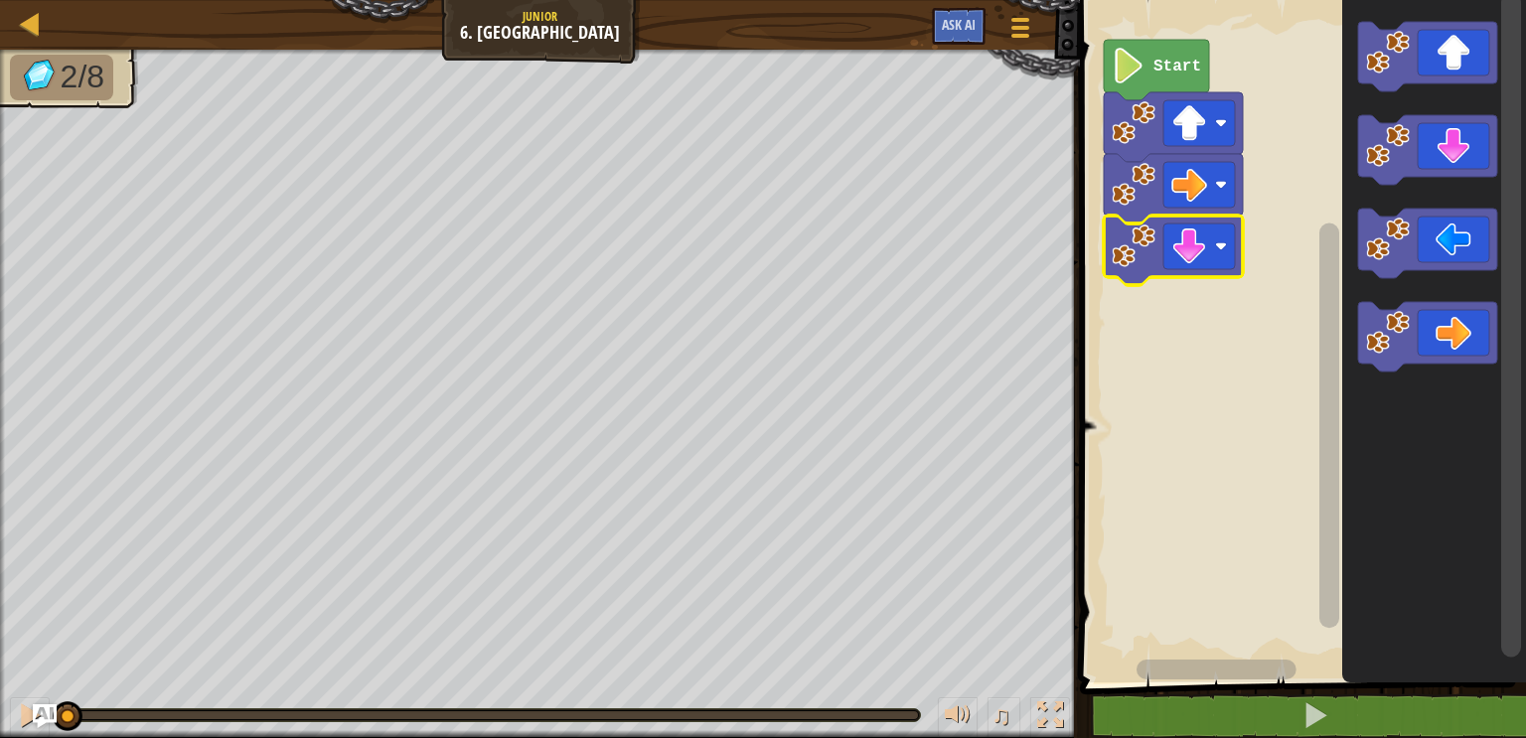
click at [1455, 234] on icon "Blockly Workspace" at bounding box center [1427, 244] width 139 height 70
click at [1219, 239] on rect "Blockly Workspace" at bounding box center [1200, 247] width 72 height 46
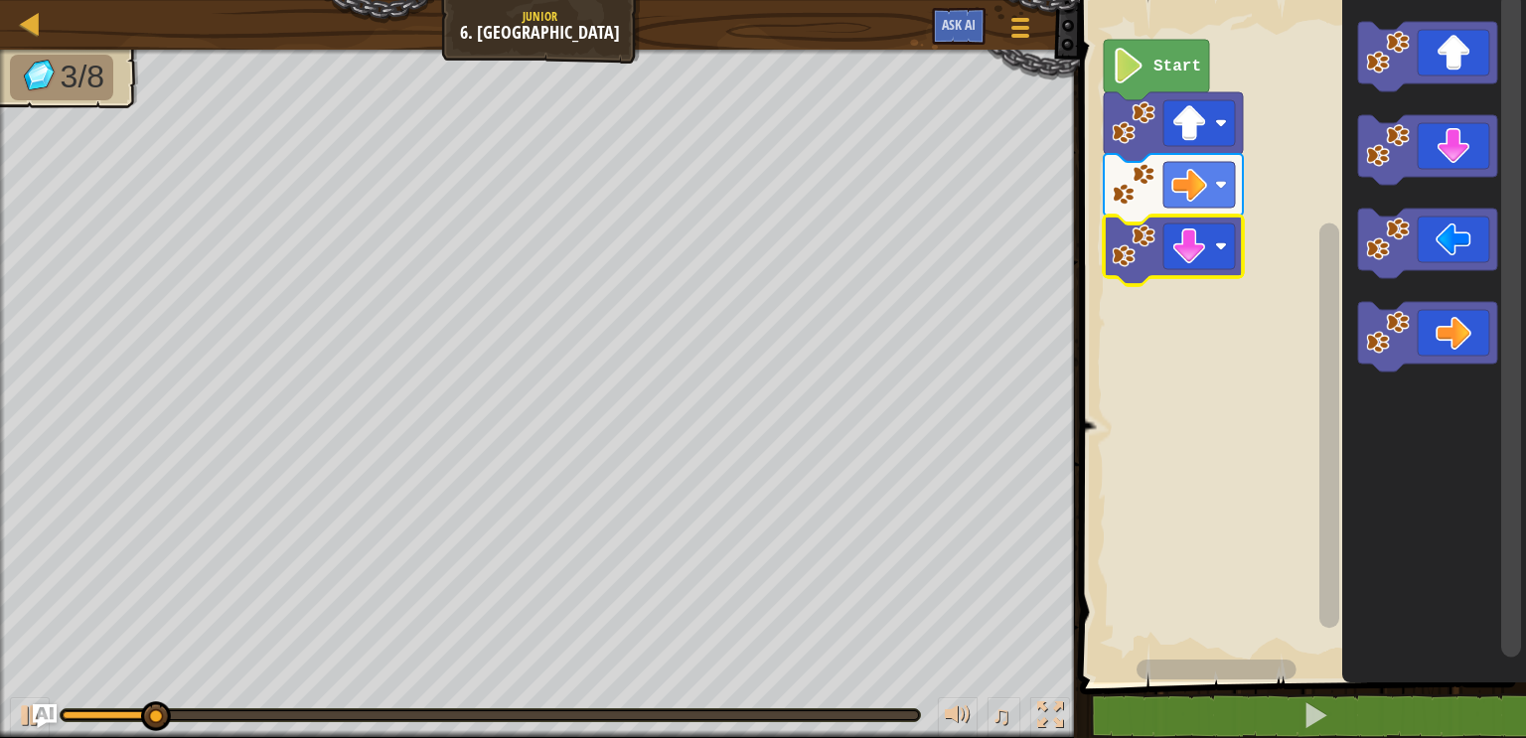
click at [1218, 235] on rect "Blockly Workspace" at bounding box center [1200, 247] width 72 height 46
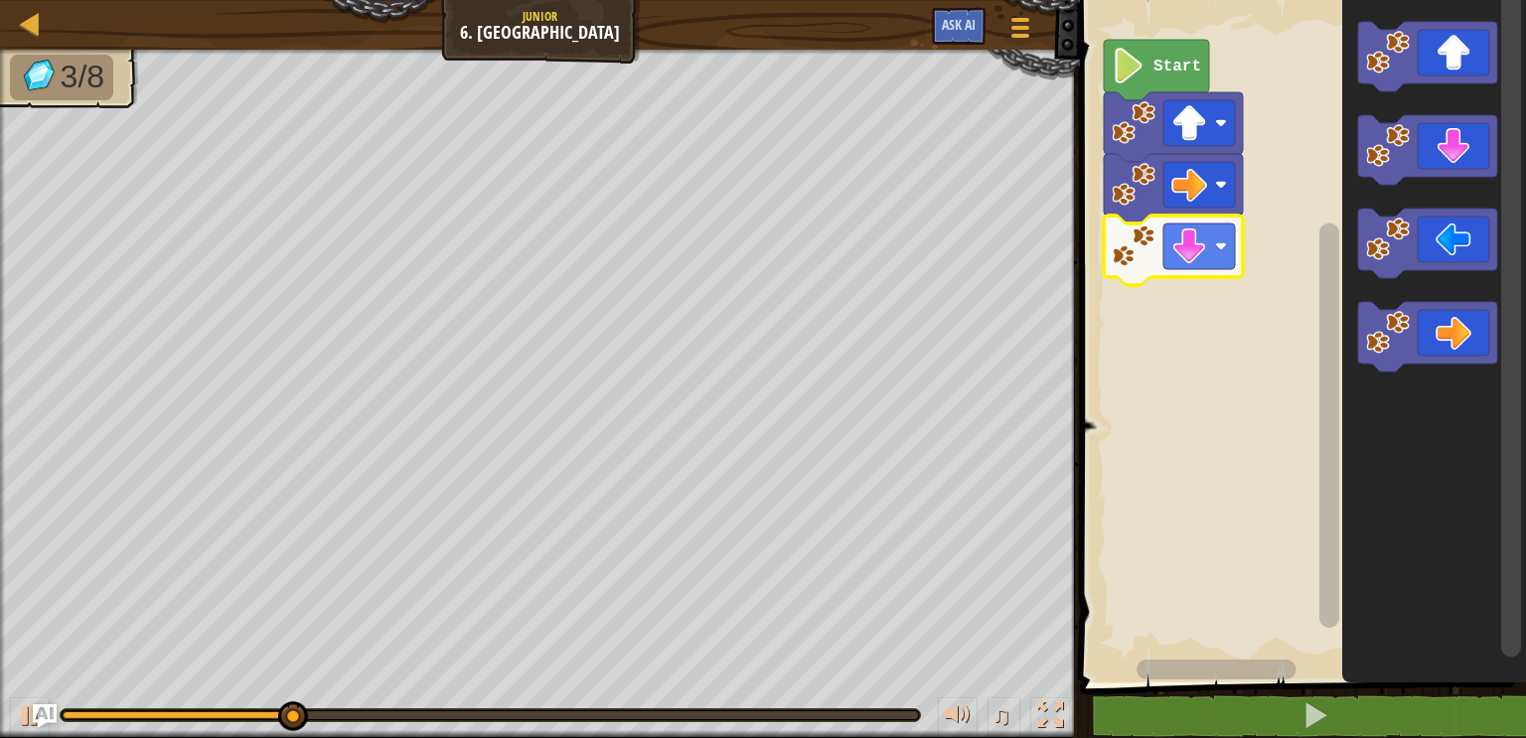
click at [1447, 140] on icon "Blockly Workspace" at bounding box center [1427, 150] width 139 height 70
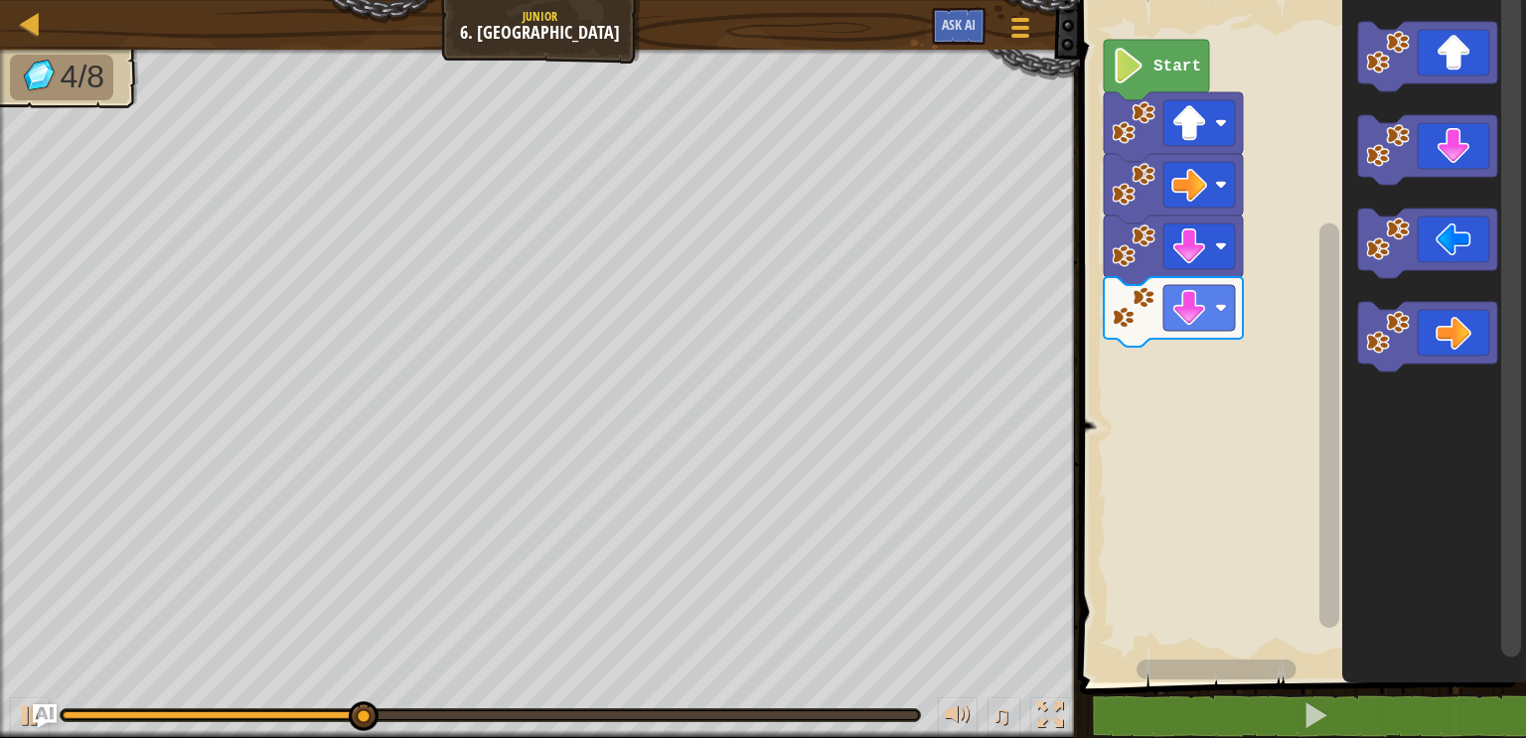
click at [1447, 240] on icon "Blockly Workspace" at bounding box center [1427, 244] width 139 height 70
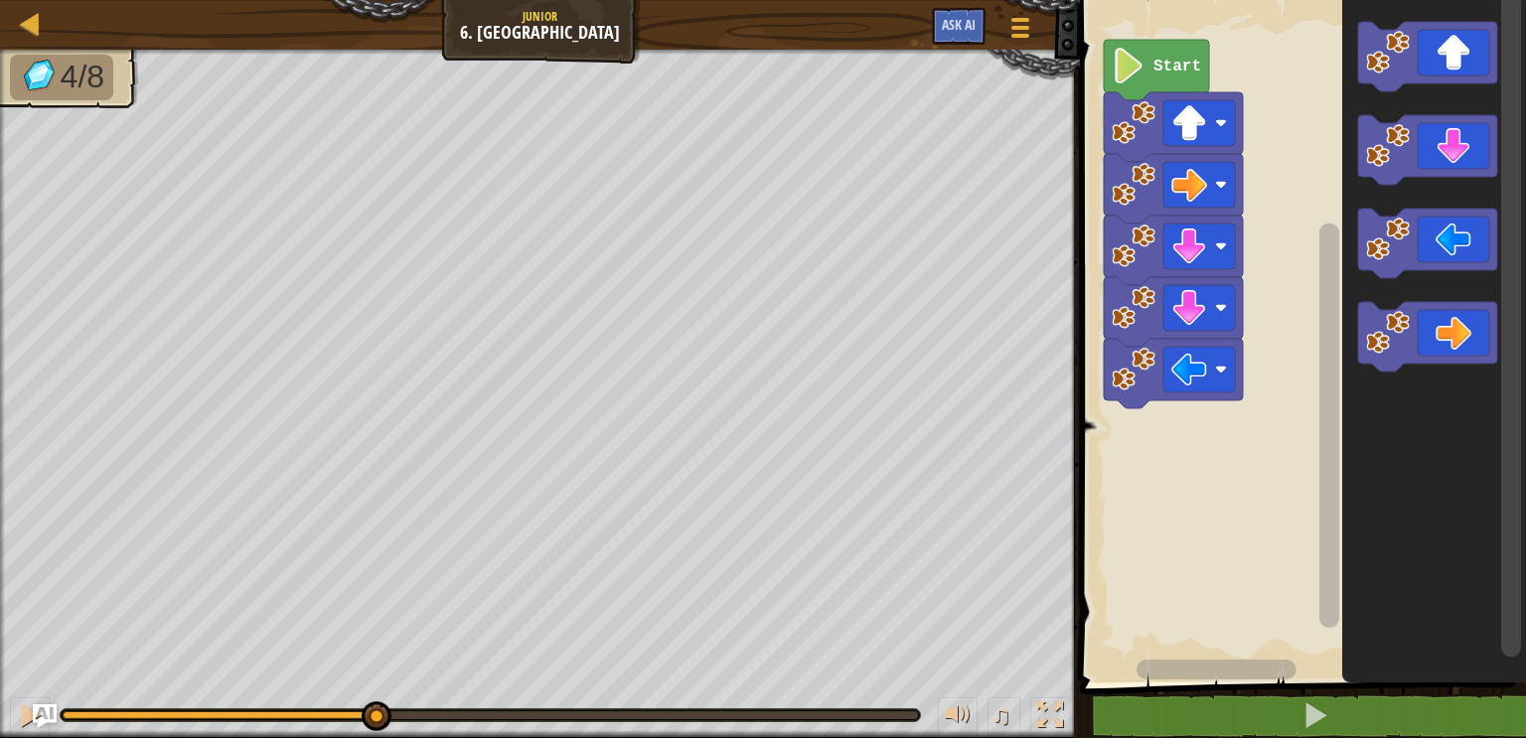
click at [1447, 257] on icon "Blockly Workspace" at bounding box center [1427, 244] width 139 height 70
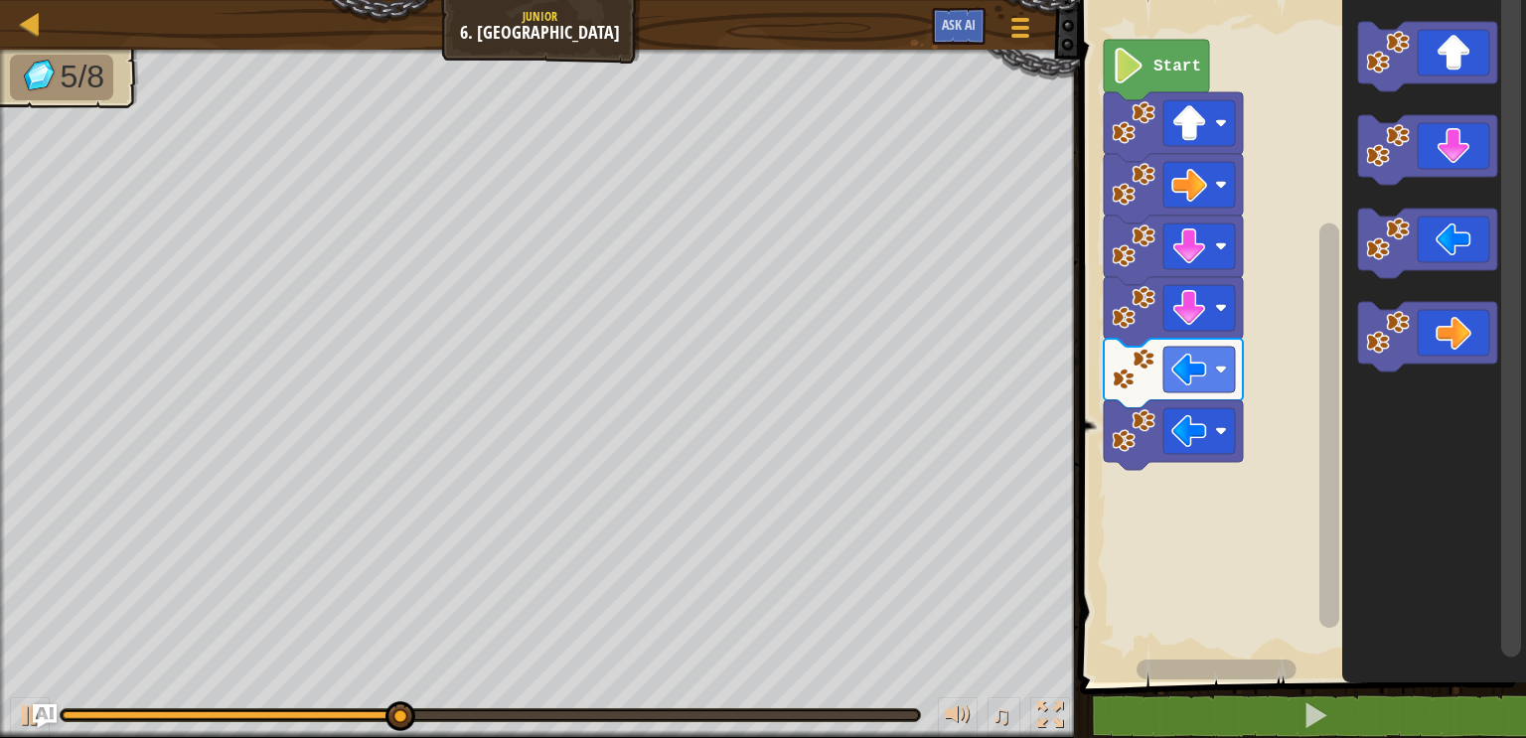
click at [1451, 81] on icon "Blockly Workspace" at bounding box center [1427, 57] width 139 height 70
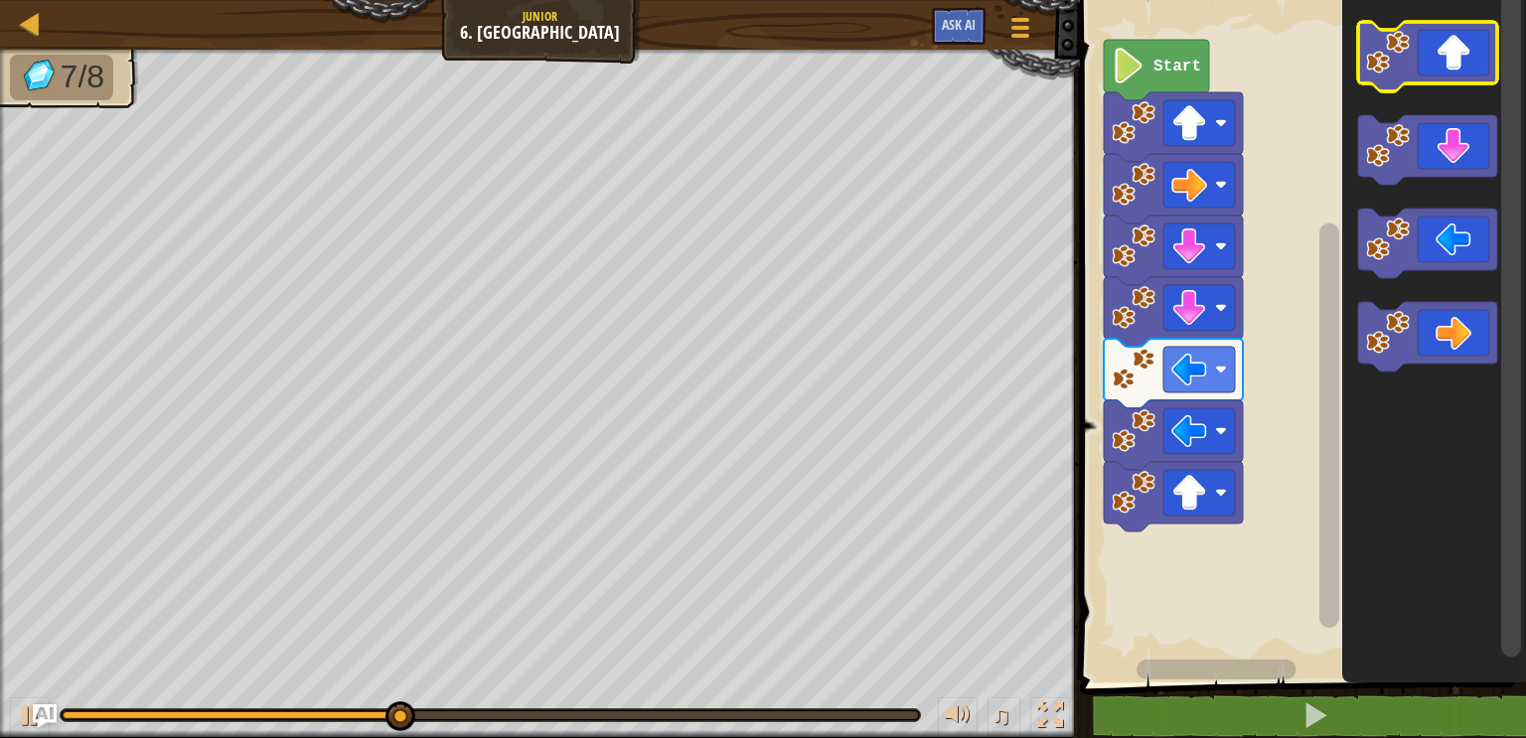
click at [1445, 72] on icon "Blockly Workspace" at bounding box center [1427, 57] width 139 height 70
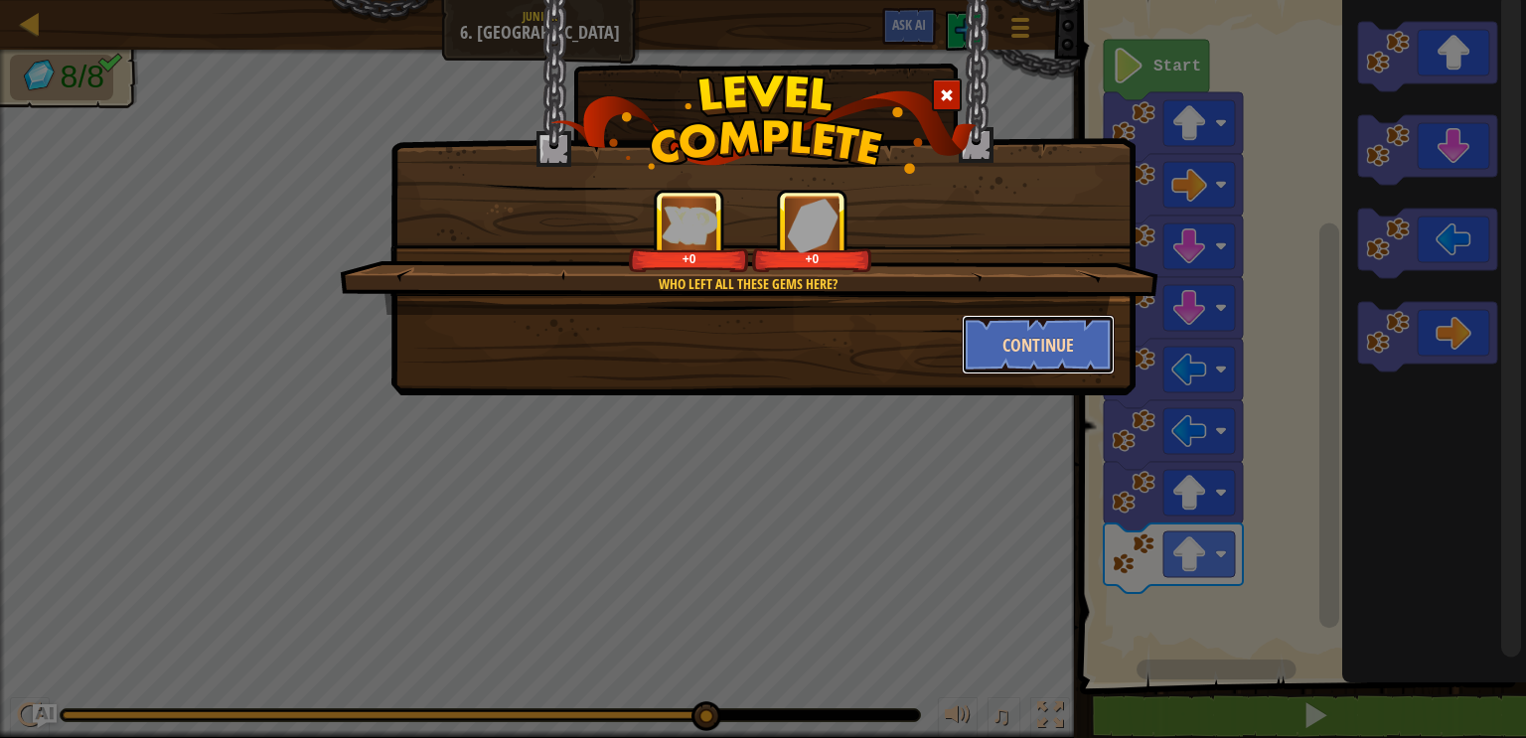
click at [1072, 344] on button "Continue" at bounding box center [1039, 345] width 154 height 60
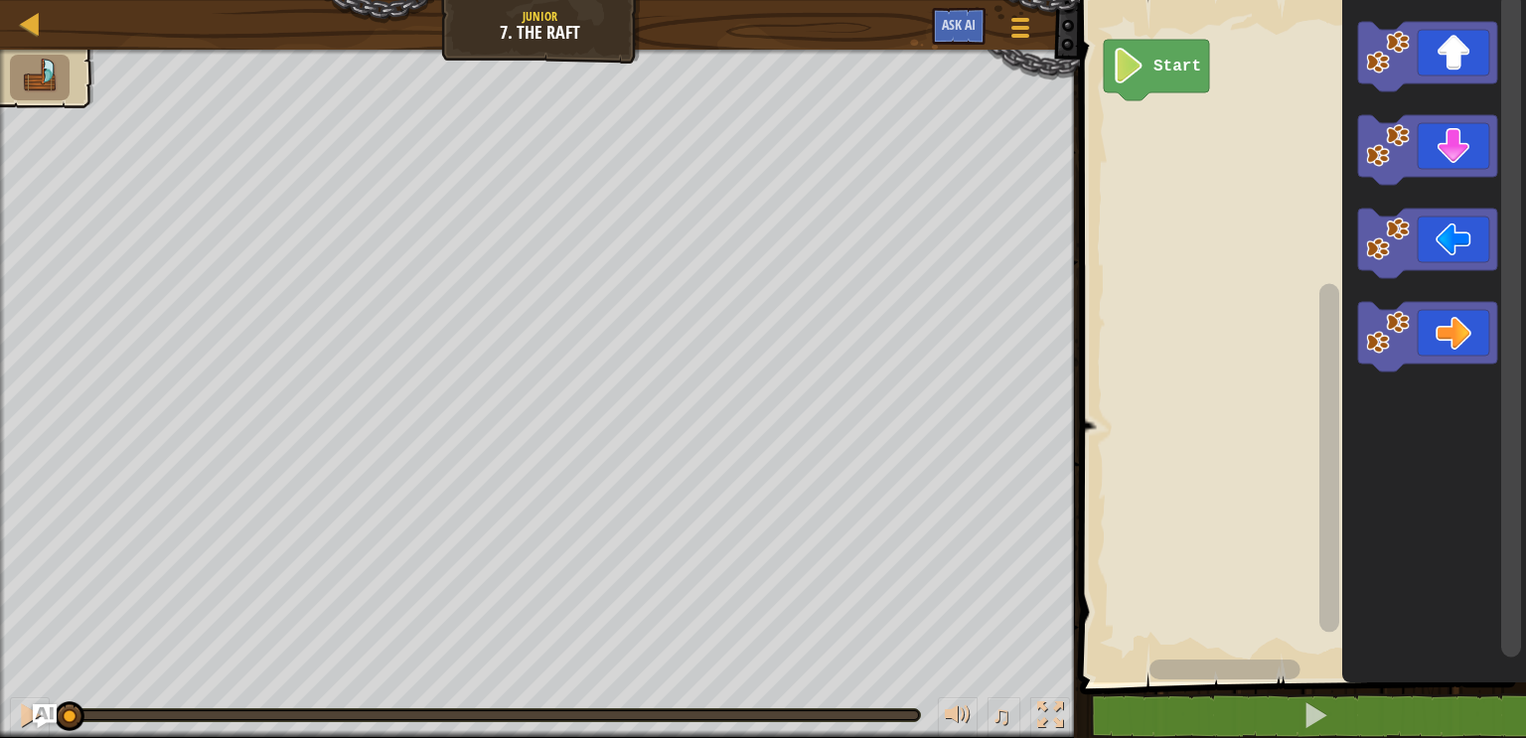
click at [1451, 40] on icon "Blockly Workspace" at bounding box center [1427, 57] width 139 height 70
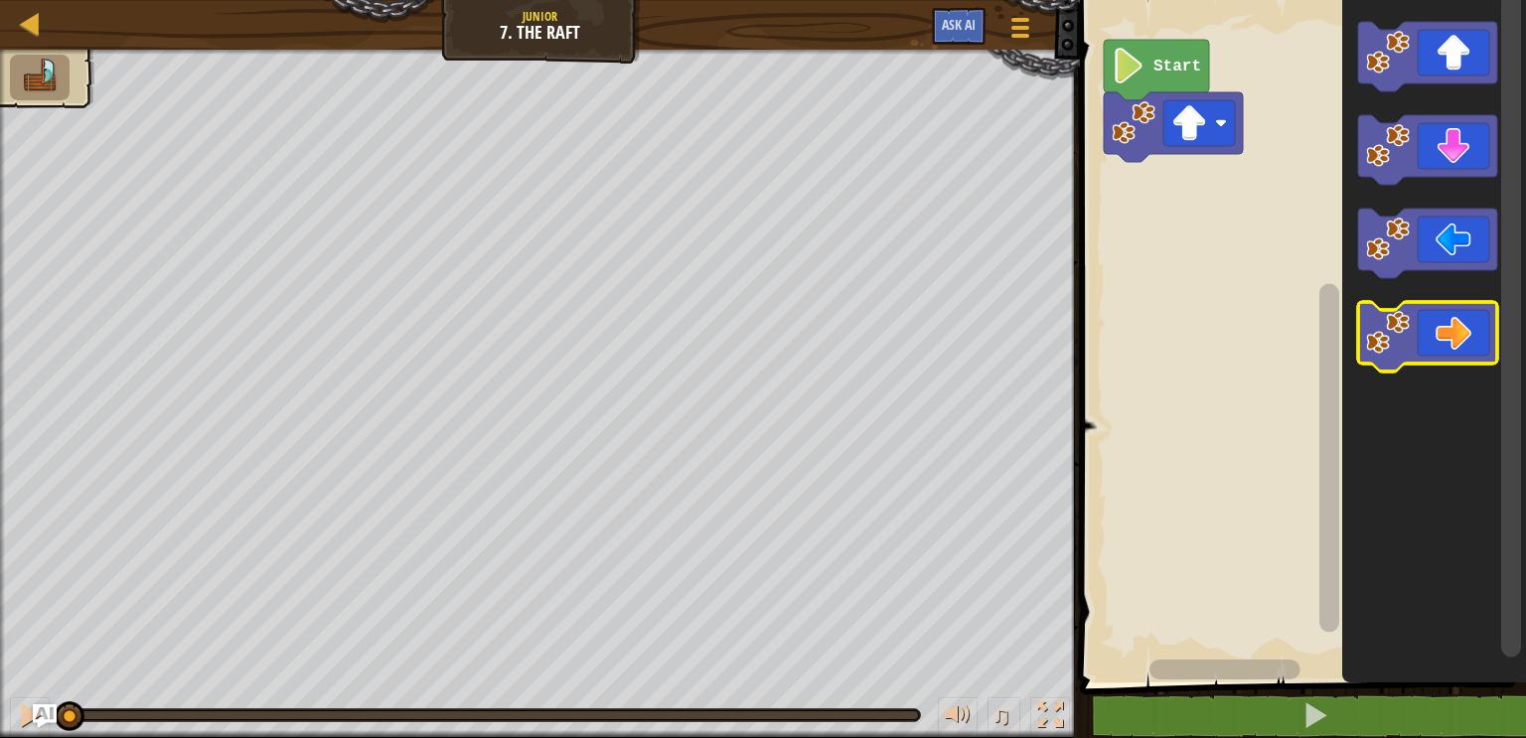
click at [1460, 324] on icon "Blockly Workspace" at bounding box center [1427, 337] width 139 height 70
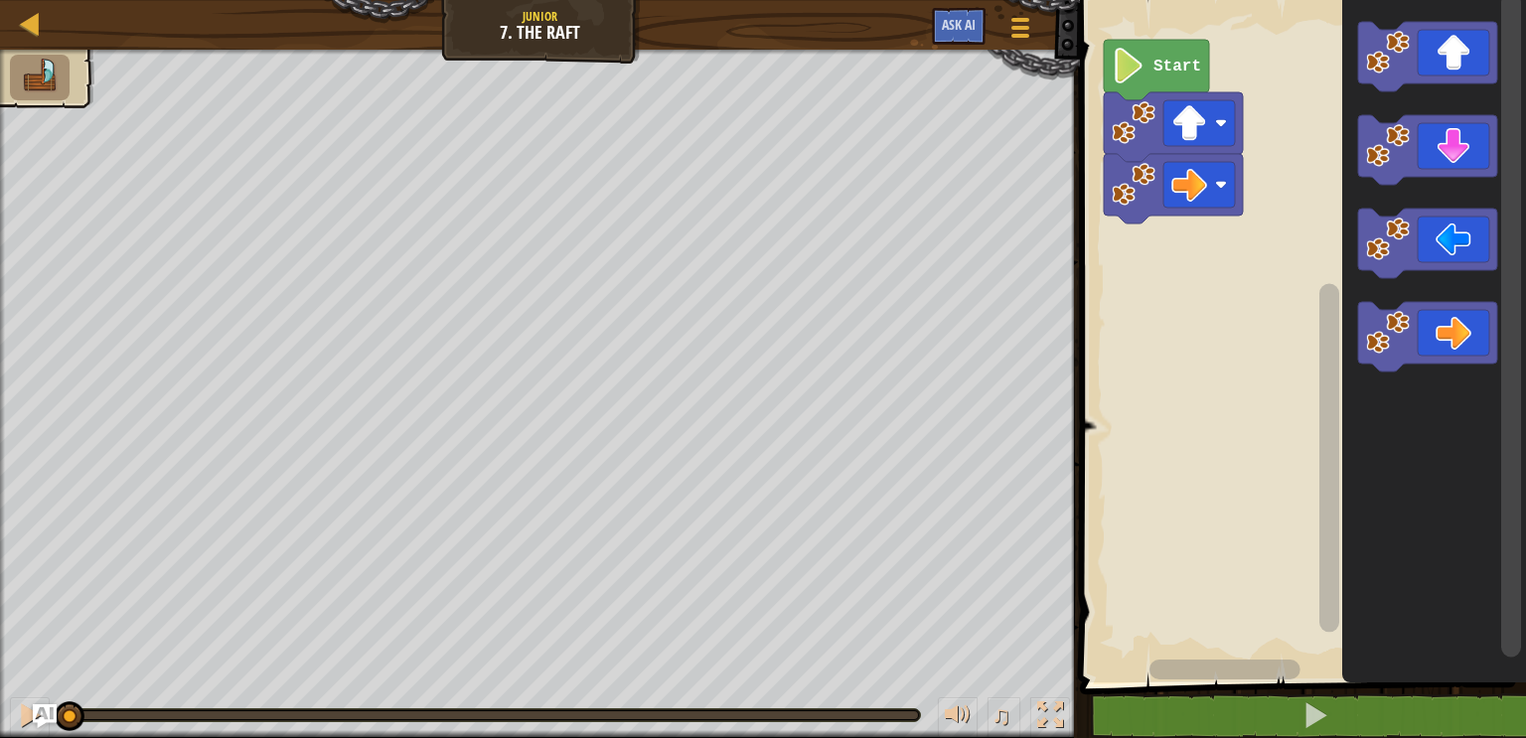
click at [1456, 322] on icon "Blockly Workspace" at bounding box center [1427, 337] width 139 height 70
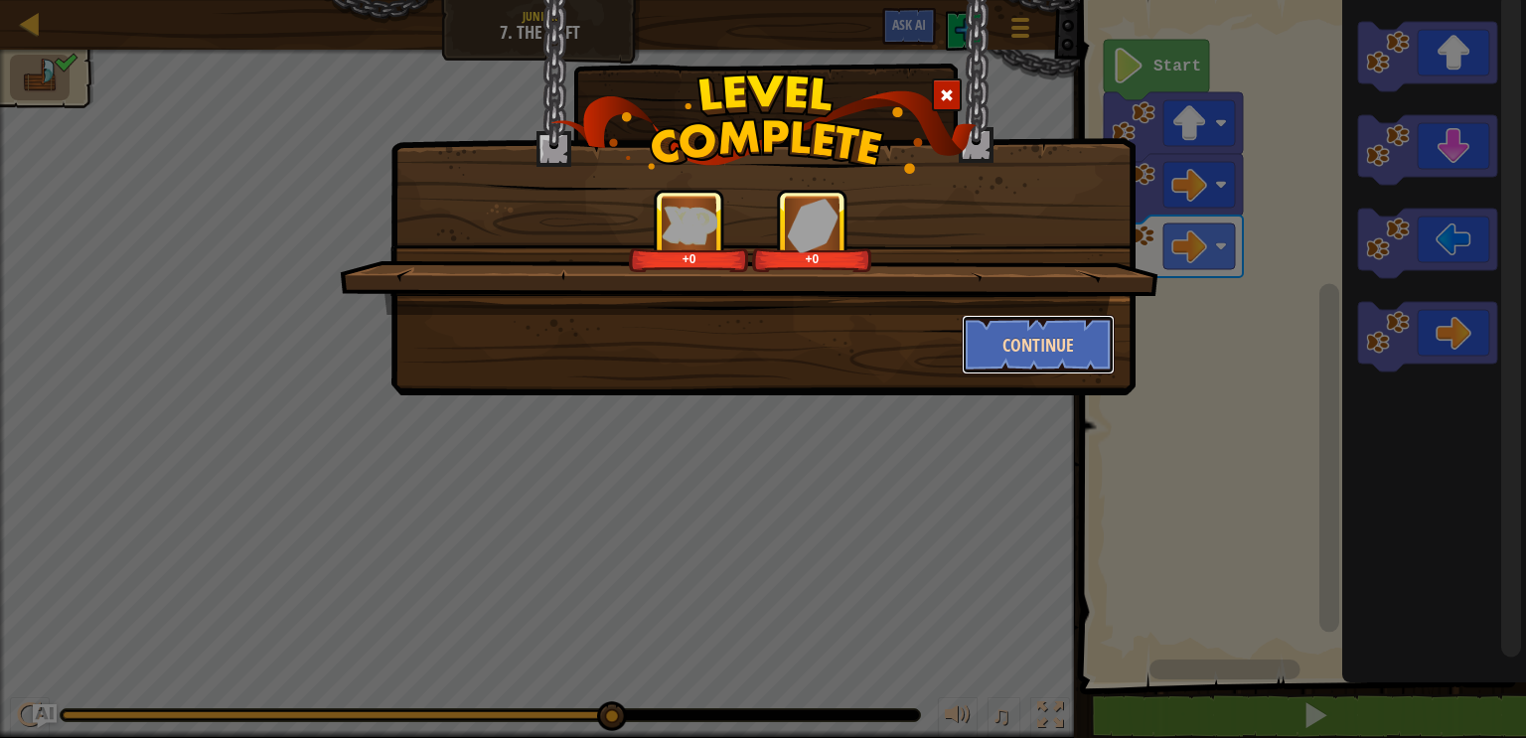
click at [1085, 333] on button "Continue" at bounding box center [1039, 345] width 154 height 60
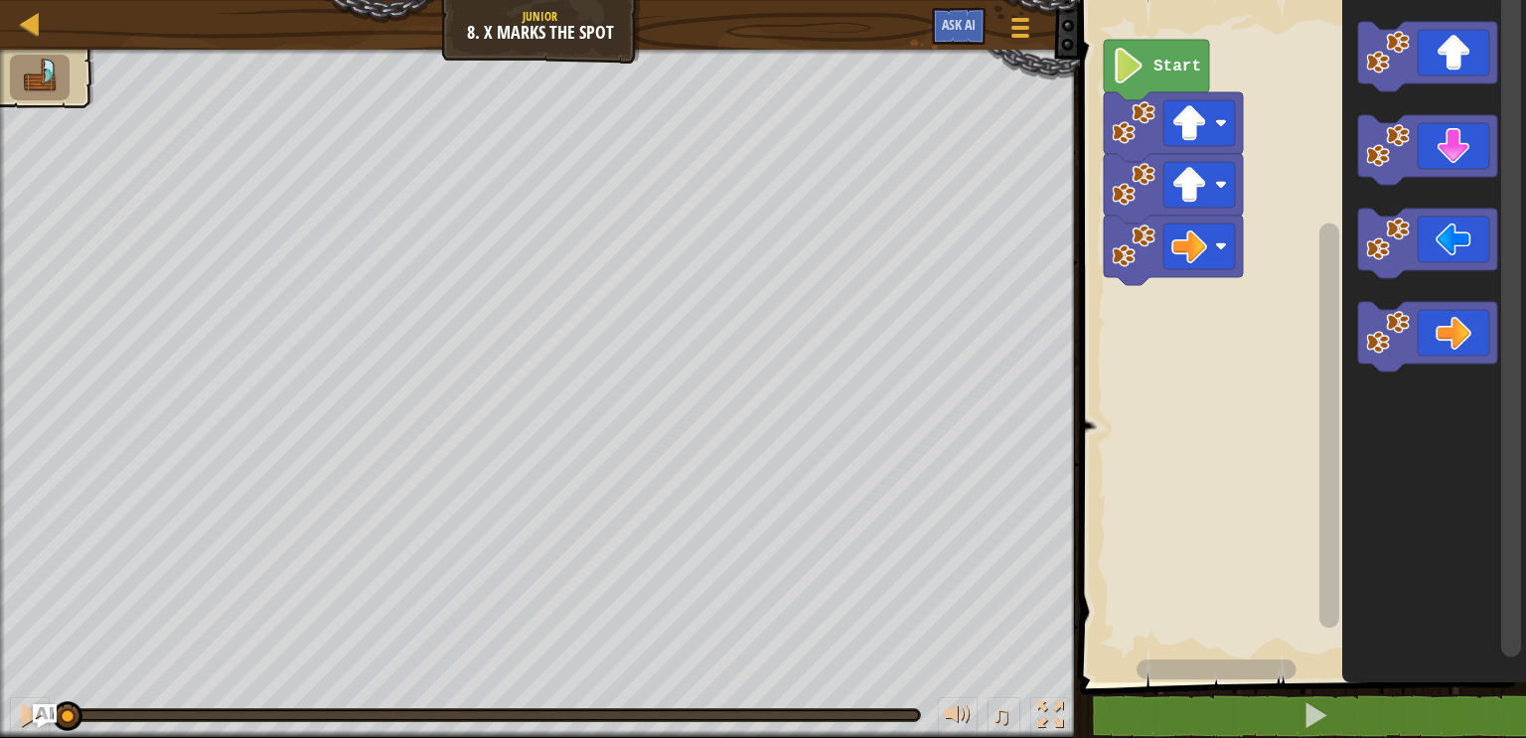
click at [1449, 318] on icon "Blockly Workspace" at bounding box center [1427, 337] width 139 height 70
click at [1447, 318] on icon "Blockly Workspace" at bounding box center [1427, 337] width 139 height 70
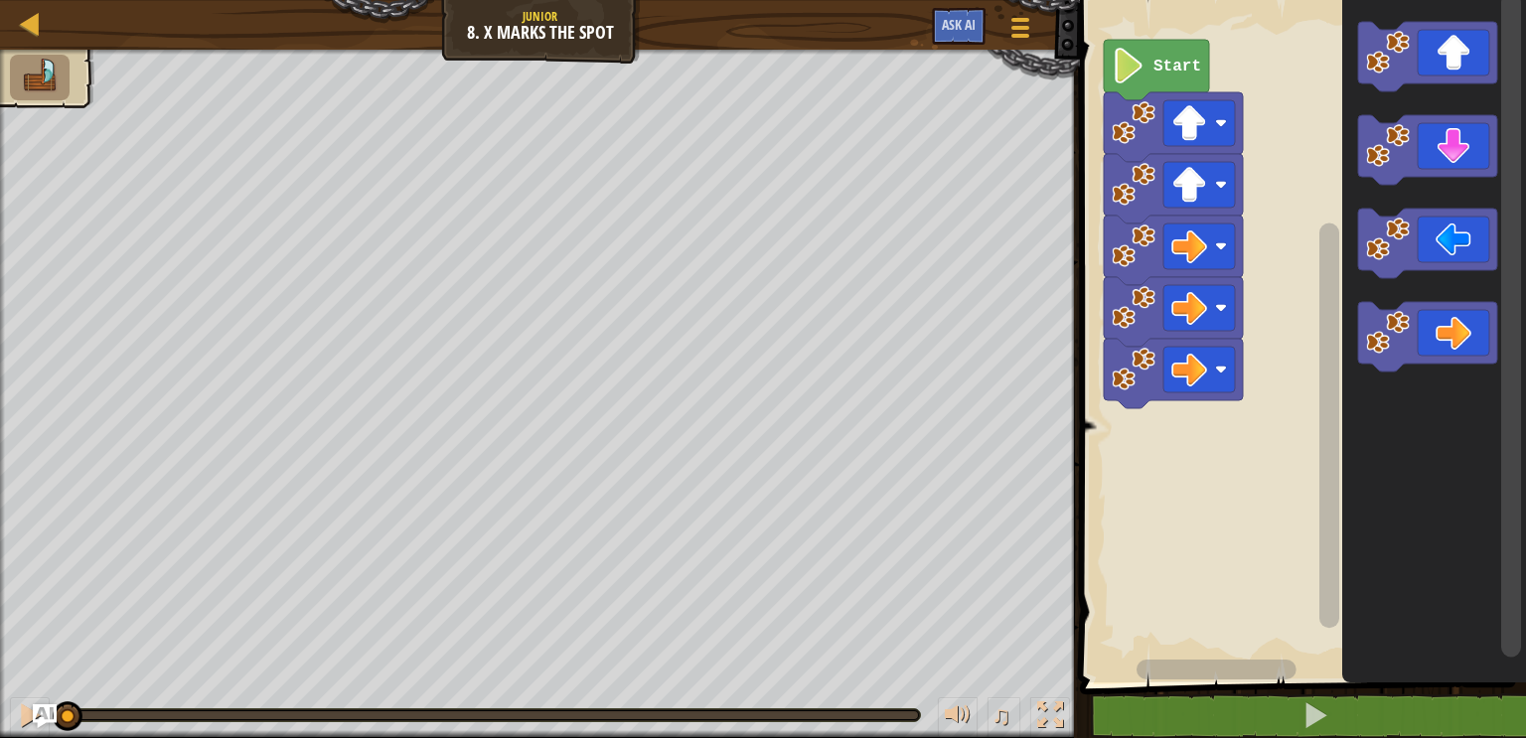
click at [1456, 149] on icon "Blockly Workspace" at bounding box center [1427, 150] width 139 height 70
click at [1456, 141] on icon "Blockly Workspace" at bounding box center [1427, 150] width 139 height 70
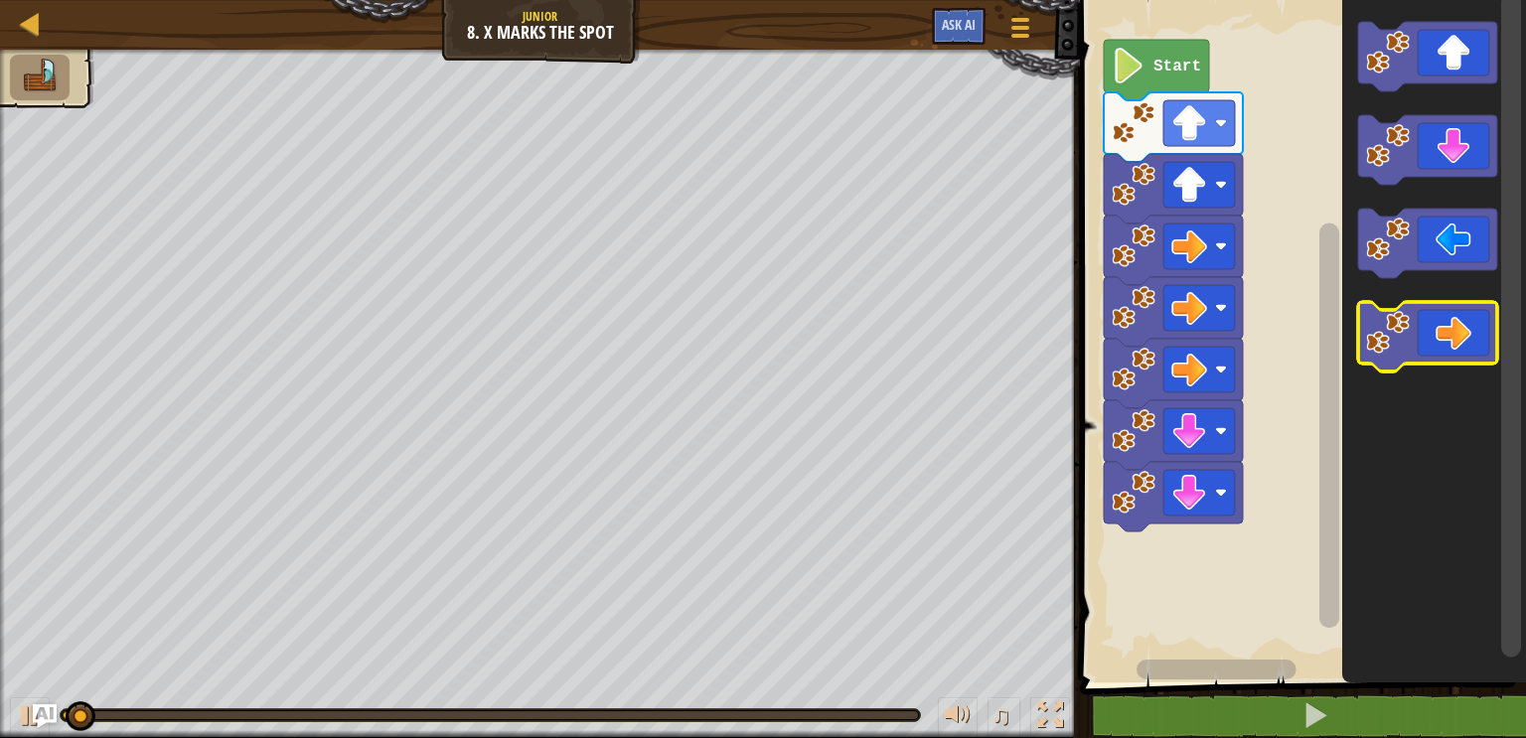
click at [1450, 321] on icon "Blockly Workspace" at bounding box center [1427, 337] width 139 height 70
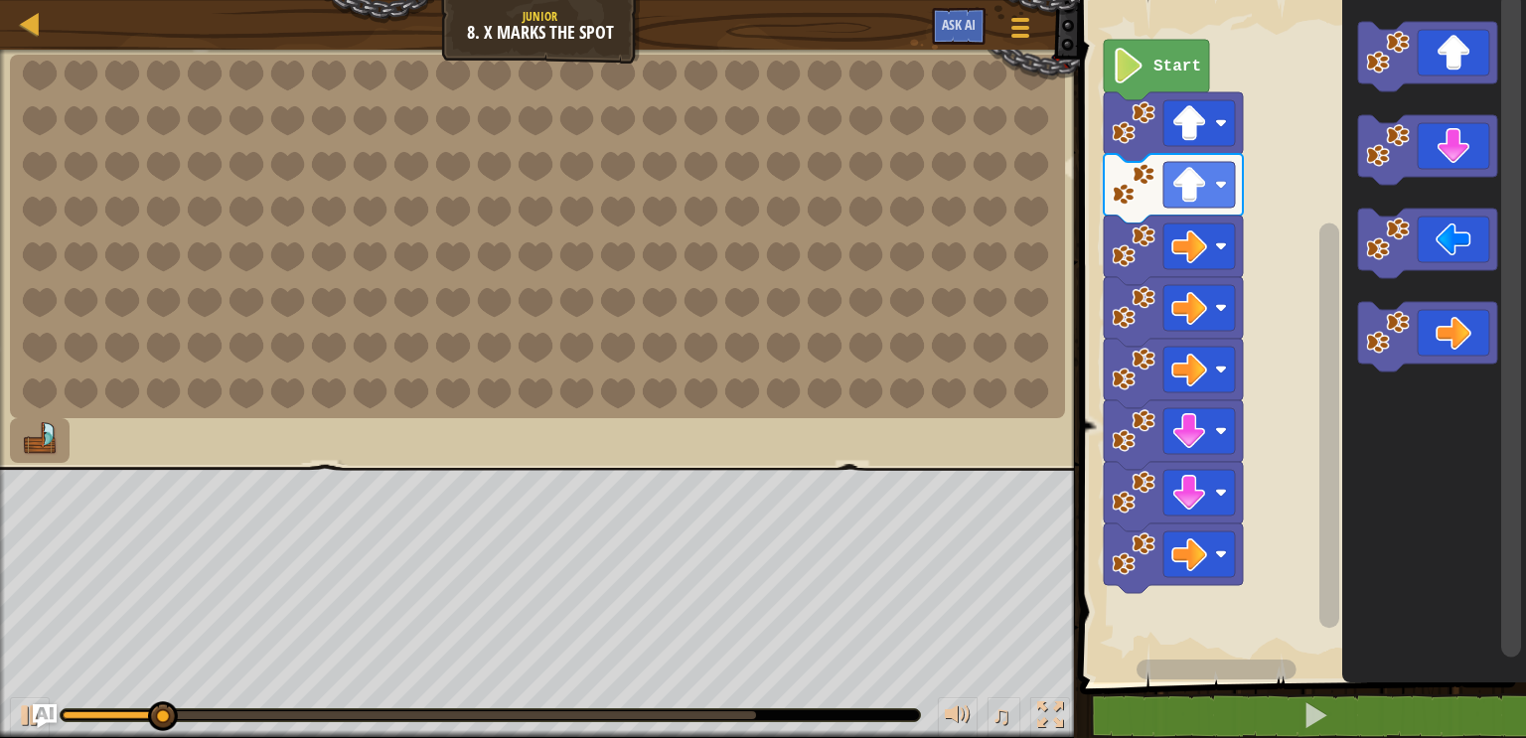
click at [1209, 545] on rect "Blockly Workspace" at bounding box center [1200, 555] width 72 height 46
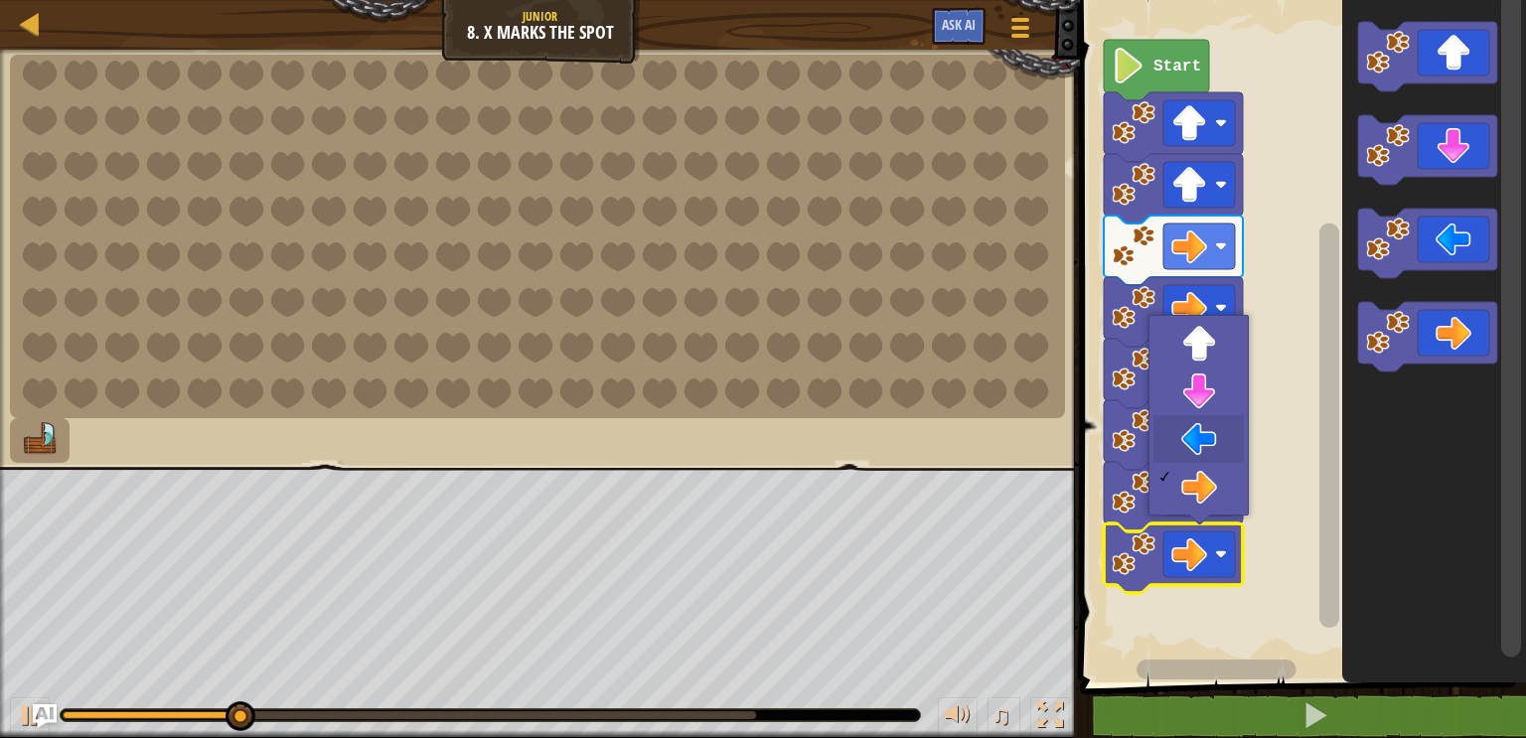
click at [1198, 425] on image "Blockly Workspace" at bounding box center [1189, 431] width 36 height 36
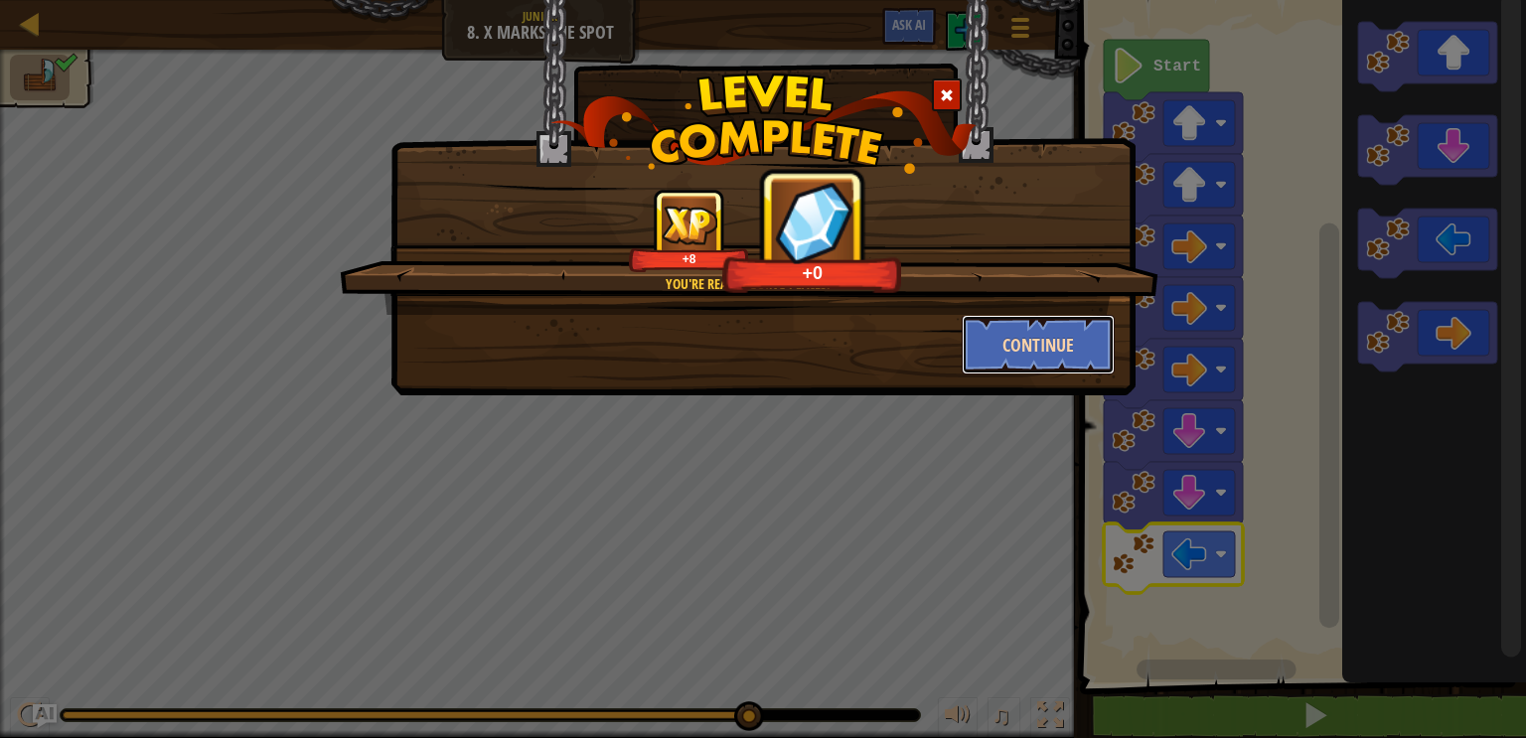
click at [984, 344] on button "Continue" at bounding box center [1039, 345] width 154 height 60
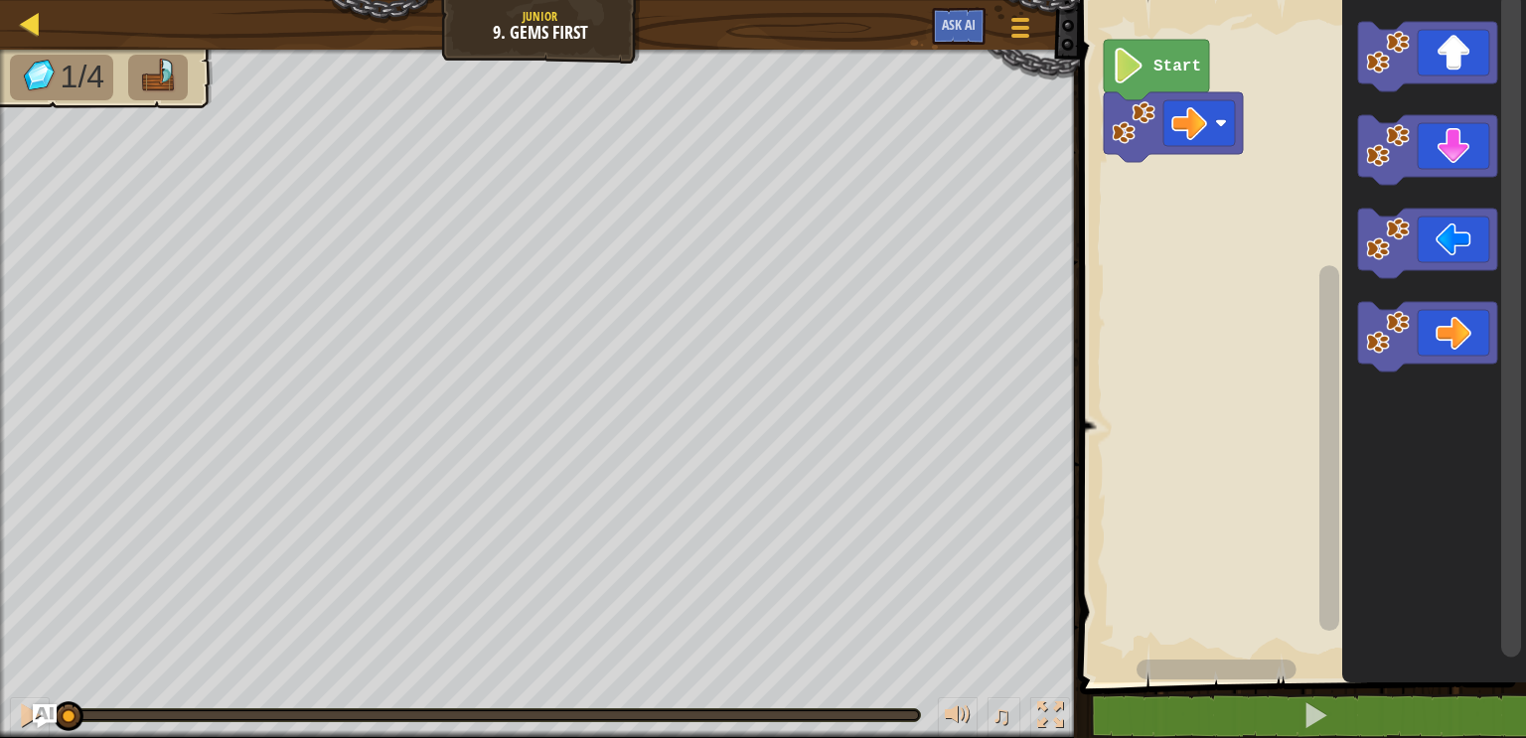
click at [42, 5] on div "Map" at bounding box center [45, 25] width 10 height 50
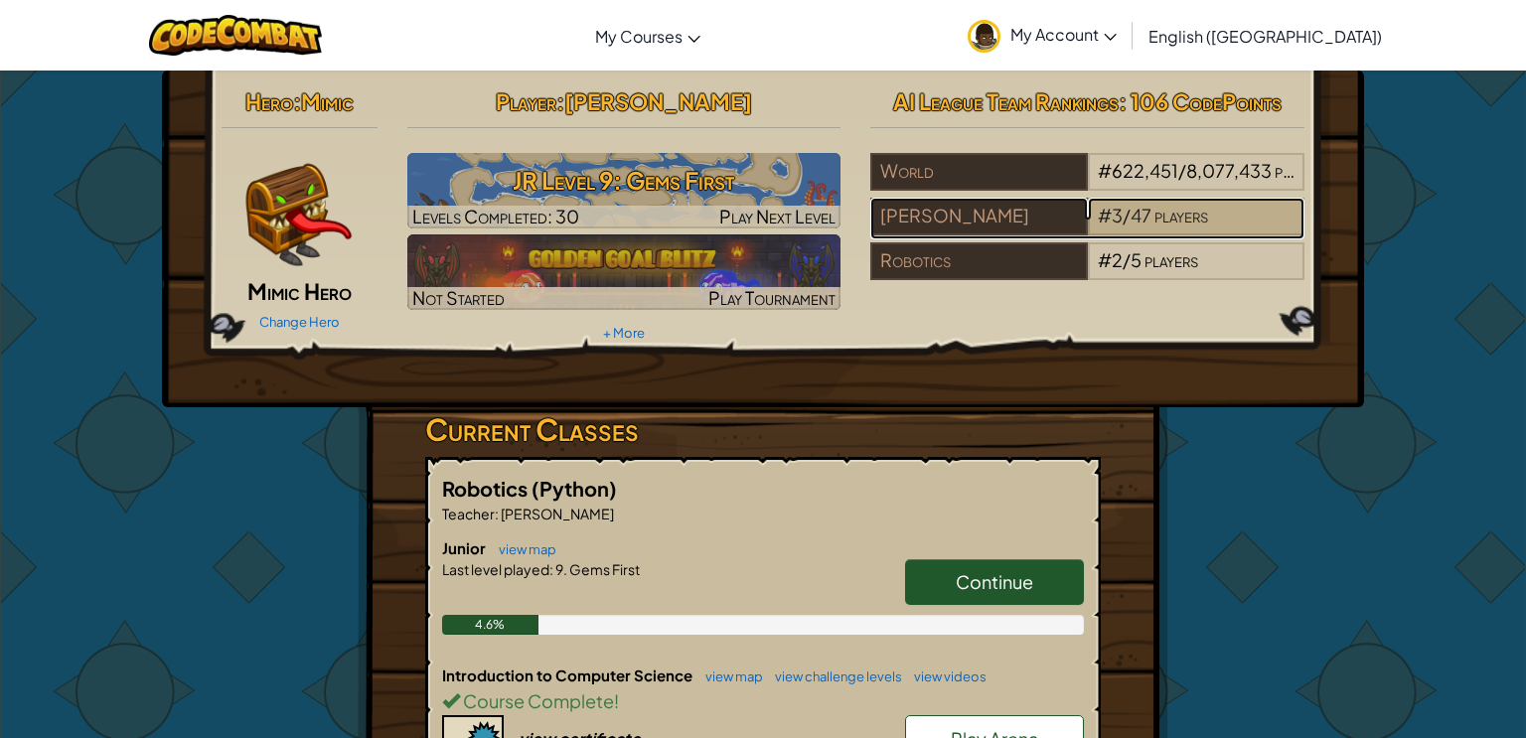
click at [1184, 208] on span "players" at bounding box center [1182, 215] width 54 height 23
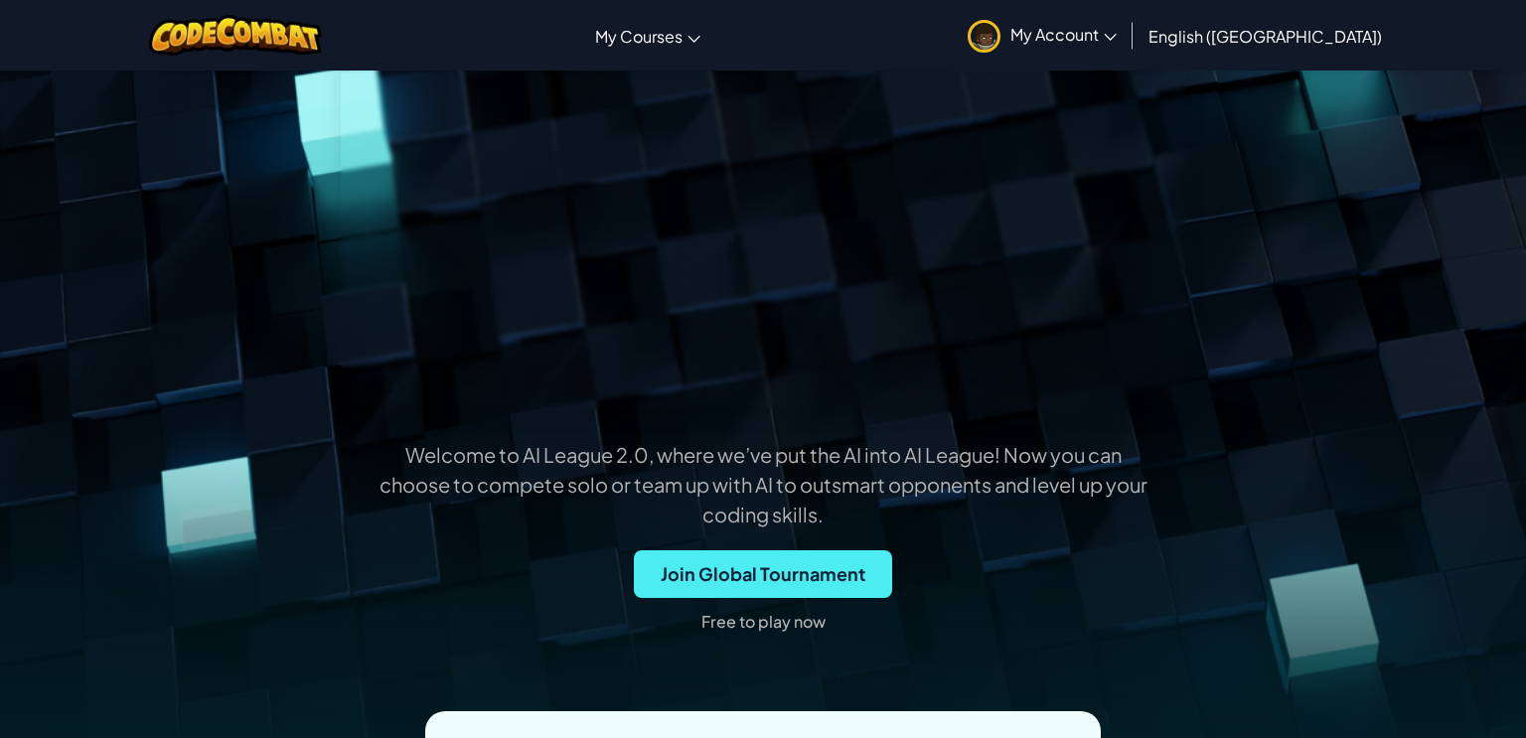
scroll to position [811, 0]
